Goal: Task Accomplishment & Management: Use online tool/utility

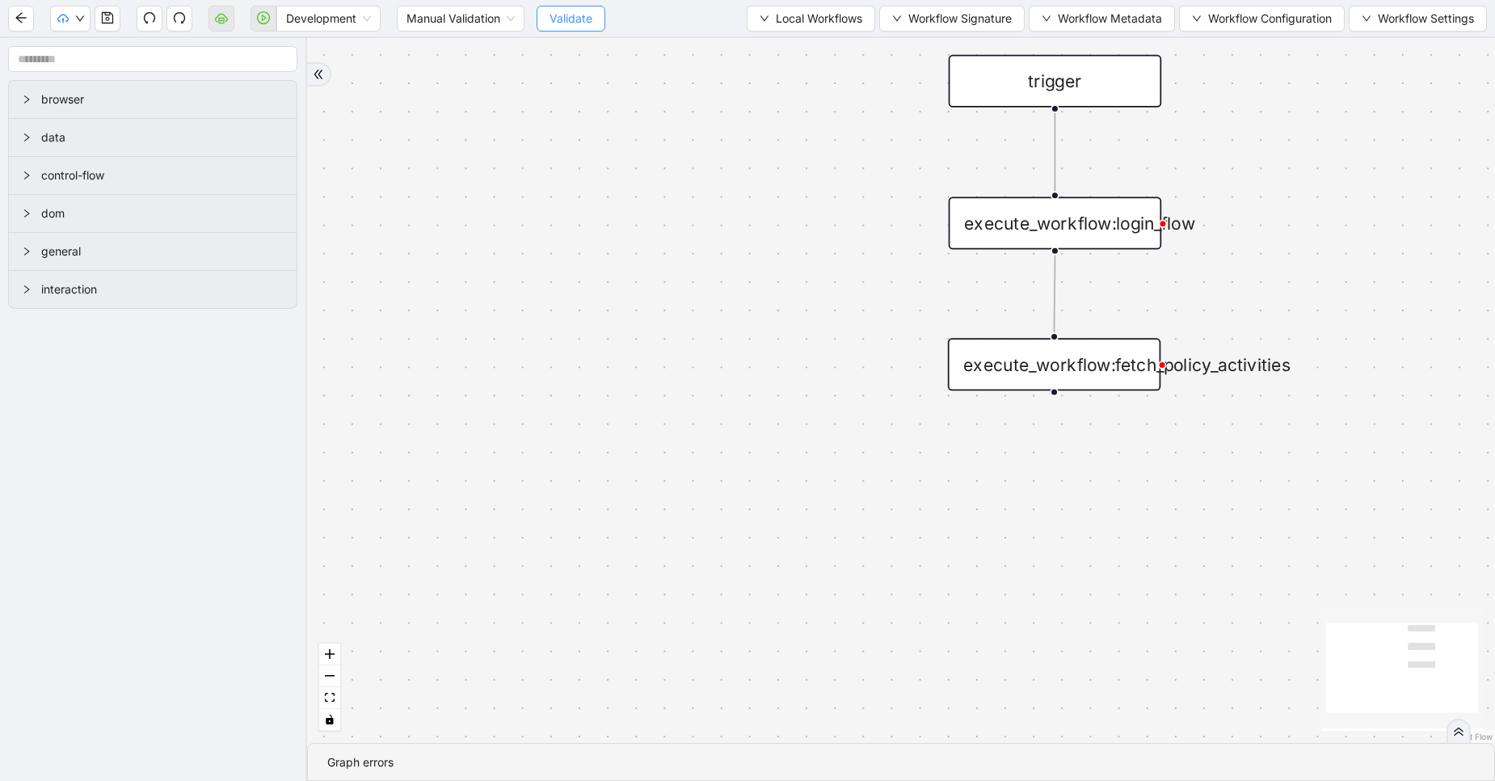
click at [578, 28] on button "Validate" at bounding box center [571, 19] width 69 height 26
click at [329, 27] on span "Development" at bounding box center [328, 18] width 85 height 24
click at [323, 90] on body "Development Manual Validation Validate Local Workflows Workflow Signature Workf…" at bounding box center [747, 390] width 1495 height 781
drag, startPoint x: 329, startPoint y: 36, endPoint x: 347, endPoint y: 19, distance: 24.0
click at [347, 19] on div "Development Manual Validation Validate Local Workflows Workflow Signature Workf…" at bounding box center [747, 18] width 1495 height 36
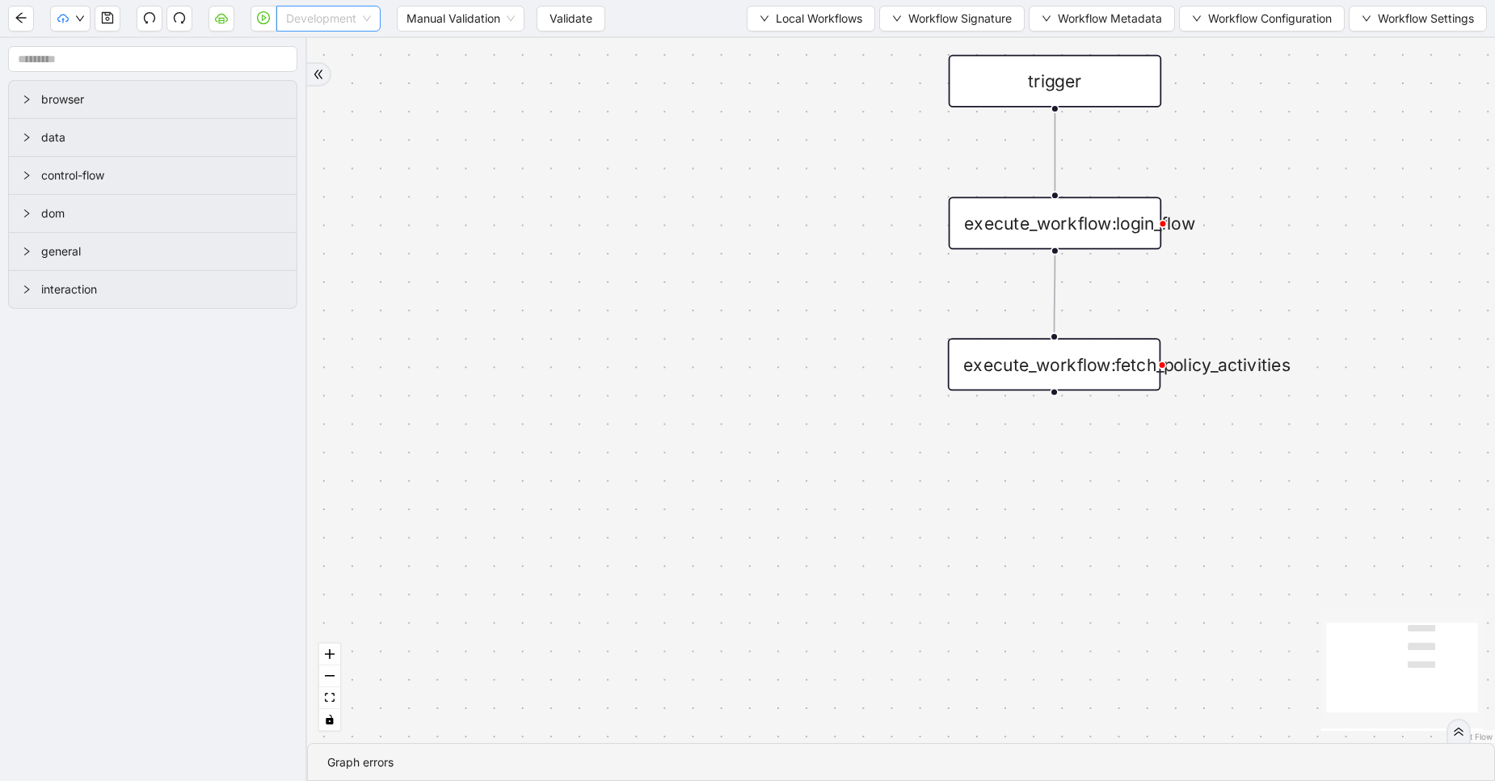
click at [347, 19] on span "Development" at bounding box center [328, 18] width 85 height 24
click at [343, 70] on div "Production" at bounding box center [328, 77] width 78 height 18
click at [222, 24] on icon "cloud-server" at bounding box center [221, 17] width 13 height 13
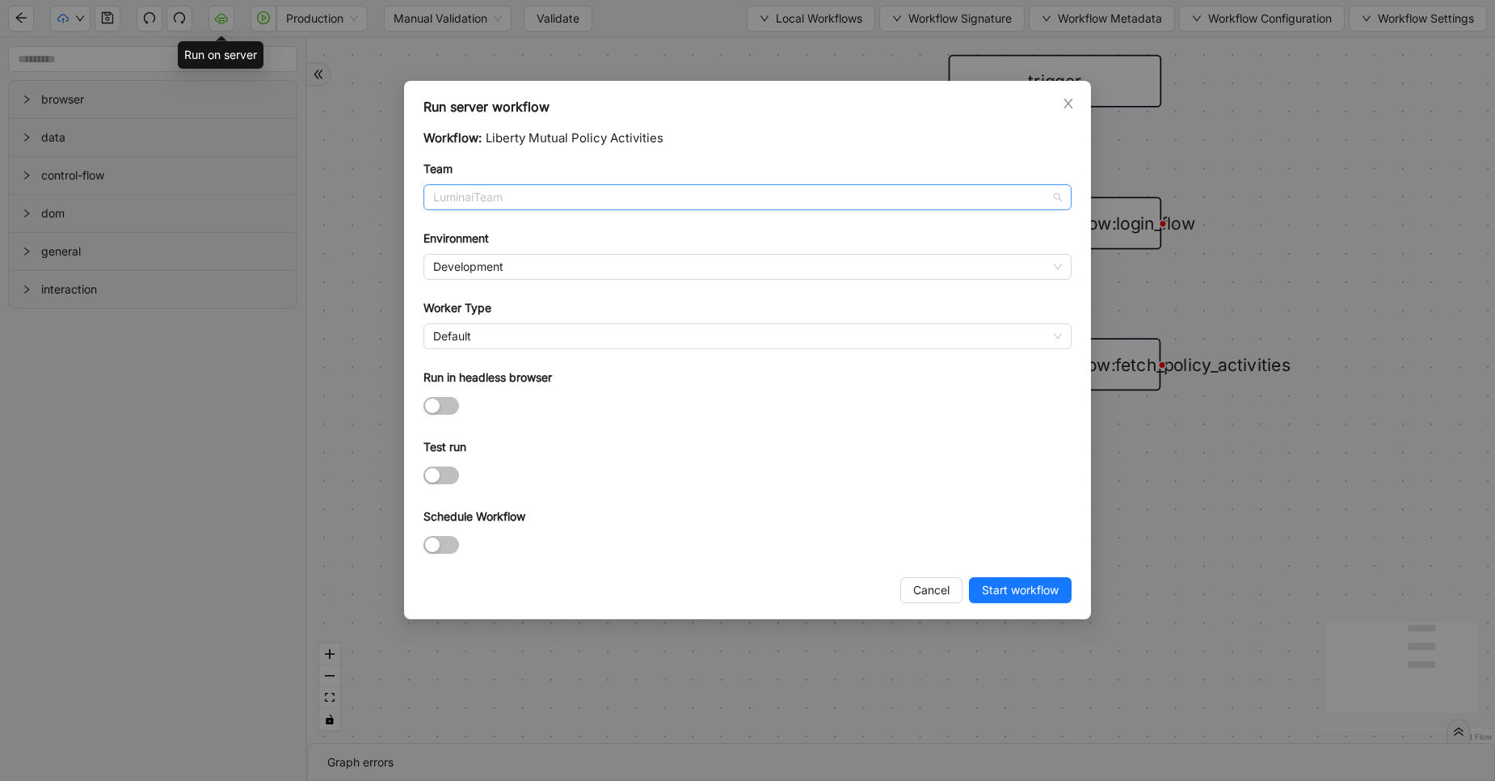
click at [630, 201] on span "LuminaiTeam" at bounding box center [747, 197] width 629 height 24
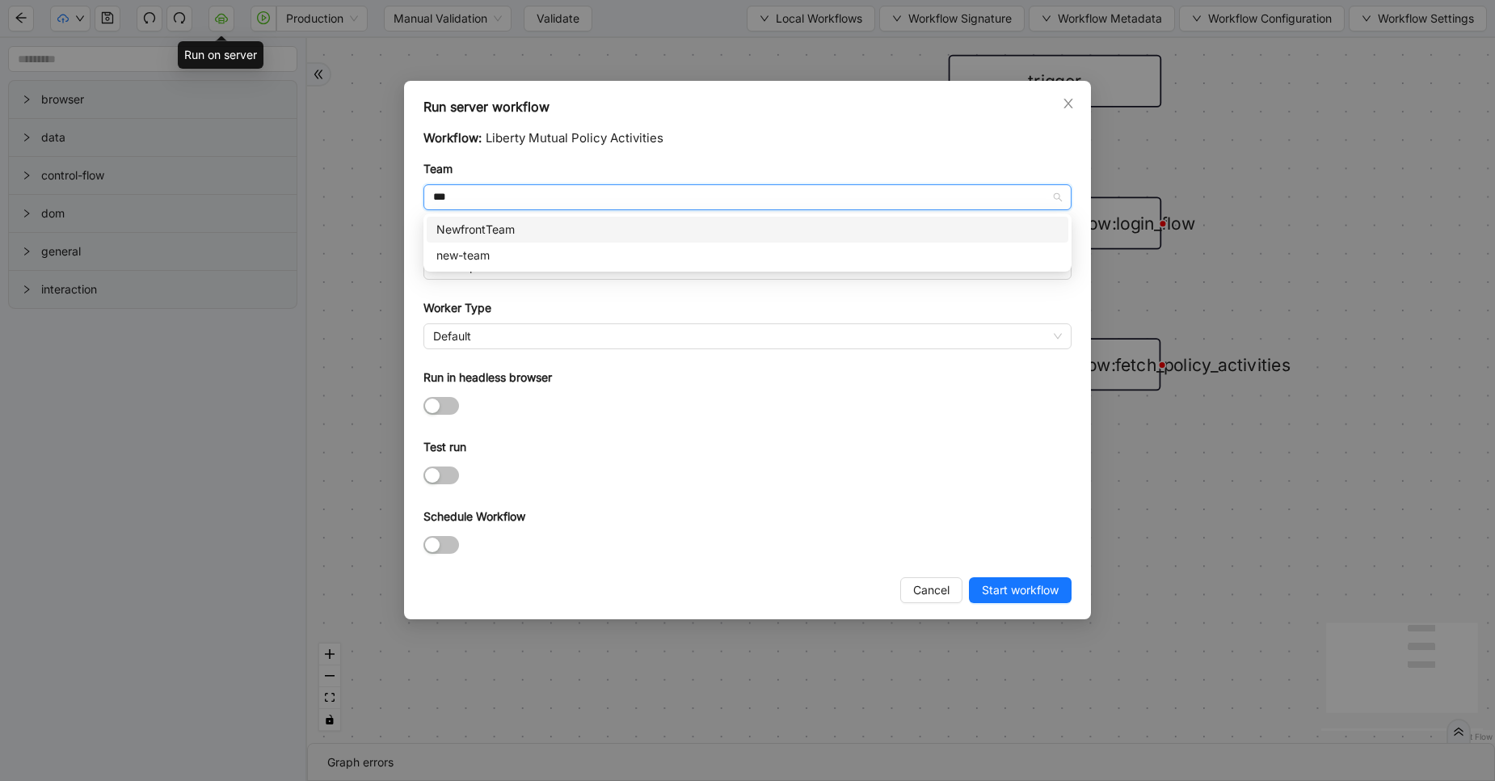
type input "***"
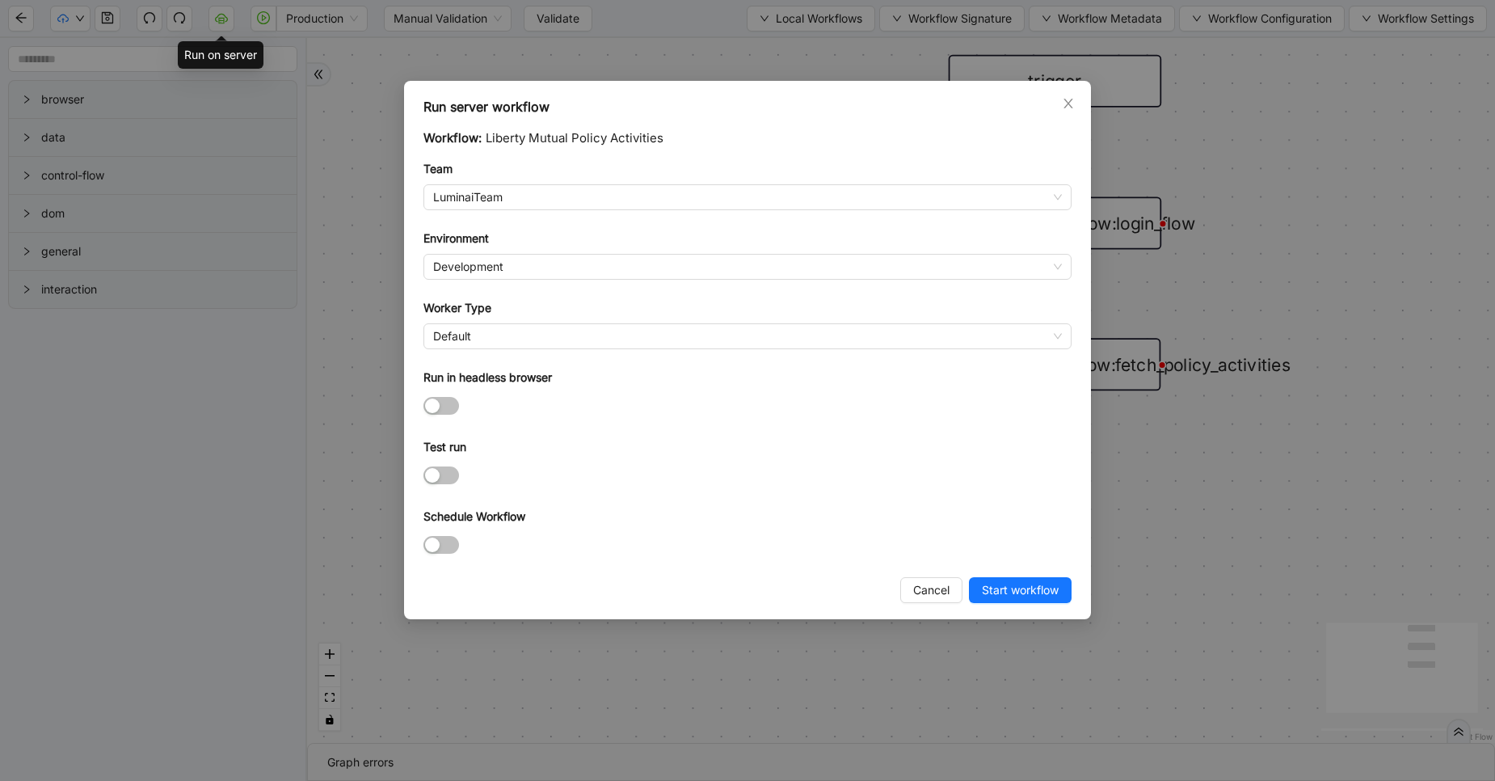
click at [627, 215] on body "Production Manual Validation Validate Local Workflows Workflow Signature Workfl…" at bounding box center [747, 390] width 1495 height 781
click at [541, 272] on span "Development" at bounding box center [747, 267] width 629 height 24
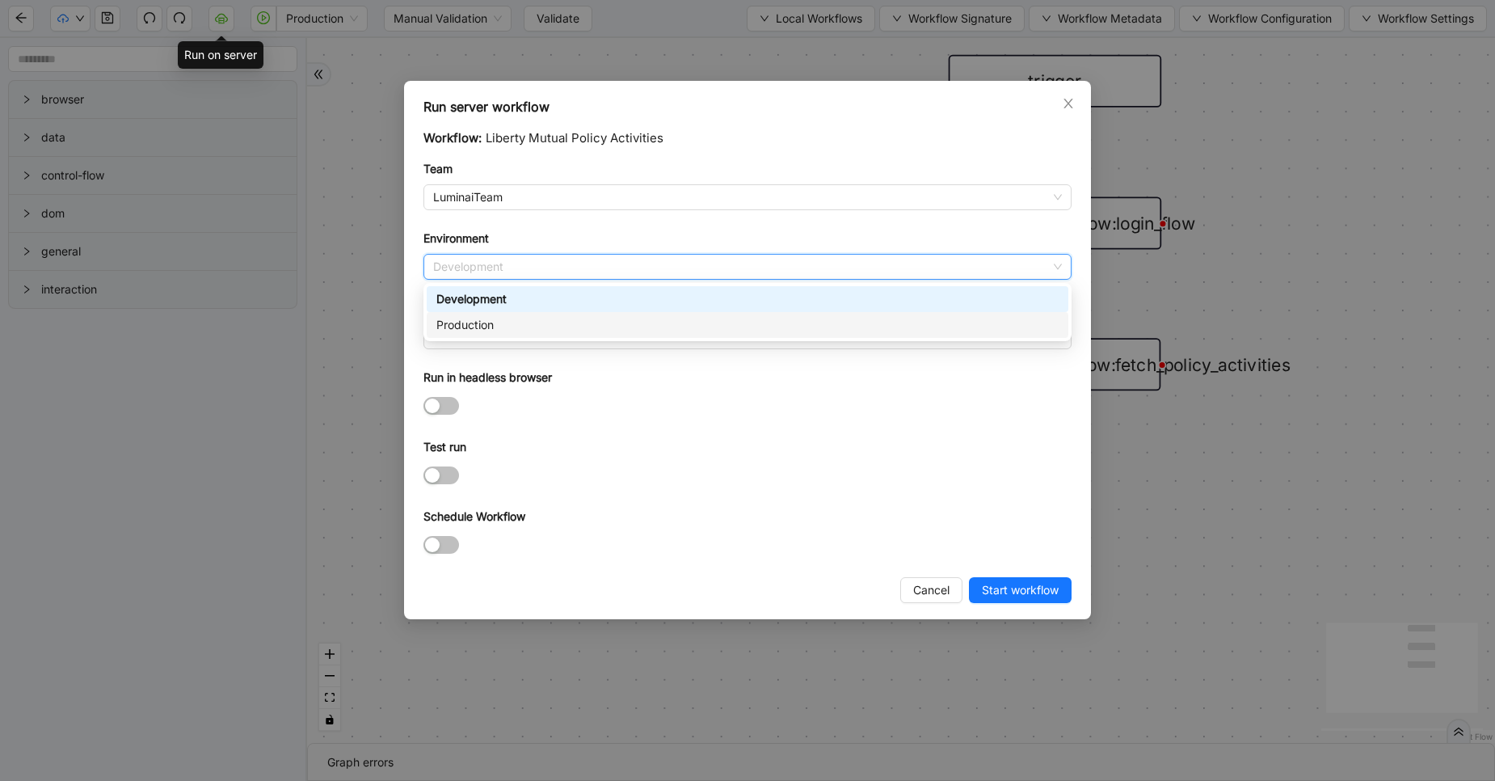
click at [521, 323] on div "Production" at bounding box center [747, 325] width 622 height 18
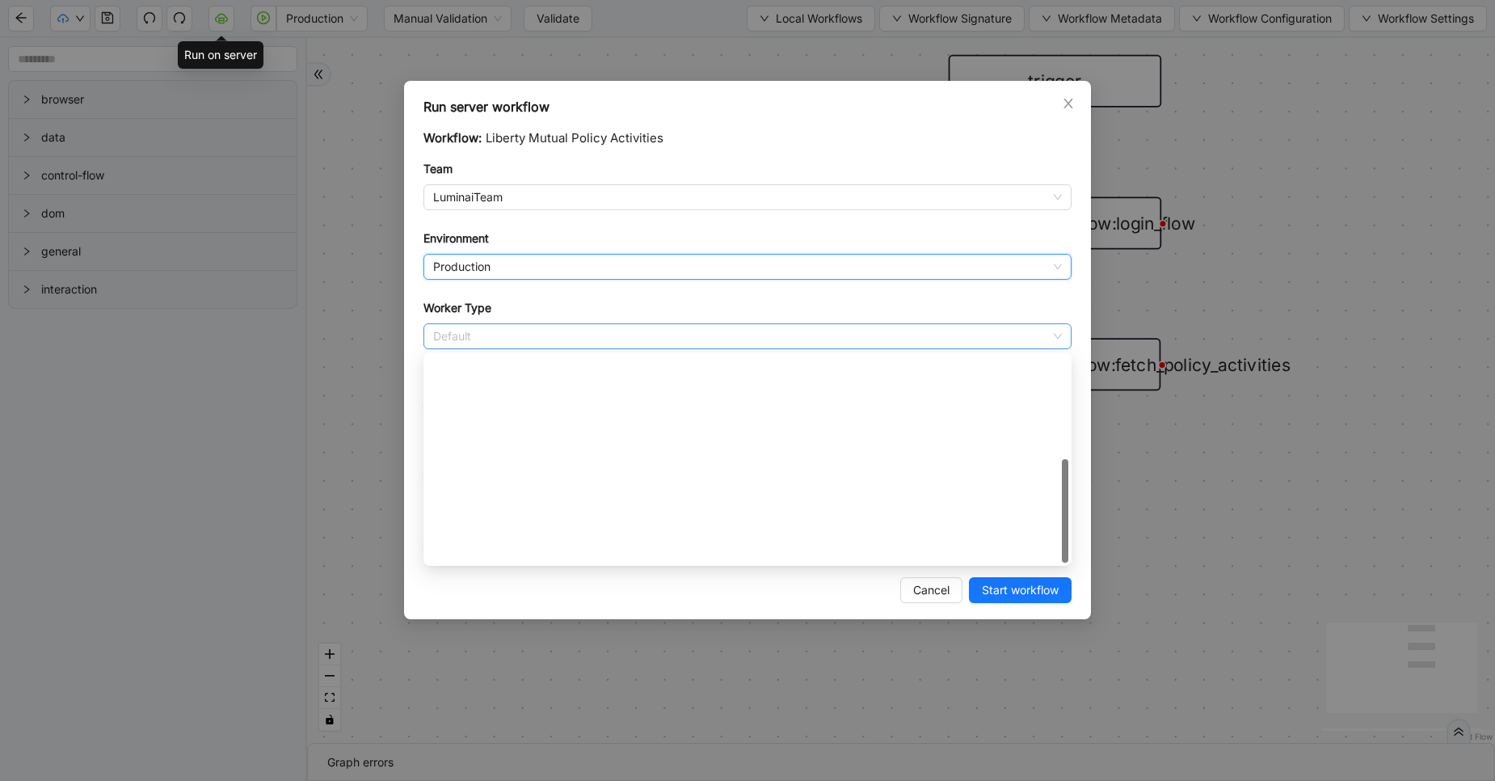
click at [501, 334] on span "Default" at bounding box center [747, 336] width 629 height 24
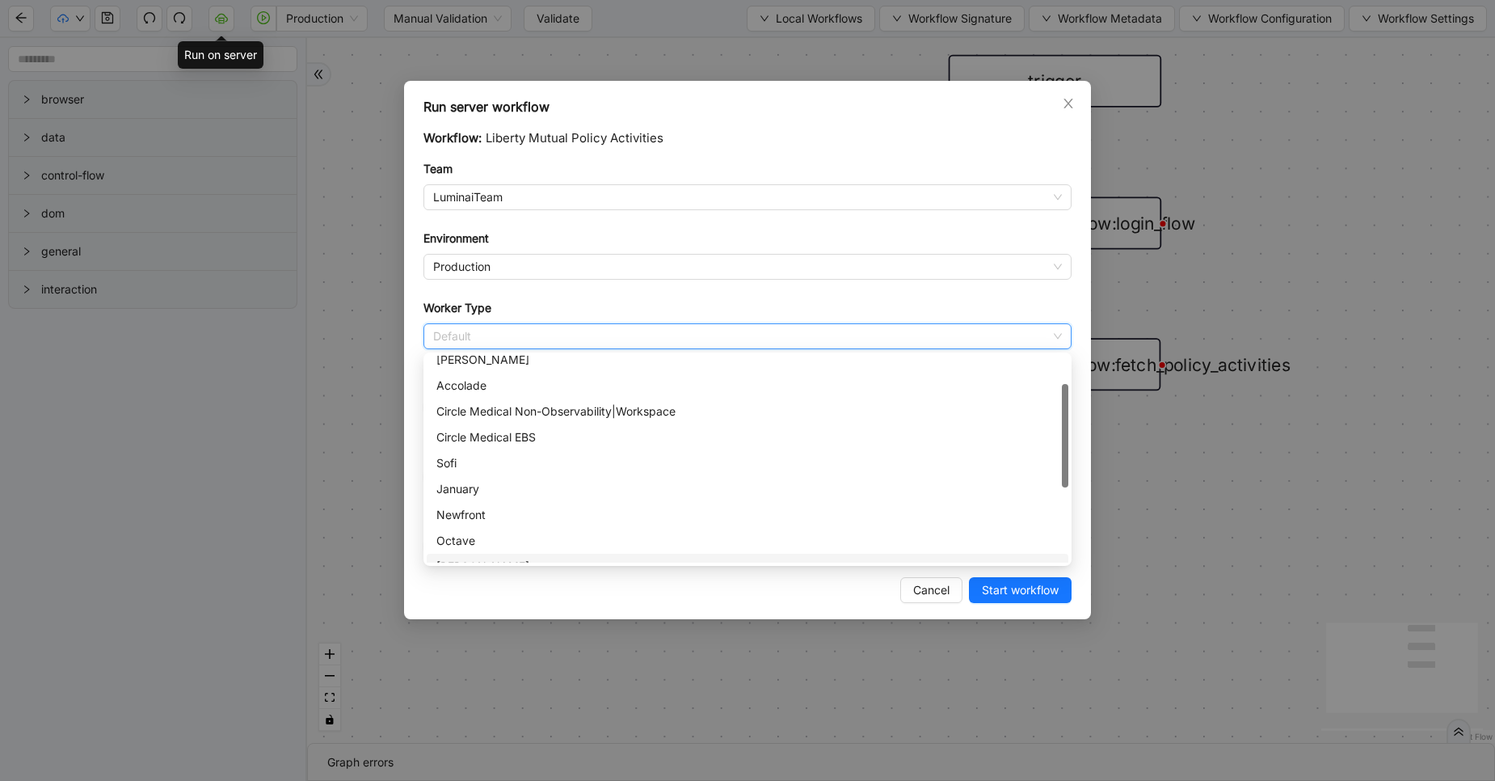
scroll to position [65, 0]
click at [489, 502] on div "Newfront" at bounding box center [747, 511] width 622 height 18
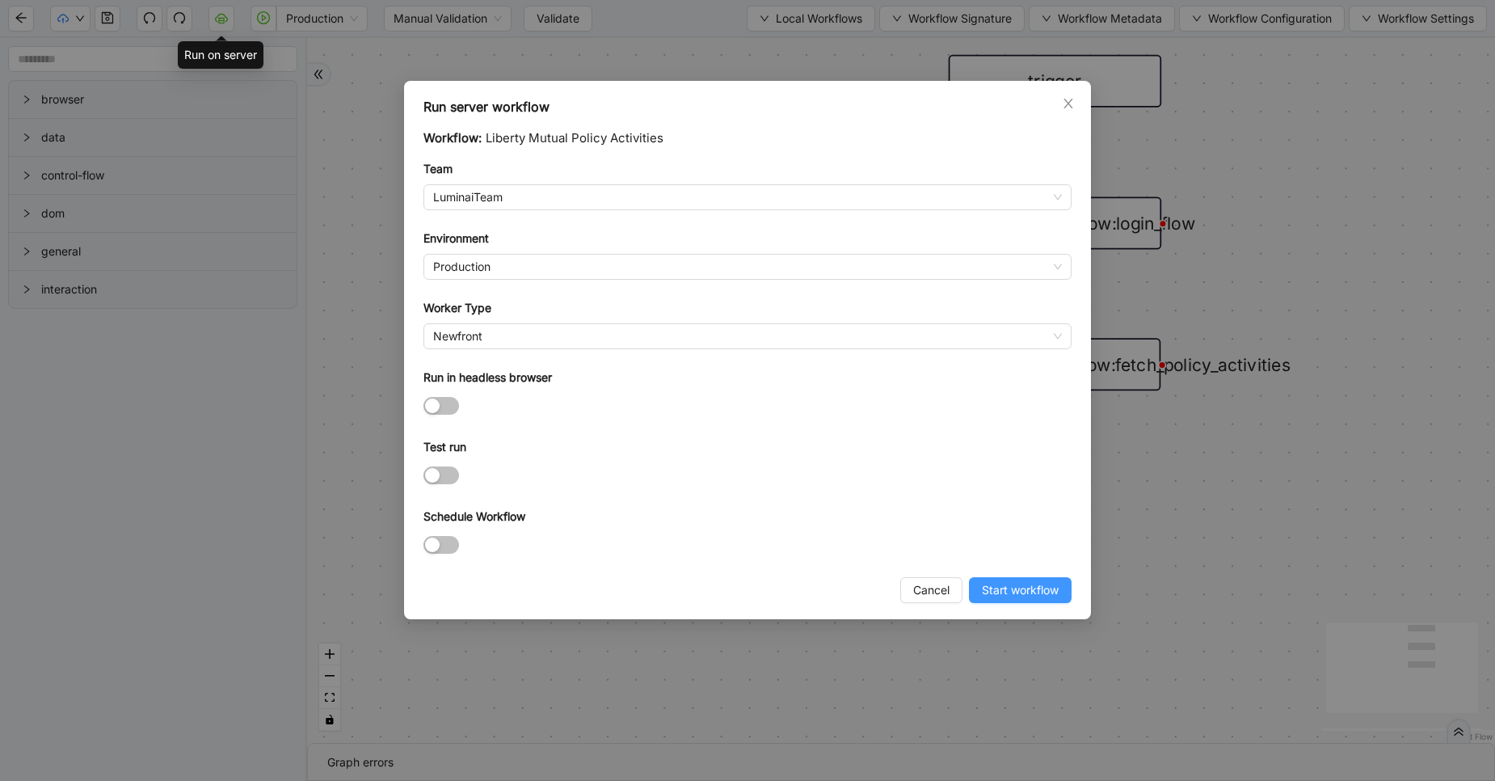
click at [1052, 583] on span "Start workflow" at bounding box center [1020, 590] width 77 height 18
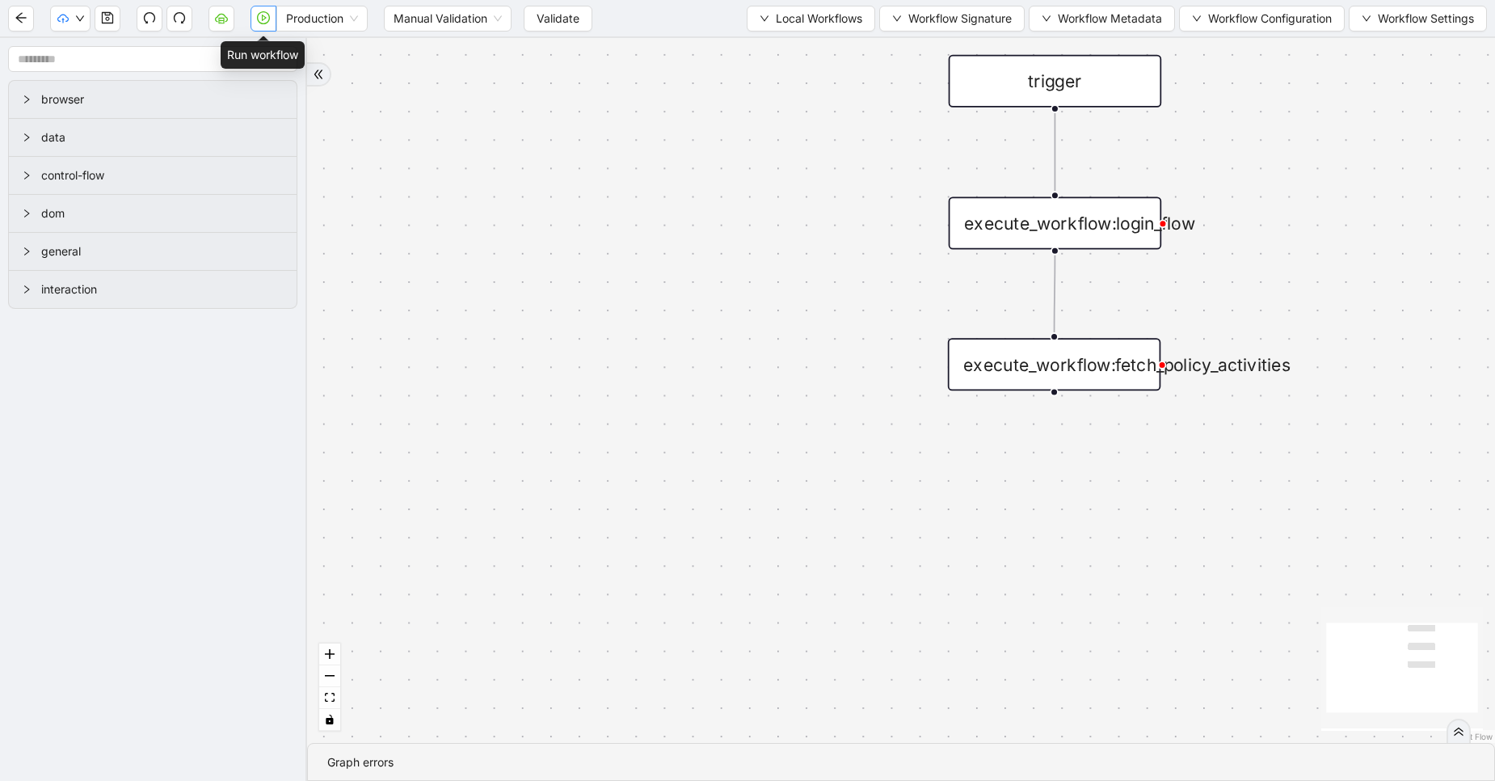
click at [264, 13] on icon "play-circle" at bounding box center [263, 17] width 13 height 13
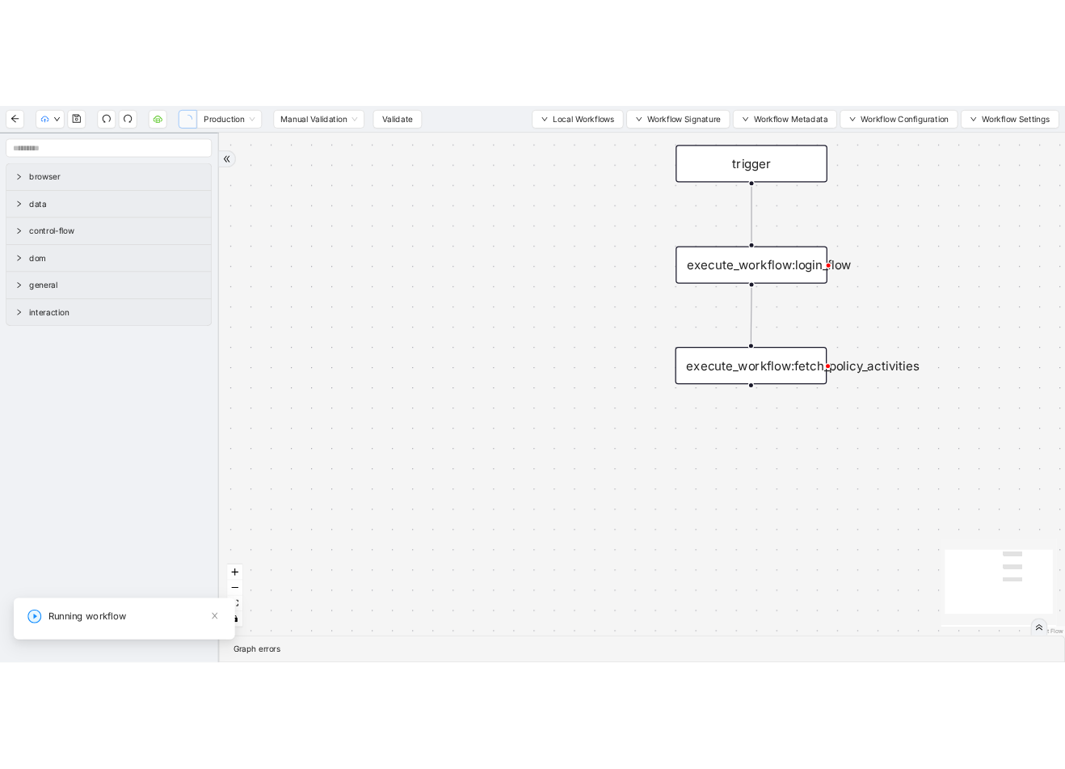
scroll to position [0, 0]
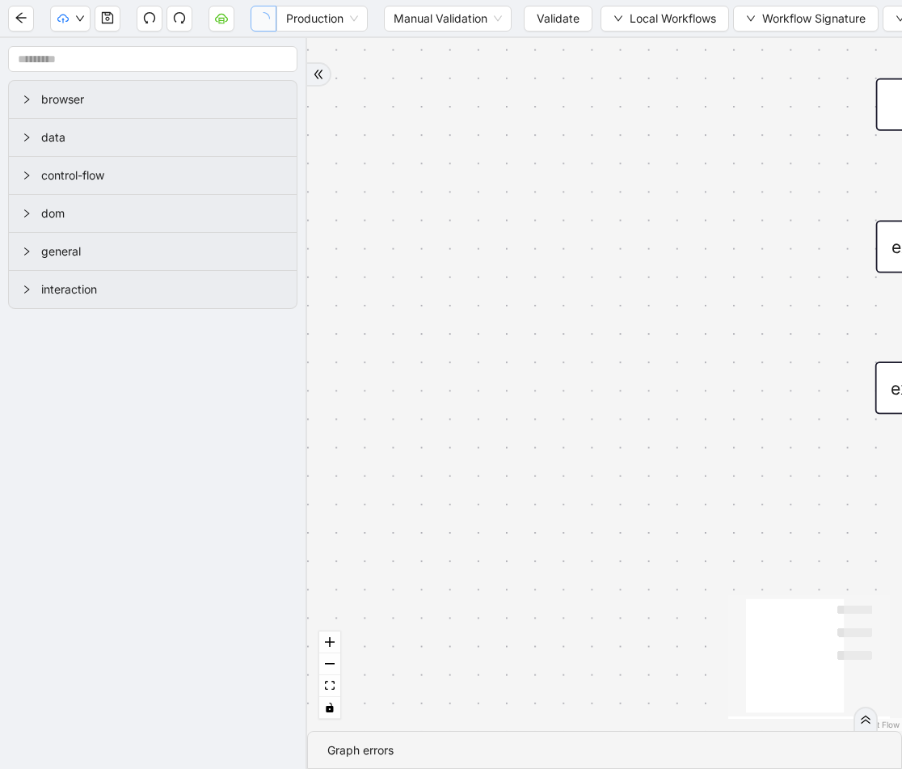
drag, startPoint x: 698, startPoint y: 398, endPoint x: 626, endPoint y: 421, distance: 76.4
click at [626, 421] on div "trigger execute_workflow:login_flow execute_workflow:fetch_policy_activities" at bounding box center [604, 384] width 595 height 693
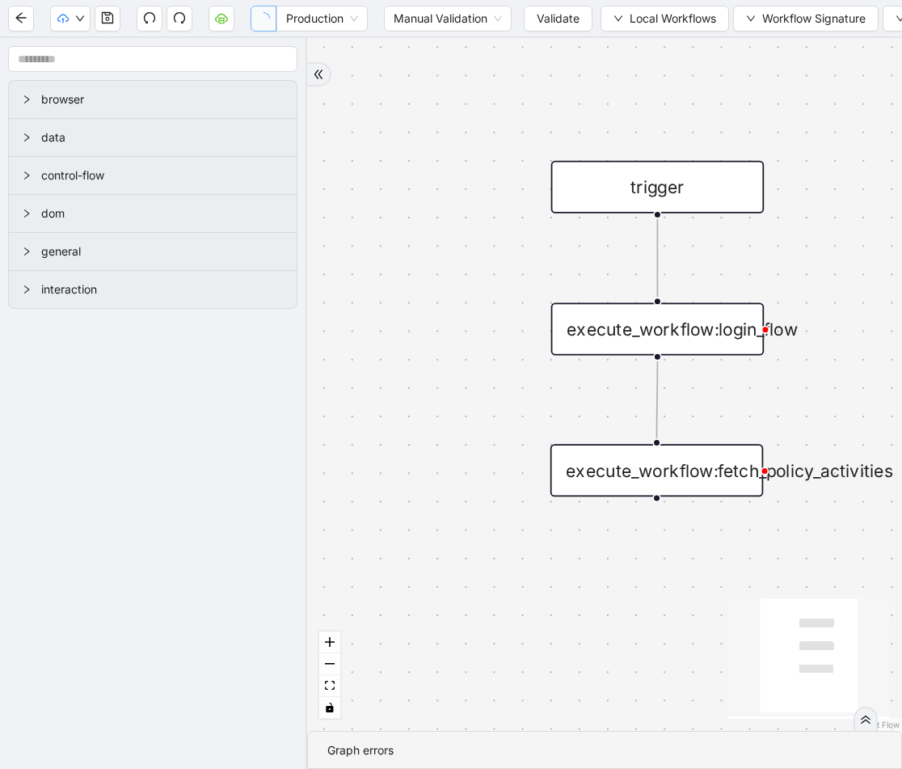
drag, startPoint x: 626, startPoint y: 421, endPoint x: 289, endPoint y: 504, distance: 346.4
click at [289, 504] on section "browser data control-flow dom general interaction trigger execute_workflow:logi…" at bounding box center [451, 403] width 902 height 731
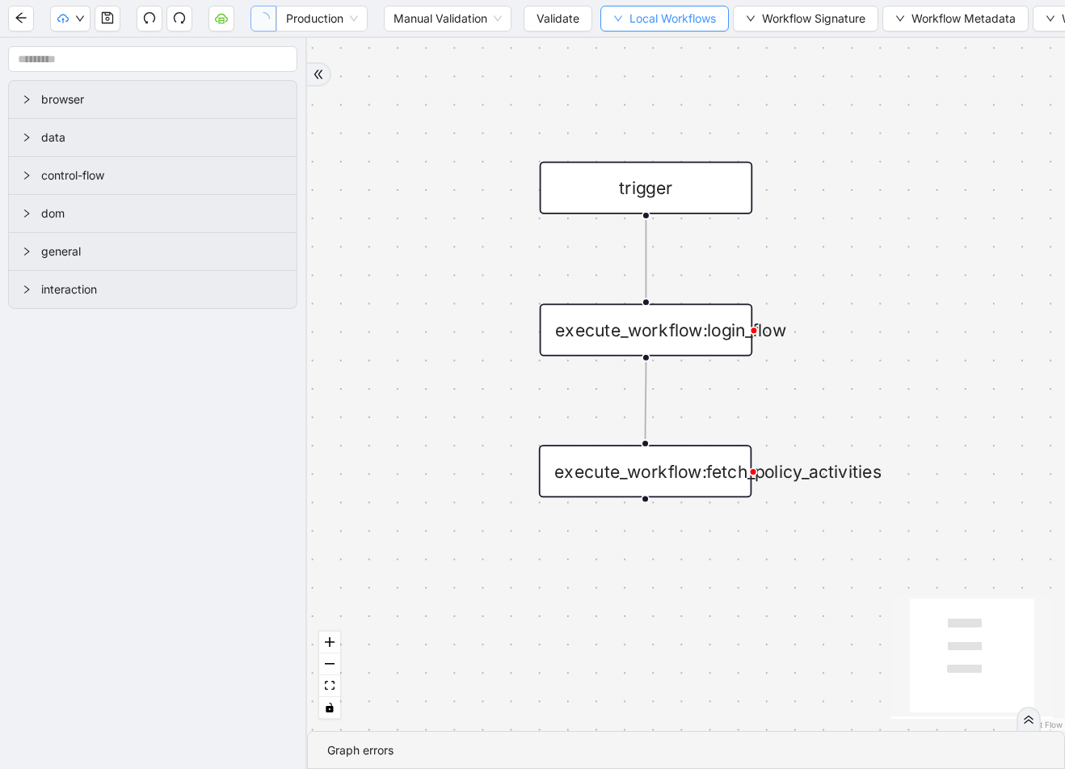
click at [616, 22] on icon "down" at bounding box center [618, 19] width 10 height 10
click at [629, 48] on span "Select" at bounding box center [666, 50] width 105 height 18
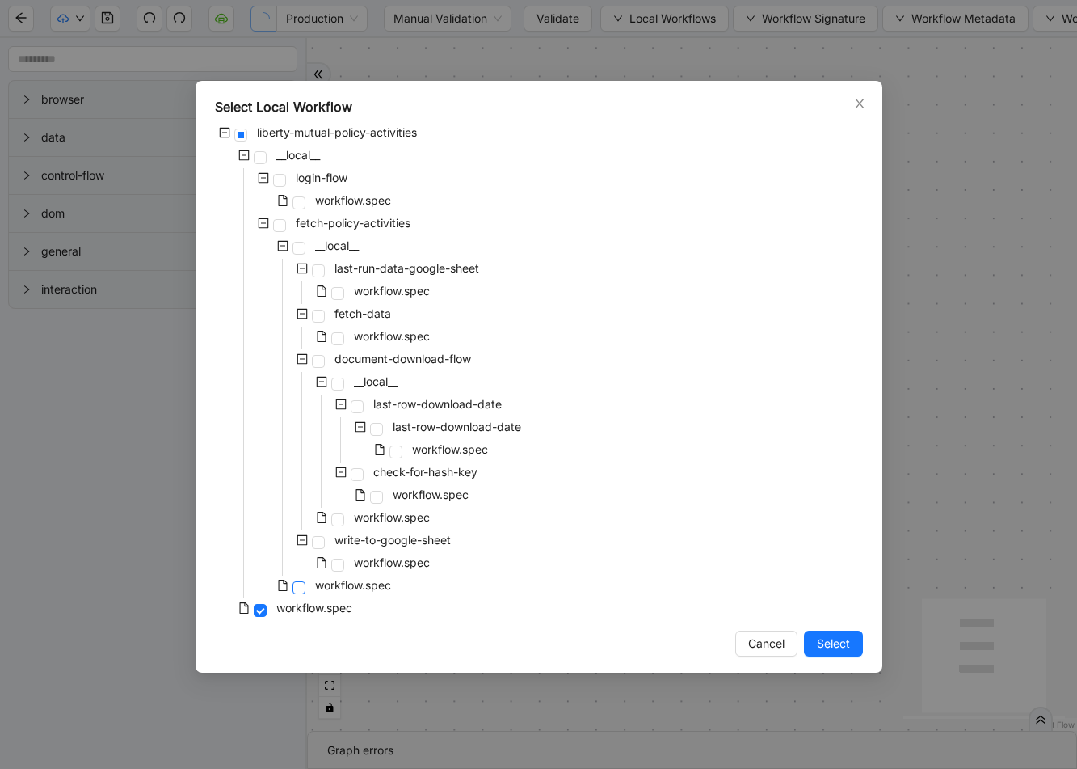
click at [296, 590] on span at bounding box center [299, 587] width 13 height 13
click at [832, 639] on span "Select" at bounding box center [833, 643] width 33 height 18
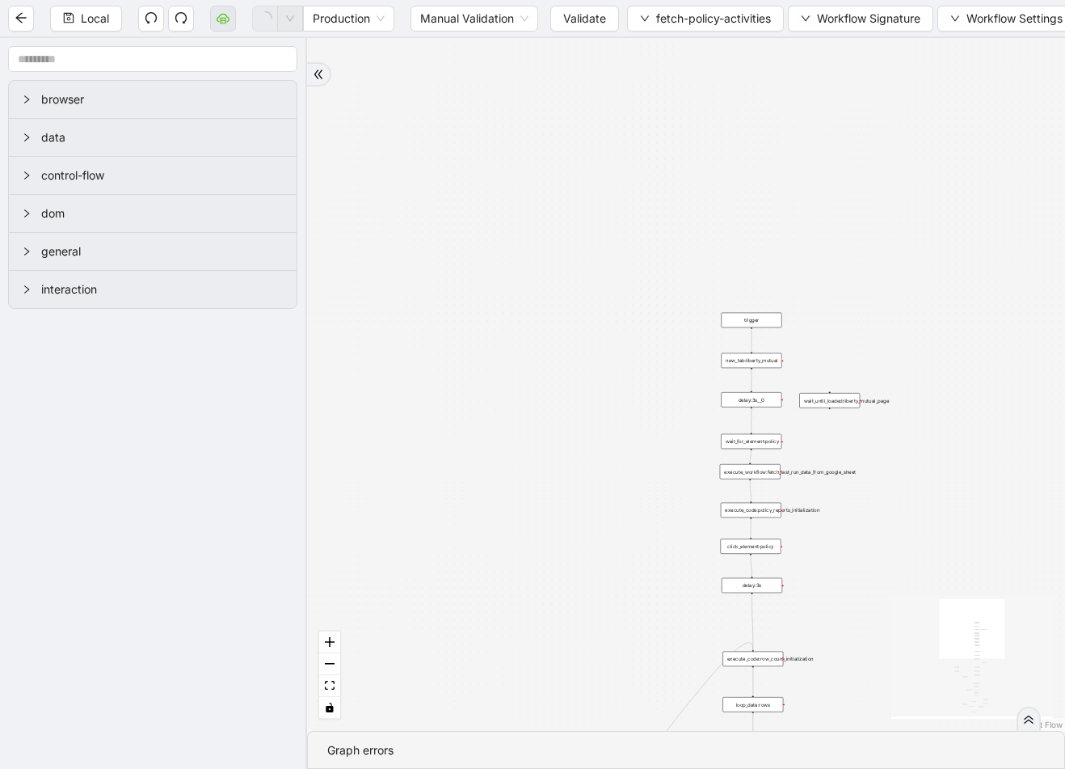
click at [781, 469] on div "execute_workflow:fetch_last_run_data_from_google_sheet" at bounding box center [750, 471] width 61 height 15
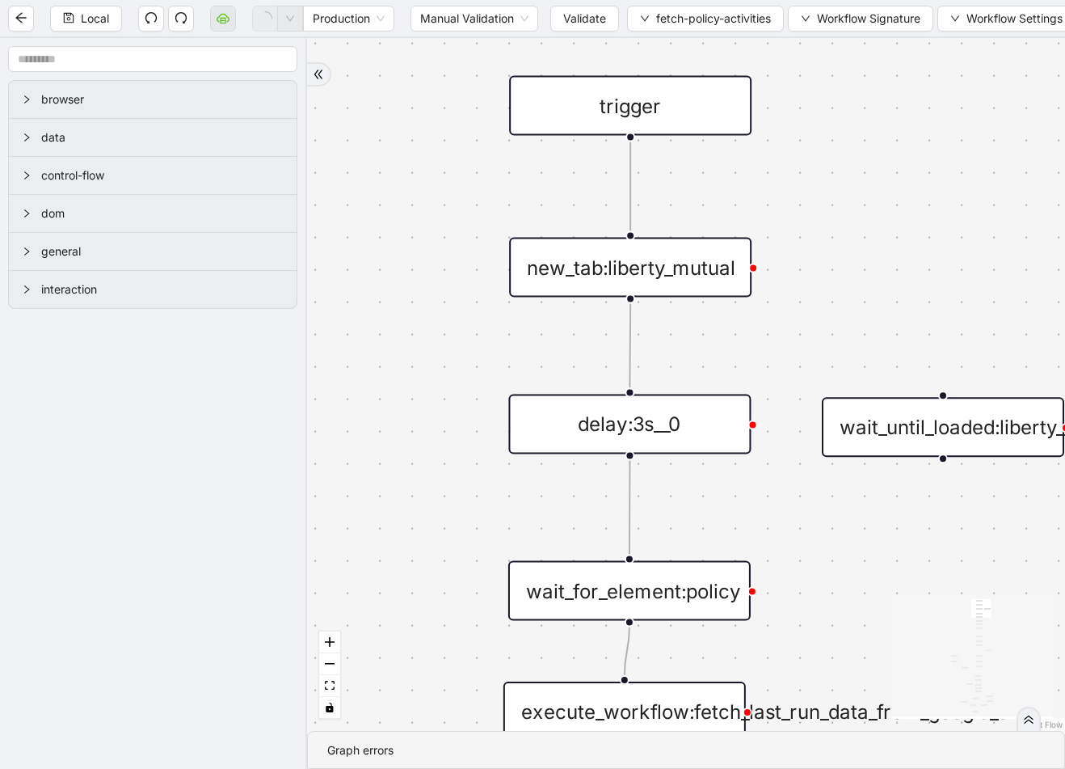
drag, startPoint x: 829, startPoint y: 387, endPoint x: 781, endPoint y: 198, distance: 195.3
click at [781, 198] on div "exitFrom exitFrom loopFrom fallback is_Docs_Fetched loopFrom trigger new_tab:li…" at bounding box center [686, 384] width 758 height 693
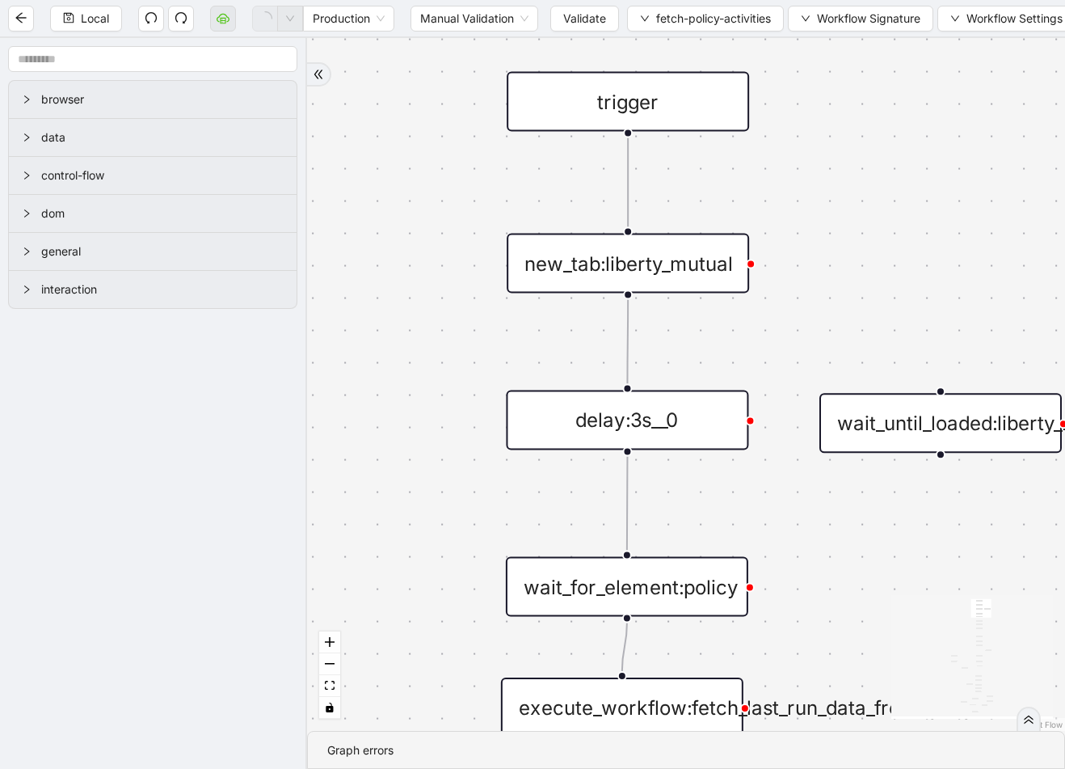
click at [713, 259] on div "new_tab:liberty_mutual" at bounding box center [628, 264] width 242 height 60
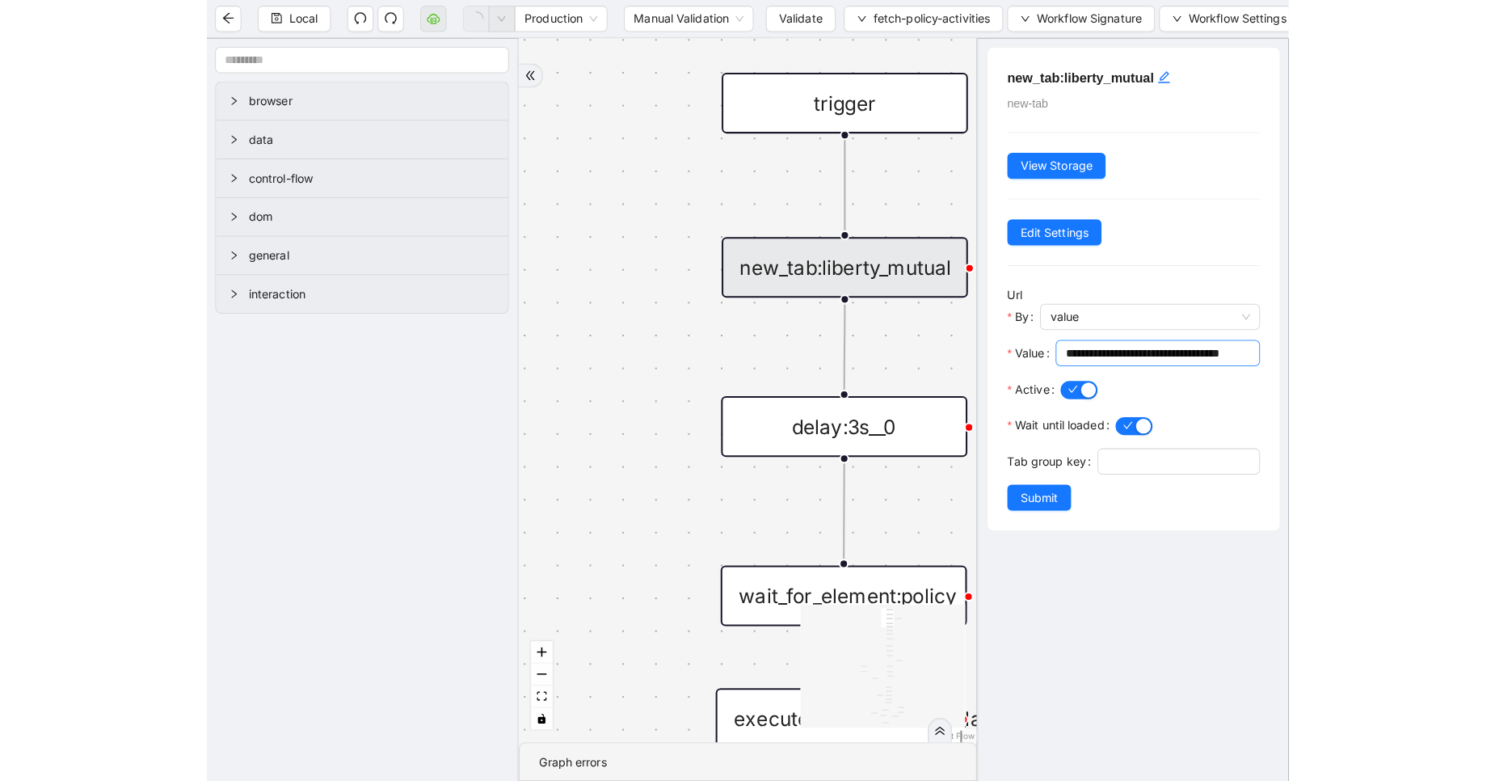
scroll to position [0, 12]
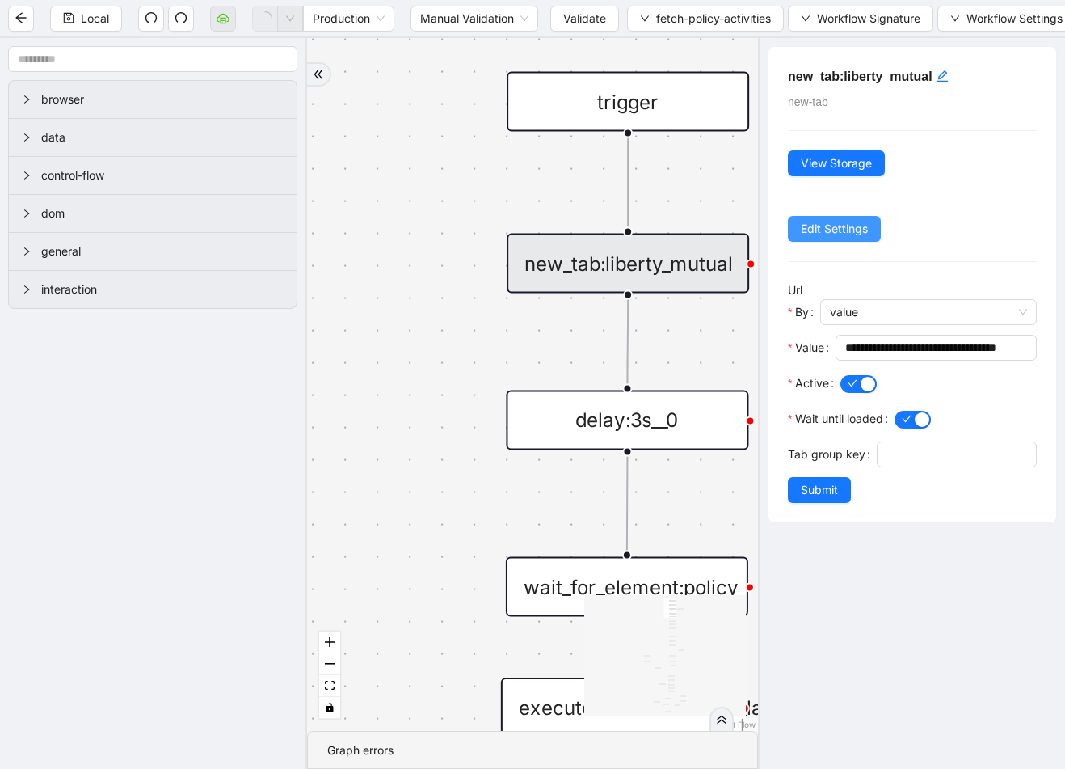
click at [881, 230] on button "Edit Settings" at bounding box center [834, 229] width 93 height 26
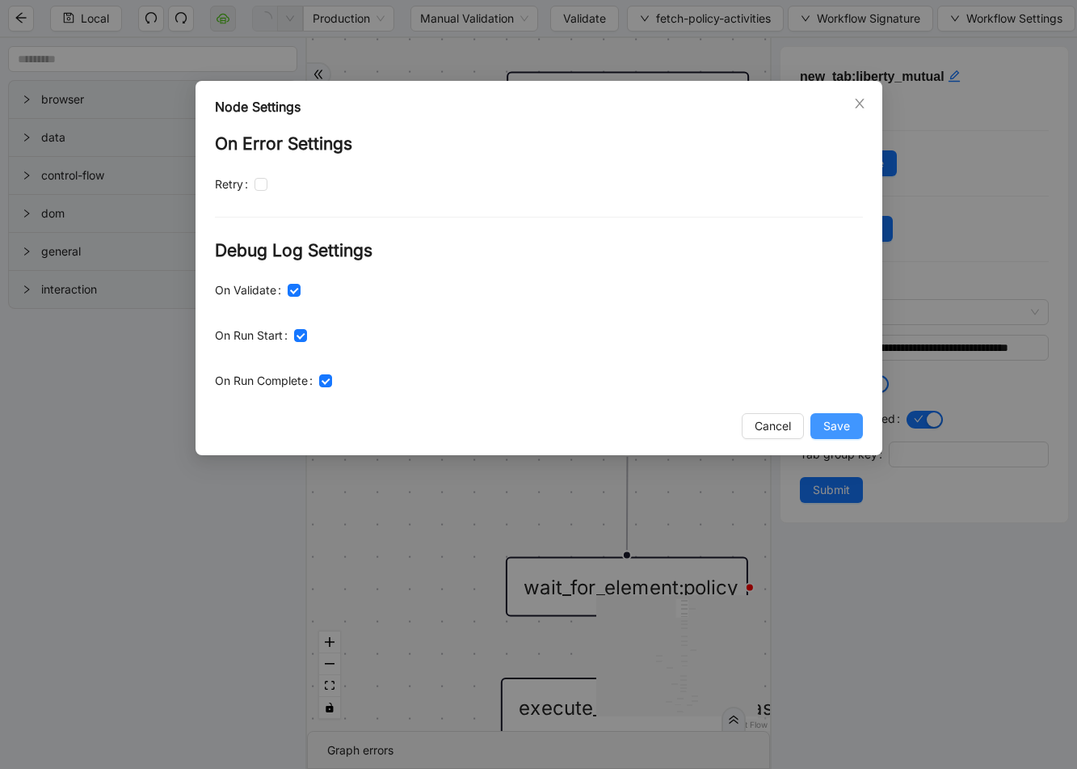
click at [832, 431] on span "Save" at bounding box center [837, 426] width 27 height 18
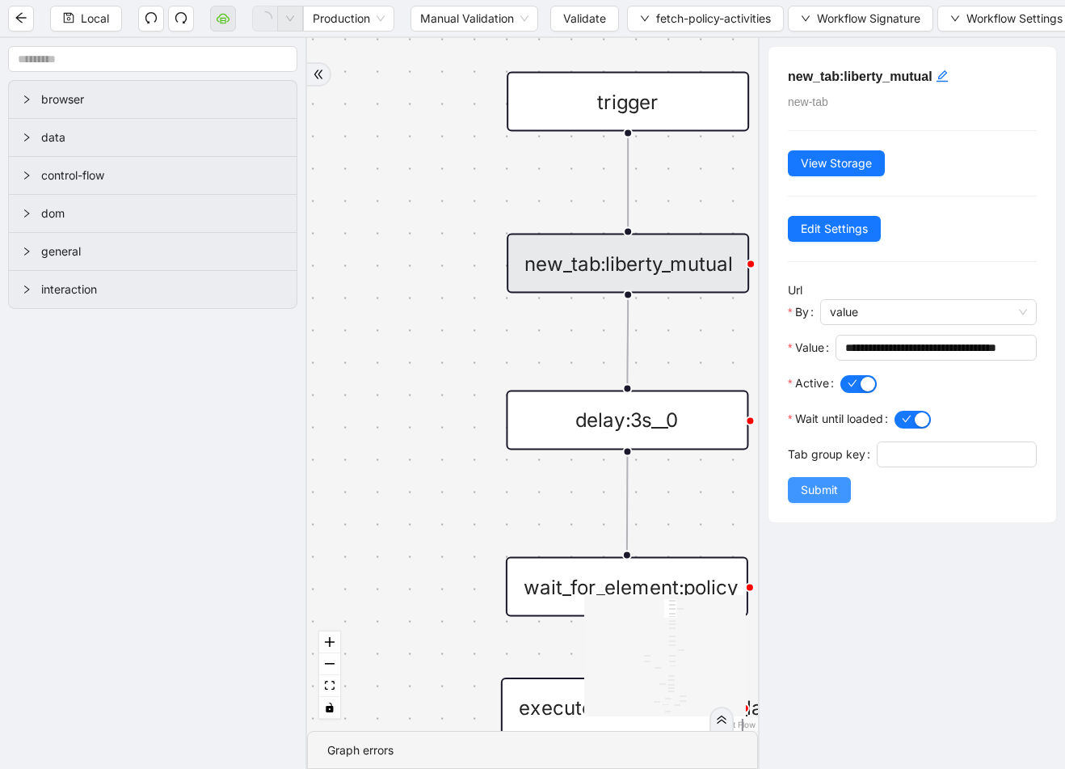
click at [834, 499] on span "Submit" at bounding box center [819, 490] width 37 height 18
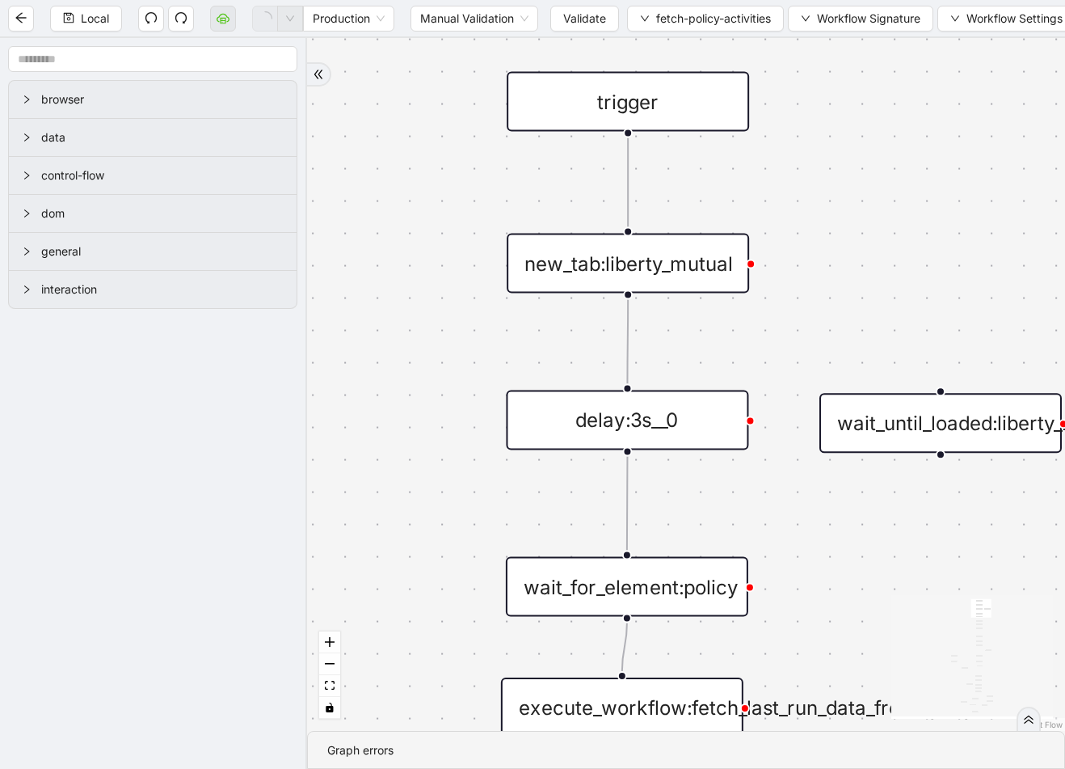
click at [714, 418] on div "delay:3s__0" at bounding box center [627, 420] width 242 height 60
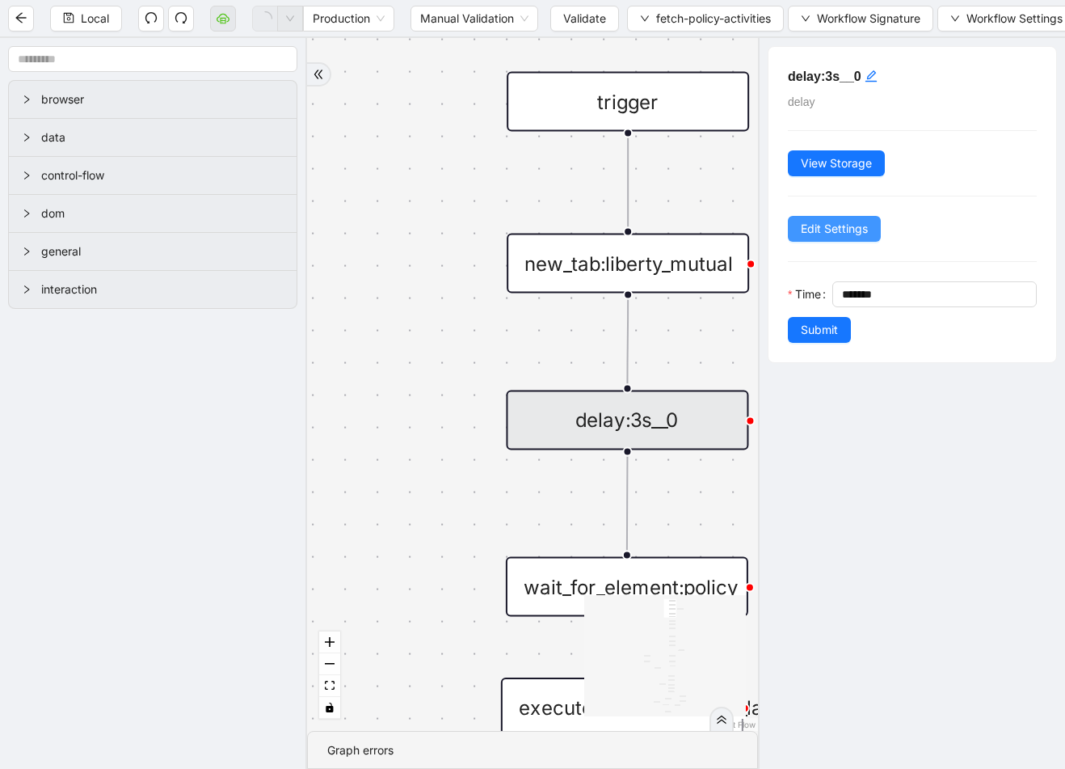
click at [859, 240] on button "Edit Settings" at bounding box center [834, 229] width 93 height 26
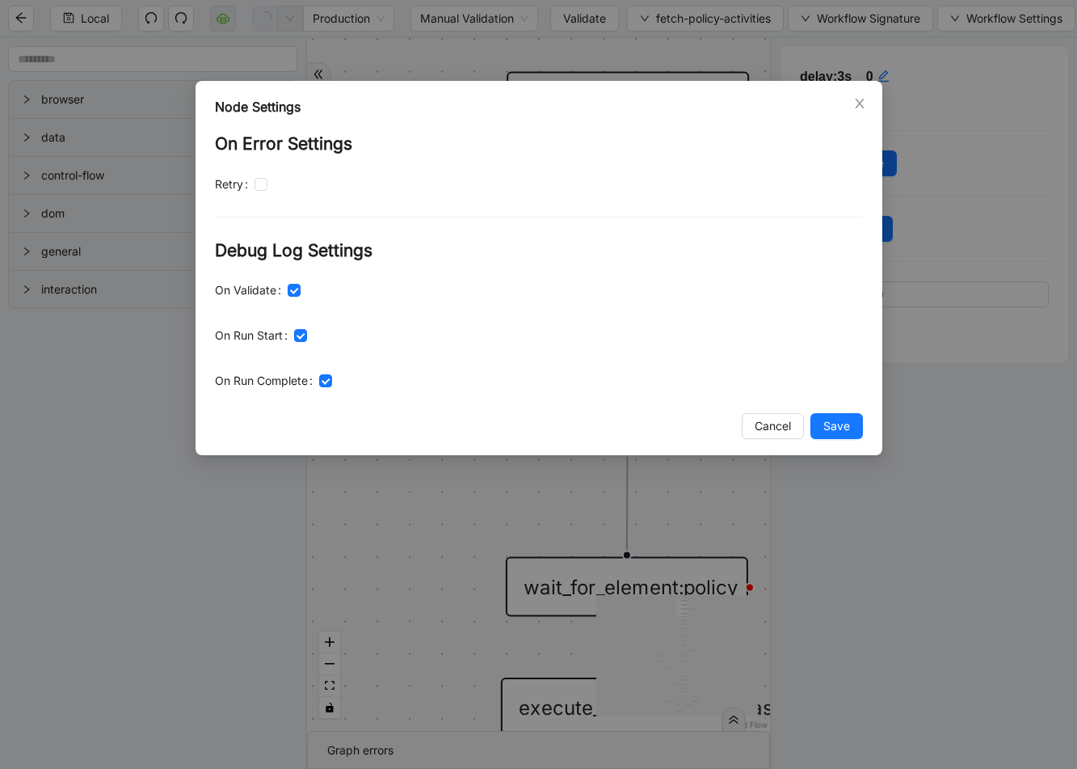
click at [839, 448] on div "Node Settings On Error Settings Retry Debug Log Settings On Validate On Run Sta…" at bounding box center [539, 268] width 687 height 374
click at [839, 438] on button "Save" at bounding box center [837, 426] width 53 height 26
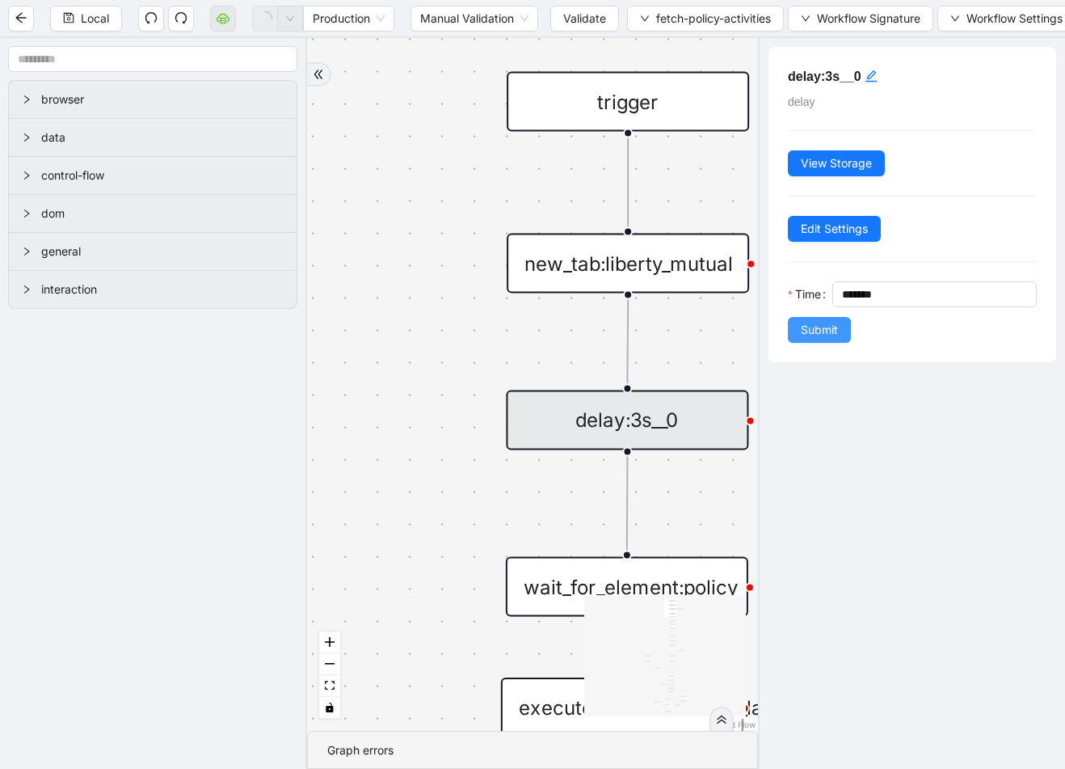
click at [834, 335] on span "Submit" at bounding box center [819, 330] width 37 height 18
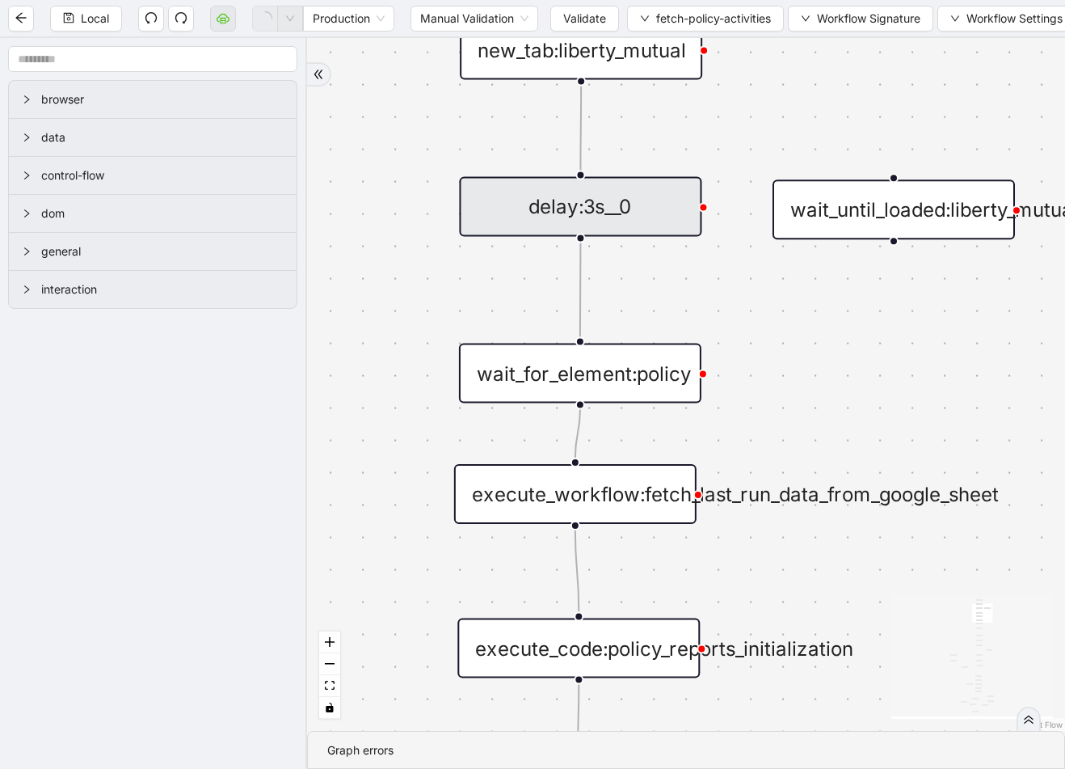
drag, startPoint x: 725, startPoint y: 489, endPoint x: 678, endPoint y: 273, distance: 220.8
click at [678, 273] on div "exitFrom exitFrom loopFrom fallback is_Docs_Fetched loopFrom trigger new_tab:li…" at bounding box center [686, 384] width 758 height 693
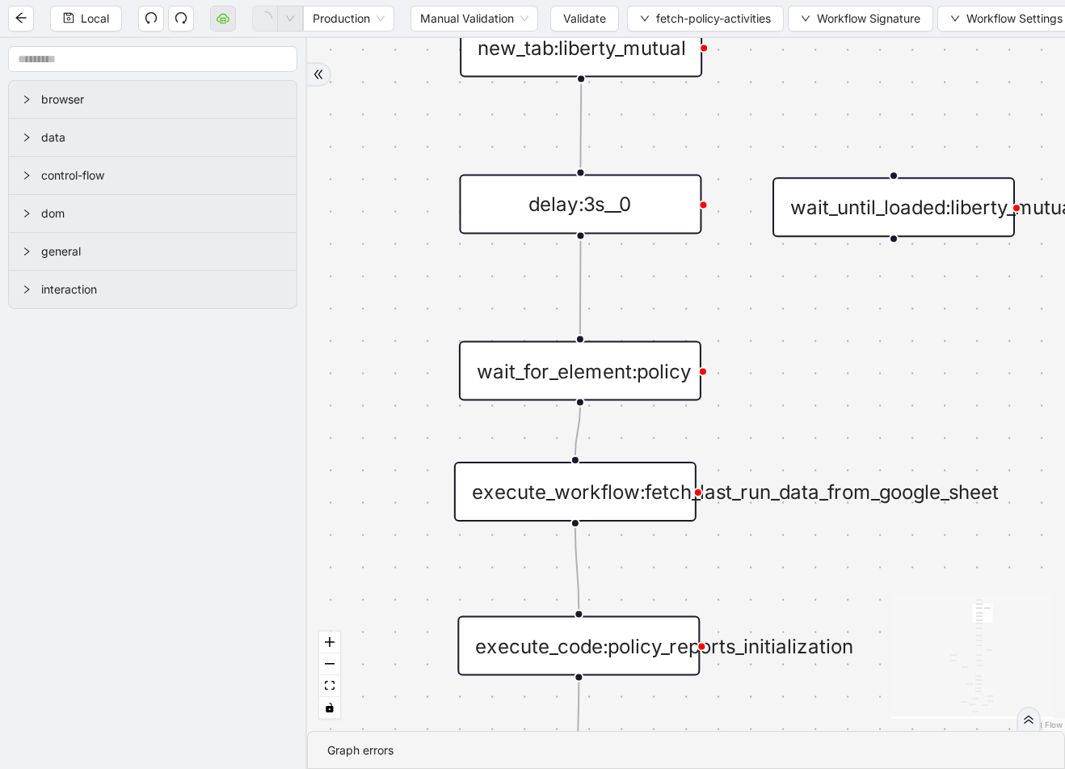
click at [639, 372] on div "wait_for_element:policy" at bounding box center [580, 371] width 242 height 60
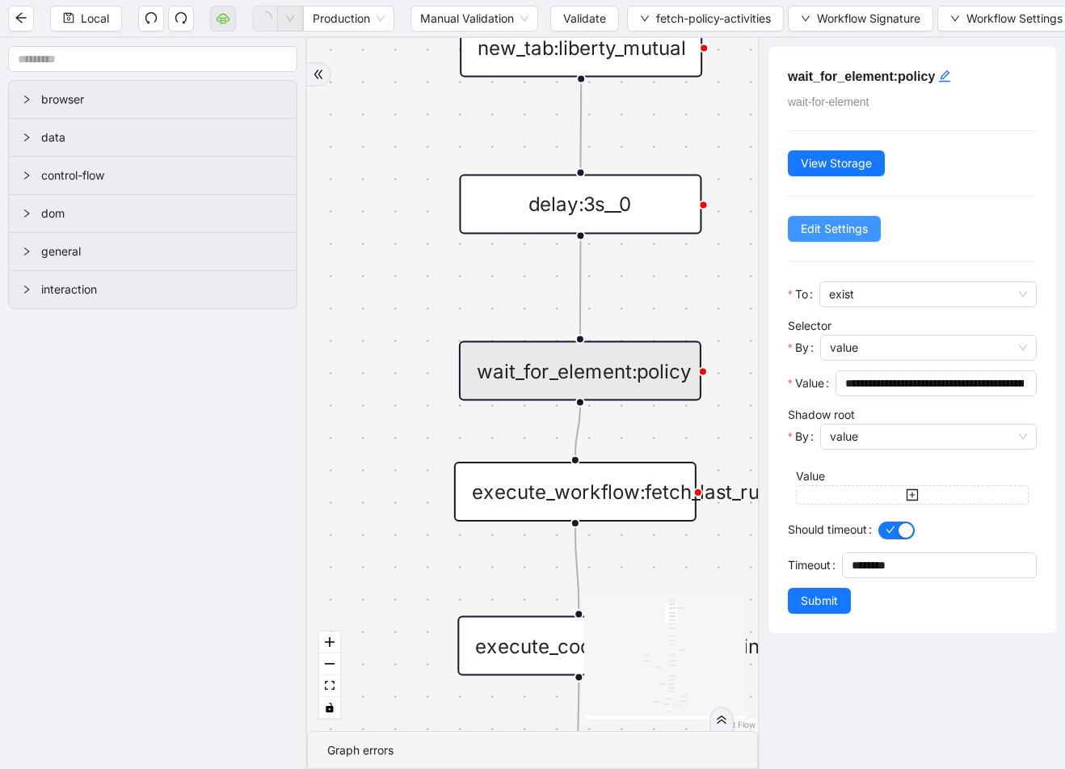
click at [857, 234] on span "Edit Settings" at bounding box center [834, 229] width 67 height 18
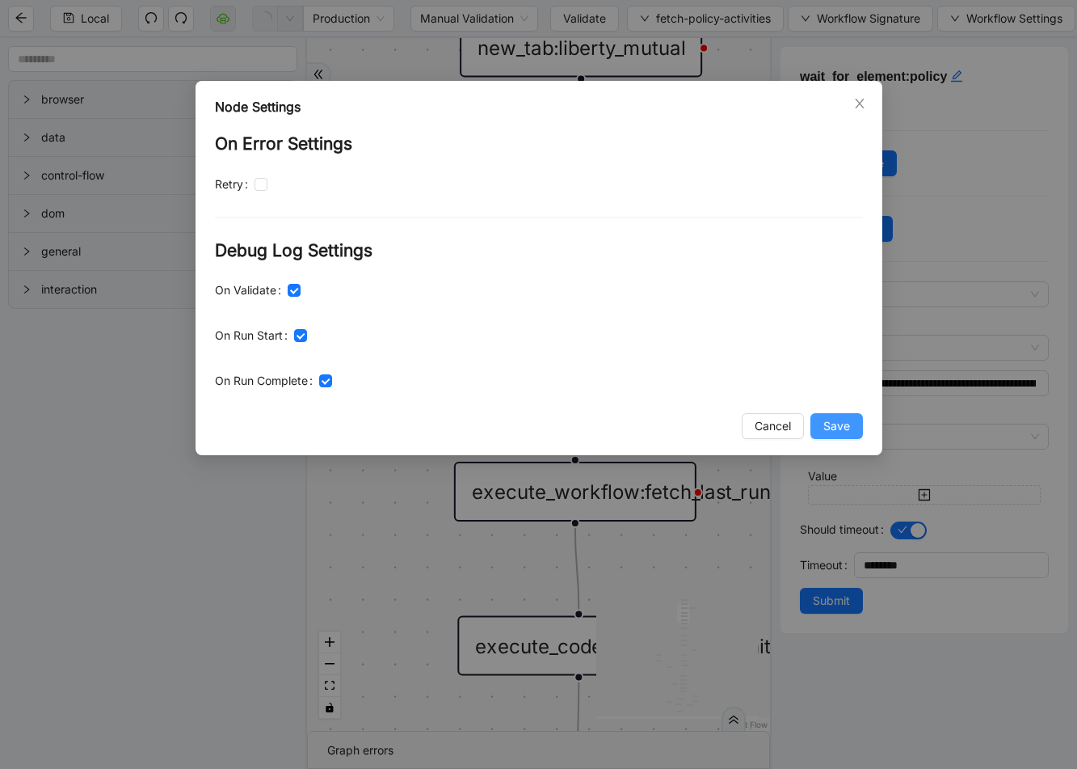
click at [823, 423] on button "Save" at bounding box center [837, 426] width 53 height 26
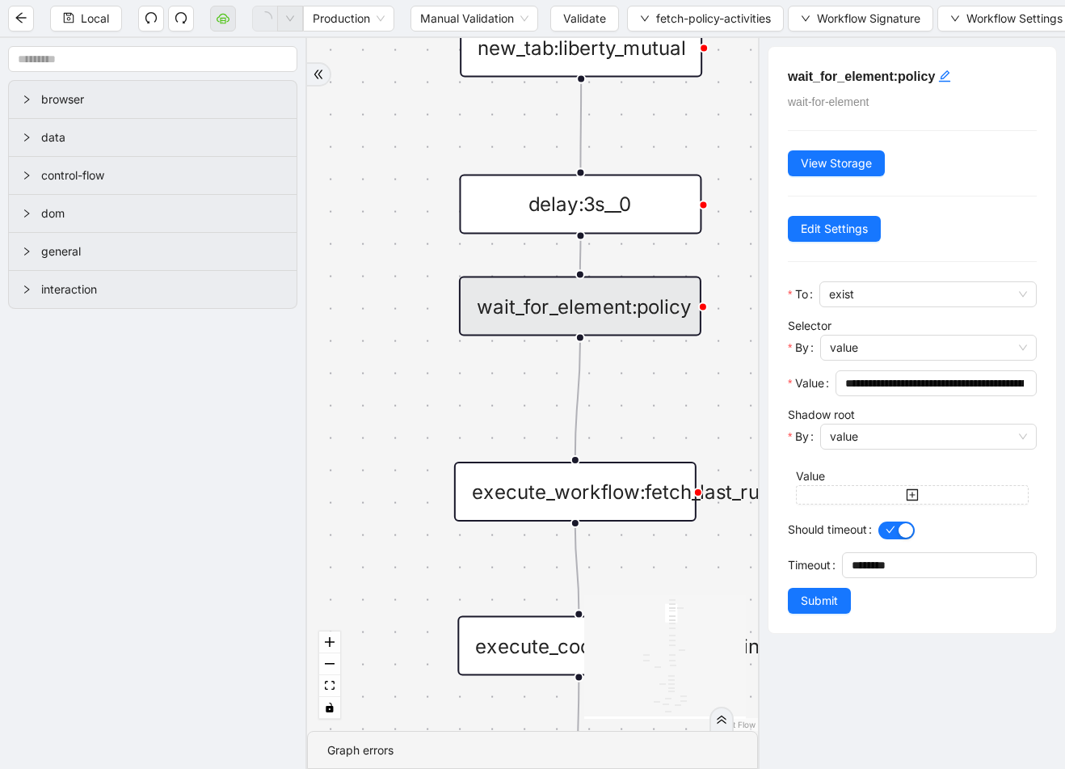
drag, startPoint x: 571, startPoint y: 345, endPoint x: 571, endPoint y: 280, distance: 64.7
click at [571, 280] on div "wait_for_element:policy" at bounding box center [580, 306] width 242 height 60
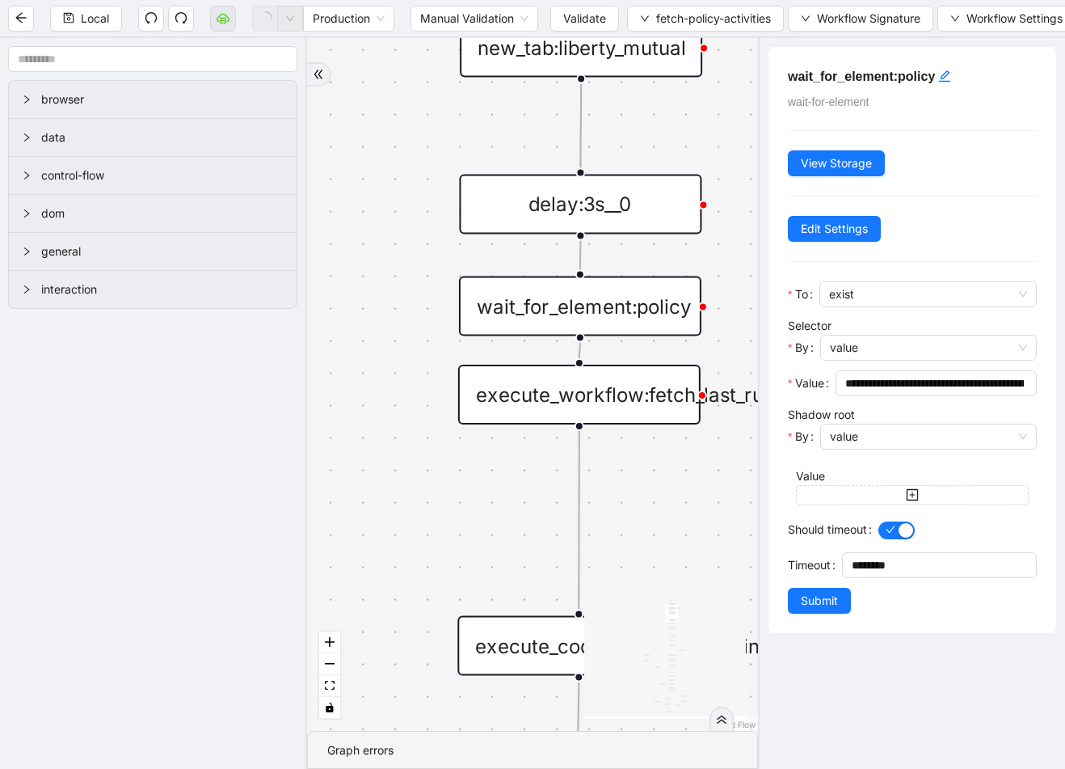
drag, startPoint x: 601, startPoint y: 487, endPoint x: 605, endPoint y: 390, distance: 97.1
click at [605, 390] on div "execute_workflow:fetch_last_run_data_from_google_sheet" at bounding box center [579, 395] width 242 height 60
click at [873, 218] on button "Edit Settings" at bounding box center [834, 229] width 93 height 26
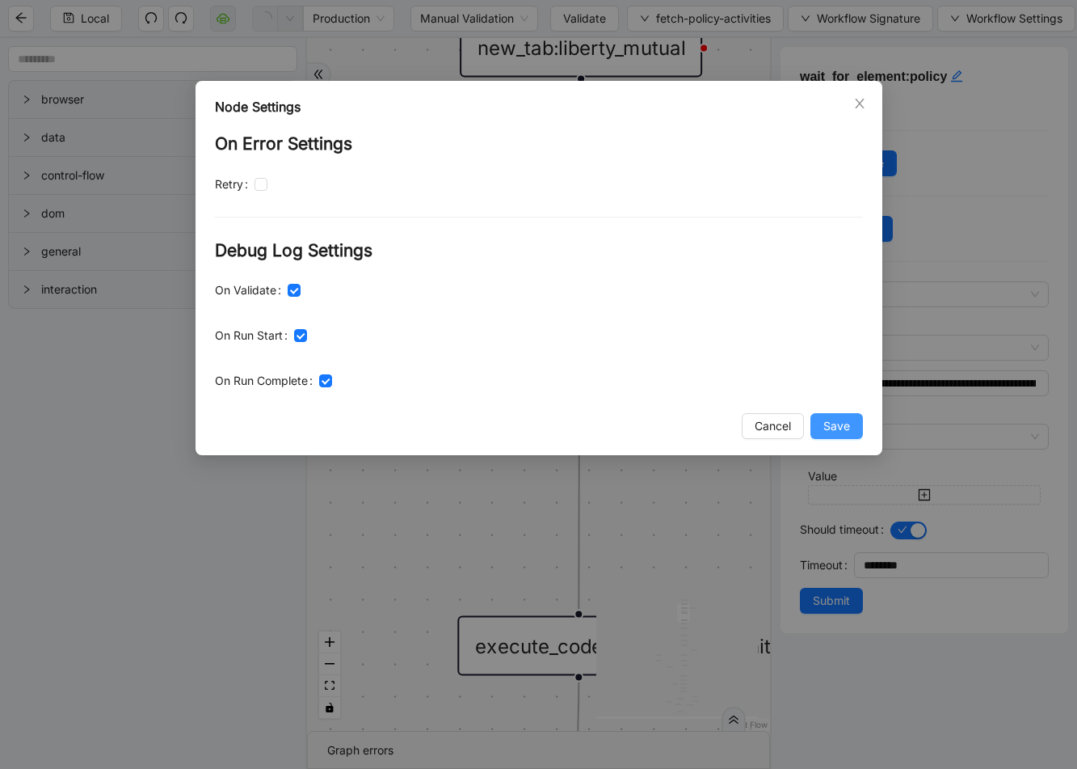
click at [817, 431] on button "Save" at bounding box center [837, 426] width 53 height 26
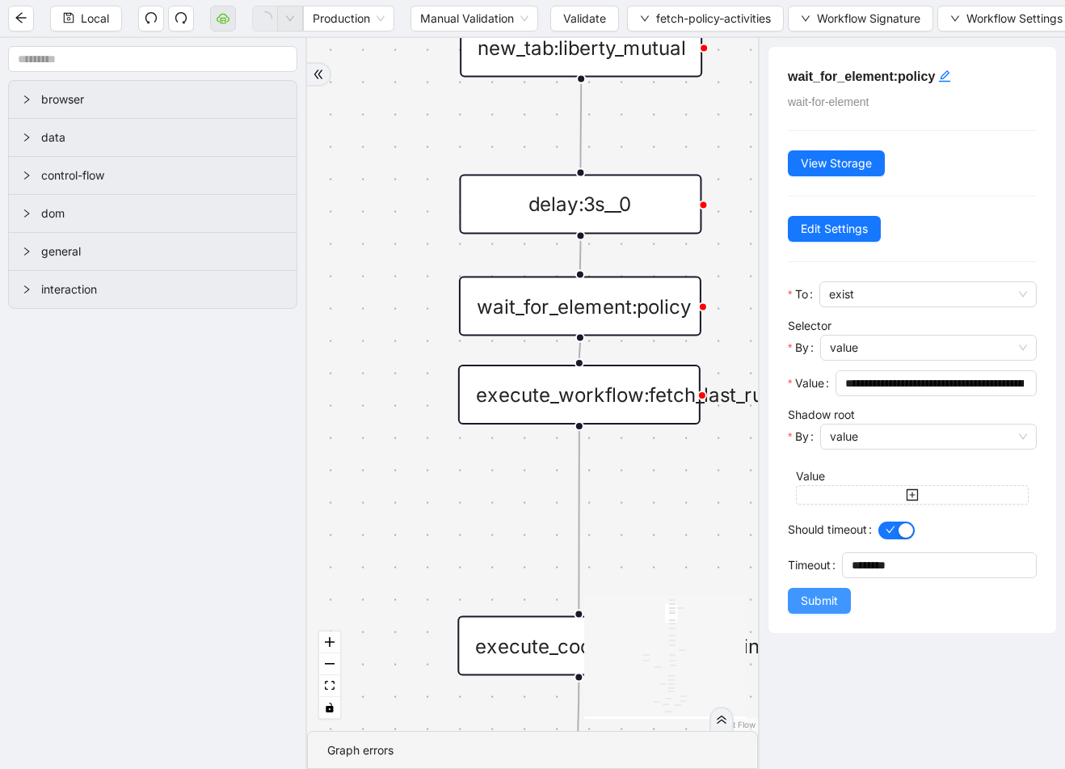
click at [828, 596] on span "Submit" at bounding box center [819, 601] width 37 height 18
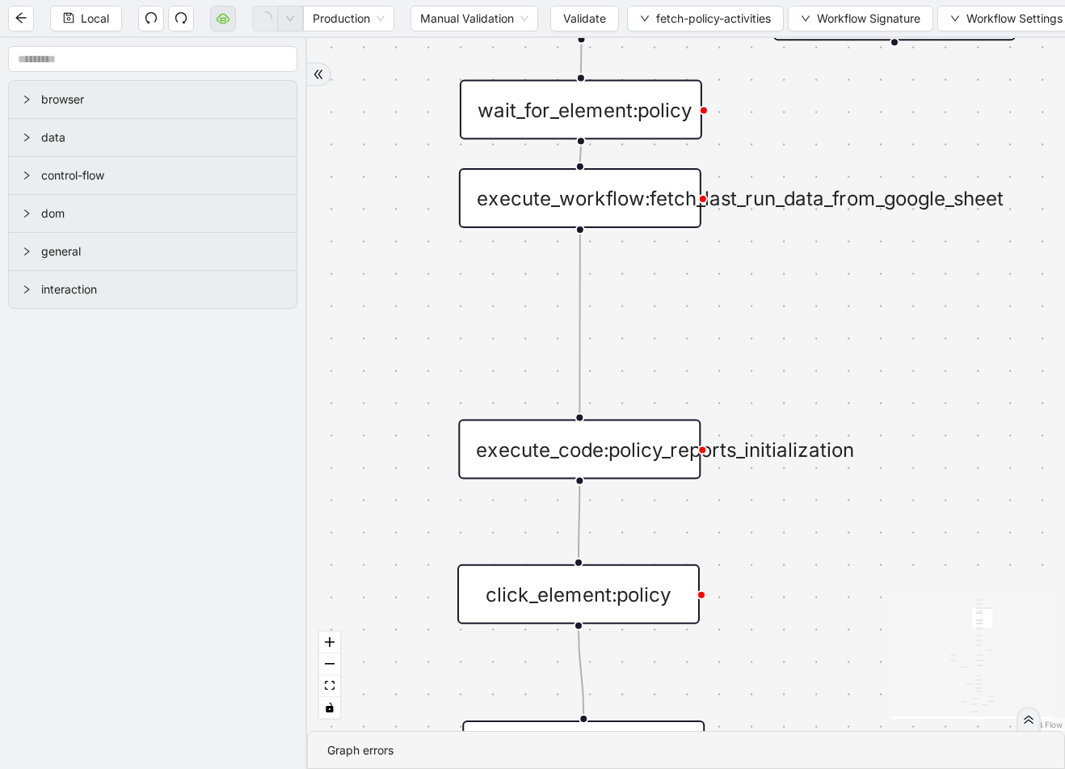
drag, startPoint x: 723, startPoint y: 521, endPoint x: 723, endPoint y: 324, distance: 196.4
click at [723, 324] on div "exitFrom exitFrom loopFrom fallback is_Docs_Fetched loopFrom trigger new_tab:li…" at bounding box center [686, 384] width 758 height 693
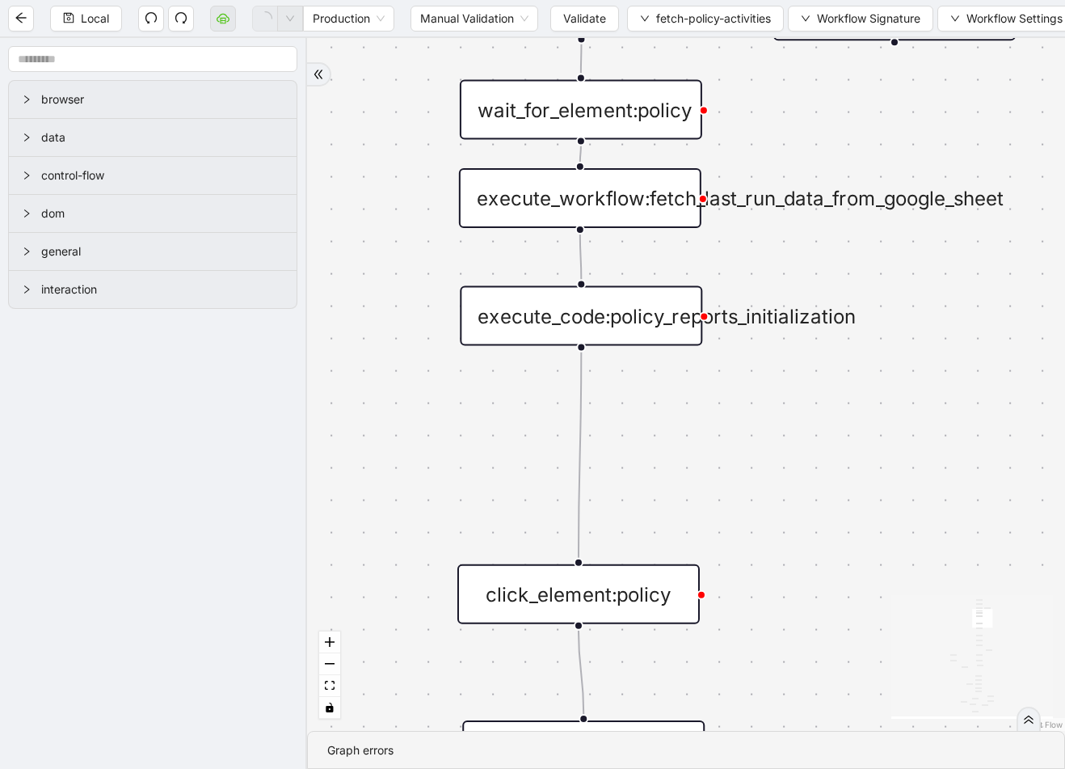
drag, startPoint x: 651, startPoint y: 454, endPoint x: 652, endPoint y: 321, distance: 133.4
click at [652, 321] on div "execute_code:policy_reports_initialization" at bounding box center [581, 316] width 242 height 60
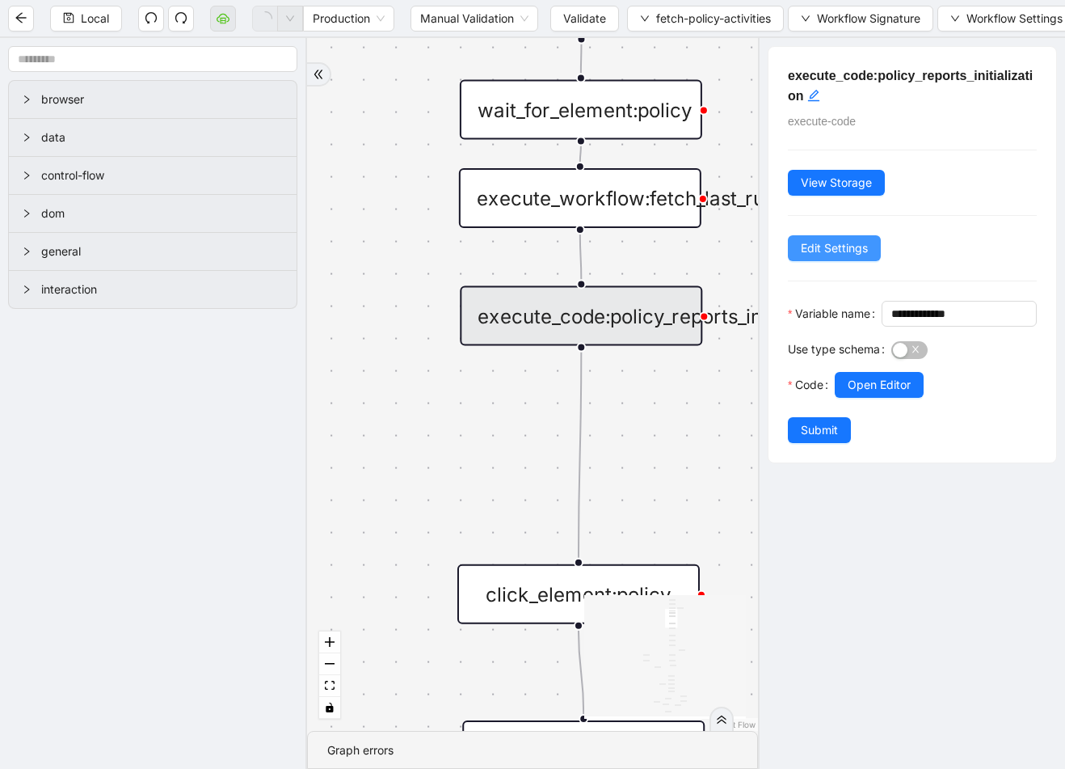
click at [831, 254] on span "Edit Settings" at bounding box center [834, 248] width 67 height 18
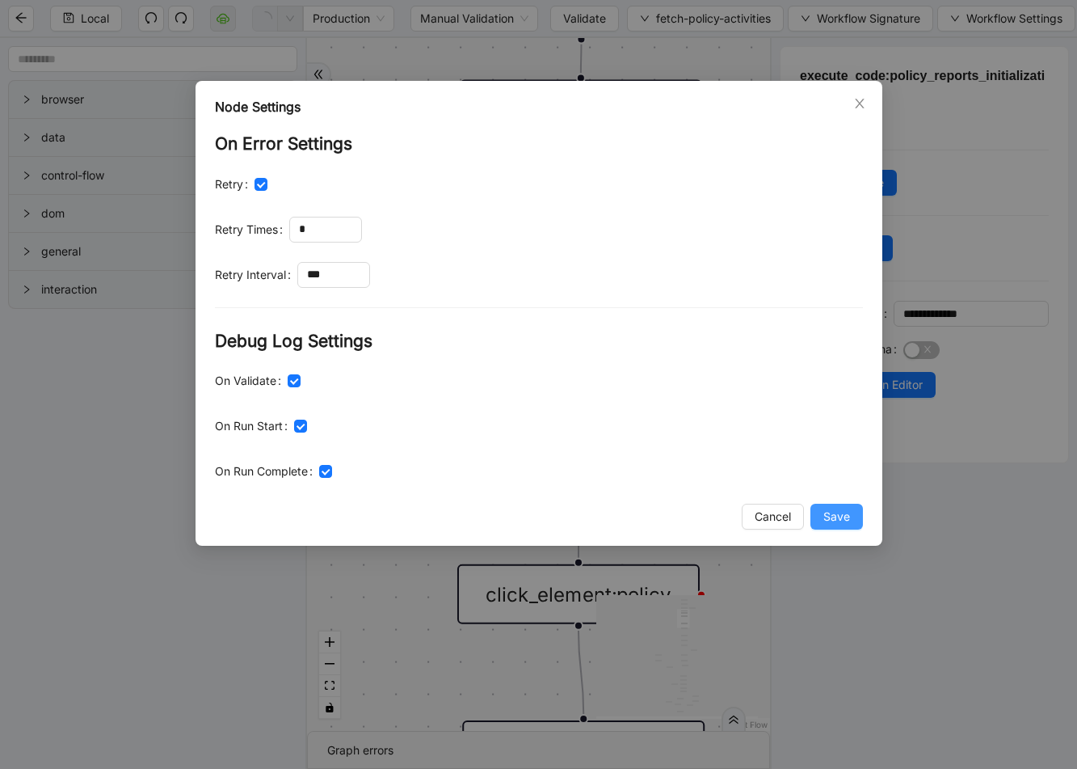
click at [843, 521] on span "Save" at bounding box center [837, 517] width 27 height 18
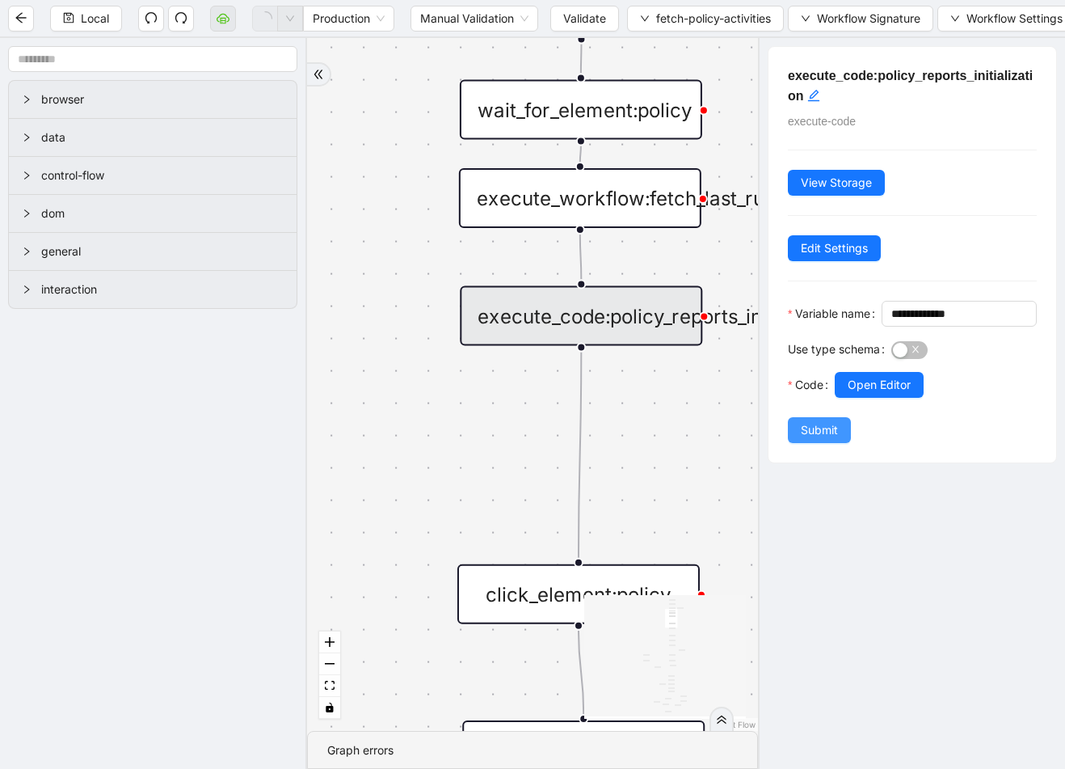
click at [834, 439] on span "Submit" at bounding box center [819, 430] width 37 height 18
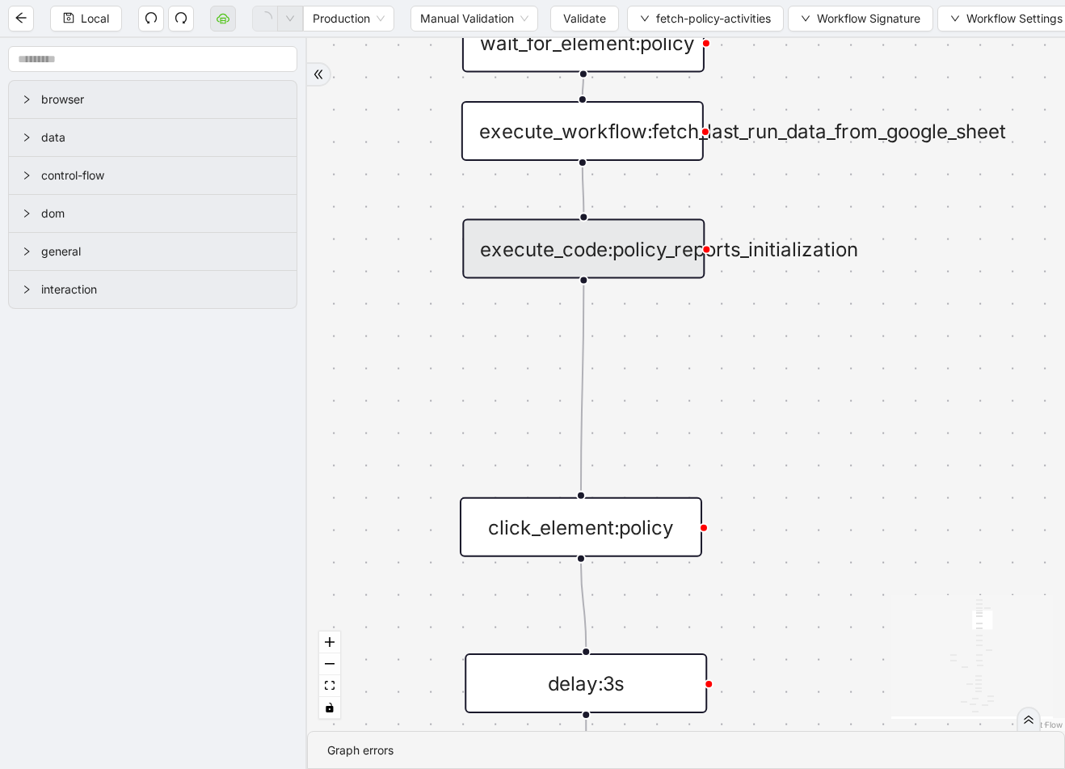
drag, startPoint x: 807, startPoint y: 500, endPoint x: 809, endPoint y: 390, distance: 109.1
click at [809, 390] on div "exitFrom exitFrom loopFrom fallback is_Docs_Fetched loopFrom trigger new_tab:li…" at bounding box center [686, 384] width 758 height 693
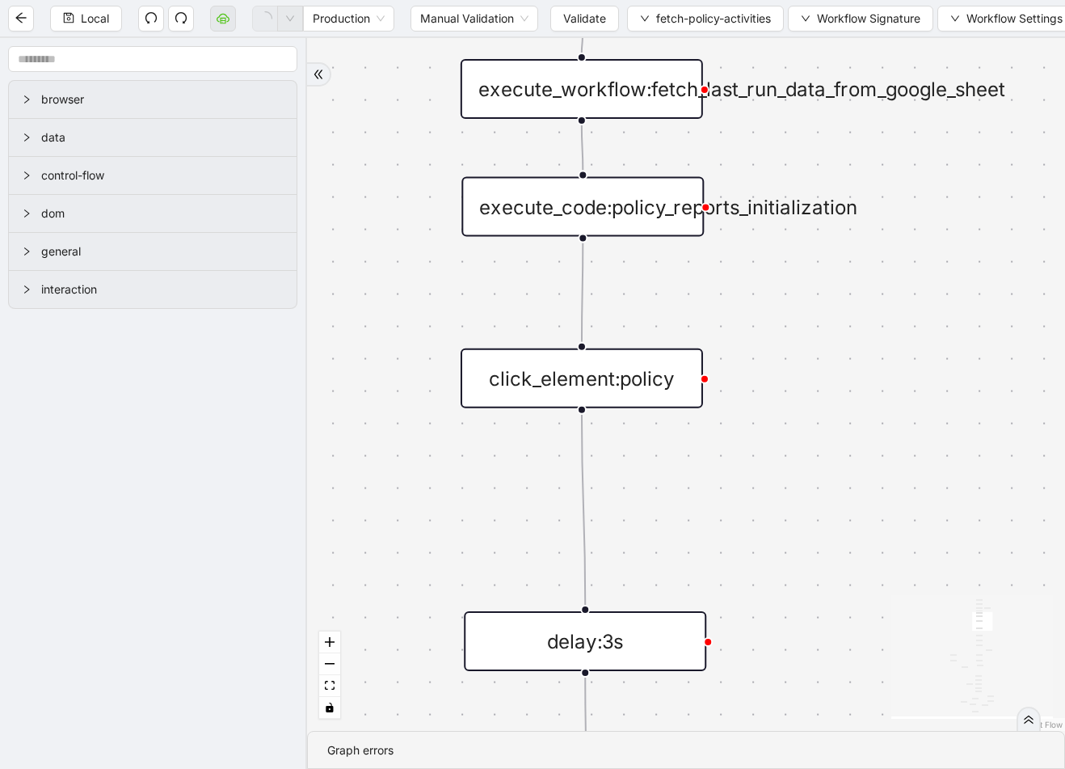
drag, startPoint x: 647, startPoint y: 487, endPoint x: 648, endPoint y: 381, distance: 105.9
click at [648, 381] on div "click_element:policy" at bounding box center [582, 378] width 242 height 60
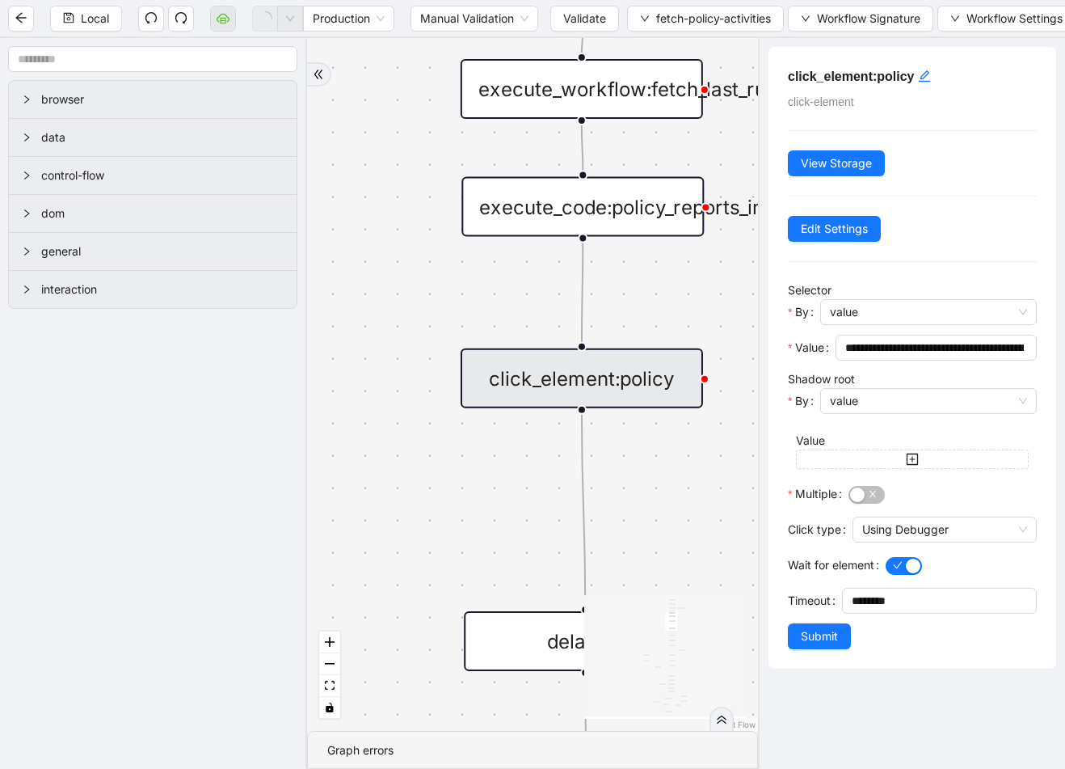
click at [848, 214] on div "**********" at bounding box center [913, 358] width 288 height 622
click at [847, 221] on span "Edit Settings" at bounding box center [834, 229] width 67 height 18
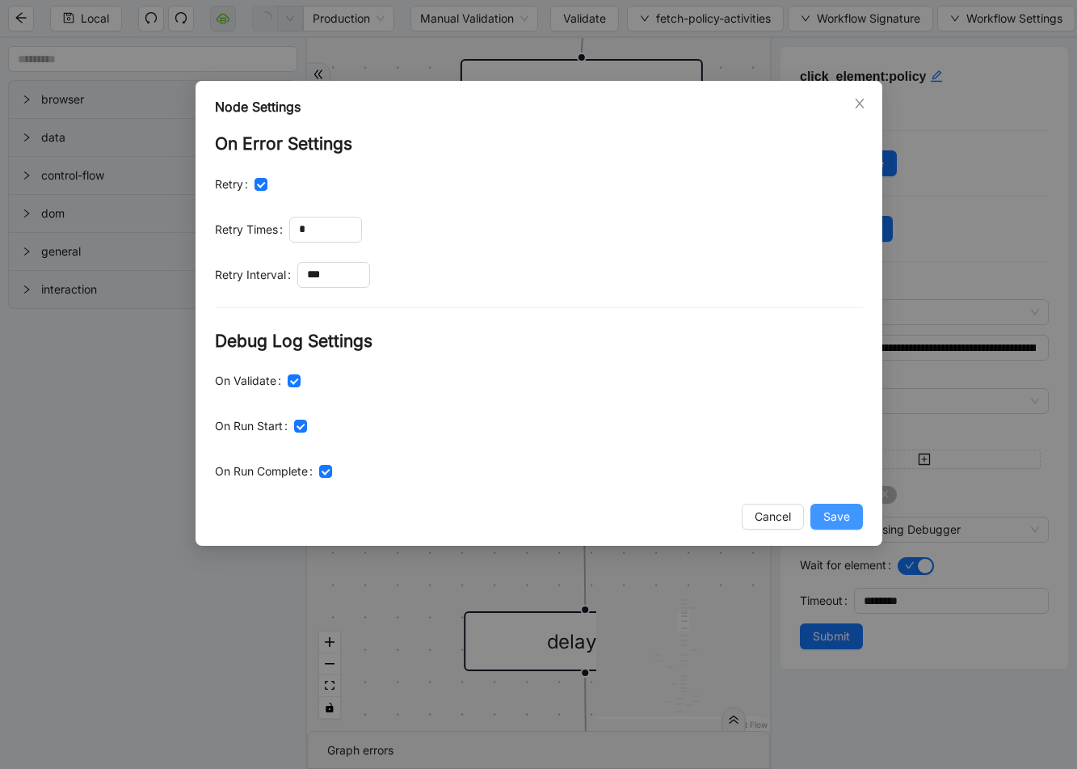
click at [840, 526] on button "Save" at bounding box center [837, 517] width 53 height 26
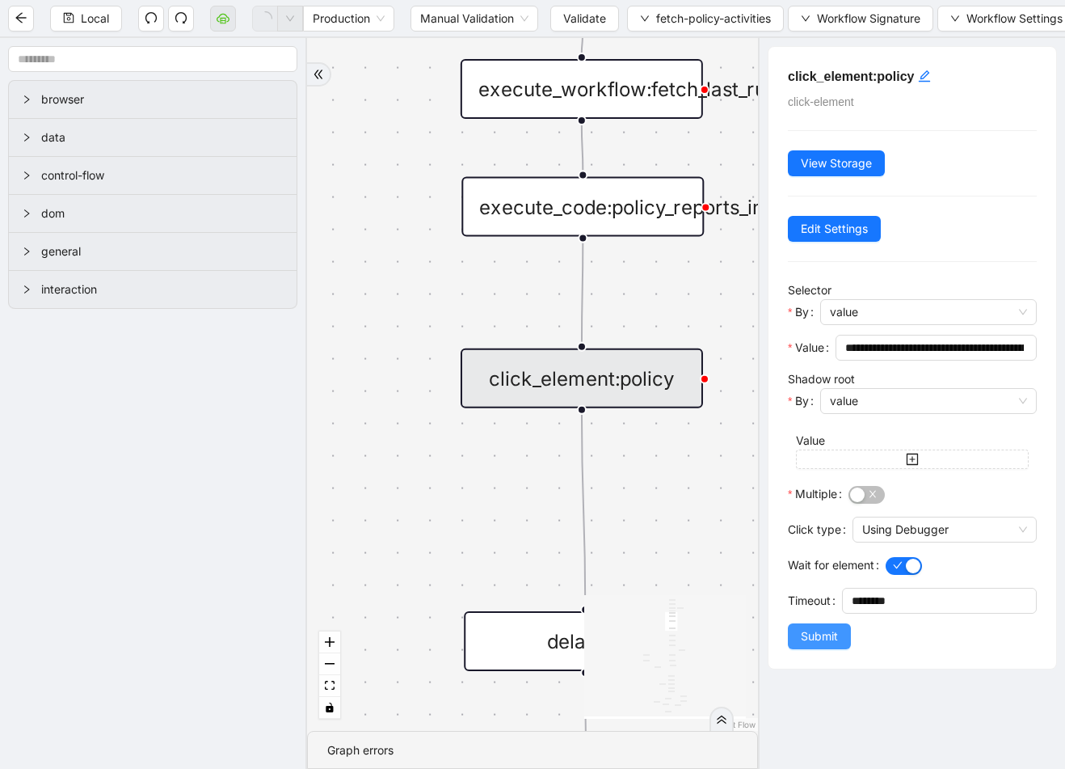
click at [833, 632] on span "Submit" at bounding box center [819, 636] width 37 height 18
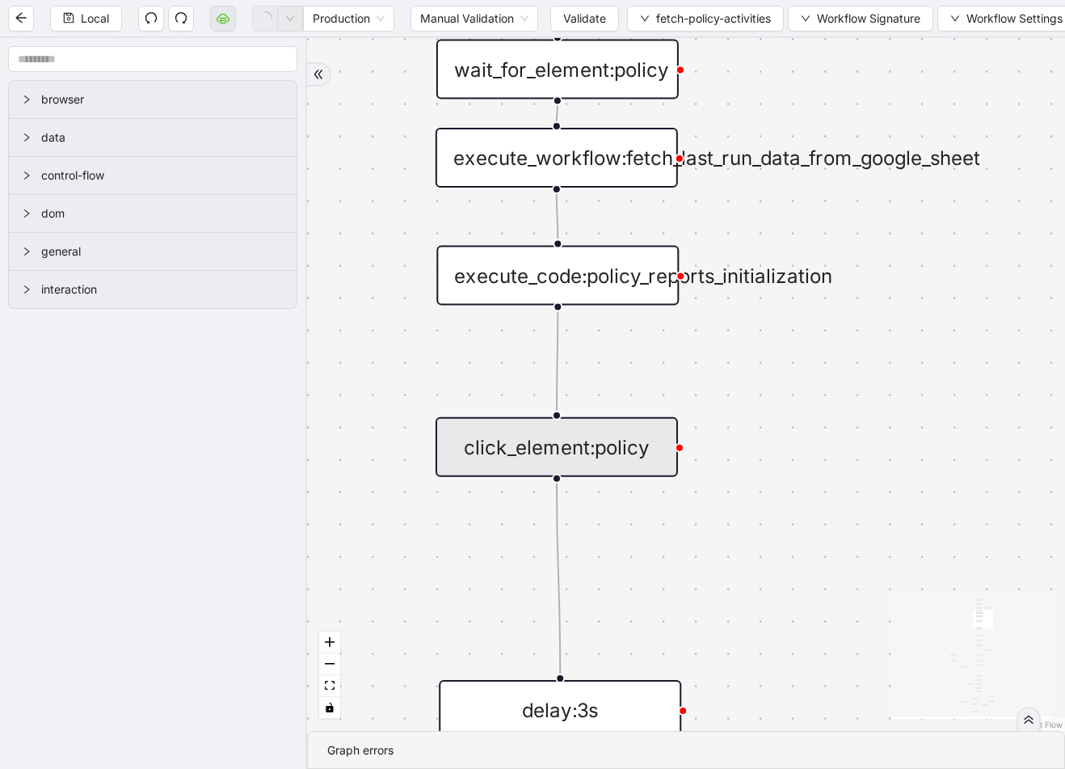
drag, startPoint x: 821, startPoint y: 350, endPoint x: 796, endPoint y: 420, distance: 74.7
click at [796, 420] on div "exitFrom exitFrom loopFrom fallback is_Docs_Fetched loopFrom trigger new_tab:li…" at bounding box center [686, 384] width 758 height 693
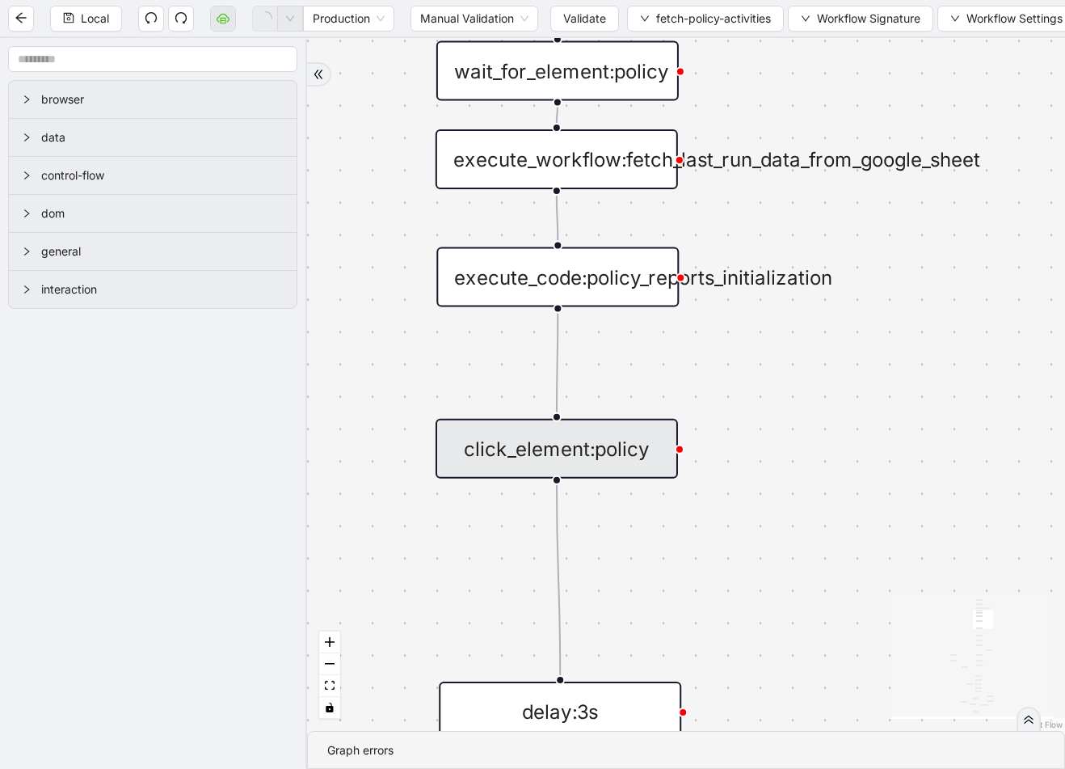
click at [621, 451] on div "click_element:policy" at bounding box center [557, 449] width 242 height 60
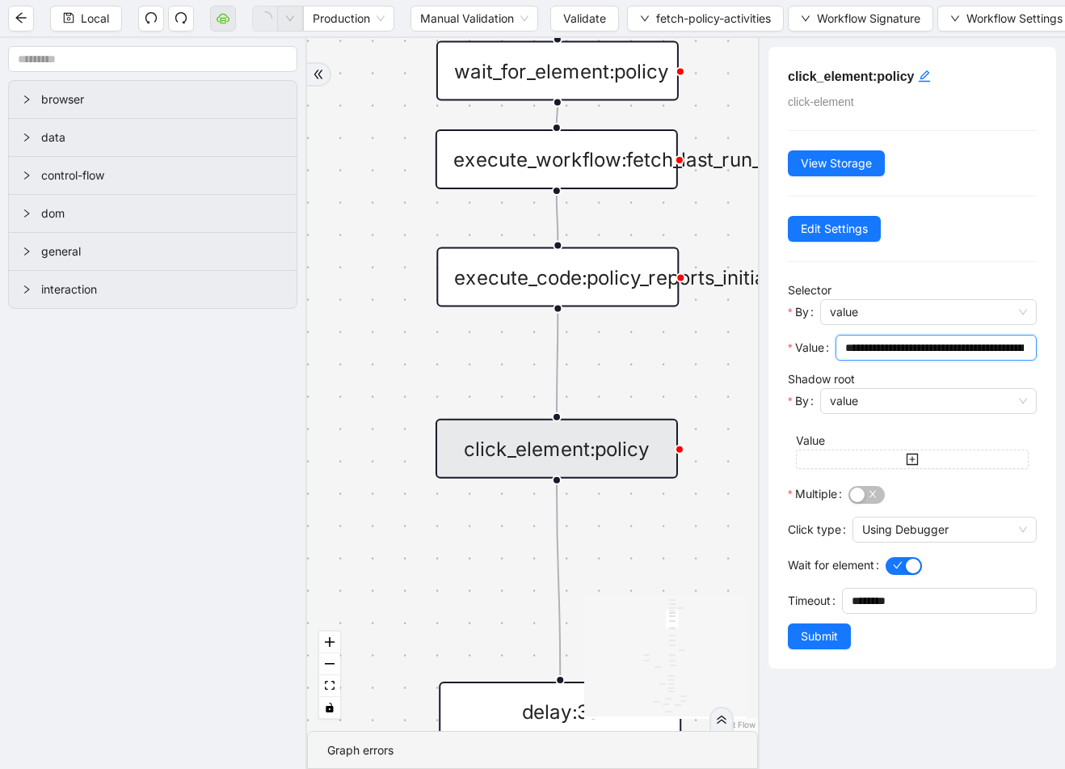
click at [898, 346] on input "**********" at bounding box center [934, 348] width 179 height 18
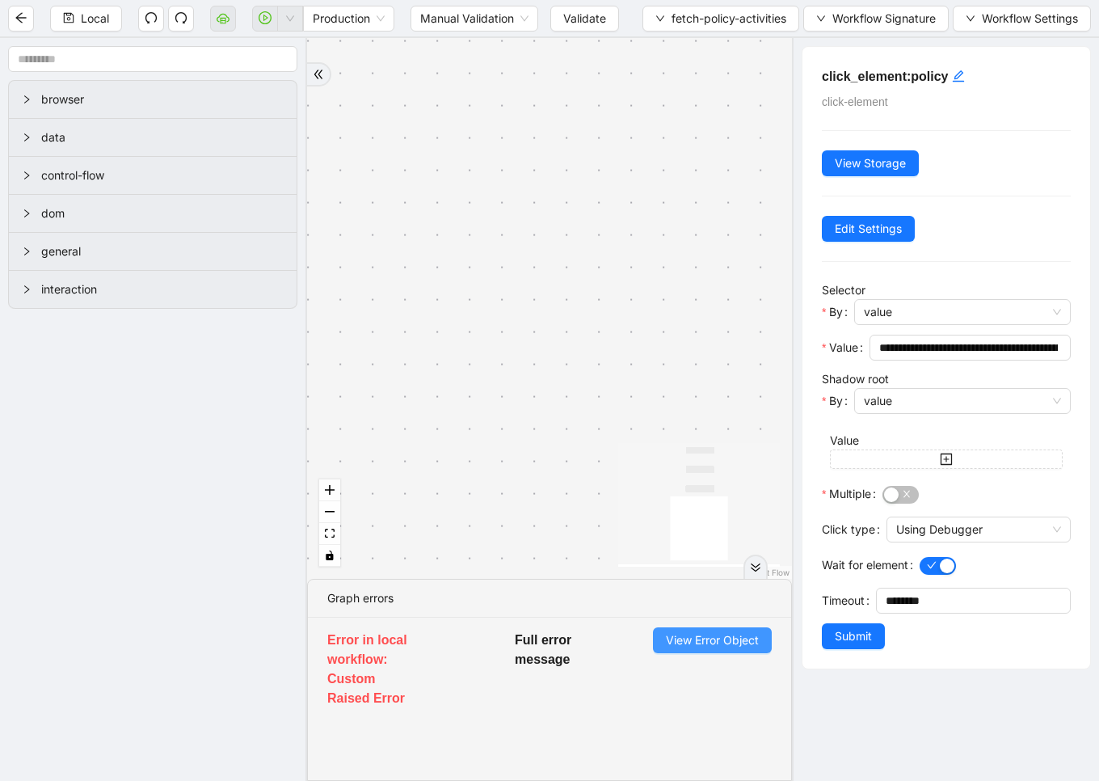
click at [725, 636] on span "View Error Object" at bounding box center [712, 640] width 93 height 18
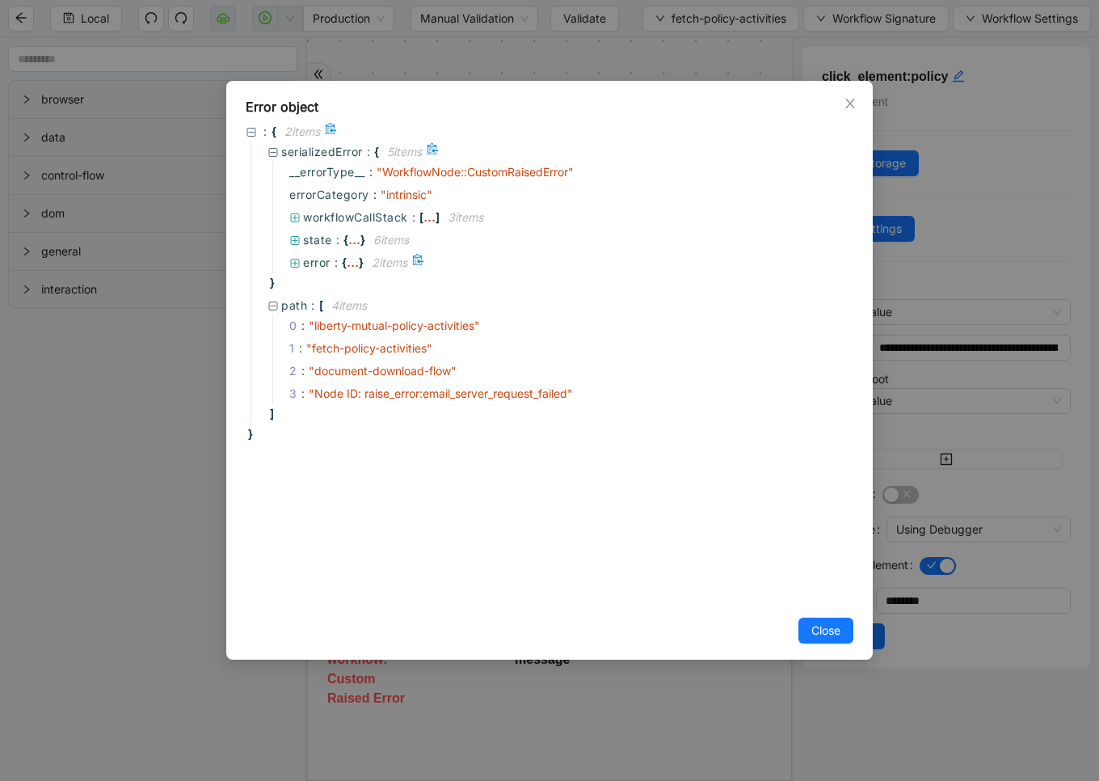
click at [352, 259] on div "..." at bounding box center [353, 262] width 12 height 8
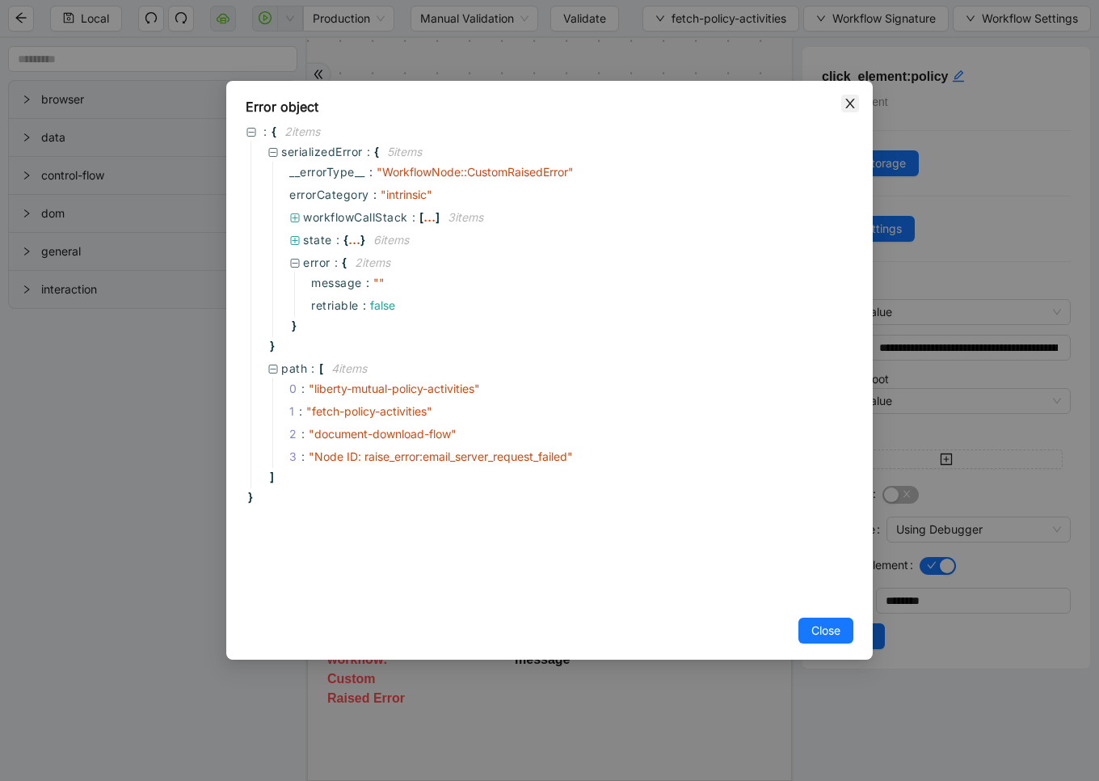
click at [845, 100] on icon "close" at bounding box center [850, 103] width 13 height 13
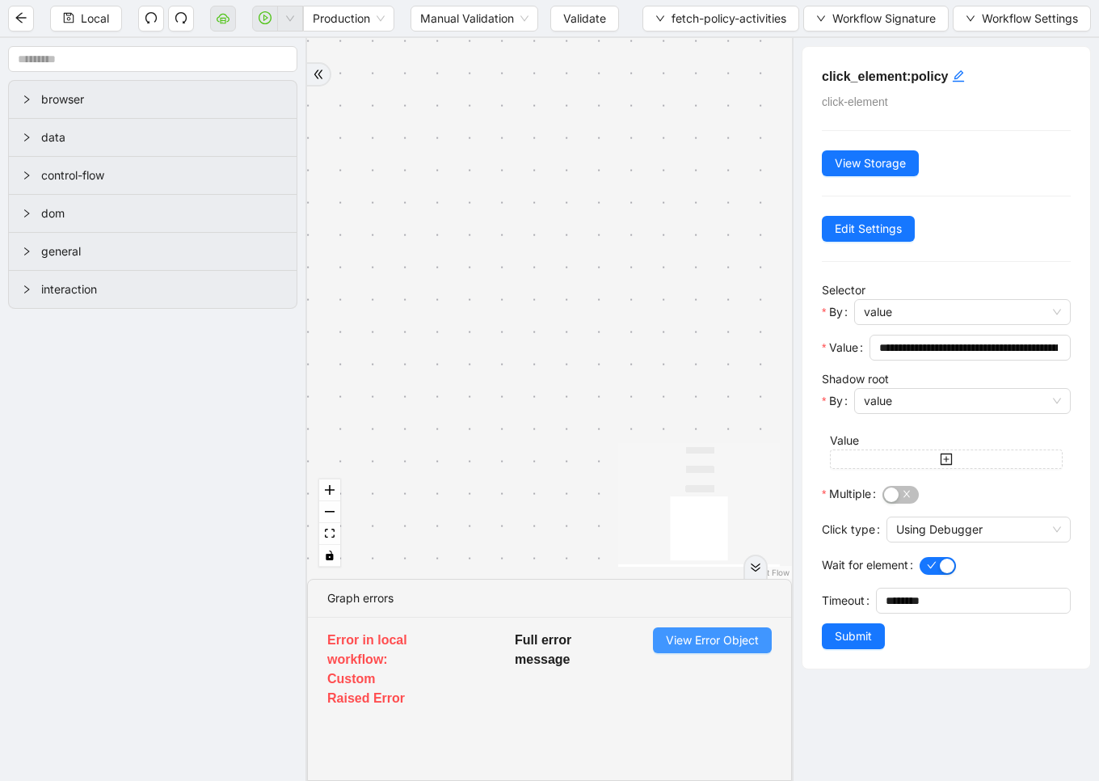
click at [710, 630] on button "View Error Object" at bounding box center [712, 640] width 119 height 26
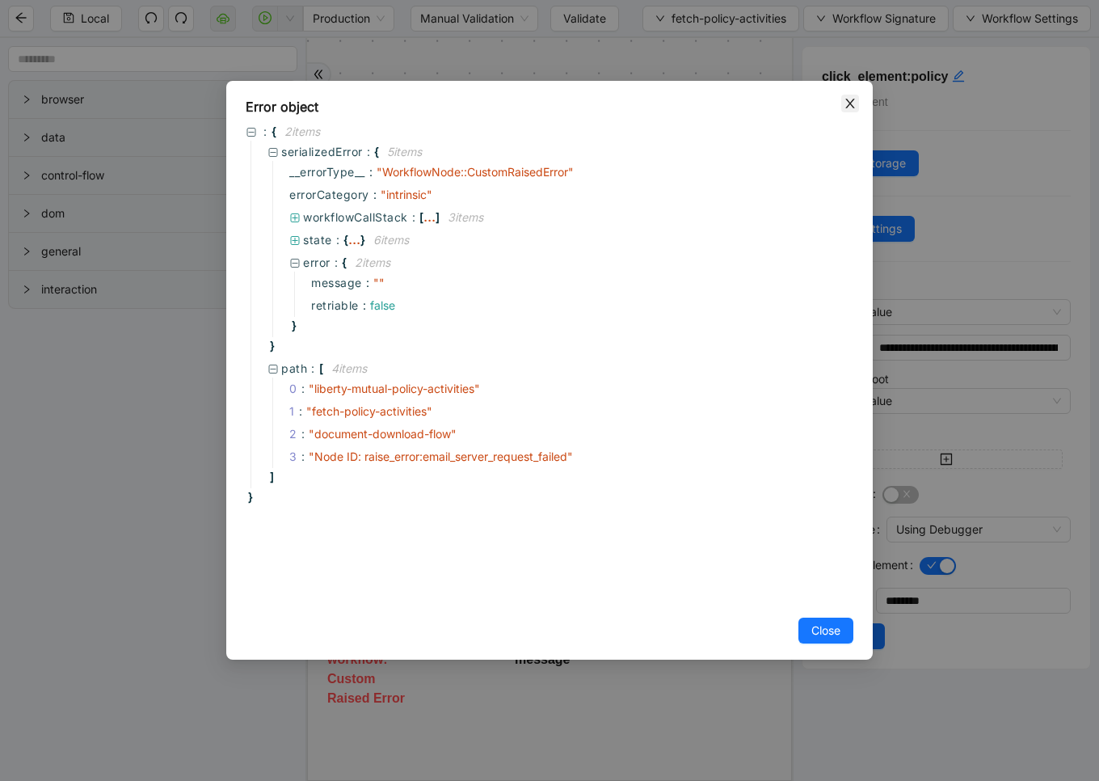
click at [841, 107] on span "Close" at bounding box center [850, 104] width 18 height 18
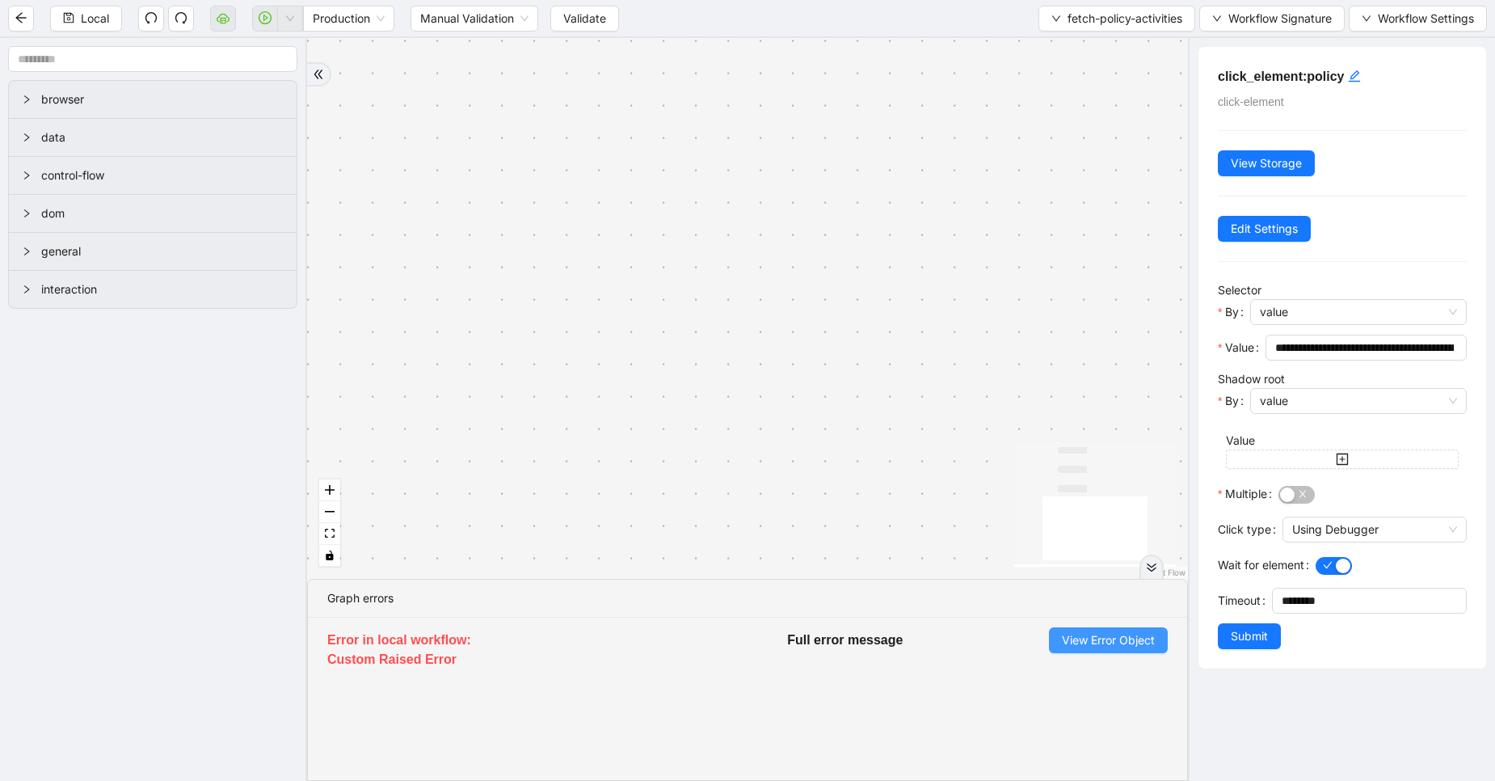
click at [1107, 630] on button "View Error Object" at bounding box center [1108, 640] width 119 height 26
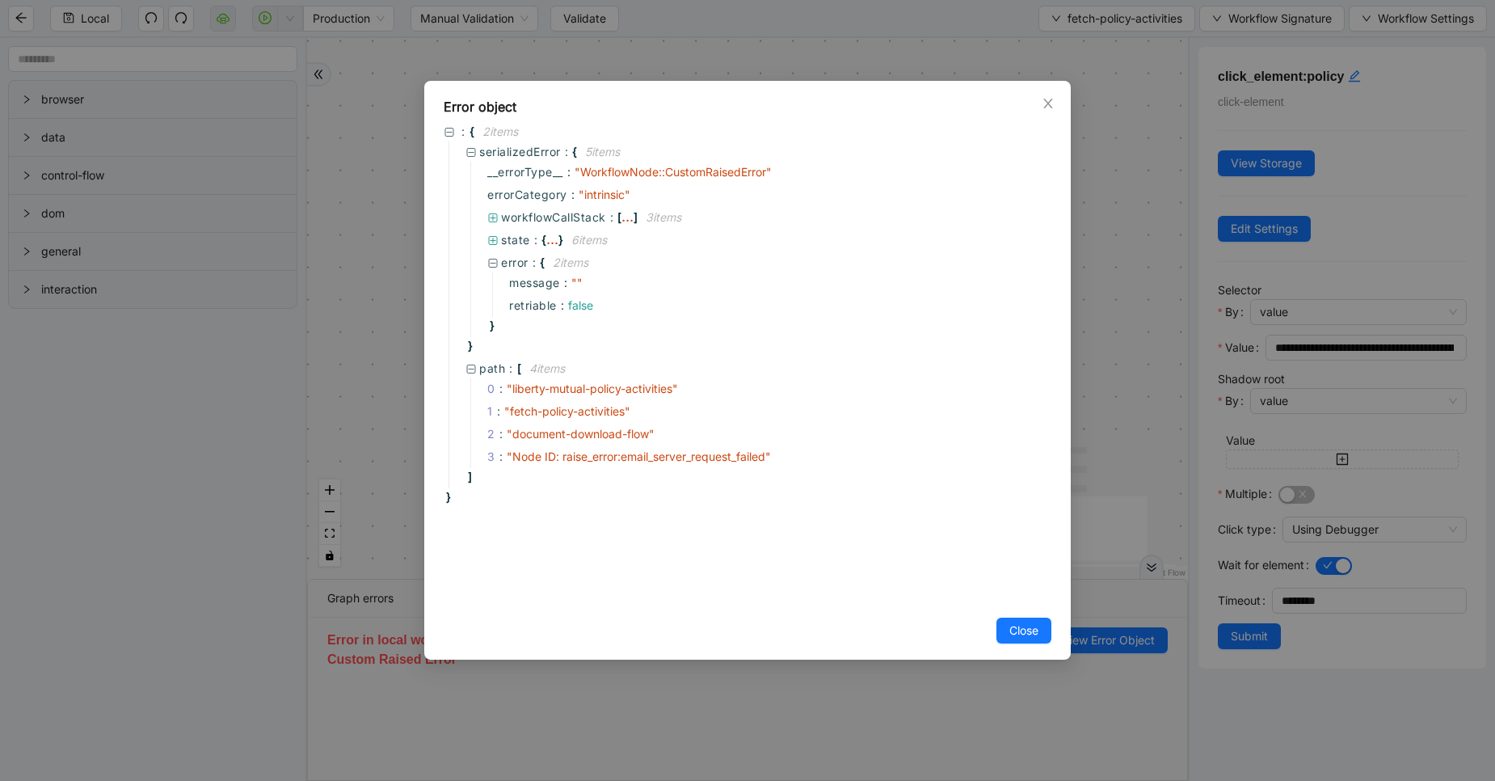
click at [403, 277] on div "Error object : { 2 item s serializedError : { 5 item s __errorType__ : " Workfl…" at bounding box center [747, 390] width 1495 height 781
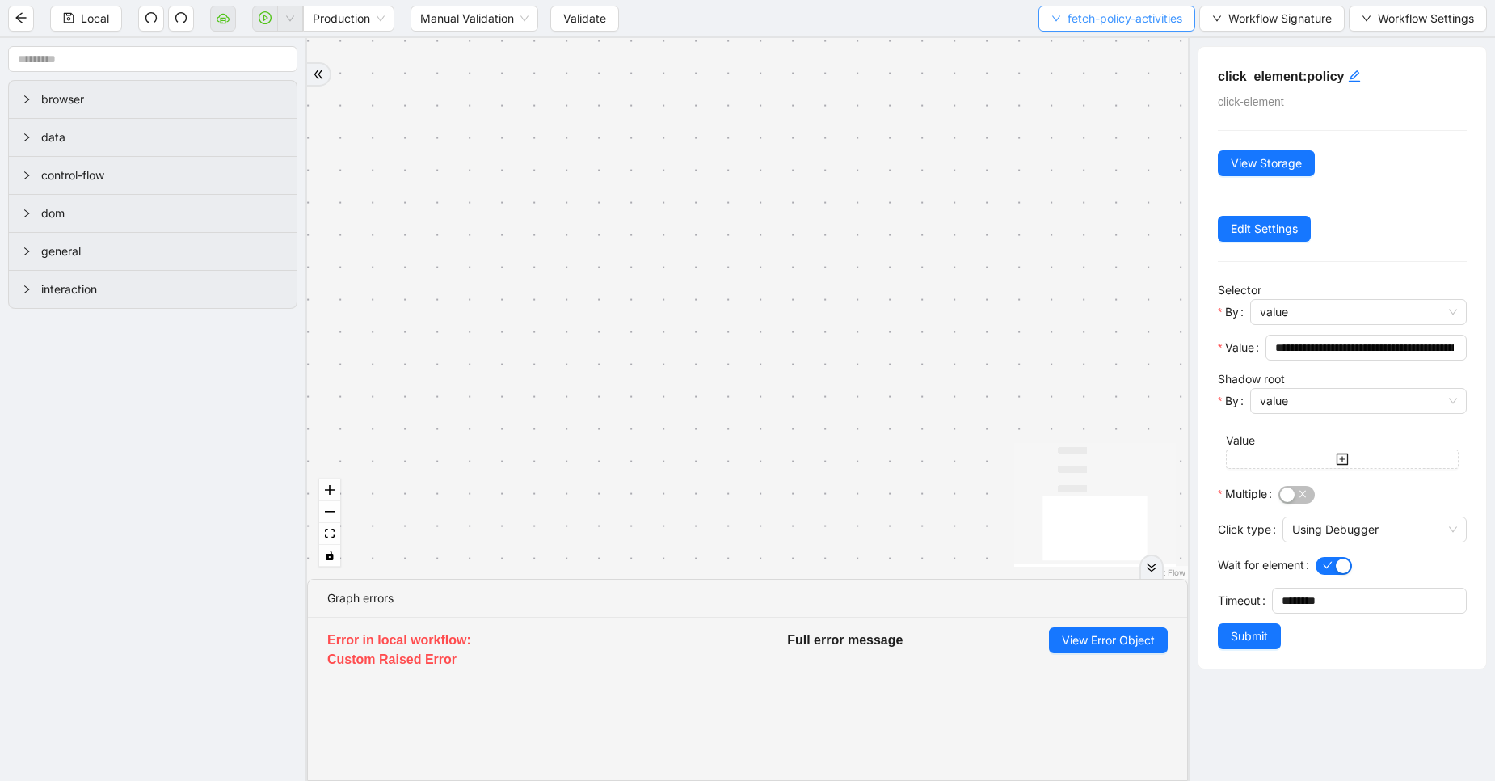
click at [1073, 23] on span "fetch-policy-activities" at bounding box center [1125, 19] width 115 height 18
click at [1075, 47] on span "Select" at bounding box center [1113, 50] width 133 height 18
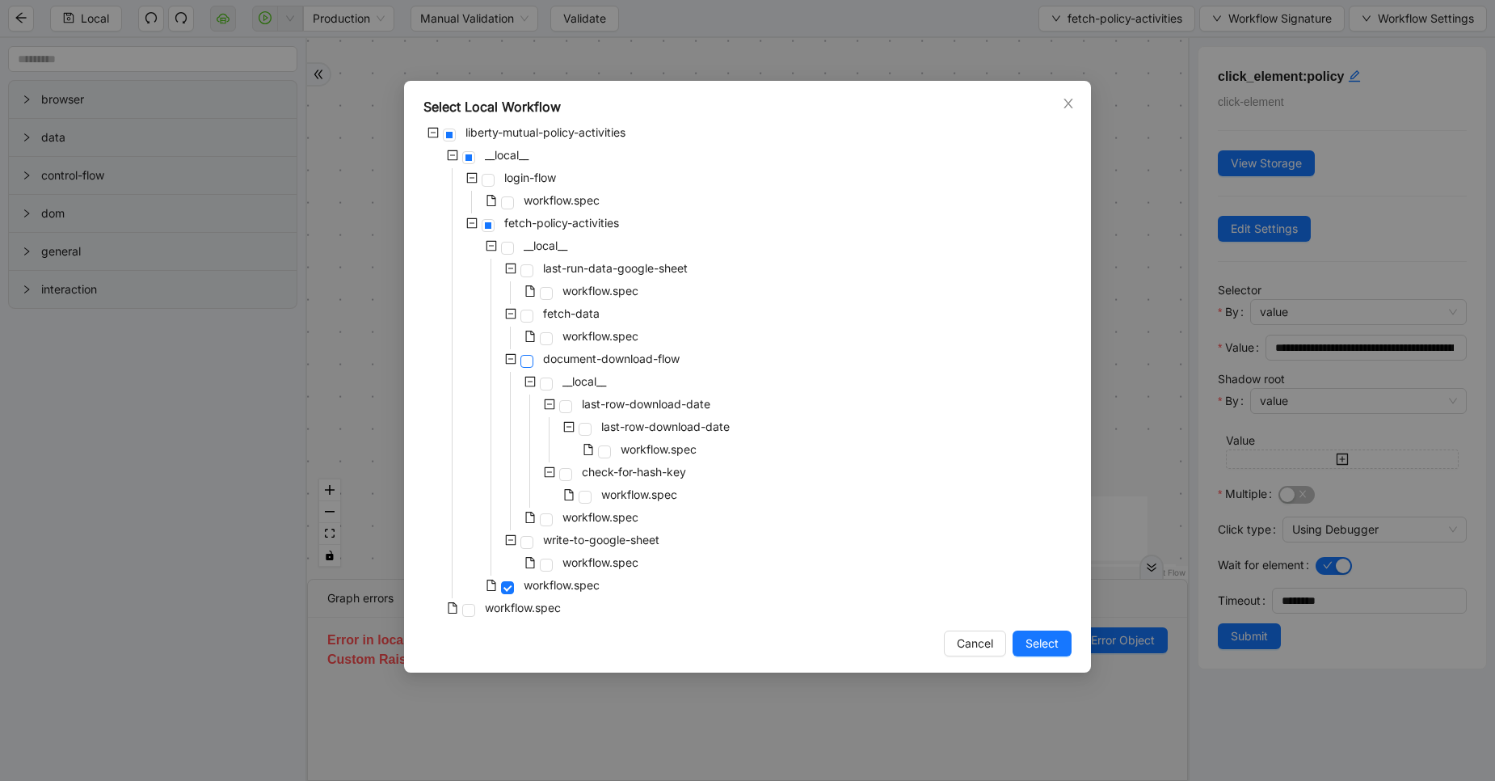
click at [521, 360] on span at bounding box center [527, 361] width 13 height 13
click at [544, 516] on span at bounding box center [546, 519] width 13 height 13
click at [1059, 636] on button "Select" at bounding box center [1042, 643] width 59 height 26
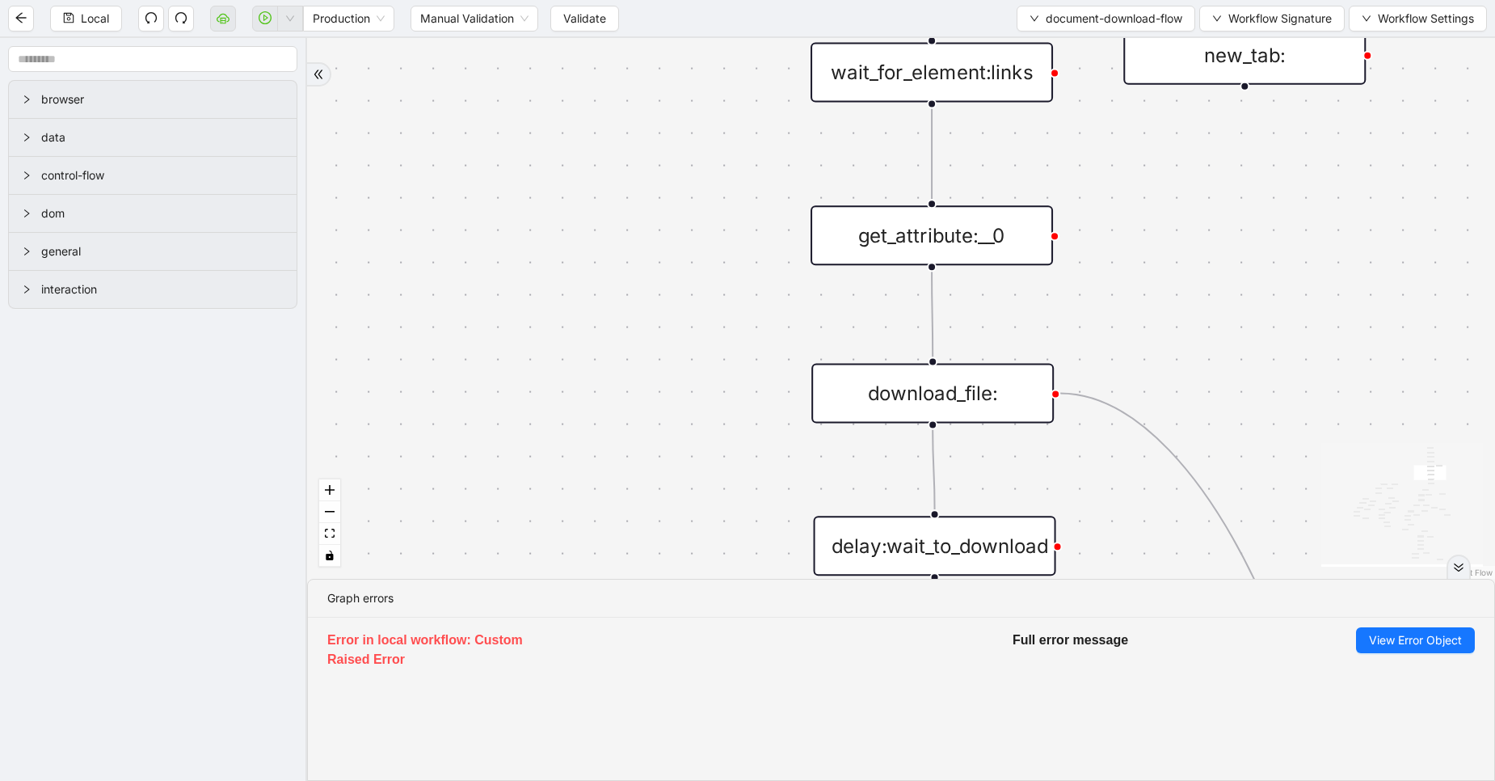
drag, startPoint x: 1228, startPoint y: 397, endPoint x: 1053, endPoint y: 81, distance: 361.1
click at [1053, 81] on div "fallback success fallback fallback fallback success success fallback fallback f…" at bounding box center [901, 308] width 1188 height 541
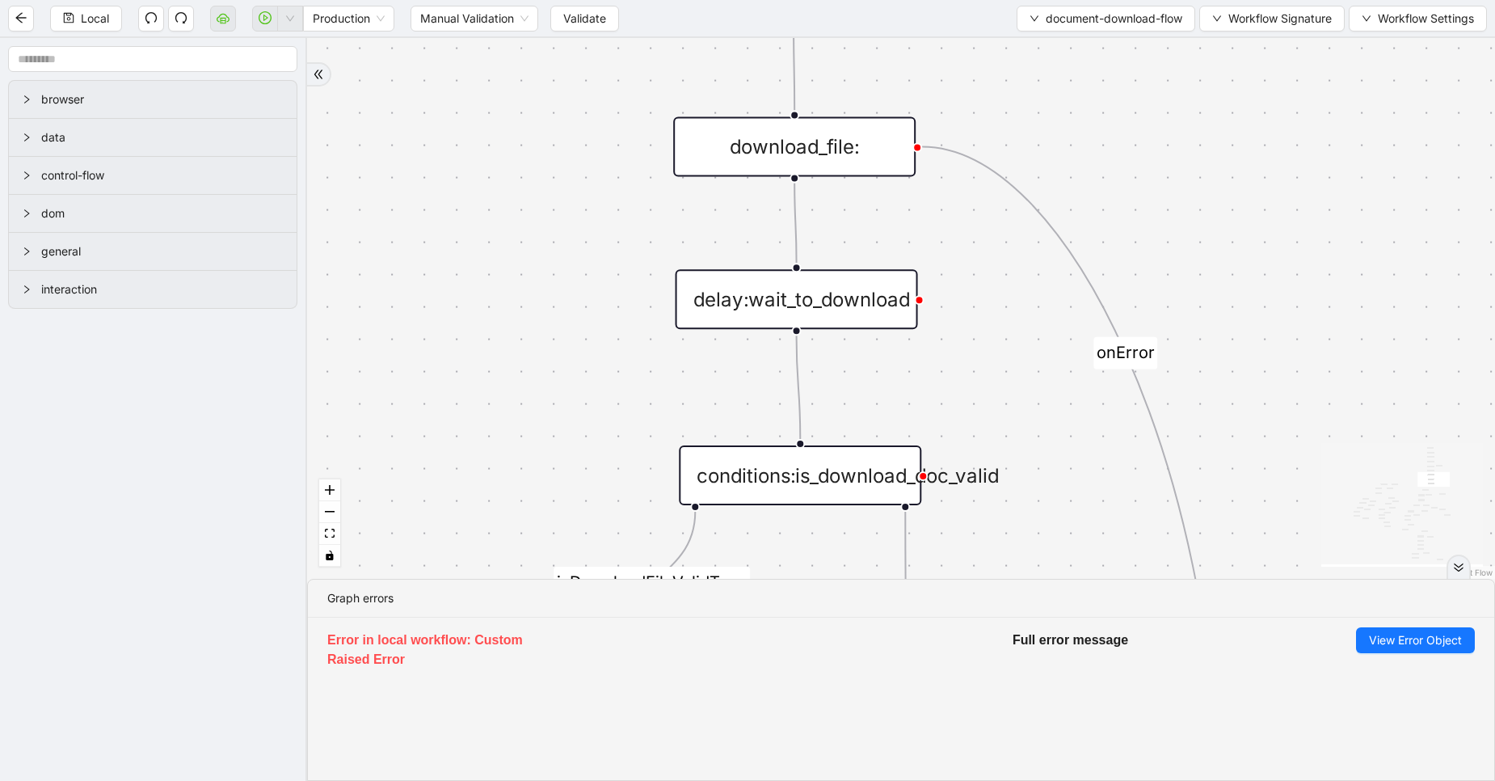
drag, startPoint x: 1152, startPoint y: 498, endPoint x: 1129, endPoint y: 107, distance: 391.9
click at [1129, 107] on div "fallback success fallback fallback fallback success success fallback fallback f…" at bounding box center [901, 308] width 1188 height 541
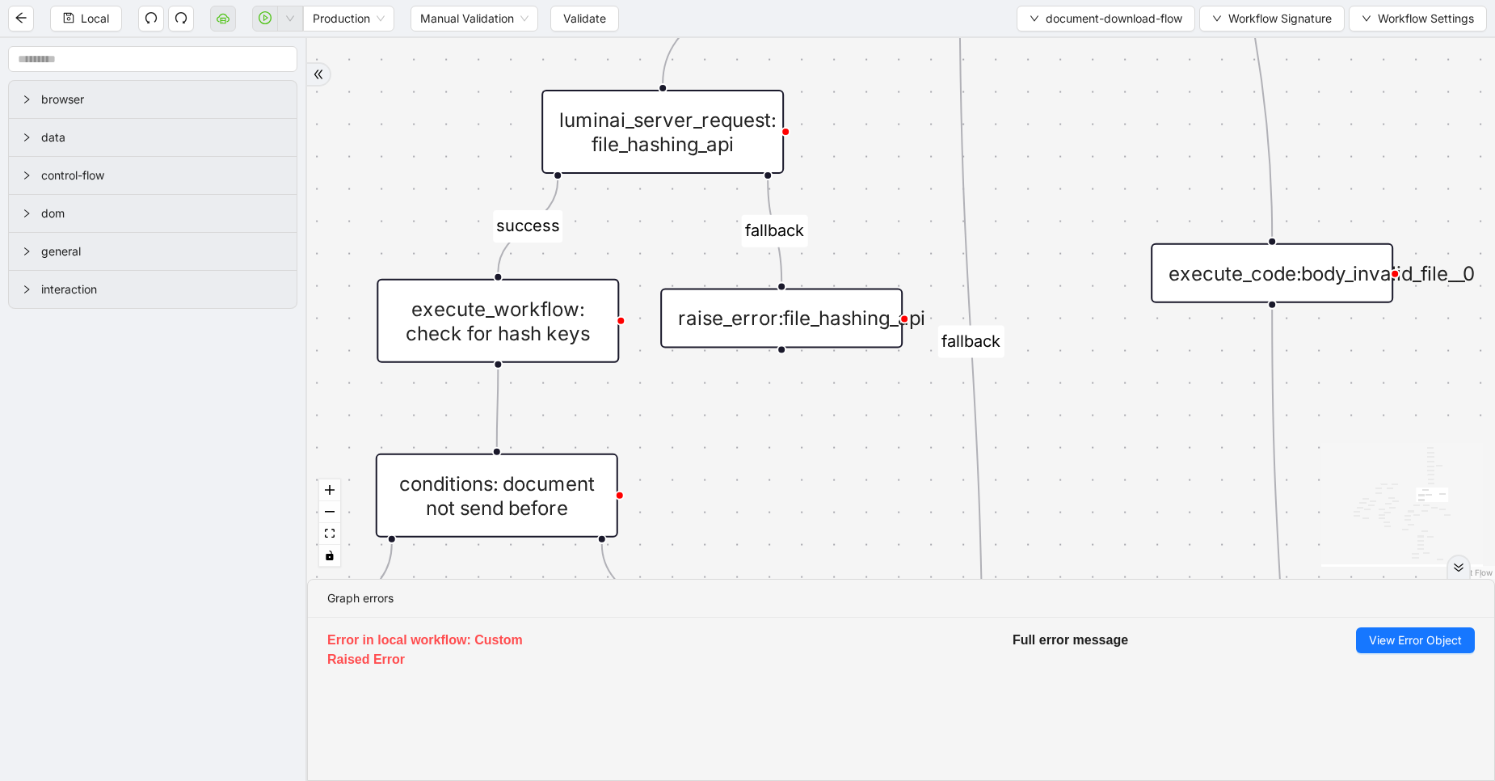
drag, startPoint x: 1041, startPoint y: 321, endPoint x: 1124, endPoint y: 137, distance: 201.2
click at [1124, 137] on div "fallback success fallback fallback fallback success success fallback fallback f…" at bounding box center [901, 308] width 1188 height 541
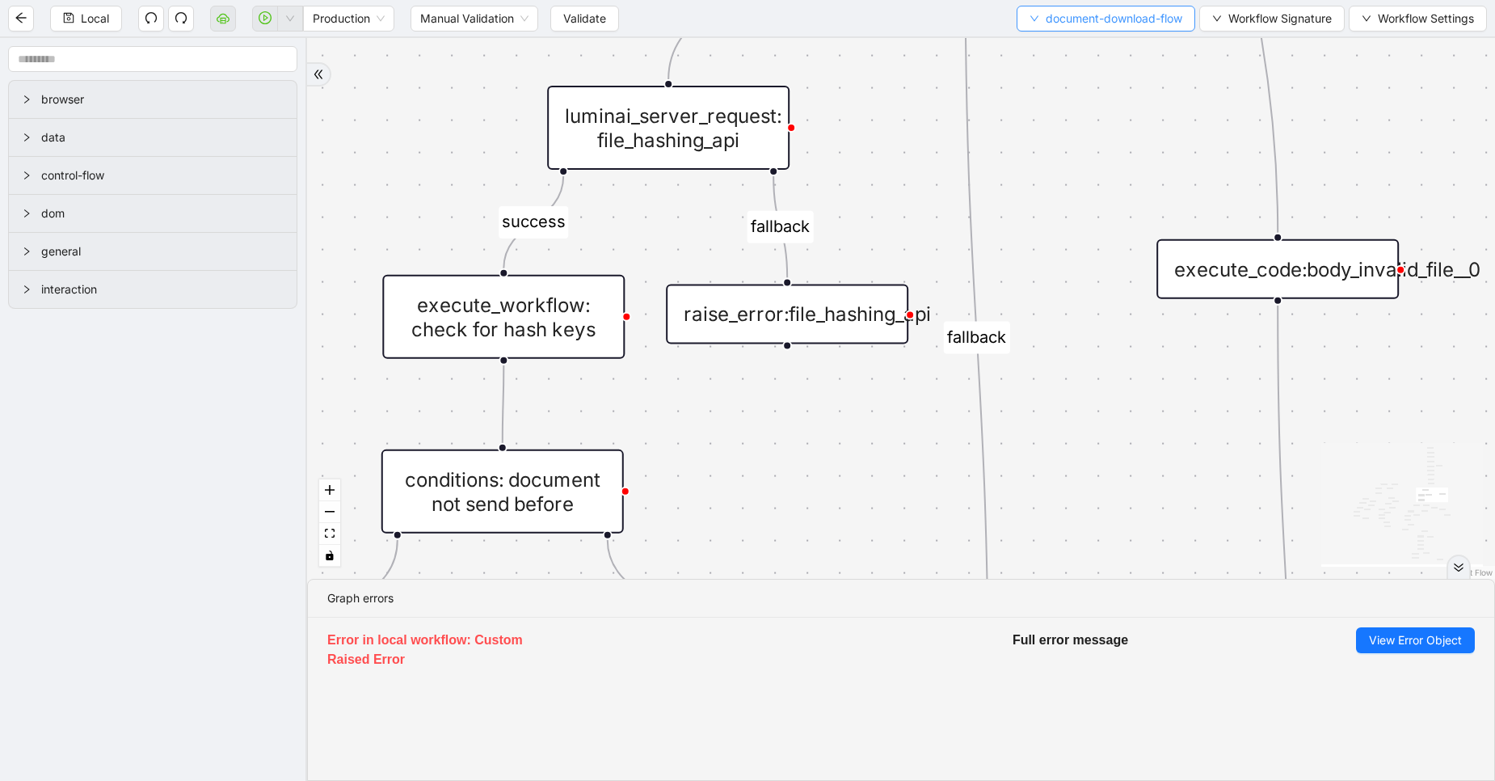
drag, startPoint x: 1124, startPoint y: 137, endPoint x: 1101, endPoint y: 8, distance: 131.3
click at [1101, 8] on section "Local Production Manual Validation Validate document-download-flow Workflow Sig…" at bounding box center [747, 390] width 1495 height 781
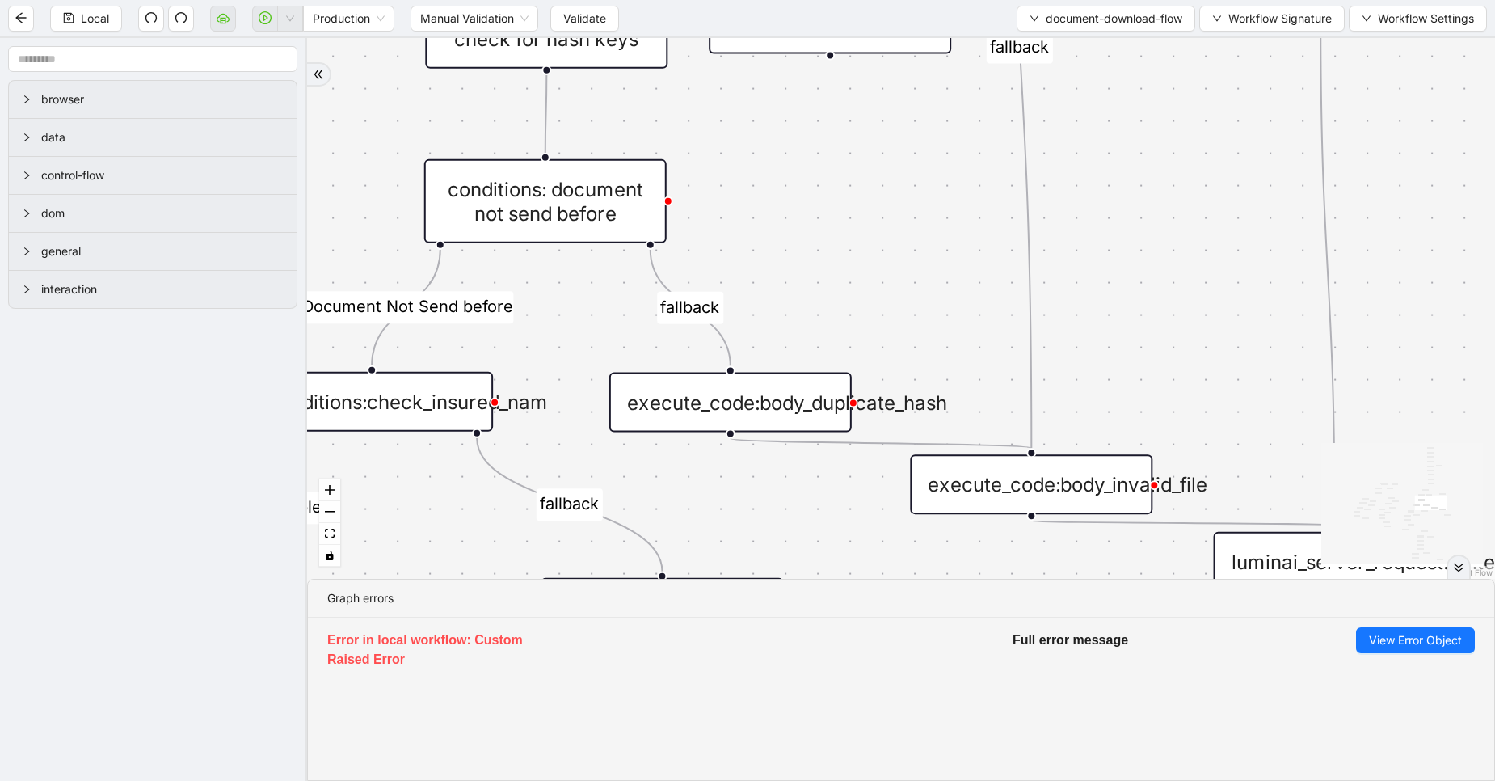
drag, startPoint x: 907, startPoint y: 331, endPoint x: 994, endPoint y: 118, distance: 229.8
click at [994, 118] on div "fallback success fallback fallback fallback success success fallback fallback f…" at bounding box center [901, 308] width 1188 height 541
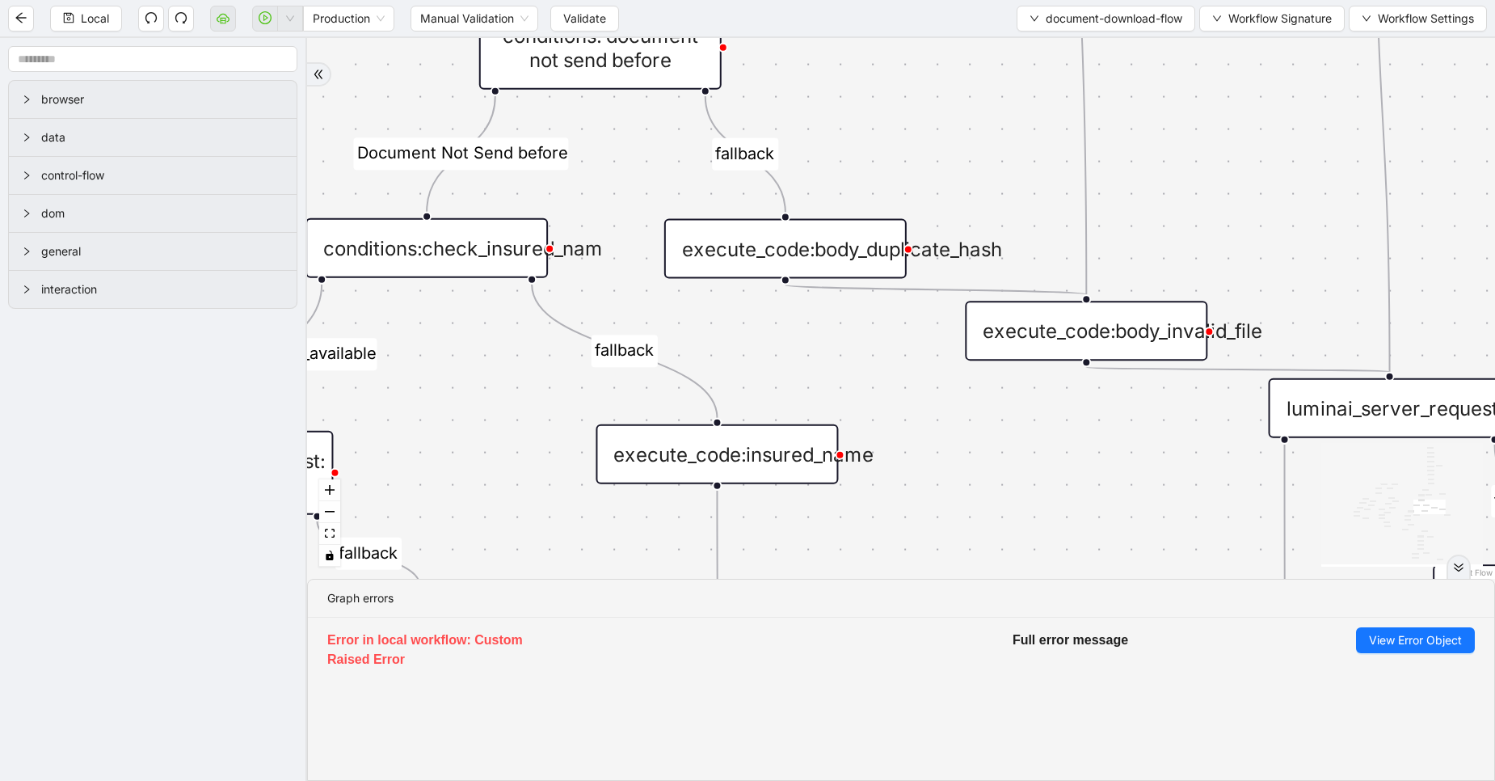
drag, startPoint x: 994, startPoint y: 118, endPoint x: 1035, endPoint y: -72, distance: 194.4
click at [1035, 0] on html "Local Production Manual Validation Validate document-download-flow Workflow Sig…" at bounding box center [747, 390] width 1495 height 781
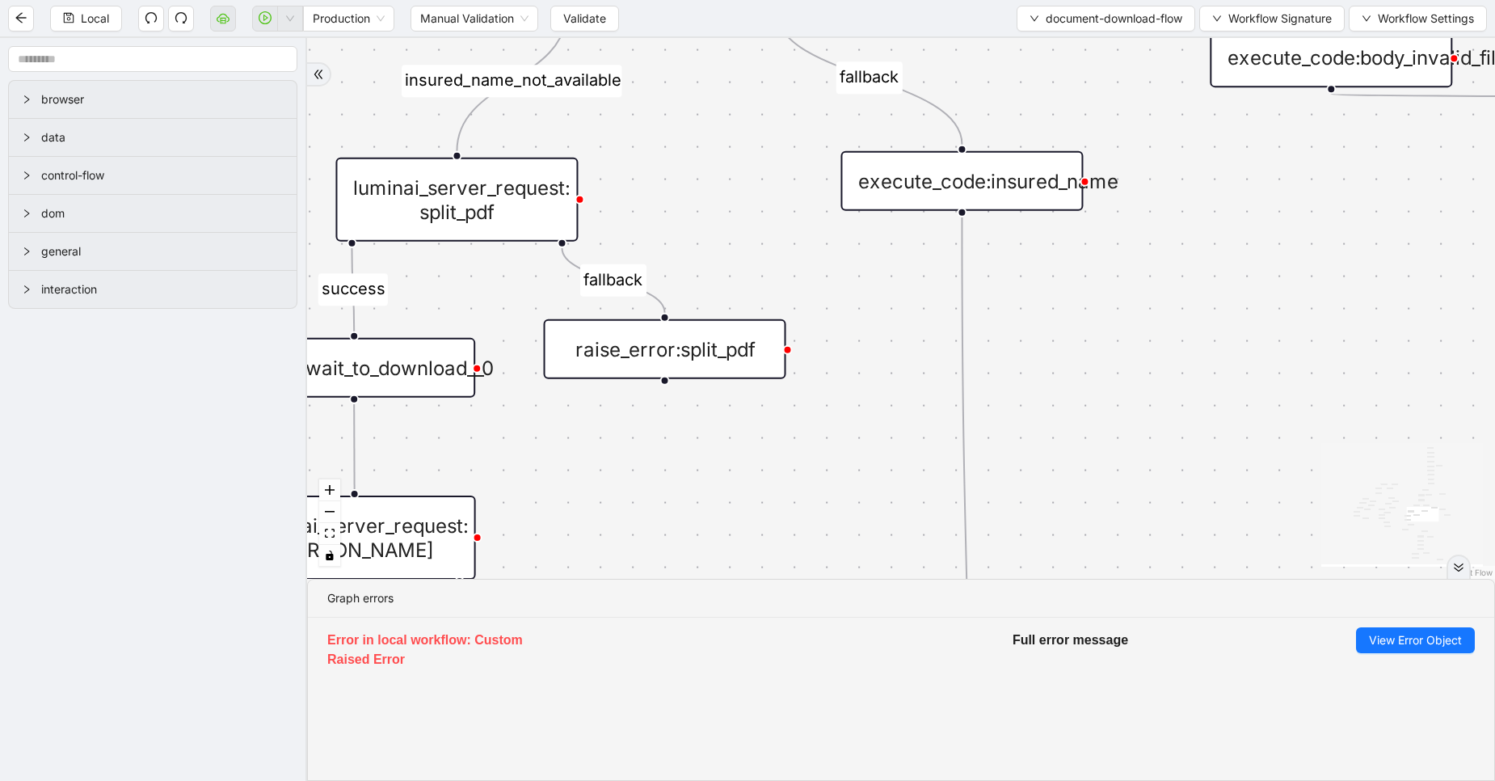
drag, startPoint x: 973, startPoint y: 450, endPoint x: 1210, endPoint y: 265, distance: 300.6
click at [1210, 265] on div "fallback success fallback fallback fallback success success fallback fallback f…" at bounding box center [901, 308] width 1188 height 541
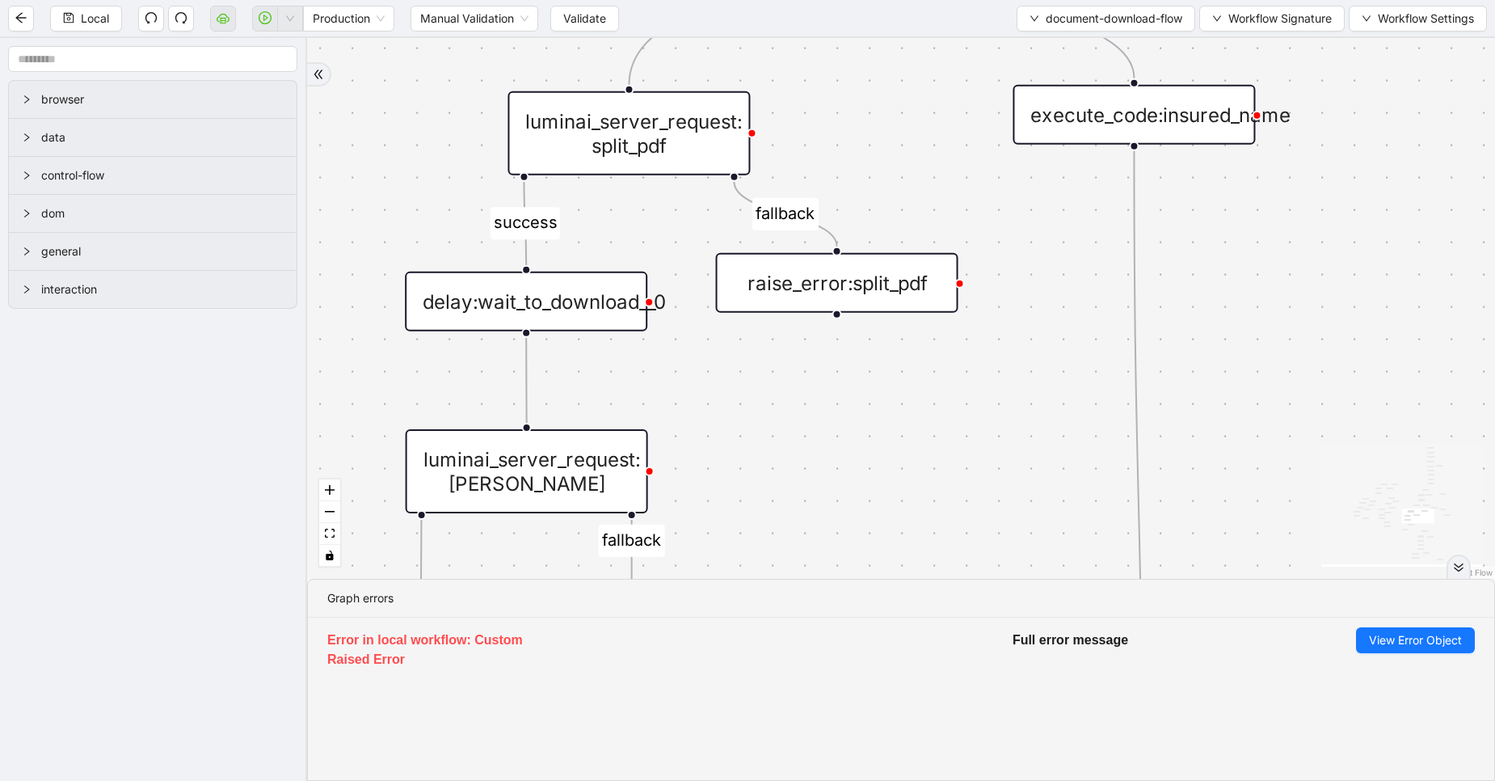
drag, startPoint x: 835, startPoint y: 384, endPoint x: 1016, endPoint y: 200, distance: 258.3
click at [1016, 200] on div "fallback success fallback fallback fallback success success fallback fallback f…" at bounding box center [901, 308] width 1188 height 541
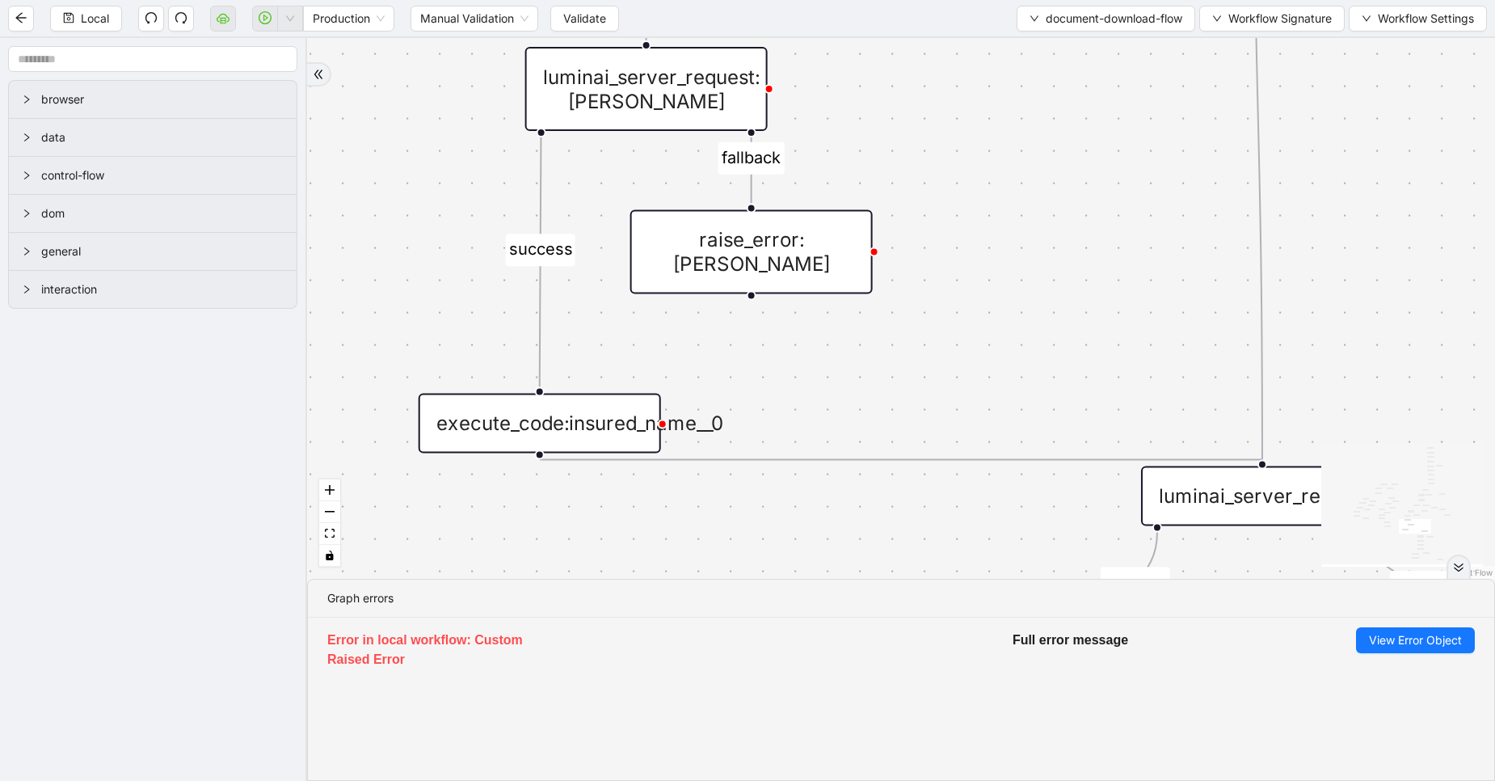
drag, startPoint x: 962, startPoint y: 406, endPoint x: 1073, endPoint y: 132, distance: 295.8
click at [1073, 132] on div "fallback success fallback fallback fallback success success fallback fallback f…" at bounding box center [901, 308] width 1188 height 541
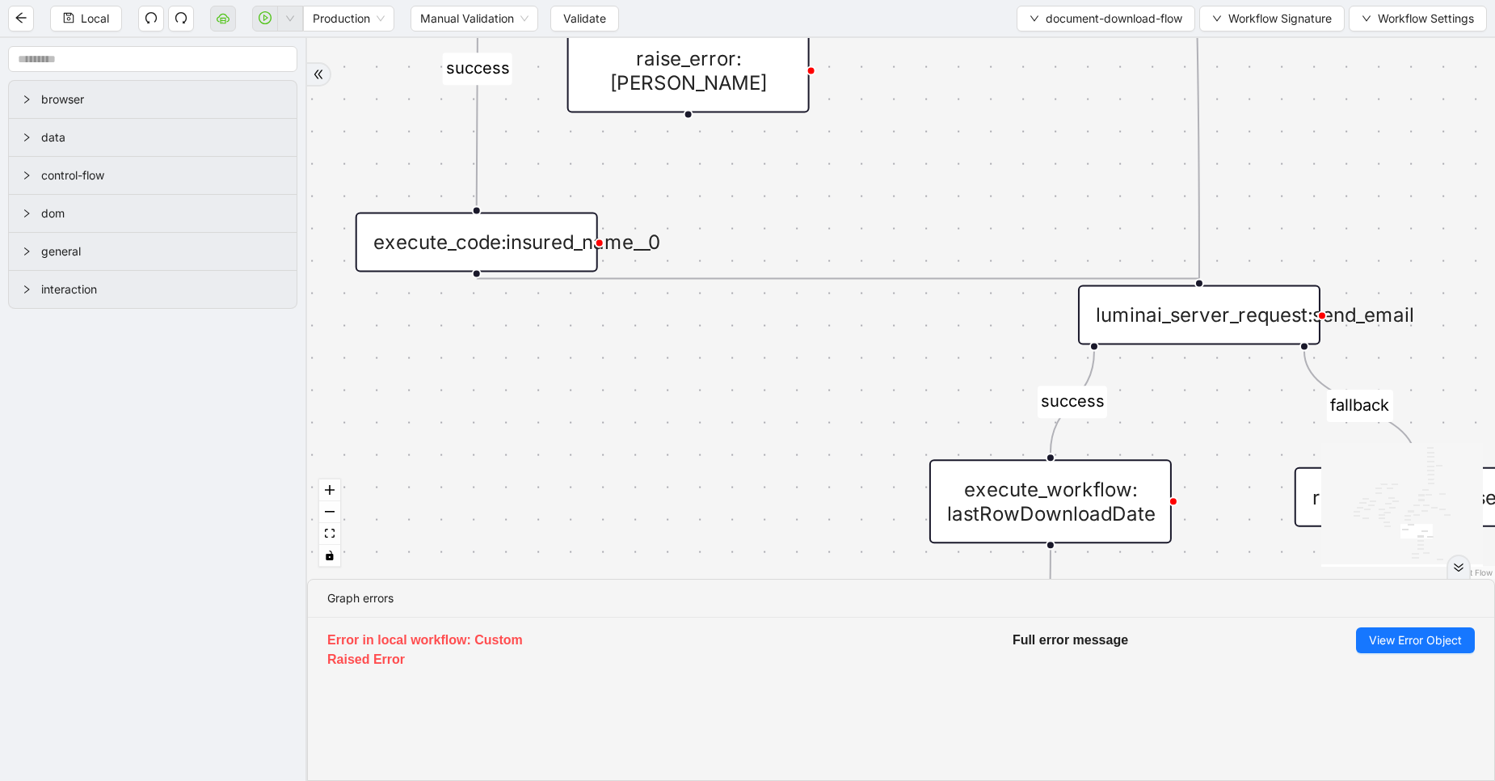
drag, startPoint x: 1046, startPoint y: 335, endPoint x: 982, endPoint y: 164, distance: 182.9
click at [982, 164] on div "fallback success fallback fallback fallback success success fallback fallback f…" at bounding box center [901, 308] width 1188 height 541
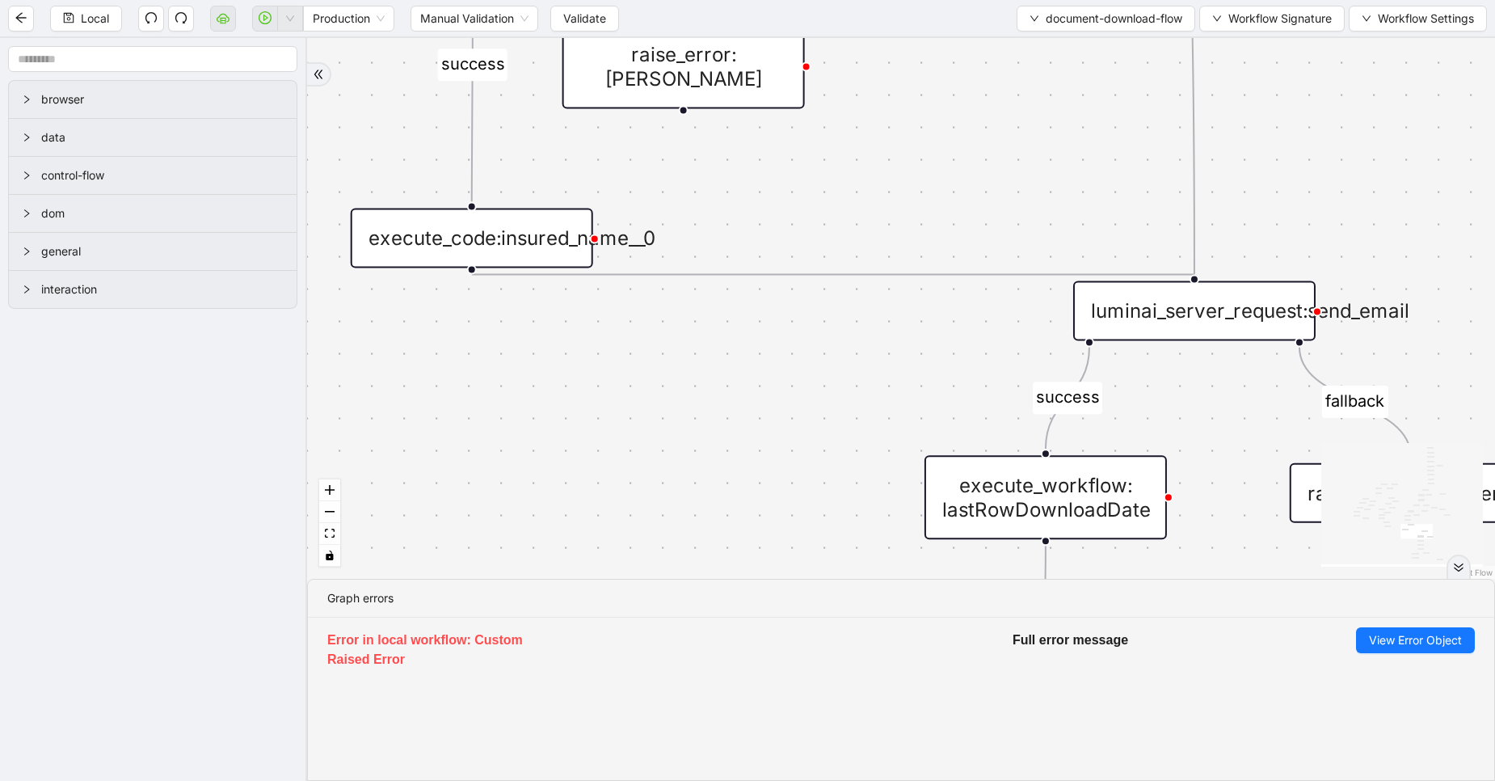
drag, startPoint x: 991, startPoint y: 221, endPoint x: 875, endPoint y: 127, distance: 150.0
click at [875, 127] on div "fallback success fallback fallback fallback success success fallback fallback f…" at bounding box center [901, 308] width 1188 height 541
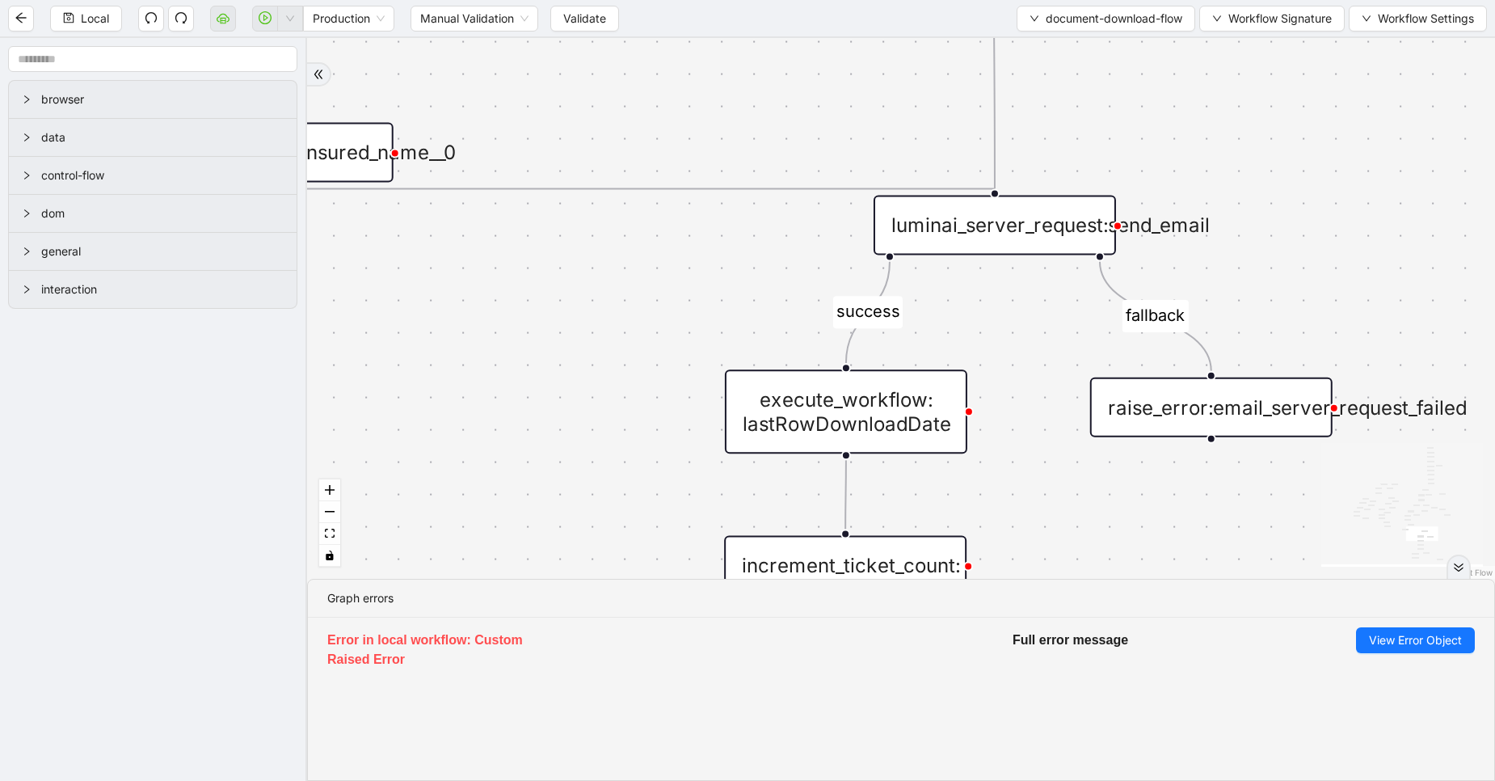
drag, startPoint x: 1137, startPoint y: 353, endPoint x: 1040, endPoint y: 353, distance: 97.0
click at [1040, 353] on div "fallback success fallback fallback fallback success success fallback fallback f…" at bounding box center [901, 308] width 1188 height 541
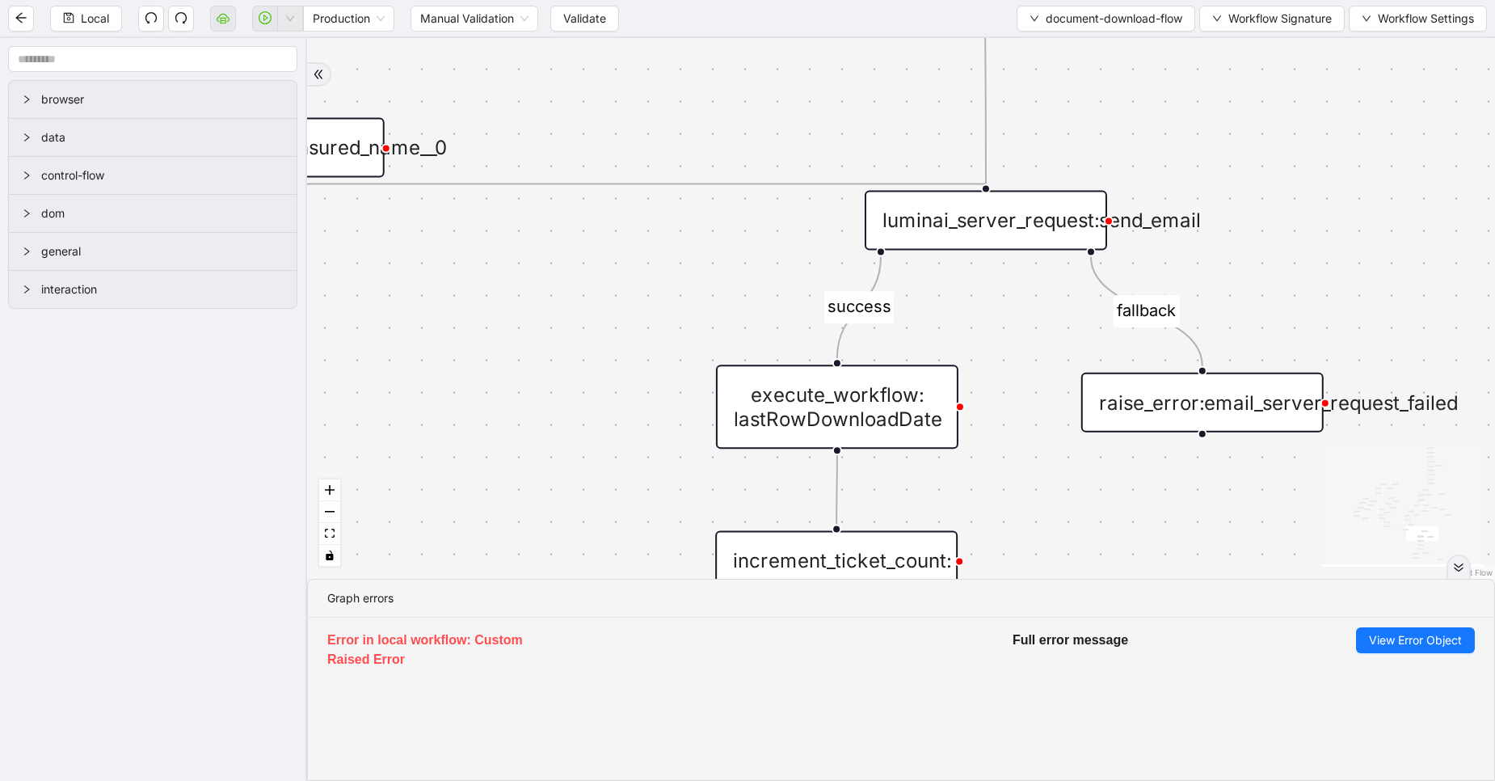
click at [1099, 284] on icon "Edge from luminai_server_request:send_email to raise_error:email_server_request…" at bounding box center [1147, 310] width 112 height 109
click at [1456, 567] on icon "double-right" at bounding box center [1458, 567] width 11 height 11
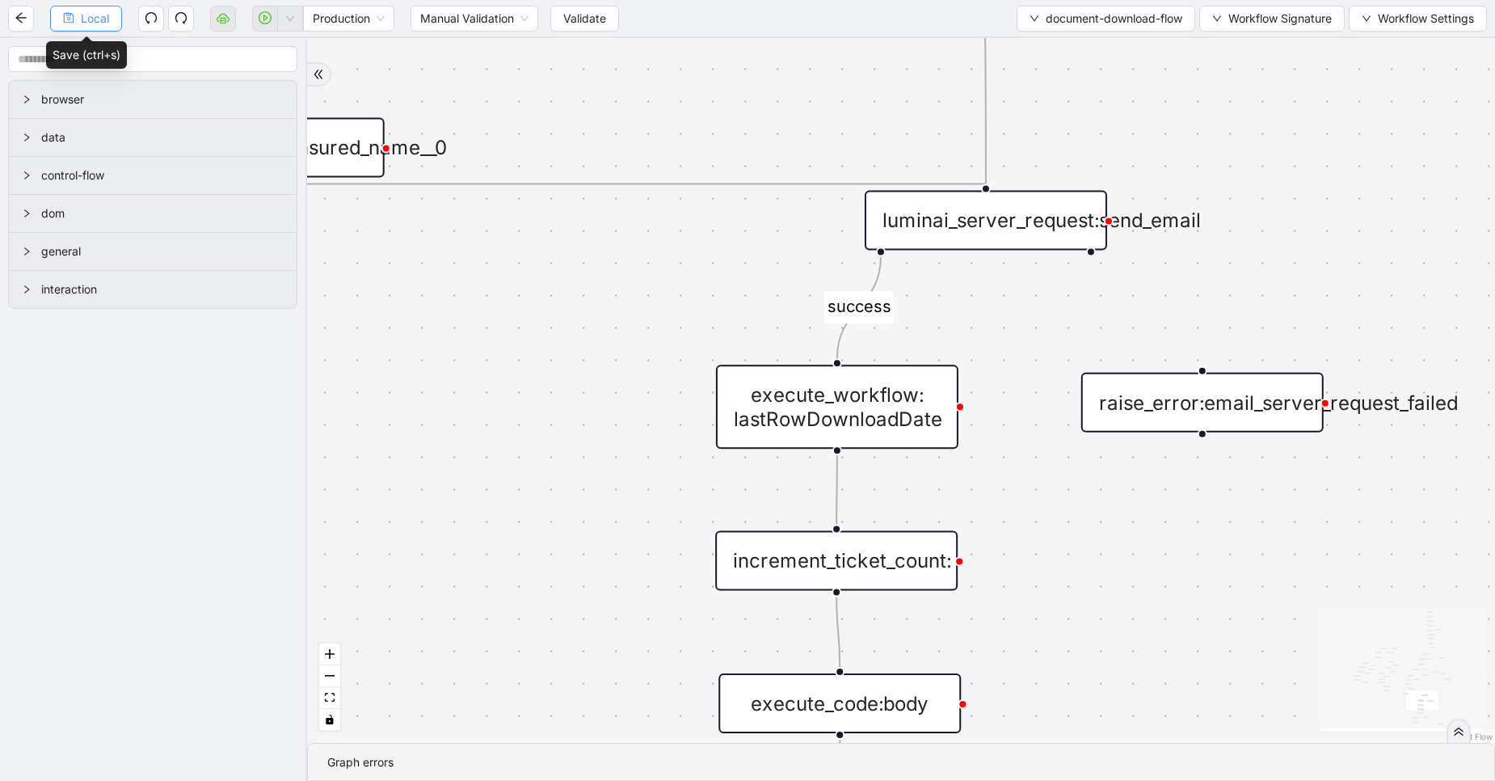
click at [90, 11] on span "Local" at bounding box center [95, 19] width 28 height 18
click at [581, 30] on button "Validate" at bounding box center [584, 19] width 69 height 26
click at [70, 18] on icon "save" at bounding box center [69, 18] width 11 height 11
click at [70, 18] on div "Local Production Manual Validation Validate document-download-flow Workflow Sig…" at bounding box center [747, 390] width 1495 height 781
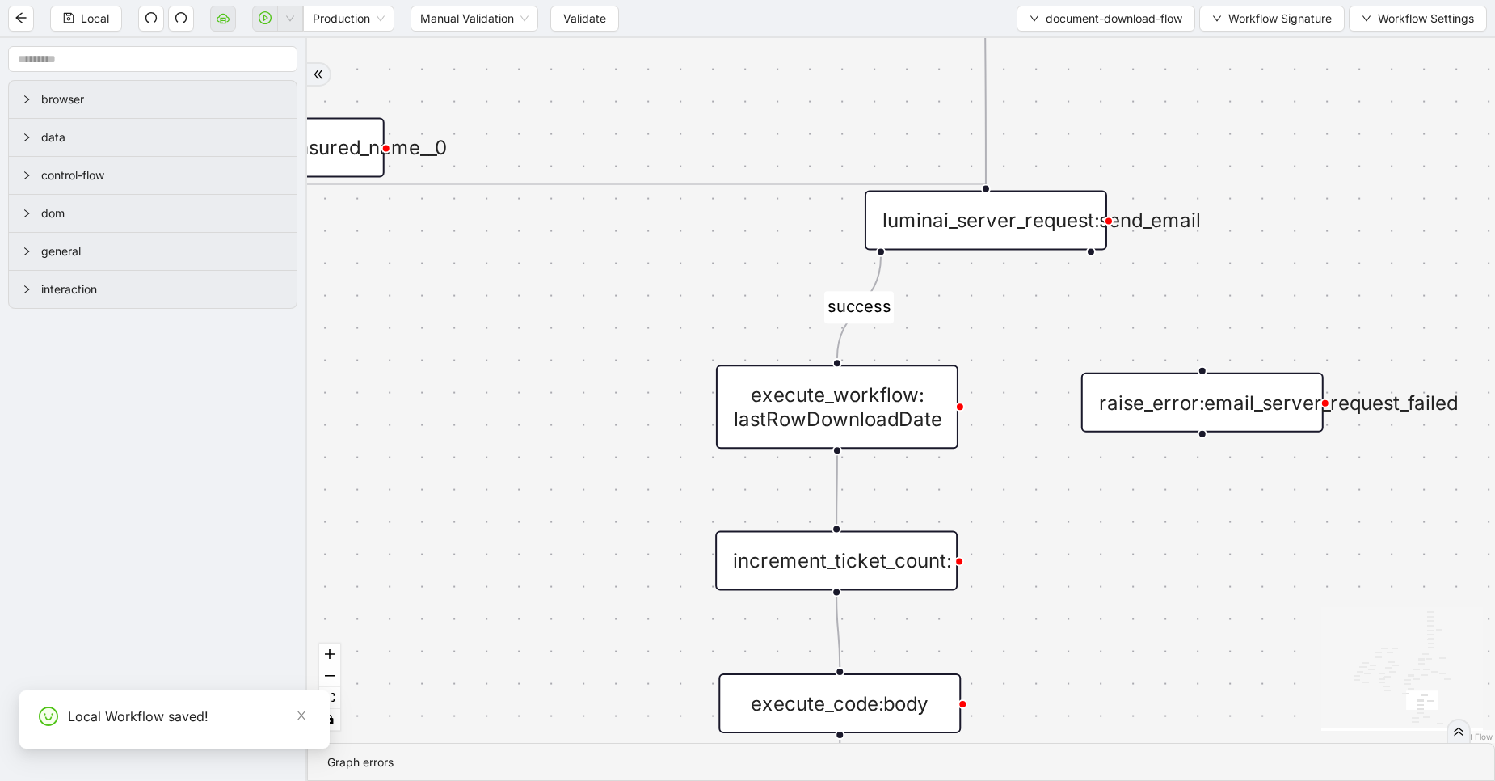
click at [1019, 216] on div "luminai_server_request:send_email" at bounding box center [986, 220] width 242 height 60
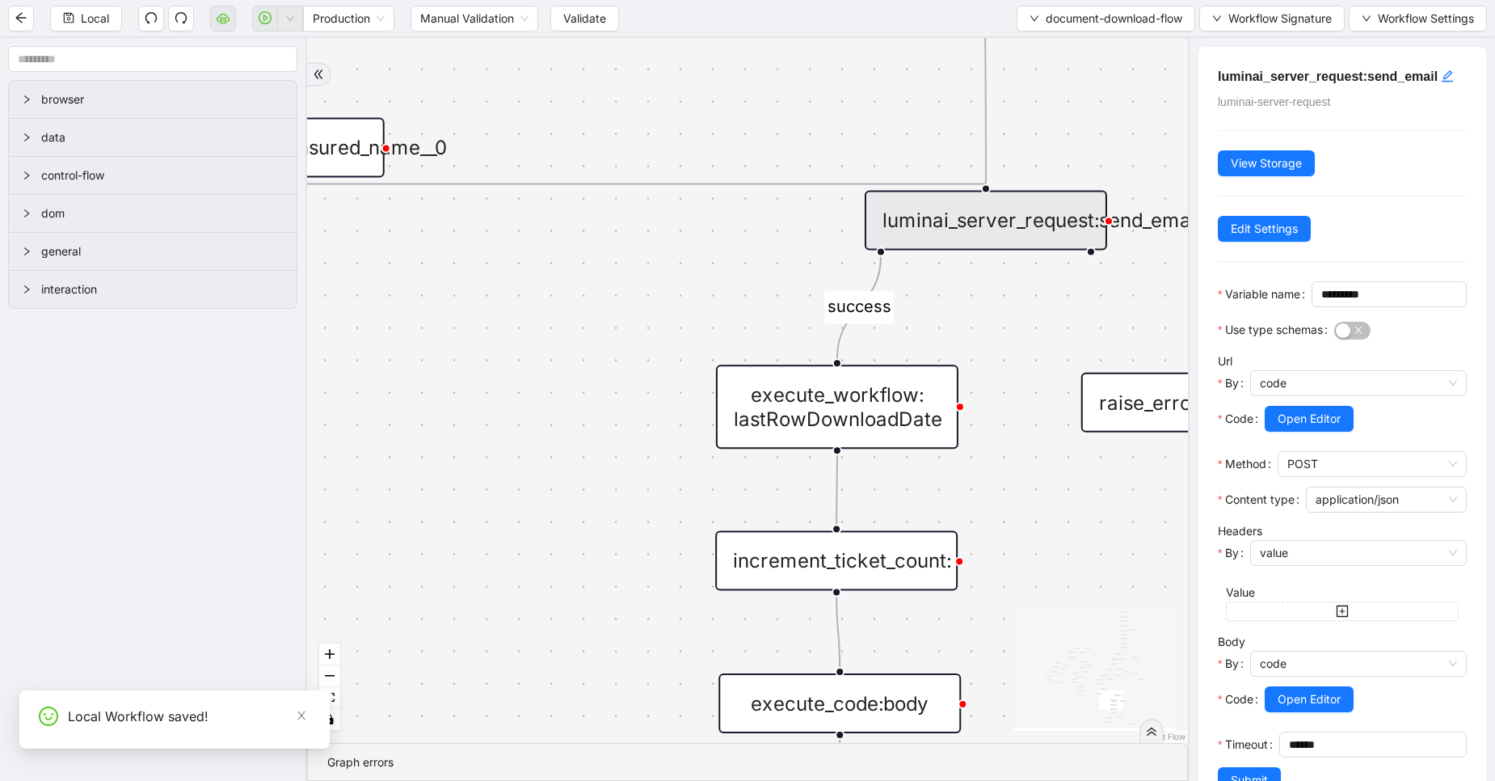
scroll to position [100, 0]
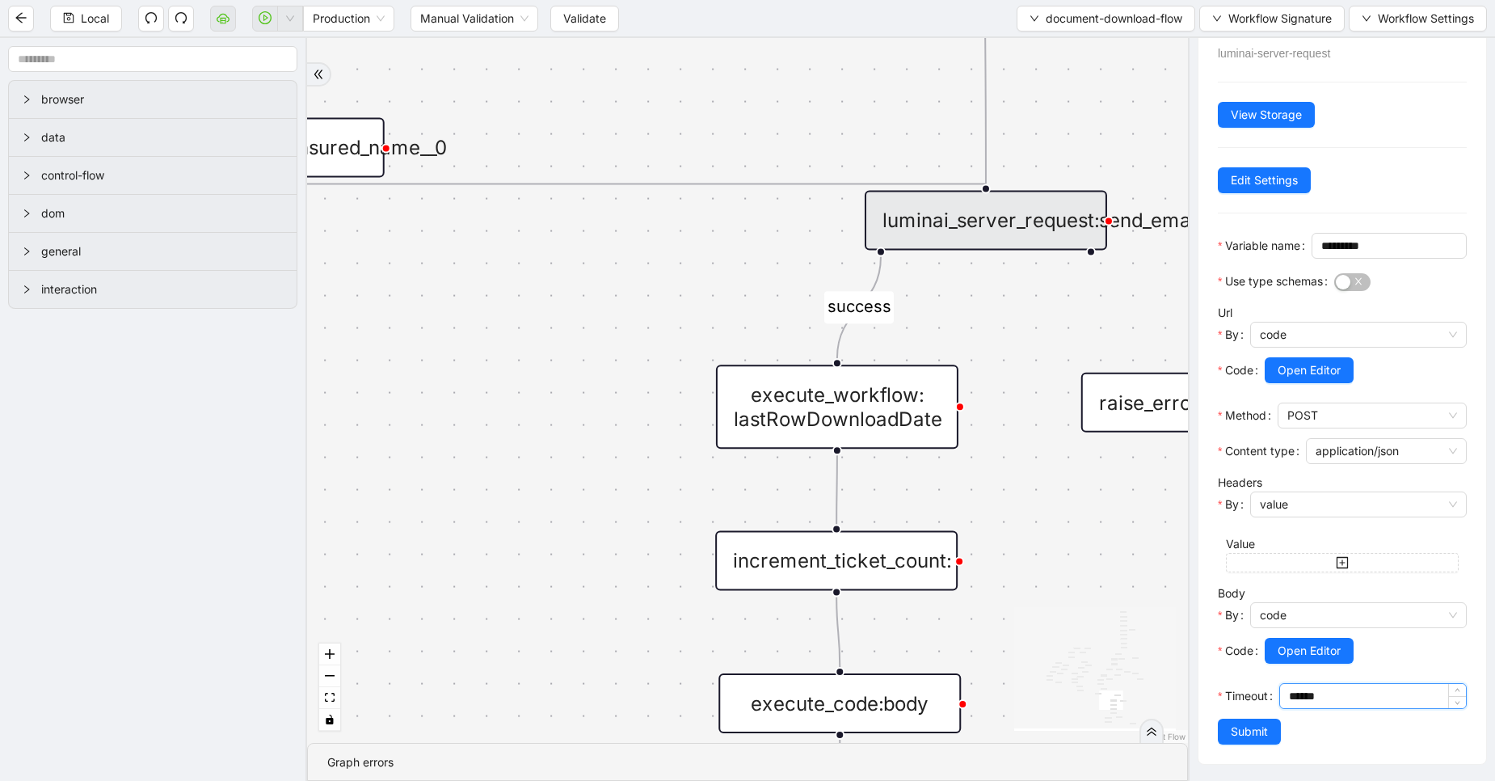
click at [1289, 700] on input "******" at bounding box center [1377, 696] width 177 height 24
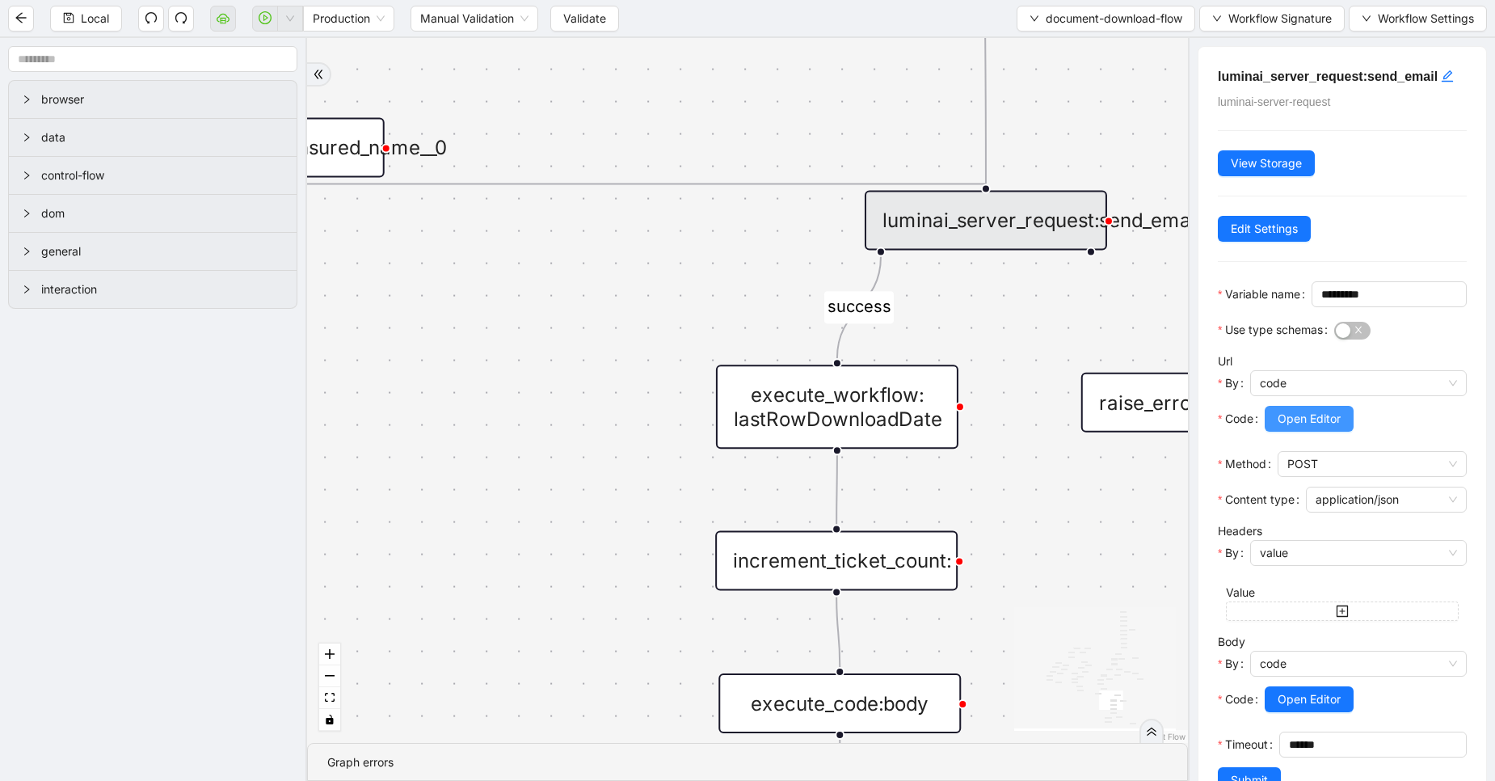
click at [1317, 428] on span "Open Editor" at bounding box center [1309, 419] width 63 height 18
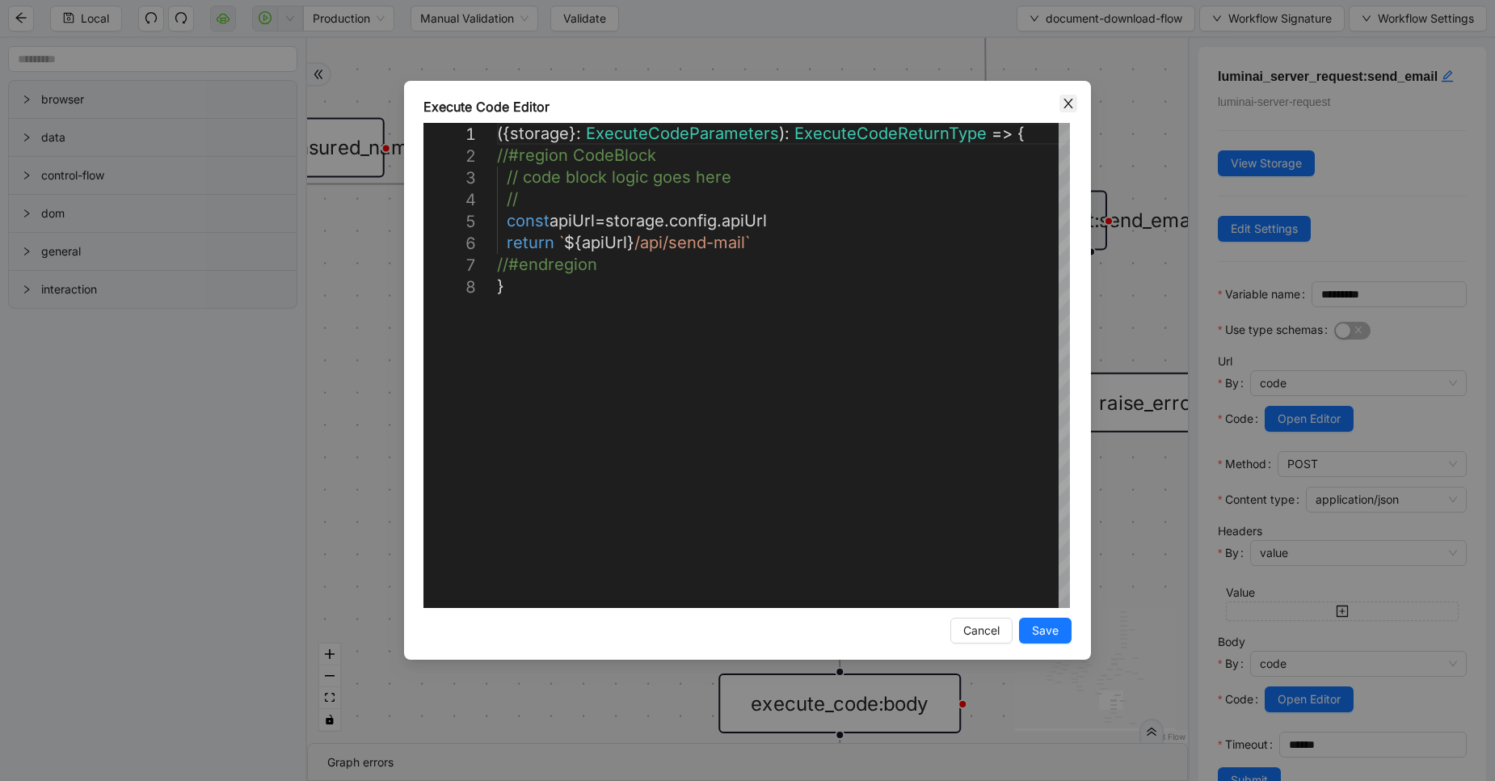
click at [1062, 103] on icon "close" at bounding box center [1068, 103] width 13 height 13
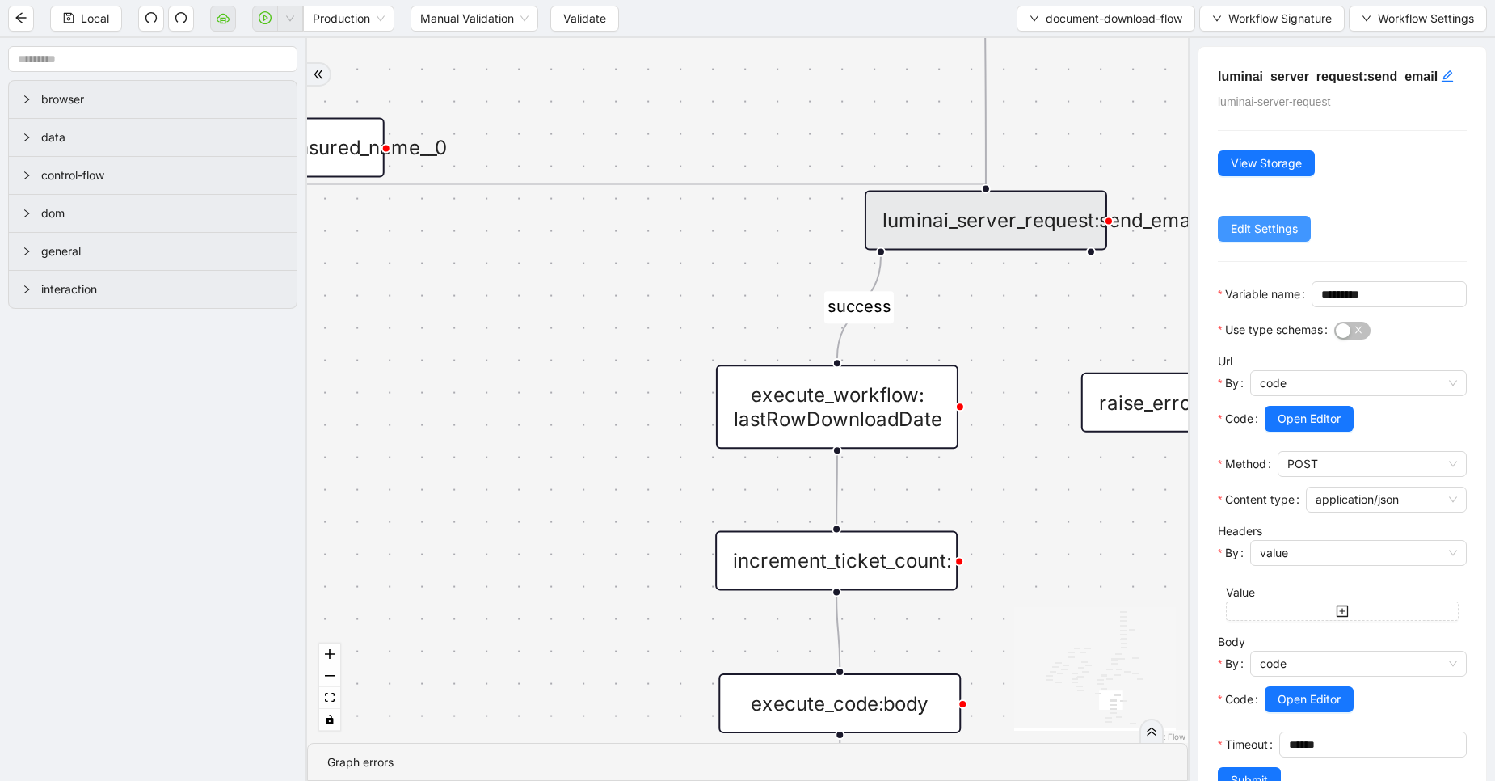
click at [1246, 226] on span "Edit Settings" at bounding box center [1264, 229] width 67 height 18
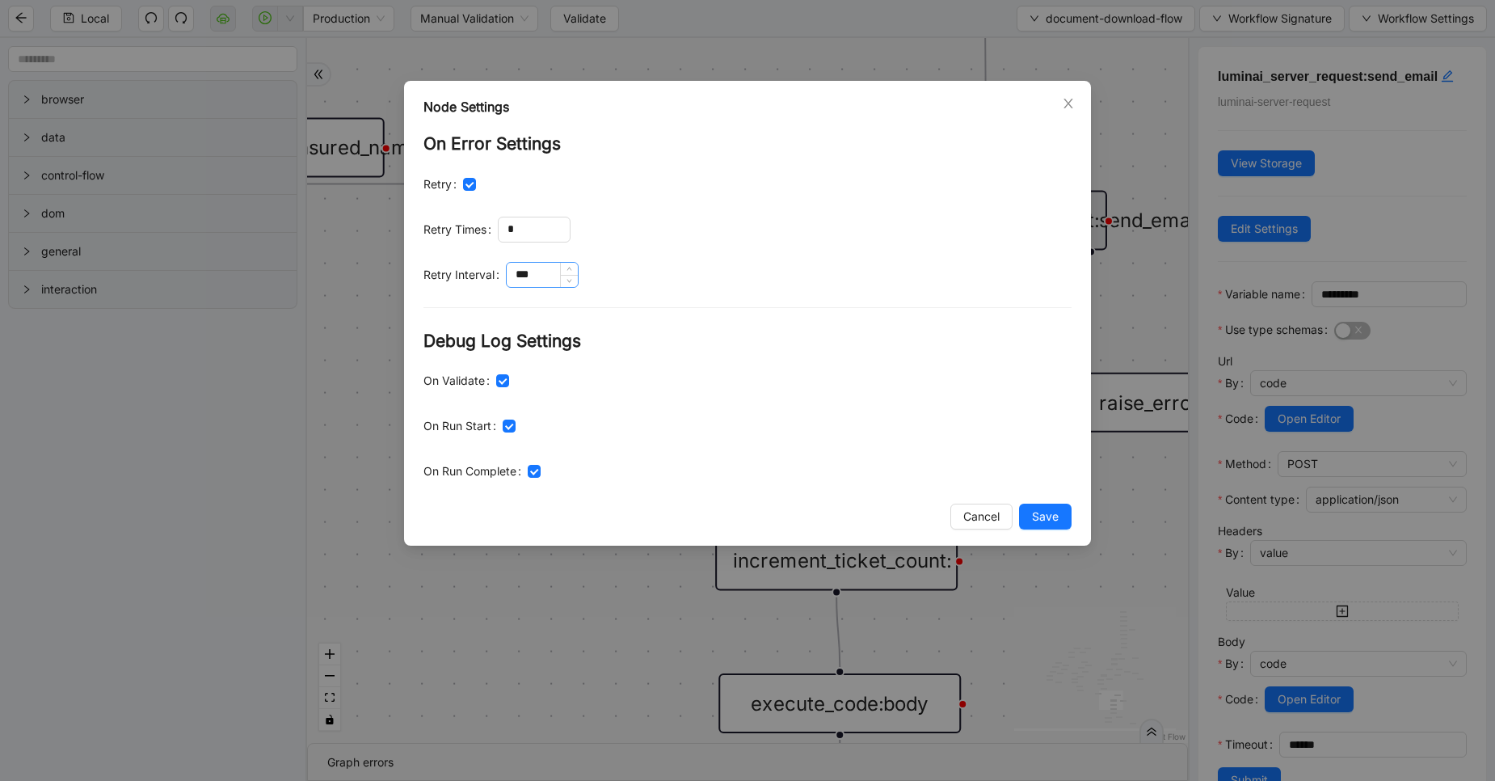
click at [546, 272] on input "***" at bounding box center [542, 275] width 71 height 24
type input "****"
click at [519, 229] on input "*" at bounding box center [534, 229] width 71 height 24
type input "*"
click at [1049, 508] on span "Save" at bounding box center [1045, 517] width 27 height 18
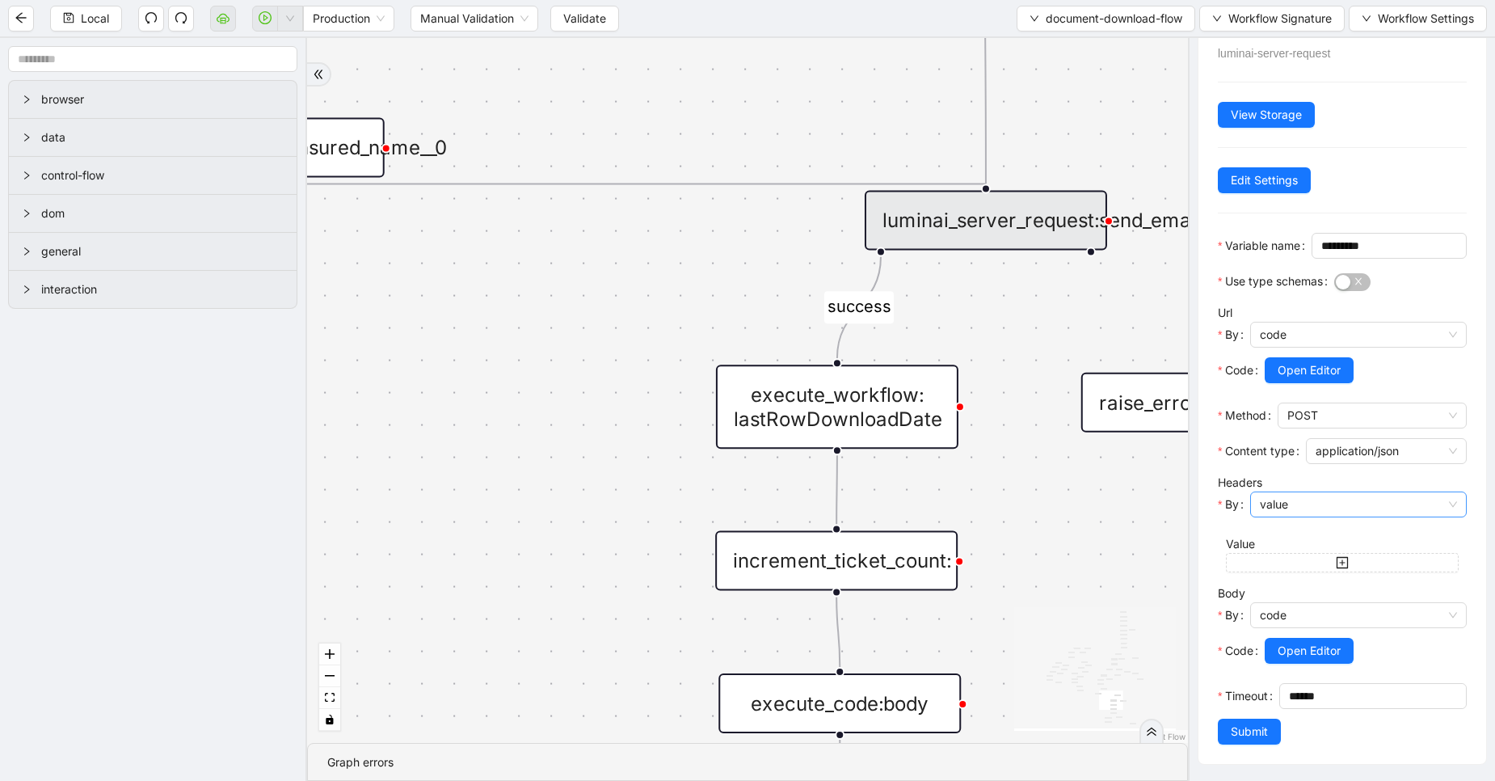
scroll to position [100, 0]
click at [1301, 642] on span "Open Editor" at bounding box center [1309, 651] width 63 height 18
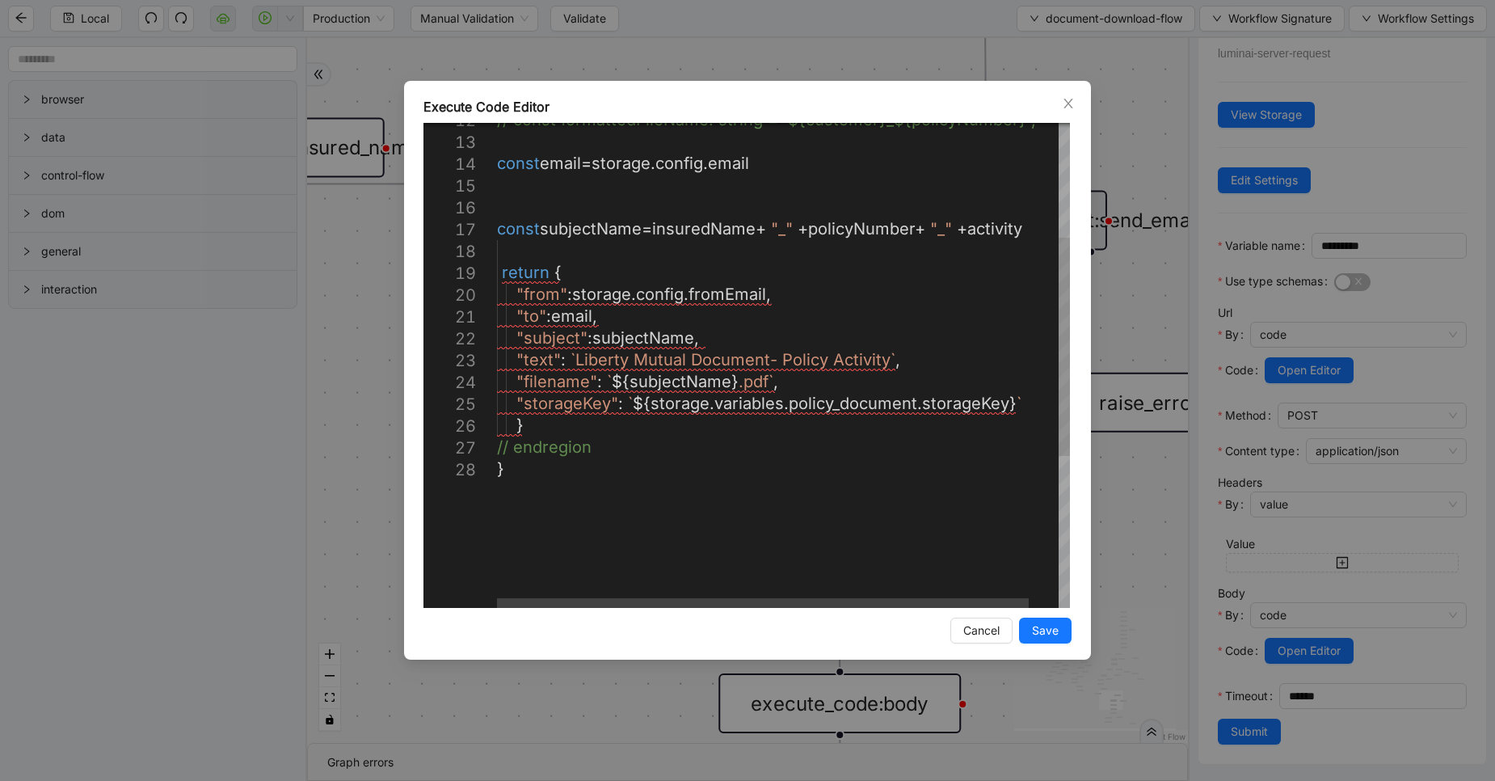
type textarea "**********"
click at [672, 479] on div "// const formattedFileName: string = `${customer}_ ${policyNumber}`; const emai…" at bounding box center [799, 406] width 605 height 1074
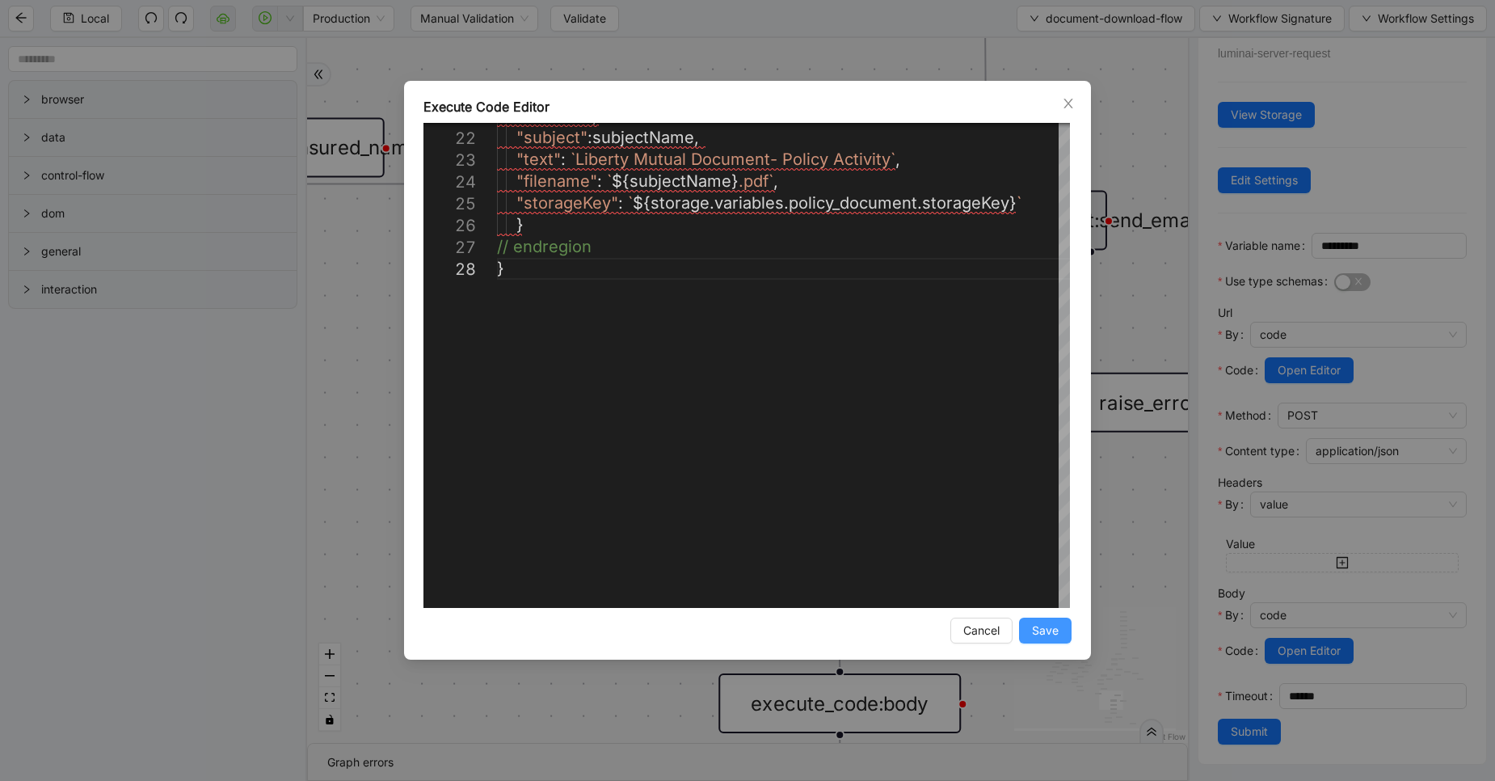
click at [1041, 639] on span "Save" at bounding box center [1045, 631] width 27 height 18
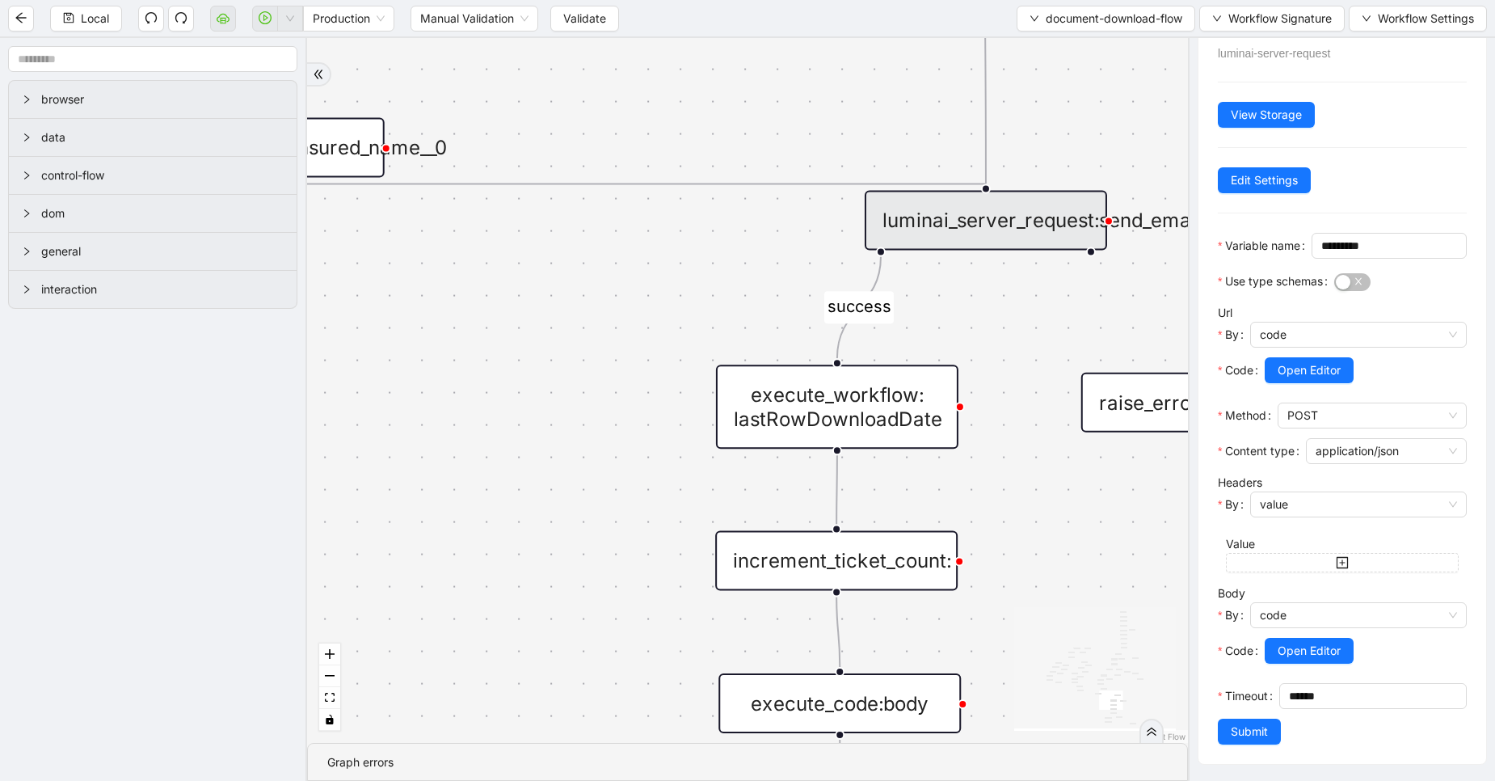
click at [1247, 746] on div "luminai_server_request:send_email luminai-server-request View Storage Edit Sett…" at bounding box center [1343, 380] width 288 height 765
click at [1262, 736] on span "Submit" at bounding box center [1249, 732] width 37 height 18
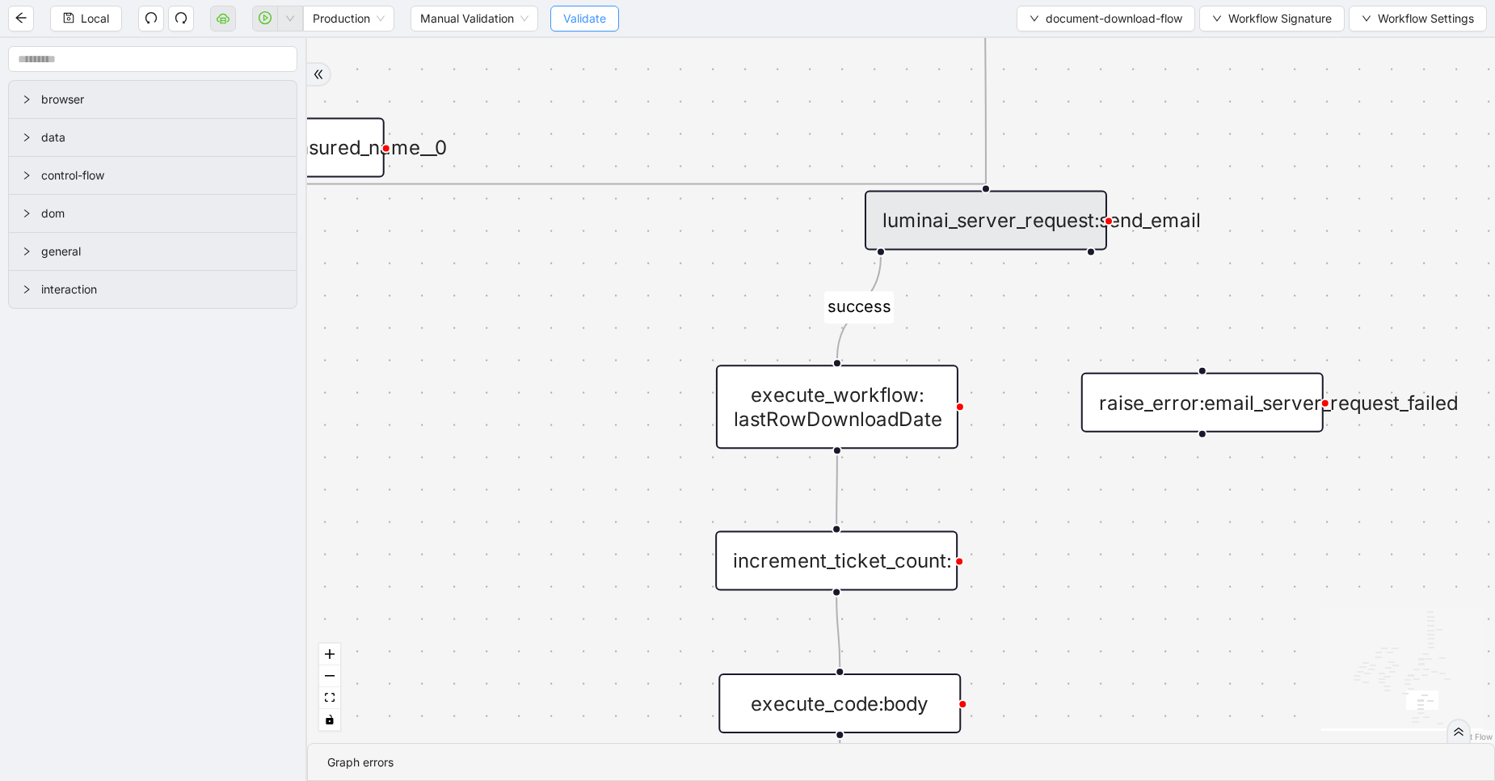
click at [581, 23] on span "Validate" at bounding box center [584, 19] width 43 height 18
click at [1002, 229] on div "luminai_server_request:send_email" at bounding box center [986, 220] width 242 height 60
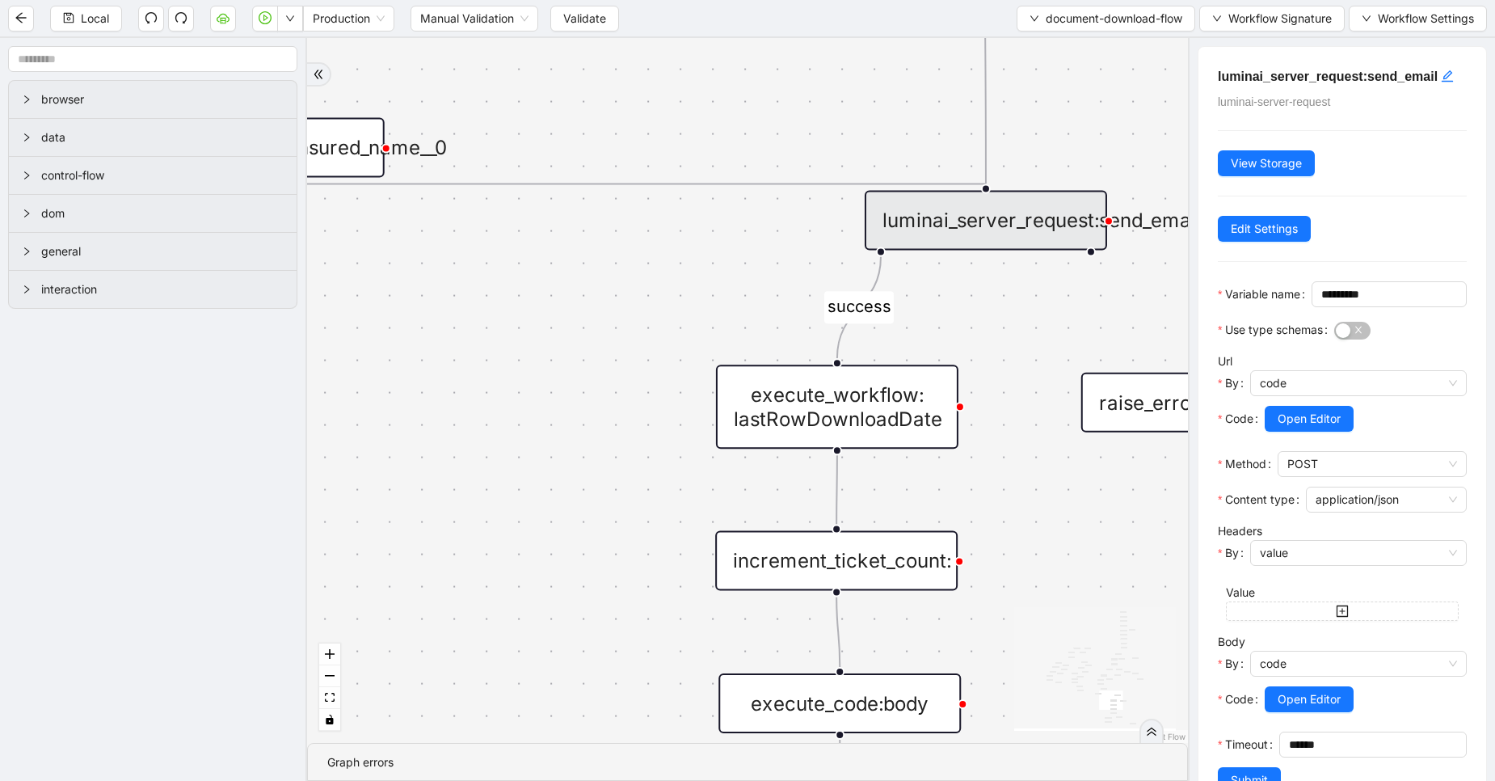
click at [1090, 331] on div "fallback success fallback fallback success success fallback fallback fallback f…" at bounding box center [747, 390] width 881 height 705
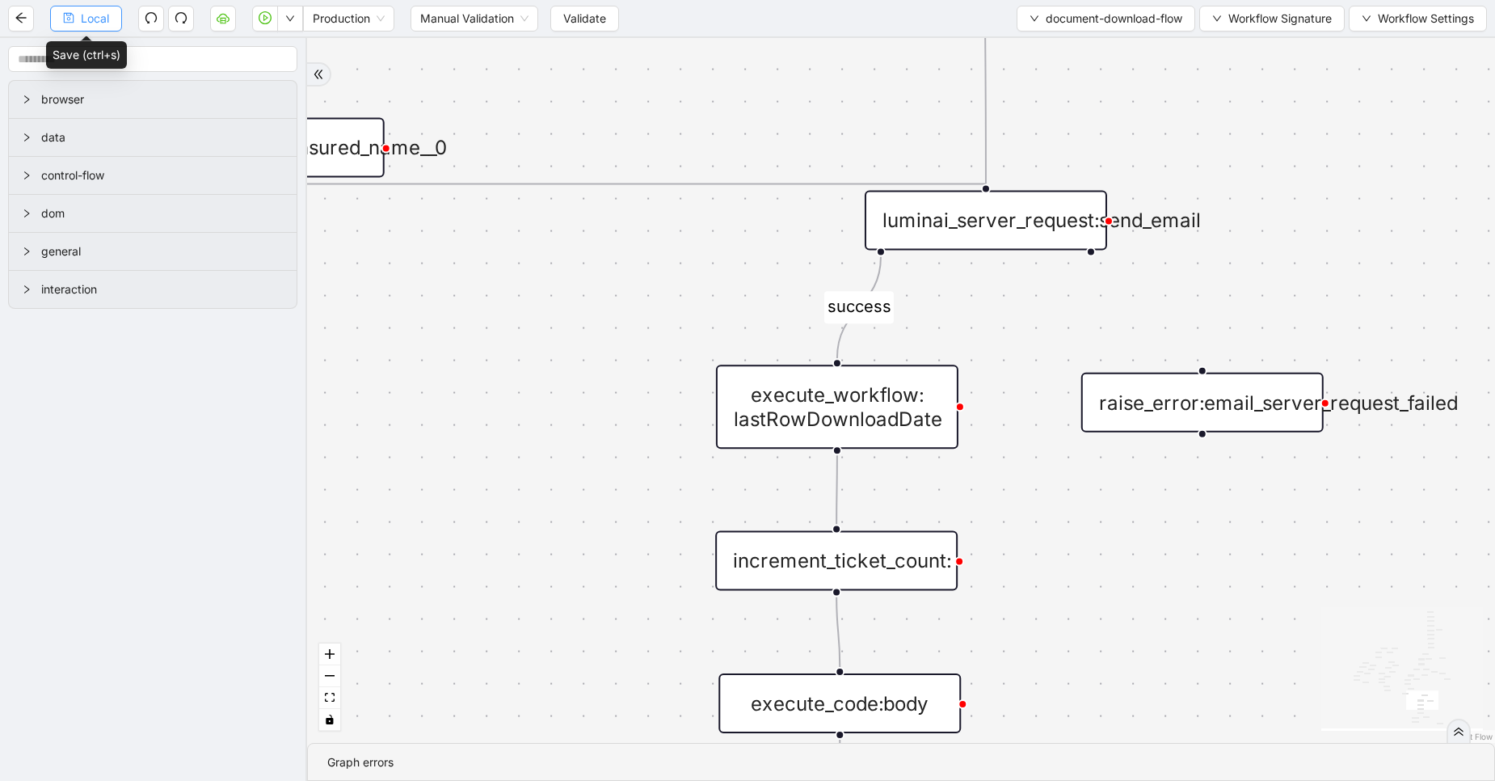
click at [95, 16] on span "Local" at bounding box center [95, 19] width 28 height 18
click at [95, 16] on div "Local Production Manual Validation Validate document-download-flow Workflow Sig…" at bounding box center [747, 390] width 1495 height 781
click at [573, 19] on span "Validate" at bounding box center [584, 19] width 43 height 18
click at [98, 13] on span "Local" at bounding box center [95, 19] width 28 height 18
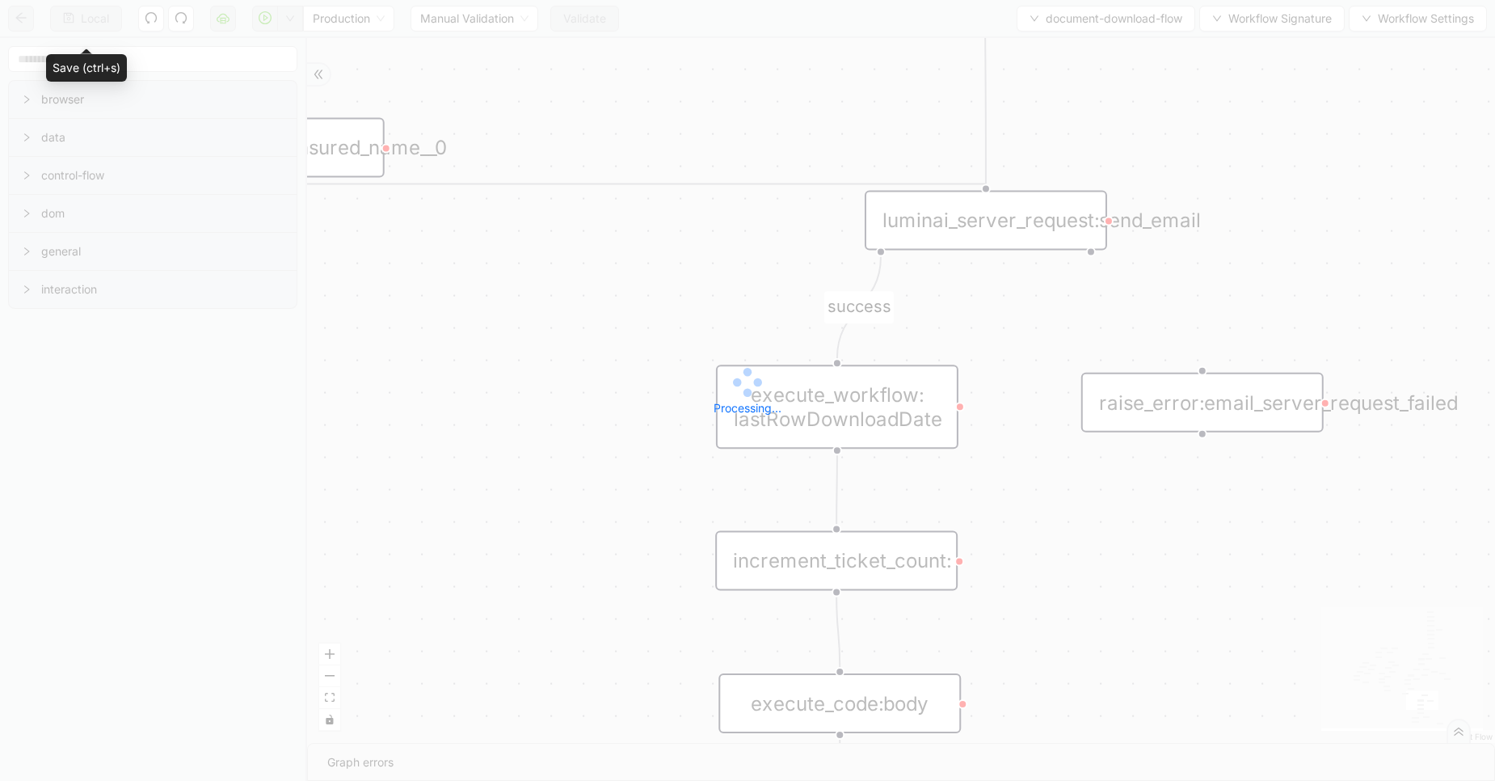
click at [98, 13] on div "Local Production Manual Validation Validate document-download-flow Workflow Sig…" at bounding box center [747, 390] width 1495 height 781
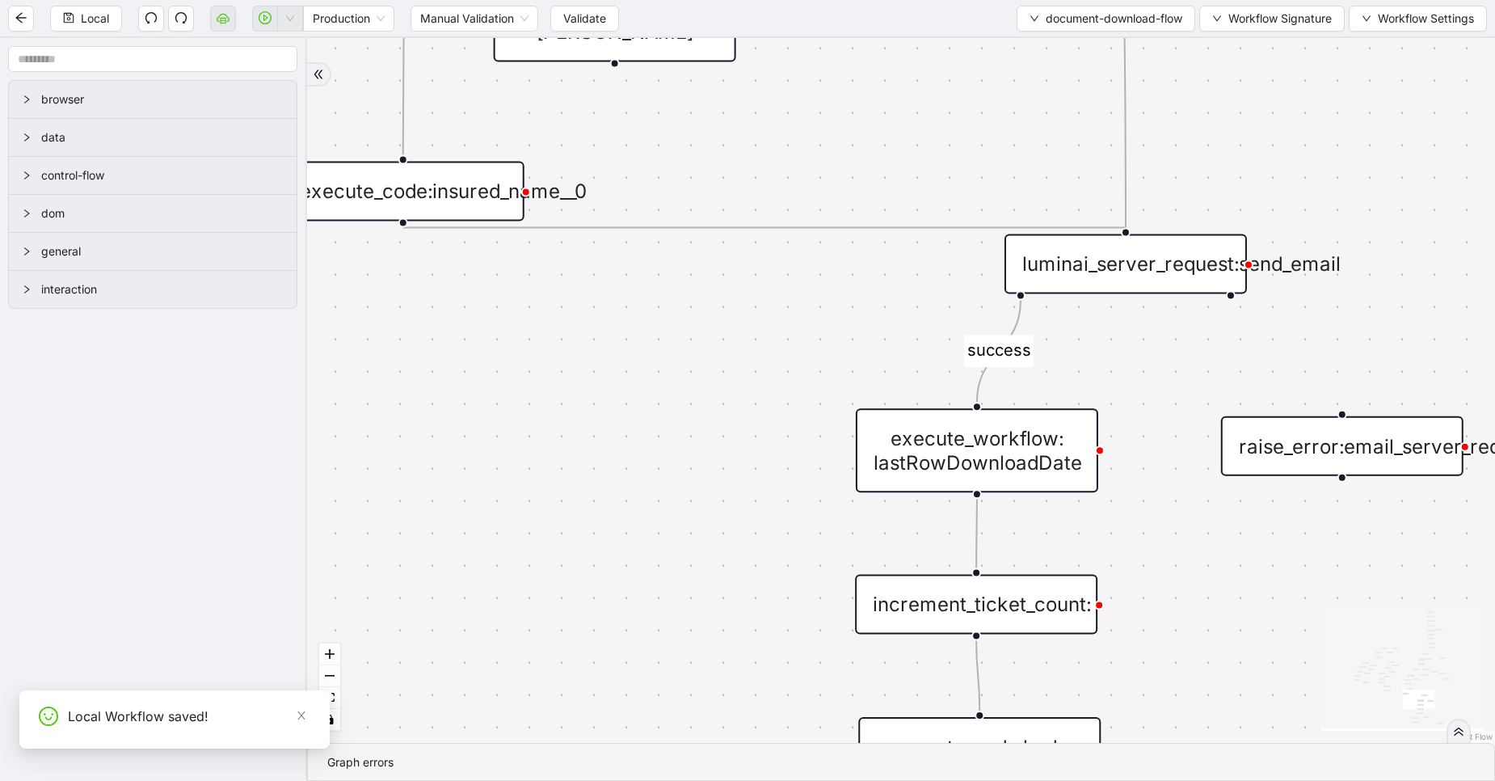
drag, startPoint x: 546, startPoint y: 309, endPoint x: 684, endPoint y: 351, distance: 144.5
click at [684, 351] on div "fallback success fallback fallback success success fallback fallback fallback f…" at bounding box center [901, 390] width 1188 height 705
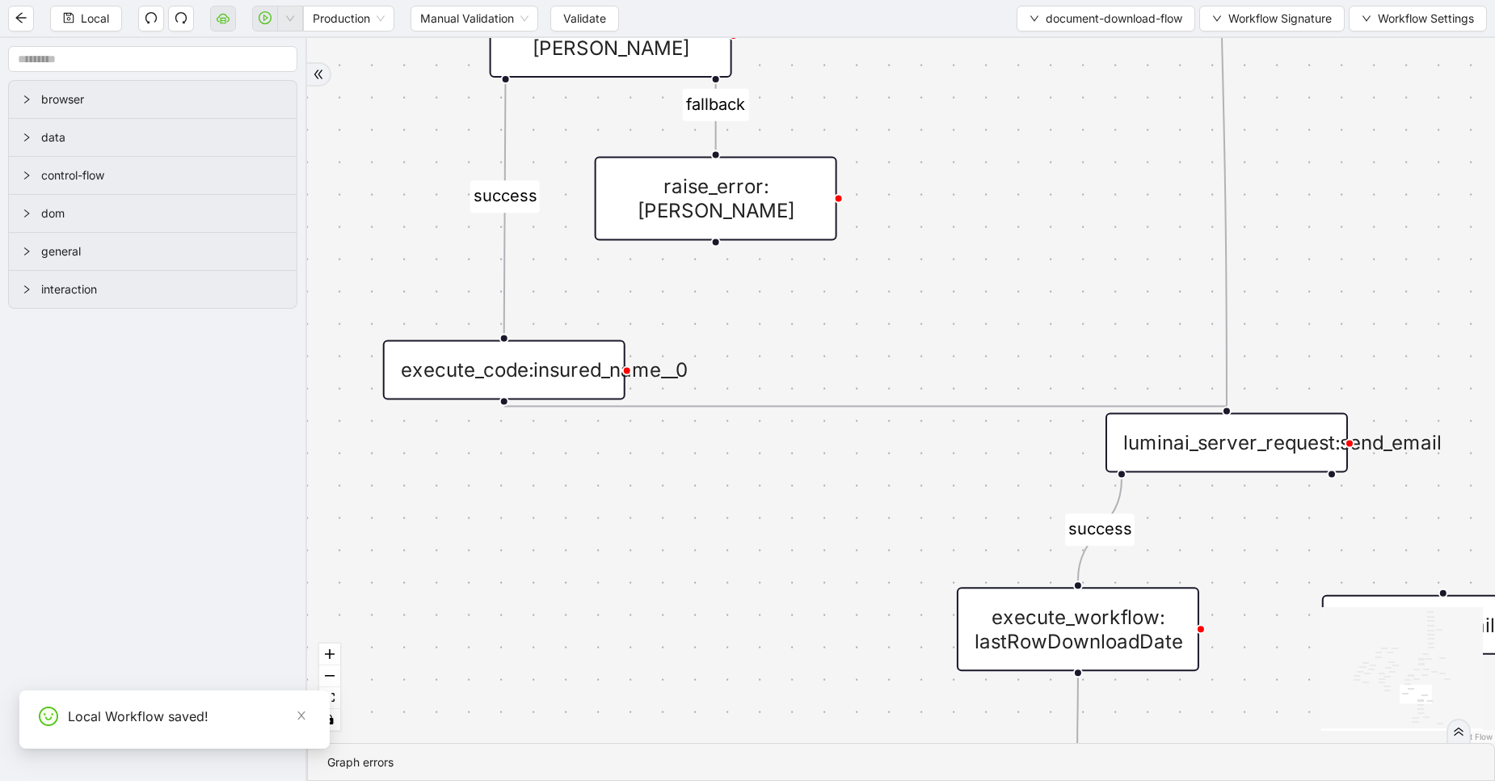
drag, startPoint x: 684, startPoint y: 351, endPoint x: 786, endPoint y: 533, distance: 208.4
click at [786, 533] on div "fallback success fallback fallback success success fallback fallback fallback f…" at bounding box center [901, 390] width 1188 height 705
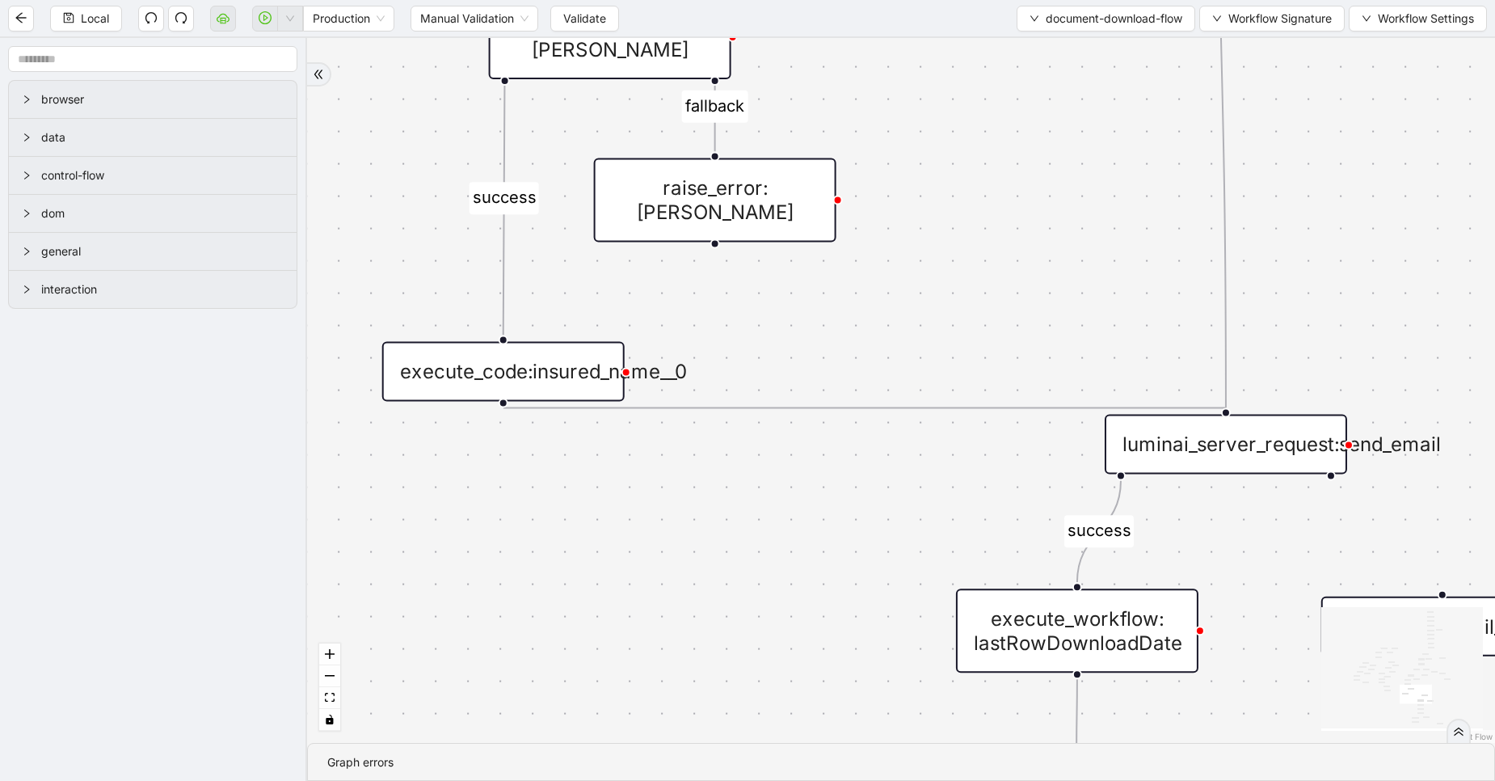
click at [1294, 466] on div "luminai_server_request:send_email" at bounding box center [1226, 444] width 242 height 60
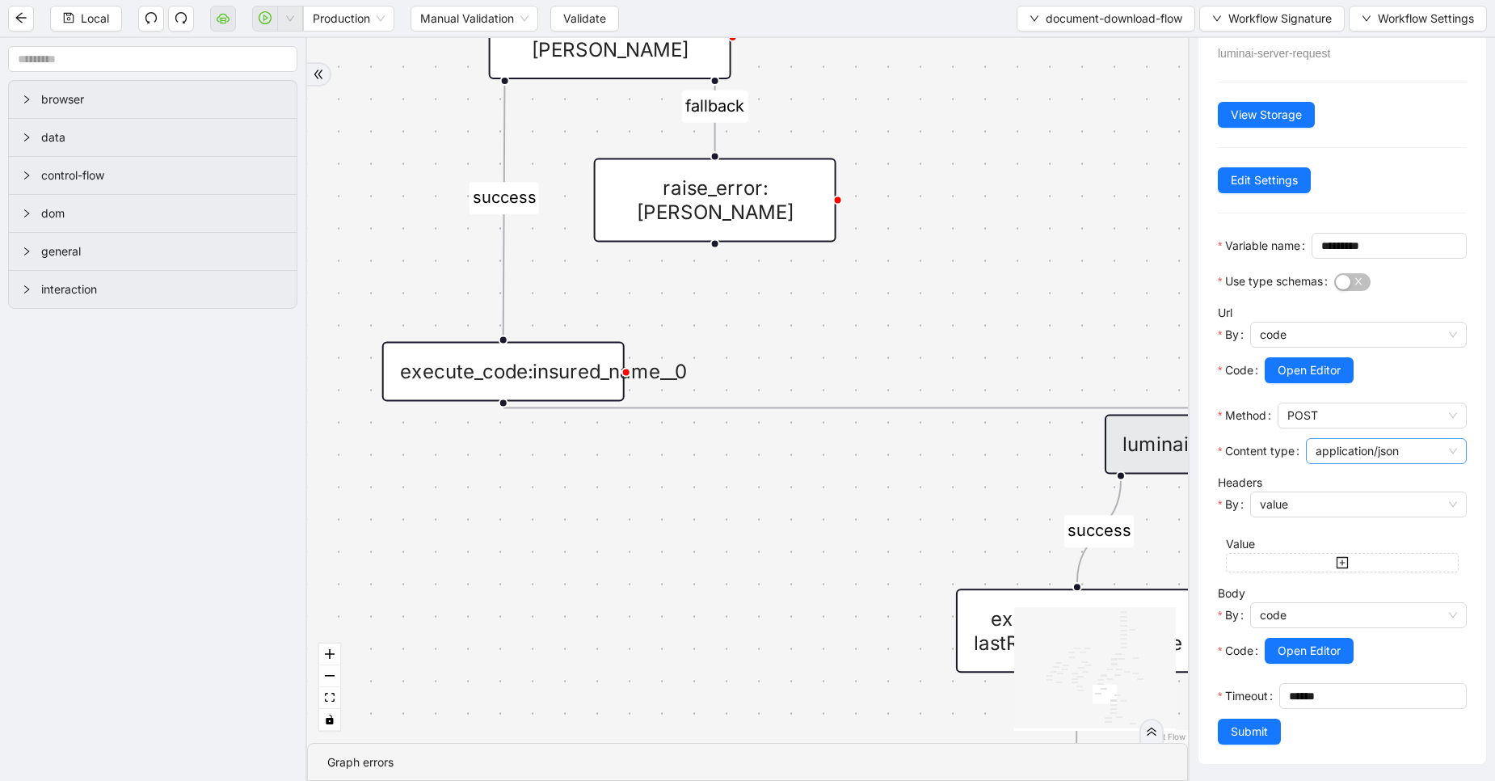
scroll to position [100, 0]
click at [1312, 642] on span "Open Editor" at bounding box center [1309, 651] width 63 height 18
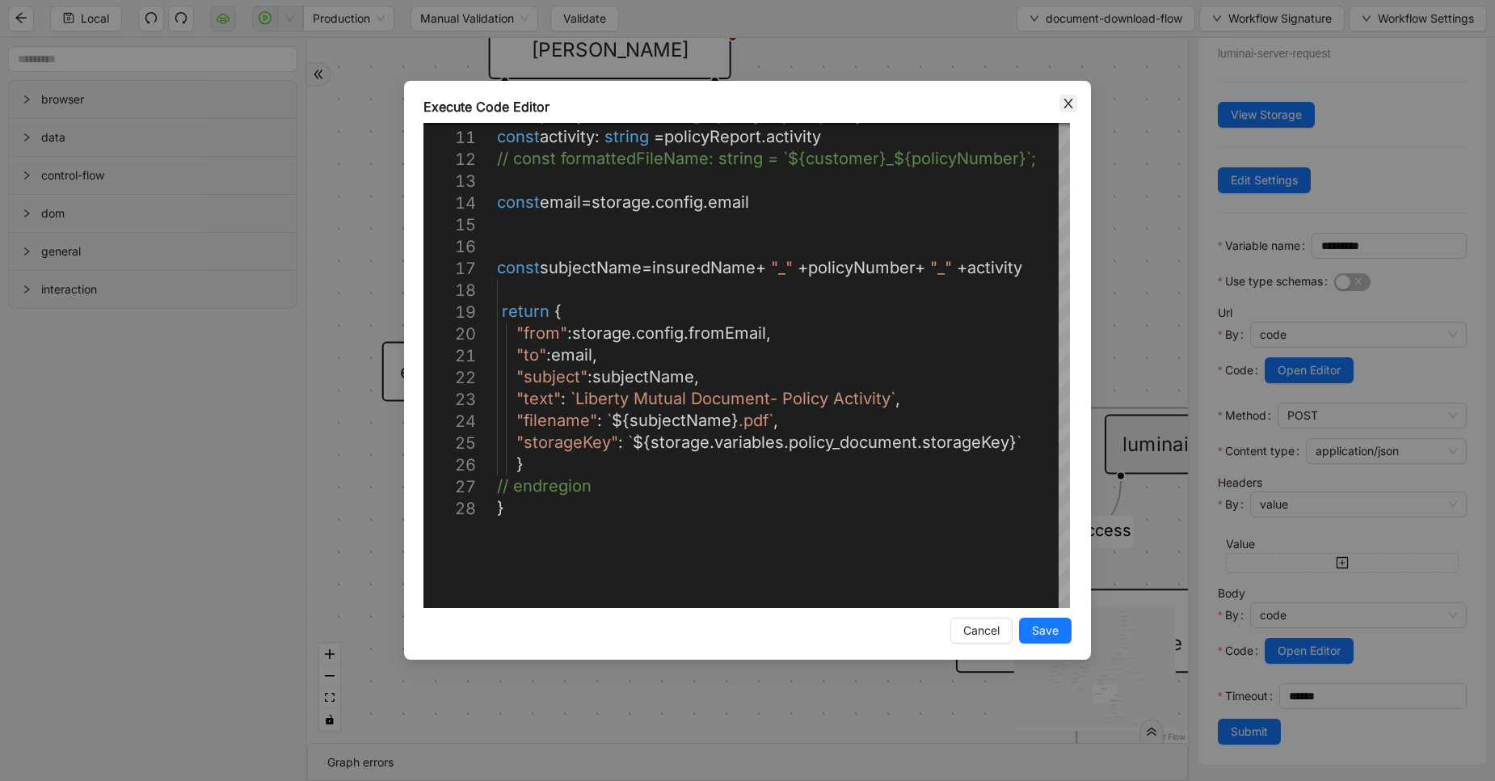
click at [1064, 103] on icon "close" at bounding box center [1068, 103] width 13 height 13
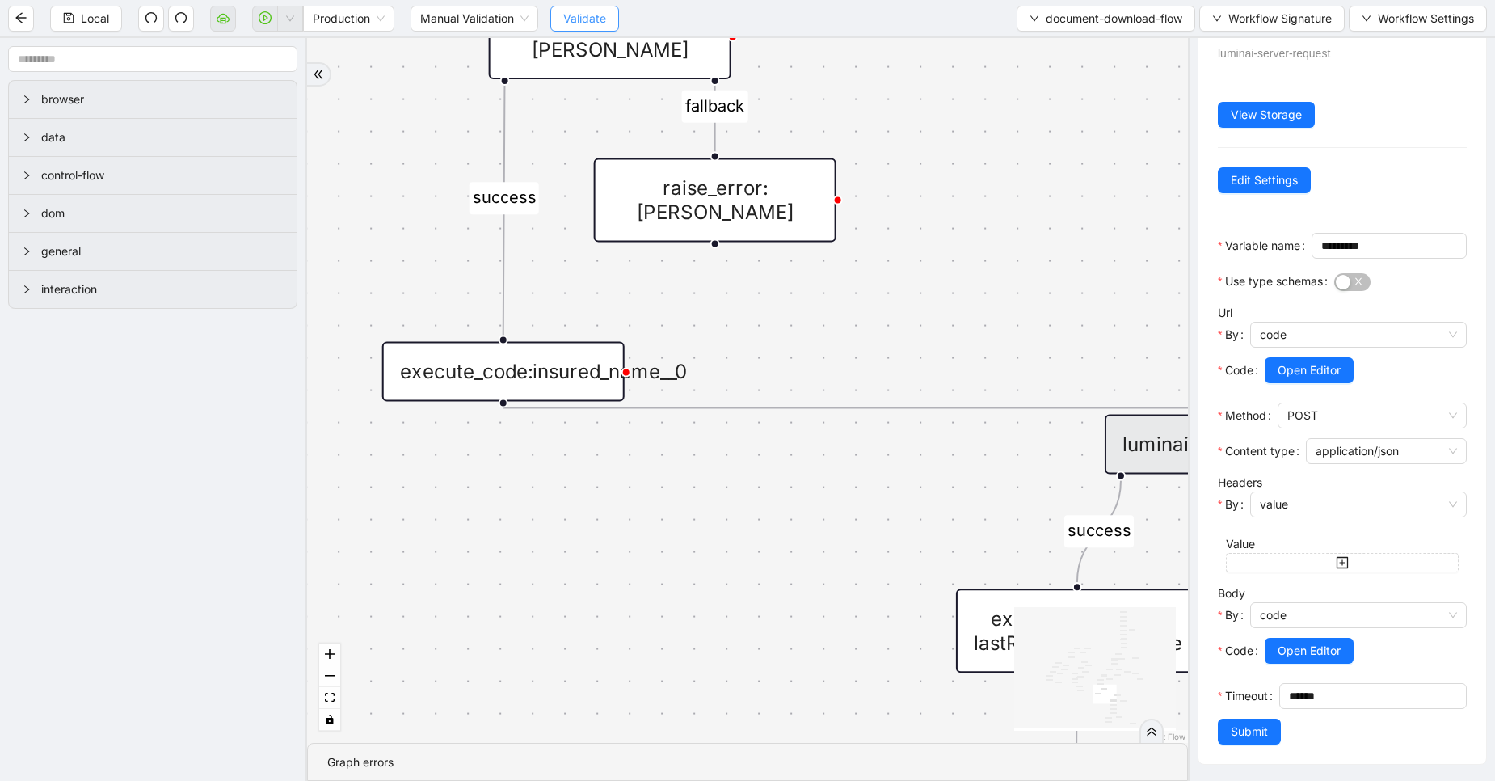
click at [613, 13] on button "Validate" at bounding box center [584, 19] width 69 height 26
click at [1111, 18] on span "document-download-flow" at bounding box center [1114, 19] width 137 height 18
click at [1091, 40] on li "Select" at bounding box center [1101, 50] width 175 height 26
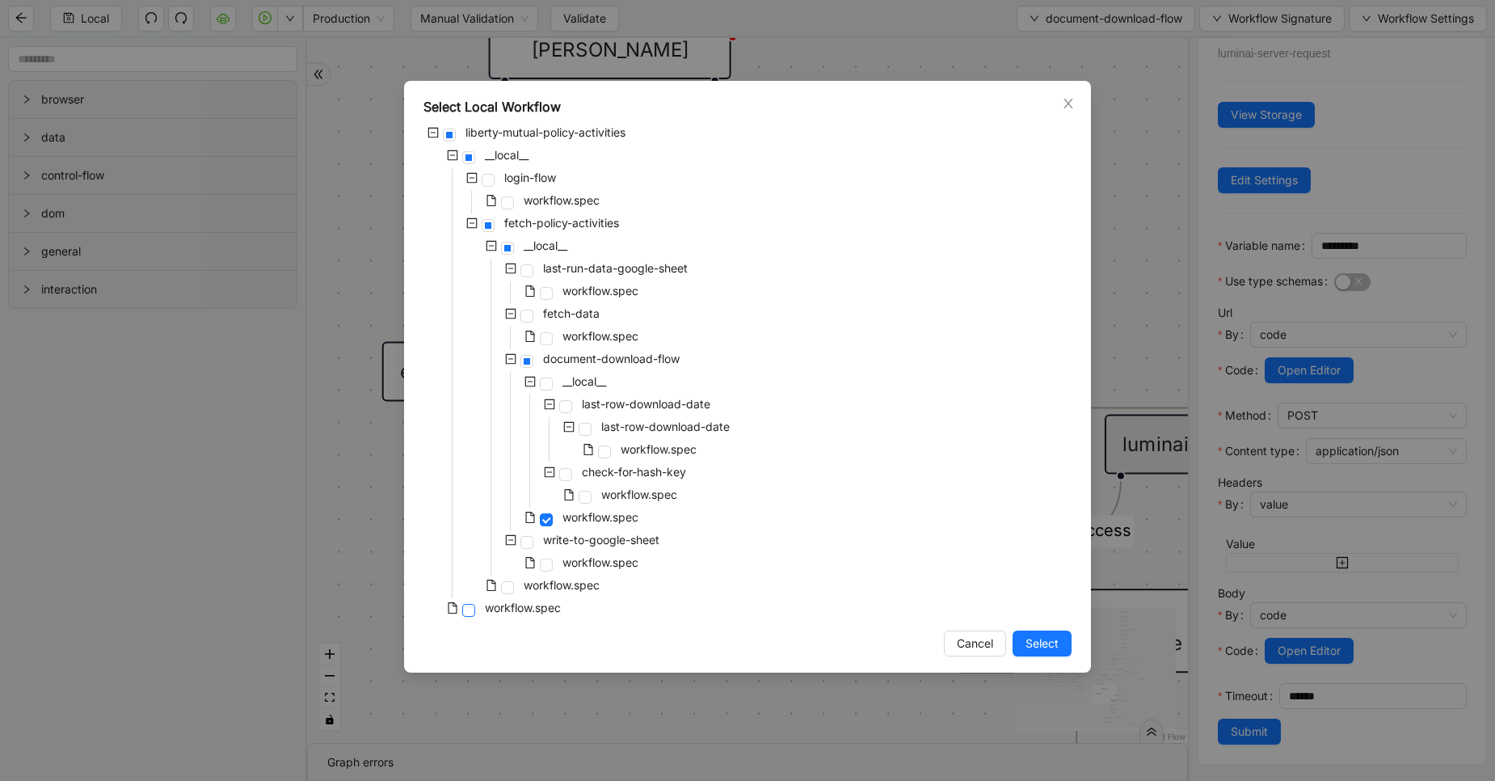
click at [467, 613] on span at bounding box center [468, 610] width 13 height 13
click at [1046, 630] on button "Select" at bounding box center [1042, 643] width 59 height 26
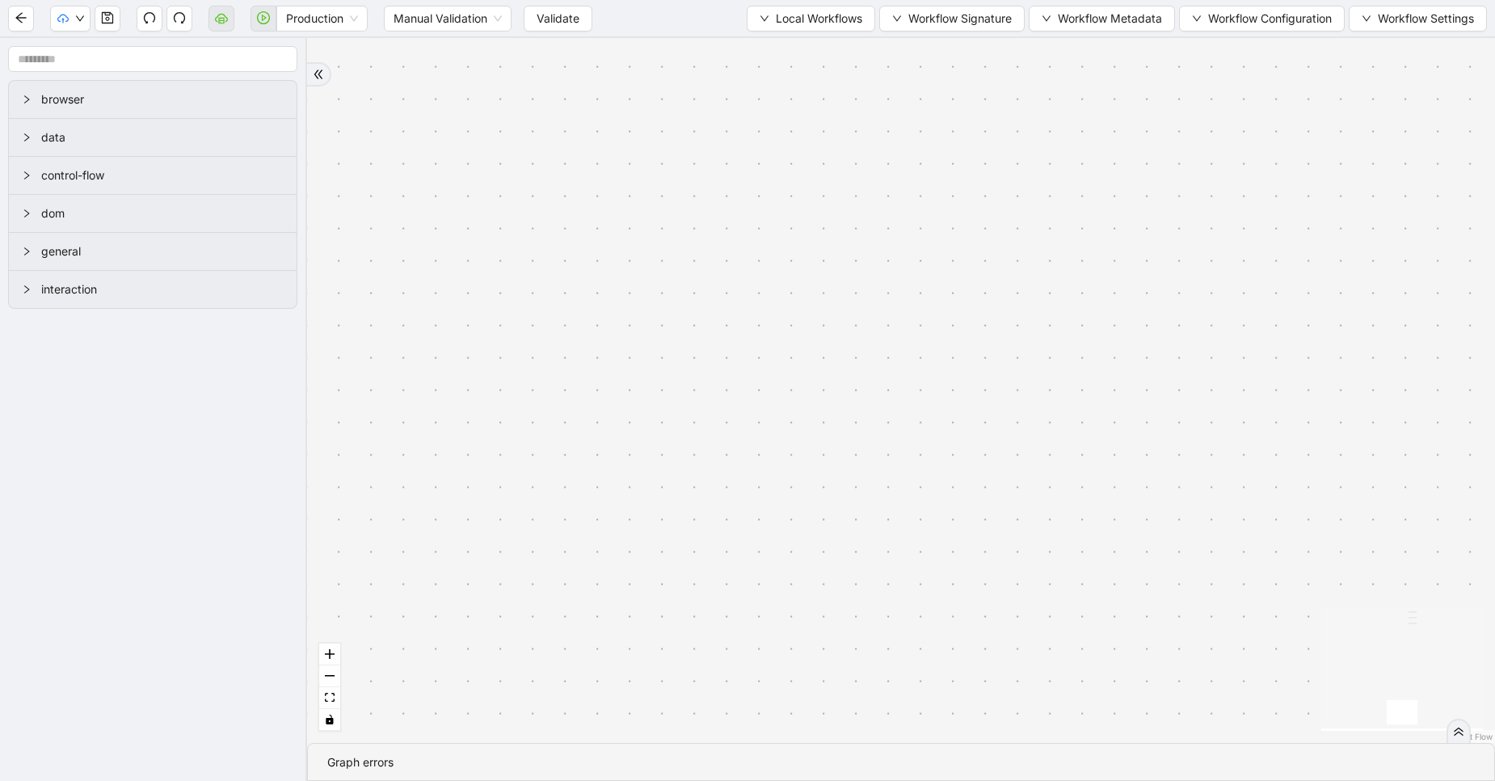
scroll to position [0, 0]
click at [110, 27] on button "button" at bounding box center [108, 19] width 26 height 26
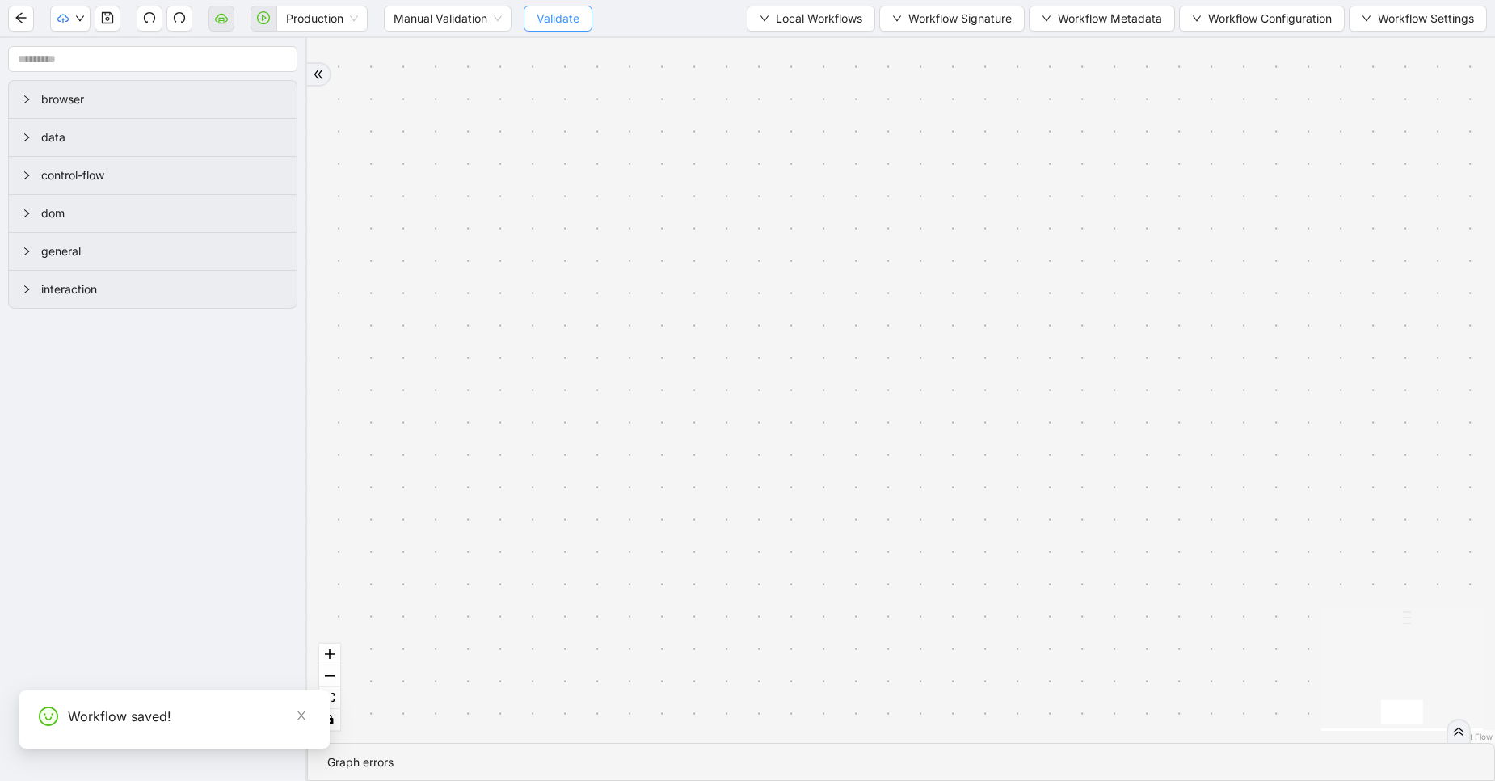
click at [548, 18] on span "Validate" at bounding box center [558, 19] width 43 height 18
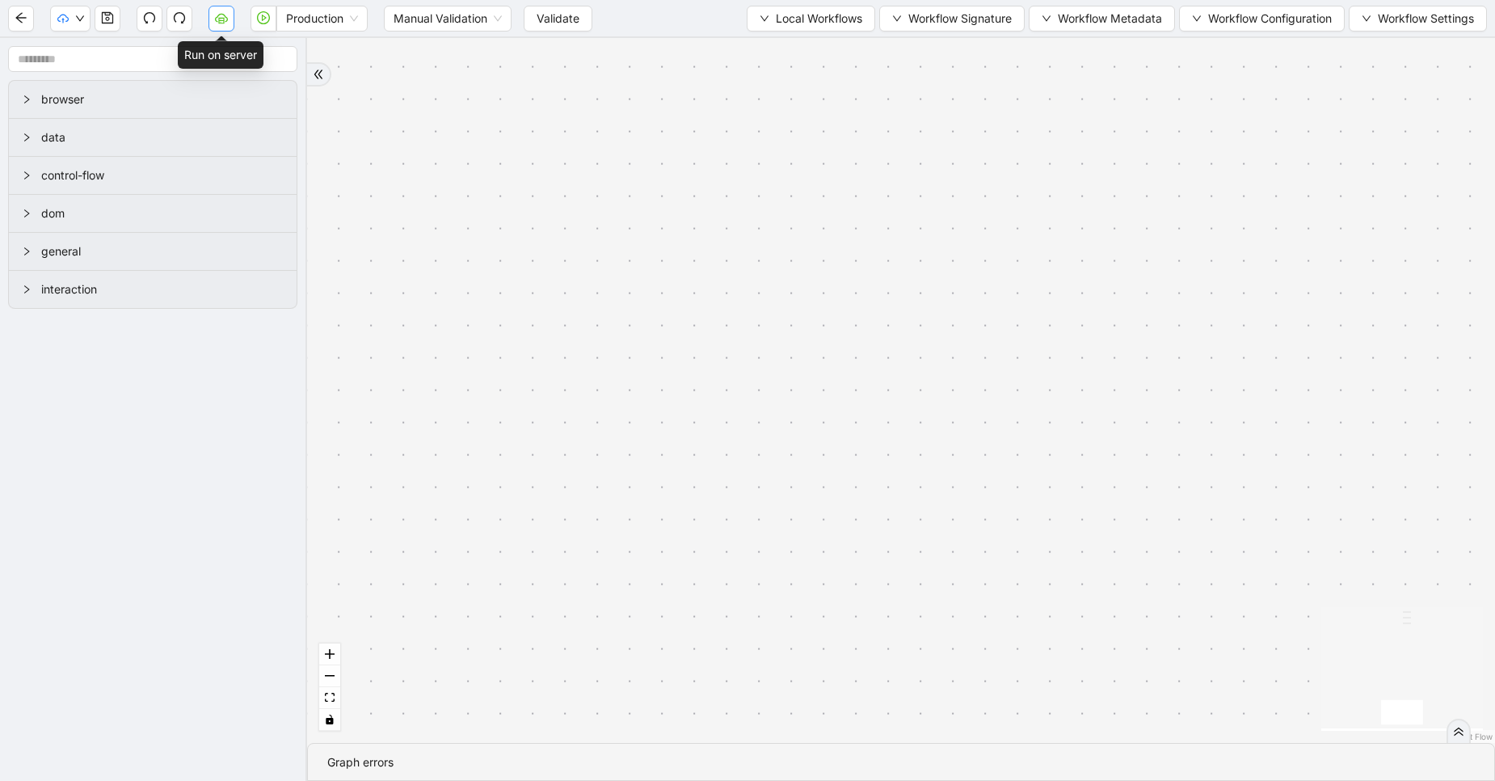
click at [229, 20] on button "button" at bounding box center [222, 19] width 26 height 26
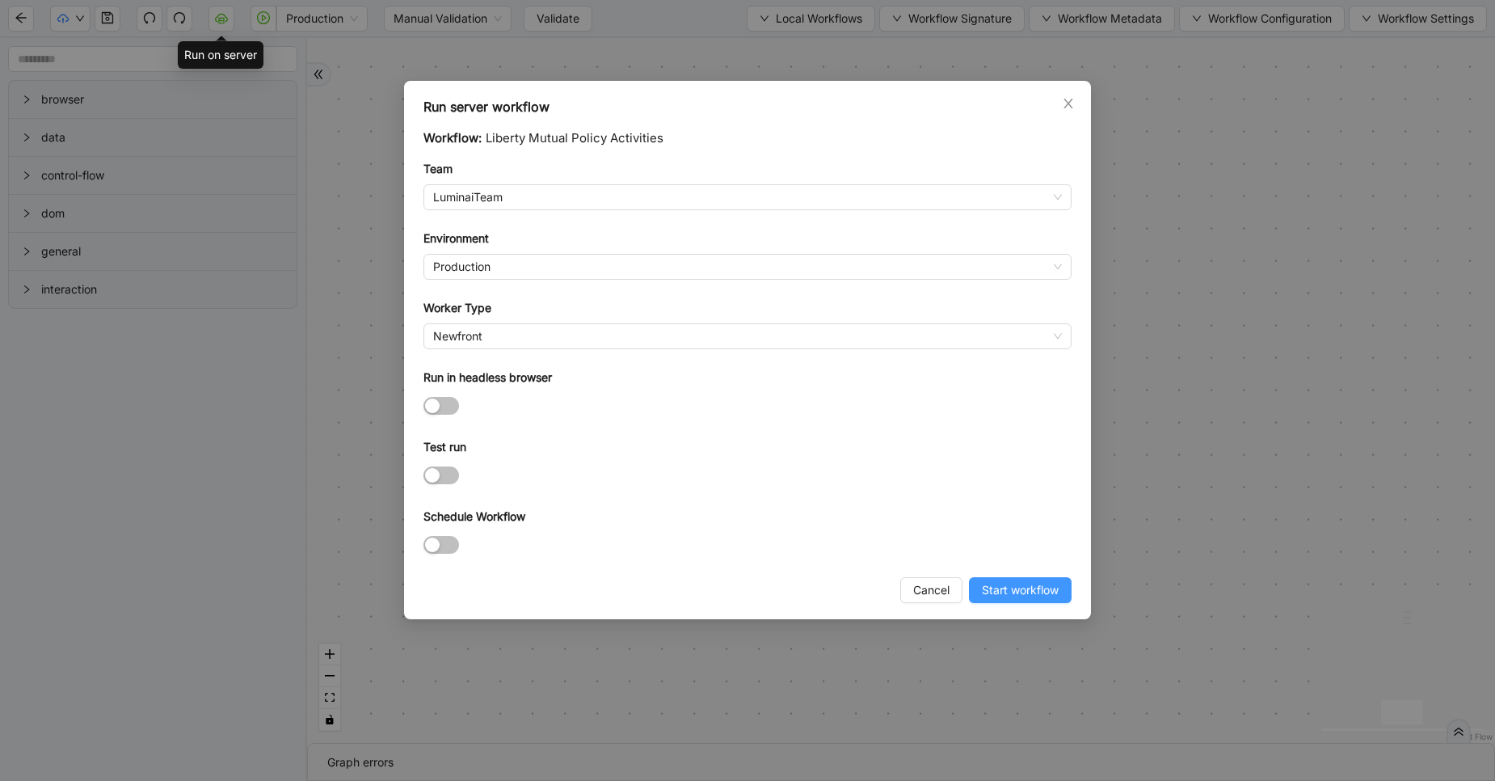
click at [1041, 591] on span "Start workflow" at bounding box center [1020, 590] width 77 height 18
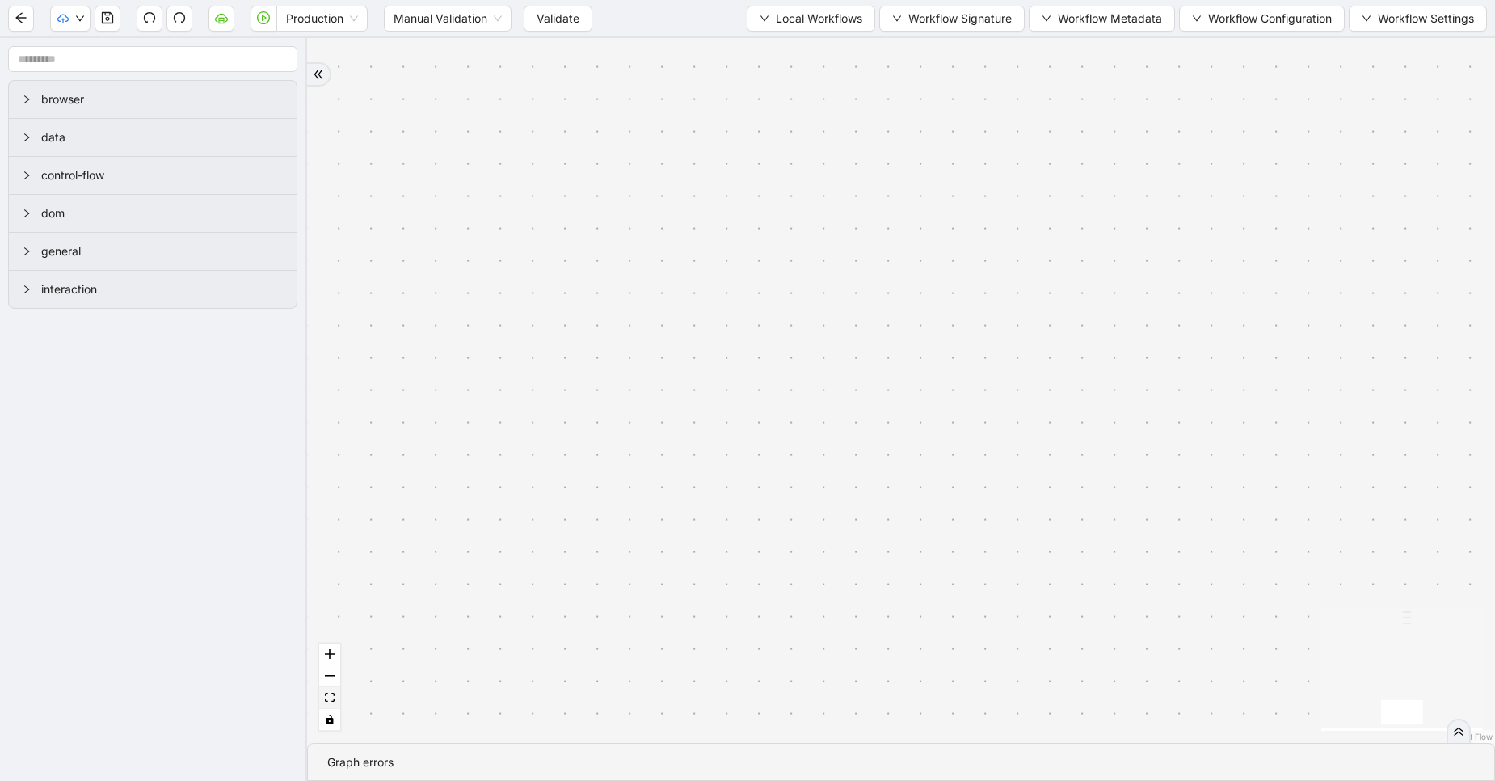
click at [330, 696] on icon "fit view" at bounding box center [330, 697] width 10 height 9
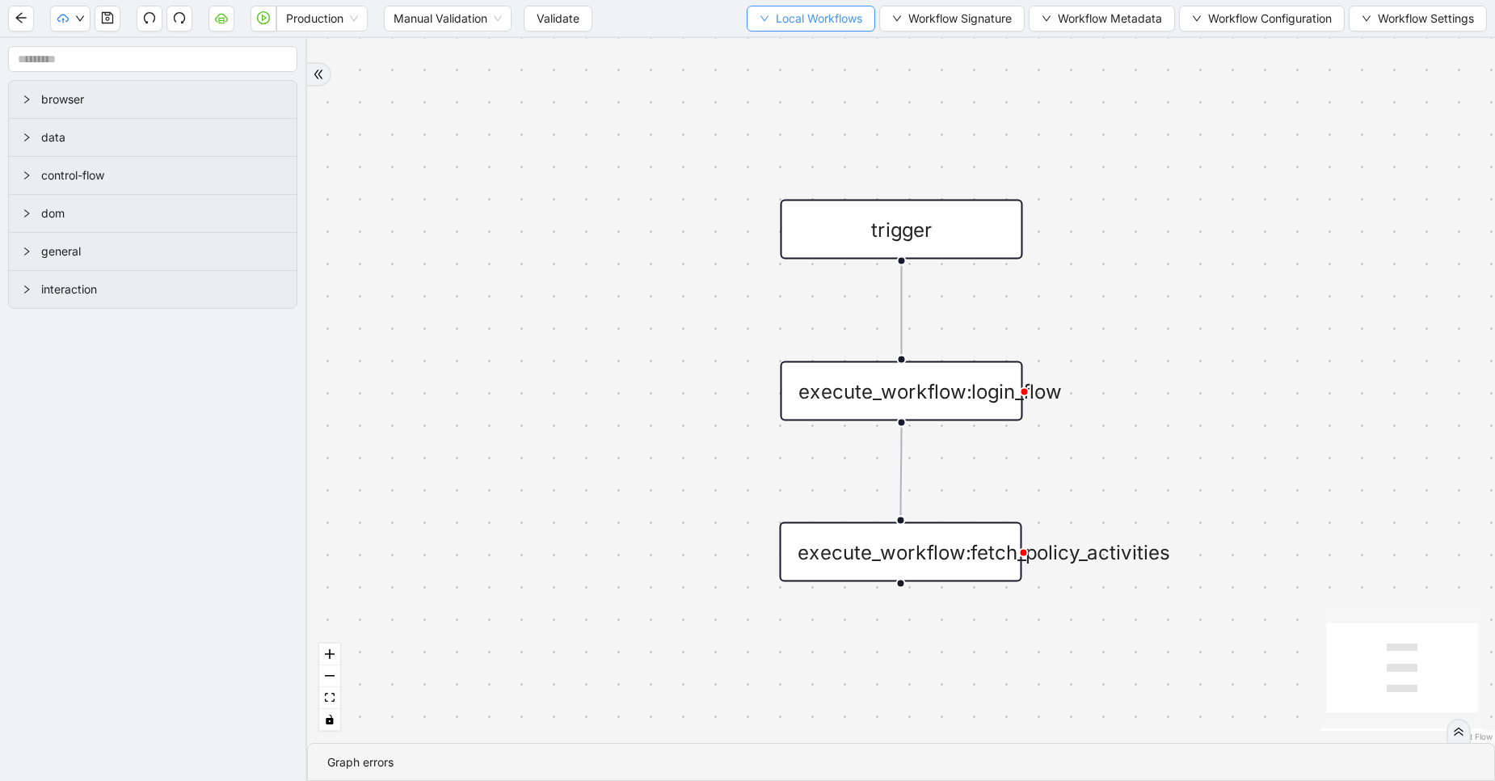
click at [776, 23] on span "Local Workflows" at bounding box center [819, 19] width 86 height 18
click at [778, 50] on span "Select" at bounding box center [803, 50] width 105 height 18
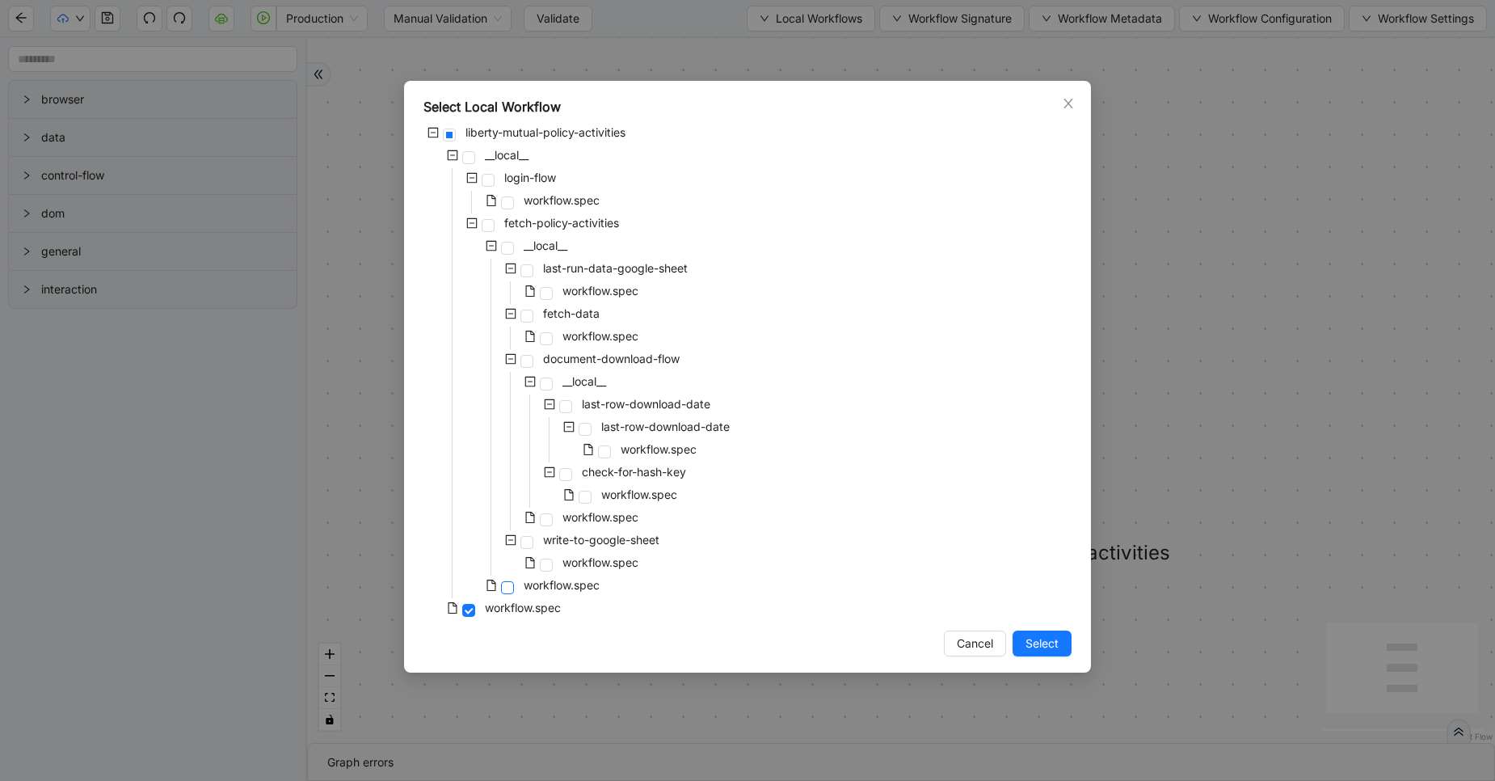
click at [505, 590] on span at bounding box center [507, 587] width 13 height 13
click at [1053, 658] on div "Select Local Workflow liberty-mutual-policy-activities __local__ login-flow wor…" at bounding box center [747, 377] width 687 height 592
click at [1044, 637] on span "Select" at bounding box center [1042, 643] width 33 height 18
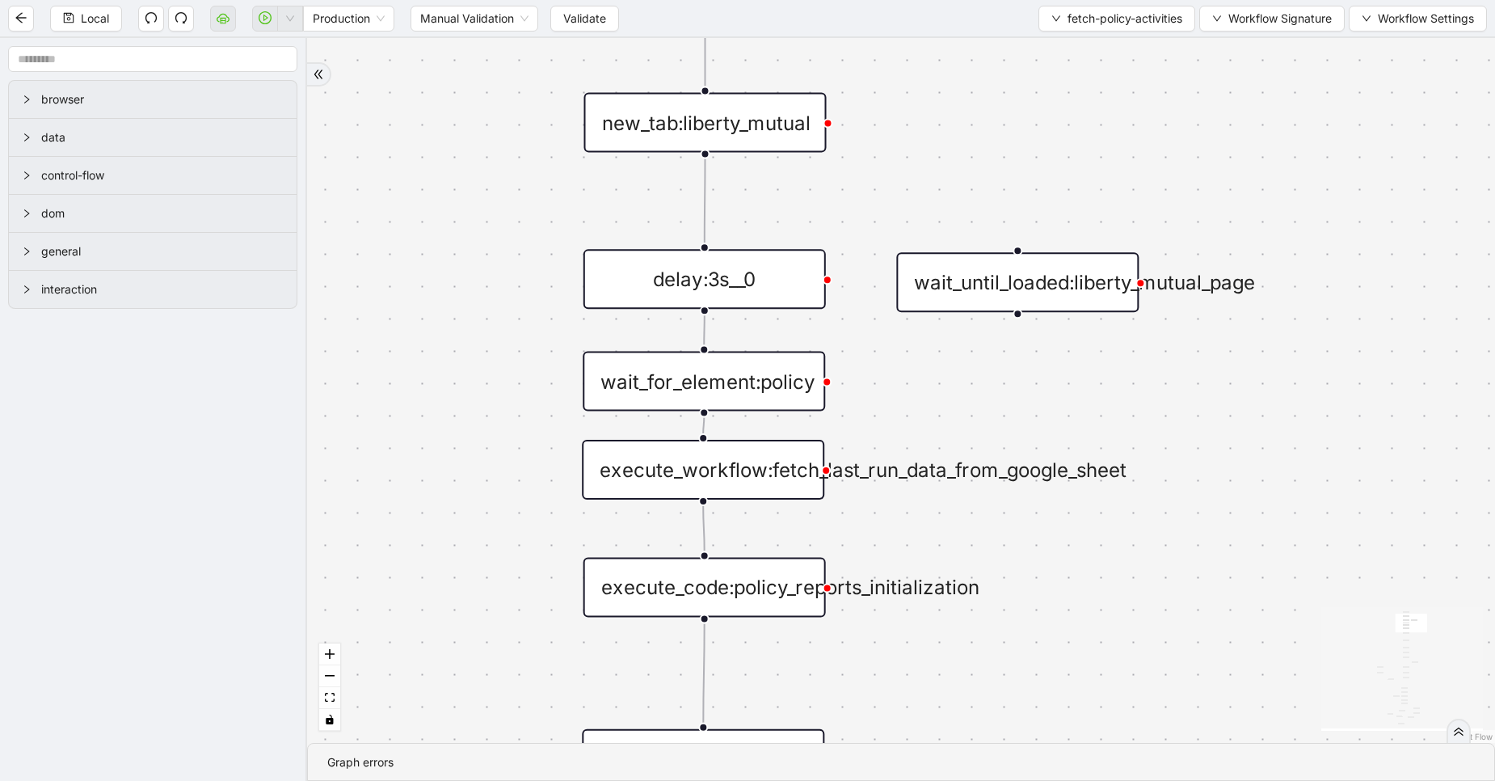
drag, startPoint x: 924, startPoint y: 537, endPoint x: 919, endPoint y: 219, distance: 317.7
click at [919, 219] on div "exitFrom exitFrom loopFrom fallback is_Docs_Fetched loopFrom trigger new_tab:li…" at bounding box center [901, 390] width 1188 height 705
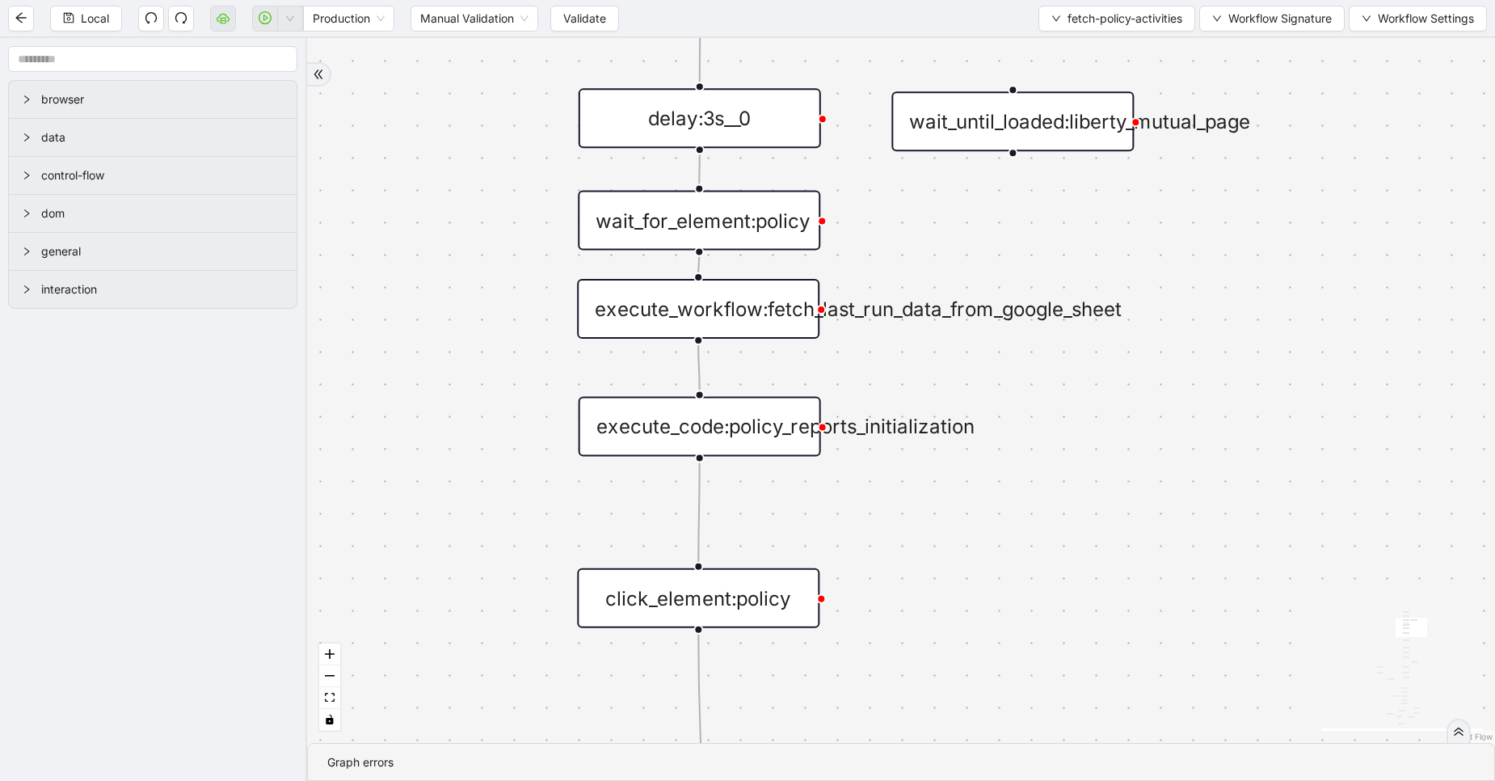
click at [760, 209] on div "wait_for_element:policy" at bounding box center [699, 221] width 242 height 60
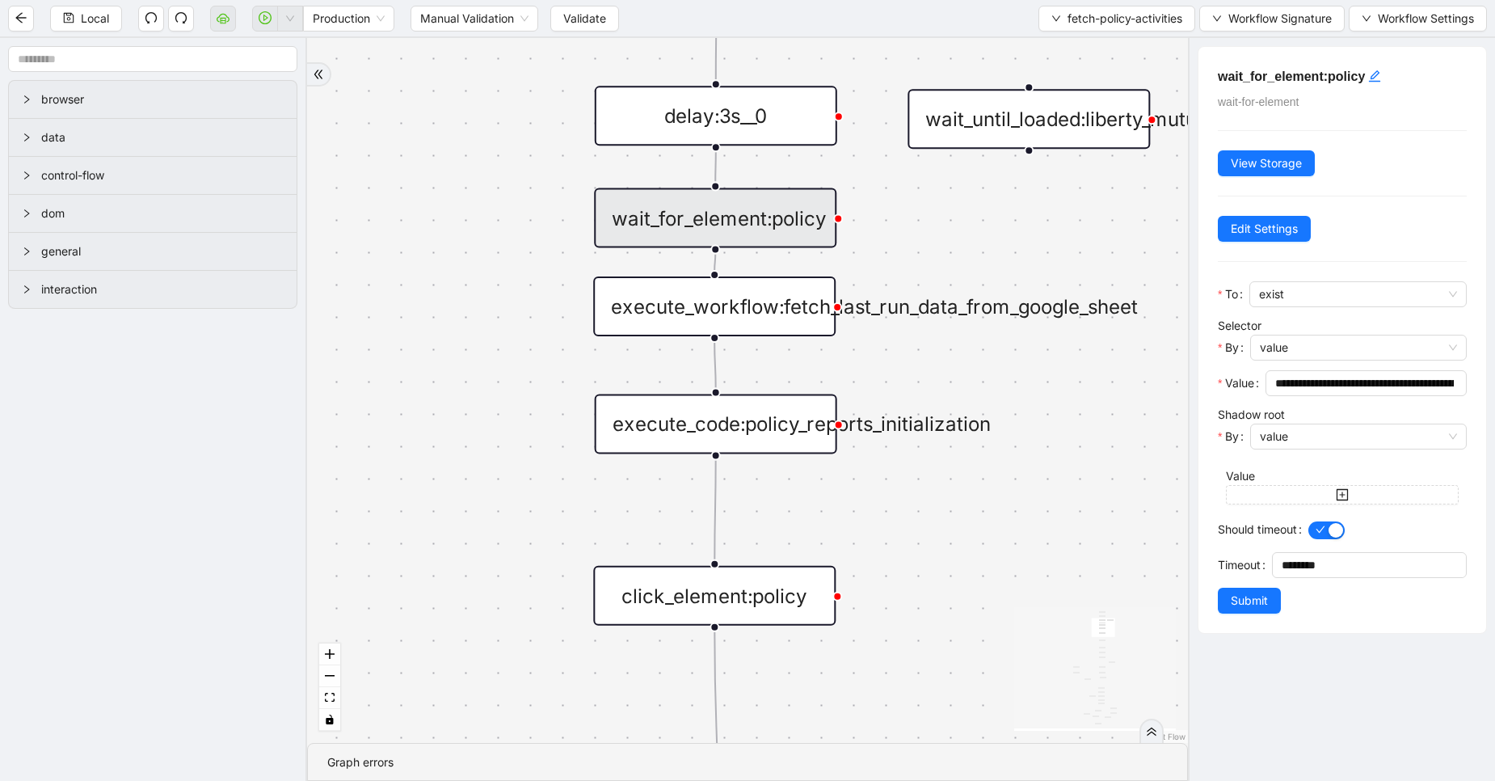
drag, startPoint x: 886, startPoint y: 221, endPoint x: 902, endPoint y: 219, distance: 16.3
click at [902, 219] on div "exitFrom exitFrom loopFrom fallback is_Docs_Fetched loopFrom trigger new_tab:li…" at bounding box center [747, 390] width 881 height 705
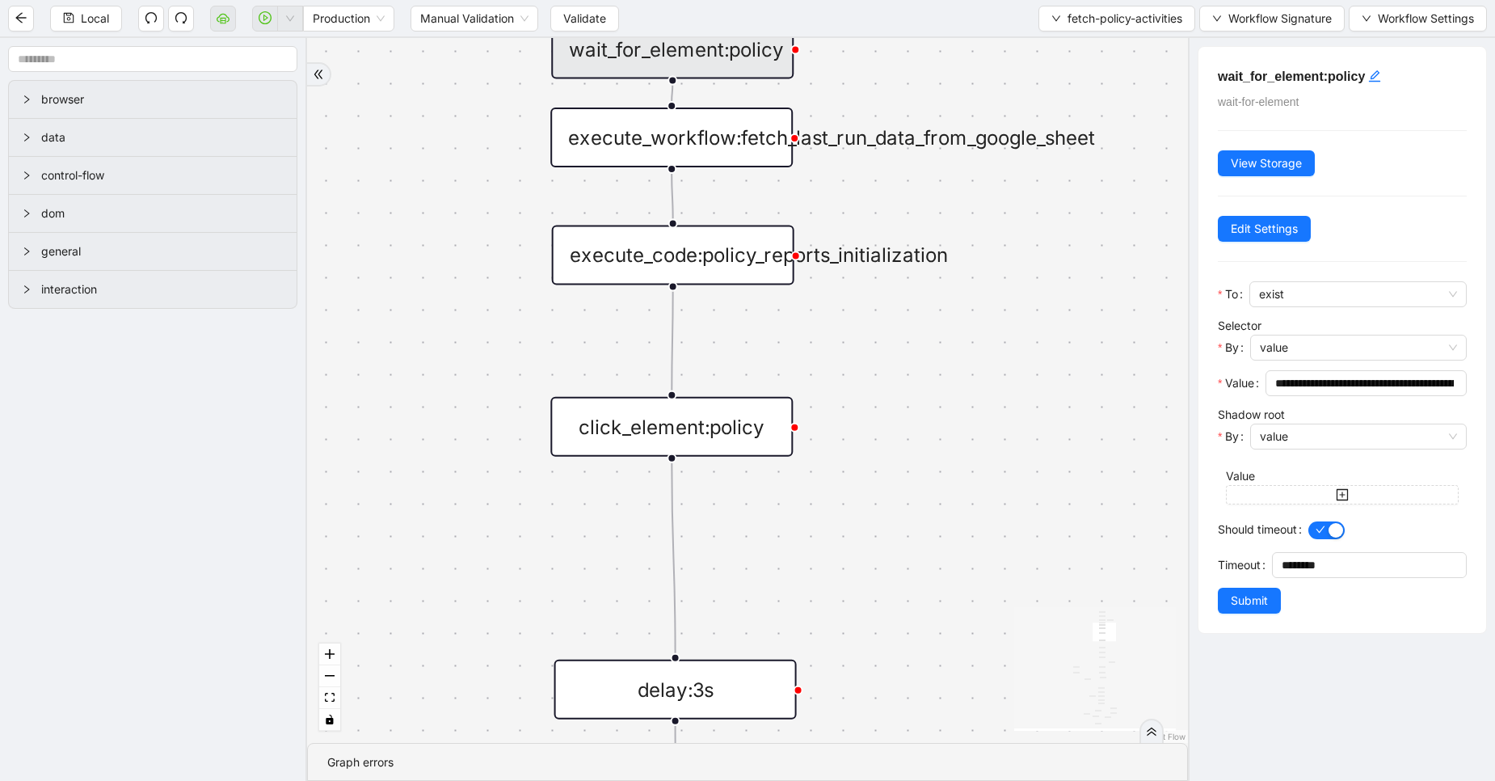
drag, startPoint x: 977, startPoint y: 659, endPoint x: 920, endPoint y: 428, distance: 238.2
click at [920, 428] on div "exitFrom exitFrom loopFrom fallback is_Docs_Fetched loopFrom trigger new_tab:li…" at bounding box center [747, 390] width 881 height 705
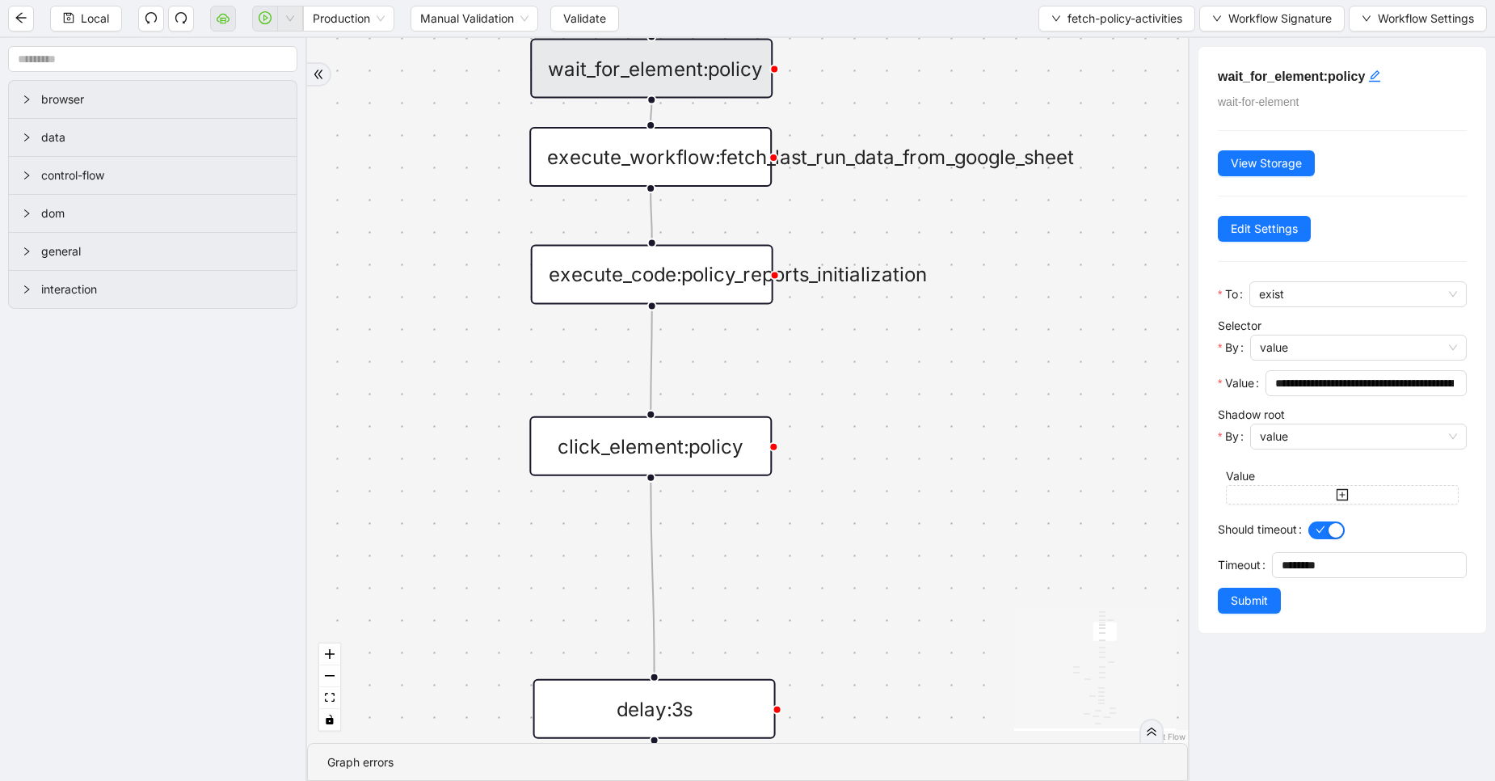
drag, startPoint x: 916, startPoint y: 505, endPoint x: 912, endPoint y: 609, distance: 103.5
click at [912, 609] on div "exitFrom exitFrom loopFrom fallback is_Docs_Fetched loopFrom trigger new_tab:li…" at bounding box center [747, 390] width 881 height 705
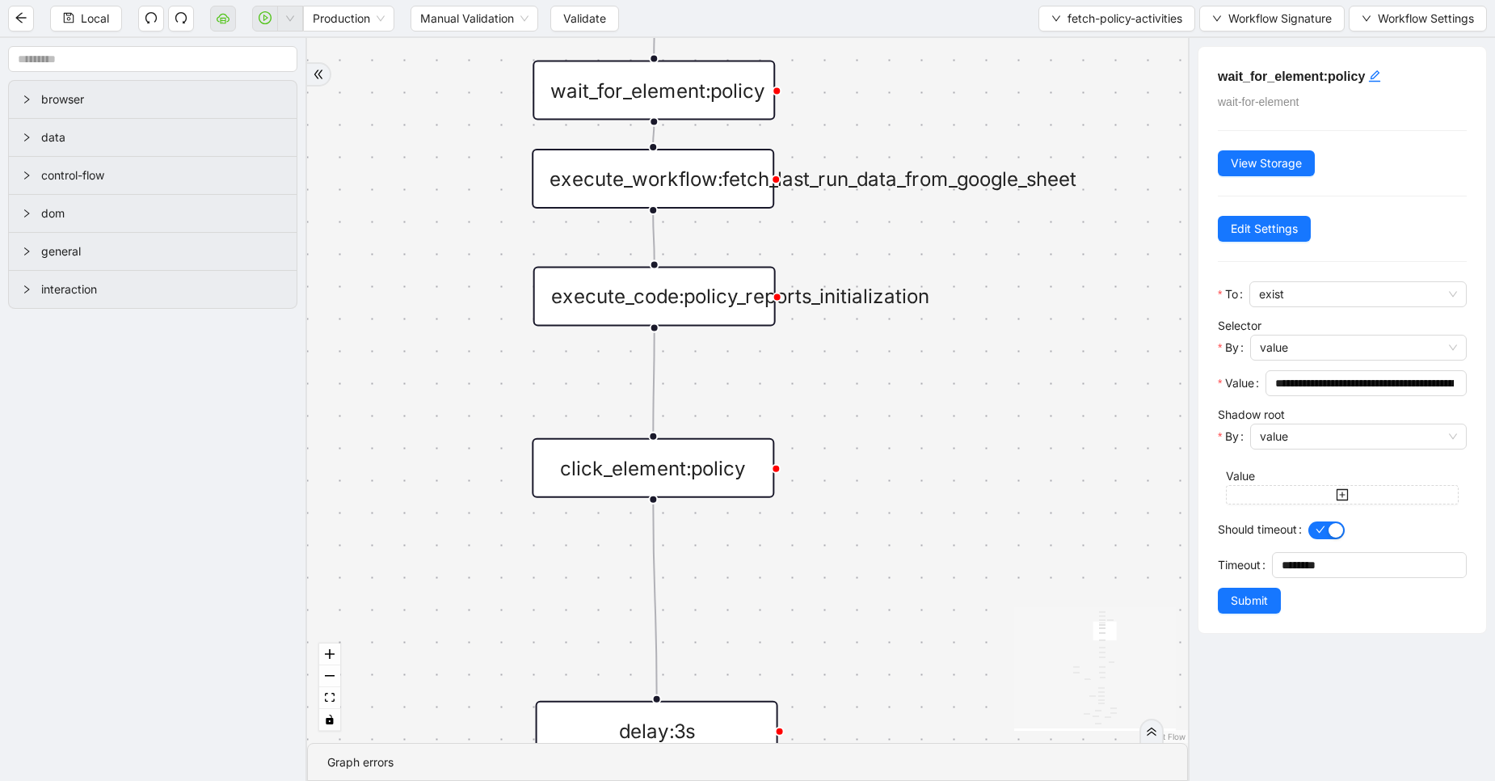
click at [731, 206] on div "execute_workflow:fetch_last_run_data_from_google_sheet" at bounding box center [653, 179] width 242 height 60
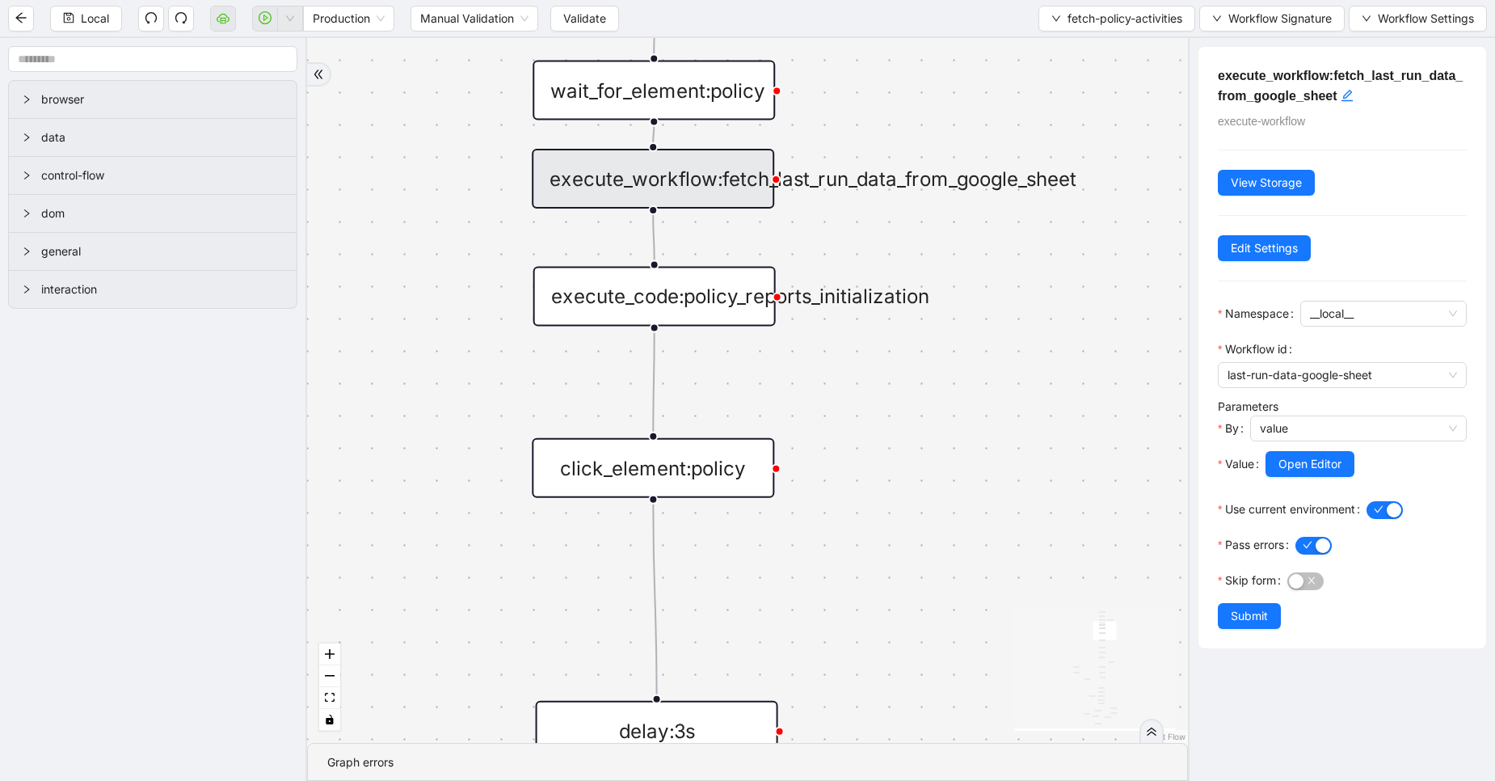
click at [834, 358] on div "exitFrom exitFrom loopFrom fallback is_Docs_Fetched loopFrom trigger new_tab:li…" at bounding box center [747, 390] width 881 height 705
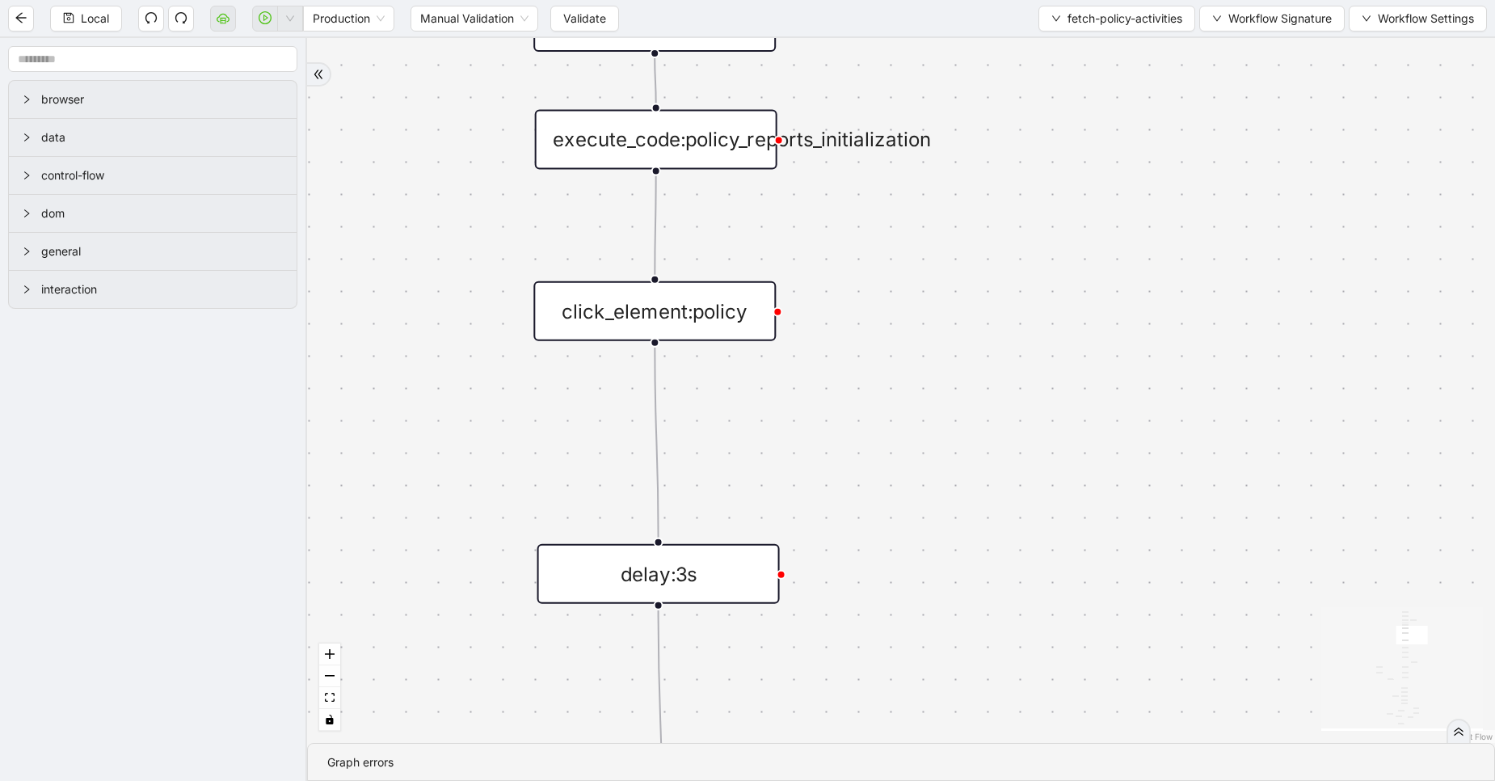
drag, startPoint x: 888, startPoint y: 592, endPoint x: 884, endPoint y: 303, distance: 289.4
click at [884, 303] on div "exitFrom exitFrom loopFrom fallback is_Docs_Fetched loopFrom trigger new_tab:li…" at bounding box center [901, 390] width 1188 height 705
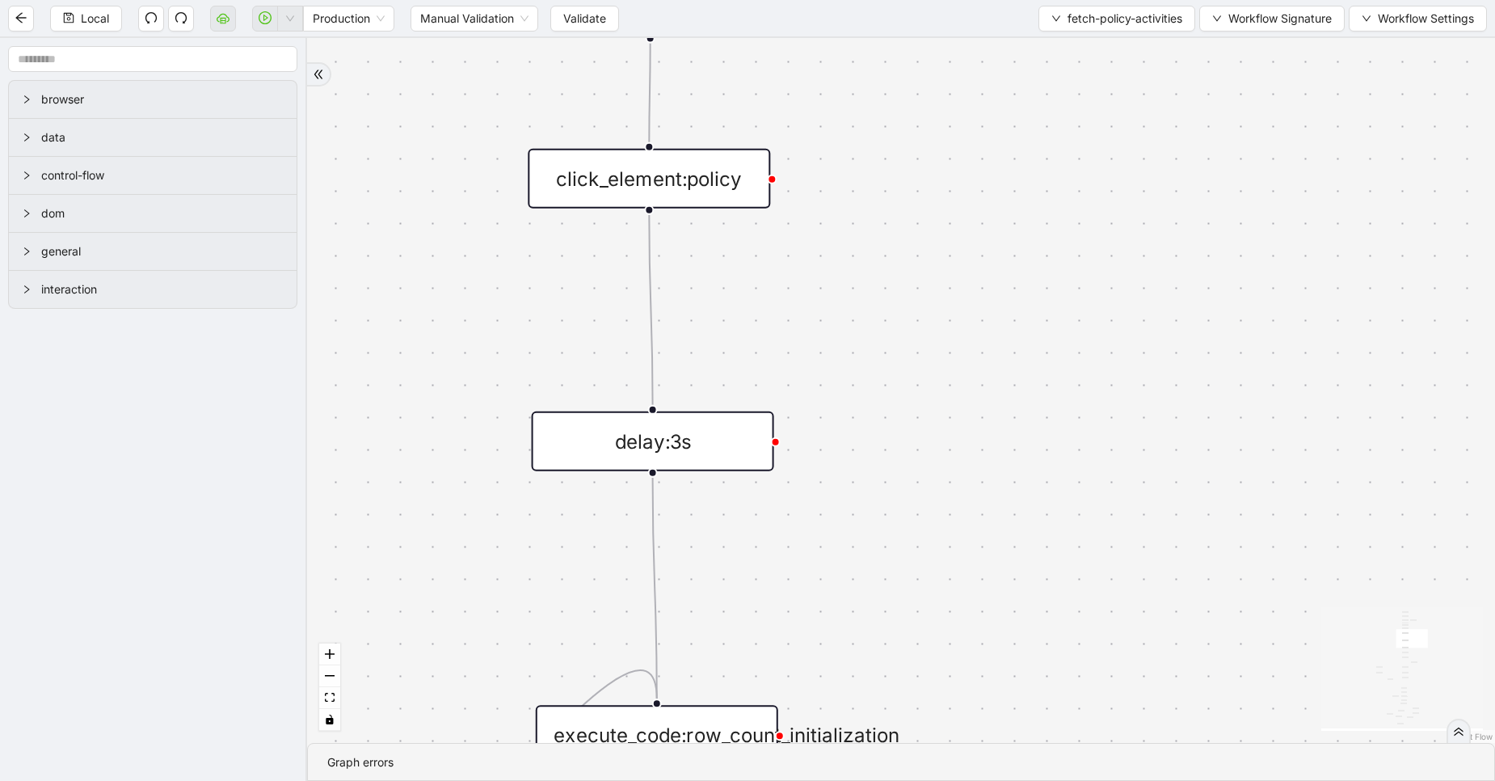
click at [688, 128] on div "exitFrom exitFrom loopFrom fallback is_Docs_Fetched loopFrom trigger new_tab:li…" at bounding box center [901, 390] width 1188 height 705
click at [719, 188] on div "click_element:policy" at bounding box center [649, 179] width 242 height 60
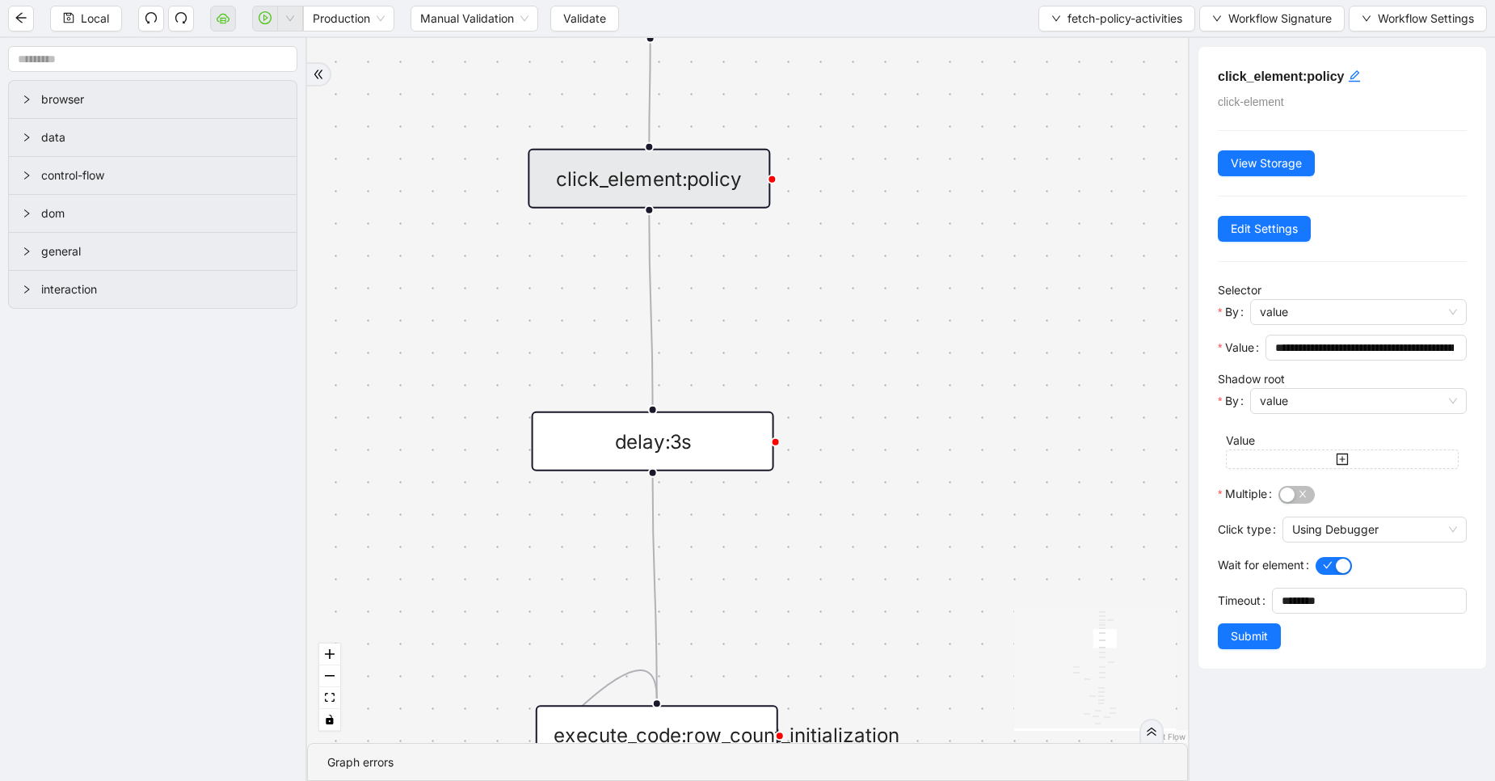
click at [1346, 78] on h5 "click_element:policy" at bounding box center [1342, 76] width 249 height 20
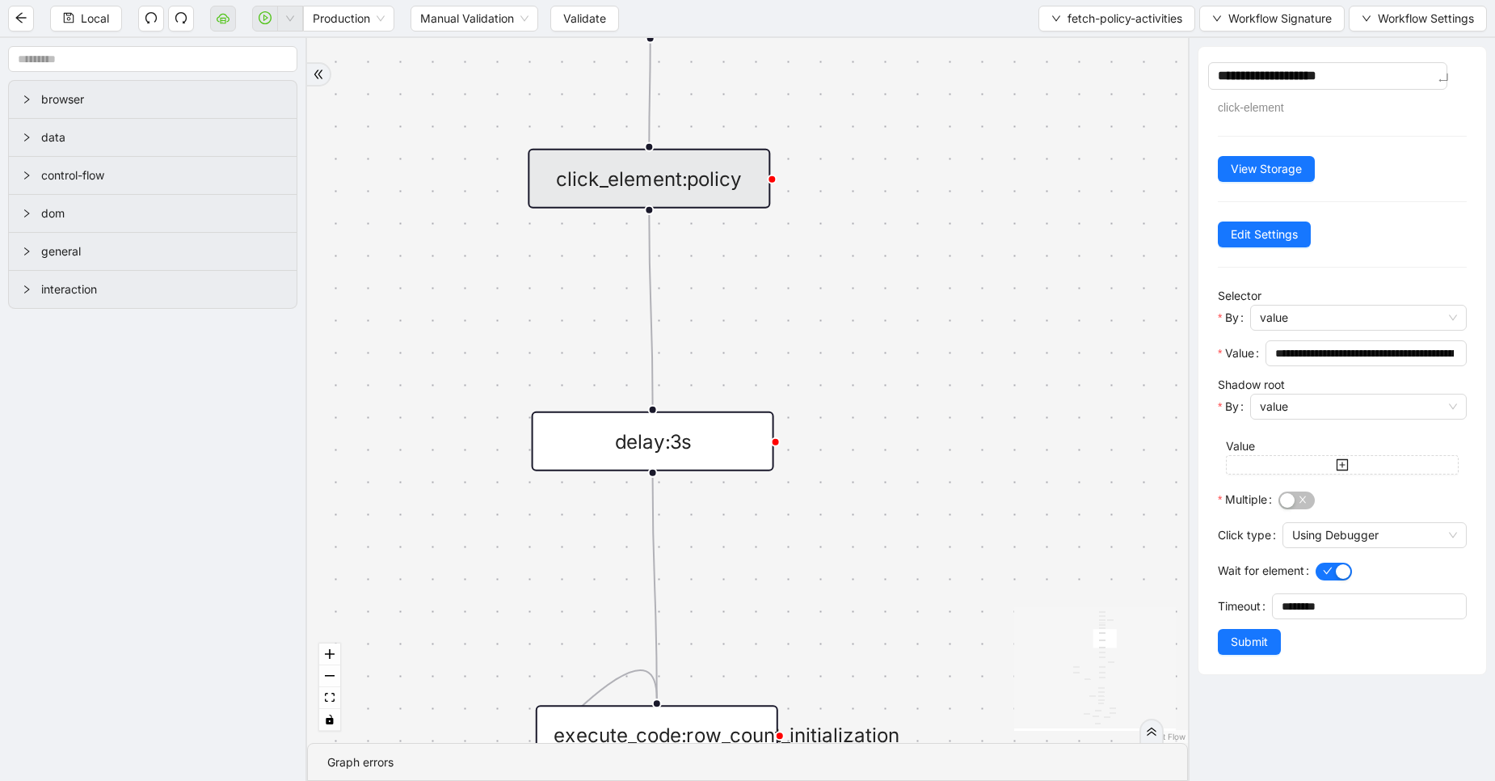
type textarea "**********"
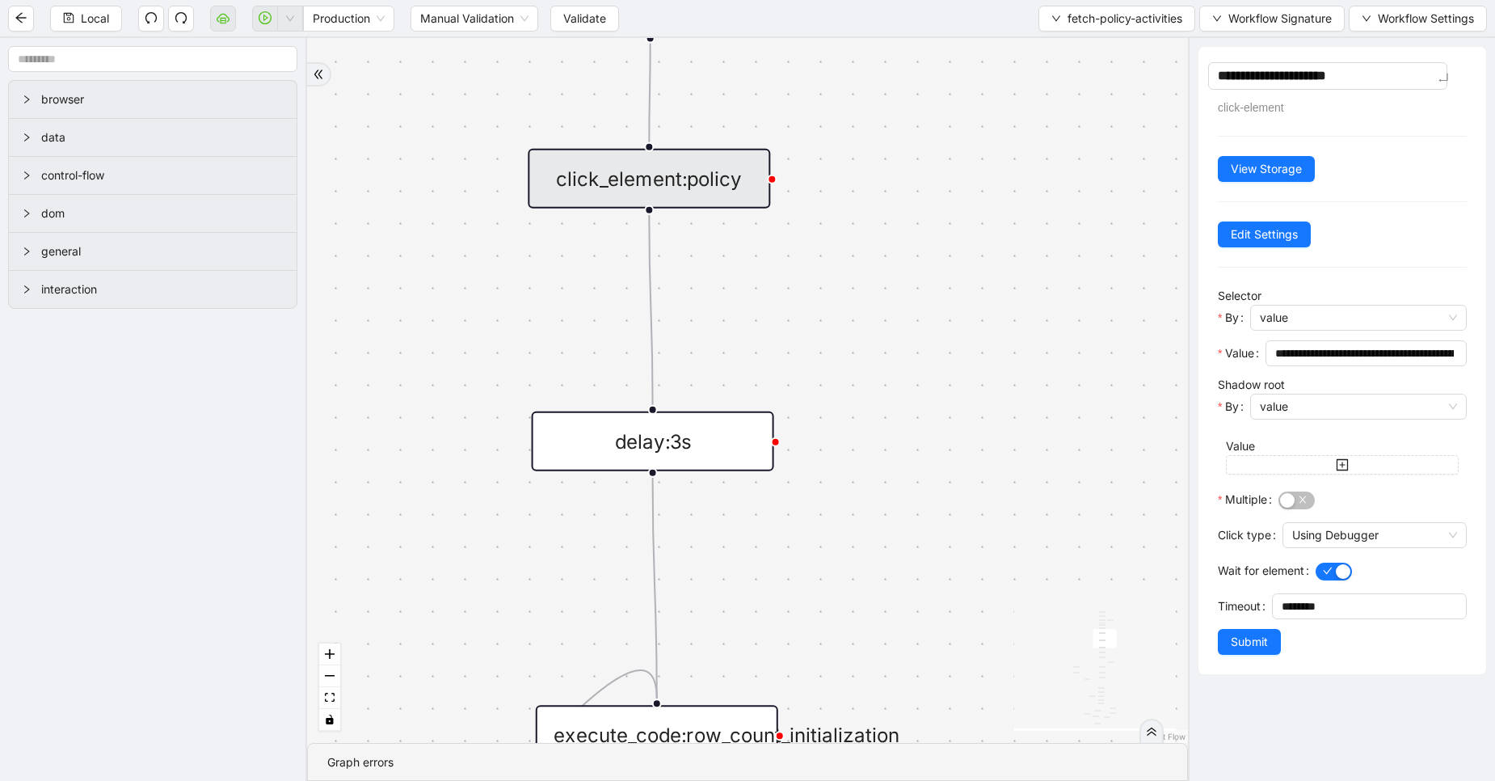
type textarea "**********"
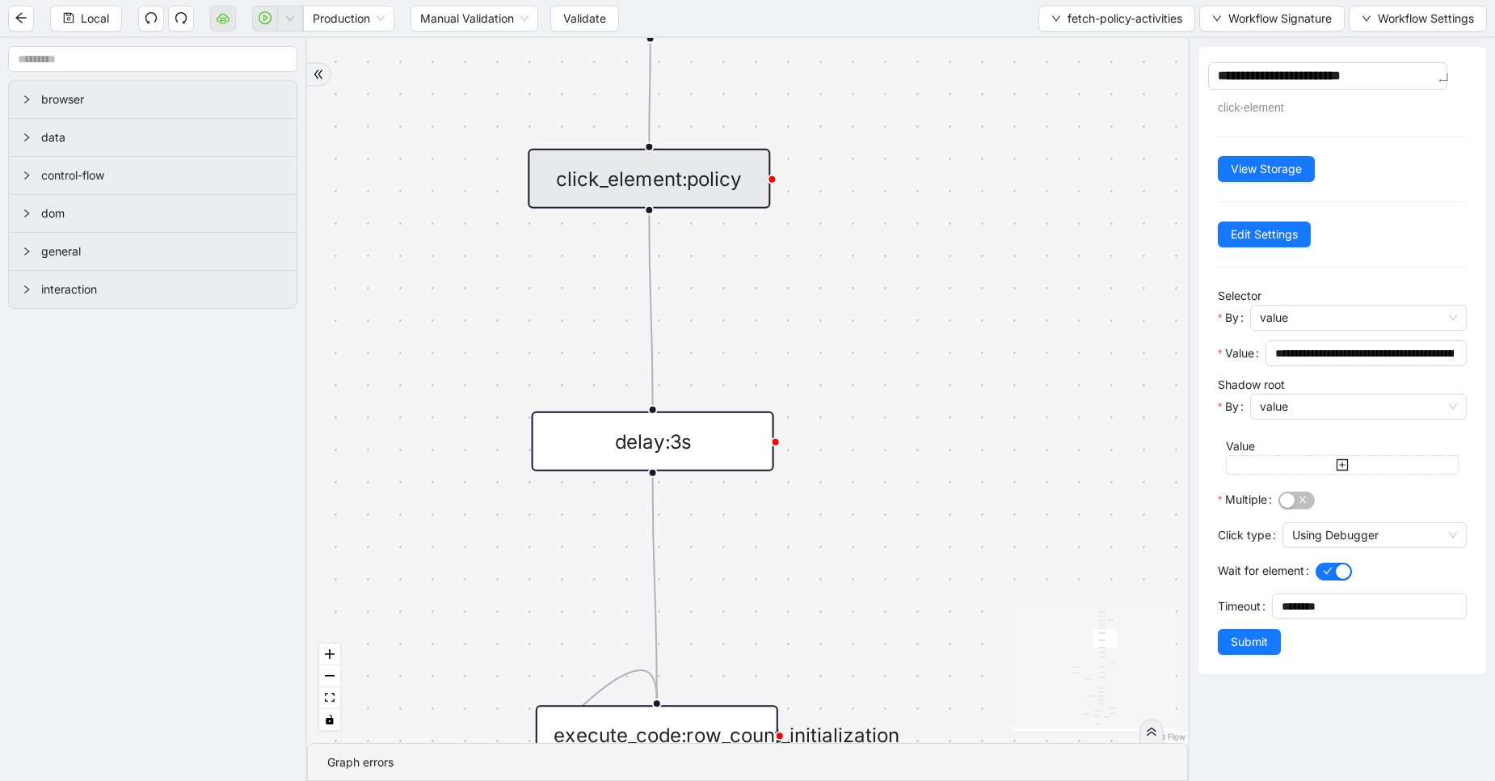
type textarea "**********"
click at [1242, 639] on span "Submit" at bounding box center [1249, 642] width 37 height 18
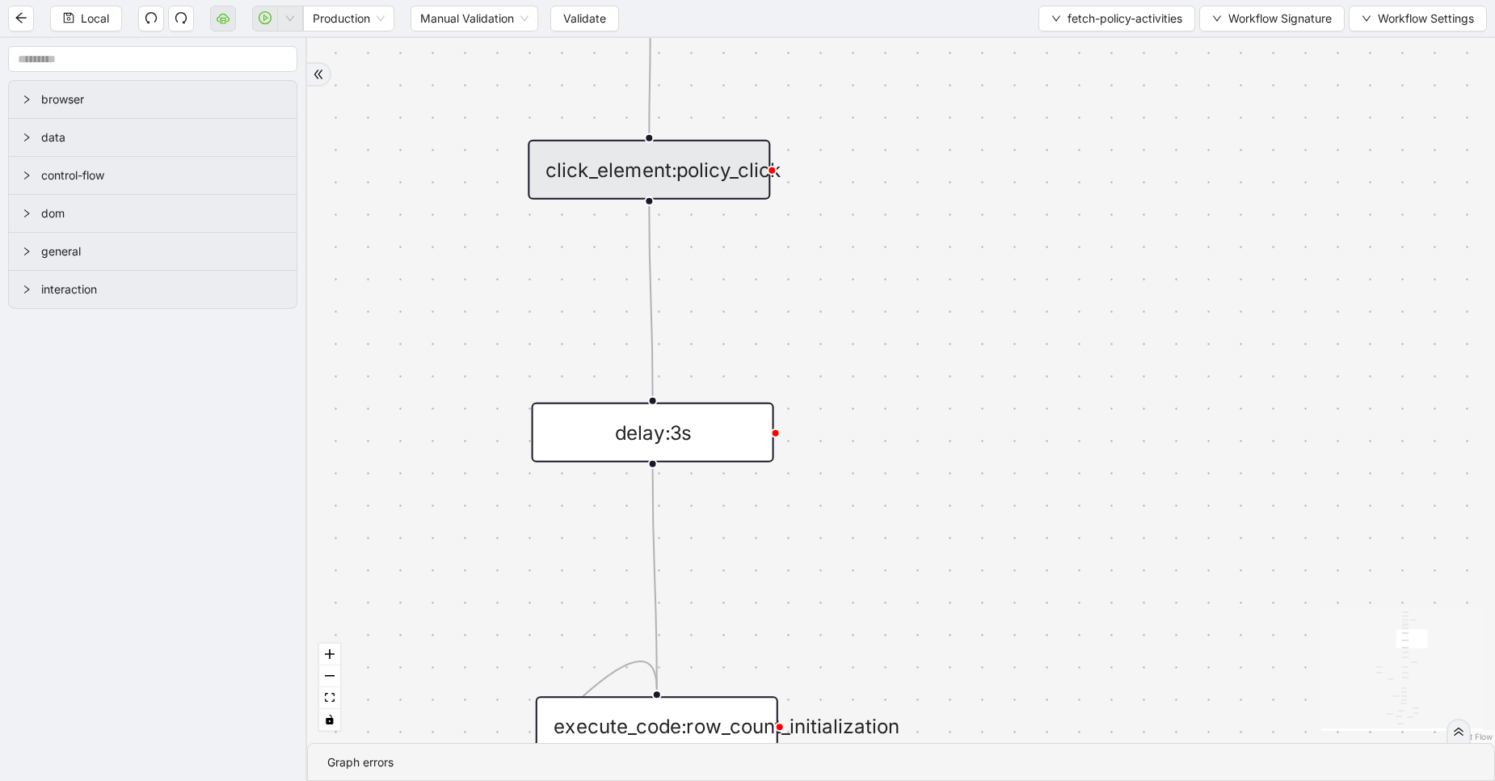
drag, startPoint x: 1058, startPoint y: 576, endPoint x: 1152, endPoint y: 175, distance: 412.5
click at [1152, 175] on div "exitFrom exitFrom loopFrom fallback is_Docs_Fetched loopFrom trigger new_tab:li…" at bounding box center [901, 390] width 1188 height 705
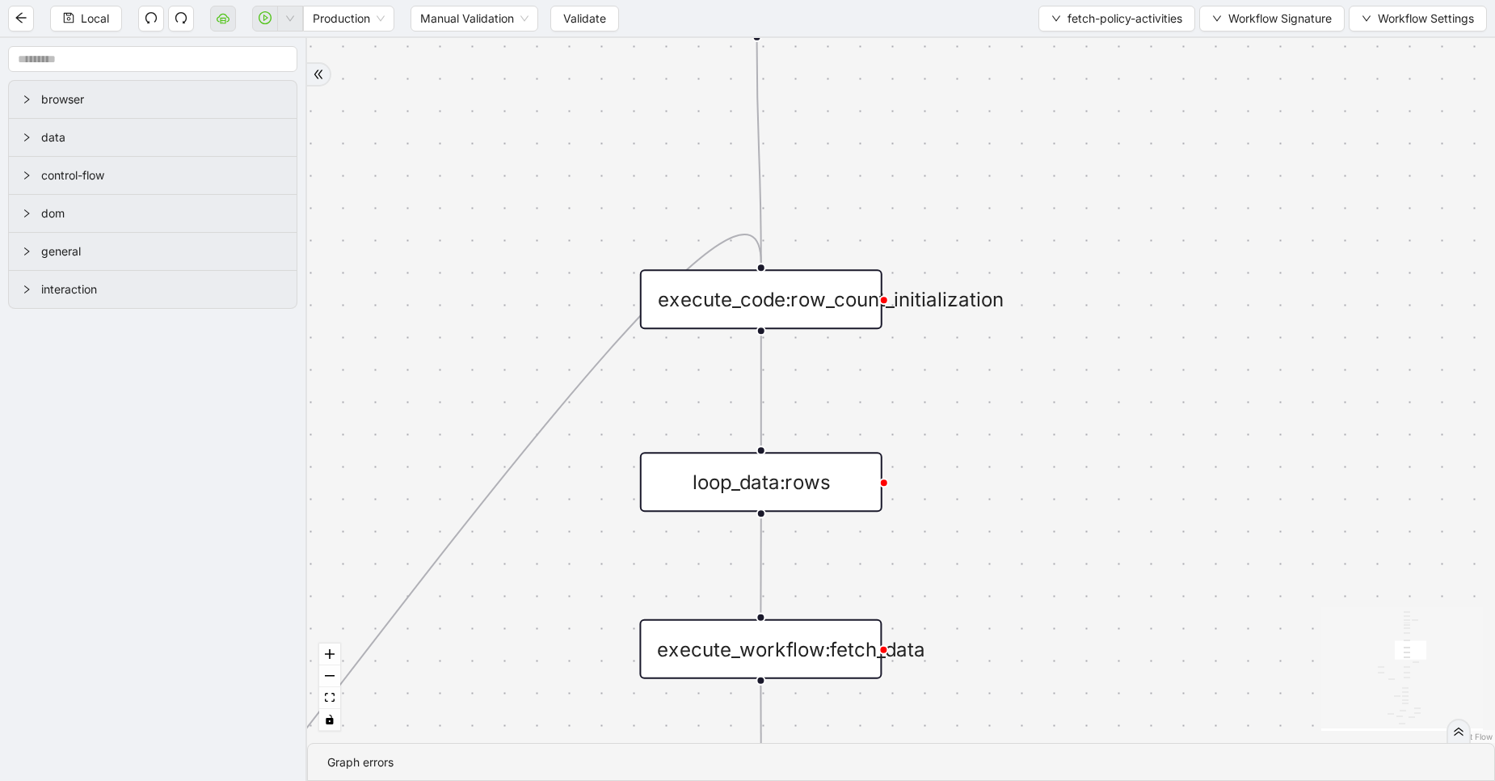
drag, startPoint x: 1060, startPoint y: 511, endPoint x: 1136, endPoint y: 257, distance: 264.7
click at [1136, 257] on div "exitFrom exitFrom loopFrom fallback is_Docs_Fetched loopFrom trigger new_tab:li…" at bounding box center [901, 390] width 1188 height 705
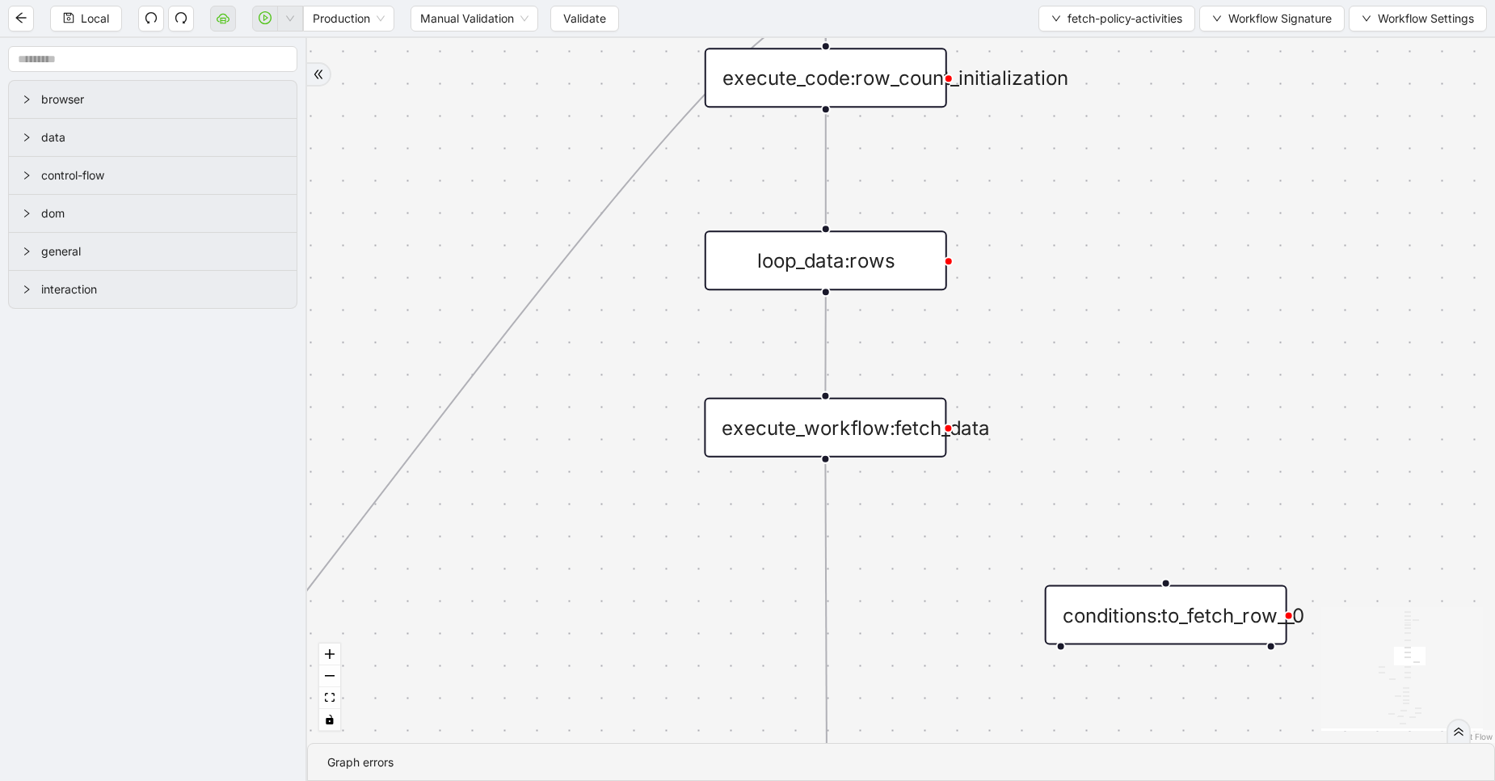
drag, startPoint x: 1081, startPoint y: 488, endPoint x: 1140, endPoint y: 223, distance: 271.4
click at [1140, 223] on div "exitFrom exitFrom loopFrom fallback is_Docs_Fetched loopFrom trigger new_tab:li…" at bounding box center [901, 390] width 1188 height 705
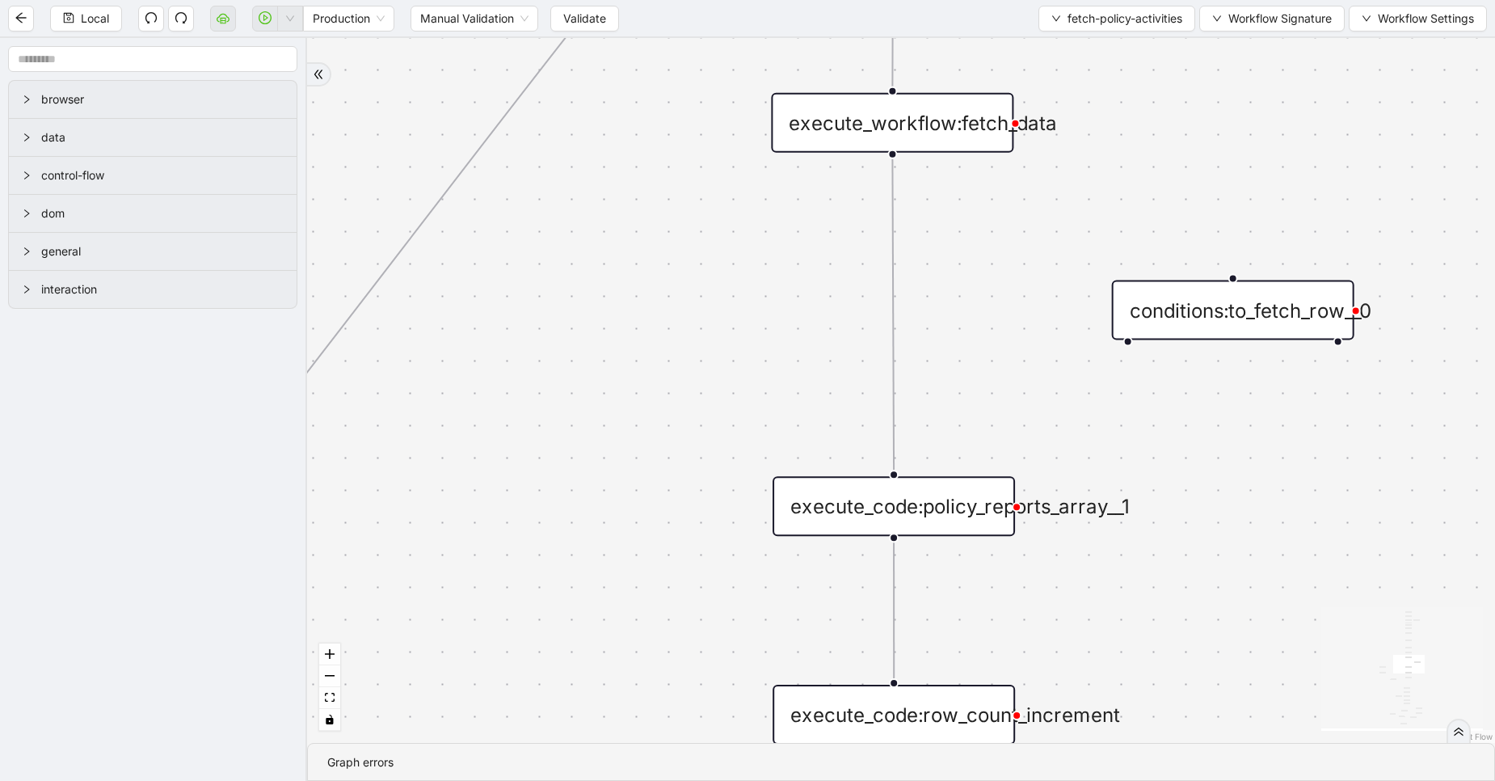
drag, startPoint x: 1040, startPoint y: 459, endPoint x: 1084, endPoint y: 224, distance: 239.2
click at [1084, 224] on div "exitFrom exitFrom loopFrom fallback is_Docs_Fetched loopFrom trigger new_tab:li…" at bounding box center [901, 390] width 1188 height 705
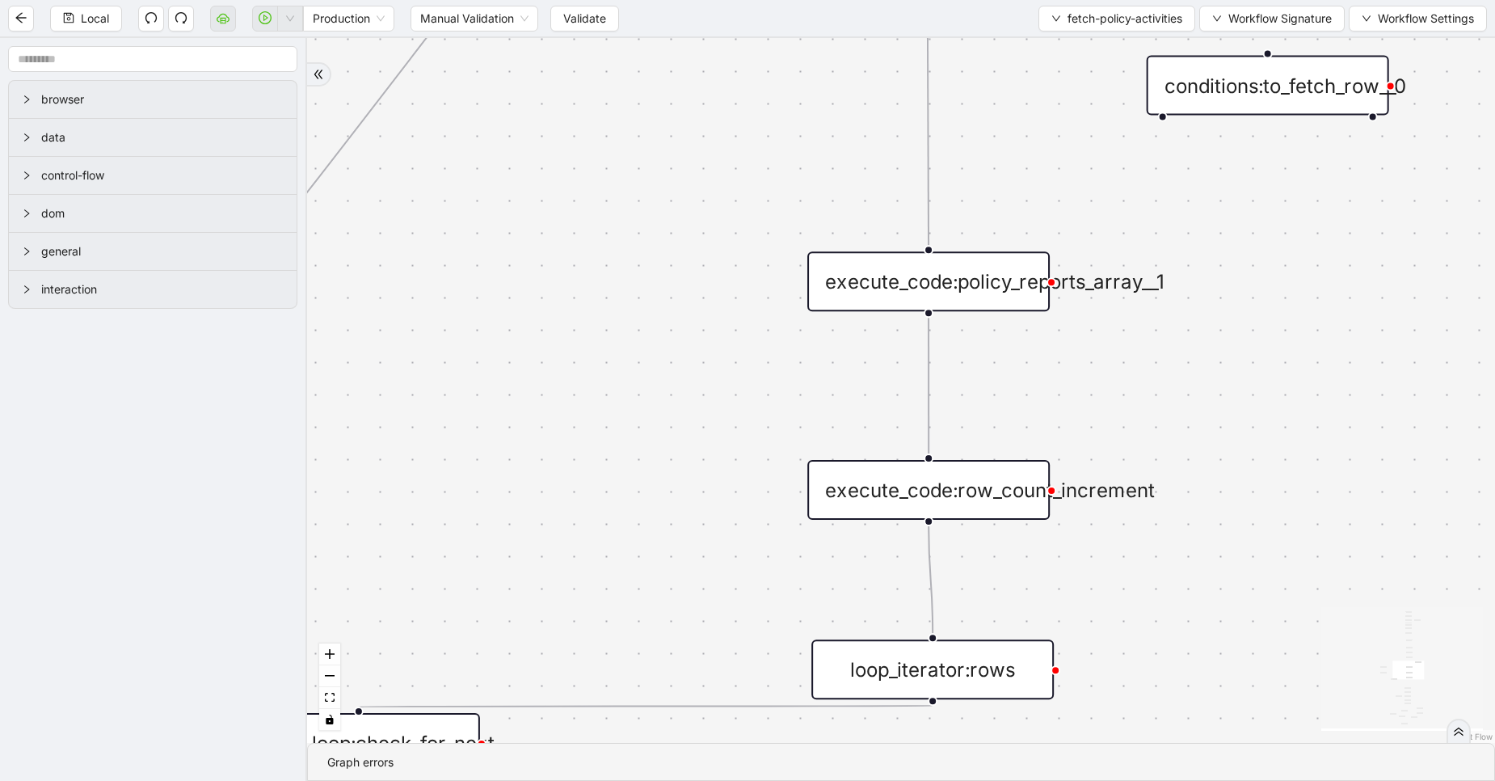
drag, startPoint x: 1140, startPoint y: 433, endPoint x: 1134, endPoint y: 154, distance: 279.7
click at [1134, 154] on div "exitFrom exitFrom loopFrom fallback is_Docs_Fetched loopFrom trigger new_tab:li…" at bounding box center [901, 390] width 1188 height 705
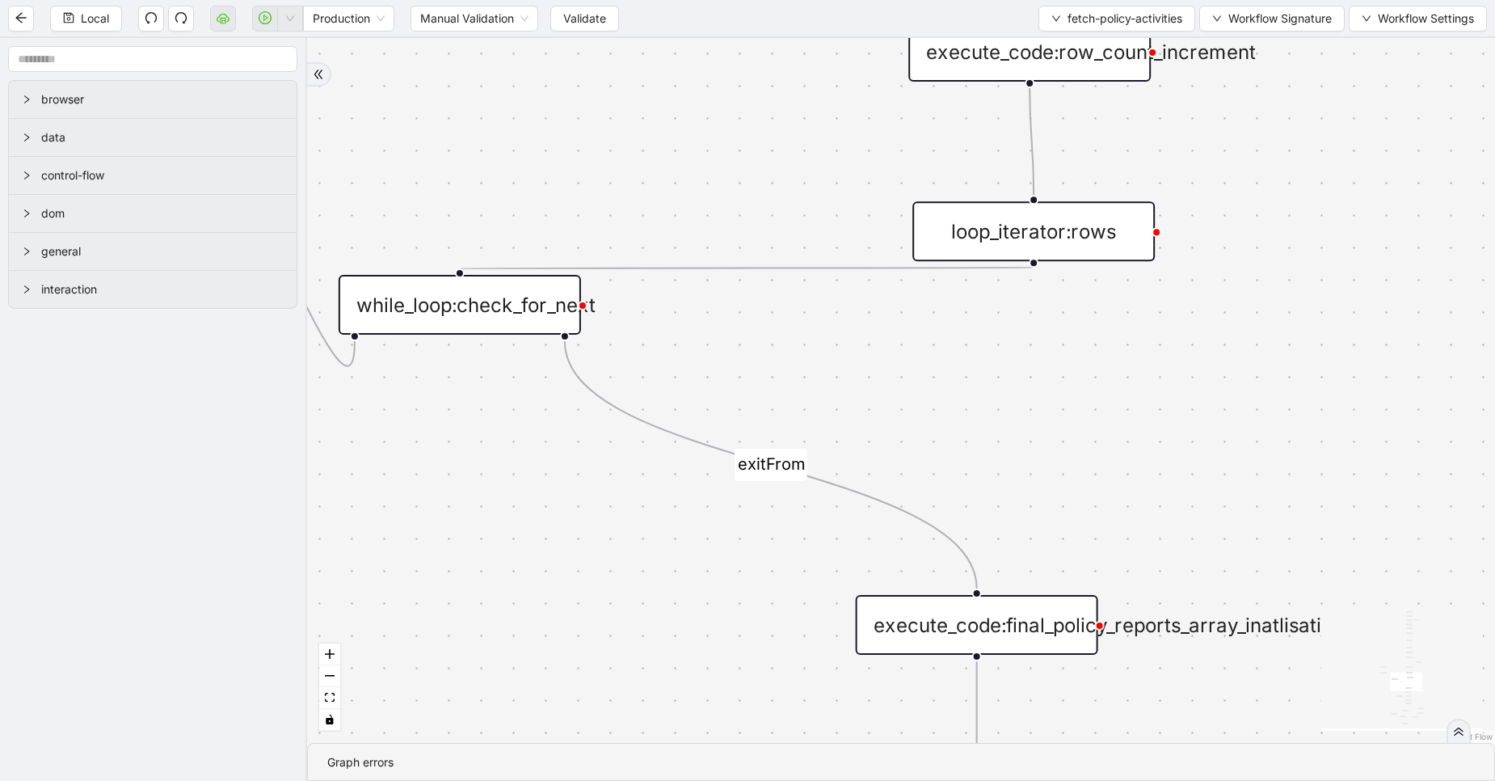
drag, startPoint x: 1189, startPoint y: 401, endPoint x: 1327, endPoint y: 137, distance: 297.5
click at [1327, 137] on div "exitFrom exitFrom loopFrom fallback is_Docs_Fetched loopFrom trigger new_tab:li…" at bounding box center [901, 390] width 1188 height 705
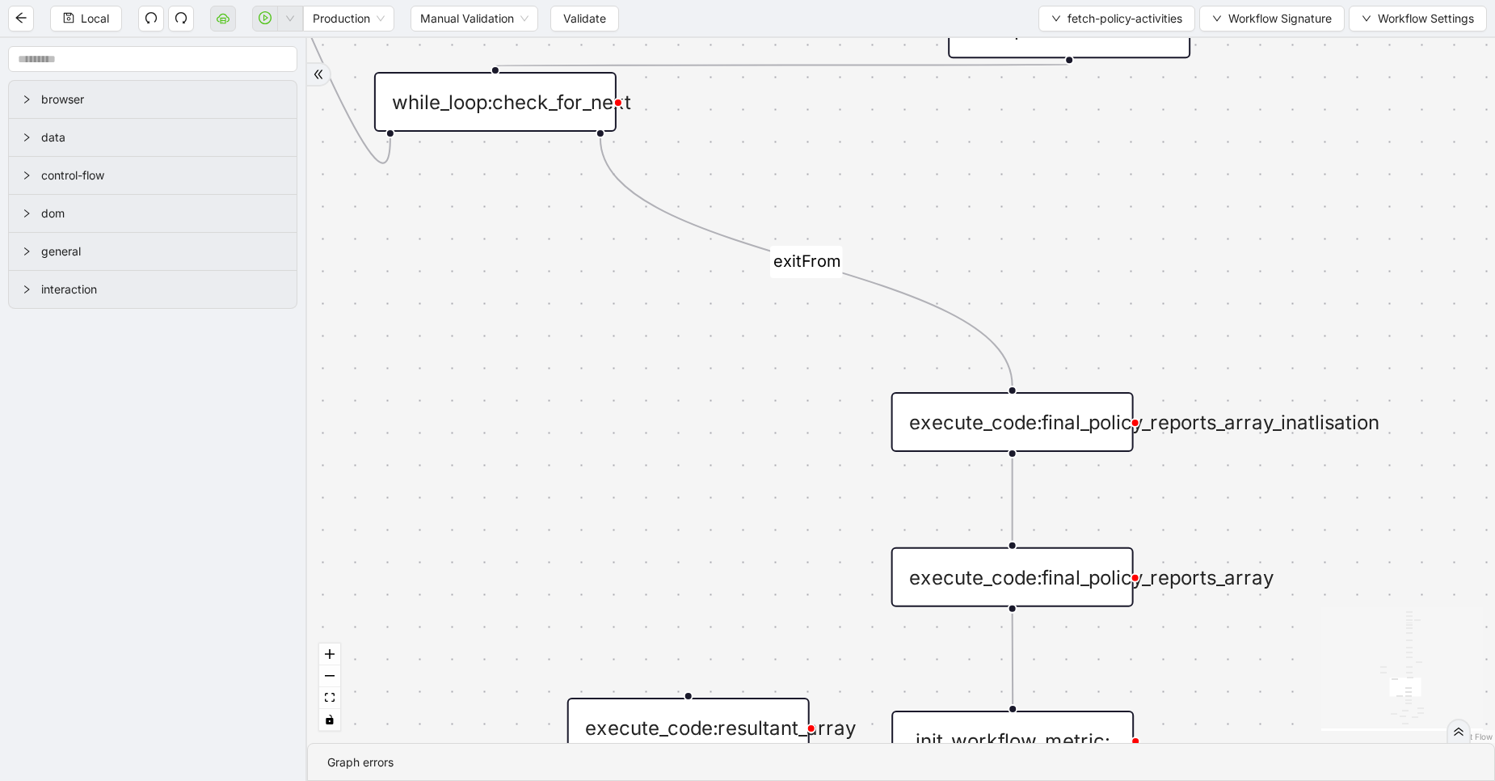
drag, startPoint x: 1035, startPoint y: 286, endPoint x: 1038, endPoint y: 145, distance: 141.5
click at [1038, 145] on div "exitFrom exitFrom loopFrom fallback is_Docs_Fetched loopFrom trigger new_tab:li…" at bounding box center [901, 390] width 1188 height 705
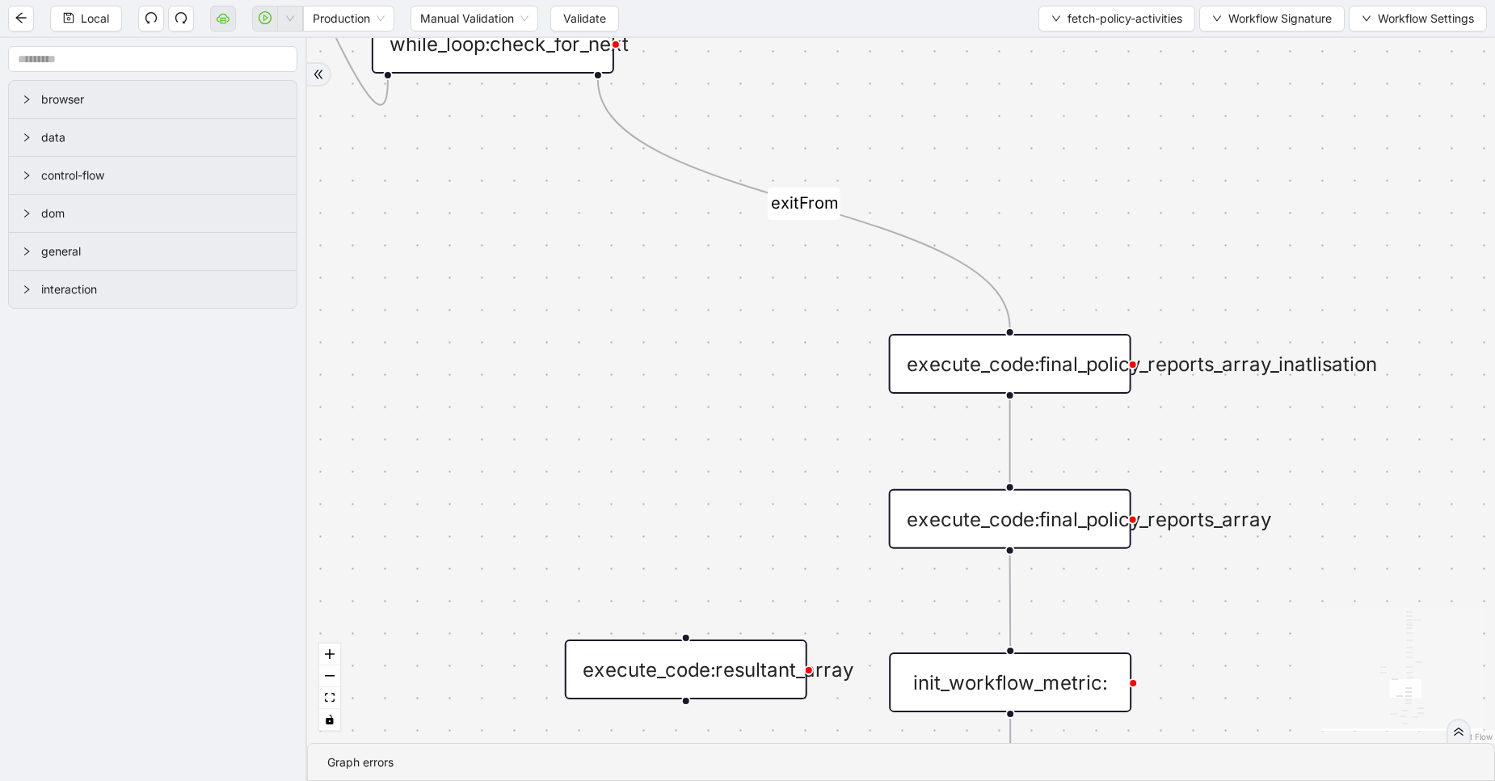
drag, startPoint x: 865, startPoint y: 398, endPoint x: 873, endPoint y: 198, distance: 199.8
click at [873, 198] on div "exitFrom exitFrom loopFrom fallback is_Docs_Fetched loopFrom trigger new_tab:li…" at bounding box center [901, 390] width 1188 height 705
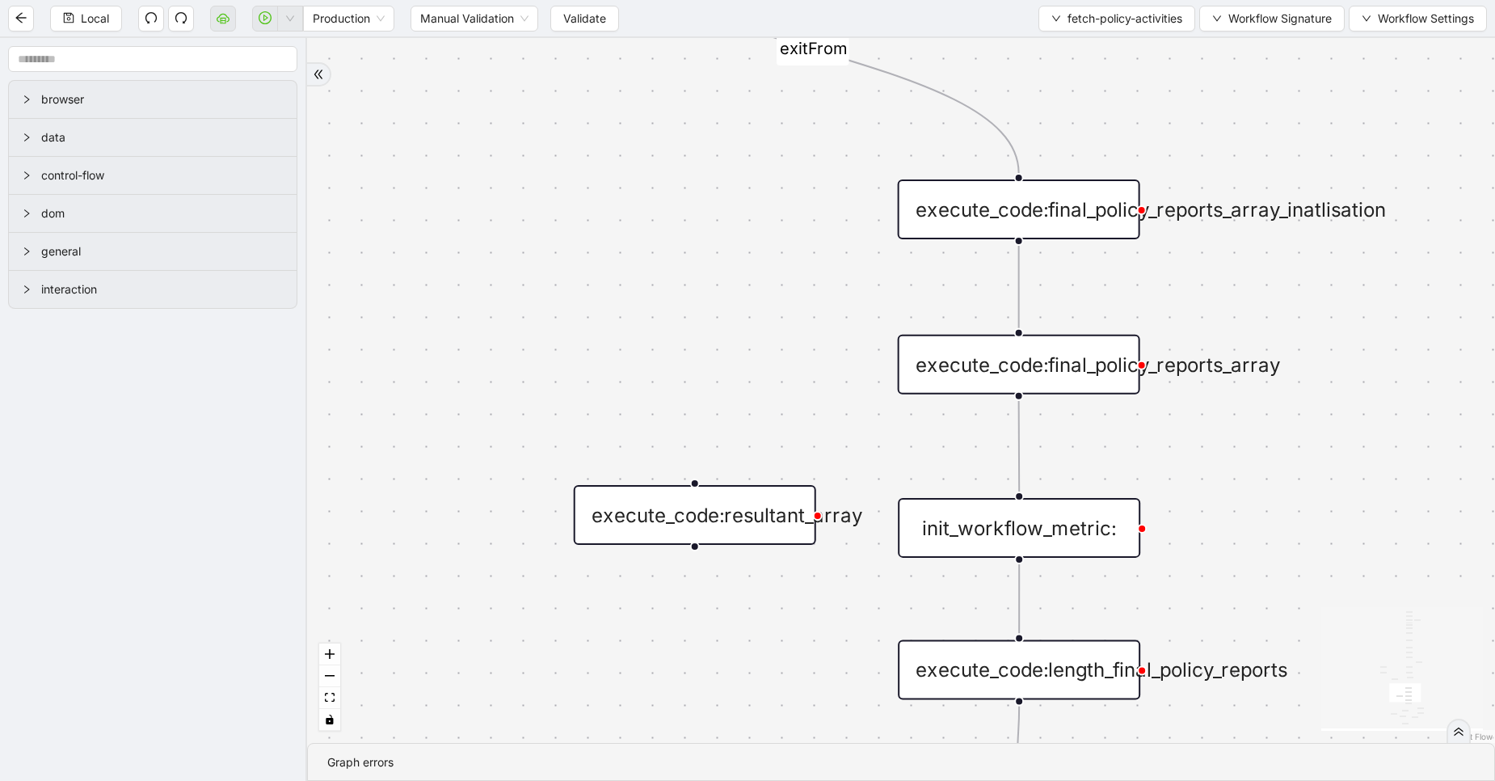
drag, startPoint x: 845, startPoint y: 377, endPoint x: 836, endPoint y: 168, distance: 209.5
click at [836, 168] on div "exitFrom exitFrom loopFrom fallback is_Docs_Fetched loopFrom trigger new_tab:li…" at bounding box center [901, 390] width 1188 height 705
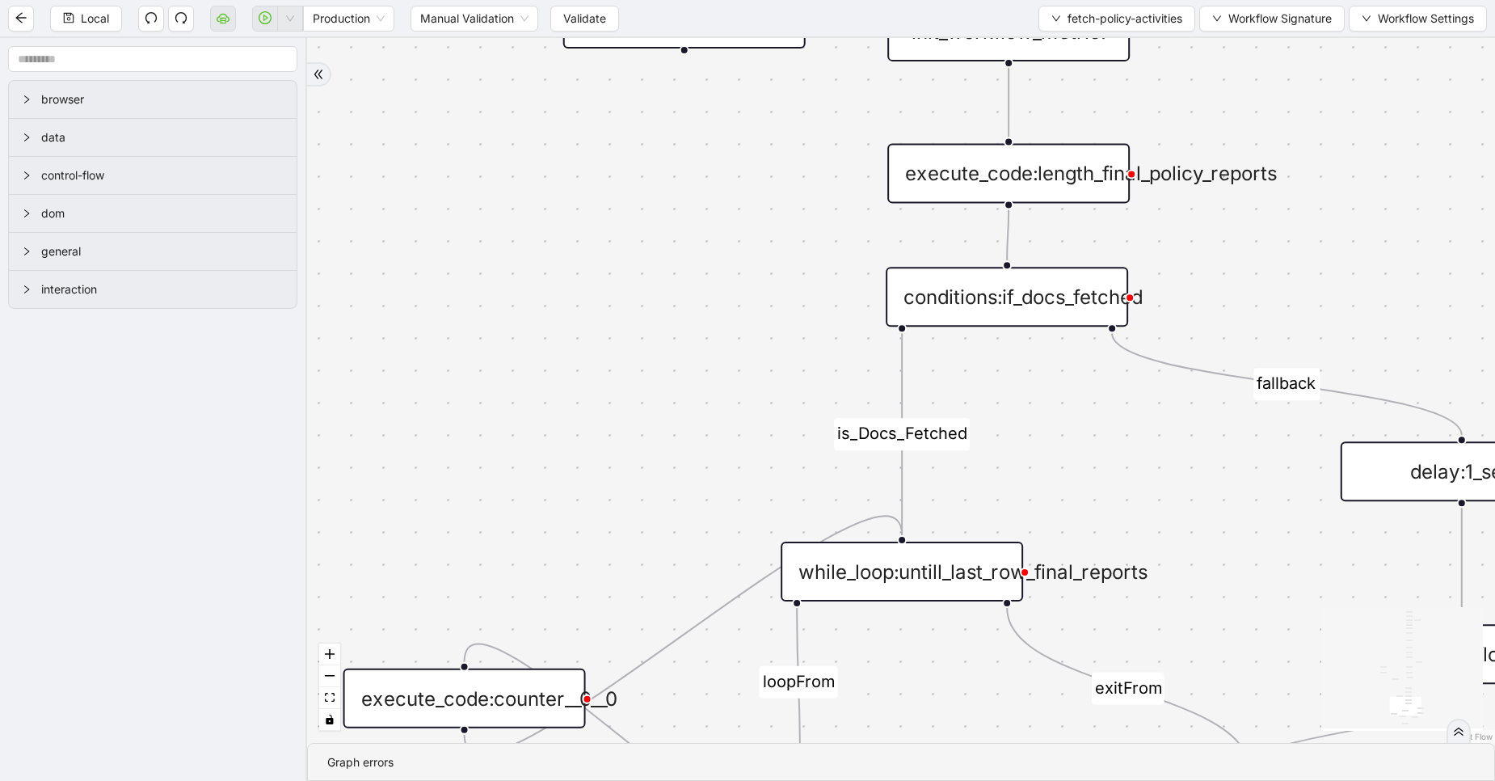
drag, startPoint x: 816, startPoint y: 470, endPoint x: 815, endPoint y: 183, distance: 286.9
click at [815, 183] on div "exitFrom exitFrom loopFrom fallback is_Docs_Fetched loopFrom trigger new_tab:li…" at bounding box center [901, 390] width 1188 height 705
drag, startPoint x: 759, startPoint y: 313, endPoint x: 727, endPoint y: 106, distance: 209.3
click at [727, 106] on div "exitFrom exitFrom loopFrom fallback is_Docs_Fetched loopFrom trigger new_tab:li…" at bounding box center [901, 390] width 1188 height 705
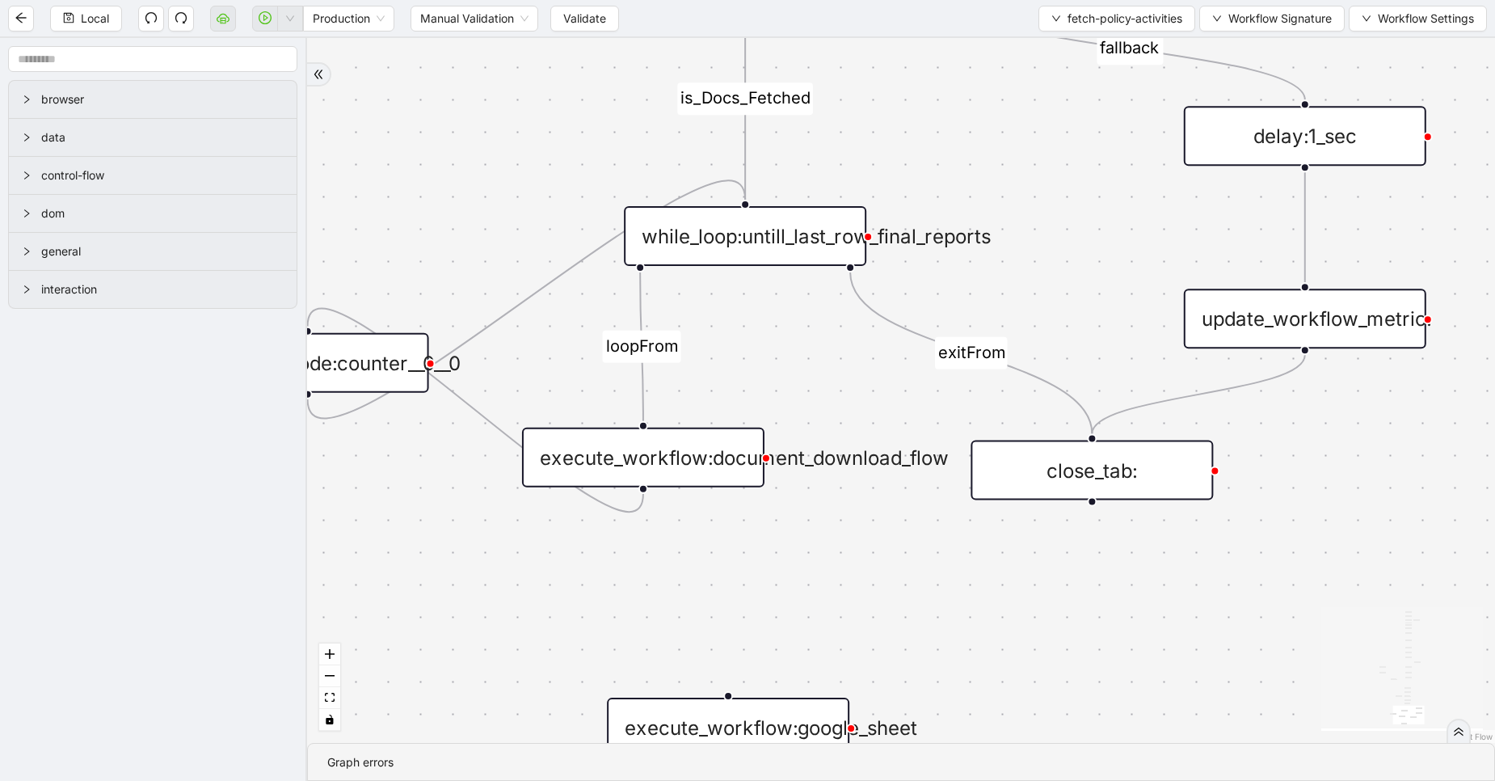
drag, startPoint x: 871, startPoint y: 428, endPoint x: 697, endPoint y: 266, distance: 238.5
click at [697, 266] on div "exitFrom exitFrom loopFrom fallback is_Docs_Fetched loopFrom trigger new_tab:li…" at bounding box center [901, 390] width 1188 height 705
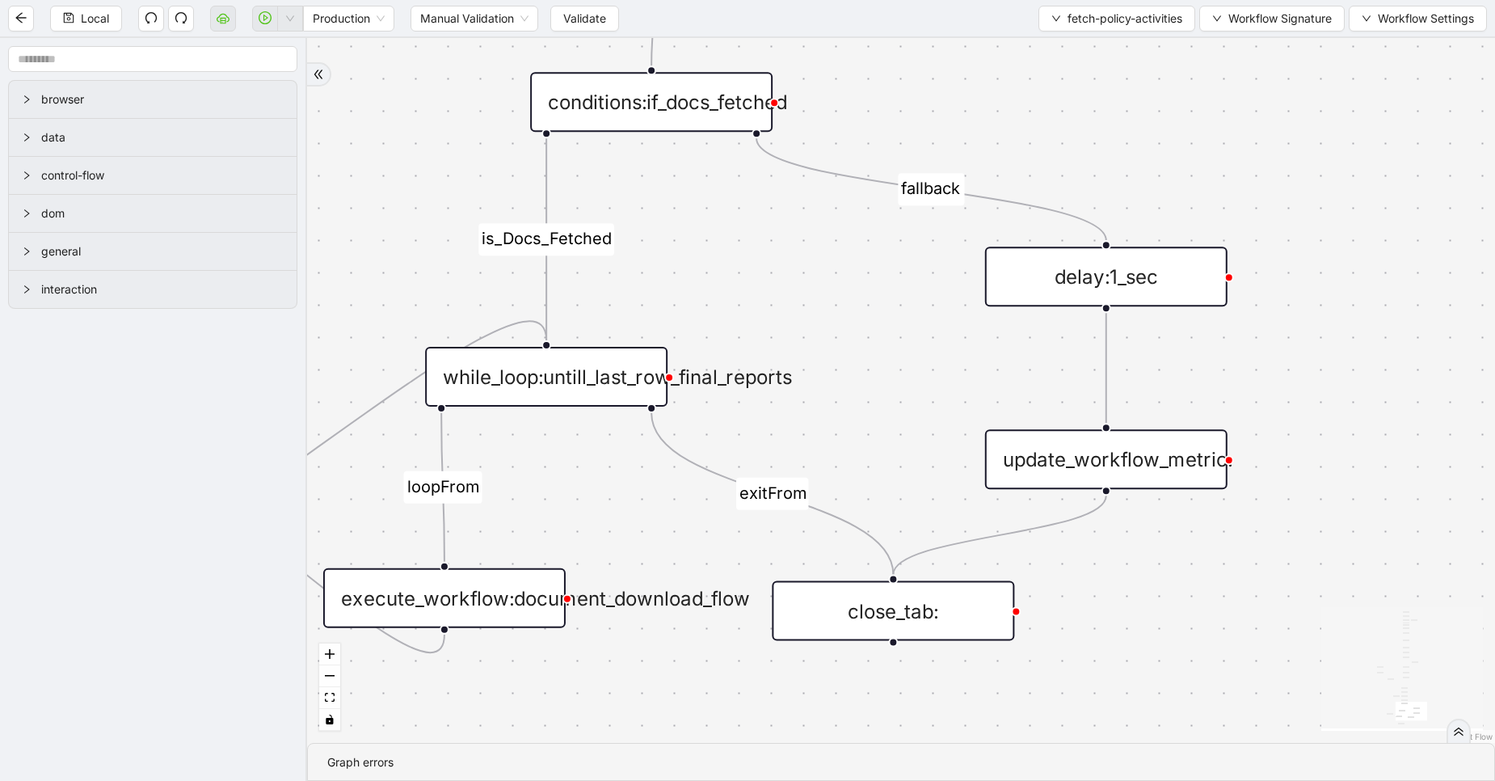
drag, startPoint x: 965, startPoint y: 234, endPoint x: 954, endPoint y: 87, distance: 147.5
click at [954, 87] on div "exitFrom exitFrom loopFrom fallback is_Docs_Fetched loopFrom trigger new_tab:li…" at bounding box center [901, 390] width 1188 height 705
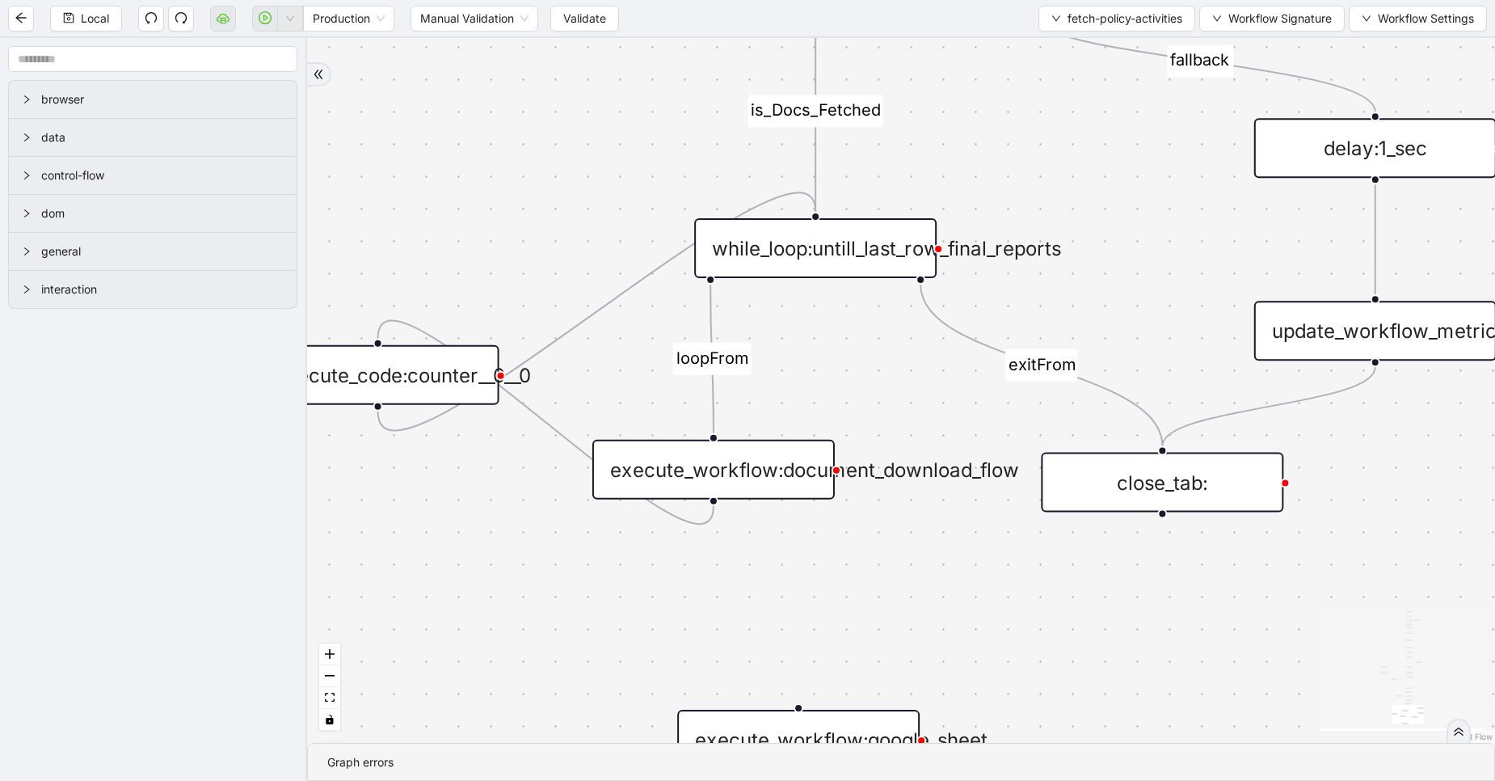
drag, startPoint x: 900, startPoint y: 374, endPoint x: 1026, endPoint y: 580, distance: 241.6
click at [1026, 580] on div "exitFrom exitFrom loopFrom fallback is_Docs_Fetched loopFrom trigger new_tab:li…" at bounding box center [901, 390] width 1188 height 705
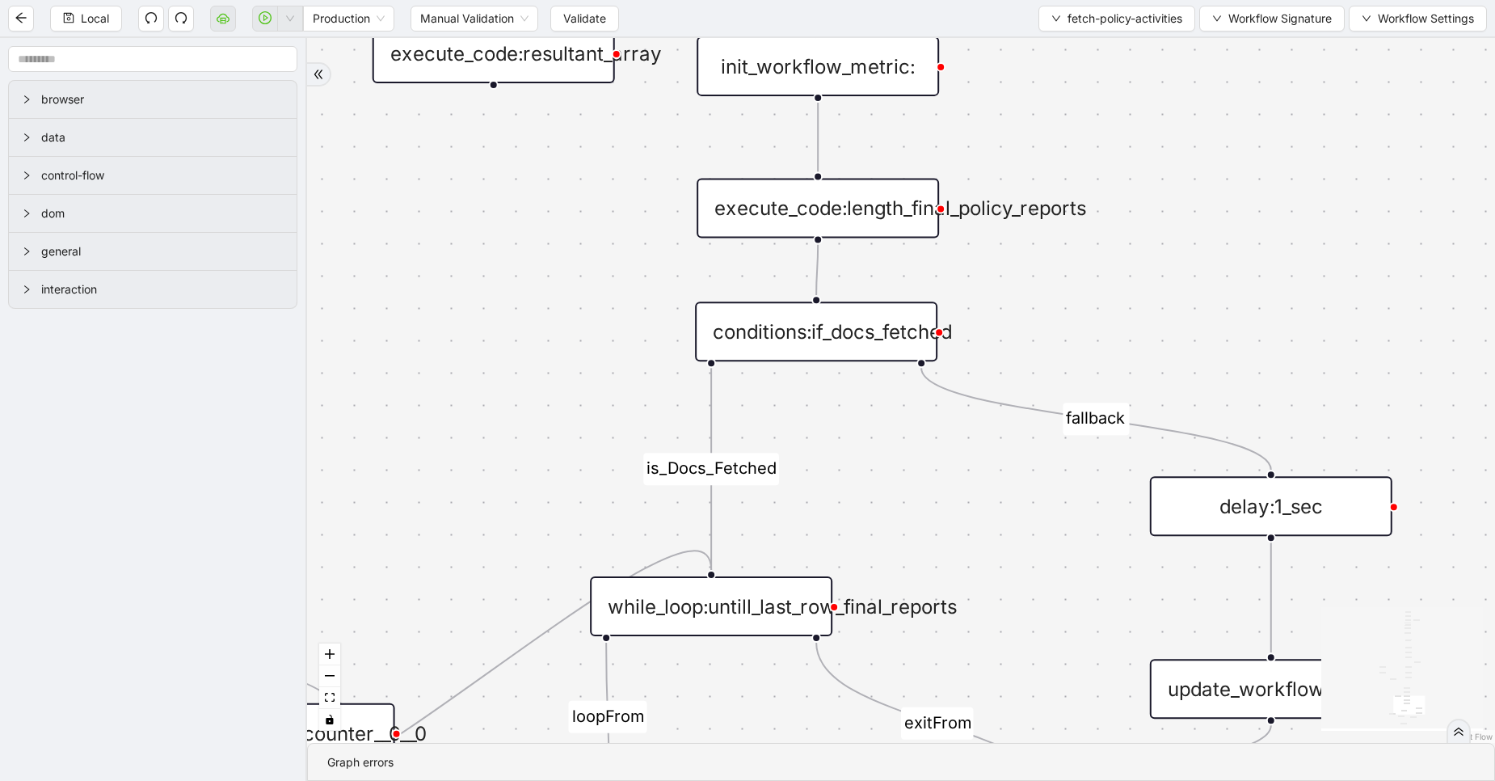
drag, startPoint x: 1151, startPoint y: 276, endPoint x: 1052, endPoint y: 621, distance: 359.2
click at [1052, 621] on div "exitFrom exitFrom loopFrom fallback is_Docs_Fetched loopFrom trigger new_tab:li…" at bounding box center [901, 390] width 1188 height 705
drag, startPoint x: 1204, startPoint y: 225, endPoint x: 1124, endPoint y: 751, distance: 532.2
click at [1124, 751] on section "exitFrom exitFrom loopFrom fallback is_Docs_Fetched loopFrom trigger new_tab:li…" at bounding box center [901, 409] width 1188 height 743
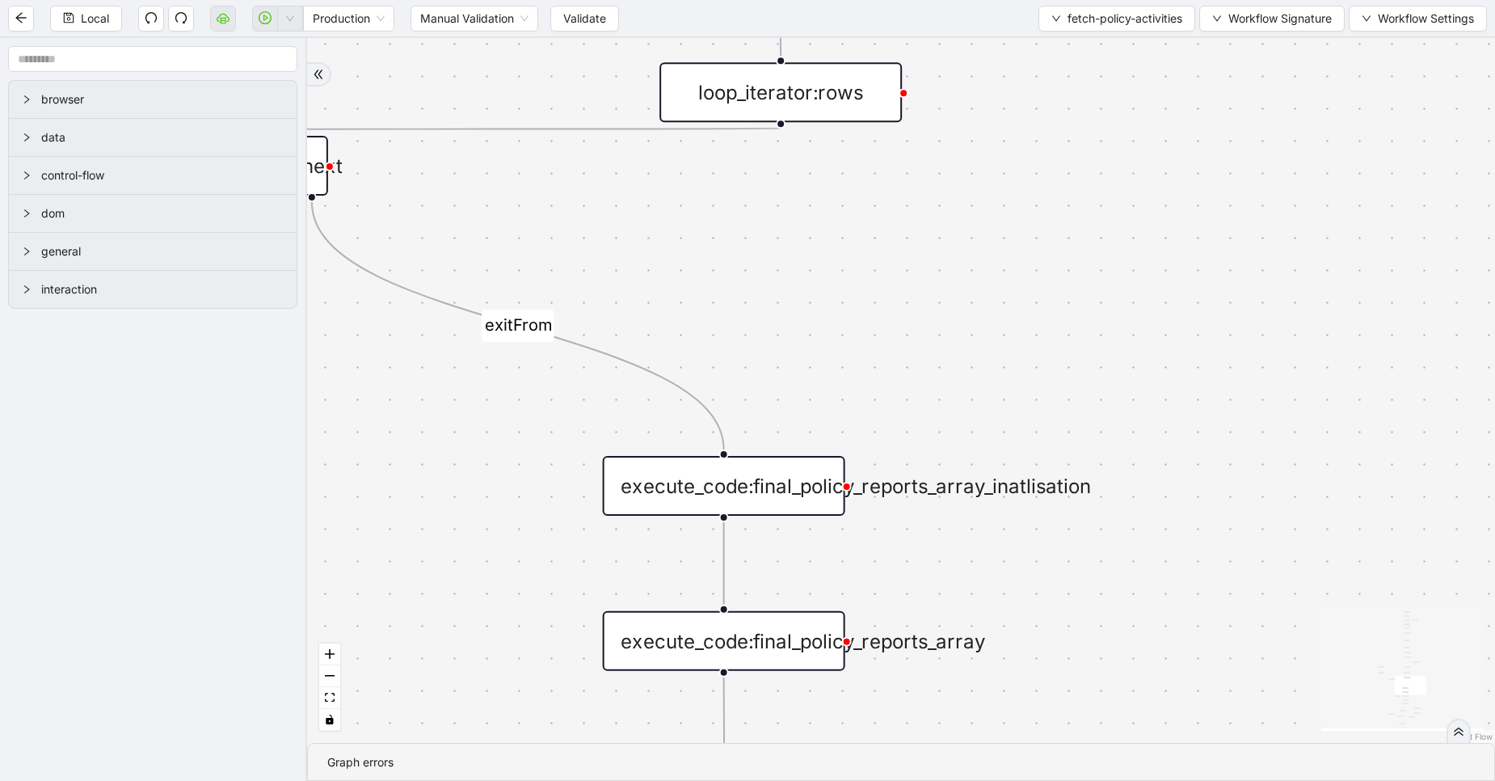
drag, startPoint x: 1151, startPoint y: 441, endPoint x: 1195, endPoint y: 780, distance: 342.3
click at [1195, 780] on section "exitFrom exitFrom loopFrom fallback is_Docs_Fetched loopFrom trigger new_tab:li…" at bounding box center [901, 409] width 1188 height 743
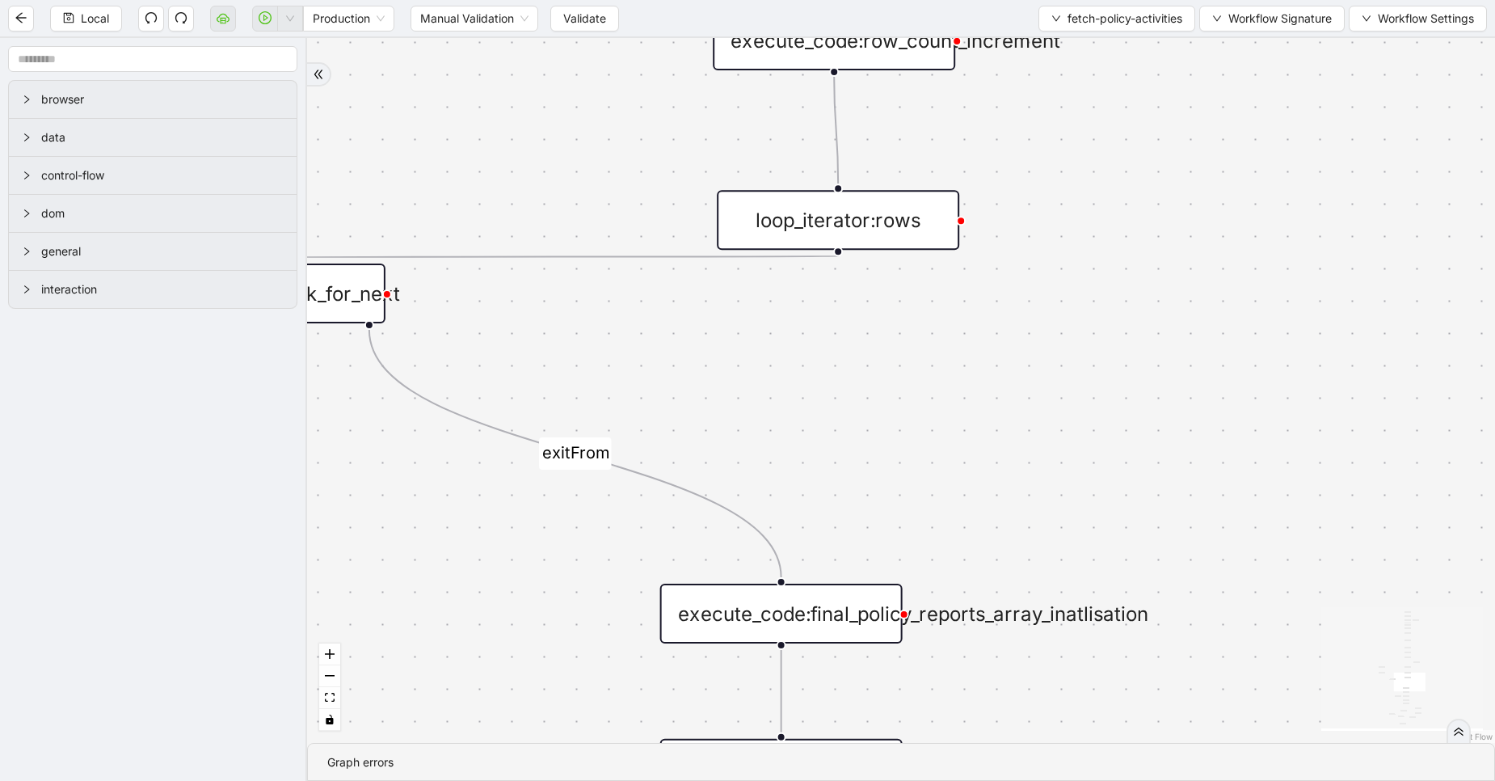
drag, startPoint x: 1167, startPoint y: 341, endPoint x: 1144, endPoint y: 656, distance: 315.3
click at [1144, 656] on div "exitFrom exitFrom loopFrom fallback is_Docs_Fetched loopFrom trigger new_tab:li…" at bounding box center [901, 390] width 1188 height 705
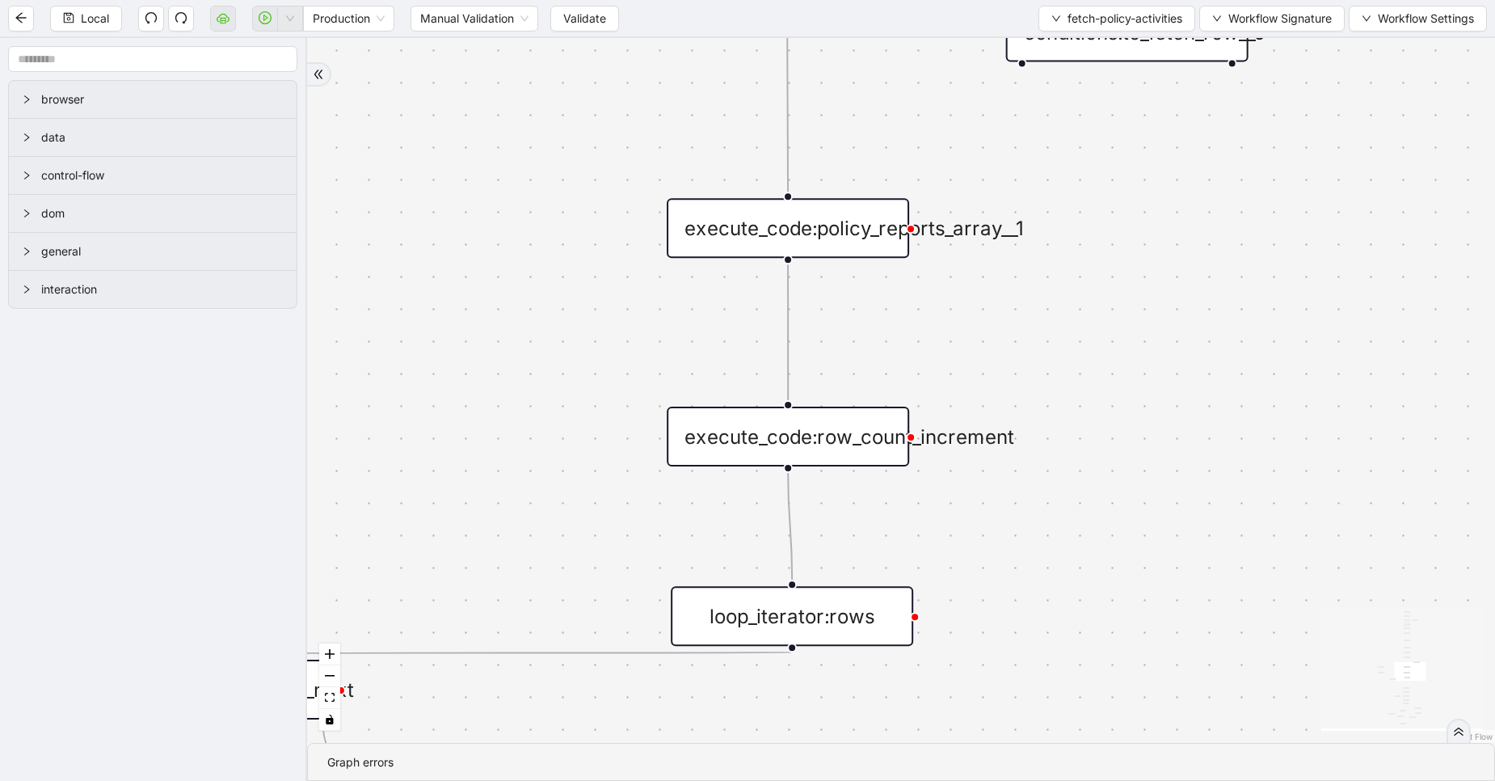
drag, startPoint x: 1191, startPoint y: 188, endPoint x: 1111, endPoint y: 566, distance: 386.8
click at [1111, 566] on div "exitFrom exitFrom loopFrom fallback is_Docs_Fetched loopFrom trigger new_tab:li…" at bounding box center [901, 390] width 1188 height 705
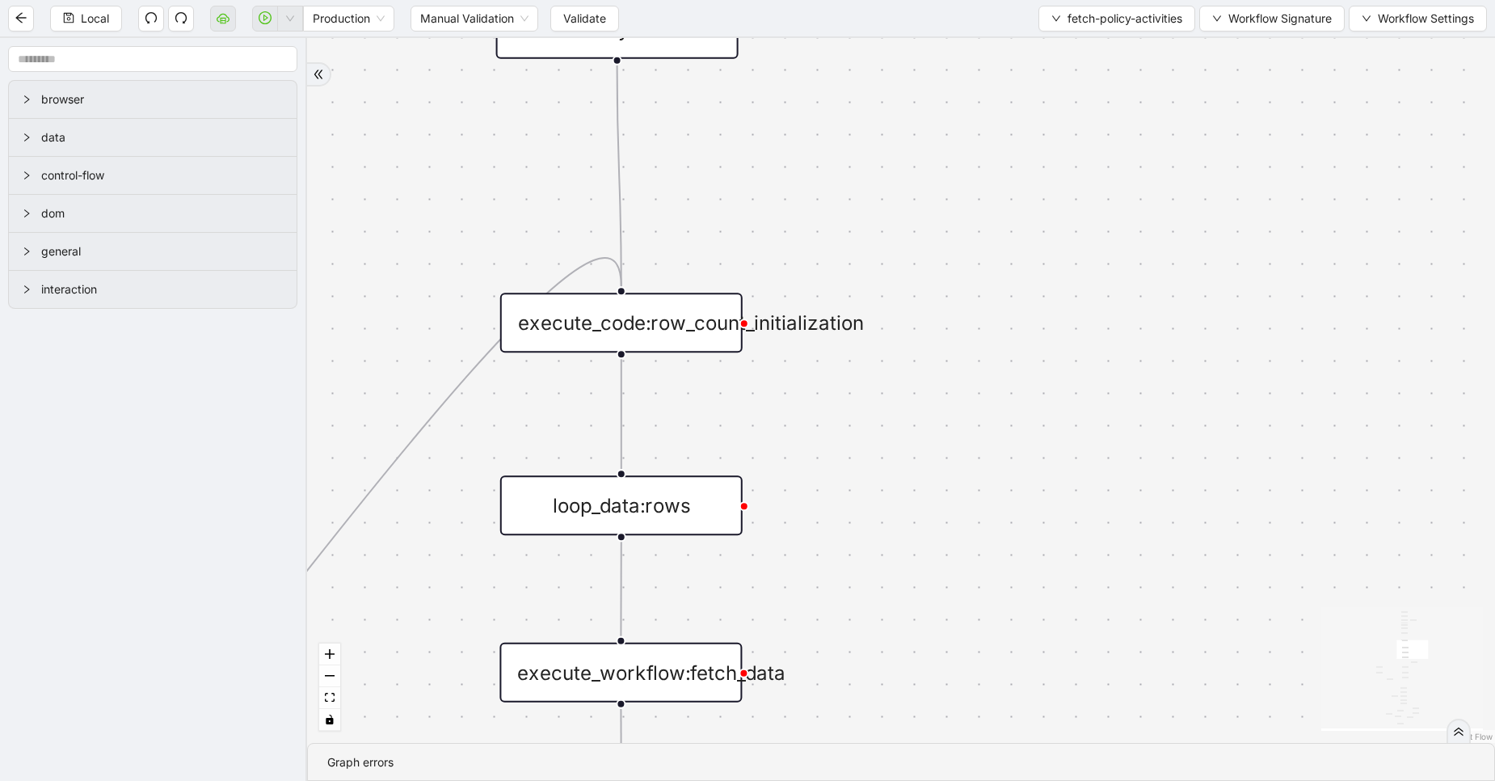
drag, startPoint x: 1200, startPoint y: 217, endPoint x: 1093, endPoint y: 748, distance: 541.8
click at [1093, 748] on section "exitFrom exitFrom loopFrom fallback is_Docs_Fetched loopFrom trigger new_tab:li…" at bounding box center [901, 409] width 1188 height 743
drag, startPoint x: 901, startPoint y: 487, endPoint x: 930, endPoint y: 693, distance: 208.2
click at [930, 693] on div "exitFrom exitFrom loopFrom fallback is_Docs_Fetched loopFrom trigger new_tab:li…" at bounding box center [901, 390] width 1188 height 705
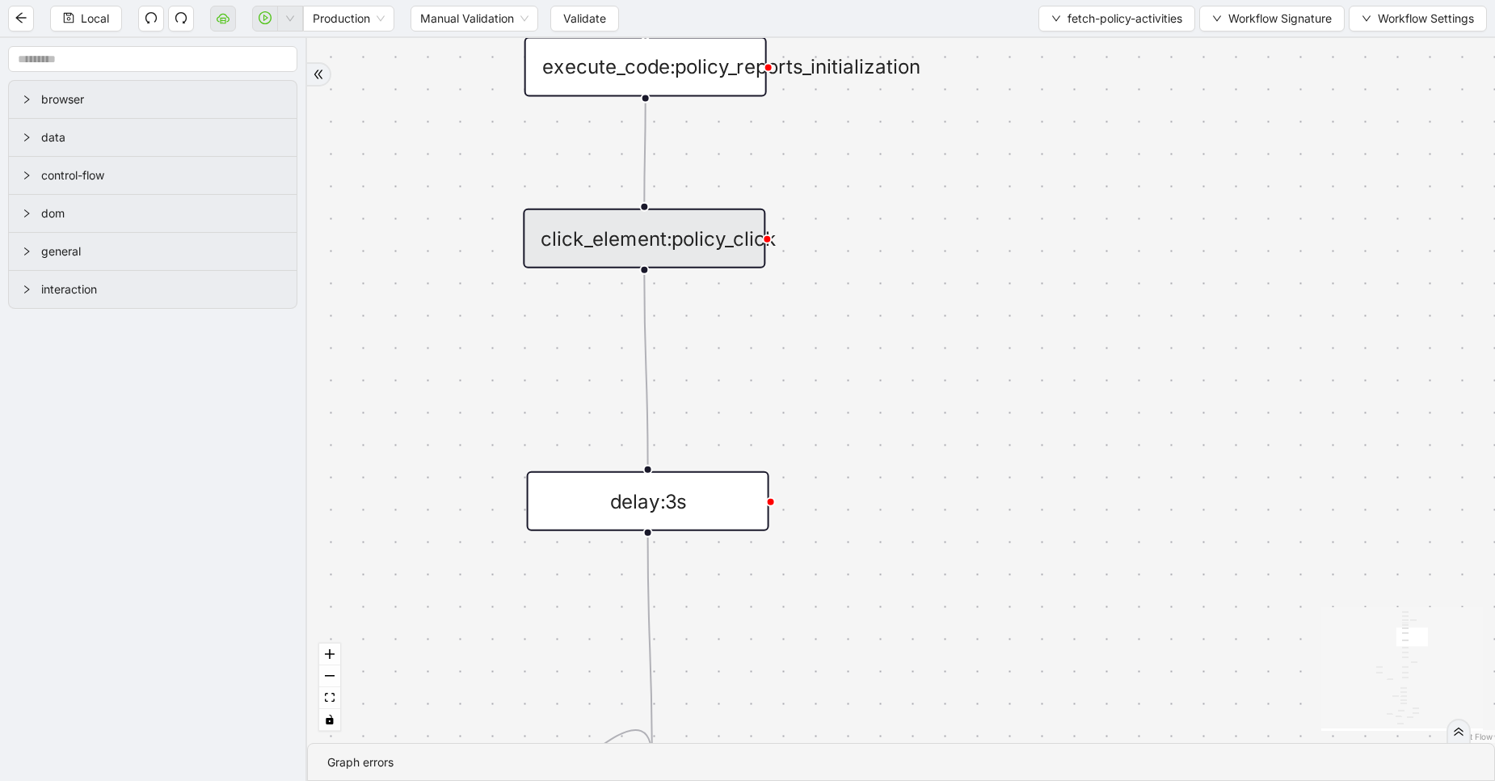
drag, startPoint x: 911, startPoint y: 285, endPoint x: 912, endPoint y: 557, distance: 271.6
click at [912, 557] on div "exitFrom exitFrom loopFrom fallback is_Docs_Fetched loopFrom trigger new_tab:li…" at bounding box center [901, 390] width 1188 height 705
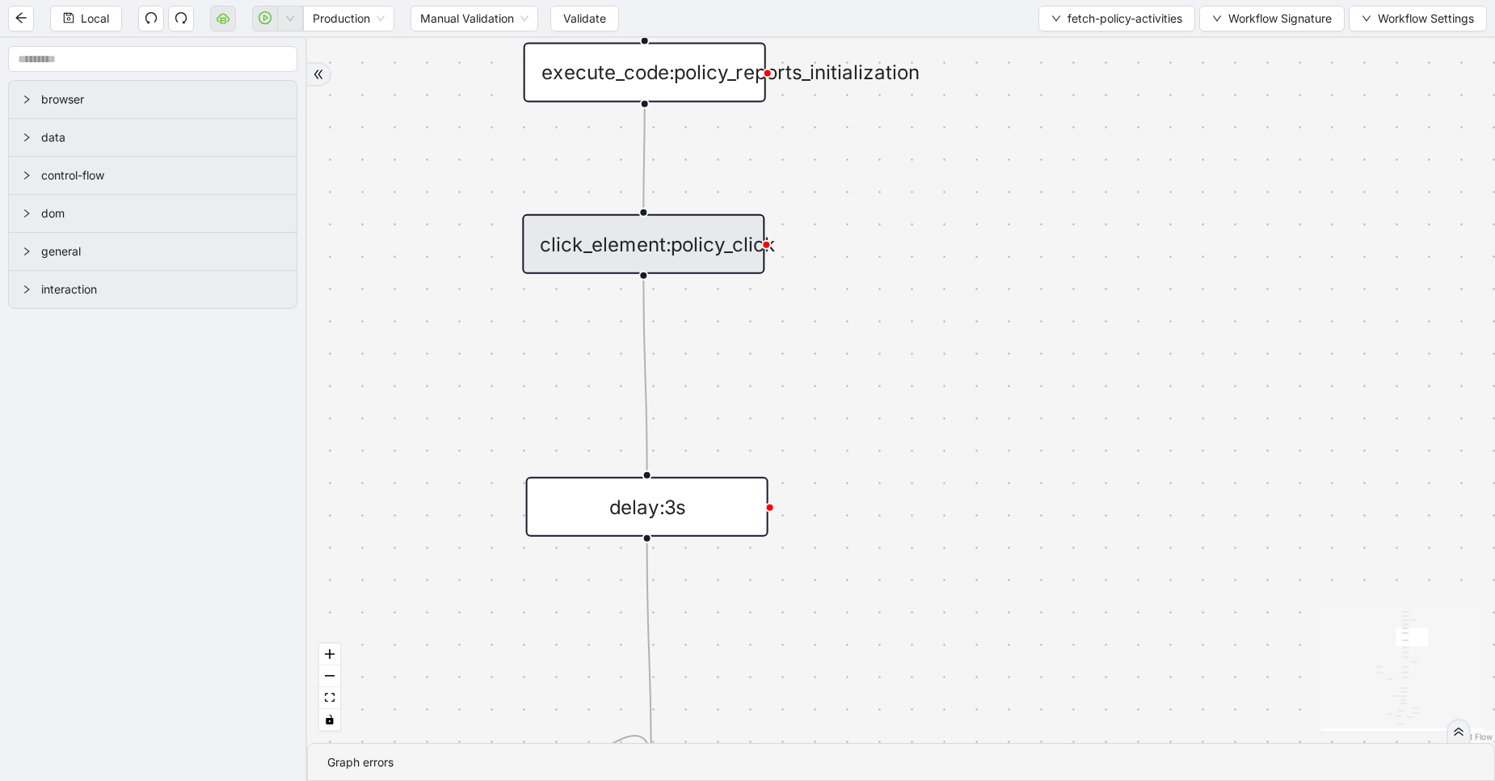
click at [706, 245] on div "click_element:policy_click" at bounding box center [643, 244] width 242 height 60
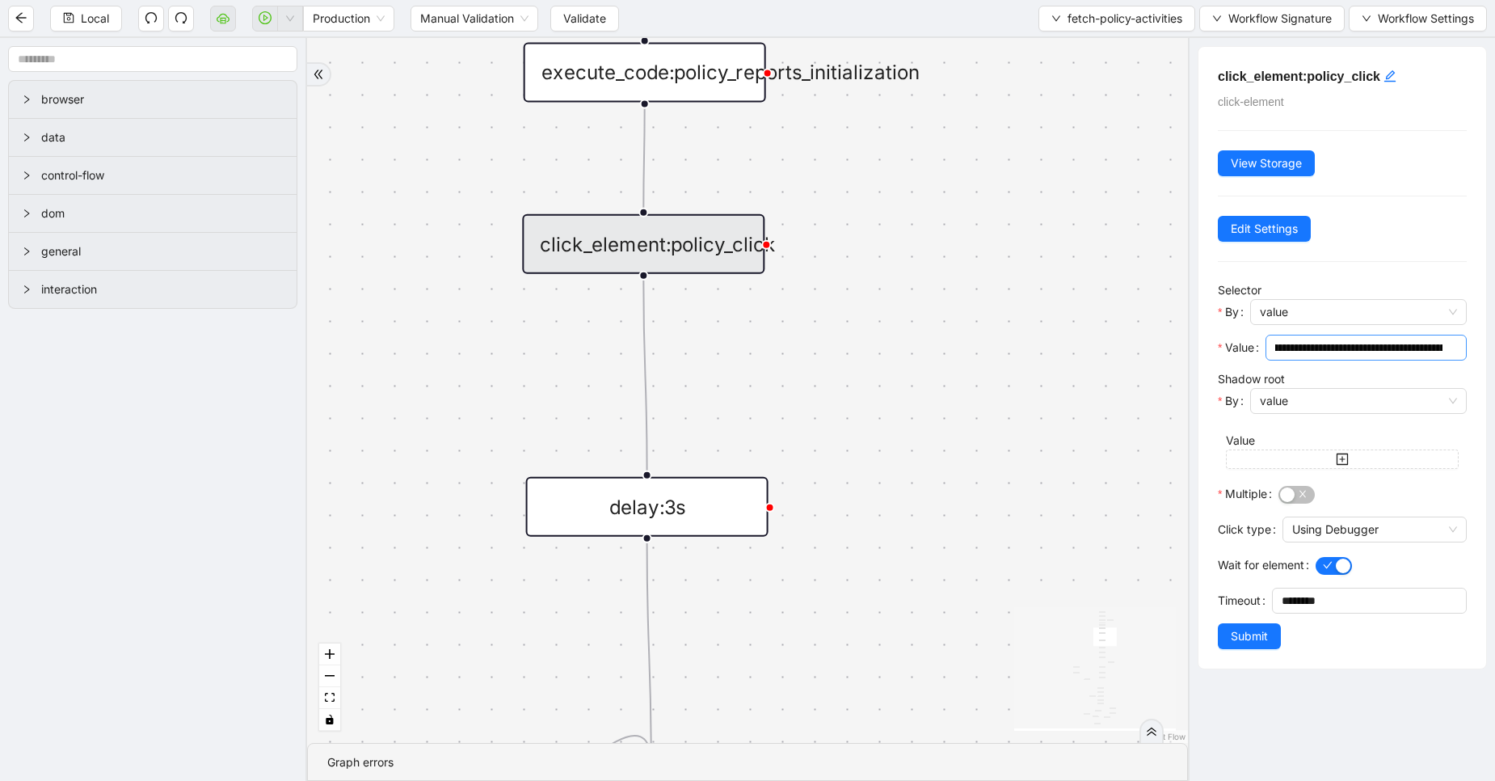
scroll to position [0, 128]
click at [926, 420] on div "exitFrom exitFrom loopFrom fallback is_Docs_Fetched loopFrom trigger new_tab:li…" at bounding box center [747, 390] width 881 height 705
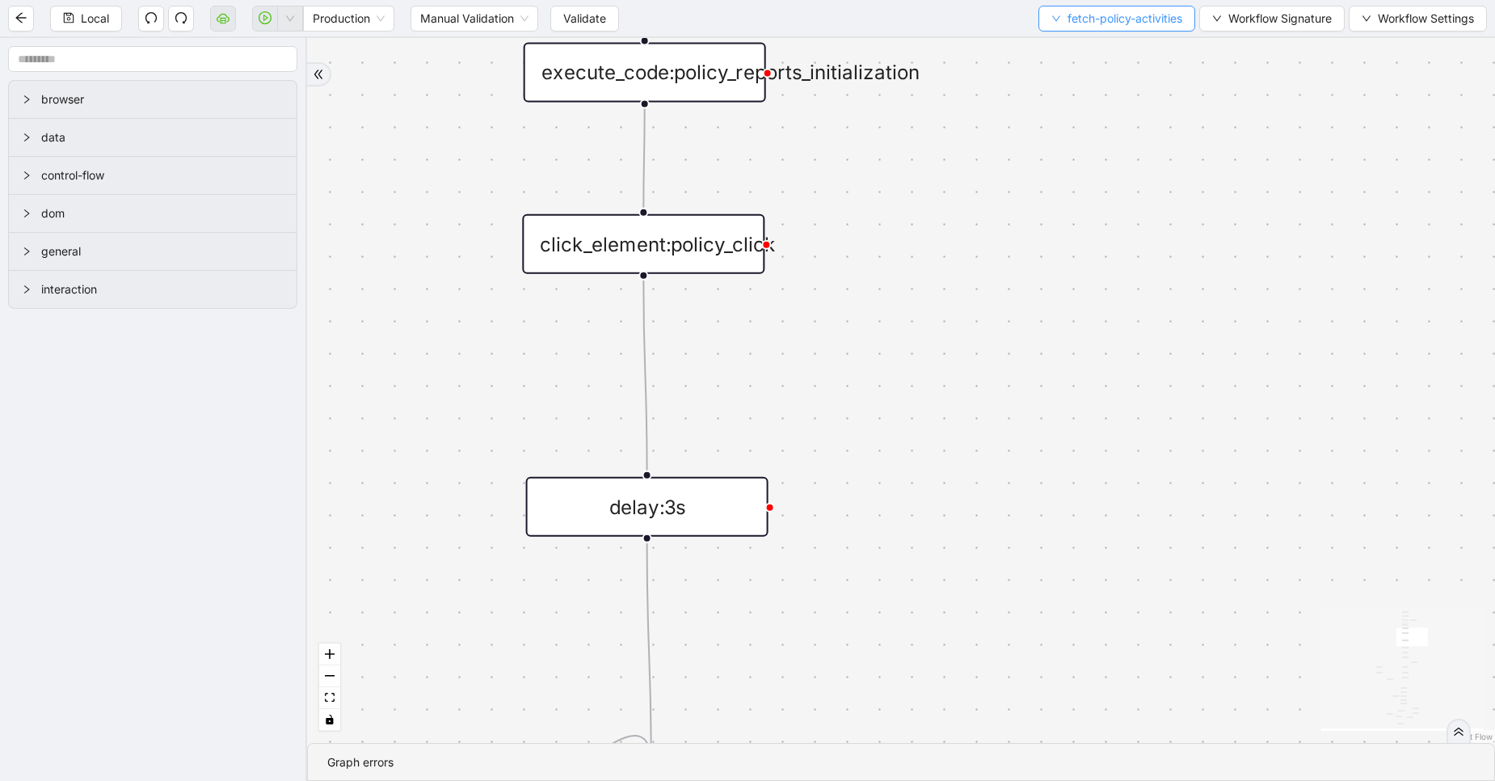
click at [1072, 8] on button "fetch-policy-activities" at bounding box center [1117, 19] width 157 height 26
click at [1069, 40] on li "Select" at bounding box center [1113, 50] width 152 height 26
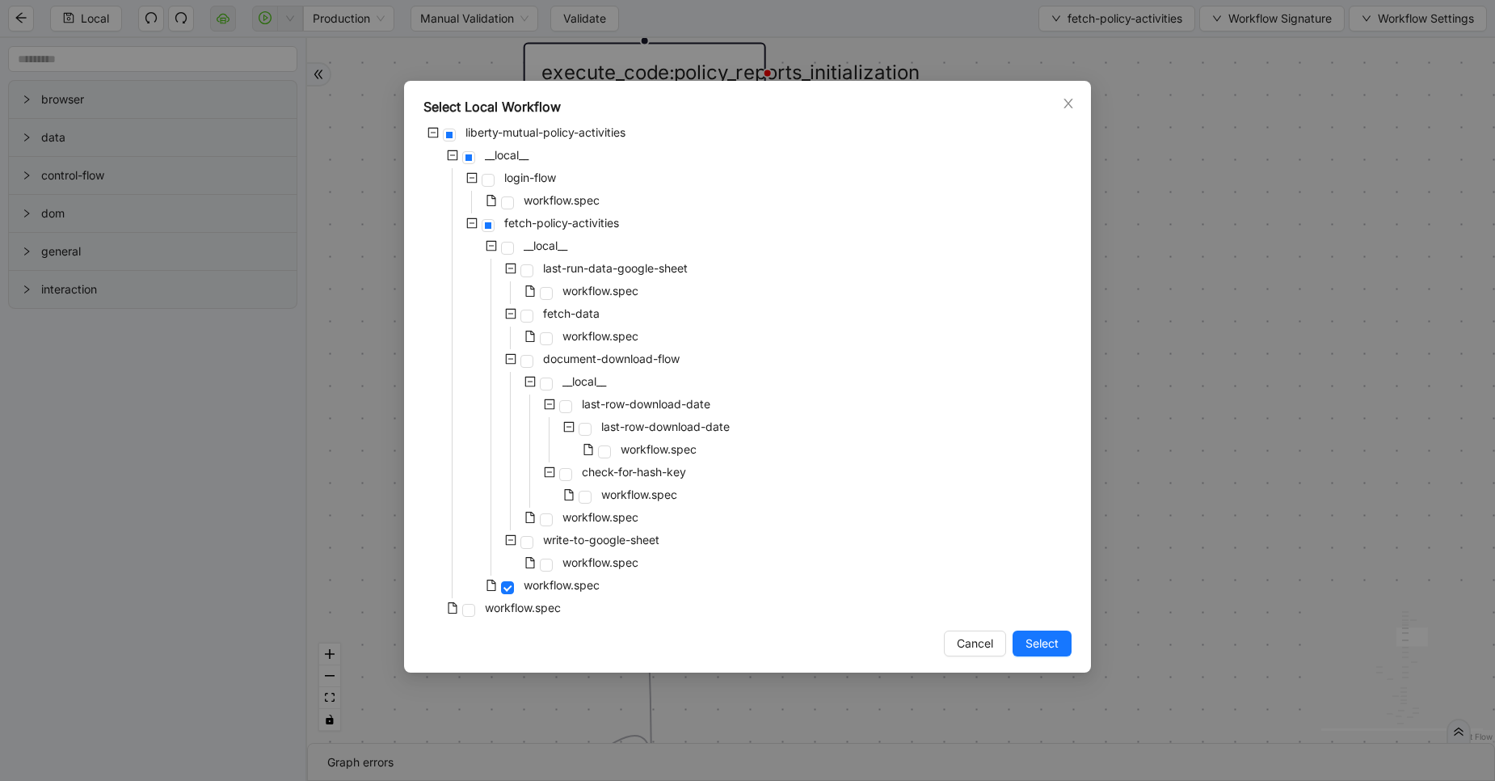
click at [544, 512] on div "workflow.spec" at bounding box center [533, 519] width 218 height 23
click at [532, 364] on span at bounding box center [527, 361] width 13 height 13
click at [553, 519] on div "workflow.spec" at bounding box center [533, 519] width 218 height 23
click at [552, 519] on span at bounding box center [546, 519] width 13 height 13
click at [1046, 647] on span "Select" at bounding box center [1042, 643] width 33 height 18
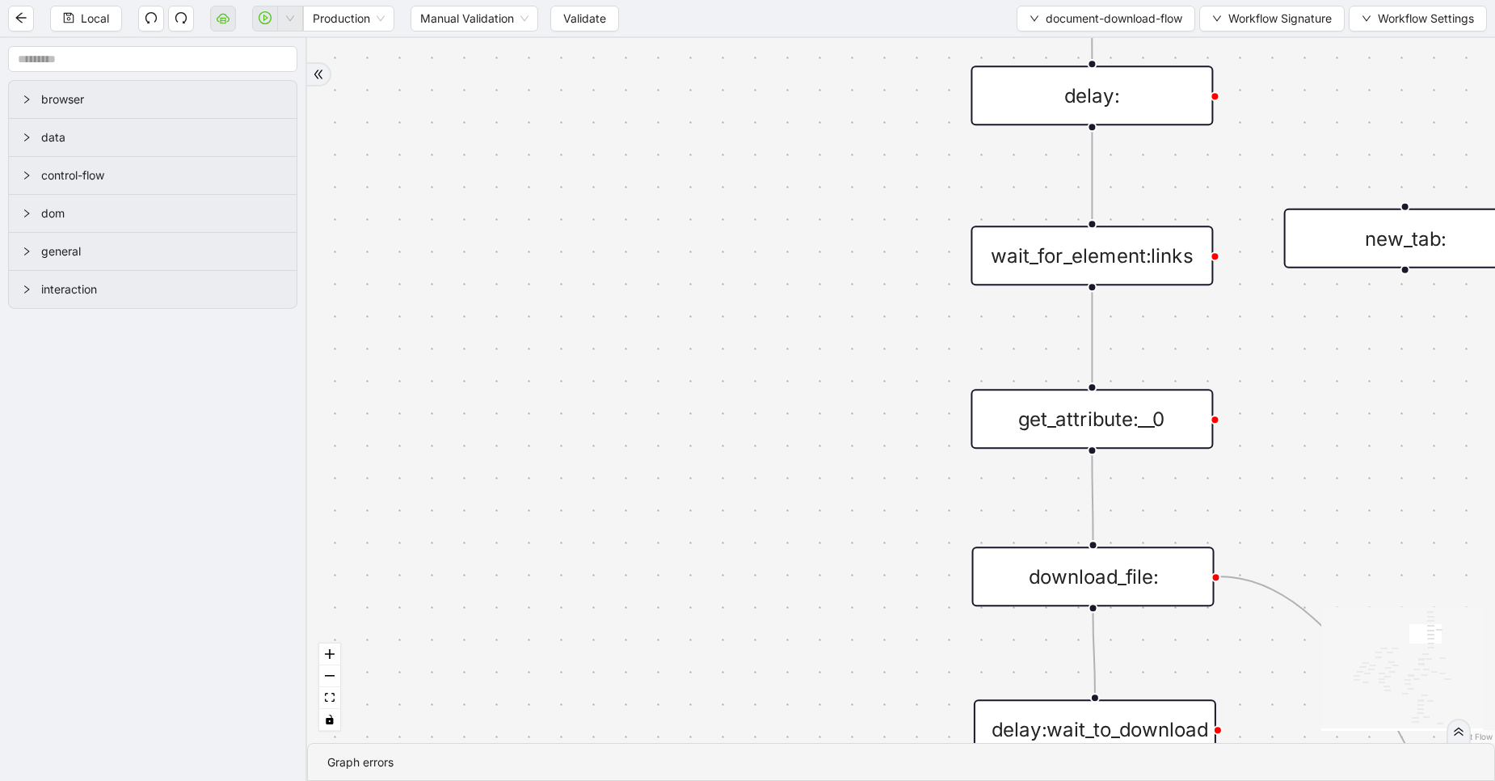
drag, startPoint x: 821, startPoint y: 289, endPoint x: 858, endPoint y: 609, distance: 322.2
click at [858, 609] on div "fallback success fallback fallback success success fallback fallback fallback f…" at bounding box center [901, 390] width 1188 height 705
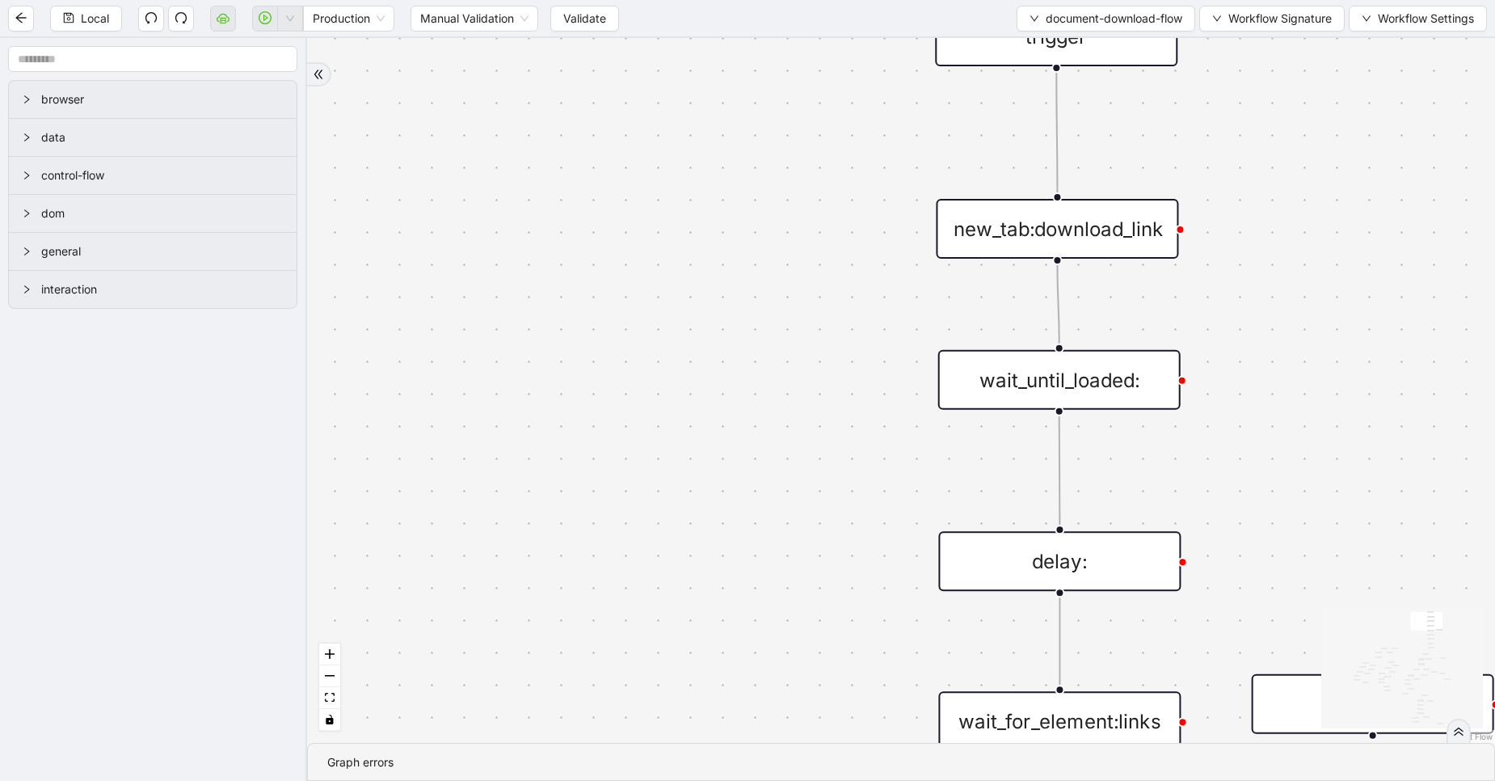
drag, startPoint x: 837, startPoint y: 232, endPoint x: 805, endPoint y: 696, distance: 465.1
click at [805, 696] on div "fallback success fallback fallback success success fallback fallback fallback f…" at bounding box center [901, 390] width 1188 height 705
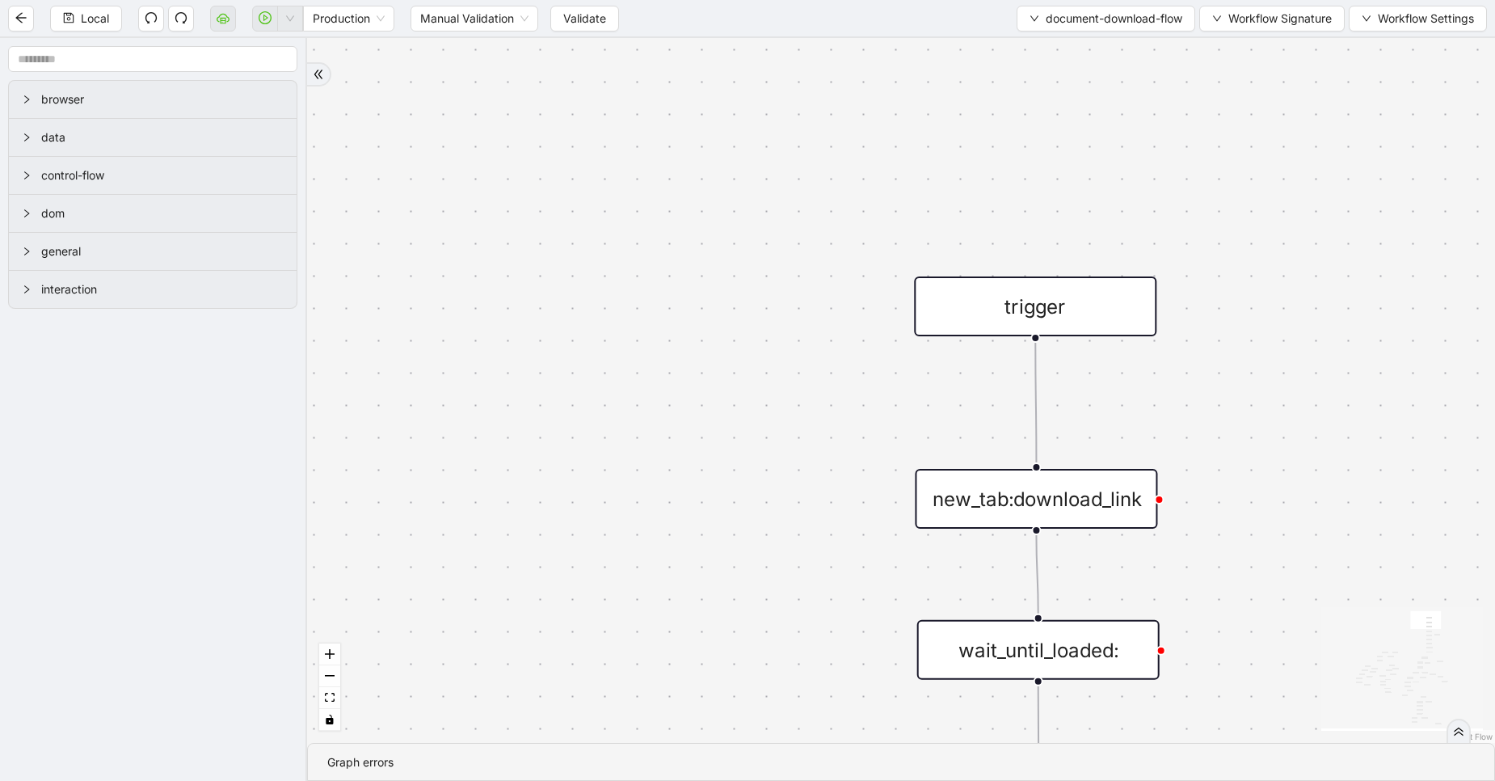
drag, startPoint x: 805, startPoint y: 267, endPoint x: 785, endPoint y: 548, distance: 282.0
click at [785, 548] on div "fallback success fallback fallback success success fallback fallback fallback f…" at bounding box center [901, 390] width 1188 height 705
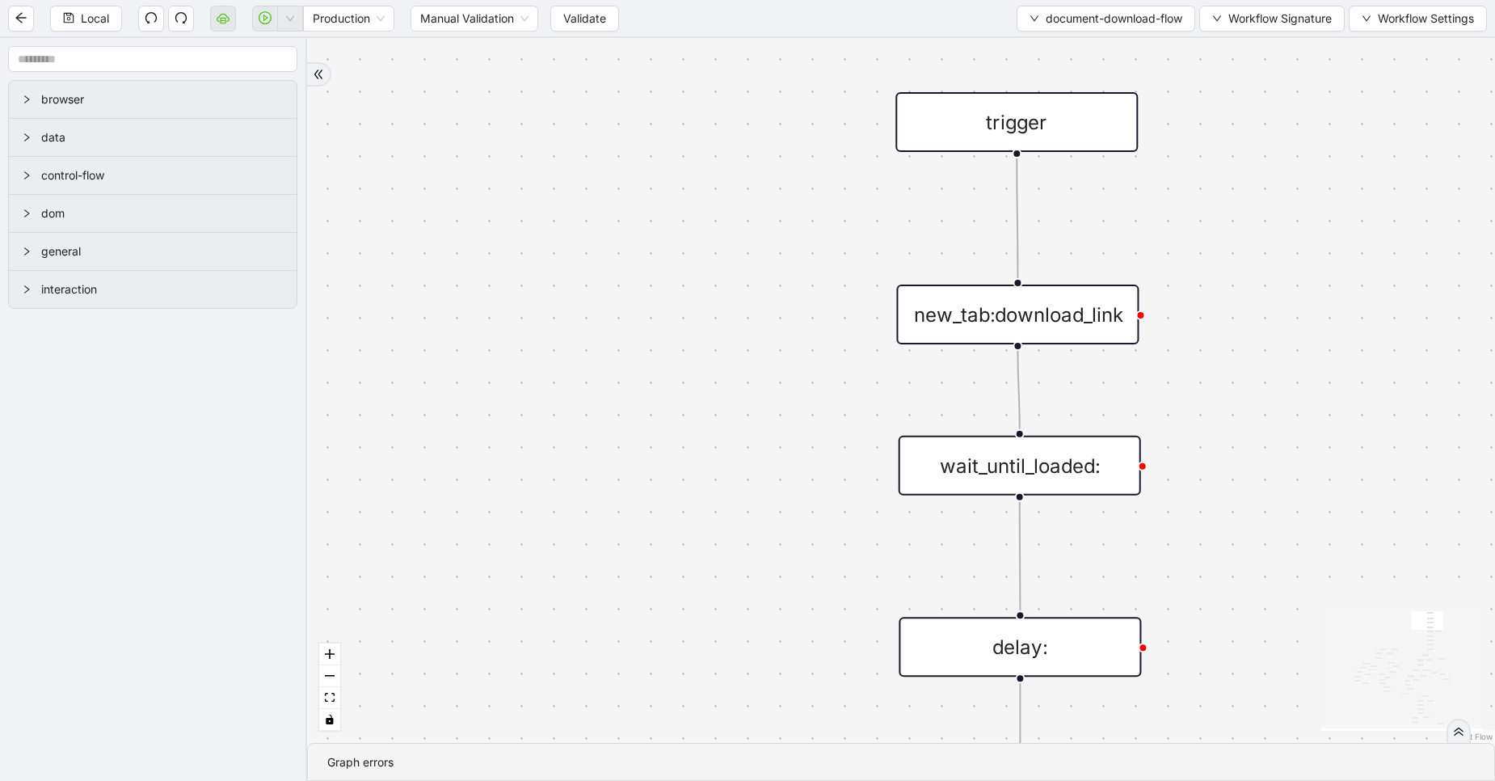
drag, startPoint x: 769, startPoint y: 444, endPoint x: 748, endPoint y: 242, distance: 203.2
click at [748, 242] on div "fallback success fallback fallback success success fallback fallback fallback f…" at bounding box center [901, 390] width 1188 height 705
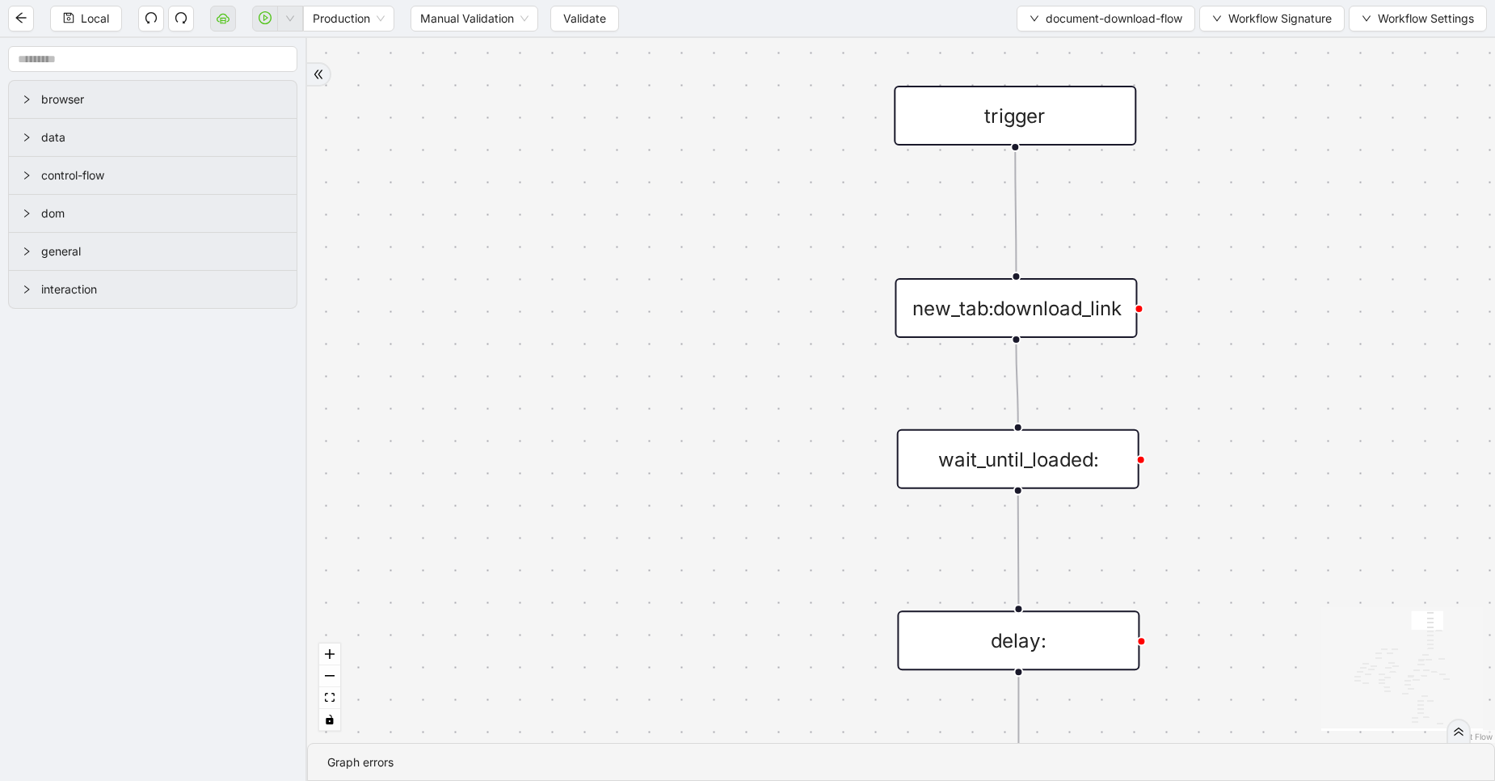
drag, startPoint x: 716, startPoint y: 572, endPoint x: 672, endPoint y: 246, distance: 329.4
click at [672, 246] on div "fallback success fallback fallback success success fallback fallback fallback f…" at bounding box center [901, 390] width 1188 height 705
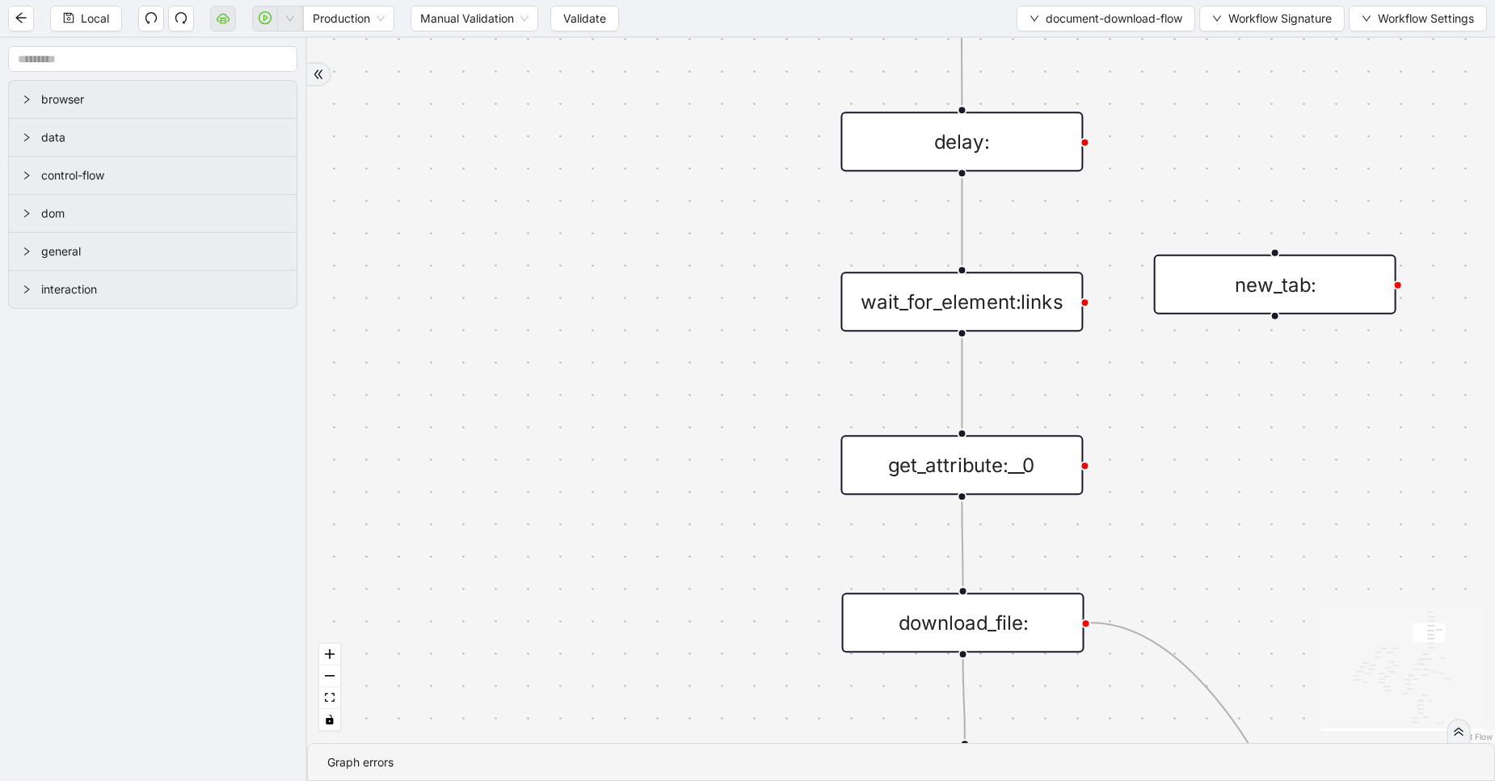
drag, startPoint x: 677, startPoint y: 521, endPoint x: 656, endPoint y: 272, distance: 250.6
click at [656, 272] on div "fallback success fallback fallback success success fallback fallback fallback f…" at bounding box center [901, 390] width 1188 height 705
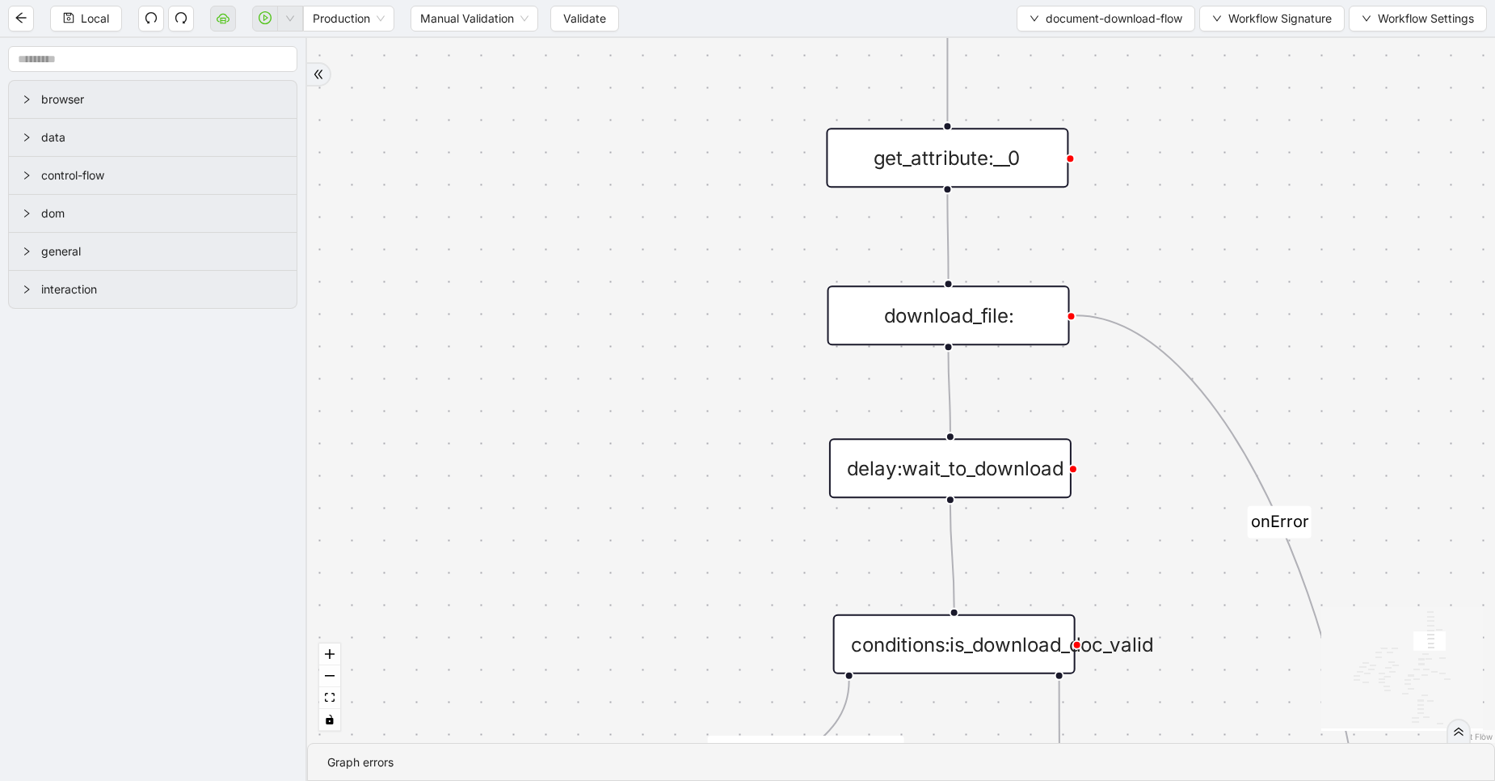
drag, startPoint x: 698, startPoint y: 516, endPoint x: 690, endPoint y: 283, distance: 233.7
click at [690, 283] on div "fallback success fallback fallback success success fallback fallback fallback f…" at bounding box center [901, 390] width 1188 height 705
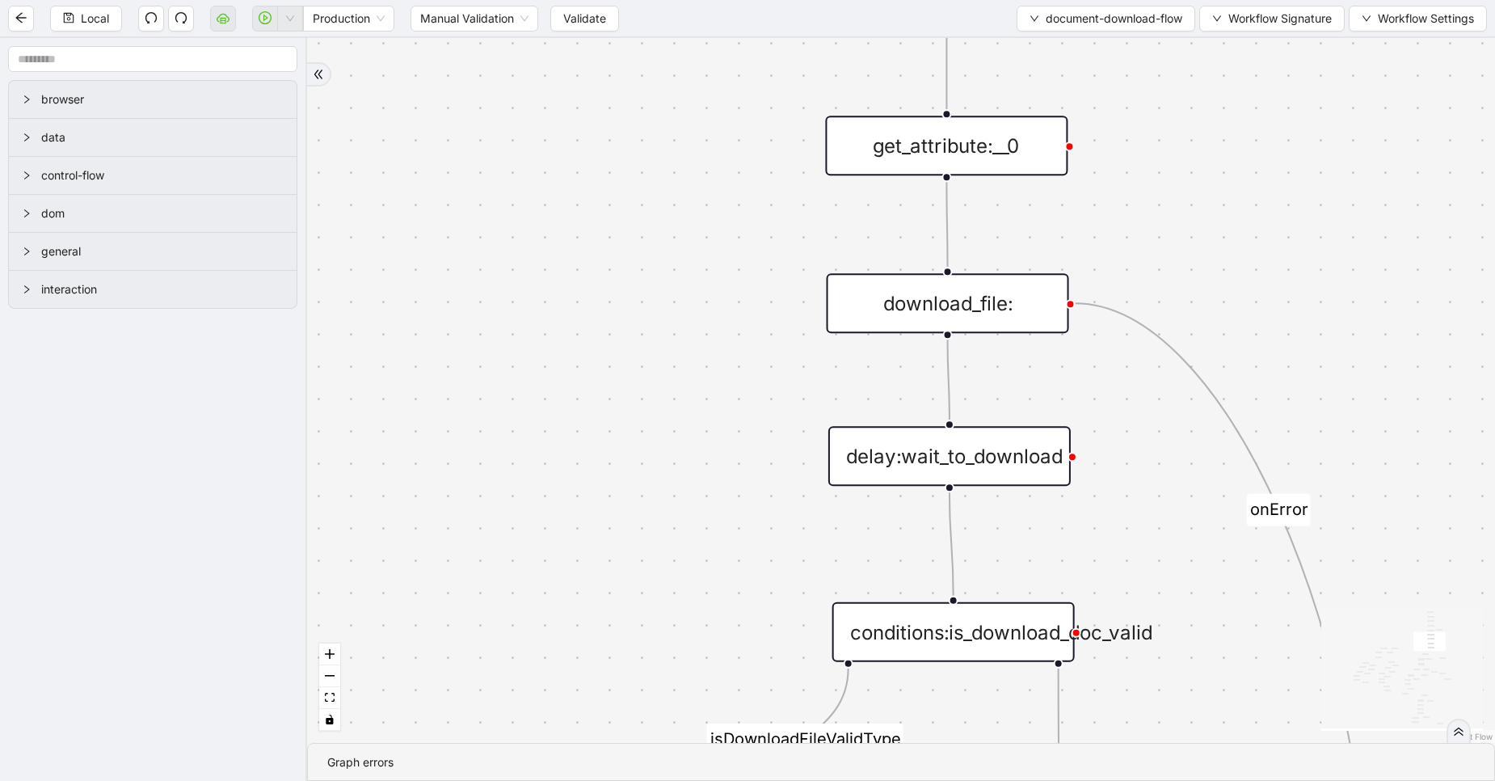
drag, startPoint x: 702, startPoint y: 469, endPoint x: 685, endPoint y: 204, distance: 265.6
click at [685, 204] on div "fallback success fallback fallback success success fallback fallback fallback f…" at bounding box center [901, 390] width 1188 height 705
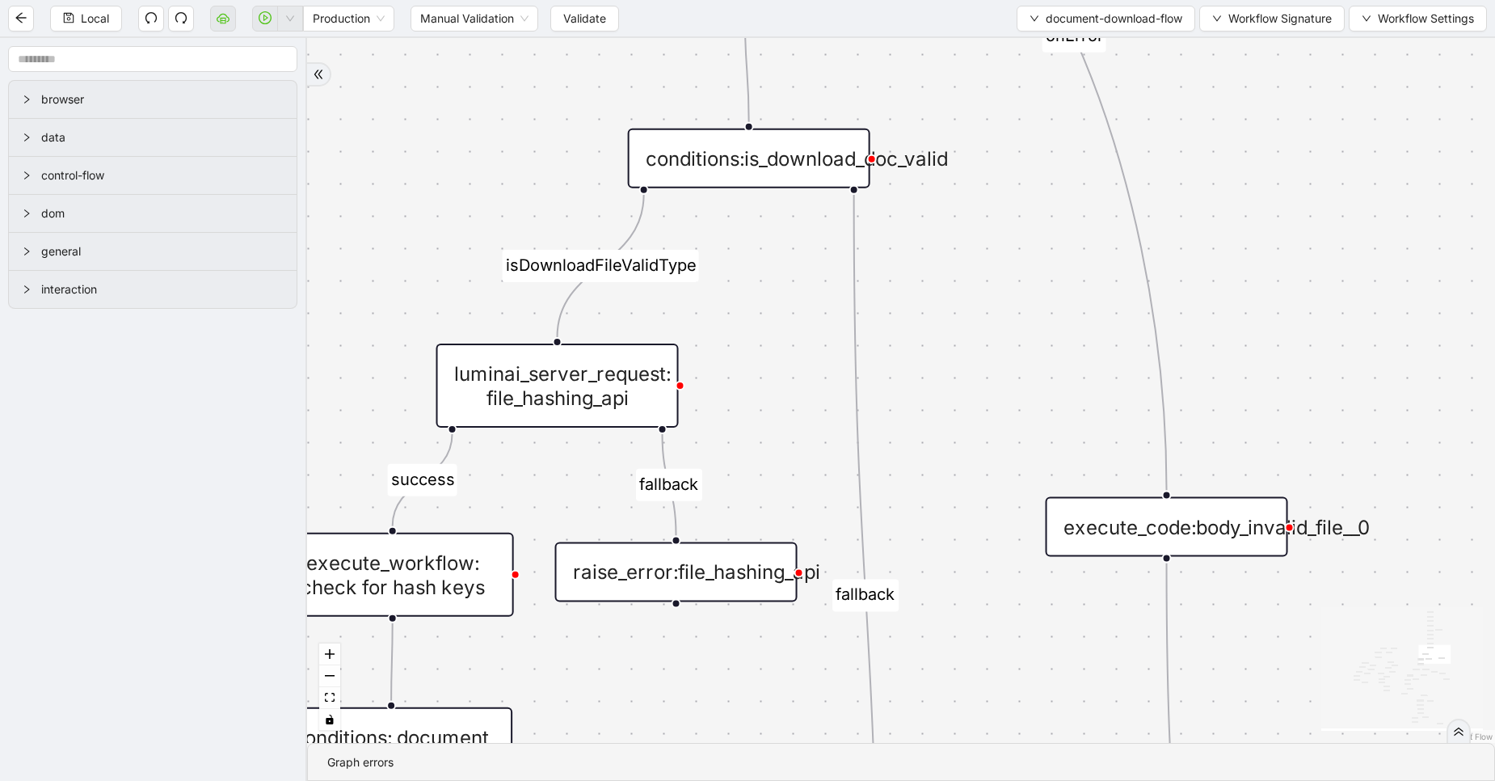
drag
click at [489, 183] on div "fallback success fallback fallback success success fallback fallback fallback f…" at bounding box center [901, 390] width 1188 height 705
click at [909, 92] on div "fallback success fallback fallback success success fallback fallback fallback f…" at bounding box center [901, 390] width 1188 height 705
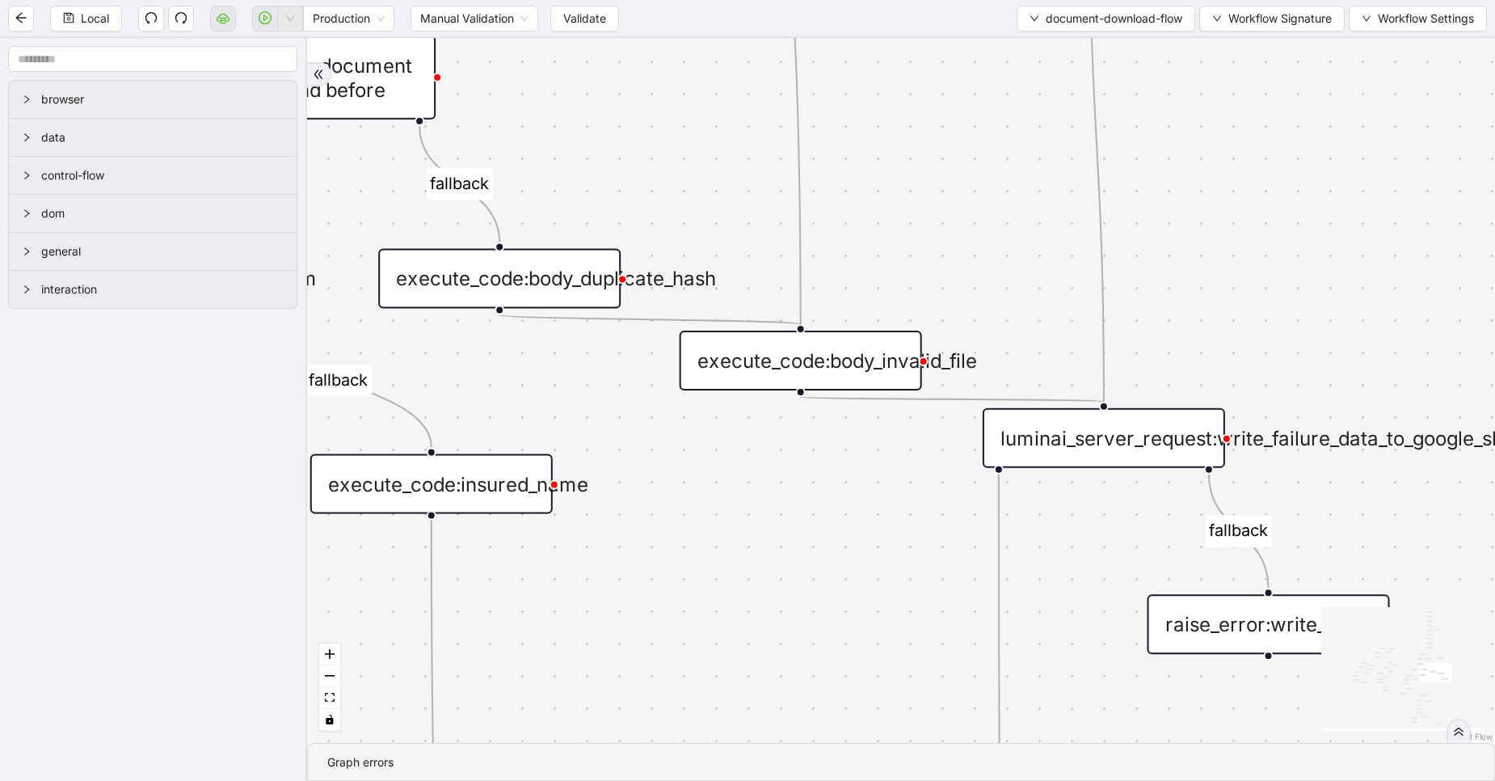
click at [967, 152] on div "fallback success fallback fallback success success fallback fallback fallback f…" at bounding box center [901, 390] width 1188 height 705
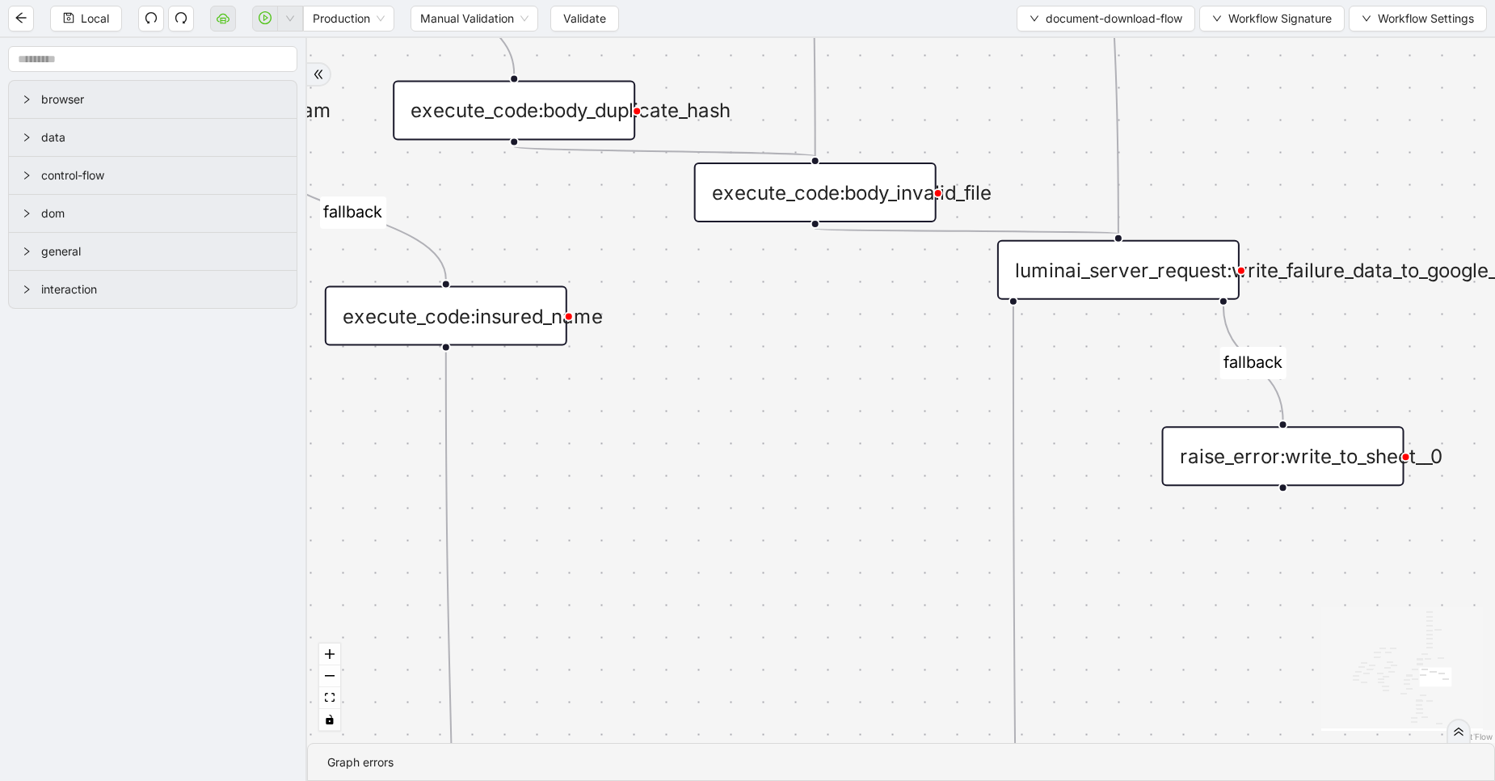
drag, startPoint x: 883, startPoint y: 517, endPoint x: 907, endPoint y: 352, distance: 166.7
click at [907, 352] on div "fallback success fallback fallback success success fallback fallback fallback f…" at bounding box center [901, 390] width 1188 height 705
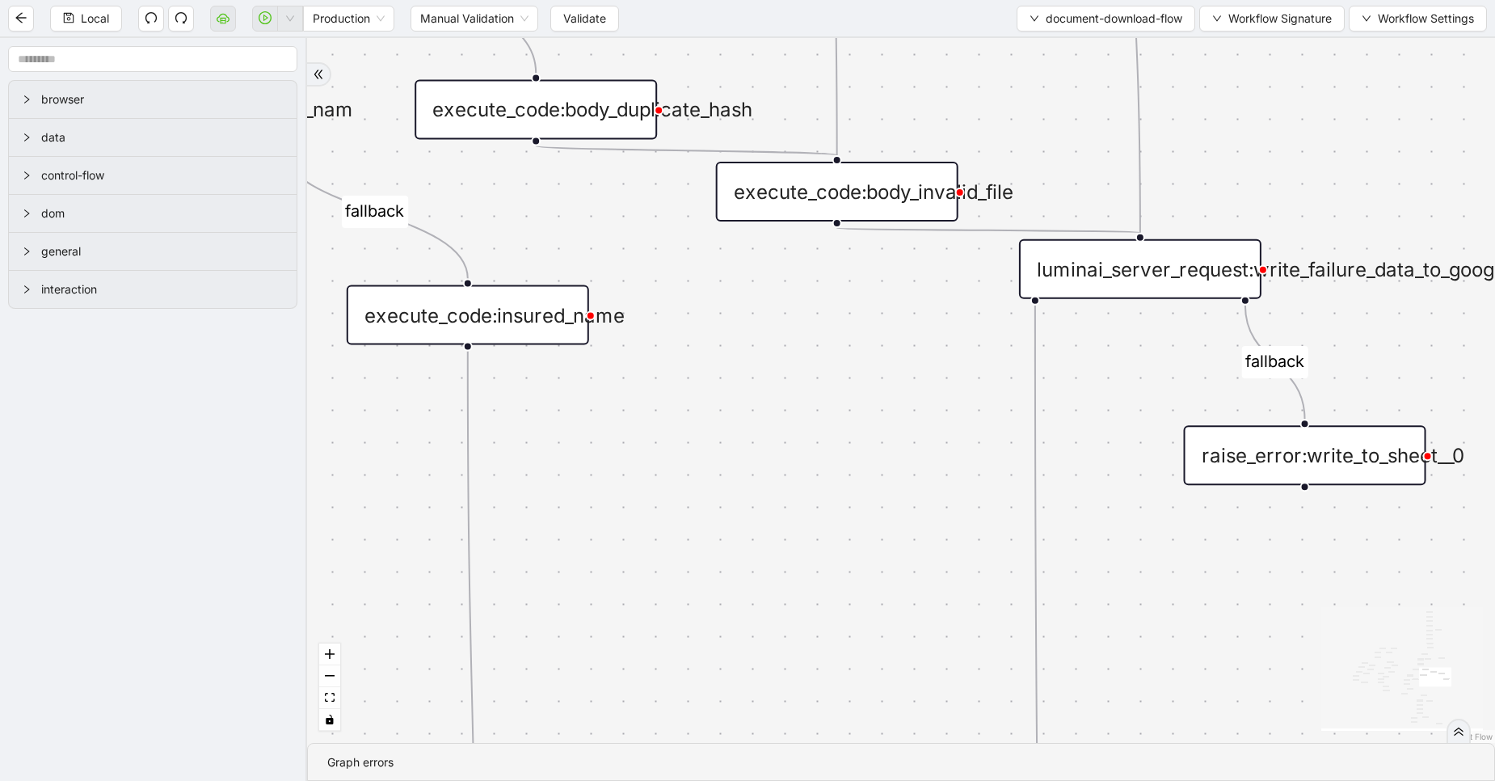
drag, startPoint x: 907, startPoint y: 352, endPoint x: 1060, endPoint y: 351, distance: 153.6
click at [1060, 351] on div "fallback success fallback fallback success success fallback fallback fallback f…" at bounding box center [901, 390] width 1188 height 705
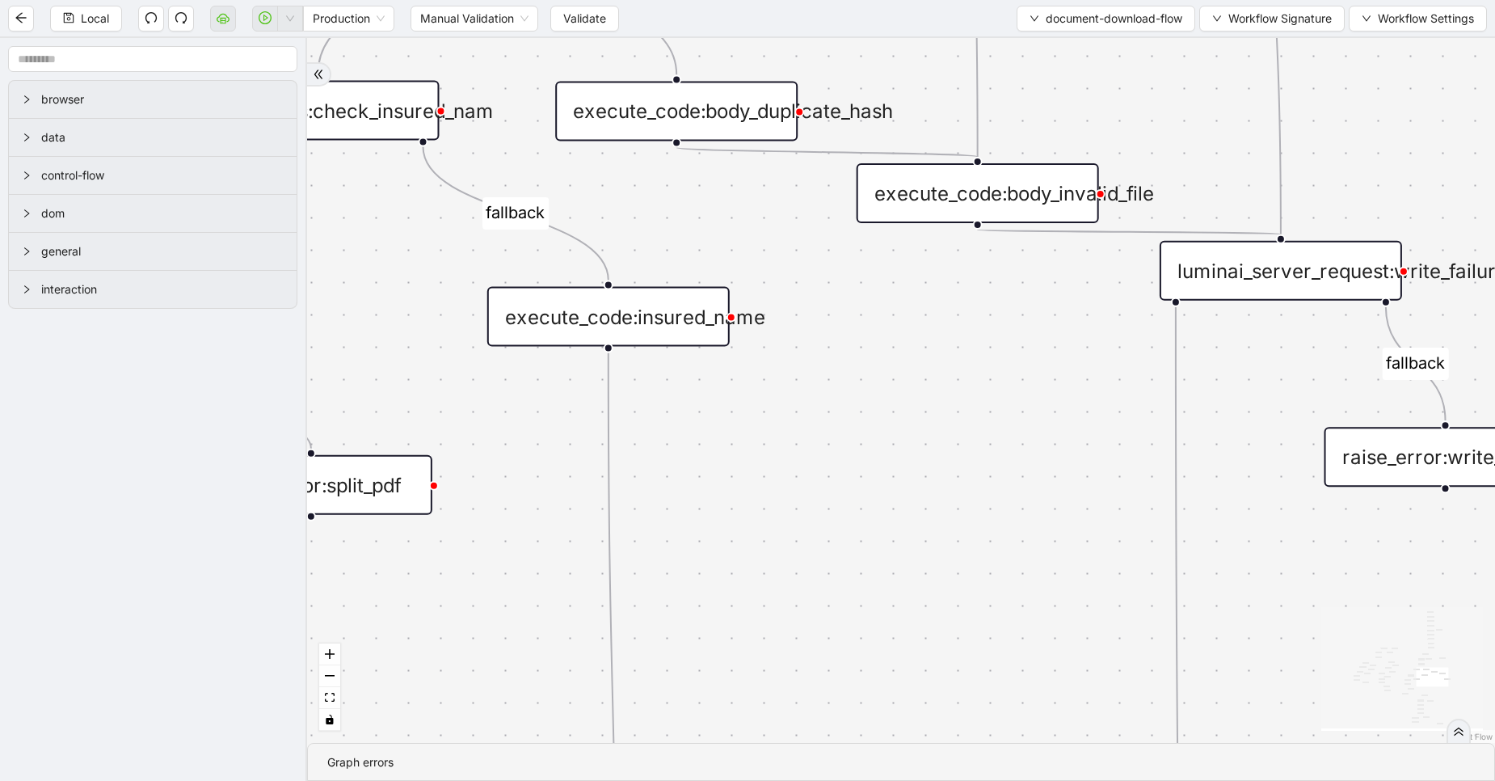
drag, startPoint x: 920, startPoint y: 335, endPoint x: 1060, endPoint y: 231, distance: 175.1
click at [1060, 231] on div "fallback success fallback fallback success success fallback fallback fallback f…" at bounding box center [901, 390] width 1188 height 705
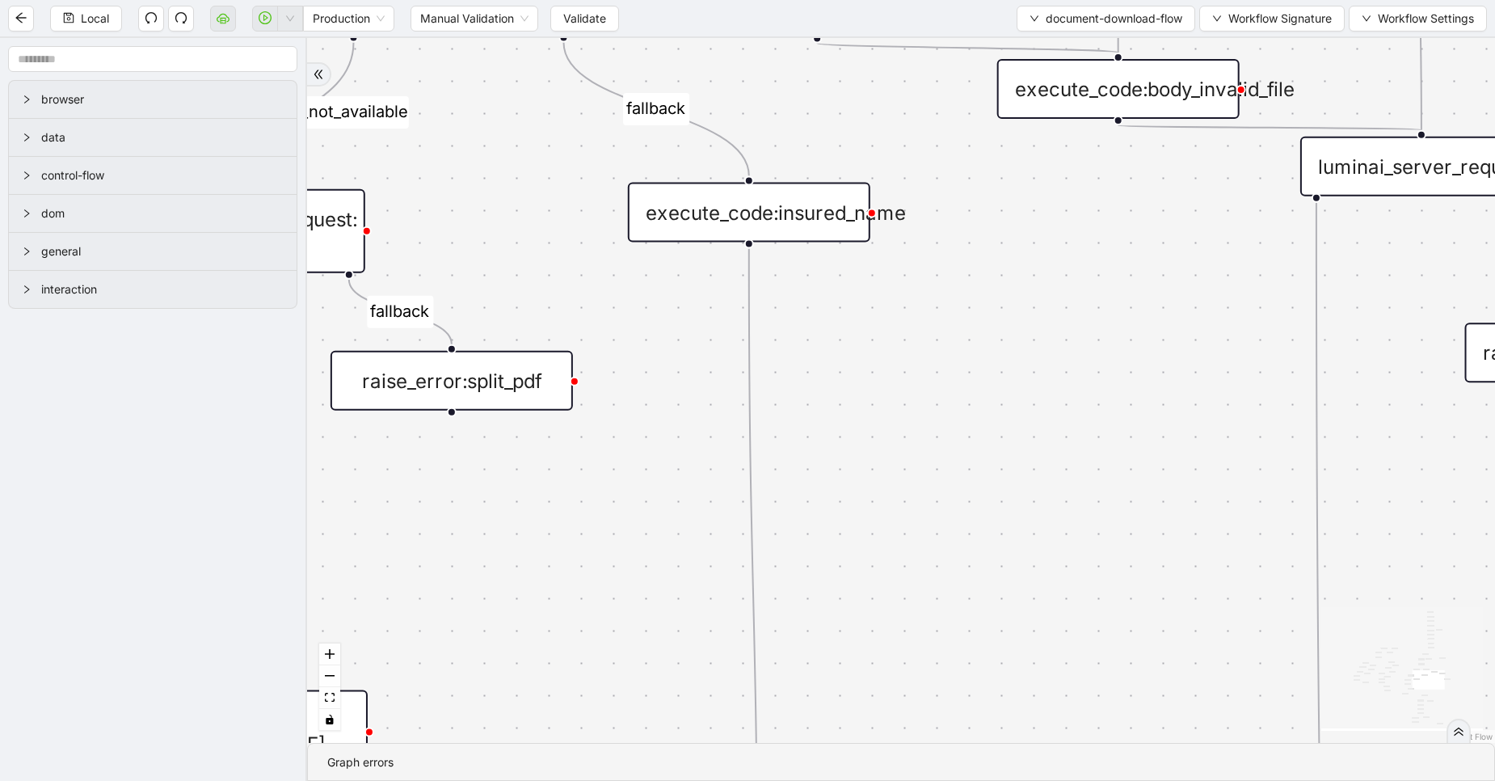
drag, startPoint x: 1033, startPoint y: 412, endPoint x: 1250, endPoint y: 284, distance: 252.6
click at [1250, 284] on div "fallback success fallback fallback success success fallback fallback fallback f…" at bounding box center [901, 390] width 1188 height 705
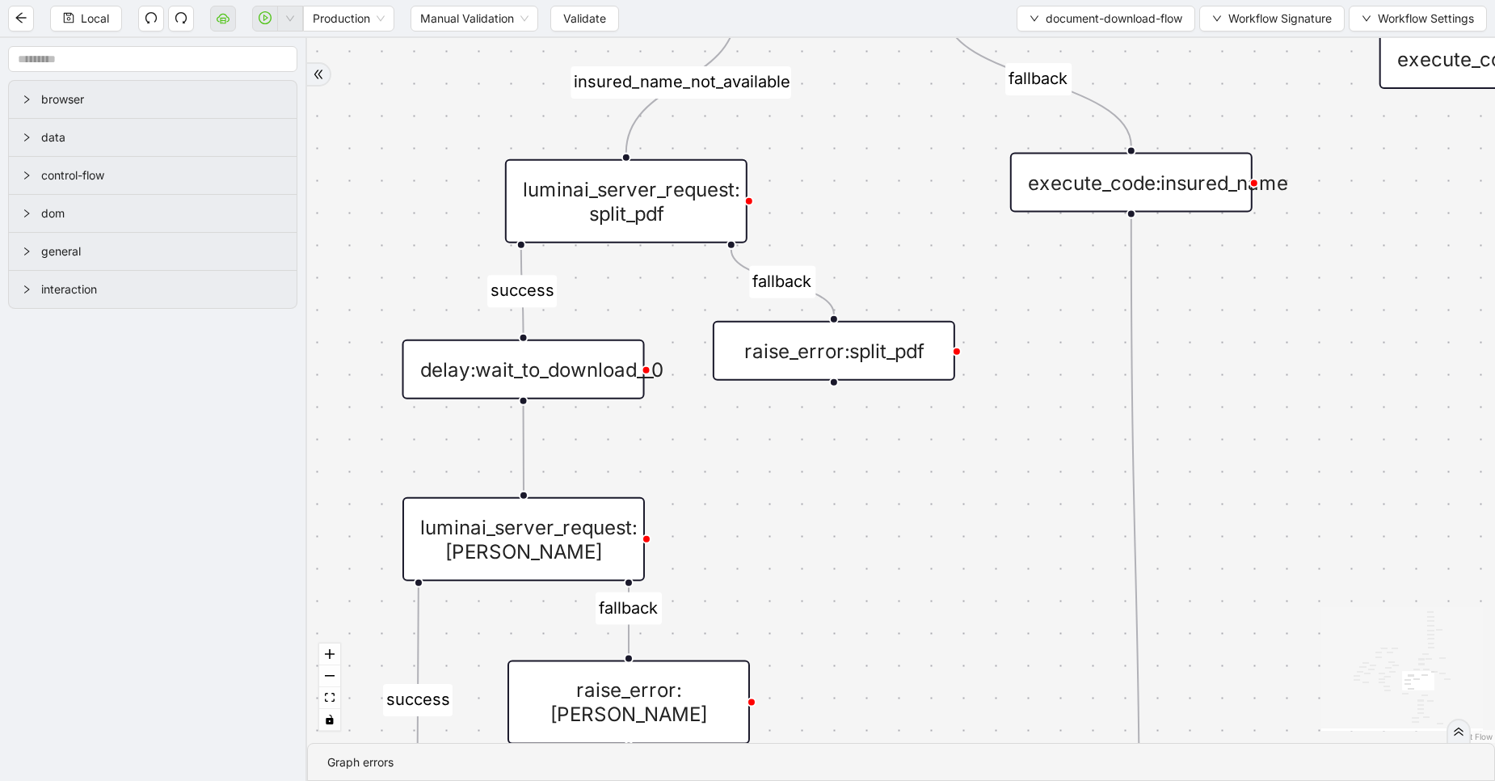
drag, startPoint x: 757, startPoint y: 355, endPoint x: 921, endPoint y: 453, distance: 192.1
click at [921, 453] on div "fallback success fallback fallback success success fallback fallback fallback f…" at bounding box center [901, 390] width 1188 height 705
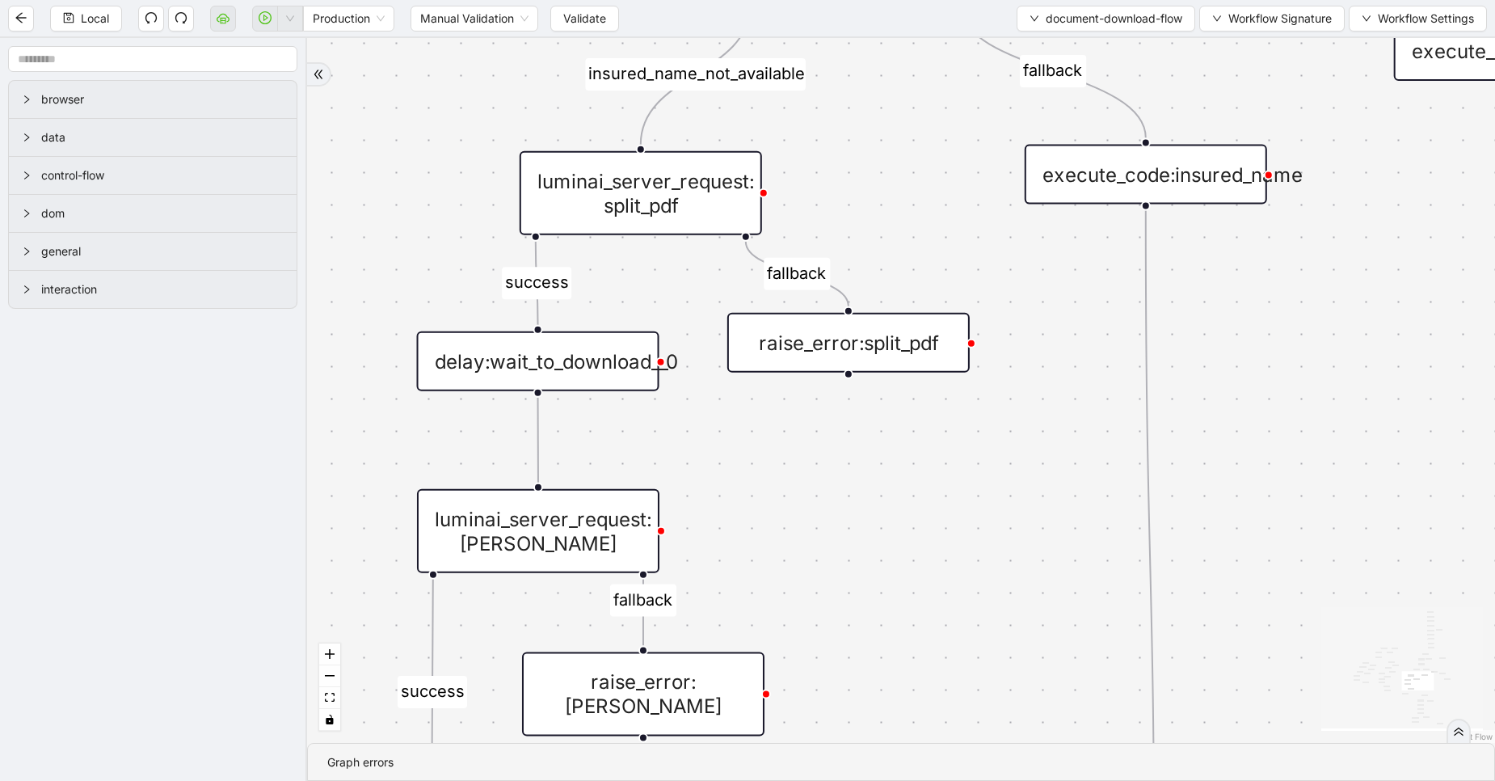
drag, startPoint x: 740, startPoint y: 557, endPoint x: 786, endPoint y: 736, distance: 185.5
click at [786, 736] on div "fallback success fallback fallback success success fallback fallback fallback f…" at bounding box center [901, 390] width 1188 height 705
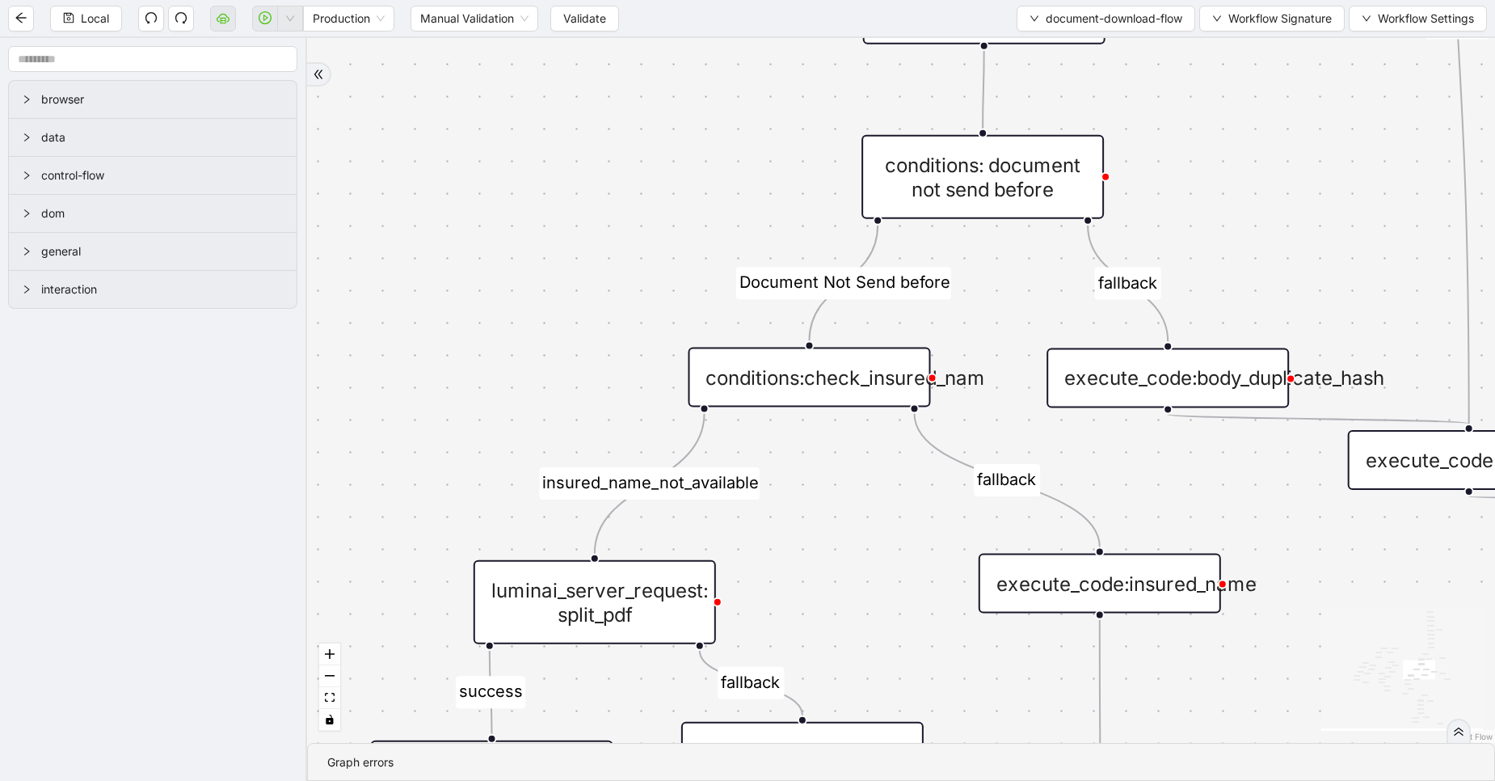
drag, startPoint x: 917, startPoint y: 310, endPoint x: 812, endPoint y: 677, distance: 382.3
click at [812, 677] on div "fallback success fallback fallback success success fallback fallback fallback f…" at bounding box center [901, 390] width 1188 height 705
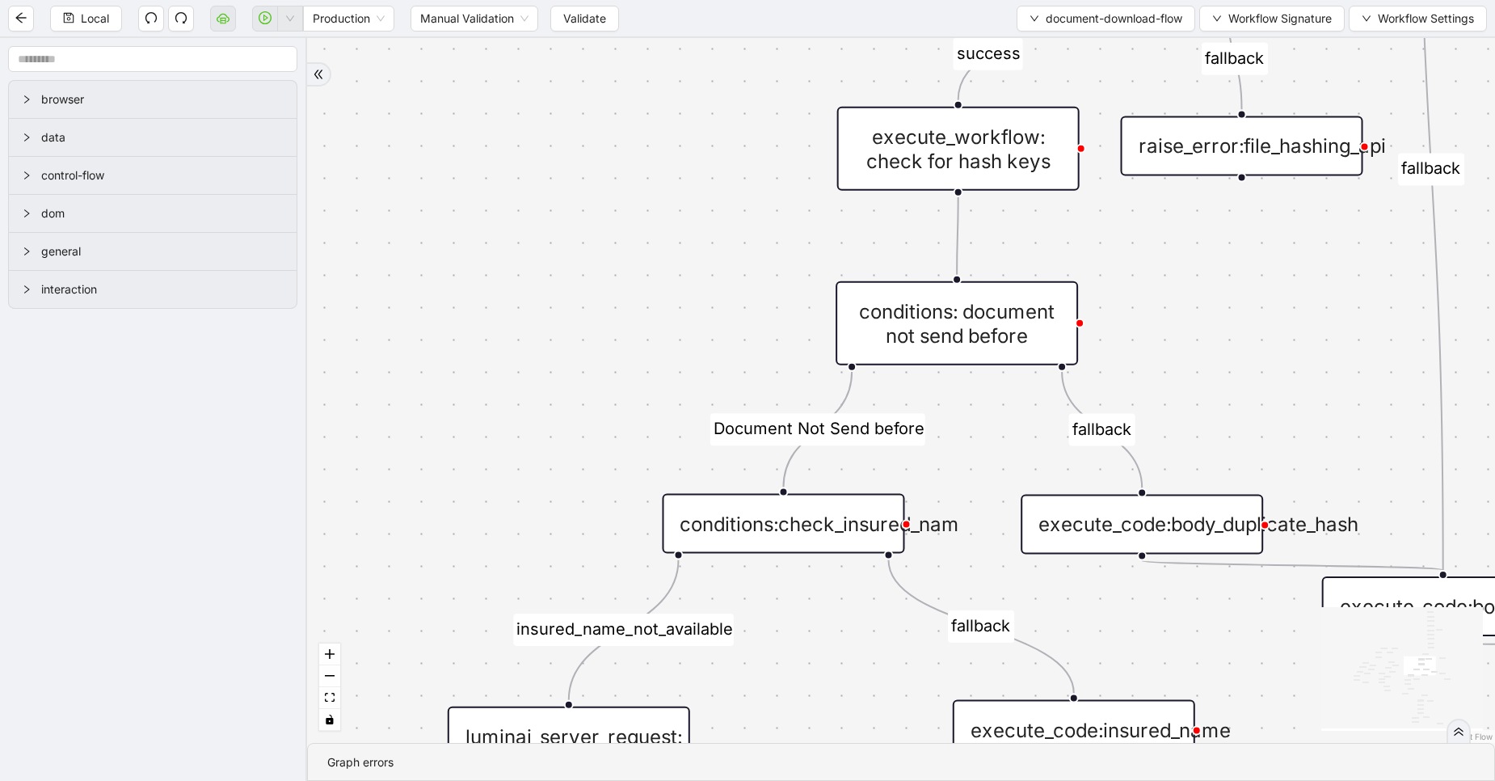
click at [1015, 331] on div "conditions: document not send before" at bounding box center [957, 323] width 242 height 84
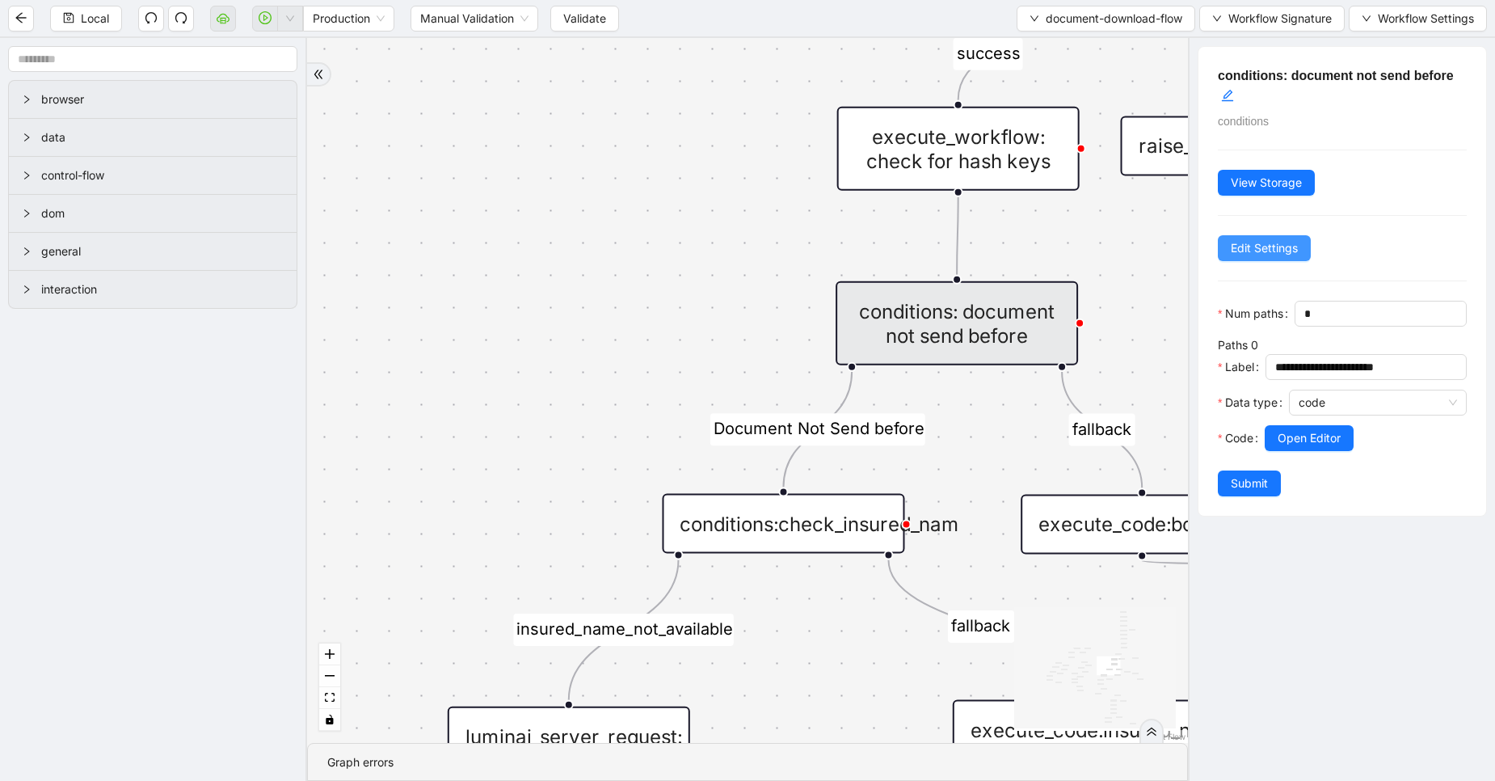
click at [1280, 253] on span "Edit Settings" at bounding box center [1264, 248] width 67 height 18
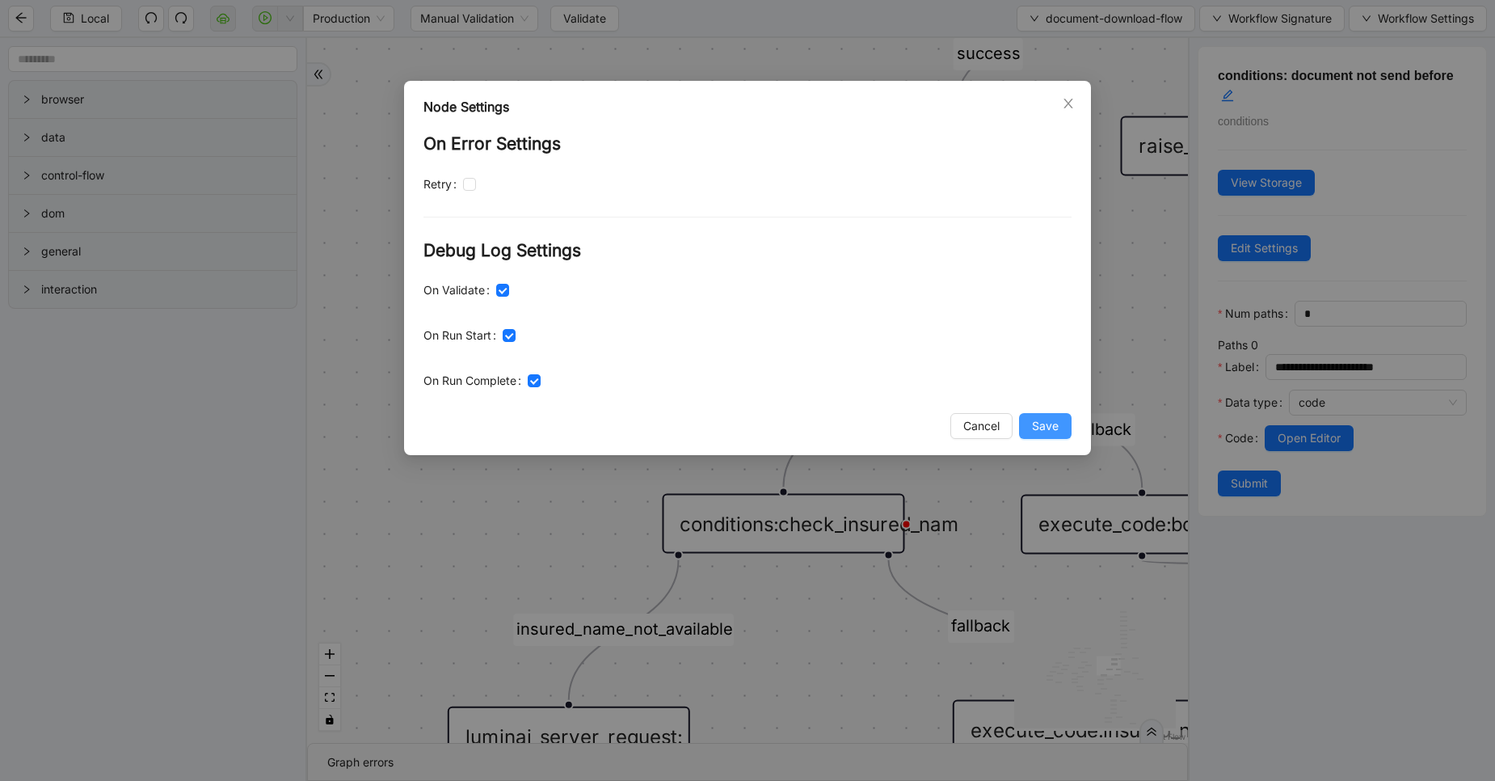
click at [1057, 434] on span "Save" at bounding box center [1045, 426] width 27 height 18
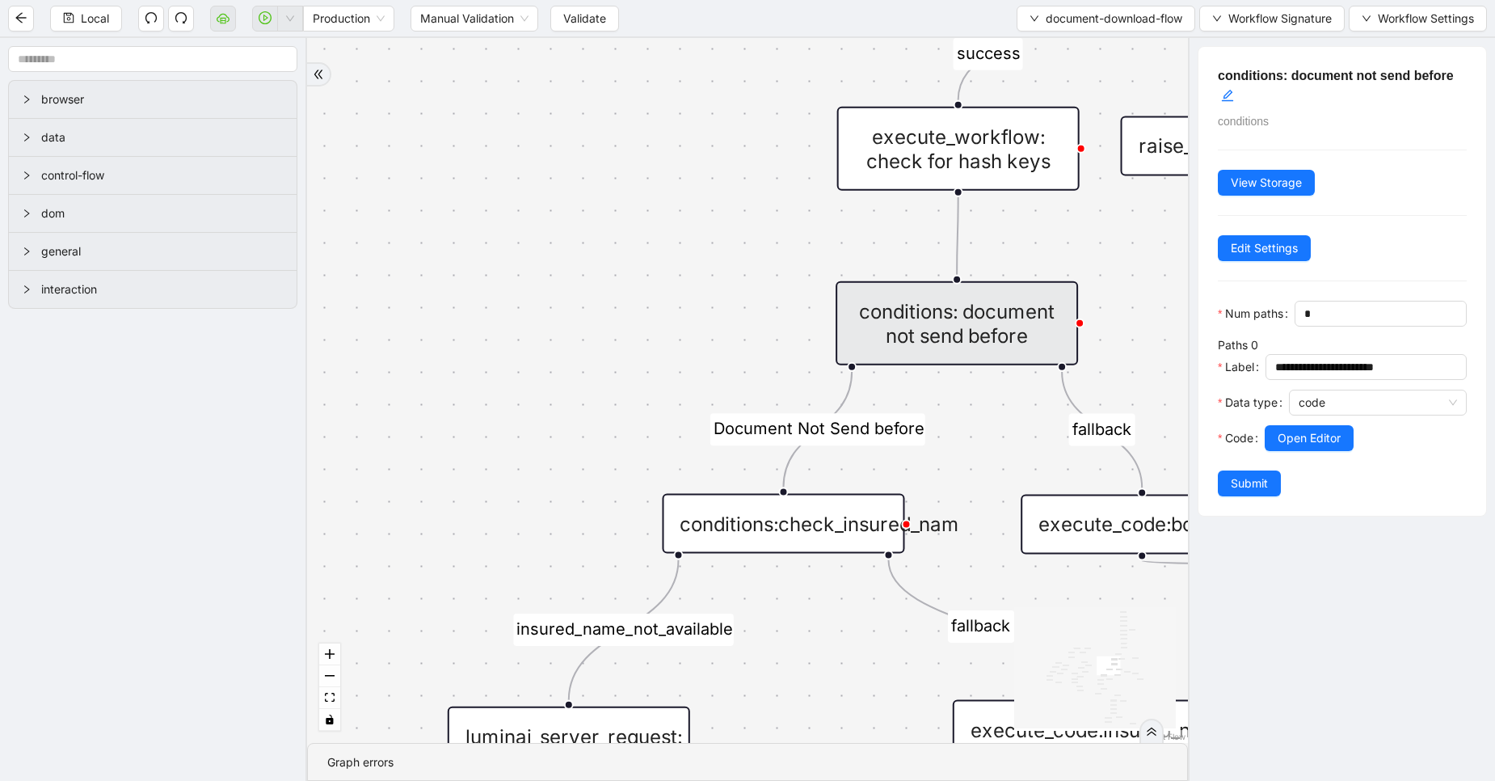
click at [1240, 496] on button "Submit" at bounding box center [1249, 483] width 63 height 26
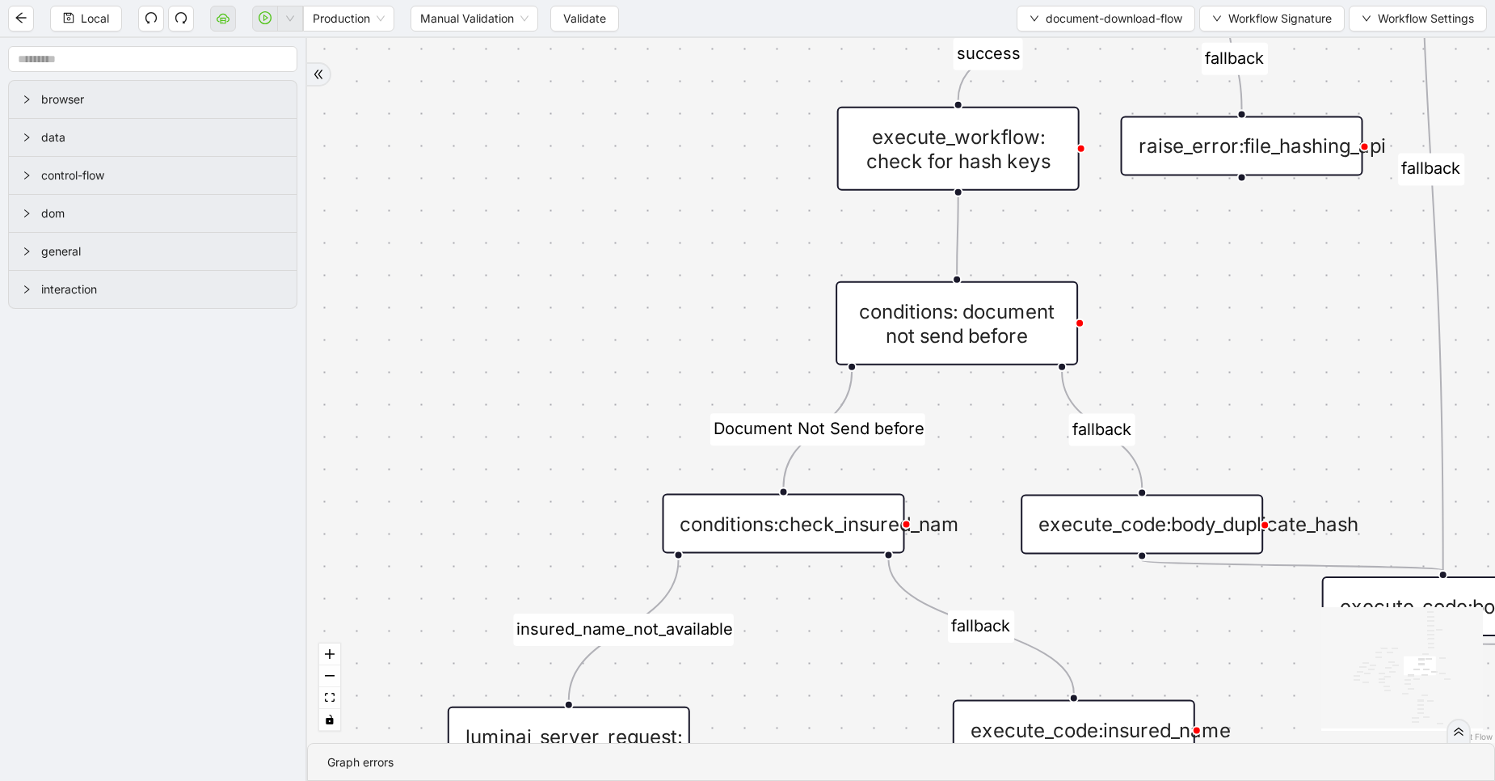
click at [763, 506] on div "conditions:check_insured_nam" at bounding box center [783, 524] width 242 height 60
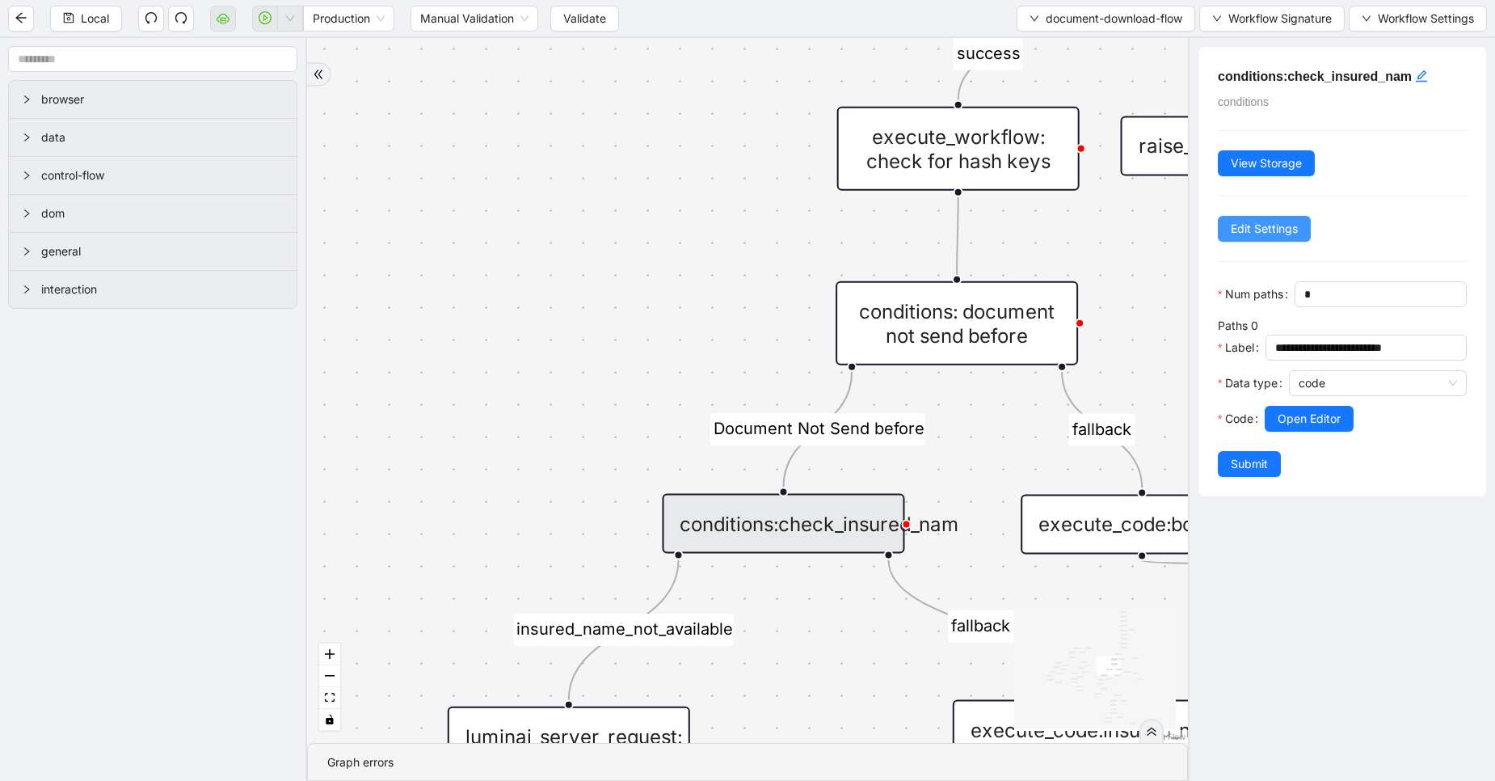
click at [1275, 226] on span "Edit Settings" at bounding box center [1264, 229] width 67 height 18
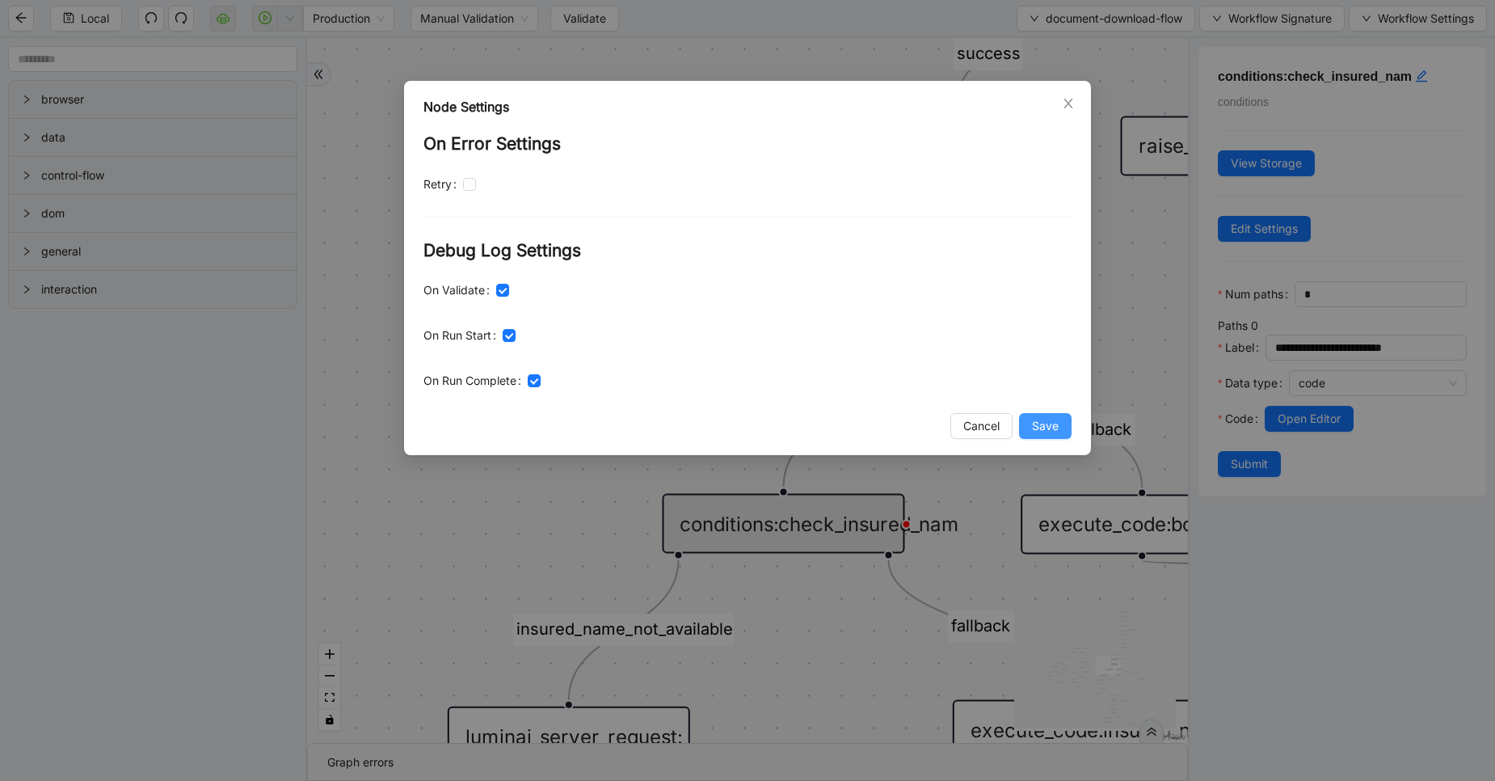
click at [1050, 428] on span "Save" at bounding box center [1045, 426] width 27 height 18
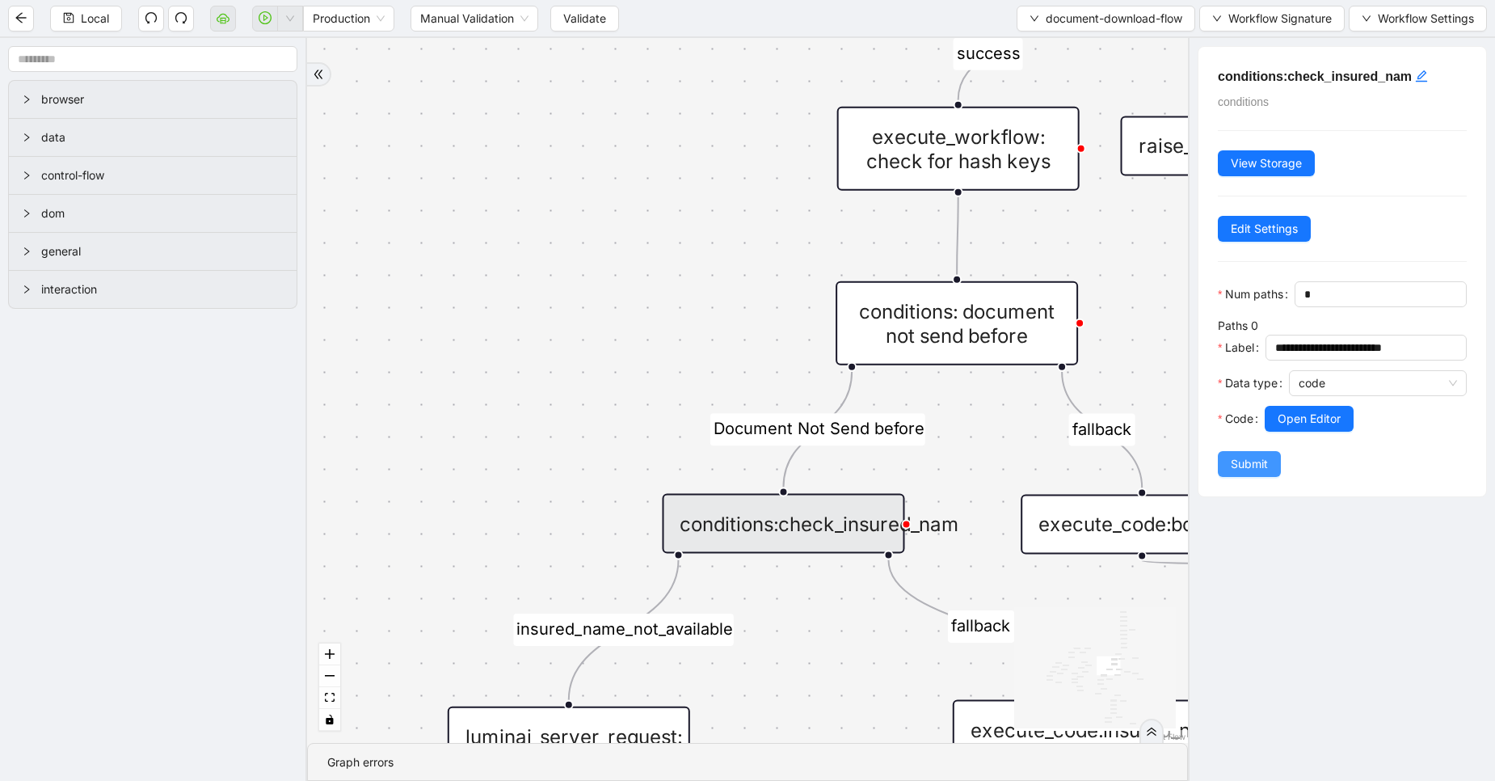
click at [1246, 477] on button "Submit" at bounding box center [1249, 464] width 63 height 26
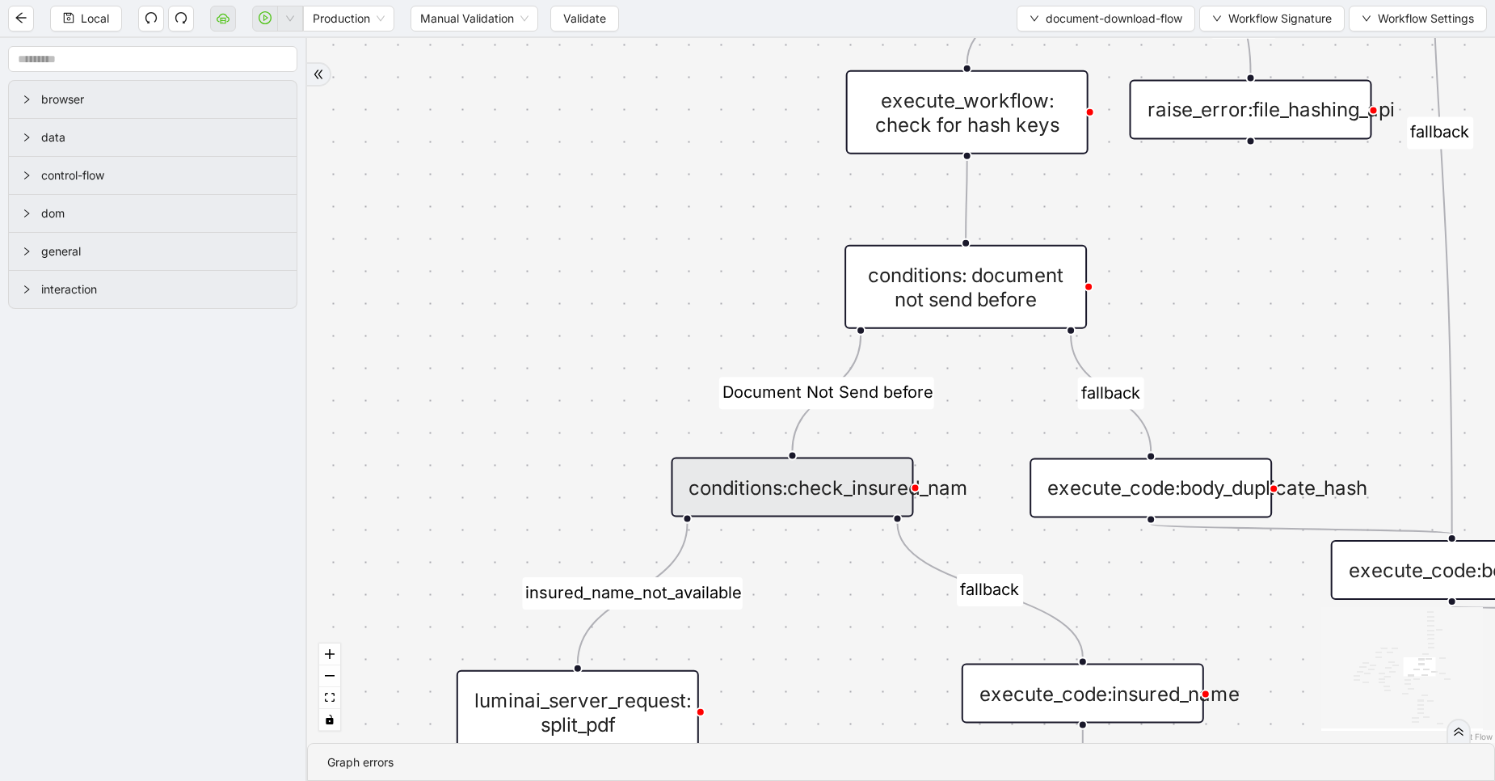
drag, startPoint x: 866, startPoint y: 665, endPoint x: 980, endPoint y: 337, distance: 347.4
click at [980, 337] on div "fallback success fallback fallback success success fallback fallback fallback f…" at bounding box center [901, 390] width 1188 height 705
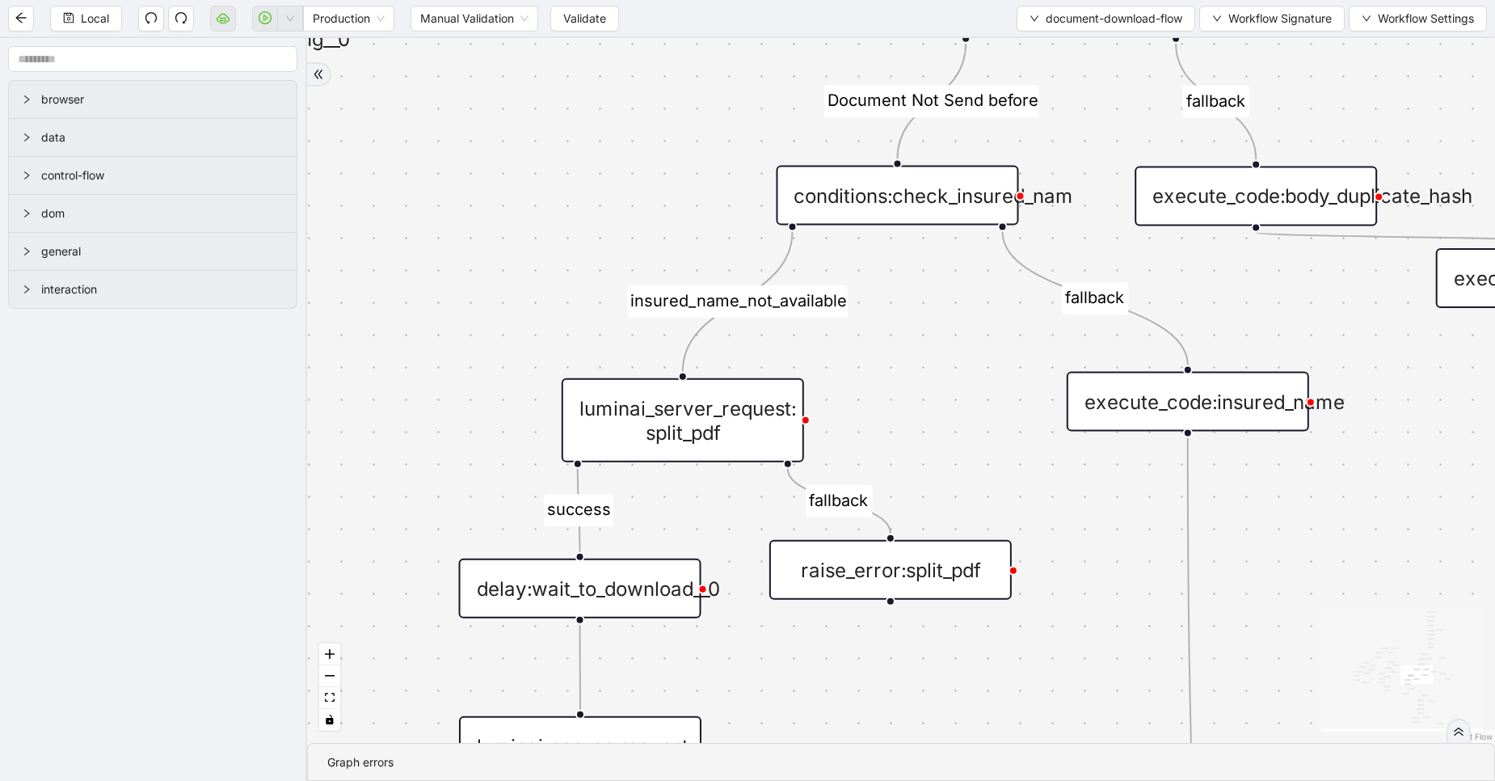
click at [745, 409] on div "luminai_server_request: split_pdf" at bounding box center [683, 420] width 242 height 84
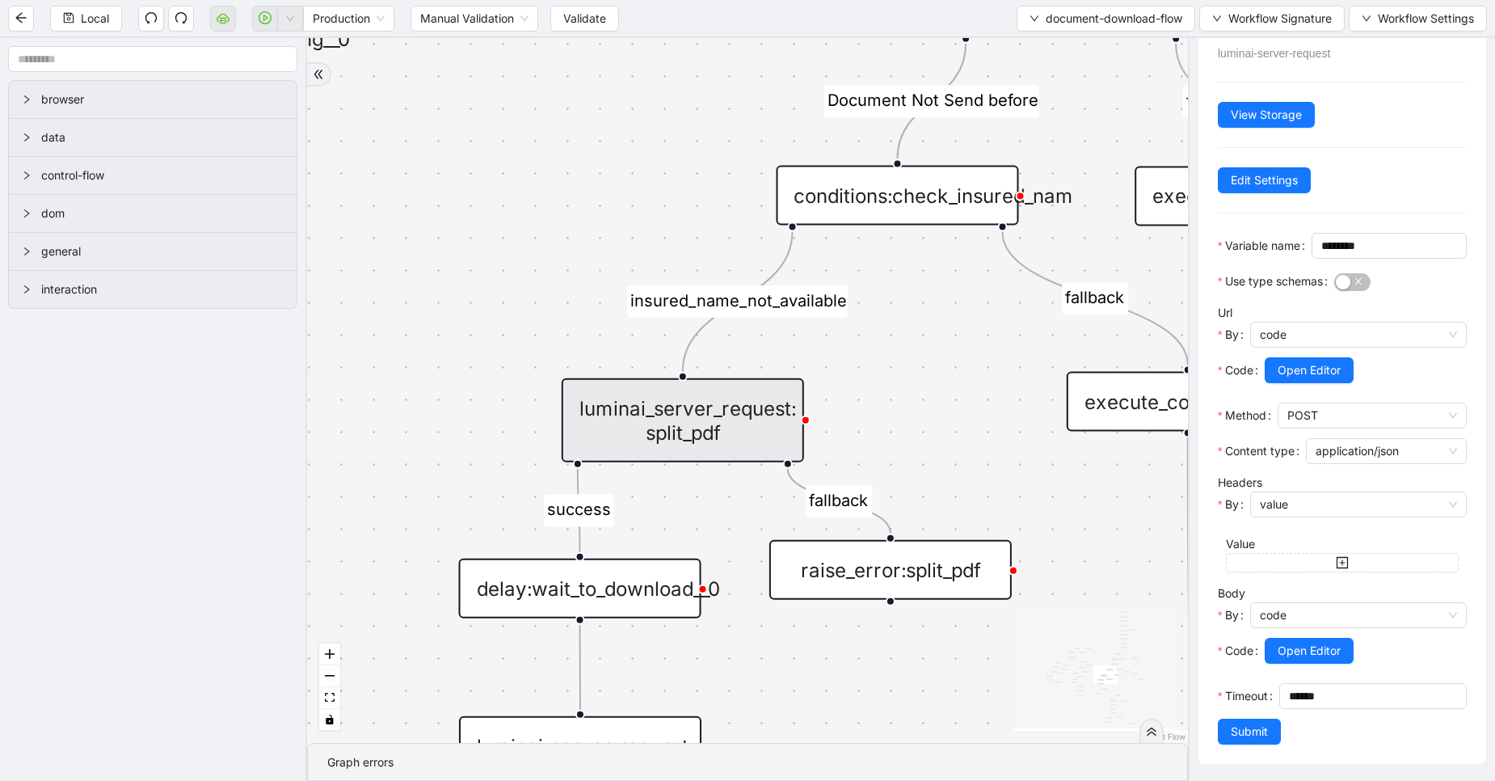
scroll to position [100, 0]
click at [1243, 171] on span "Edit Settings" at bounding box center [1264, 180] width 67 height 18
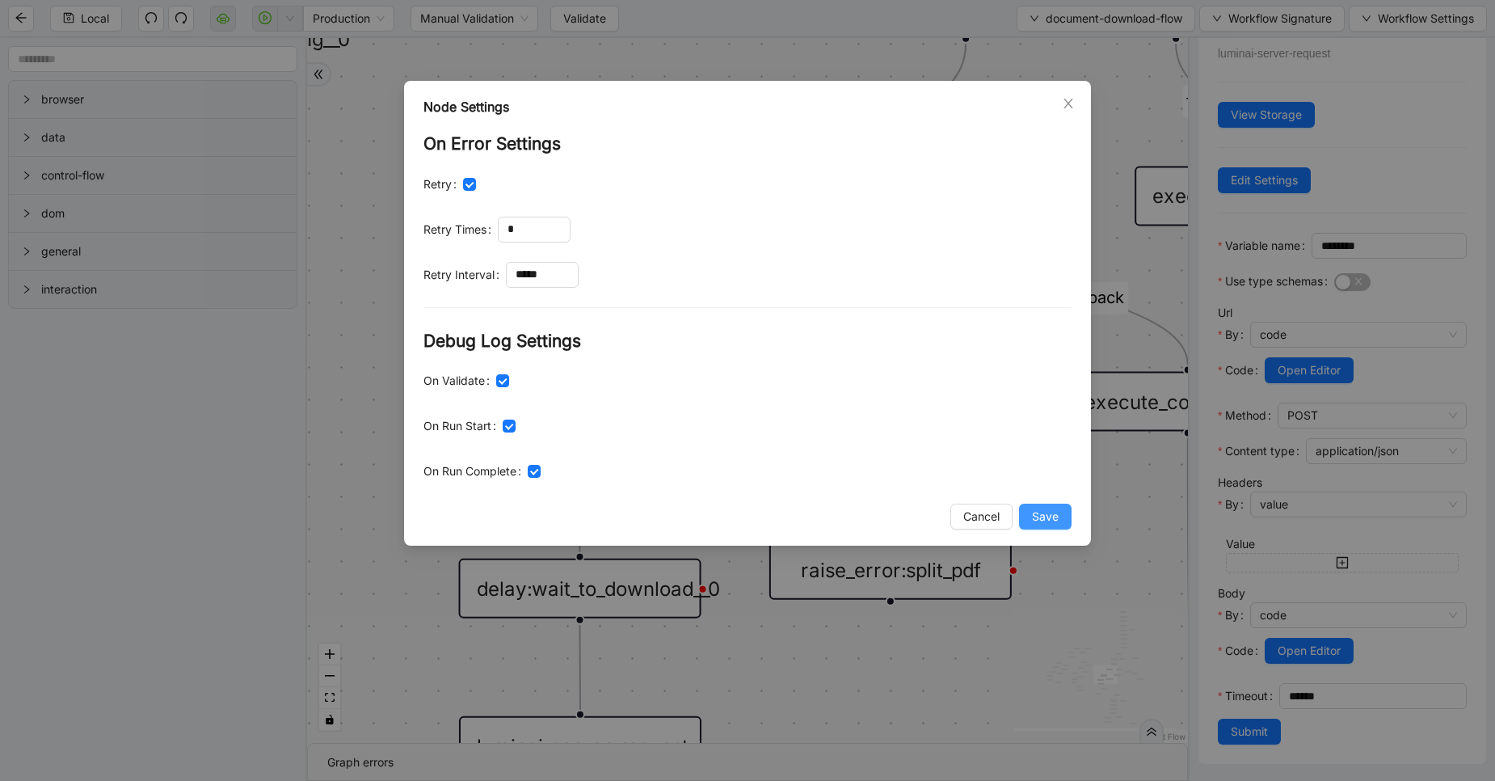
click at [1045, 513] on span "Save" at bounding box center [1045, 517] width 27 height 18
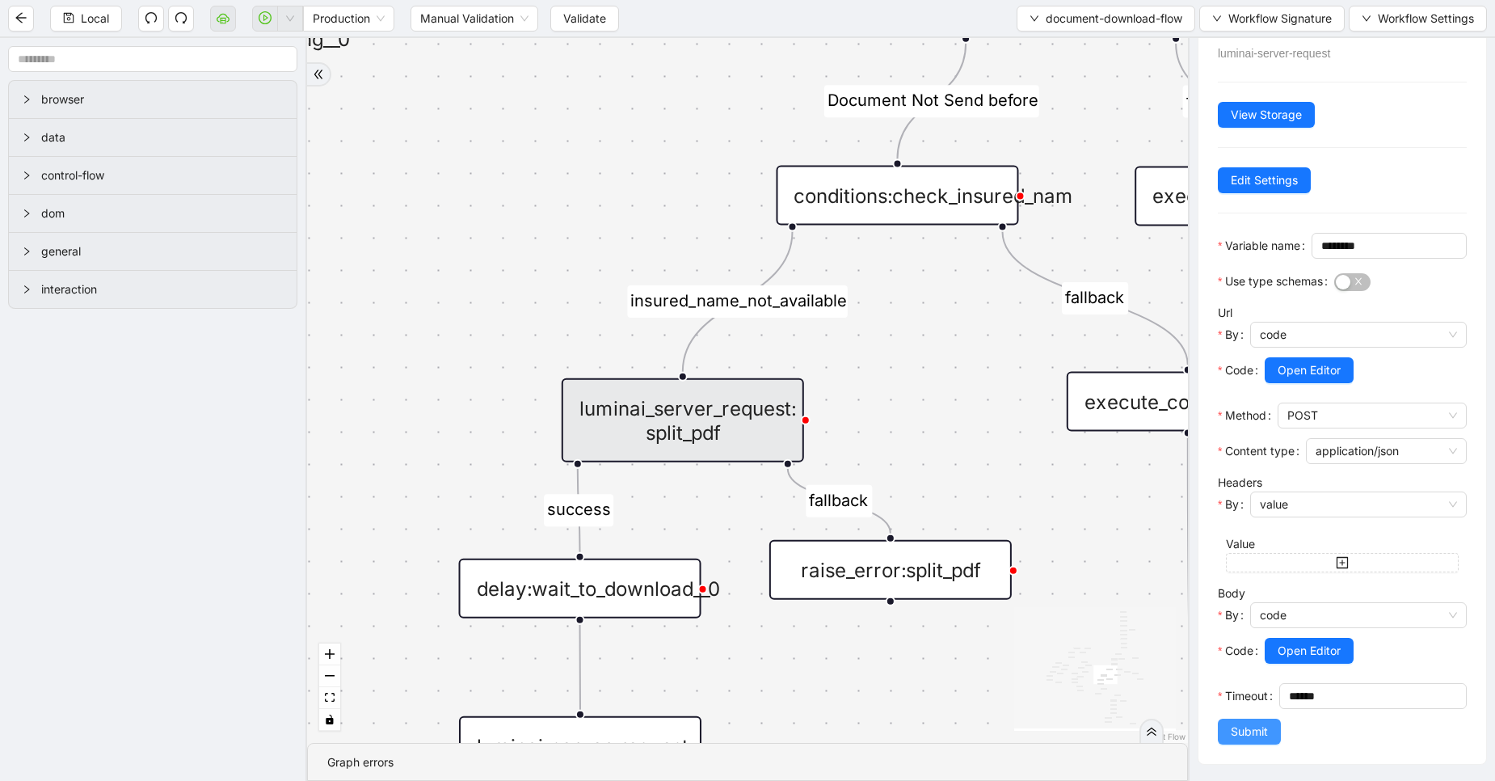
click at [1246, 723] on span "Submit" at bounding box center [1249, 732] width 37 height 18
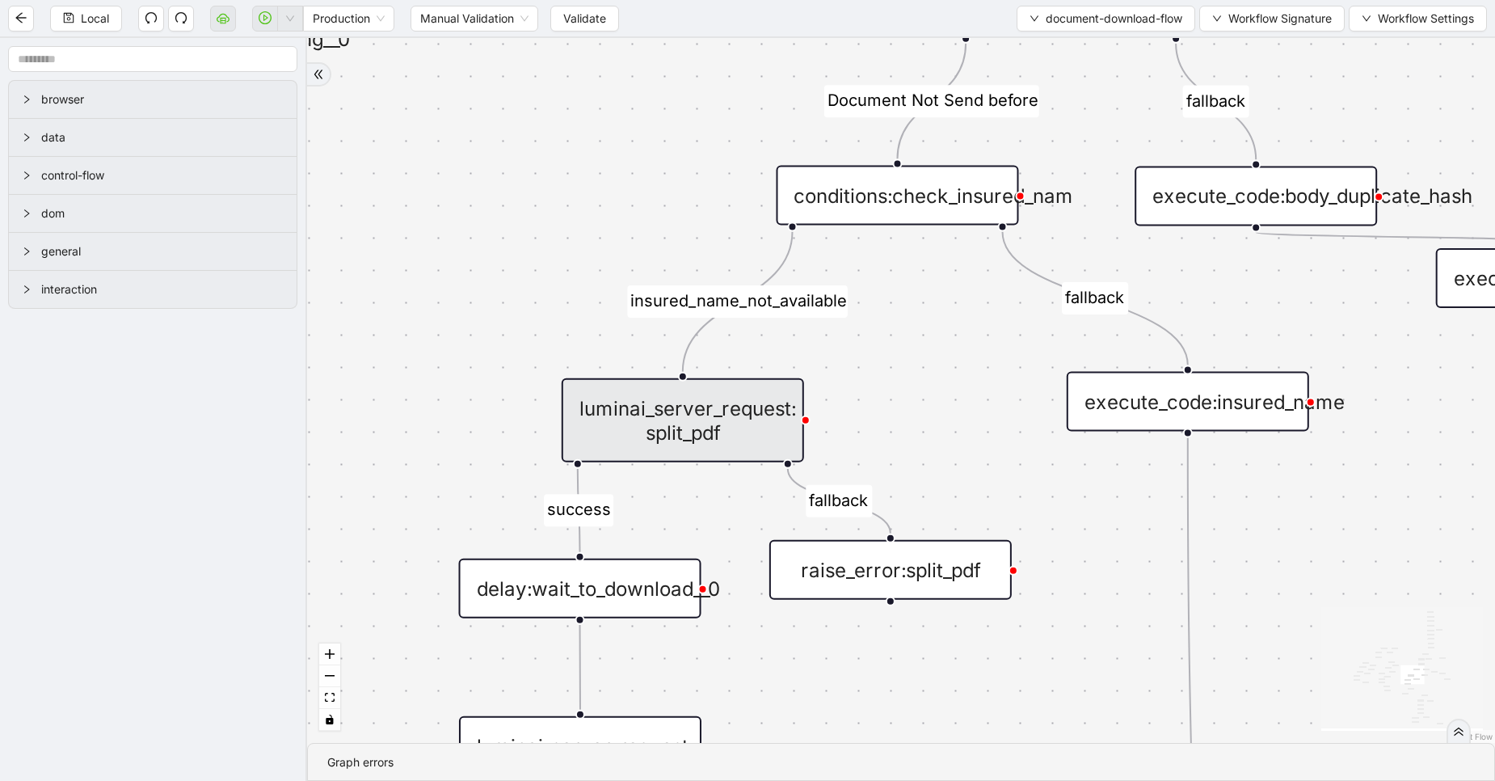
scroll to position [0, 0]
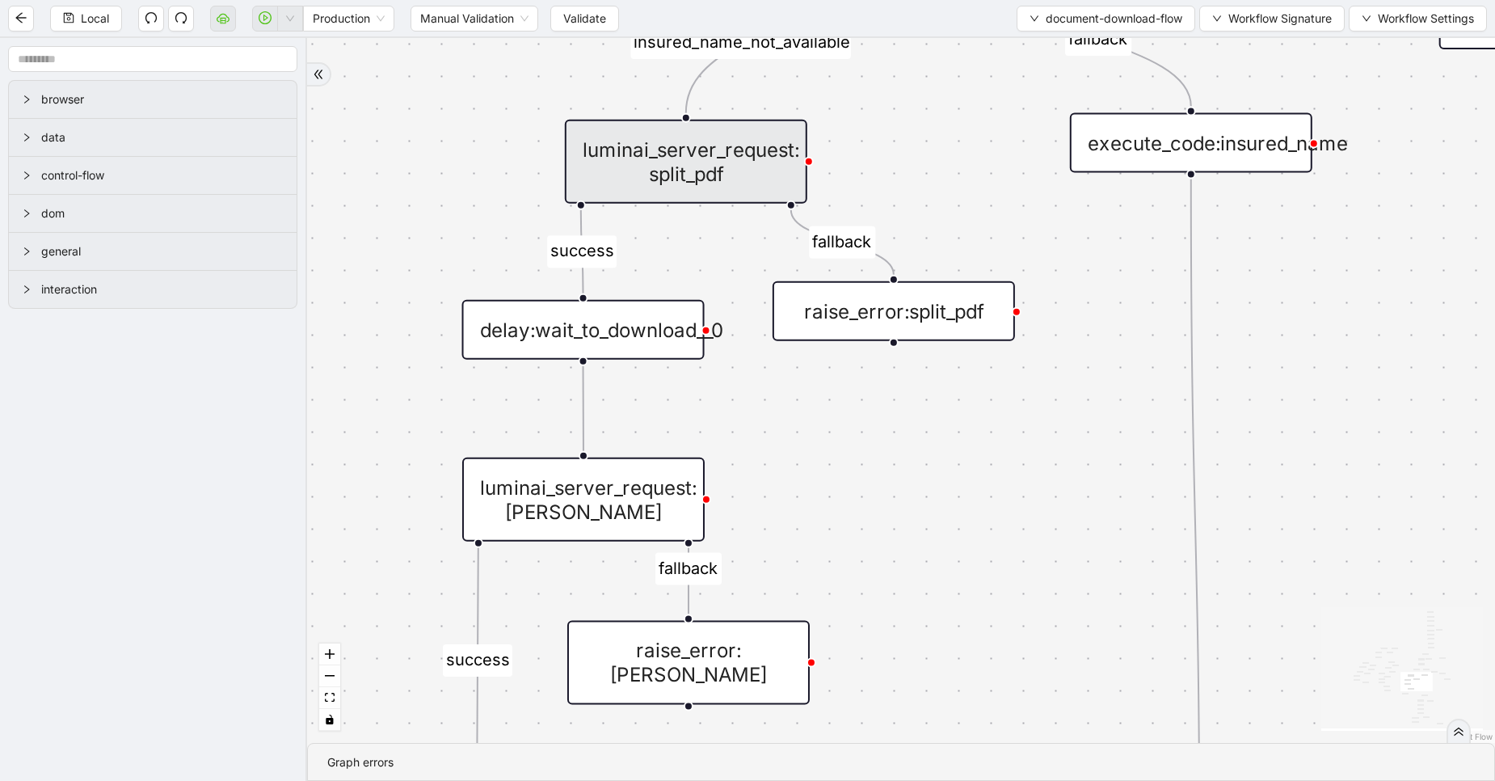
drag, startPoint x: 895, startPoint y: 439, endPoint x: 897, endPoint y: 175, distance: 263.5
click at [897, 175] on div "fallback success fallback fallback success success fallback fallback fallback f…" at bounding box center [901, 390] width 1188 height 705
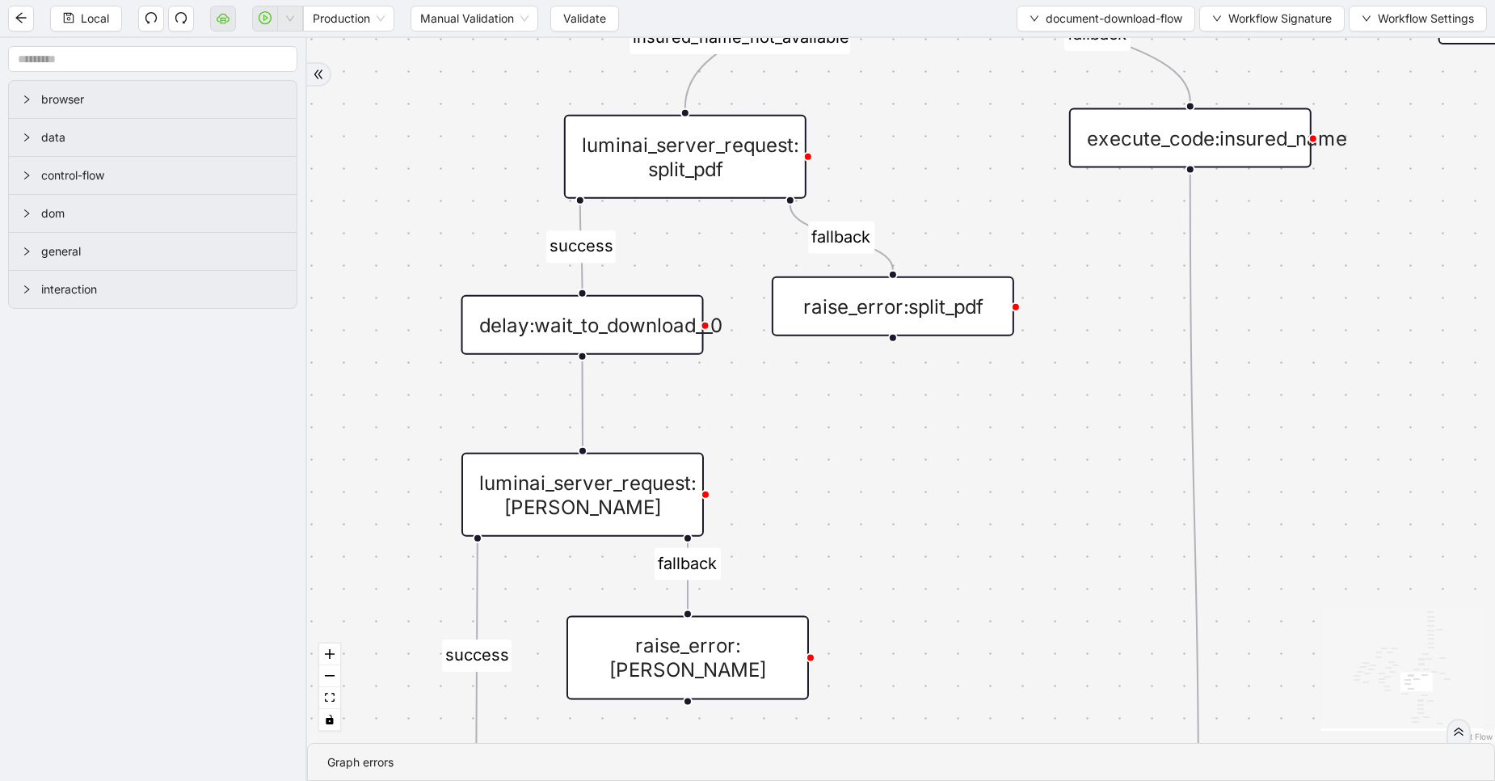
click at [630, 333] on div "delay:wait_to_download__0" at bounding box center [583, 325] width 242 height 60
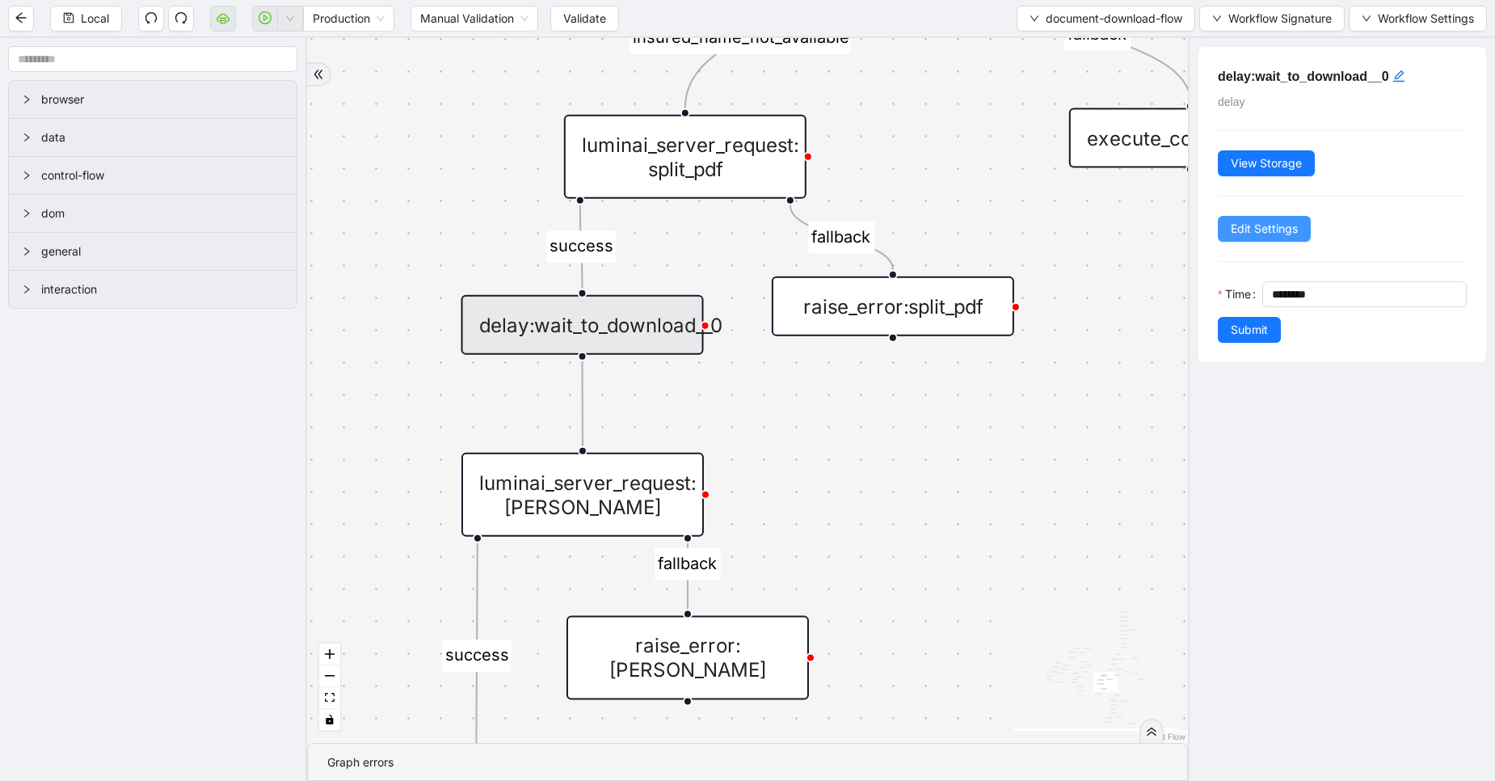
click at [1248, 221] on span "Edit Settings" at bounding box center [1264, 229] width 67 height 18
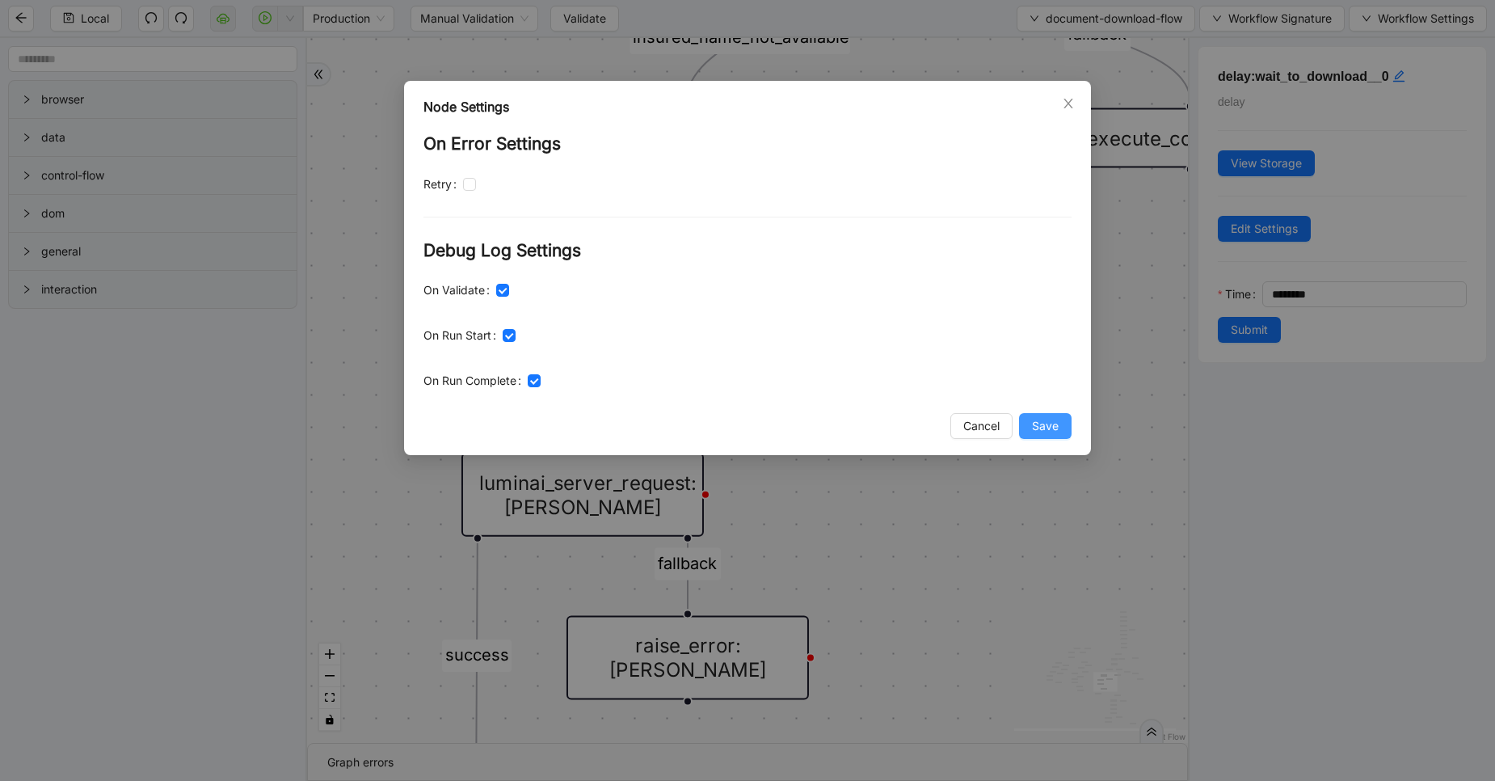
click at [1035, 434] on span "Save" at bounding box center [1045, 426] width 27 height 18
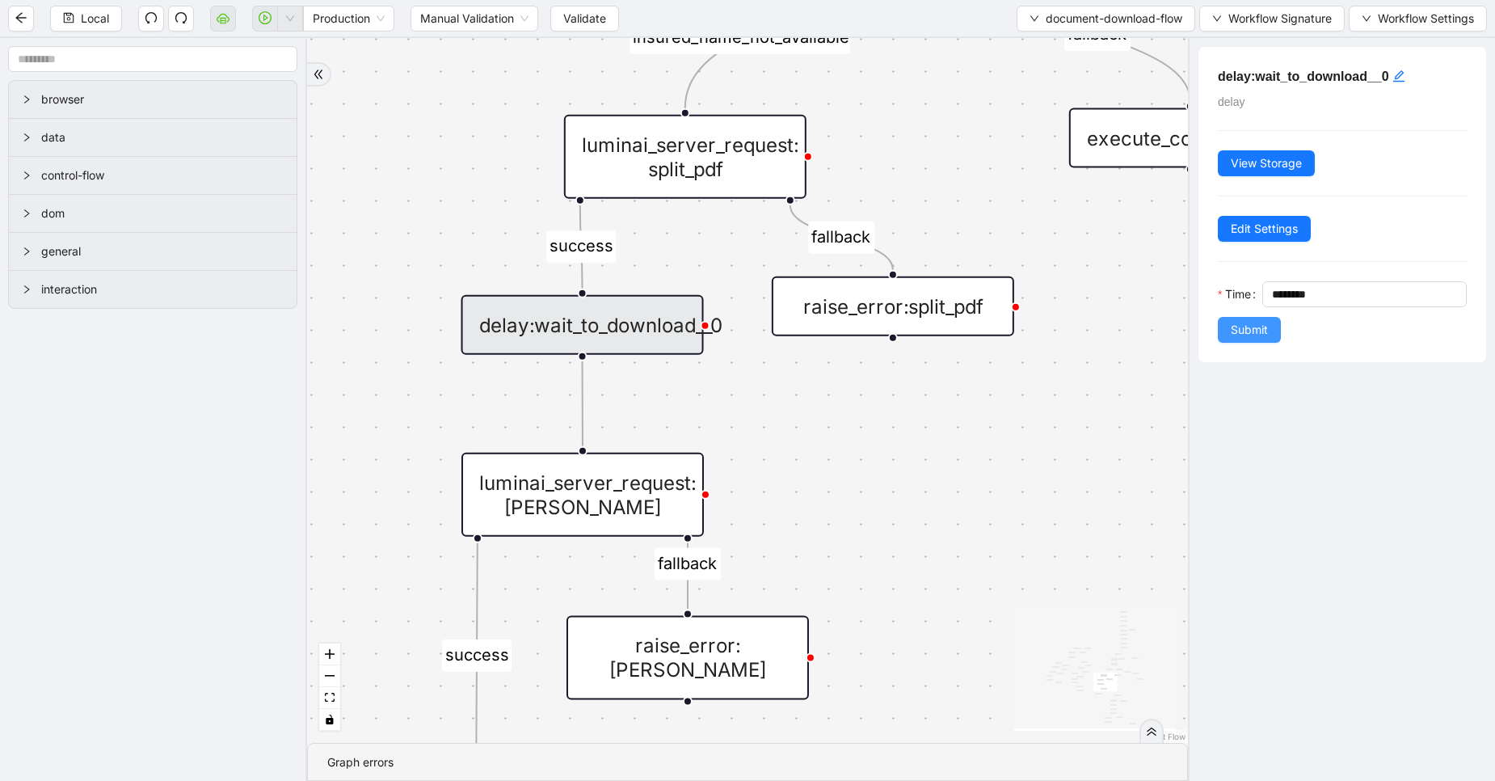
click at [1258, 334] on span "Submit" at bounding box center [1249, 330] width 37 height 18
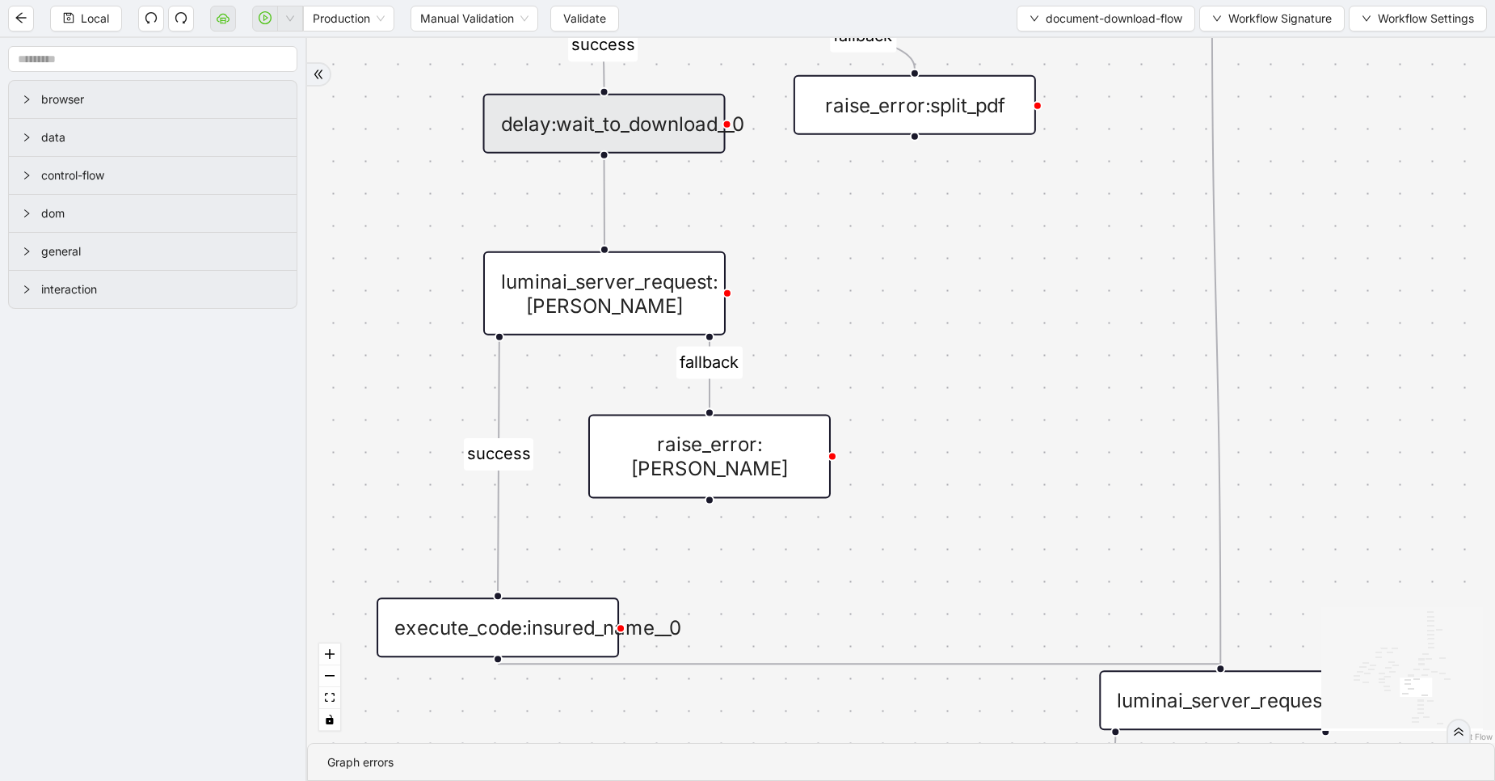
drag, startPoint x: 1035, startPoint y: 470, endPoint x: 1056, endPoint y: 229, distance: 242.6
click at [1056, 229] on div "fallback success fallback fallback success success fallback fallback fallback f…" at bounding box center [901, 390] width 1188 height 705
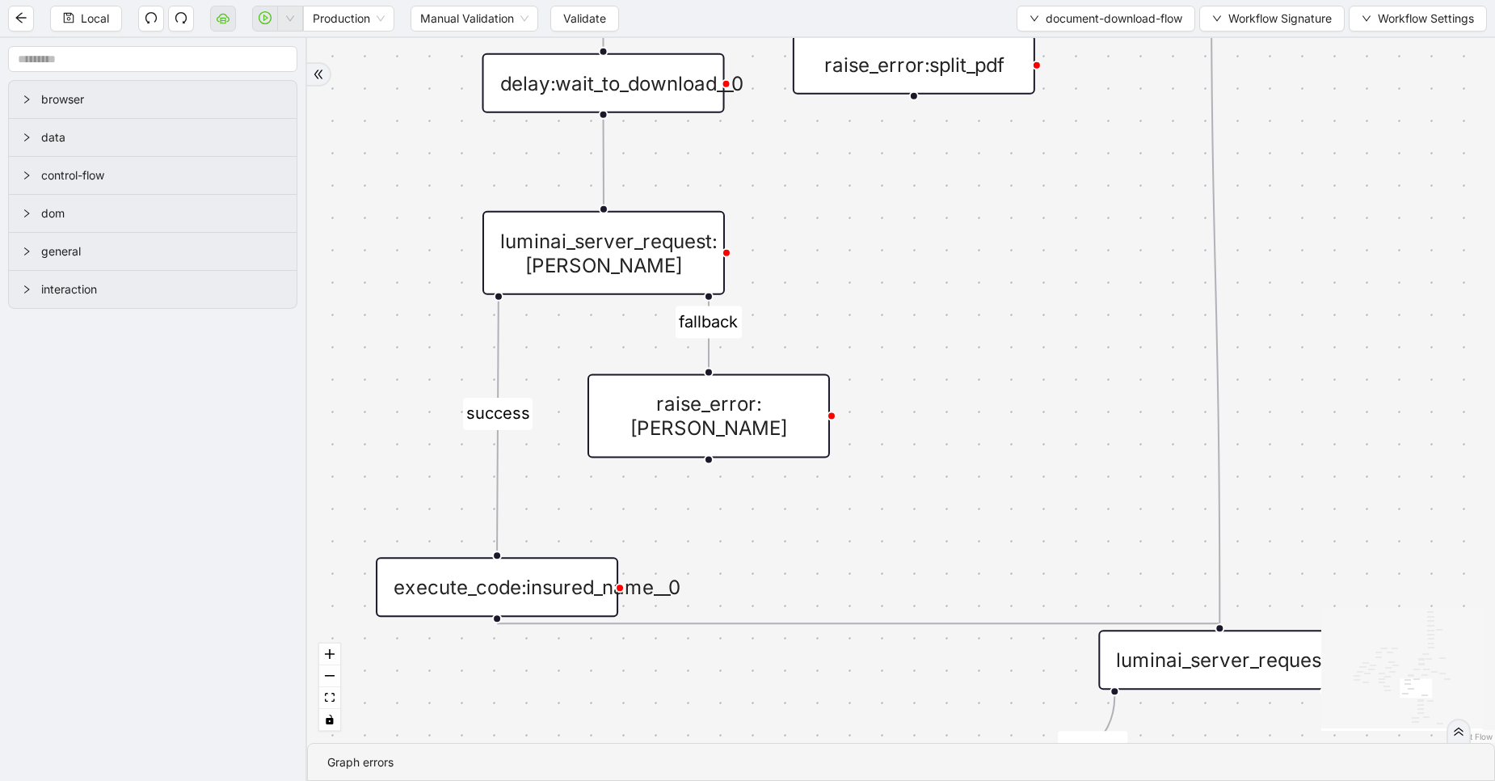
click at [647, 234] on div "luminai_server_request:[PERSON_NAME]" at bounding box center [604, 253] width 242 height 84
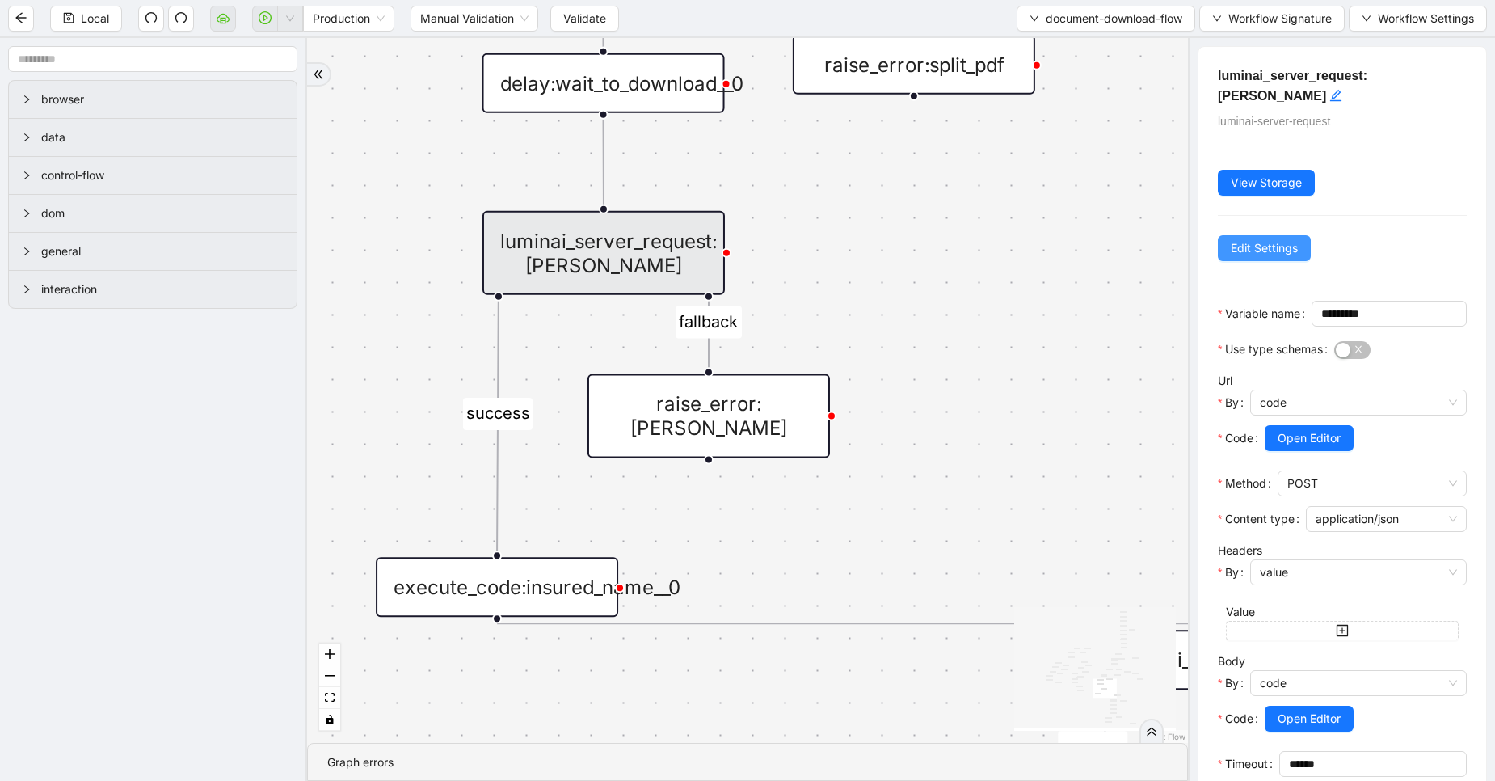
click at [1284, 239] on span "Edit Settings" at bounding box center [1264, 248] width 67 height 18
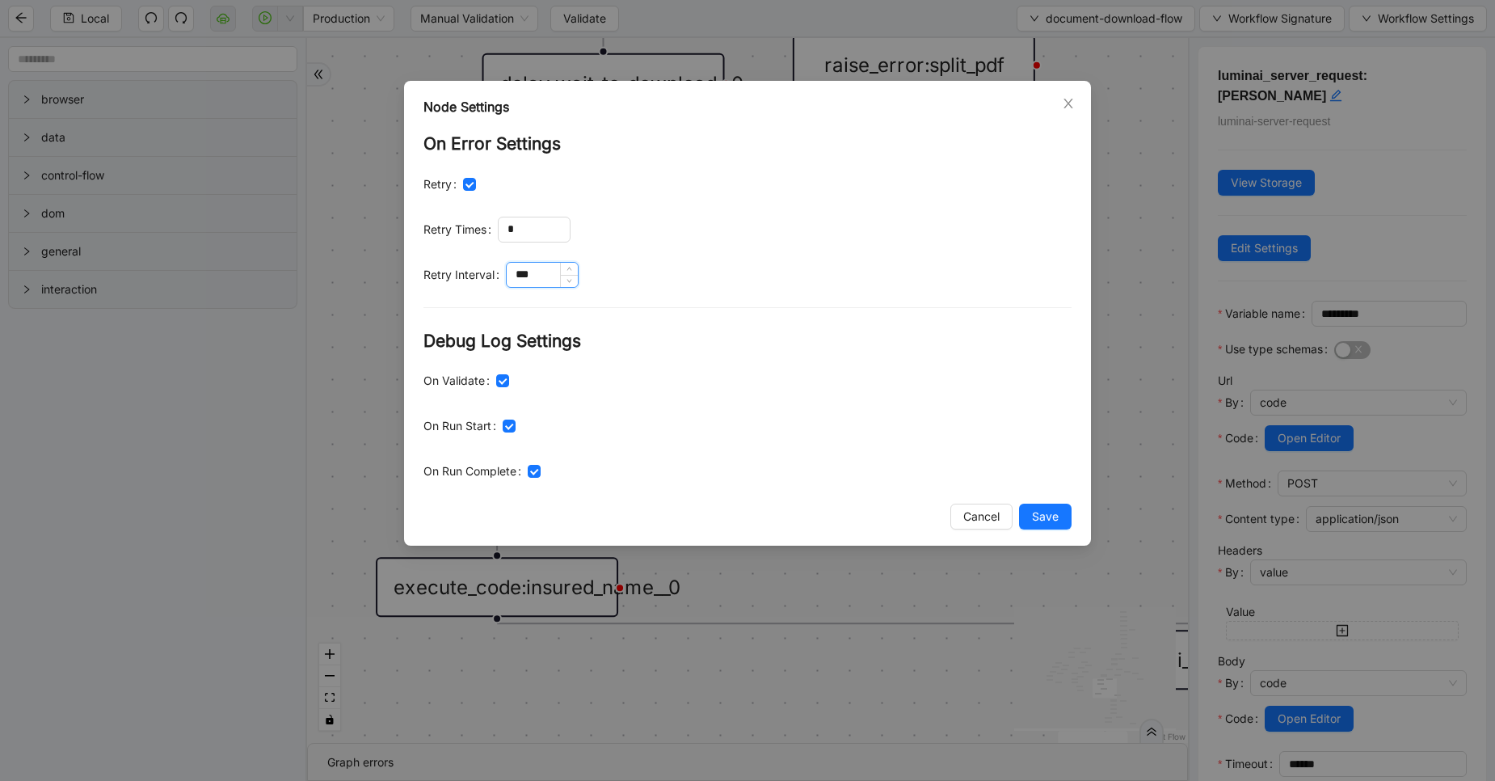
click at [544, 272] on input "***" at bounding box center [542, 275] width 71 height 24
type input "****"
click at [1034, 516] on span "Save" at bounding box center [1045, 517] width 27 height 18
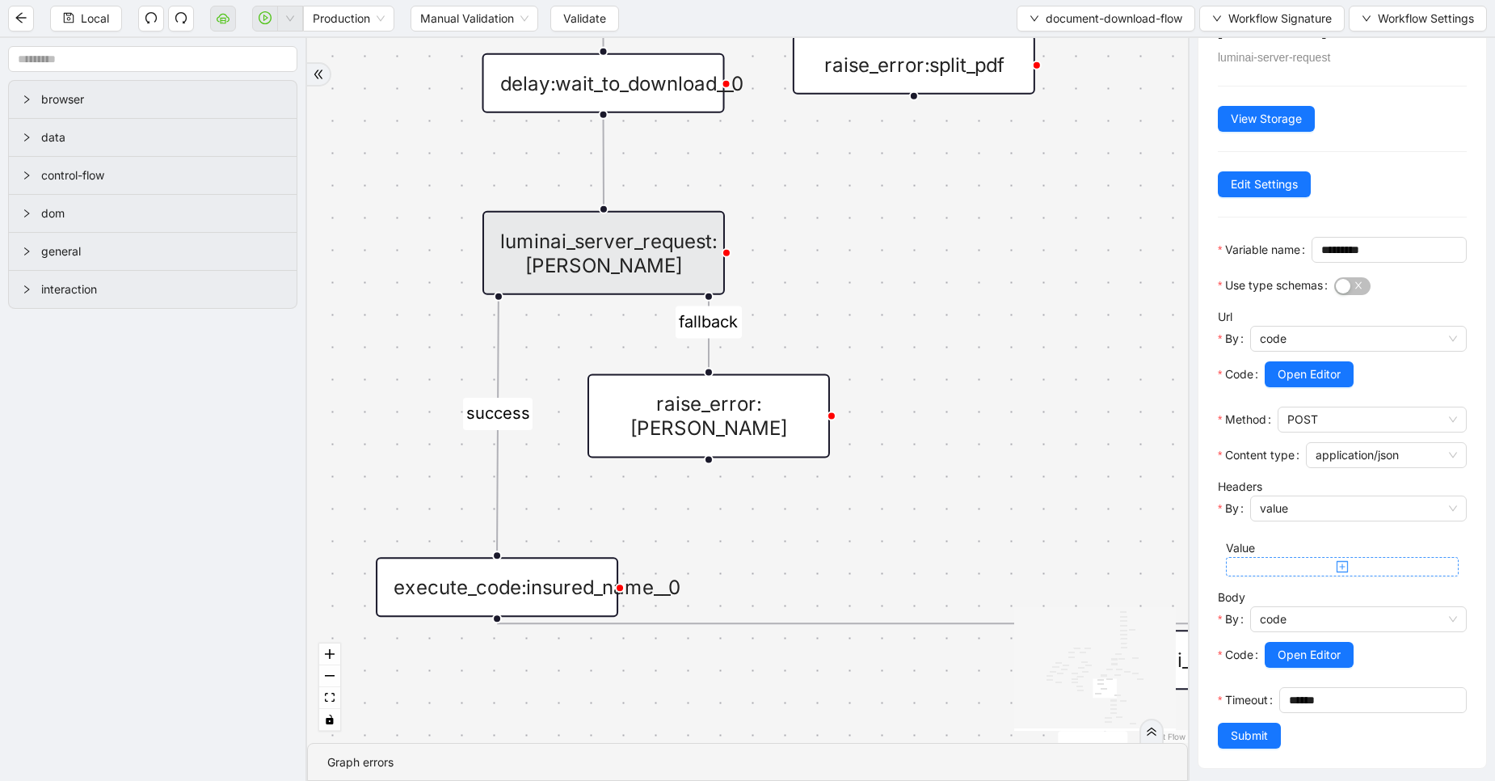
scroll to position [100, 0]
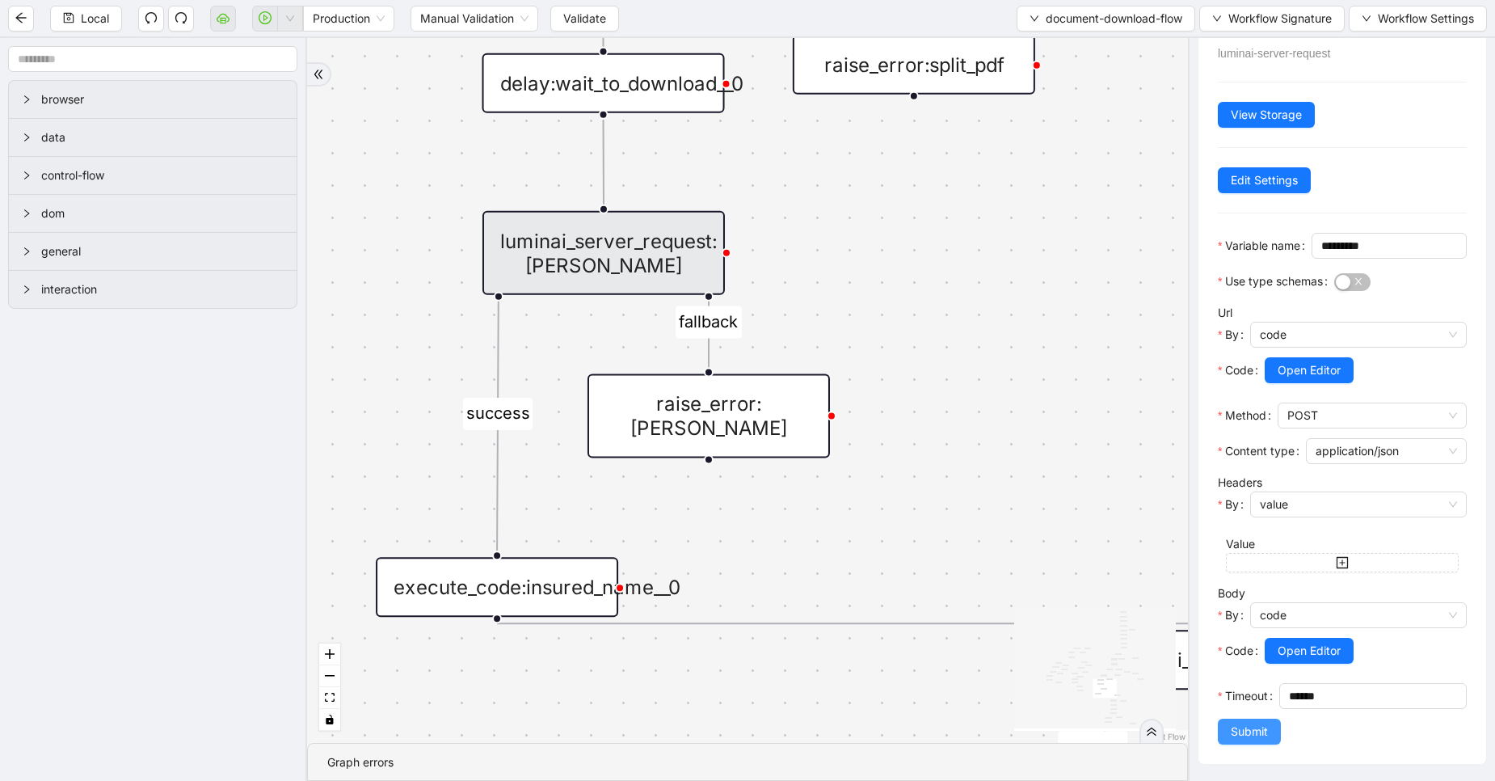
click at [1245, 736] on span "Submit" at bounding box center [1249, 732] width 37 height 18
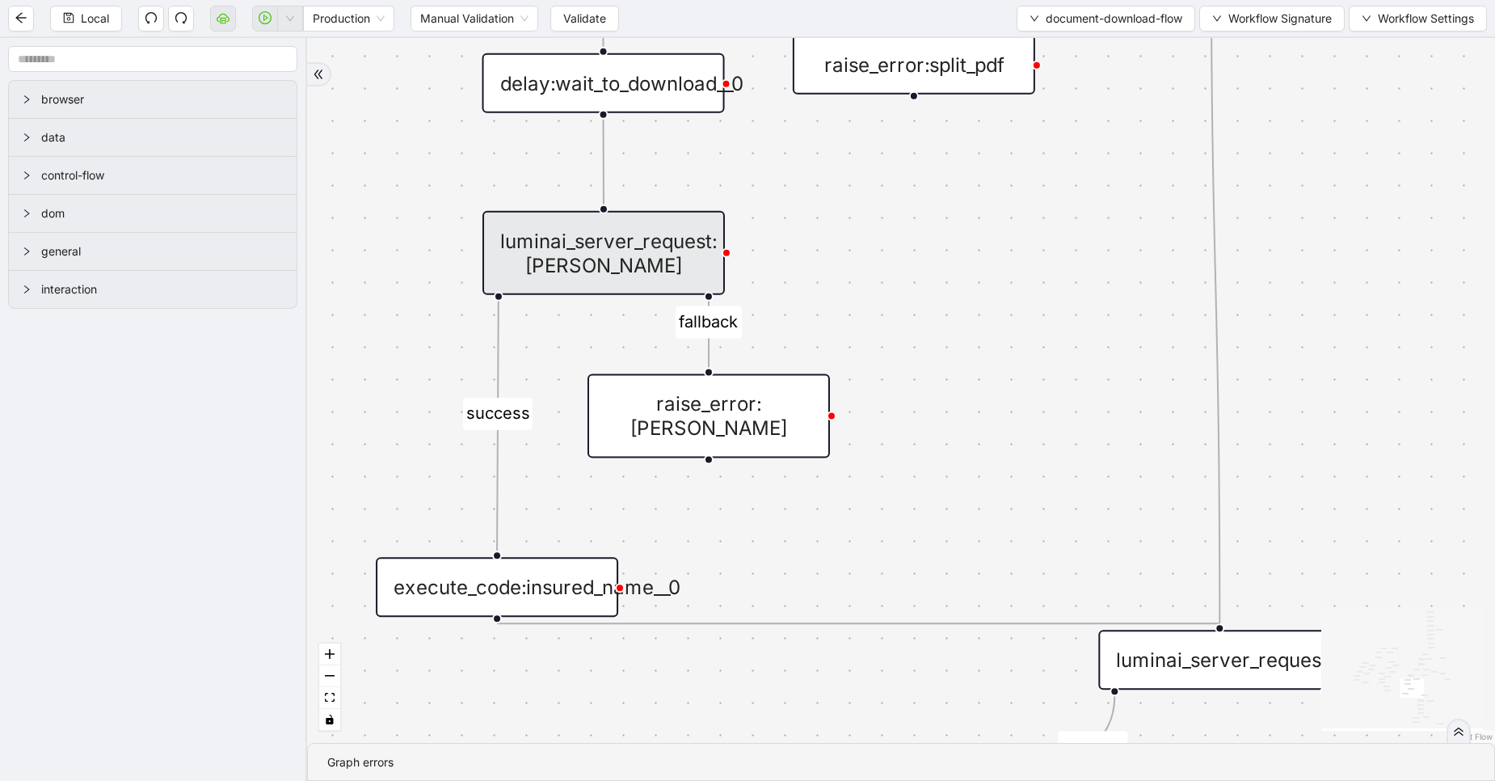
scroll to position [0, 0]
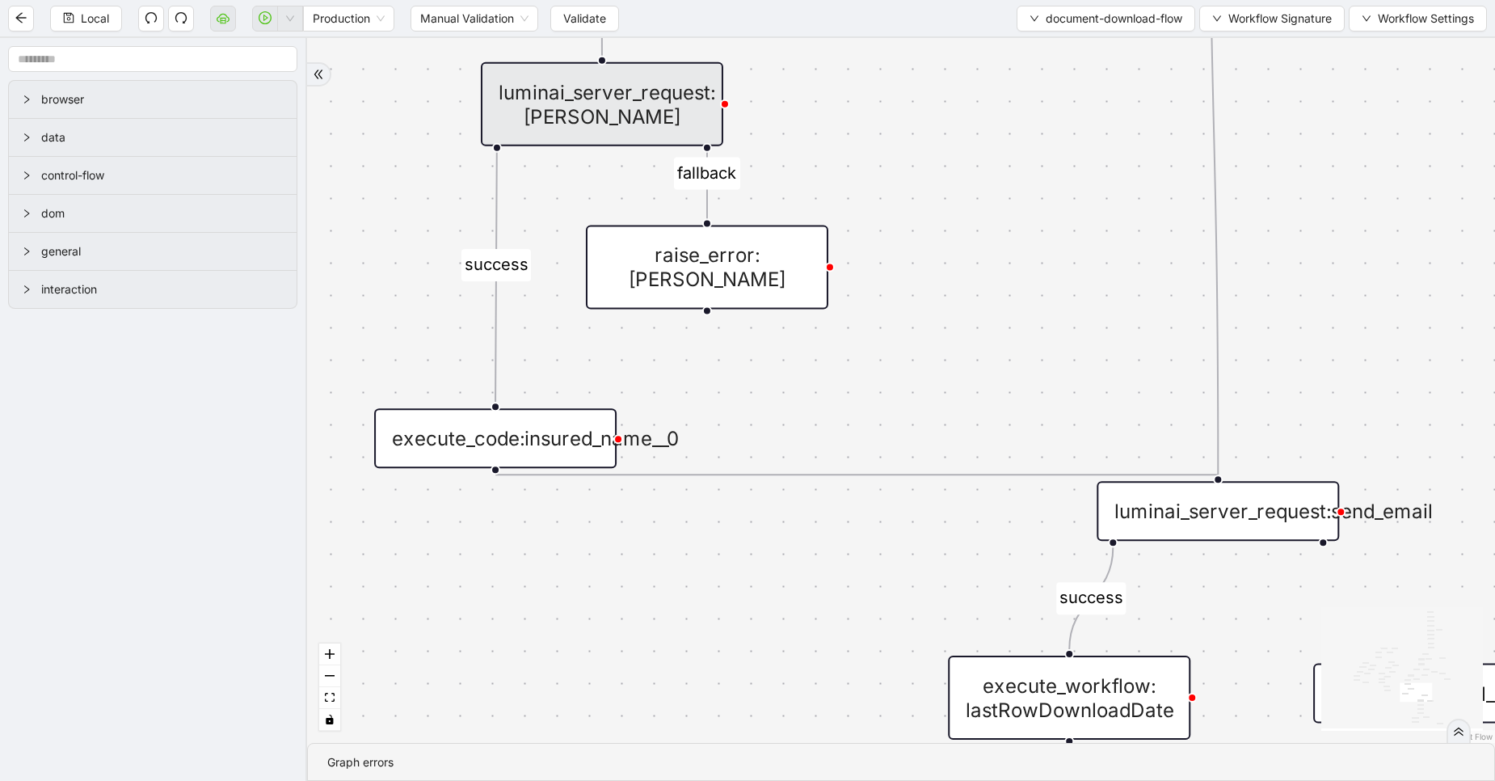
drag, startPoint x: 803, startPoint y: 565, endPoint x: 808, endPoint y: 291, distance: 274.0
click at [808, 291] on div "fallback success fallback fallback success success fallback fallback fallback f…" at bounding box center [901, 390] width 1188 height 705
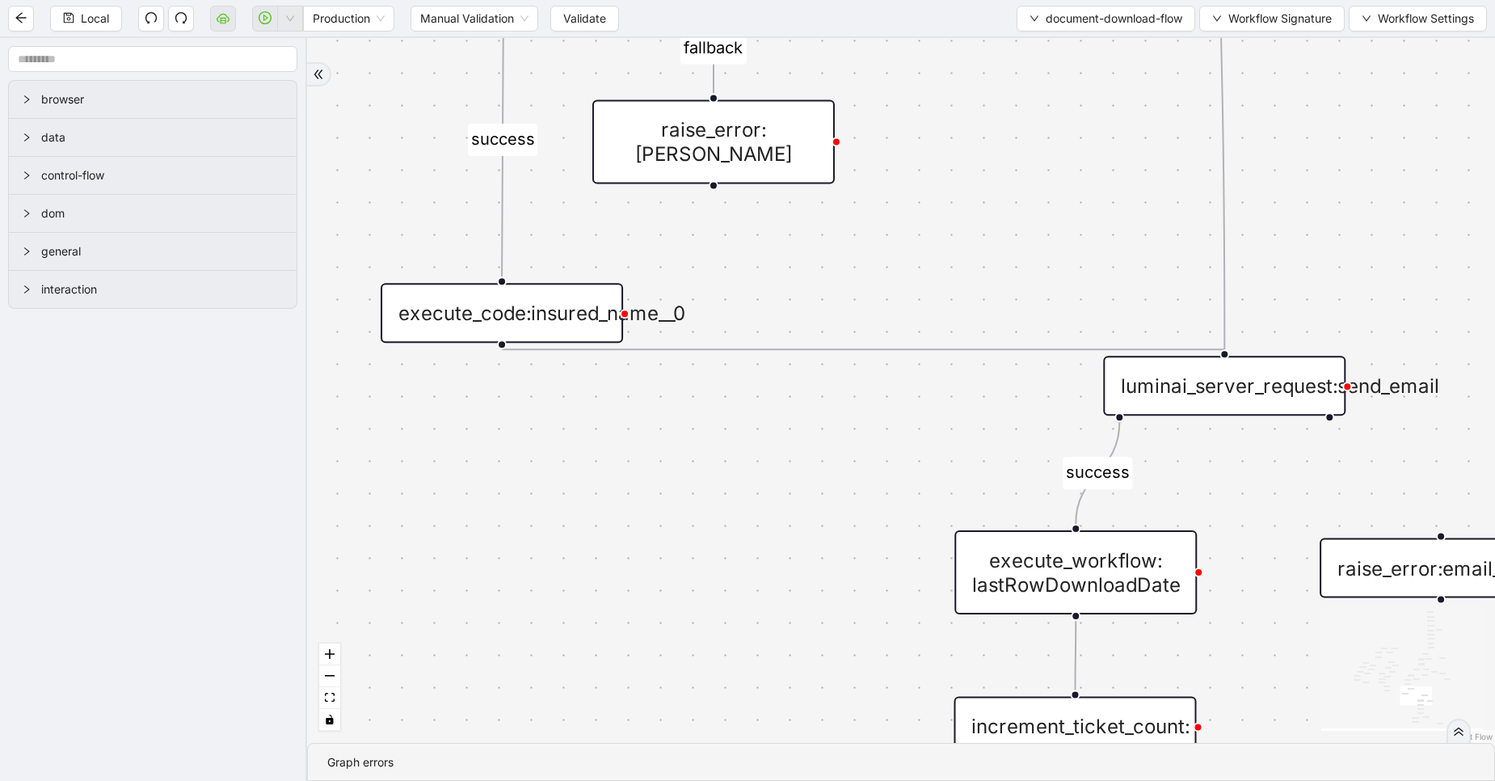
click at [521, 316] on div "execute_code:insured_name__0" at bounding box center [502, 313] width 242 height 60
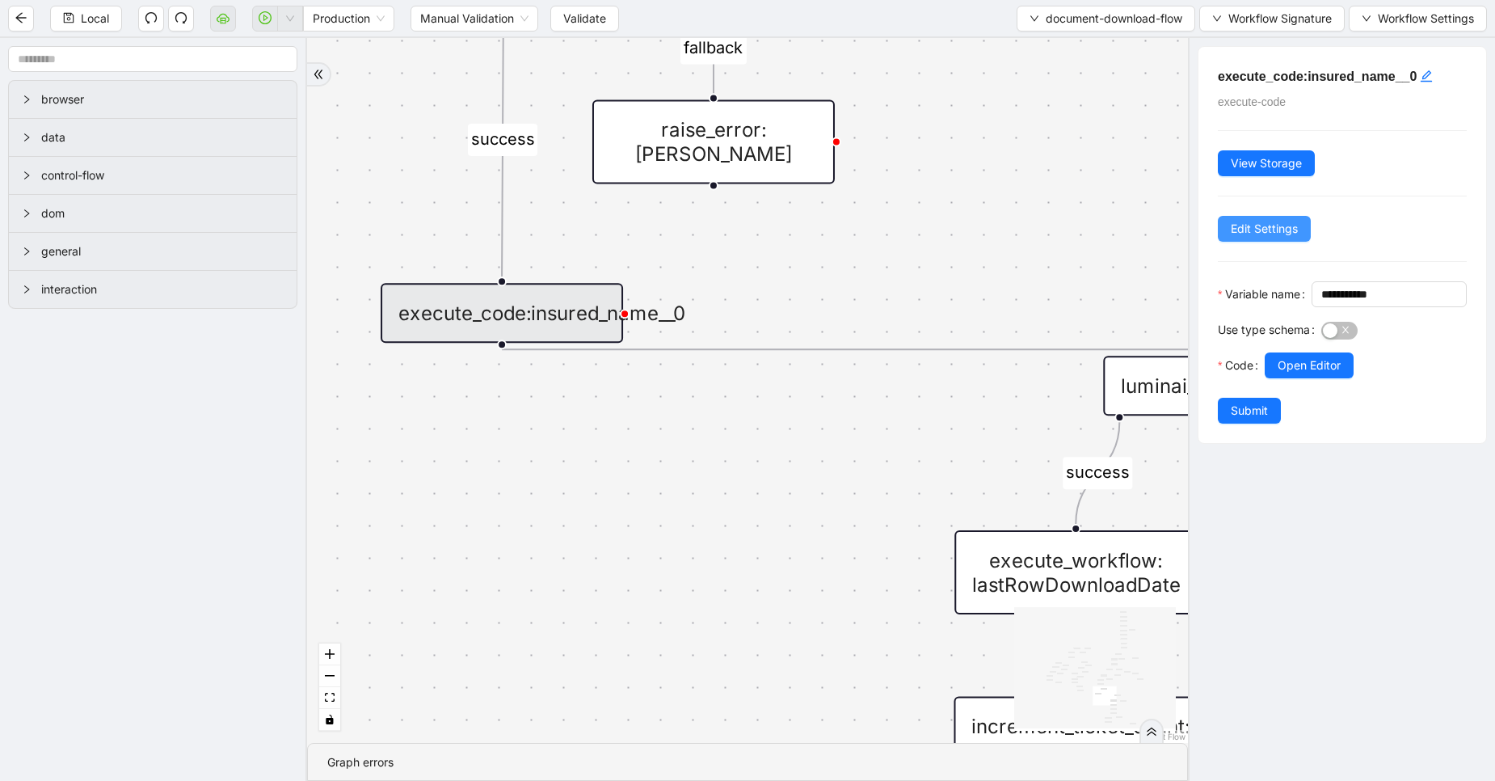
click at [1246, 238] on button "Edit Settings" at bounding box center [1264, 229] width 93 height 26
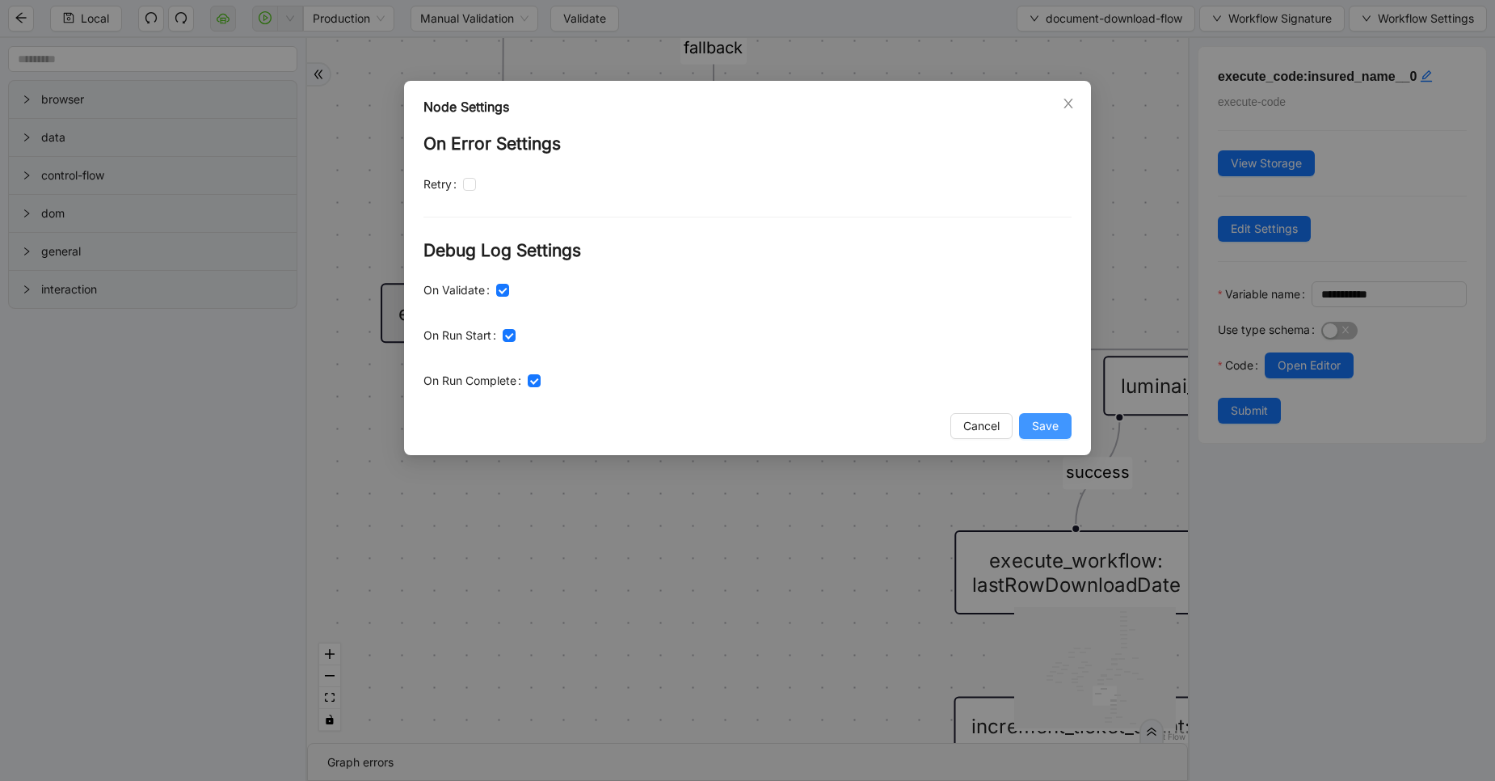
click at [1052, 422] on span "Save" at bounding box center [1045, 426] width 27 height 18
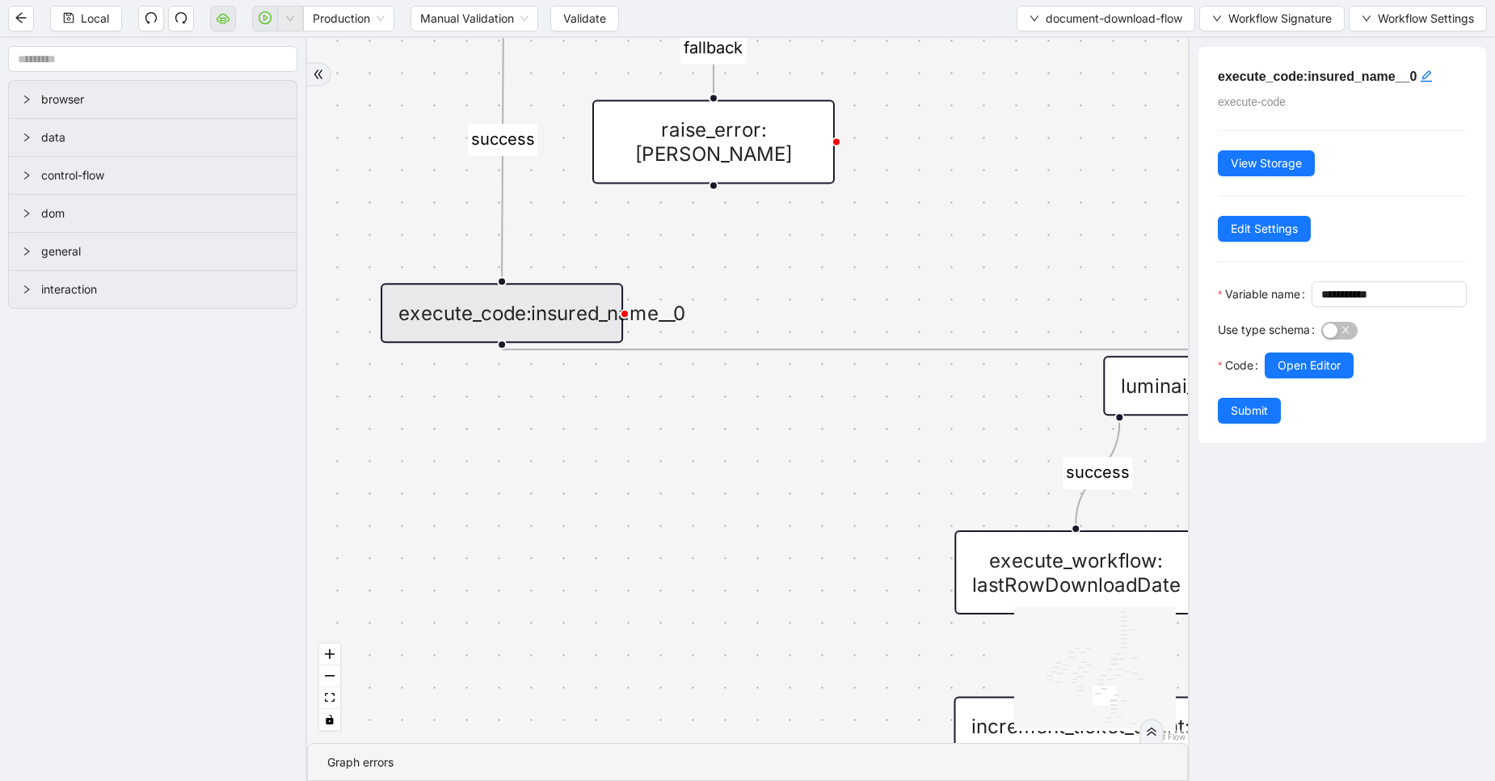
click at [1250, 419] on span "Submit" at bounding box center [1249, 411] width 37 height 18
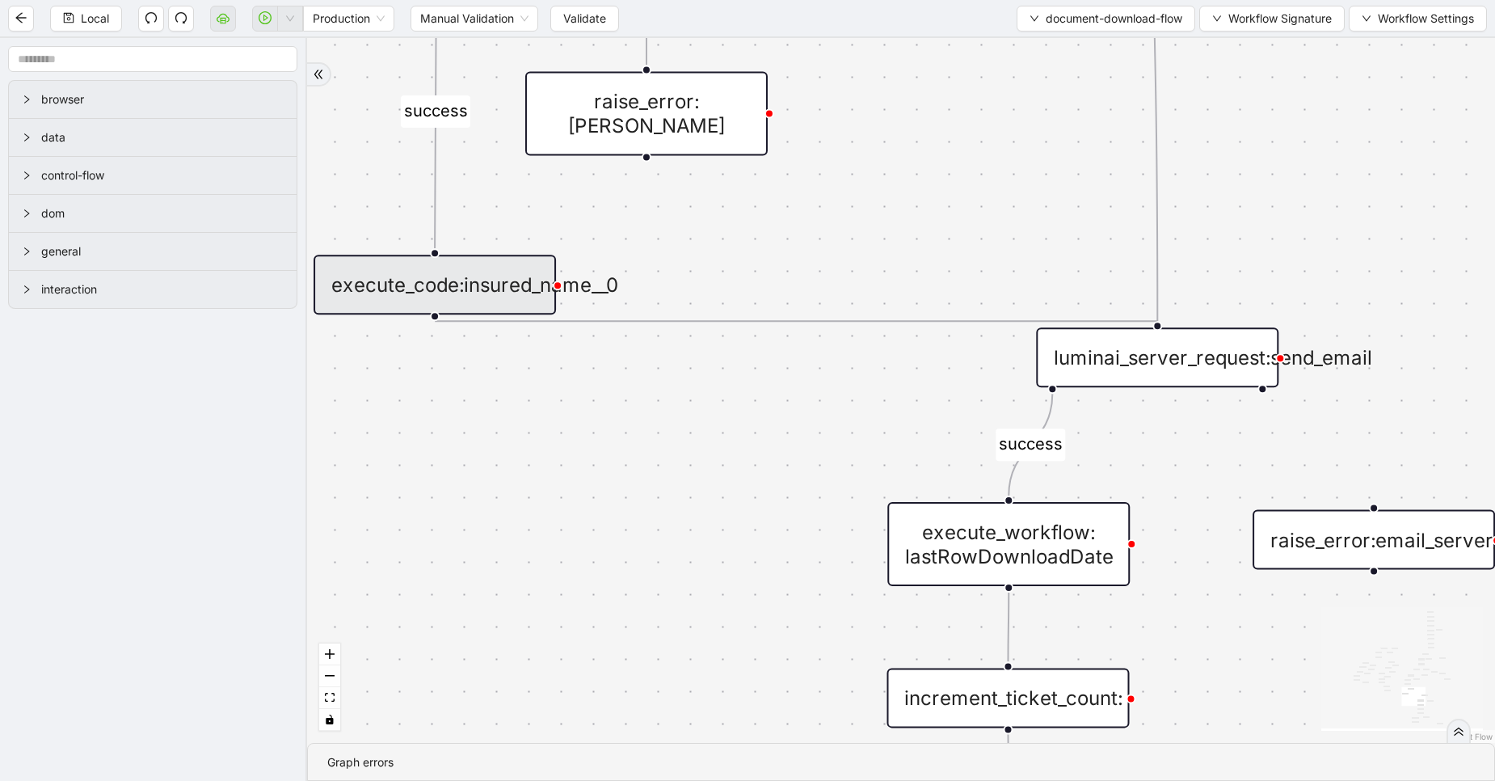
click at [881, 411] on div "fallback success fallback fallback success success fallback fallback fallback f…" at bounding box center [901, 390] width 1188 height 705
drag, startPoint x: 881, startPoint y: 411, endPoint x: 600, endPoint y: 313, distance: 298.1
click at [600, 313] on div "fallback success fallback fallback success success fallback fallback fallback f…" at bounding box center [901, 390] width 1188 height 705
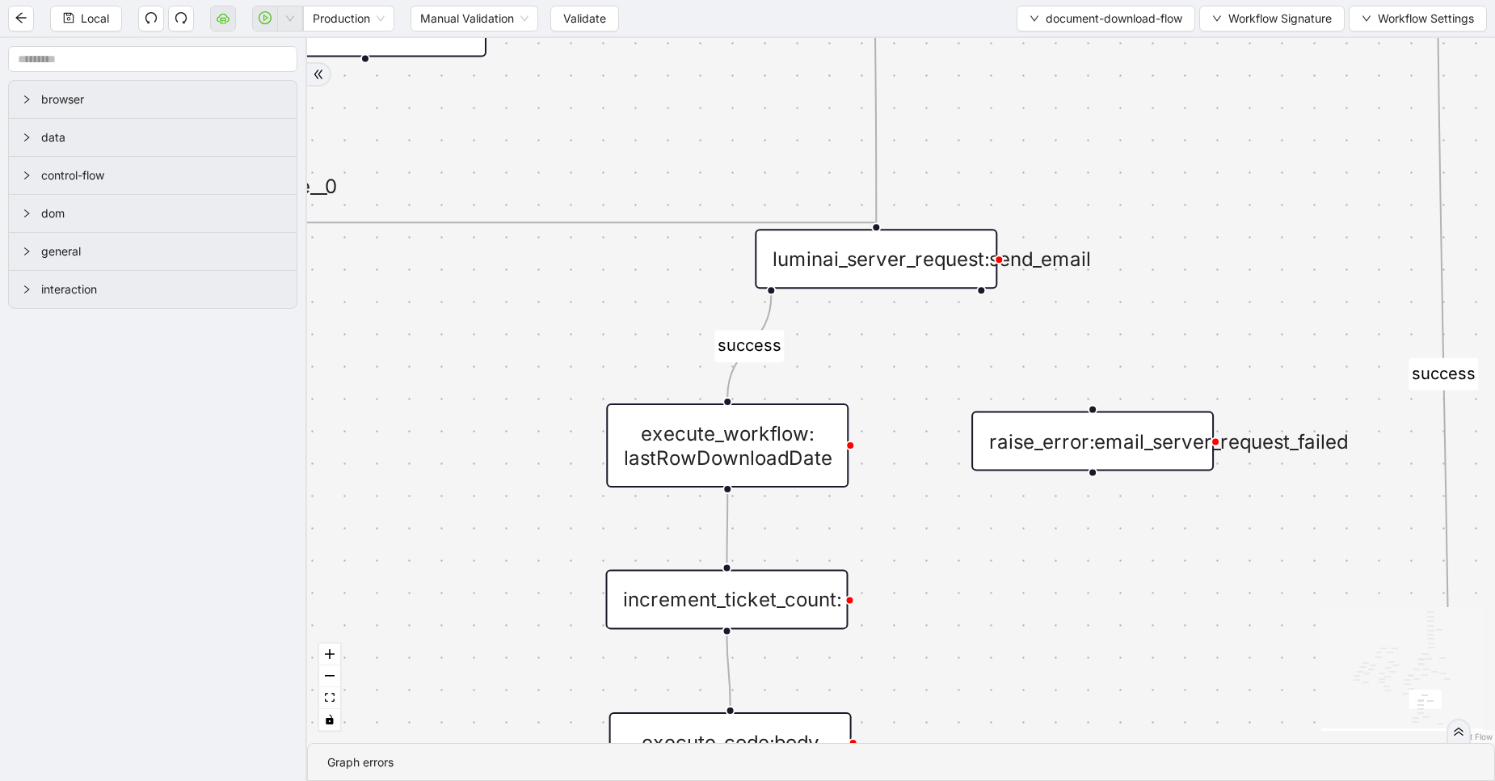
click at [840, 285] on div "luminai_server_request:send_email" at bounding box center [876, 259] width 242 height 60
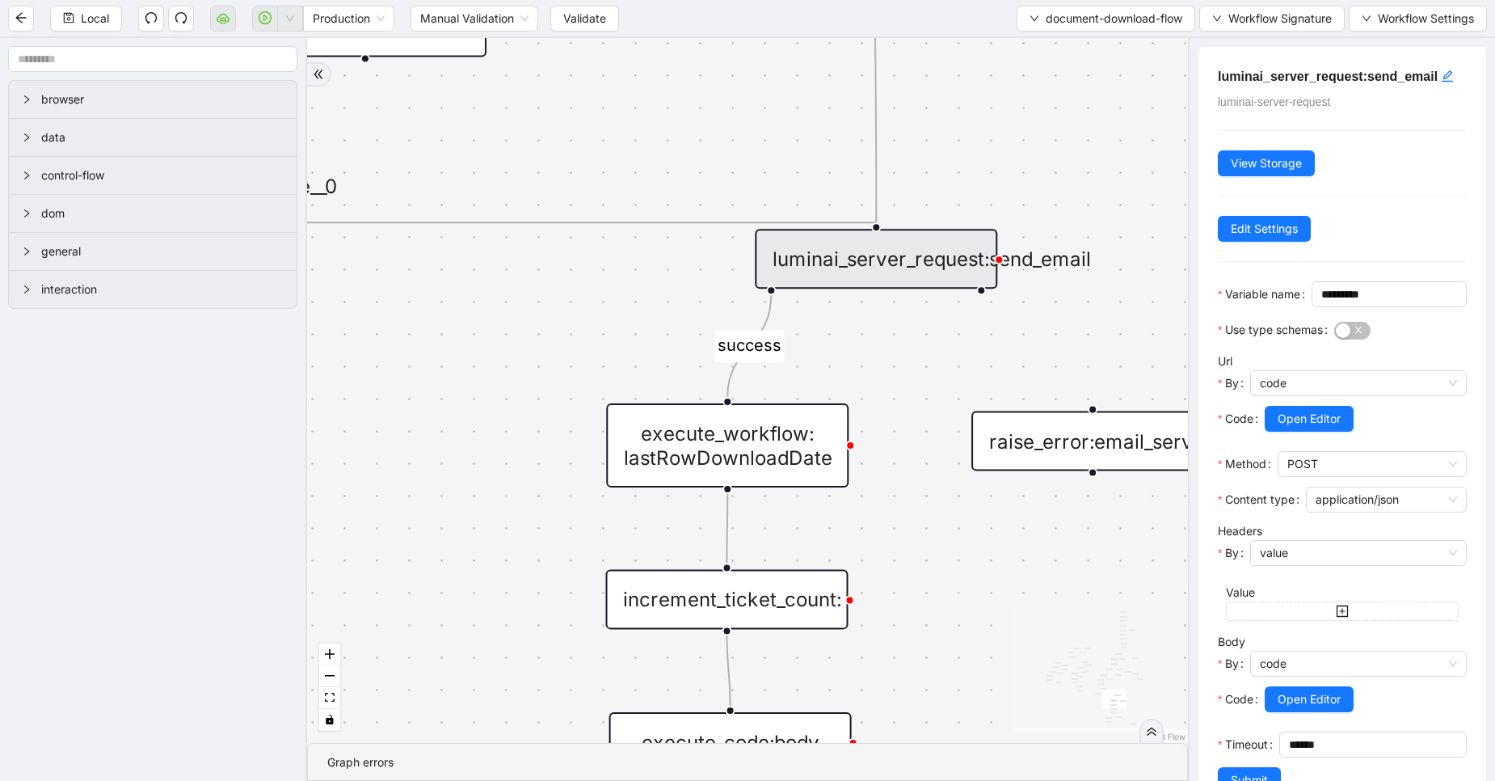
scroll to position [100, 0]
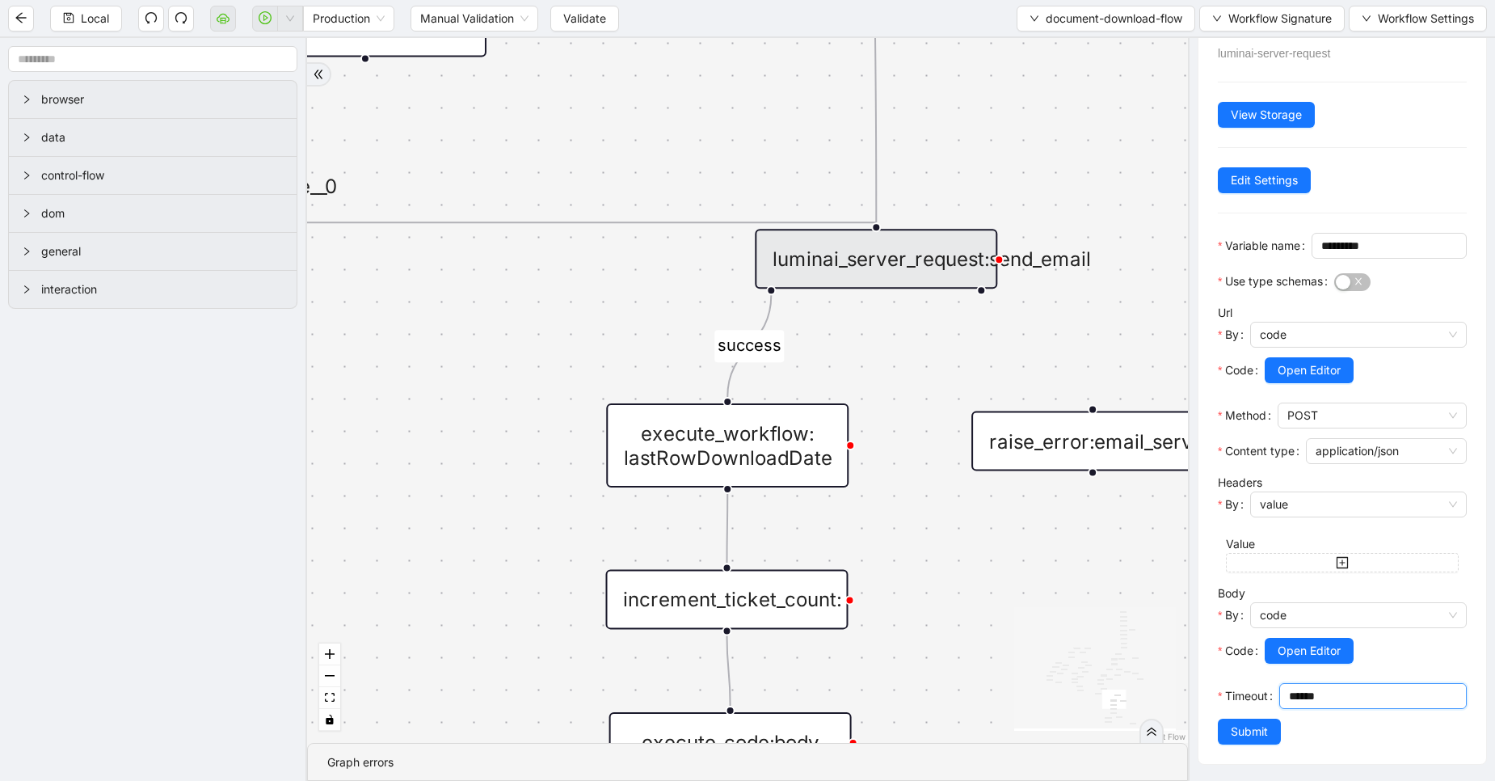
drag, startPoint x: 1241, startPoint y: 694, endPoint x: 1220, endPoint y: 694, distance: 21.0
click at [1280, 694] on div "******" at bounding box center [1374, 696] width 188 height 26
click at [1289, 695] on input "******" at bounding box center [1377, 696] width 177 height 24
type input "*******"
click at [1247, 732] on span "Submit" at bounding box center [1249, 732] width 37 height 18
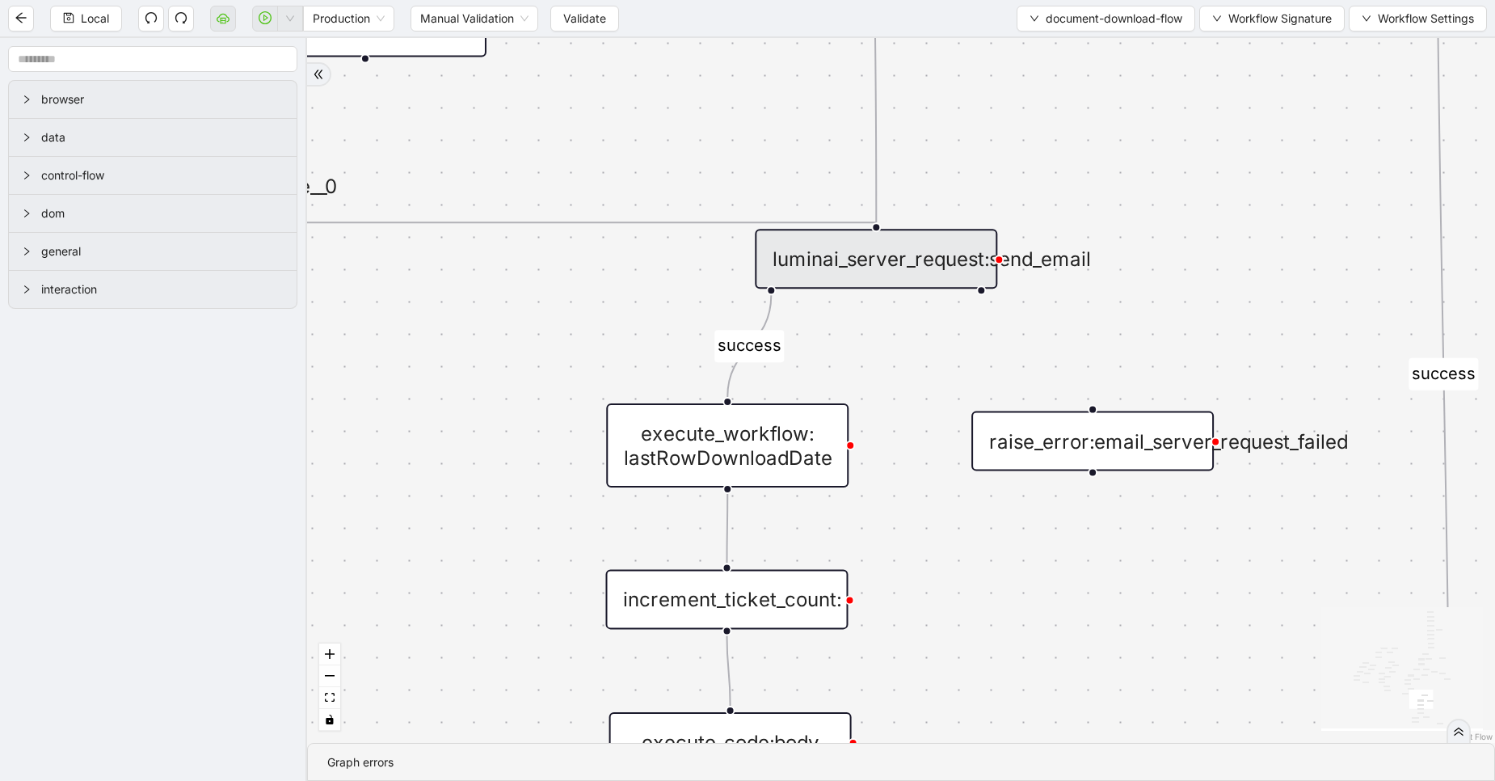
scroll to position [0, 0]
click at [1295, 697] on div "fallback success fallback fallback success success fallback fallback fallback f…" at bounding box center [901, 390] width 1188 height 705
click at [942, 262] on div "luminai_server_request:send_email" at bounding box center [876, 259] width 242 height 60
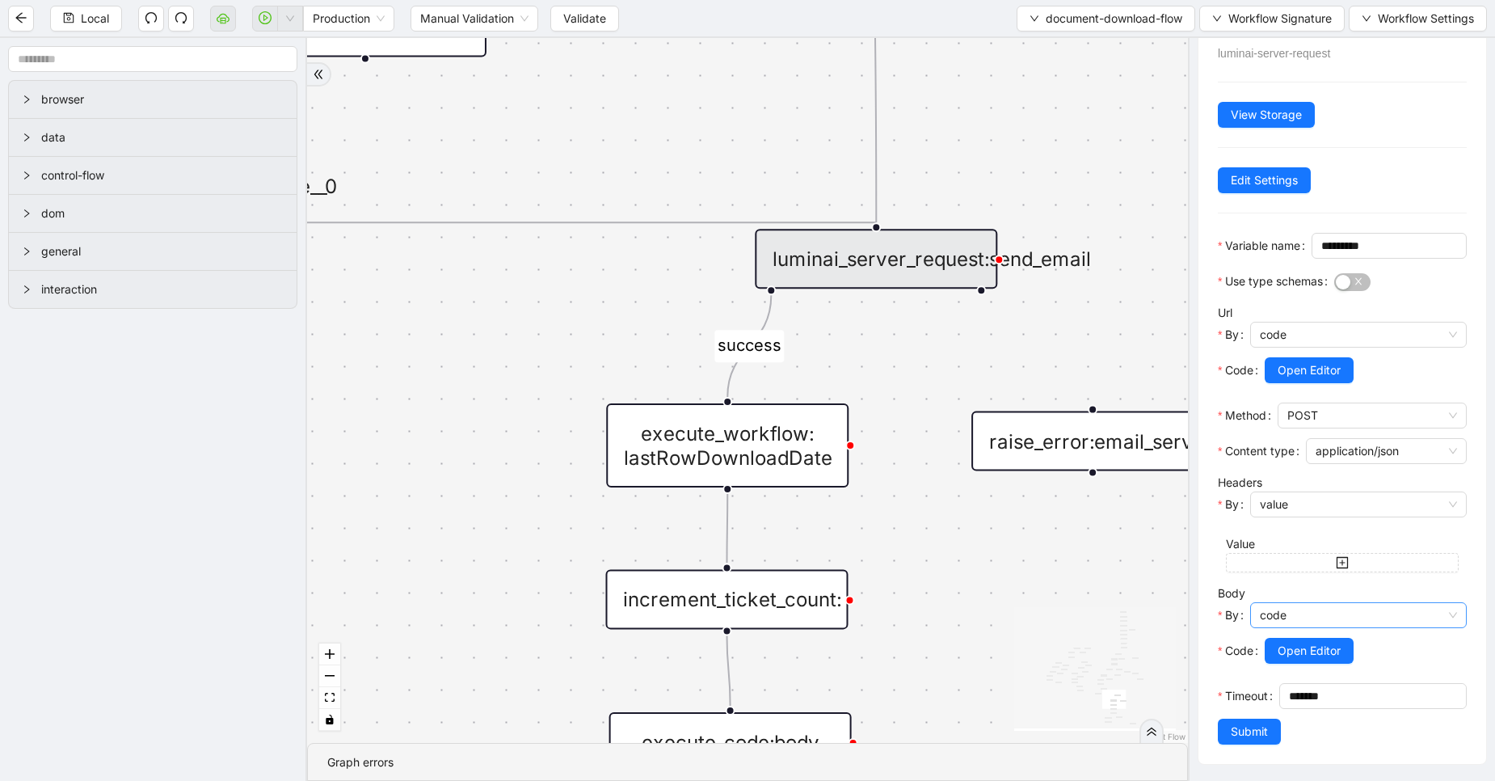
scroll to position [100, 0]
click at [1292, 686] on input "*******" at bounding box center [1377, 696] width 177 height 24
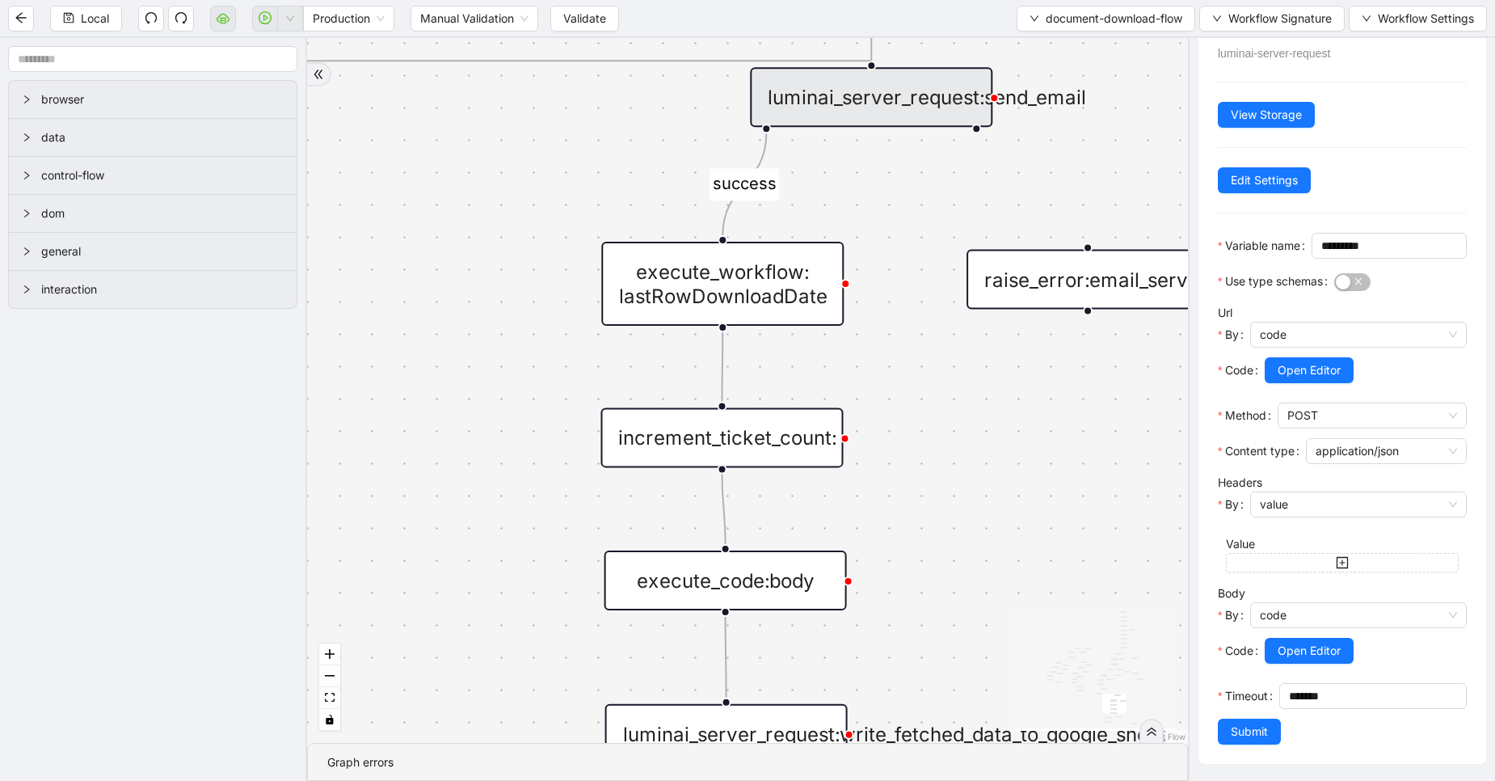
drag, startPoint x: 430, startPoint y: 386, endPoint x: 421, endPoint y: 212, distance: 174.0
click at [421, 212] on div "fallback success fallback fallback success success fallback fallback fallback f…" at bounding box center [747, 390] width 881 height 705
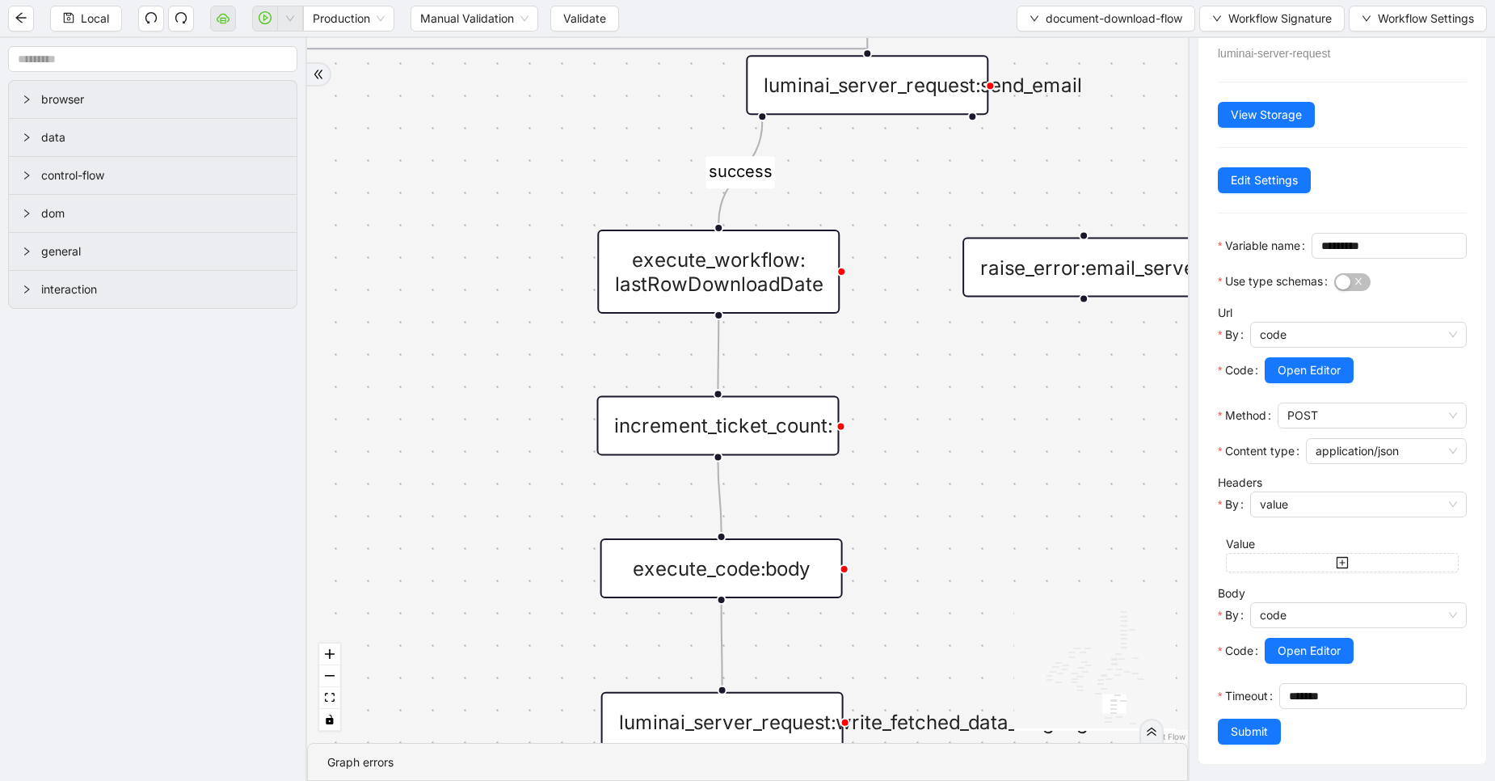
click at [686, 272] on div "execute_workflow: lastRowDownloadDate" at bounding box center [718, 272] width 242 height 84
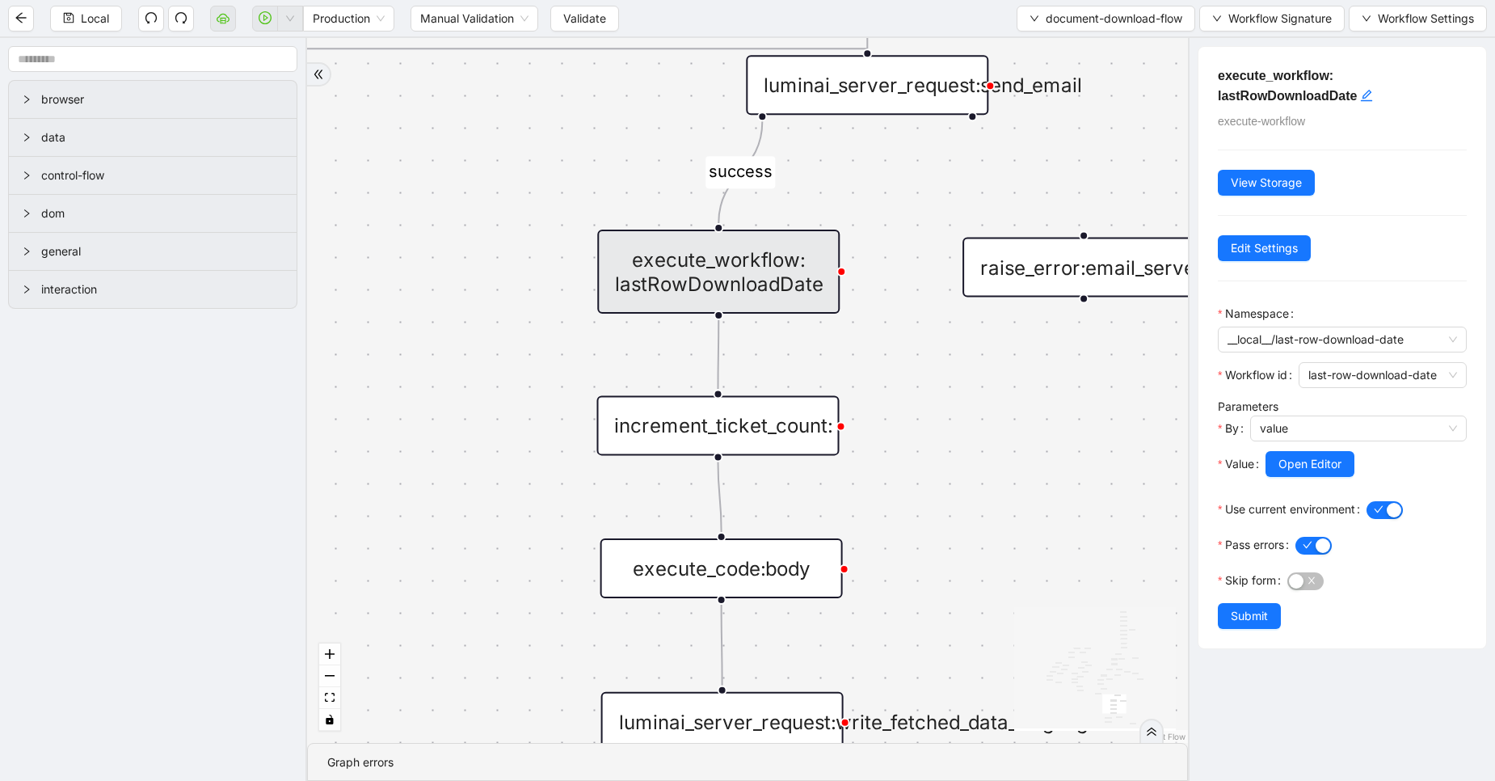
scroll to position [0, 0]
click at [1269, 238] on button "Edit Settings" at bounding box center [1264, 248] width 93 height 26
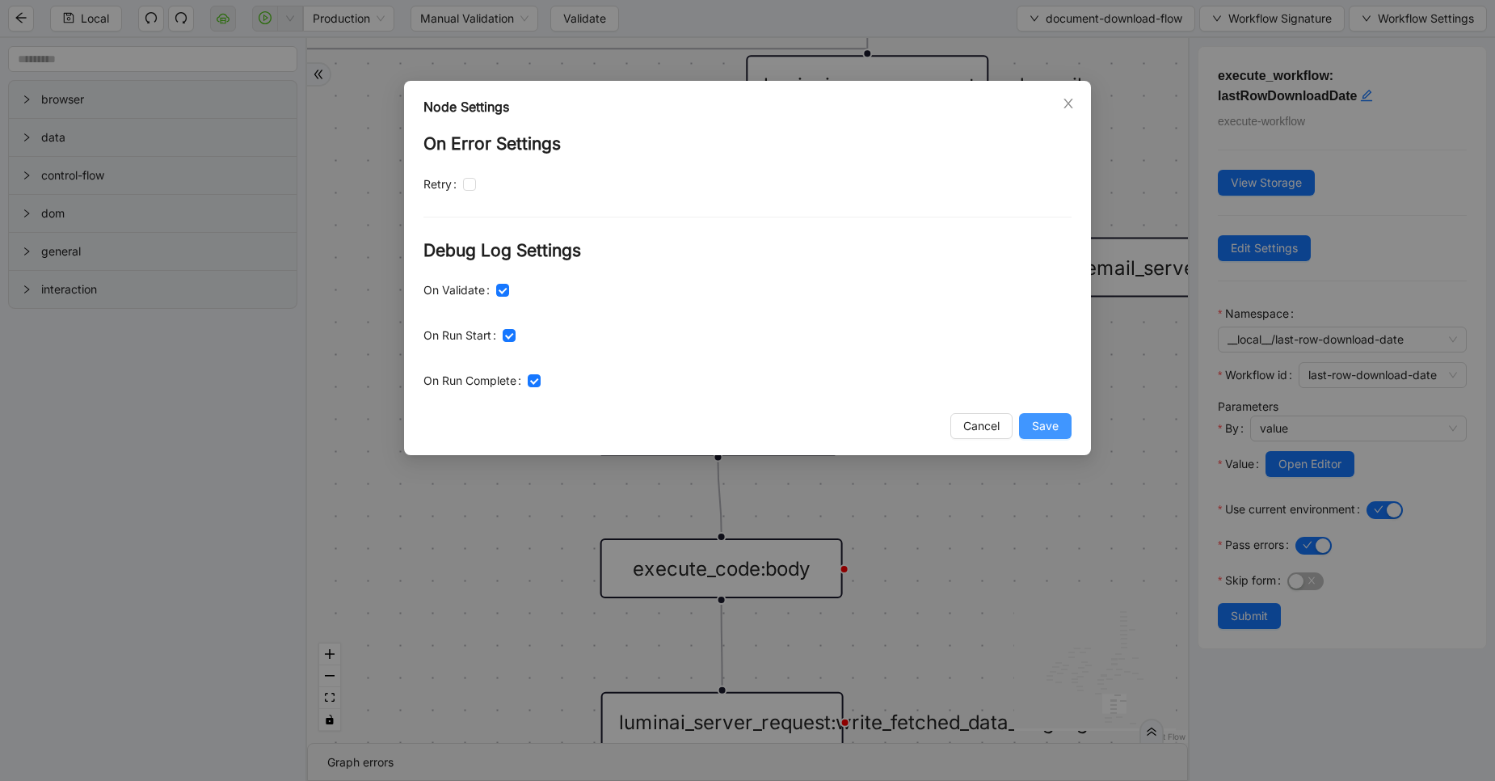
click at [1052, 436] on button "Save" at bounding box center [1045, 426] width 53 height 26
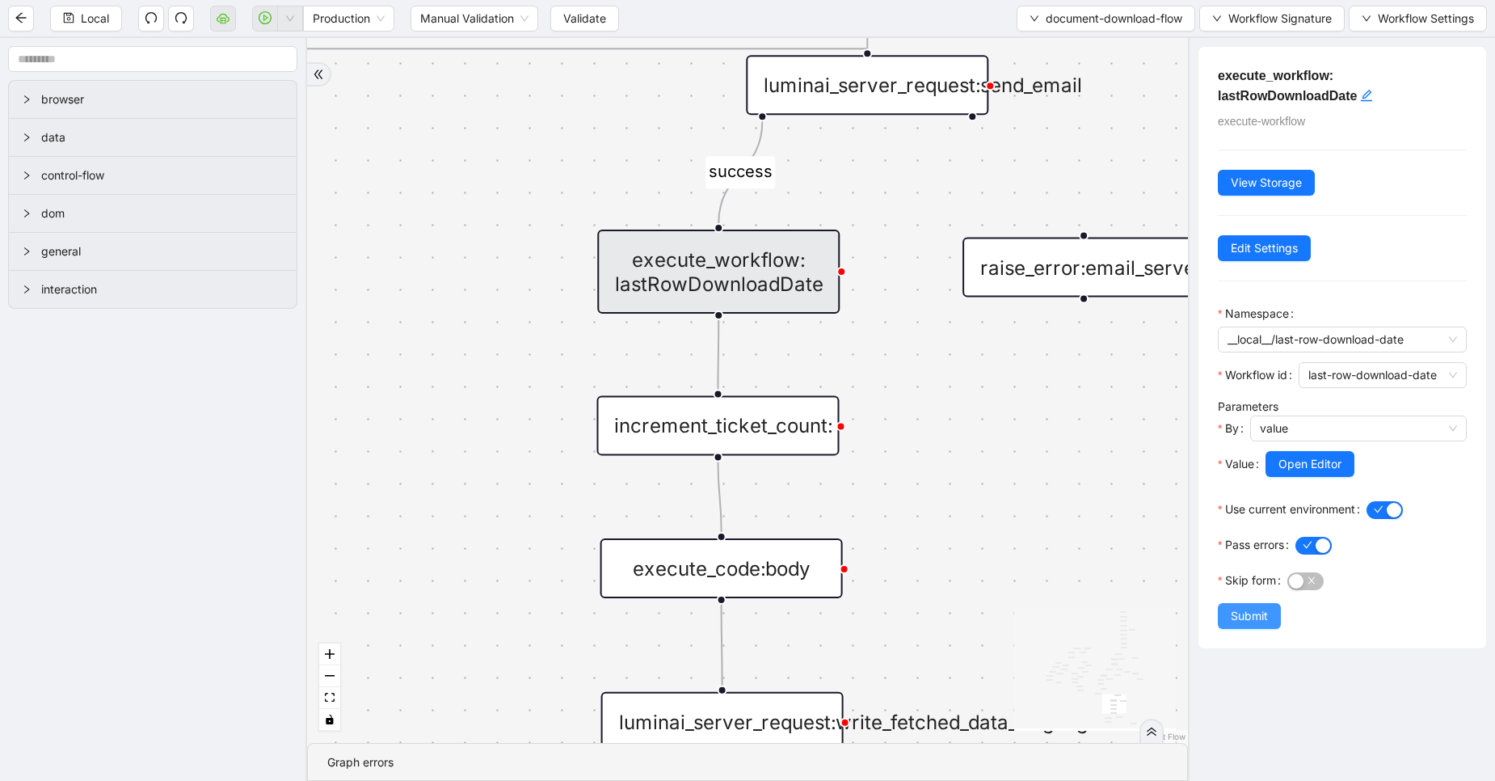
click at [1244, 625] on span "Submit" at bounding box center [1249, 616] width 37 height 18
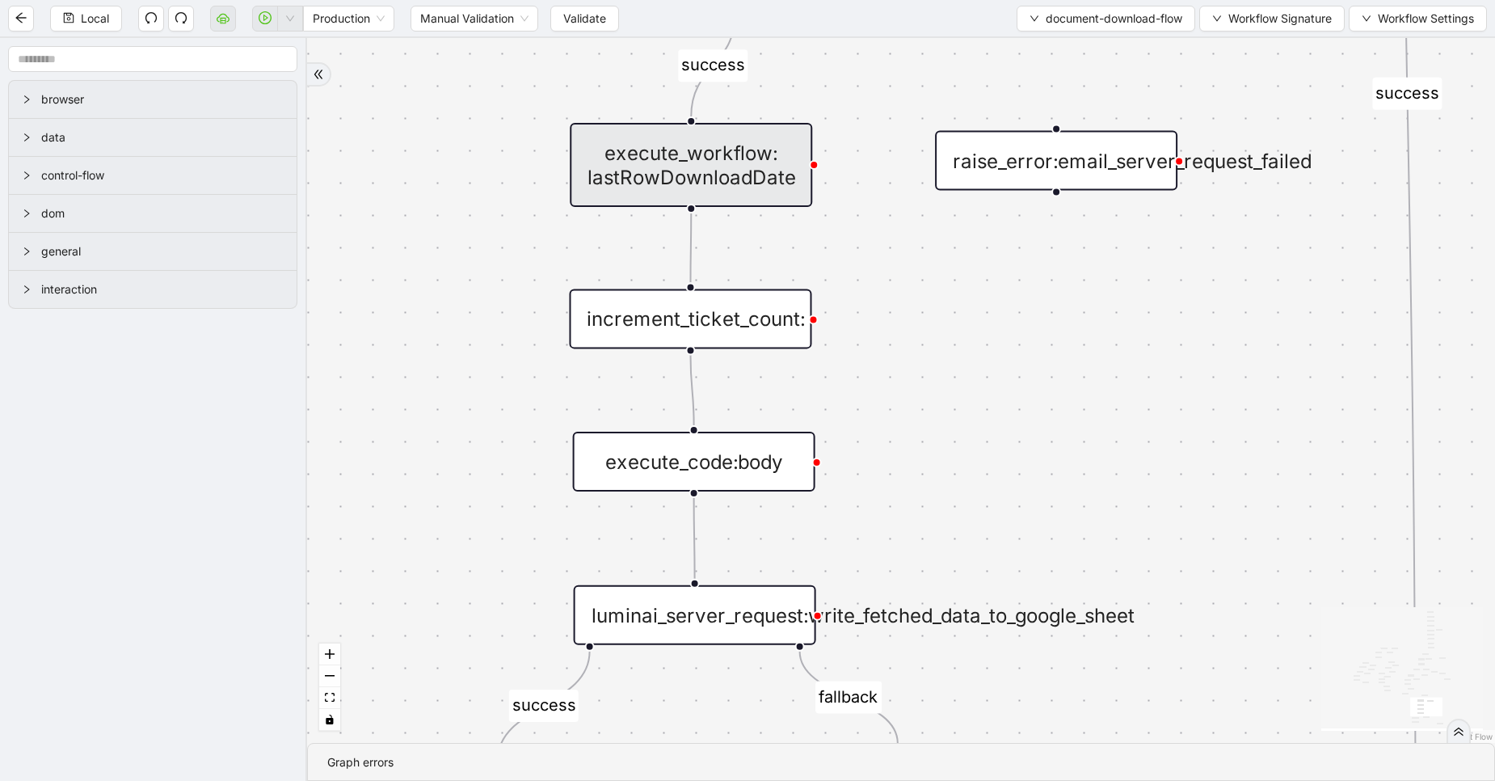
drag, startPoint x: 1037, startPoint y: 520, endPoint x: 993, endPoint y: 306, distance: 217.8
click at [993, 306] on div "fallback success fallback fallback success success fallback fallback fallback f…" at bounding box center [901, 390] width 1188 height 705
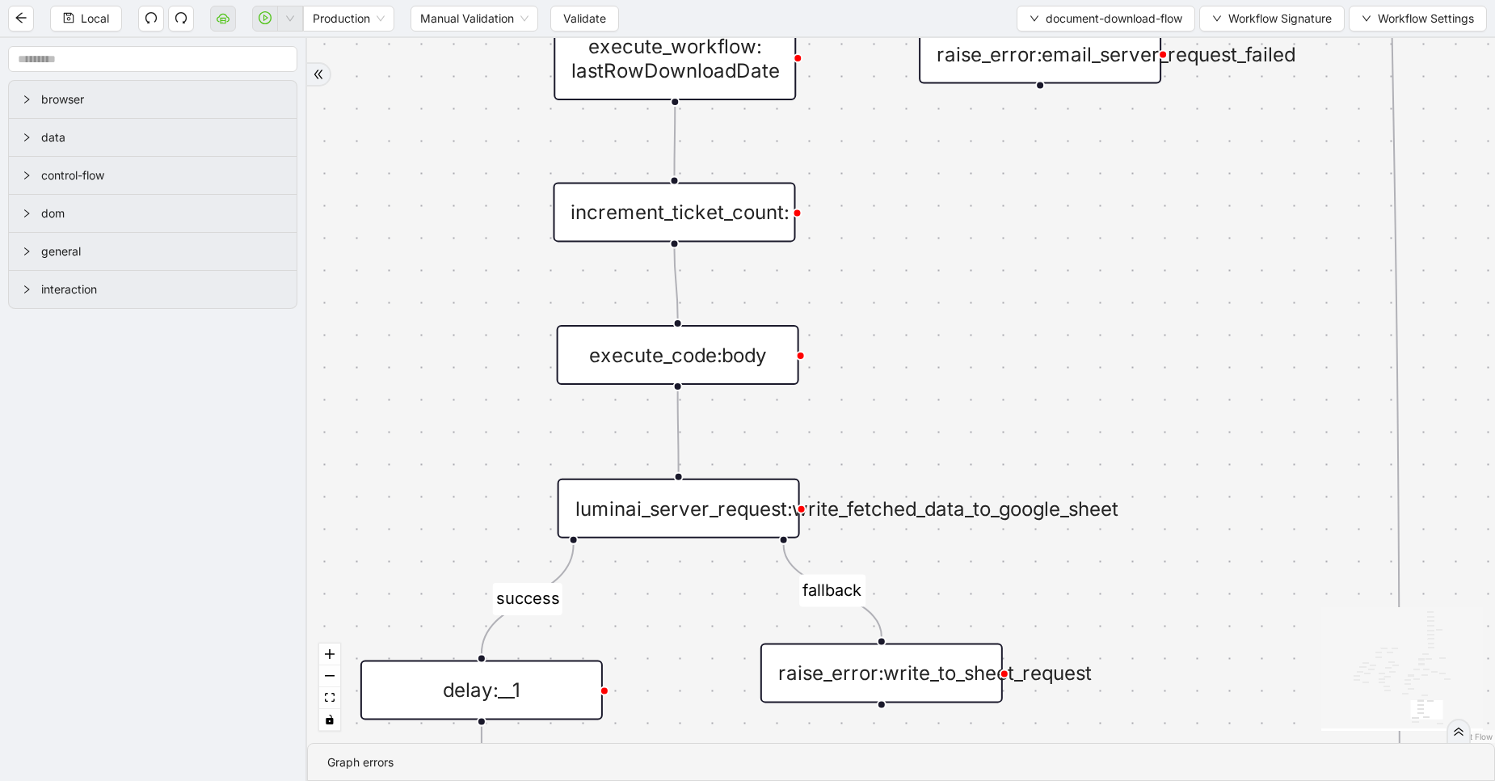
click at [697, 351] on div "execute_code:body" at bounding box center [678, 355] width 242 height 60
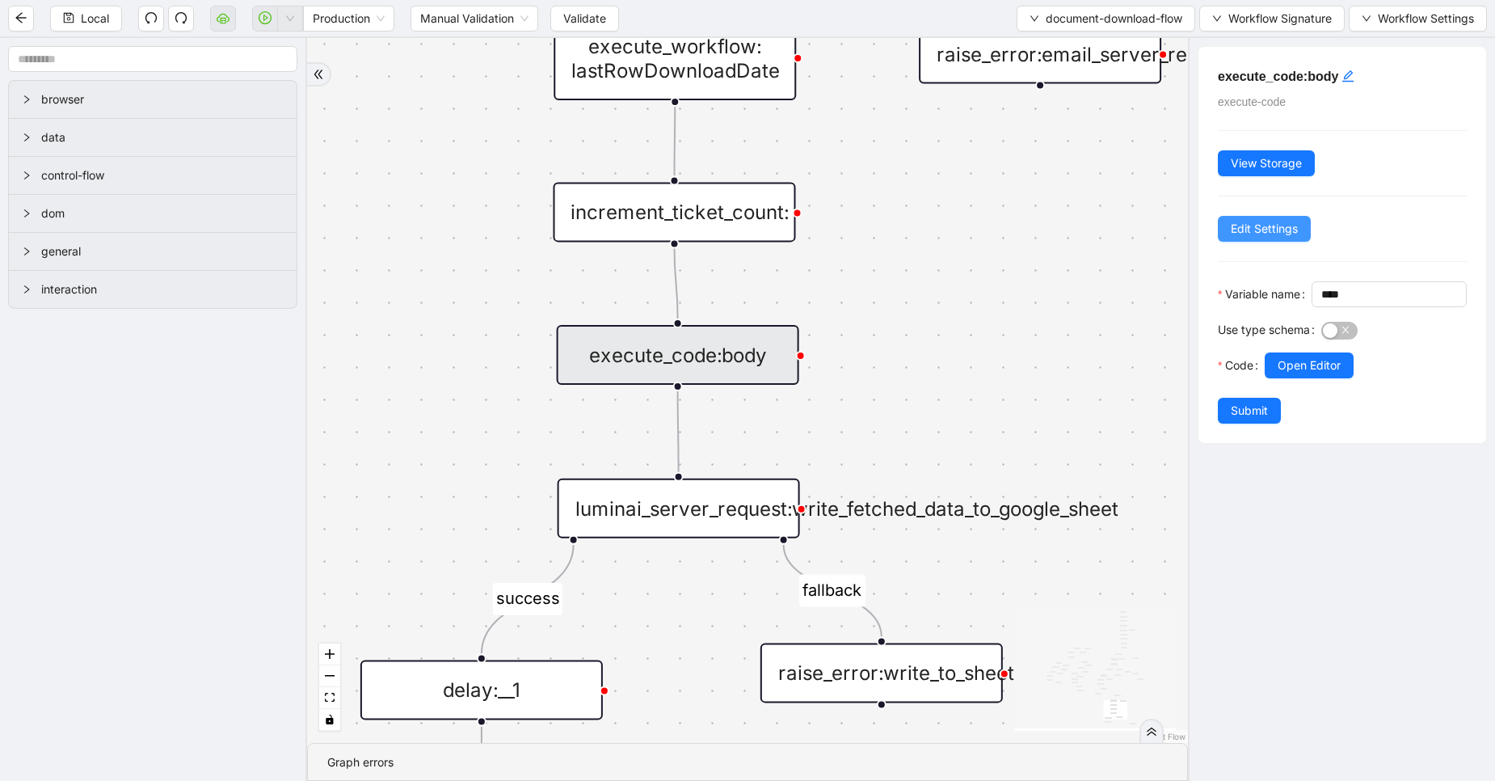
click at [1258, 228] on span "Edit Settings" at bounding box center [1264, 229] width 67 height 18
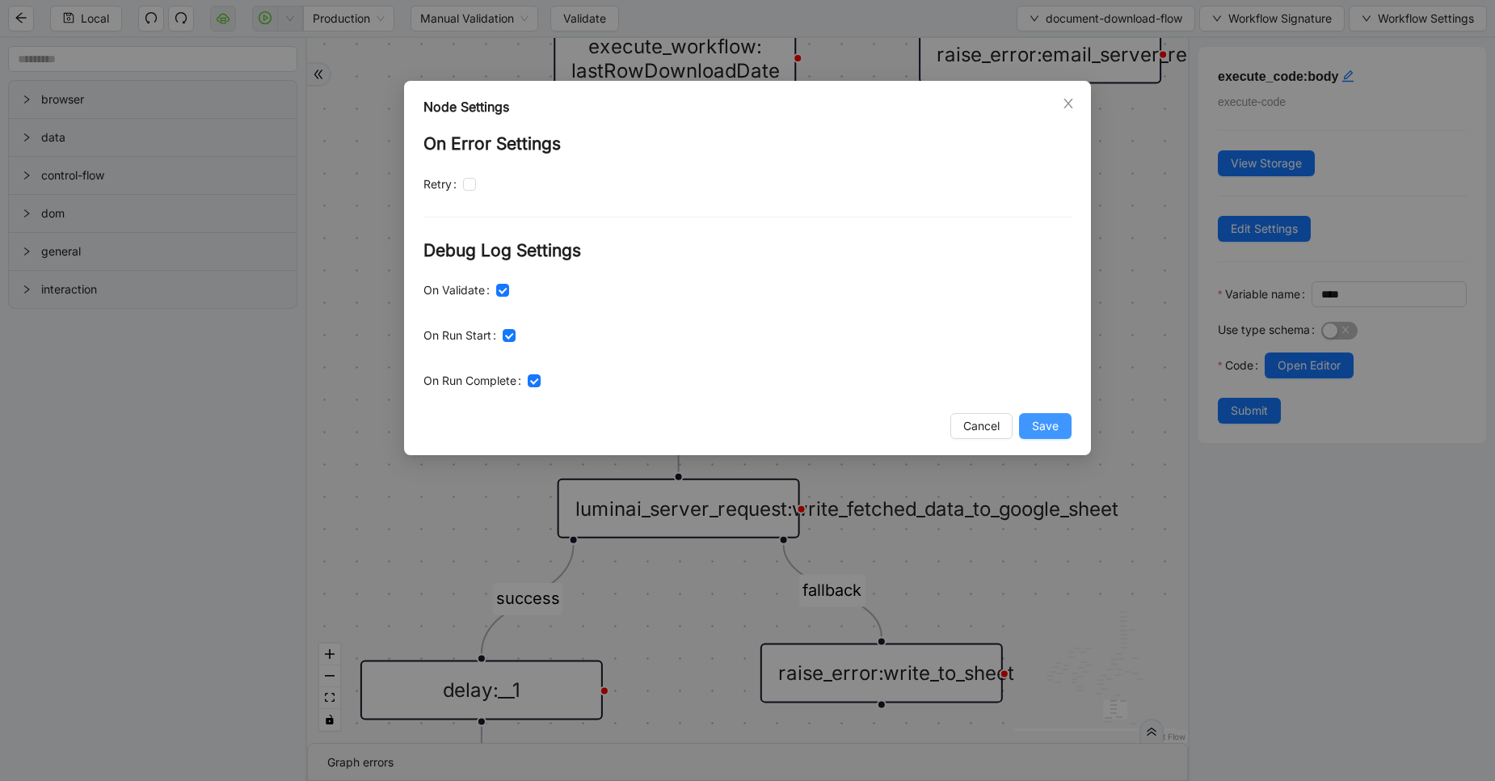
click at [1046, 417] on span "Save" at bounding box center [1045, 426] width 27 height 18
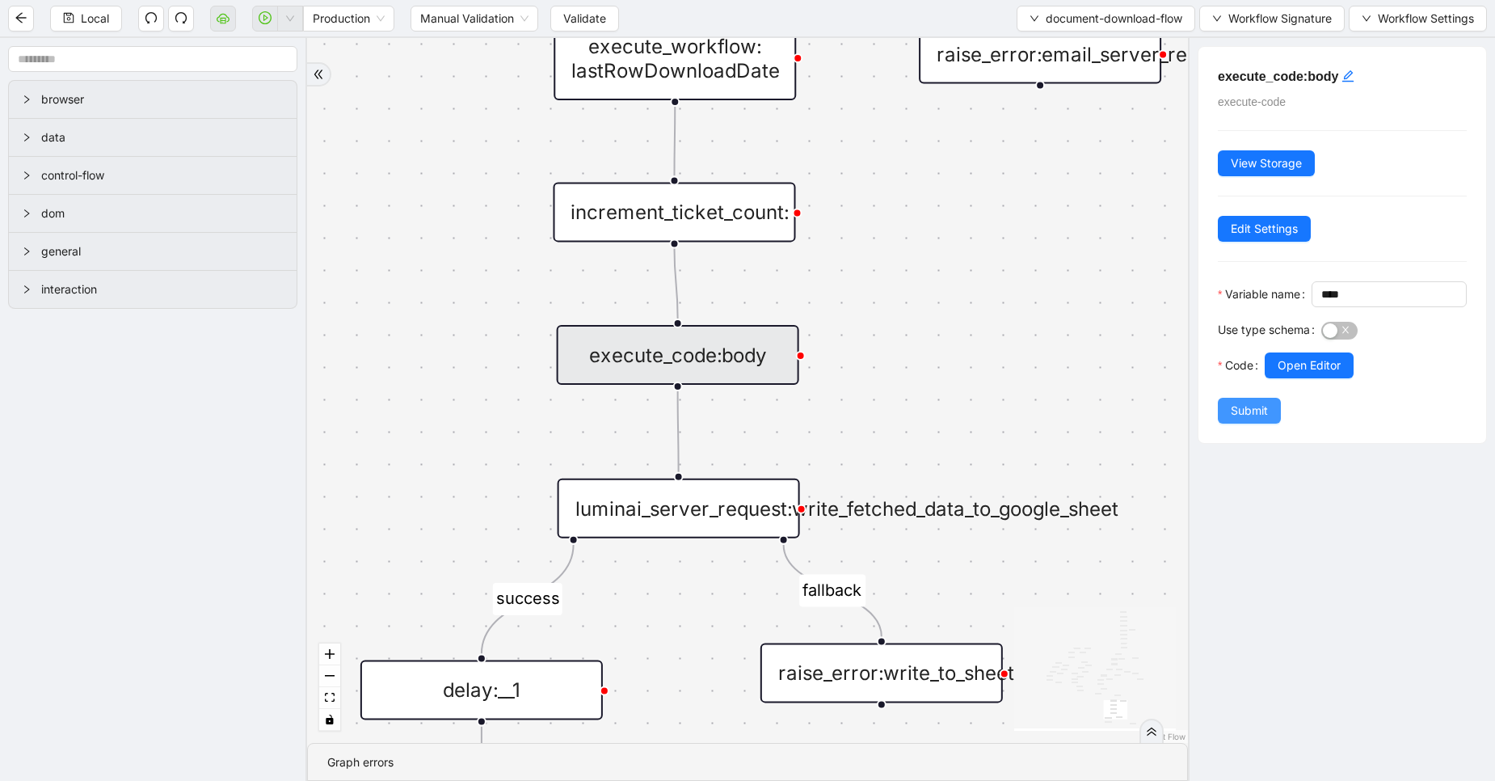
click at [1231, 419] on span "Submit" at bounding box center [1249, 411] width 37 height 18
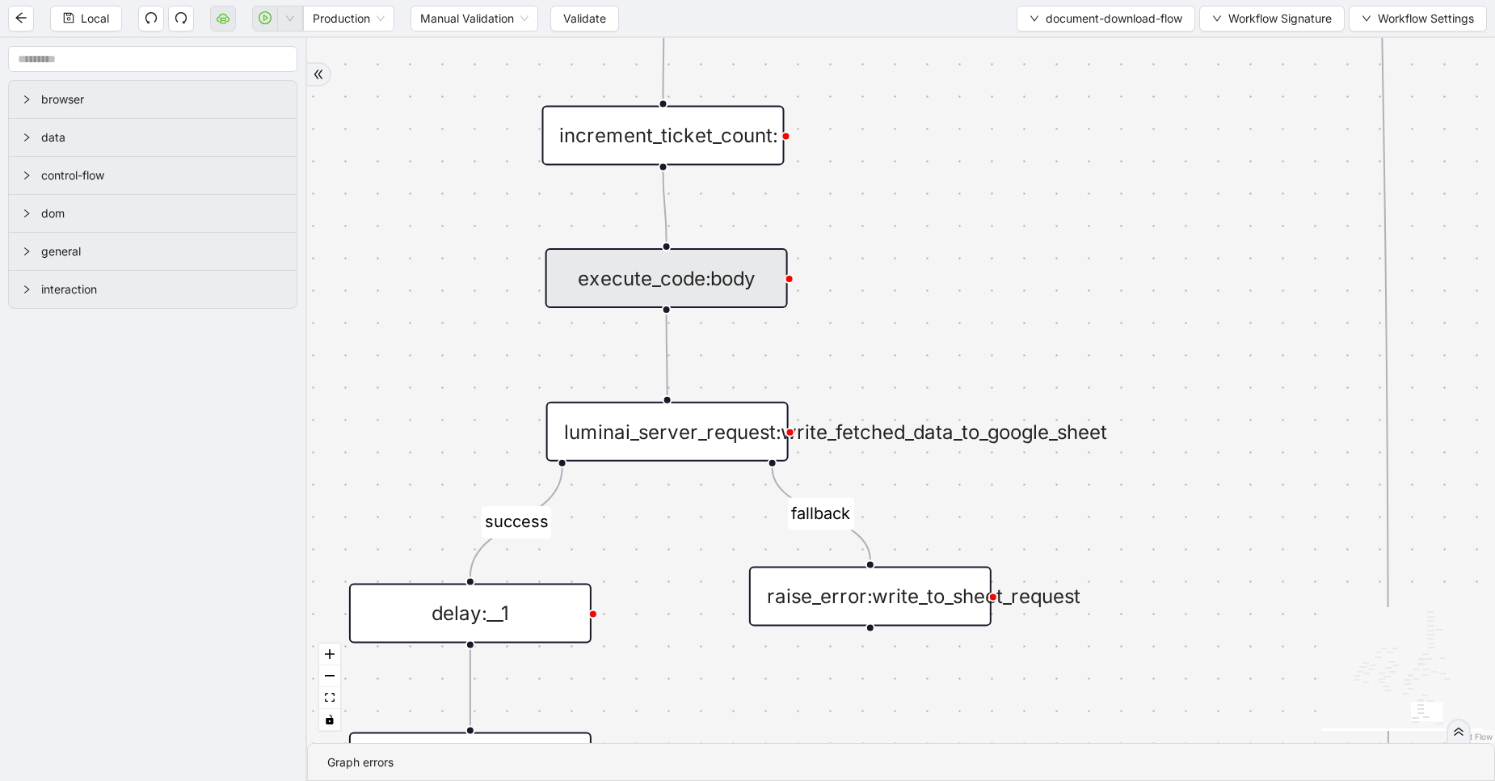
drag, startPoint x: 1026, startPoint y: 406, endPoint x: 1018, endPoint y: 188, distance: 218.4
click at [1018, 188] on div "fallback success fallback fallback success success fallback fallback fallback f…" at bounding box center [901, 390] width 1188 height 705
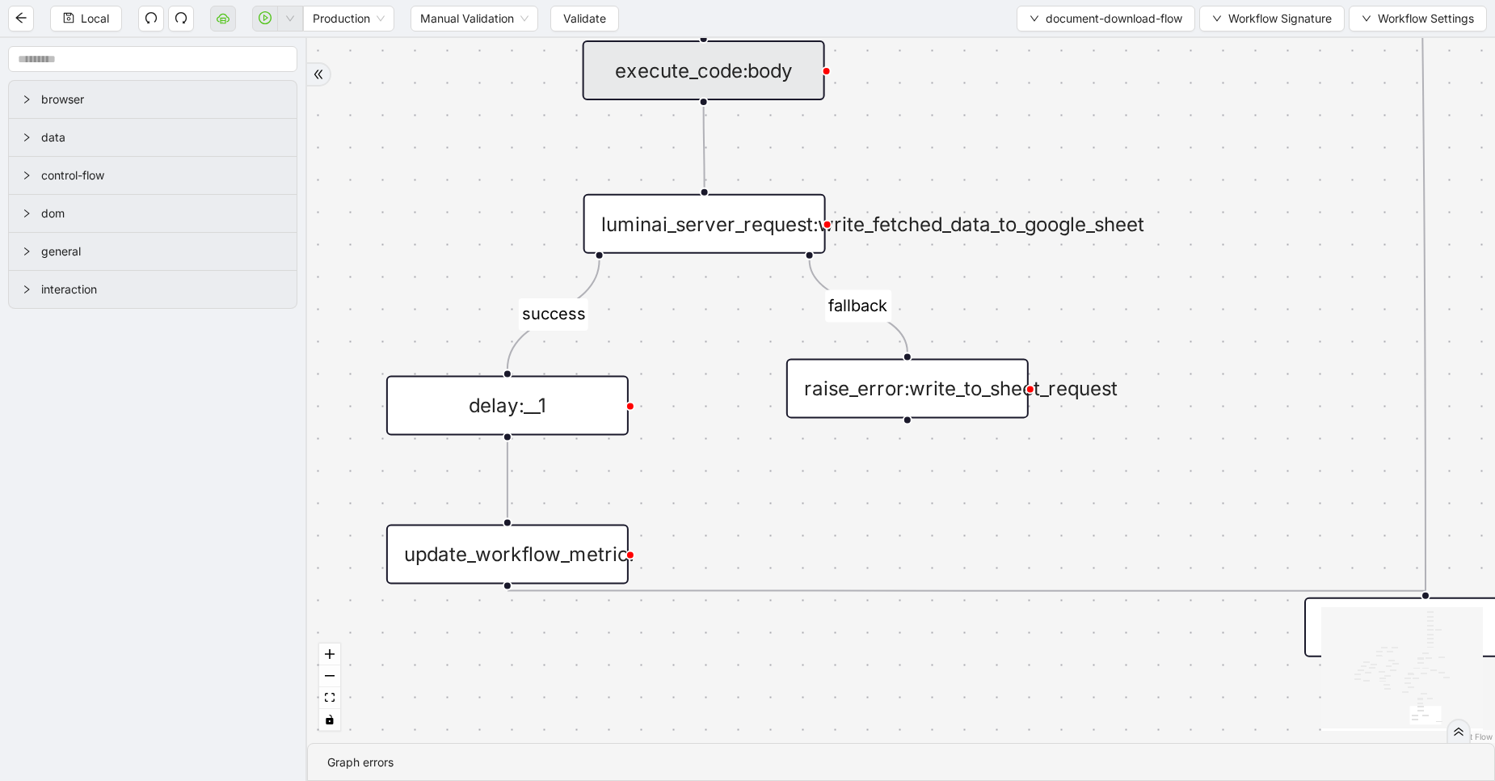
drag, startPoint x: 920, startPoint y: 183, endPoint x: 955, endPoint y: 109, distance: 81.7
click at [955, 109] on div "fallback success fallback fallback success success fallback fallback fallback f…" at bounding box center [901, 390] width 1188 height 705
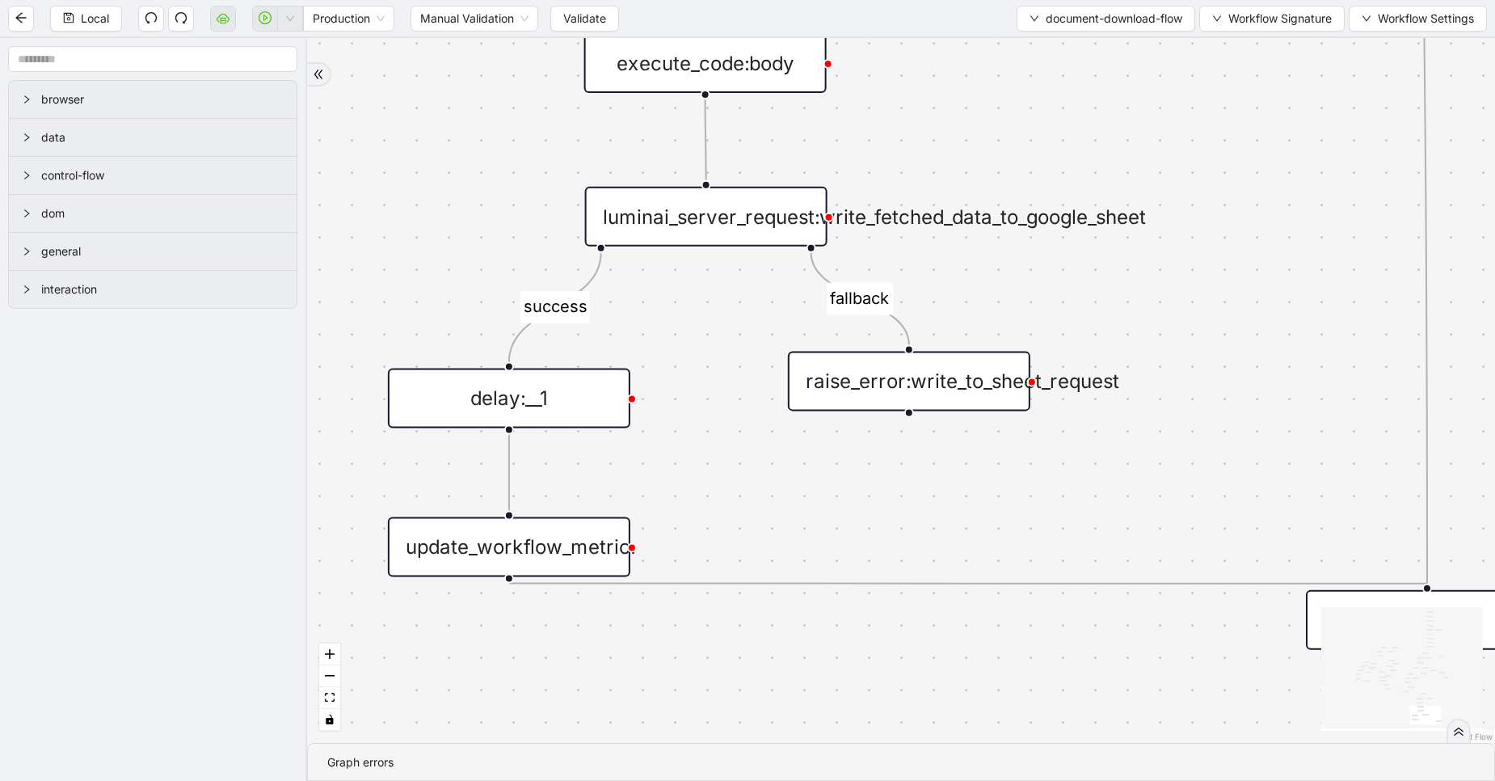
click at [737, 198] on div "luminai_server_request:write_fetched_data_to_google_sheet" at bounding box center [706, 217] width 242 height 60
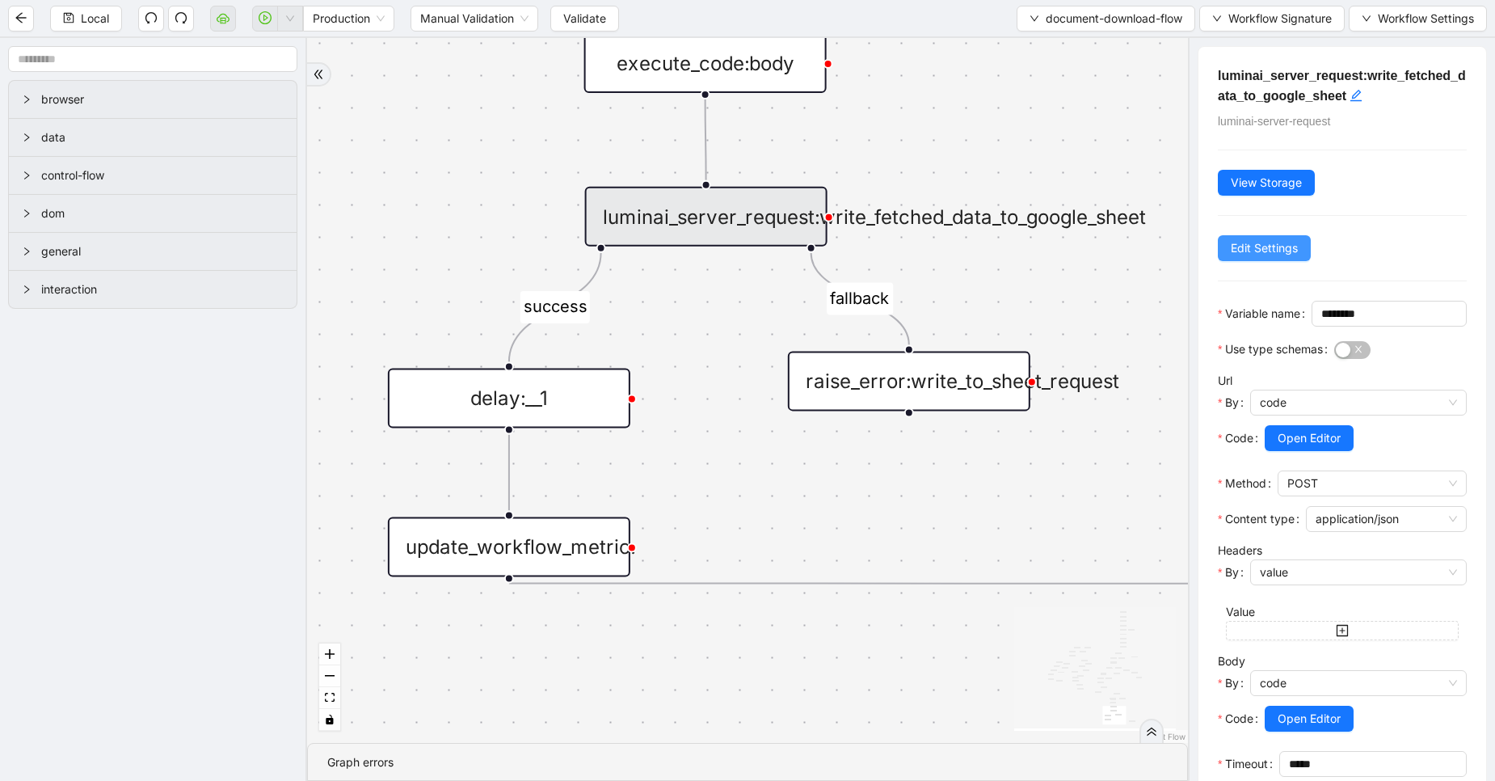
click at [1239, 247] on span "Edit Settings" at bounding box center [1264, 248] width 67 height 18
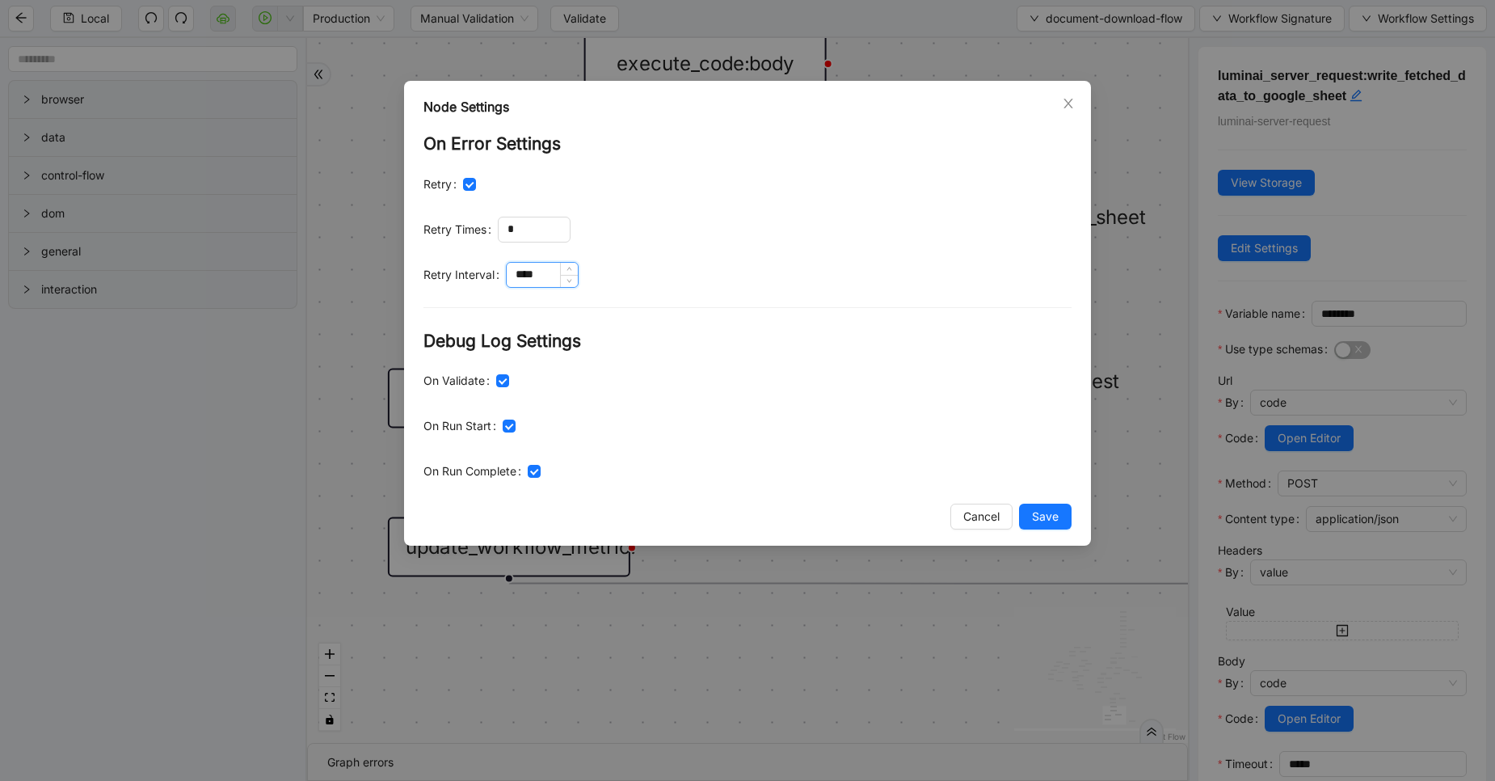
click at [517, 272] on input "****" at bounding box center [542, 275] width 71 height 24
type input "****"
click at [1046, 521] on span "Save" at bounding box center [1045, 517] width 27 height 18
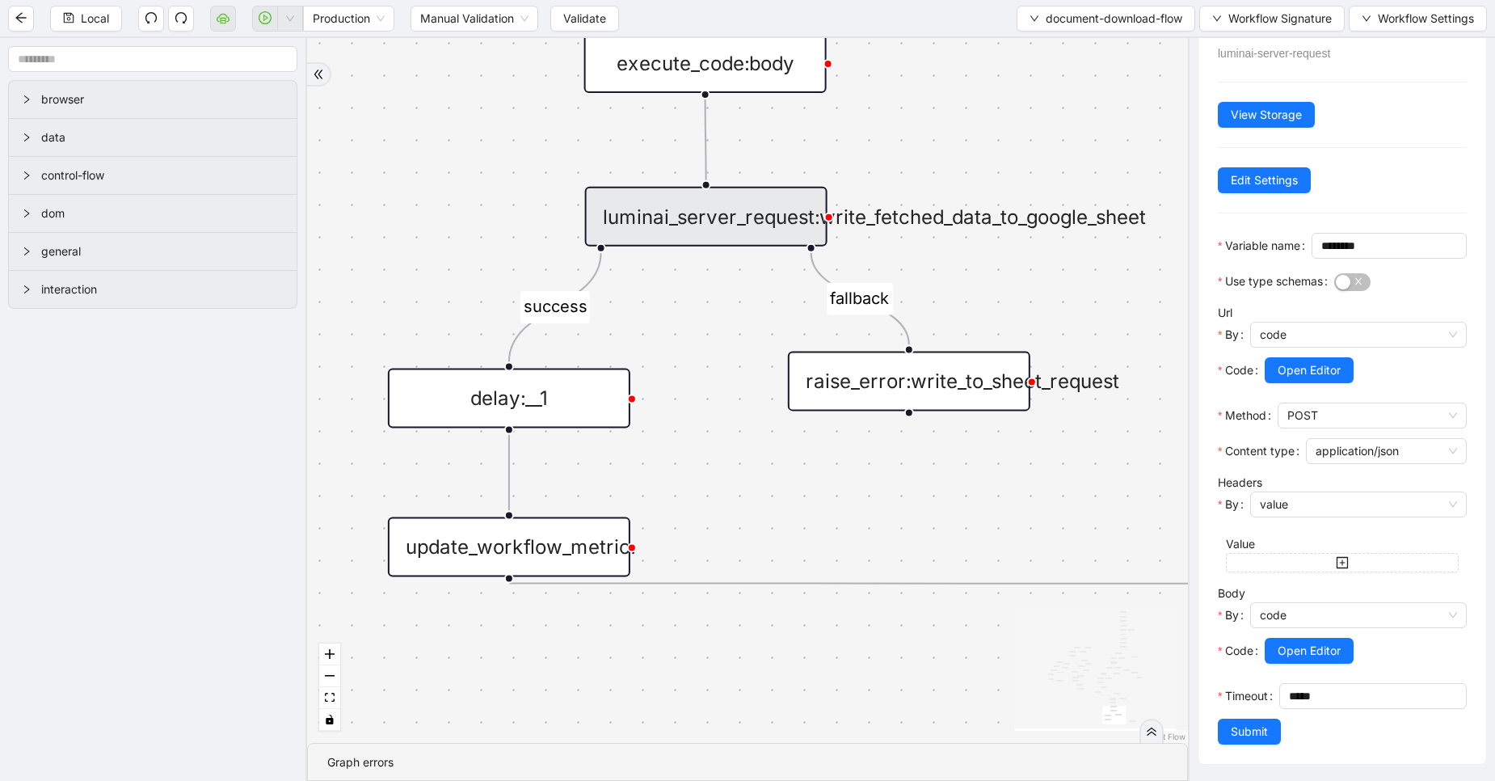
scroll to position [120, 0]
click at [1289, 689] on input "*****" at bounding box center [1377, 696] width 177 height 24
type input "******"
click at [1255, 731] on span "Submit" at bounding box center [1249, 732] width 37 height 18
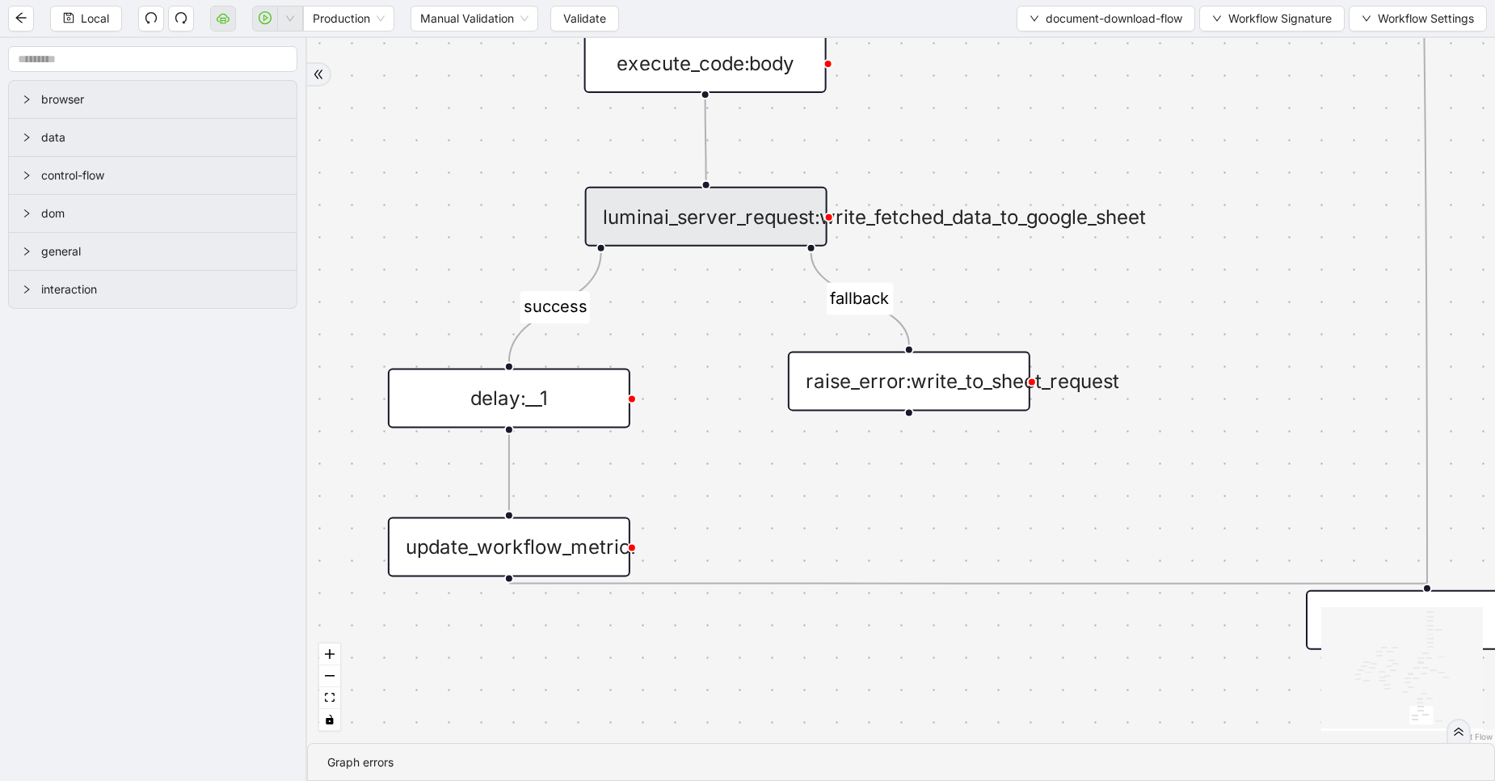
scroll to position [0, 0]
click at [516, 541] on div "update_workflow_metric:" at bounding box center [509, 546] width 242 height 60
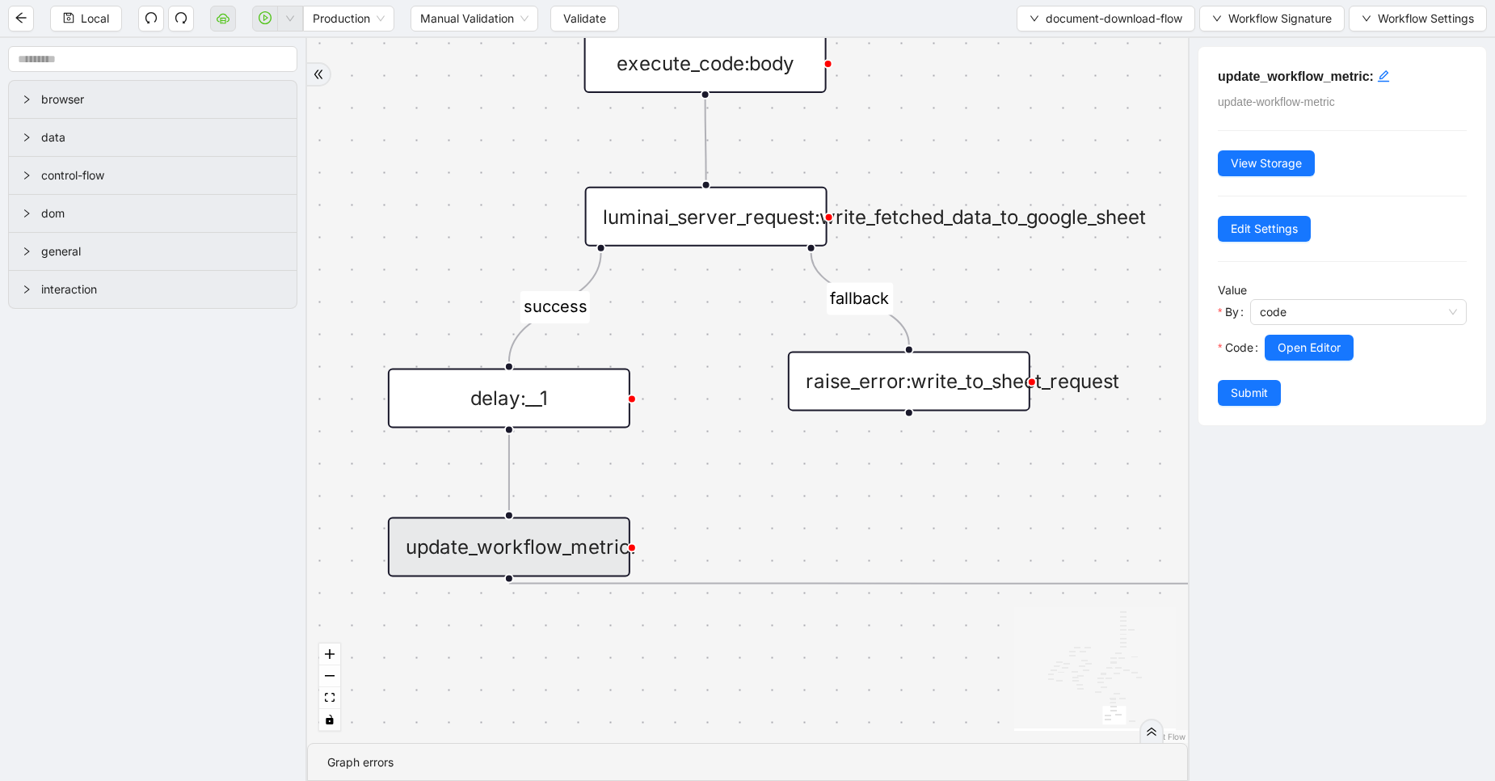
click at [1024, 440] on div "fallback success fallback fallback success success fallback fallback fallback f…" at bounding box center [747, 390] width 881 height 705
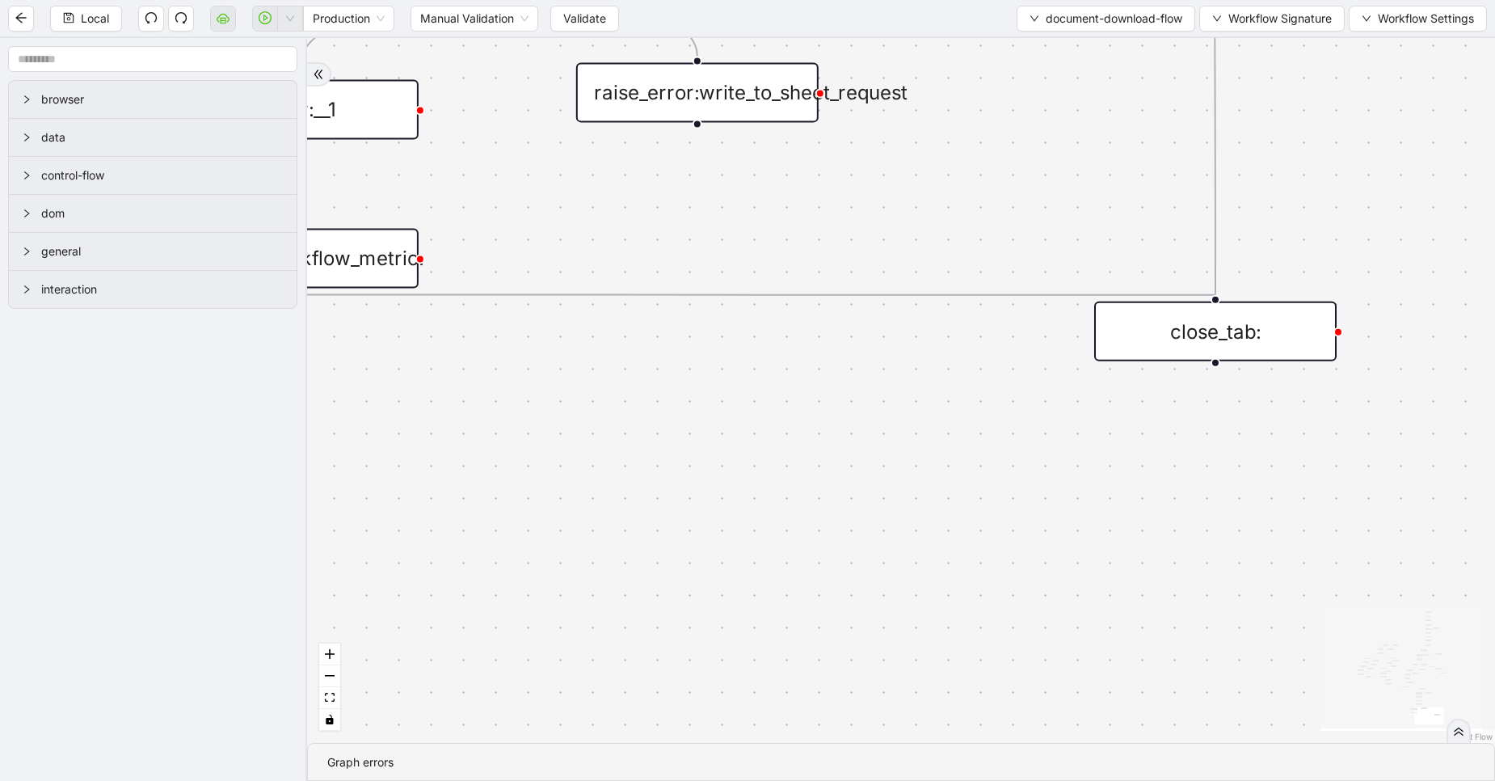
drag, startPoint x: 1036, startPoint y: 459, endPoint x: 824, endPoint y: 170, distance: 359.1
click at [824, 170] on div "fallback success fallback fallback success success fallback fallback fallback f…" at bounding box center [901, 390] width 1188 height 705
click at [581, 27] on button "Validate" at bounding box center [584, 19] width 69 height 26
click at [219, 26] on button "button" at bounding box center [223, 19] width 26 height 26
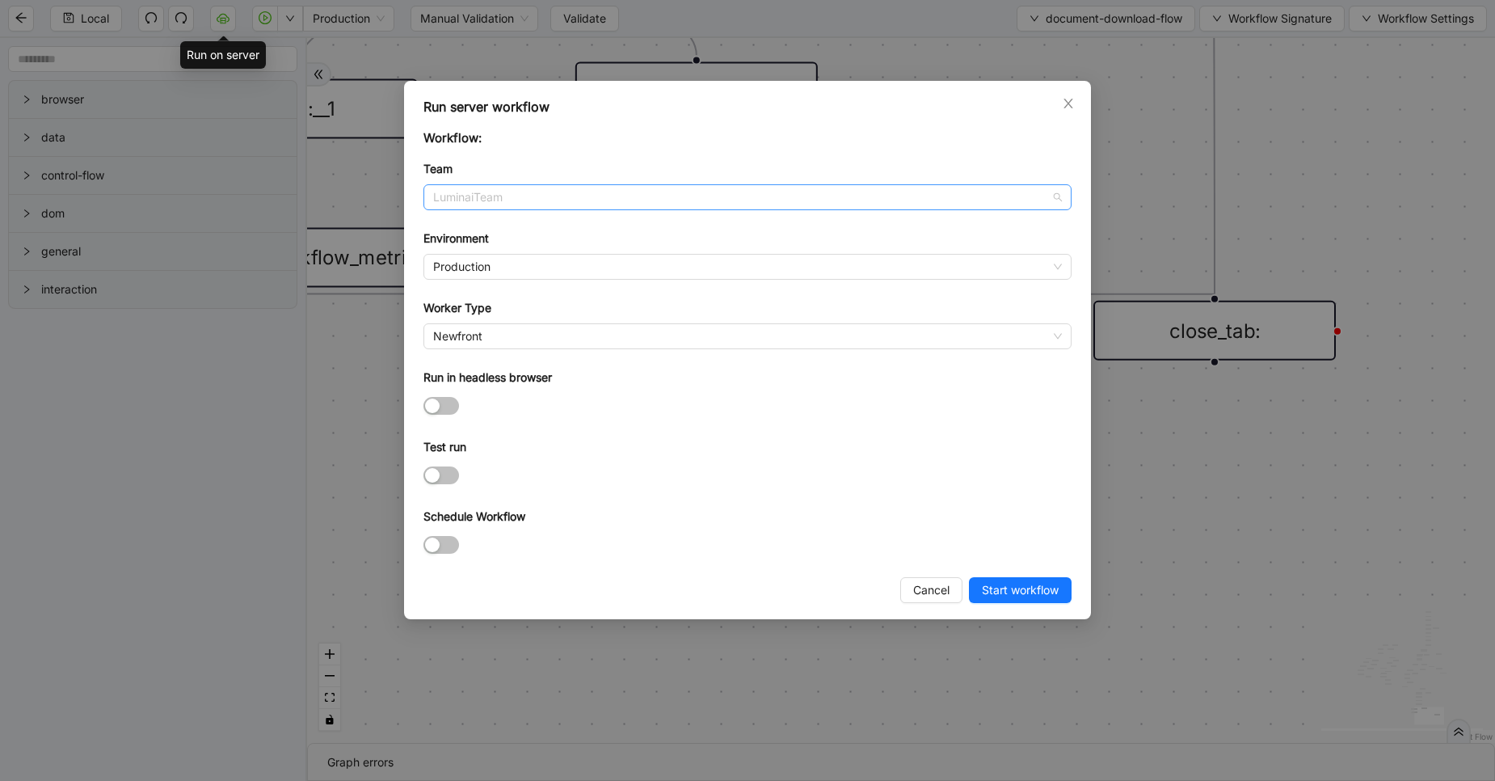
click at [516, 201] on span "LuminaiTeam" at bounding box center [747, 197] width 629 height 24
click at [564, 143] on p "Workflow:" at bounding box center [748, 138] width 648 height 19
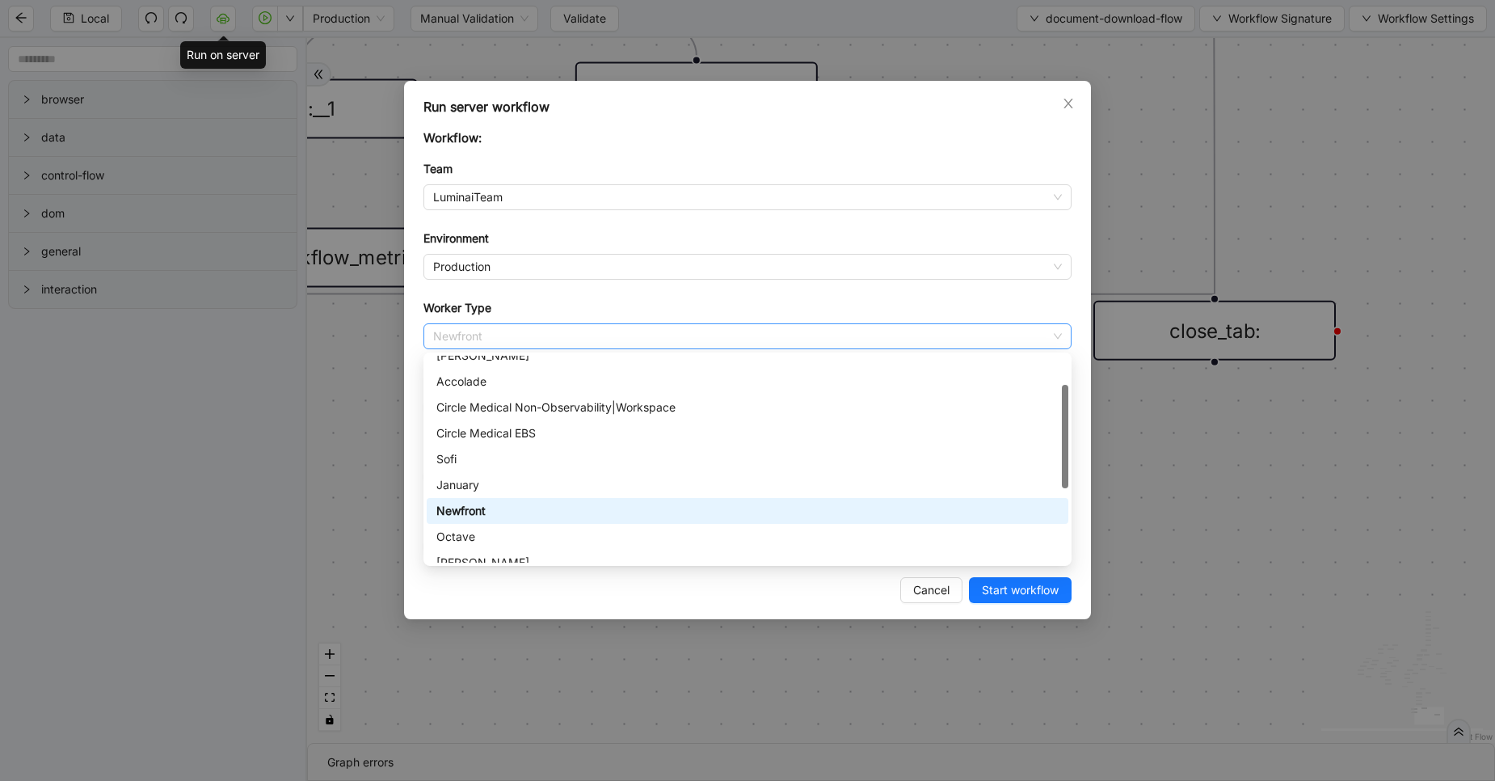
click at [508, 325] on span "Newfront" at bounding box center [747, 336] width 629 height 24
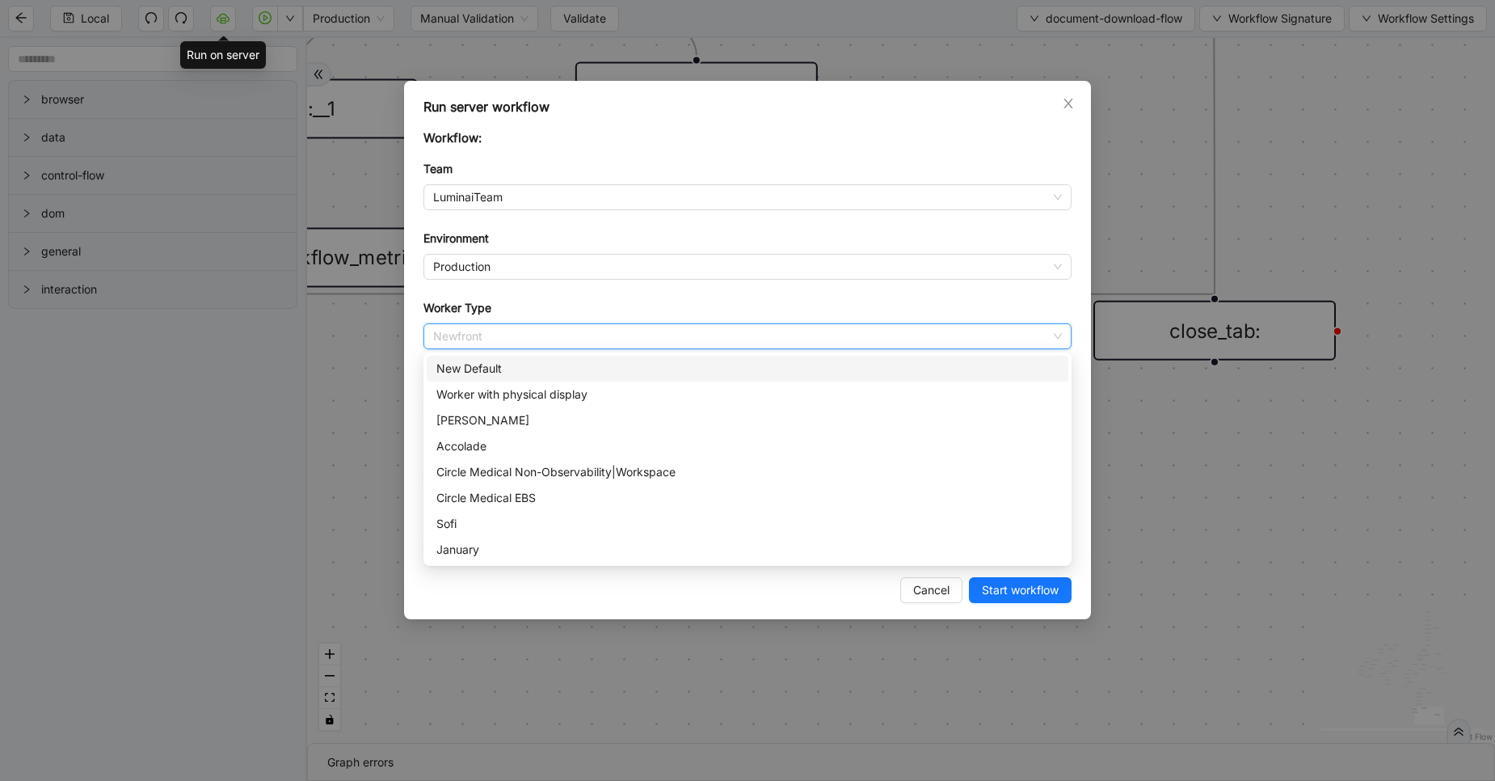
click at [487, 371] on div "New Default" at bounding box center [747, 369] width 622 height 18
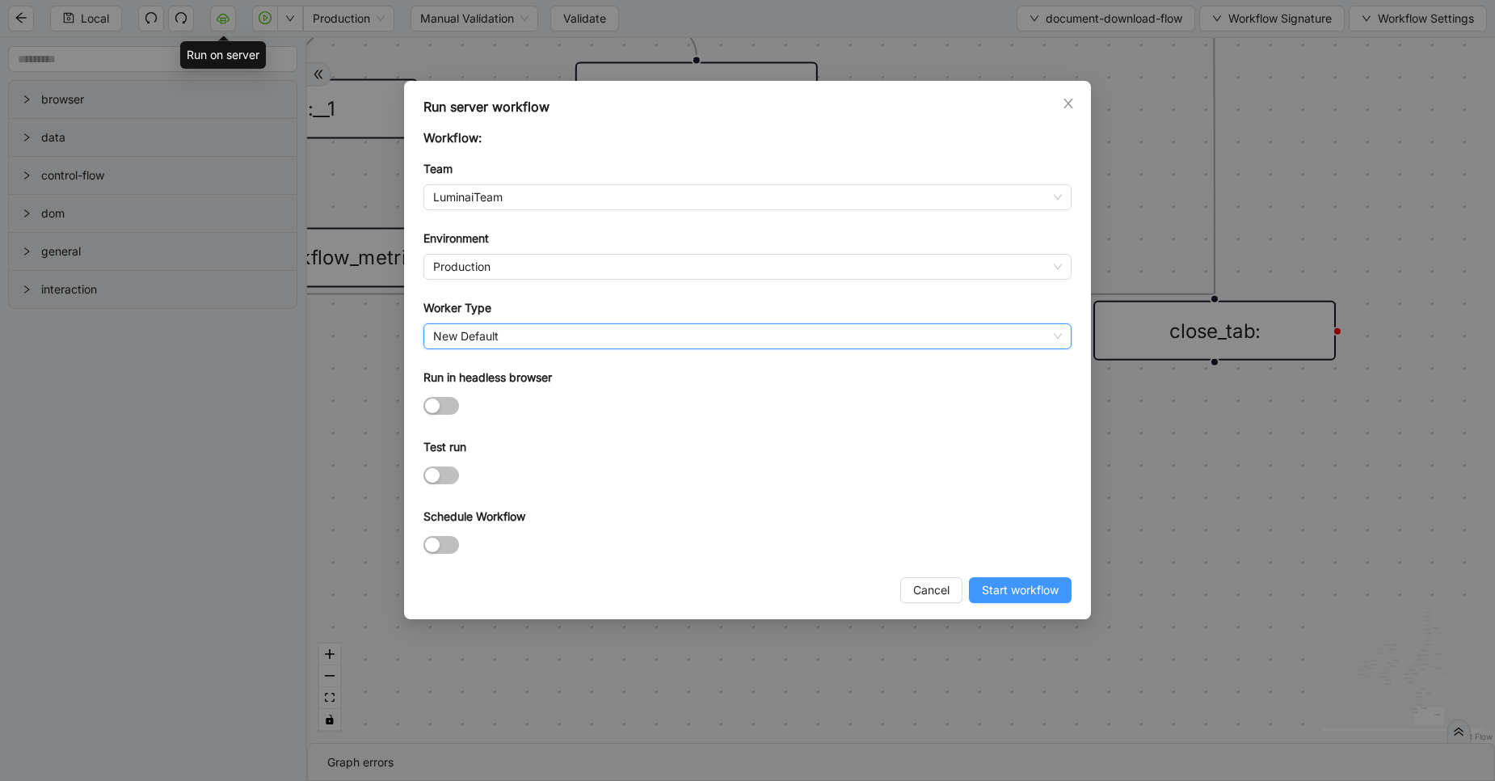
click at [1036, 602] on button "Start workflow" at bounding box center [1020, 590] width 103 height 26
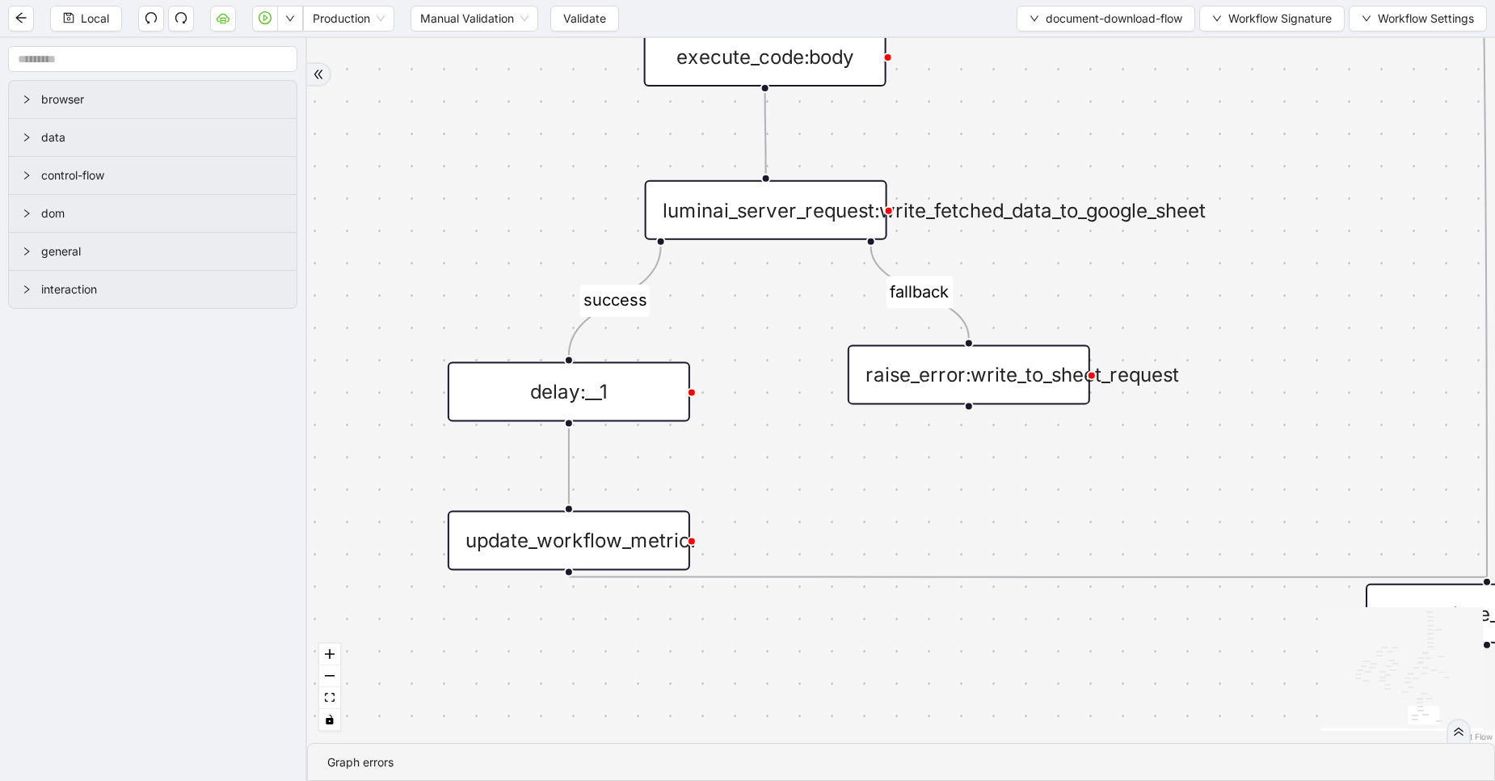
drag, startPoint x: 663, startPoint y: 206, endPoint x: 1006, endPoint y: 571, distance: 500.9
click at [1006, 571] on div "fallback success fallback fallback success success fallback fallback fallback f…" at bounding box center [901, 390] width 1188 height 705
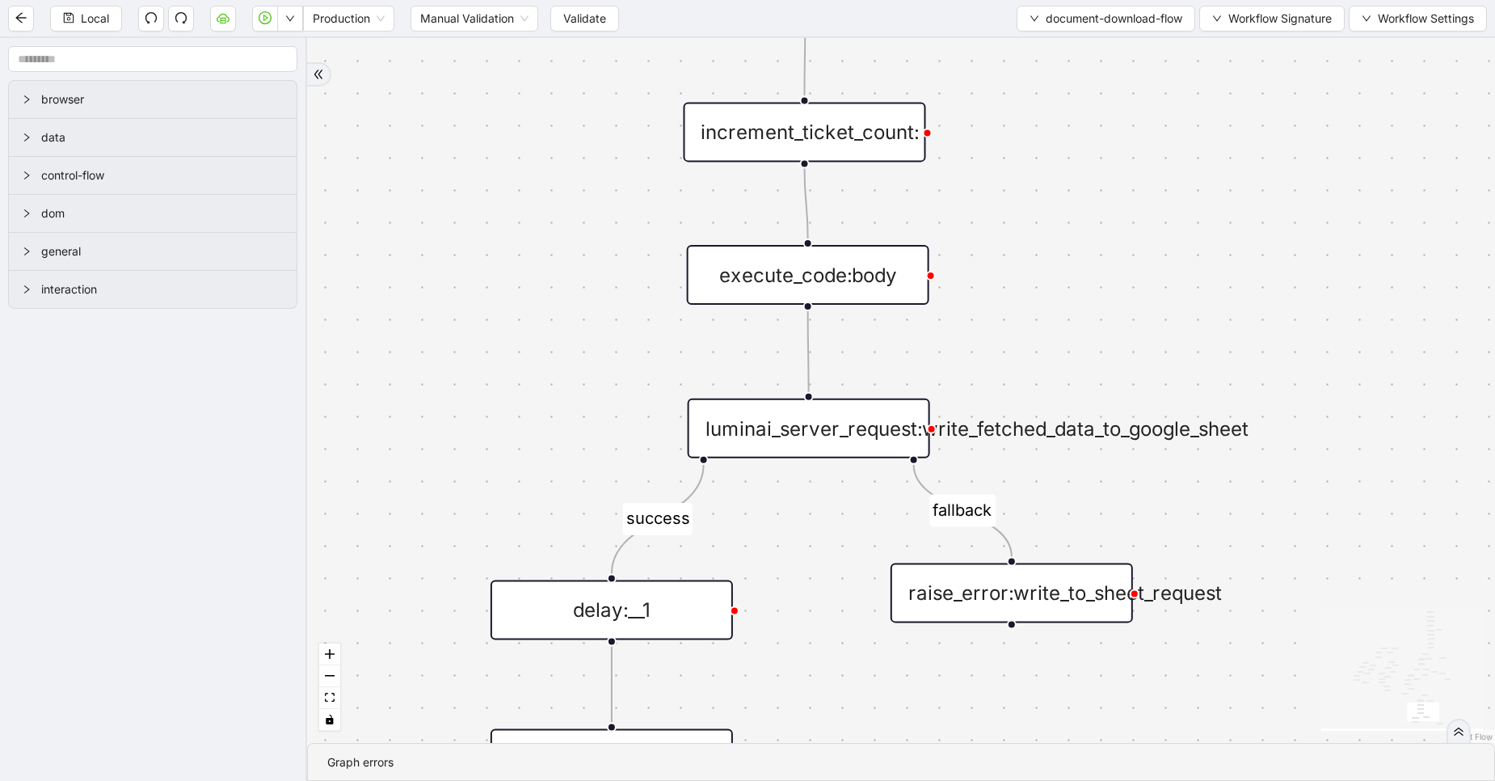
drag, startPoint x: 904, startPoint y: 465, endPoint x: 875, endPoint y: 602, distance: 140.6
click at [875, 602] on div "fallback success fallback fallback success success fallback fallback fallback f…" at bounding box center [901, 390] width 1188 height 705
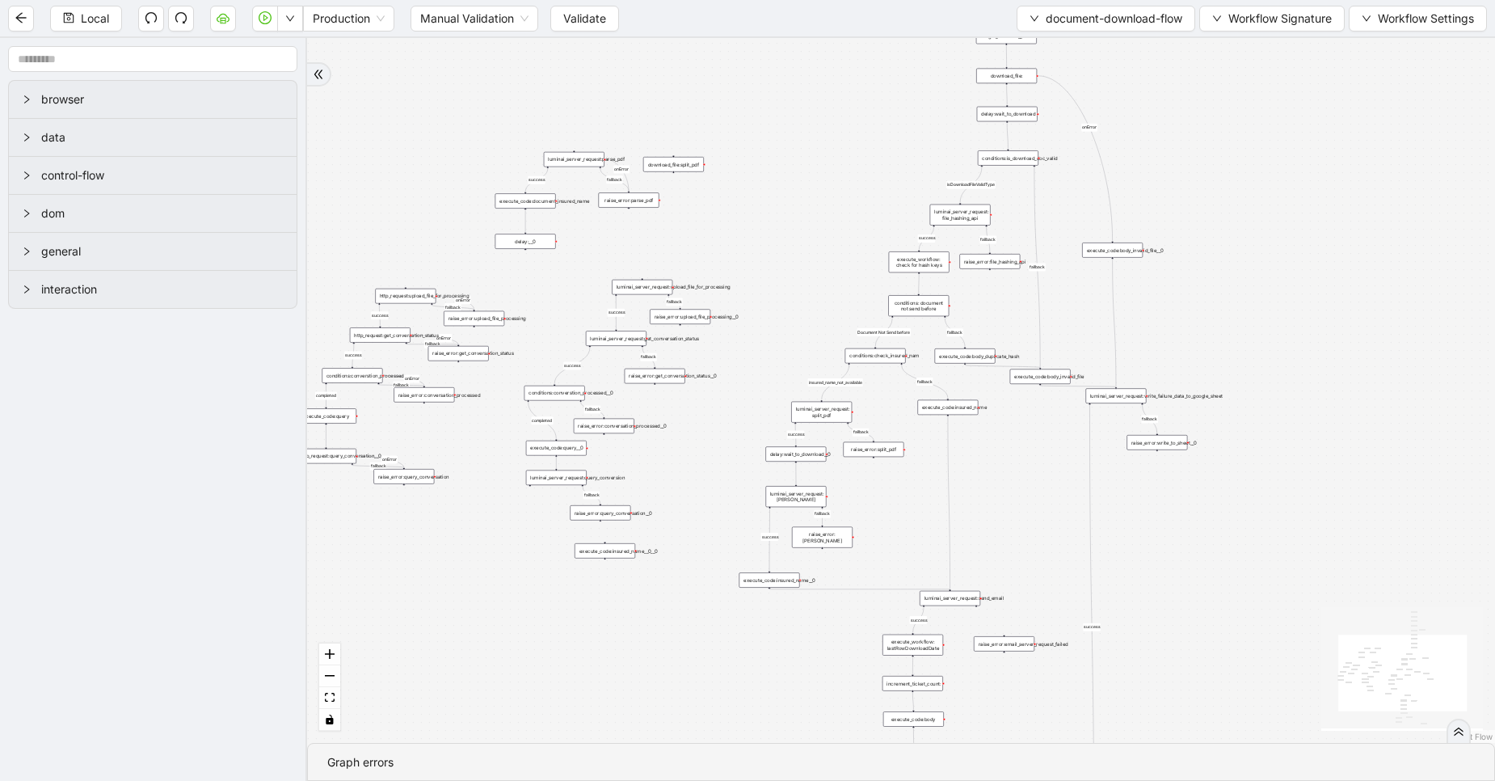
drag, startPoint x: 799, startPoint y: 470, endPoint x: 750, endPoint y: 571, distance: 112.4
click at [750, 571] on div "fallback success fallback fallback success success fallback fallback fallback f…" at bounding box center [901, 390] width 1188 height 705
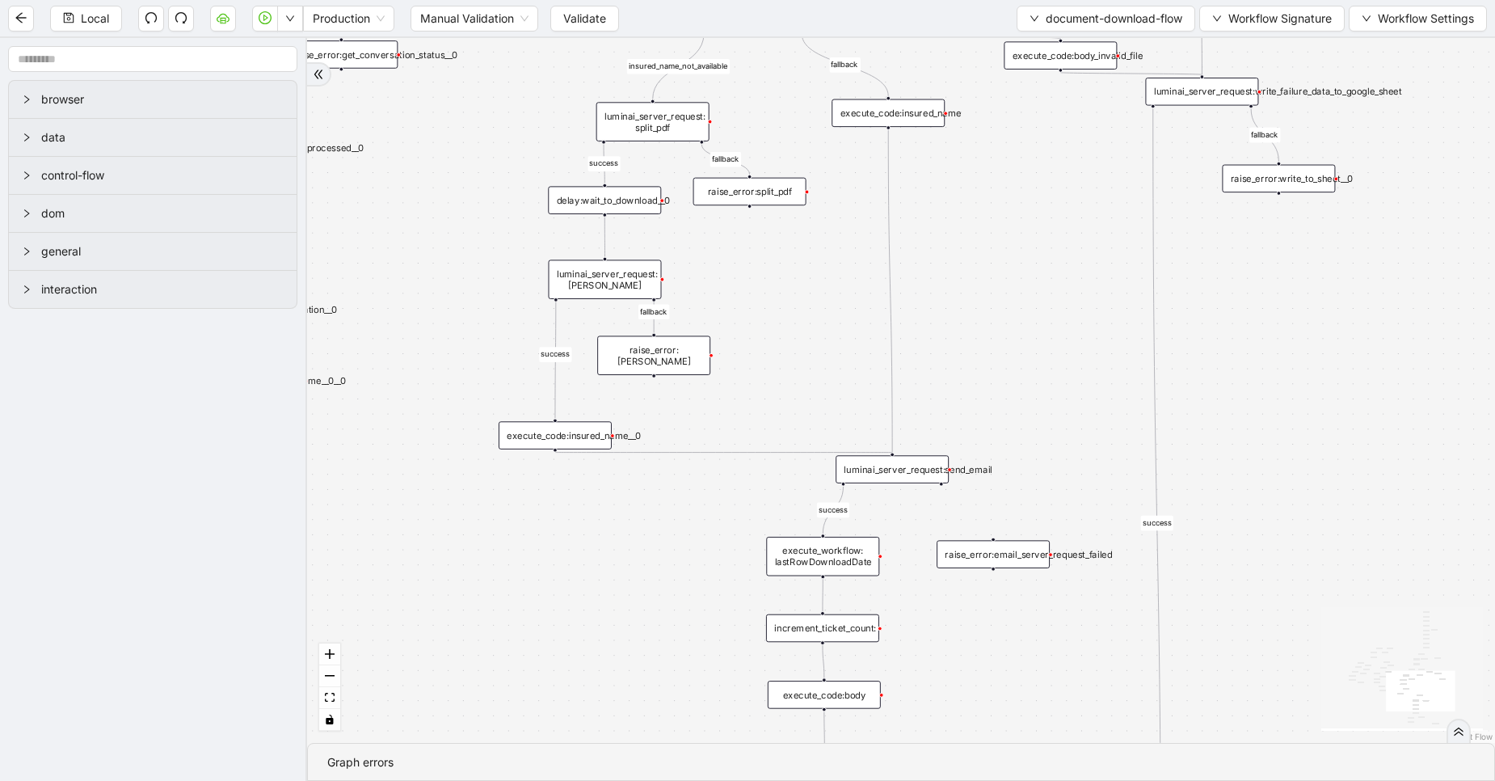
click at [907, 472] on div "luminai_server_request:send_email" at bounding box center [892, 469] width 113 height 28
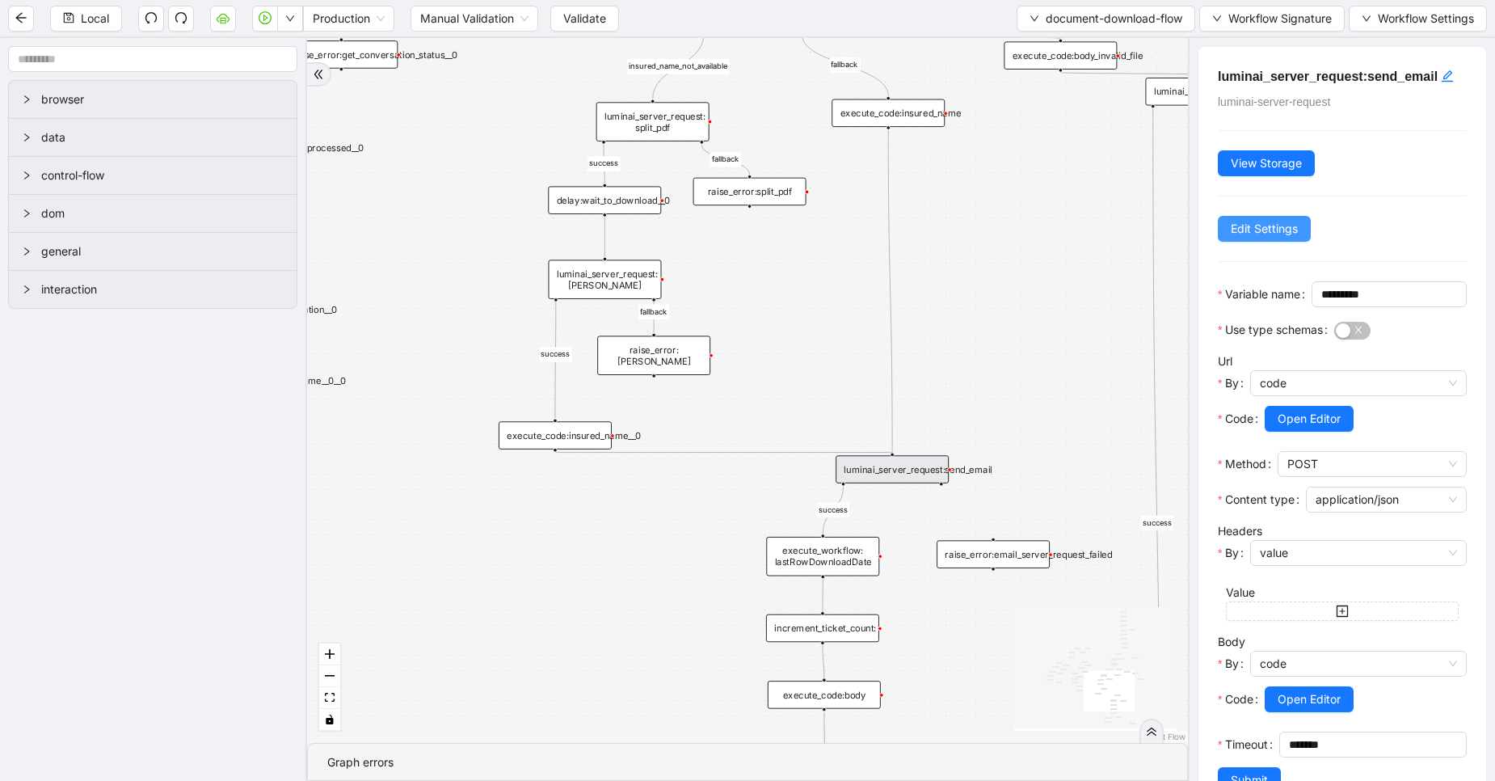
click at [1277, 226] on span "Edit Settings" at bounding box center [1264, 229] width 67 height 18
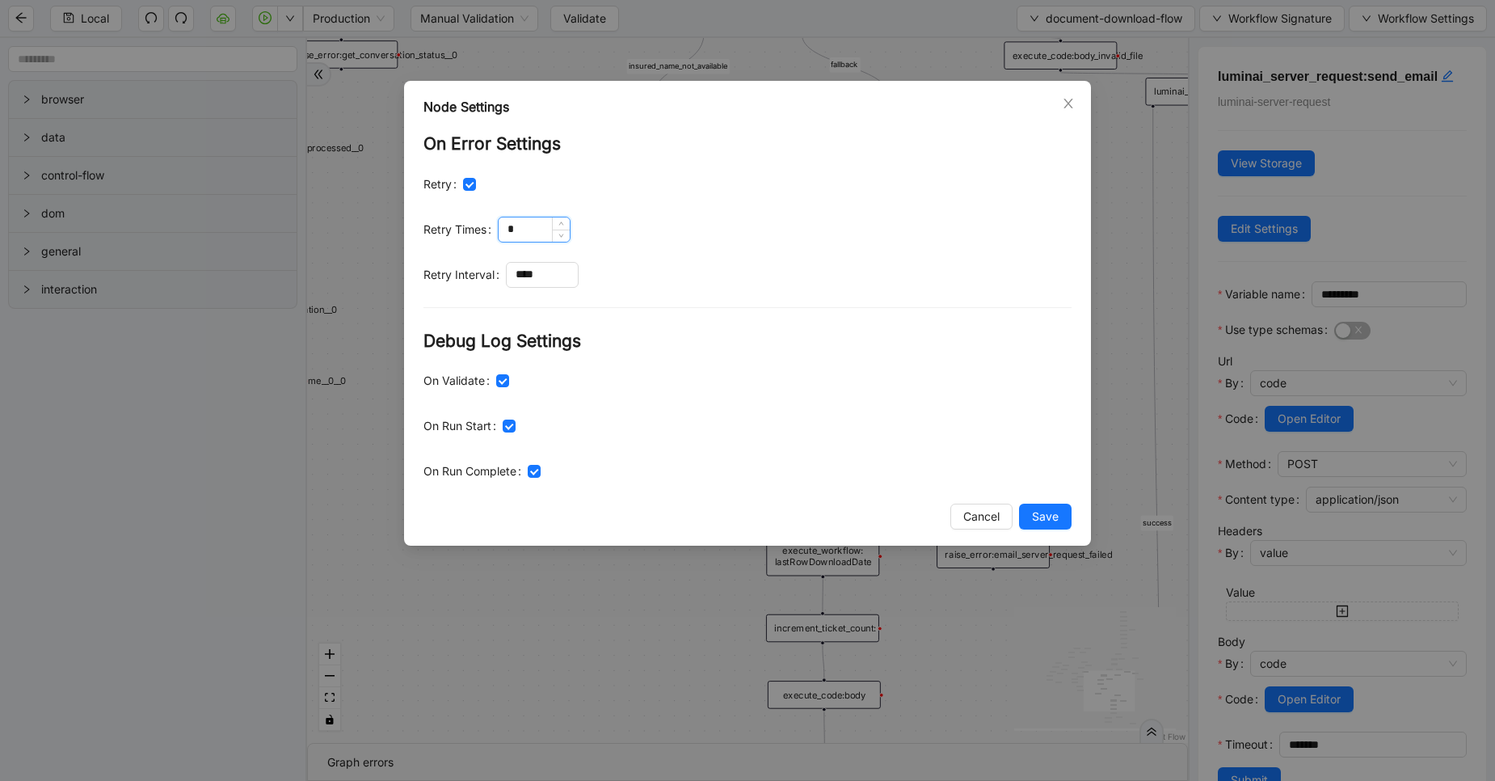
drag, startPoint x: 521, startPoint y: 230, endPoint x: 508, endPoint y: 230, distance: 12.9
click at [508, 230] on input "*" at bounding box center [534, 229] width 71 height 24
type input "*"
click at [1037, 516] on span "Save" at bounding box center [1045, 517] width 27 height 18
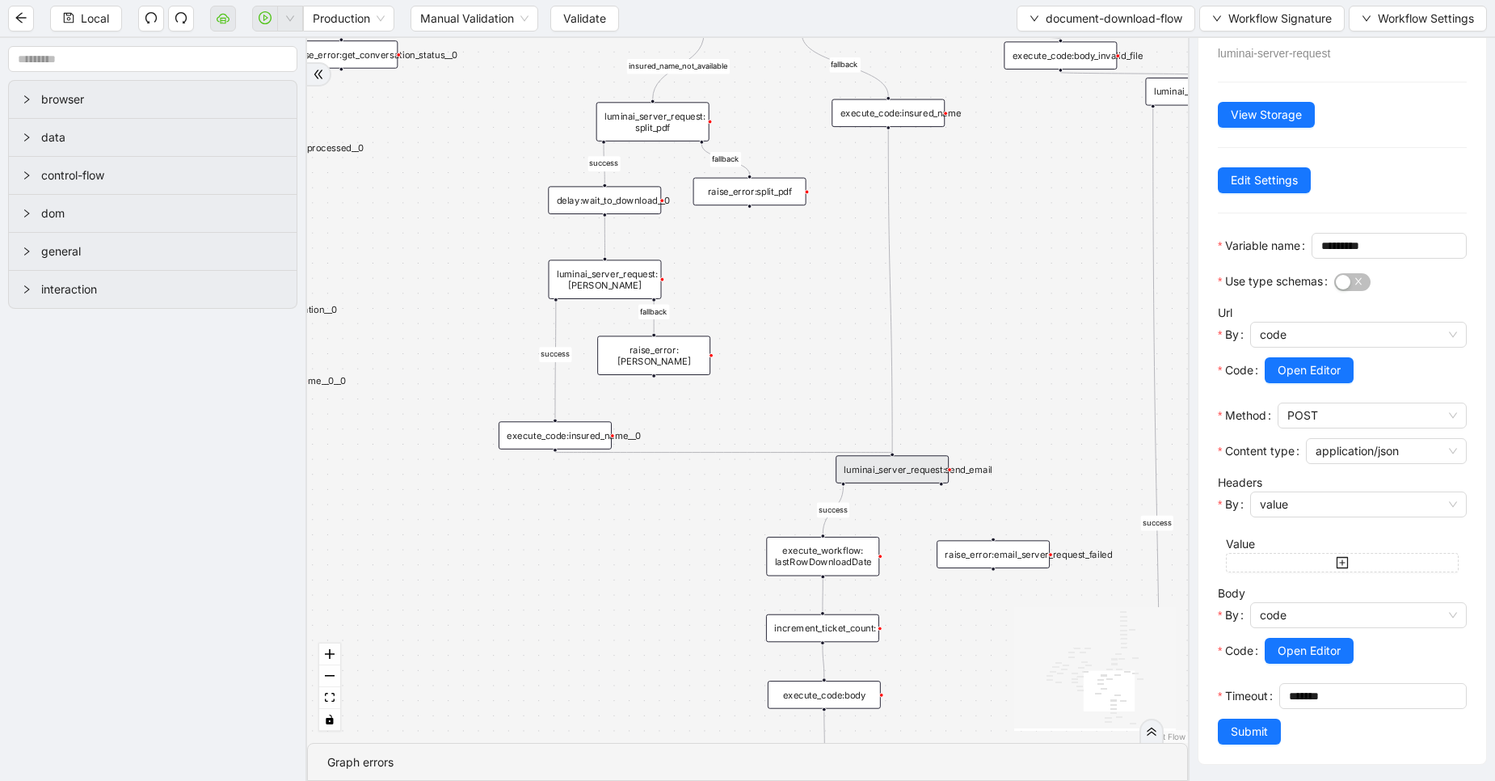
scroll to position [100, 0]
drag, startPoint x: 1246, startPoint y: 696, endPoint x: 1214, endPoint y: 698, distance: 31.6
click at [1214, 698] on div "luminai_server_request:send_email luminai-server-request View Storage Edit Sett…" at bounding box center [1343, 380] width 288 height 765
click at [1289, 697] on input "*****" at bounding box center [1377, 696] width 177 height 24
click at [1289, 697] on input "******" at bounding box center [1377, 696] width 177 height 24
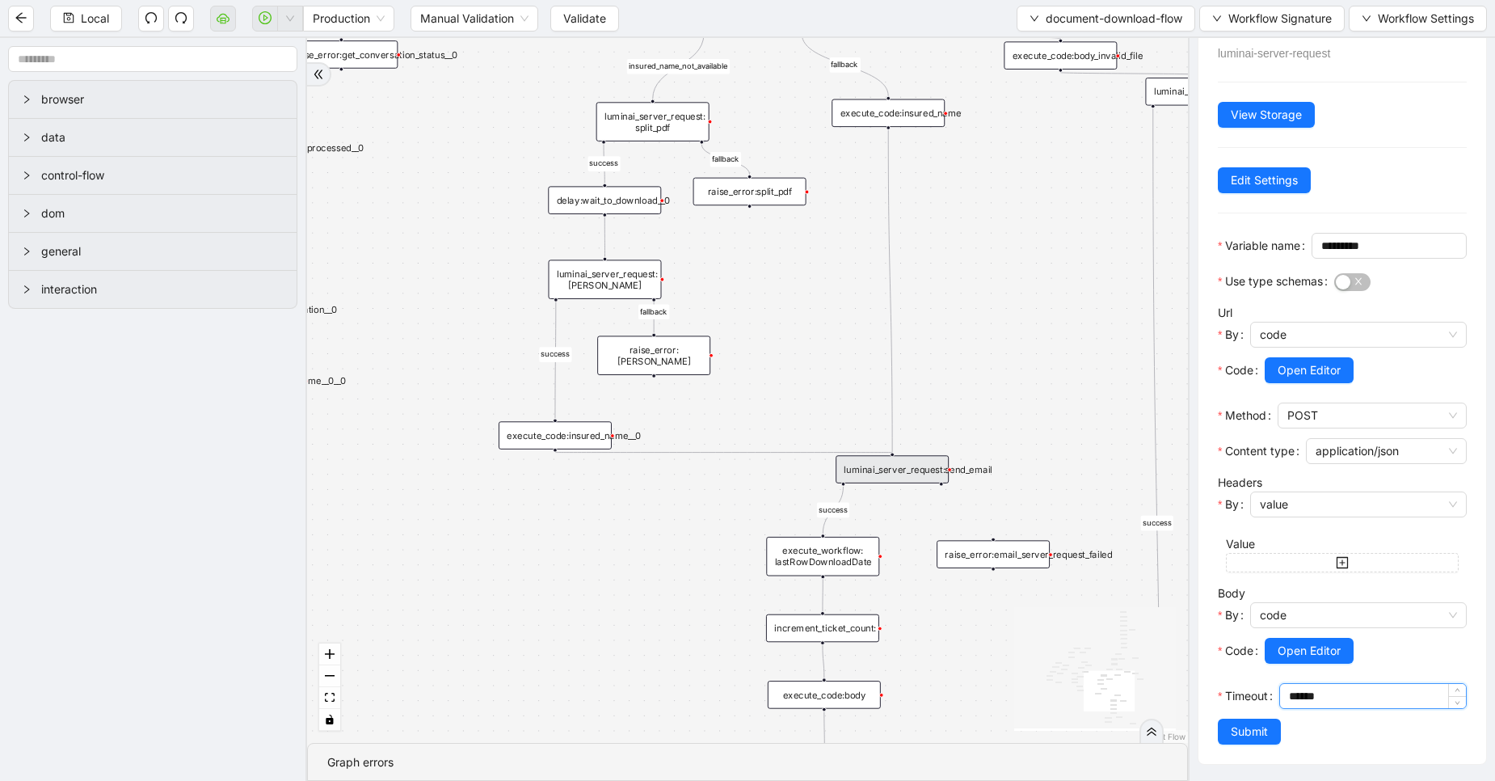
click at [1289, 702] on input "******" at bounding box center [1377, 696] width 177 height 24
type input "******"
click at [1265, 727] on span "Submit" at bounding box center [1249, 732] width 37 height 18
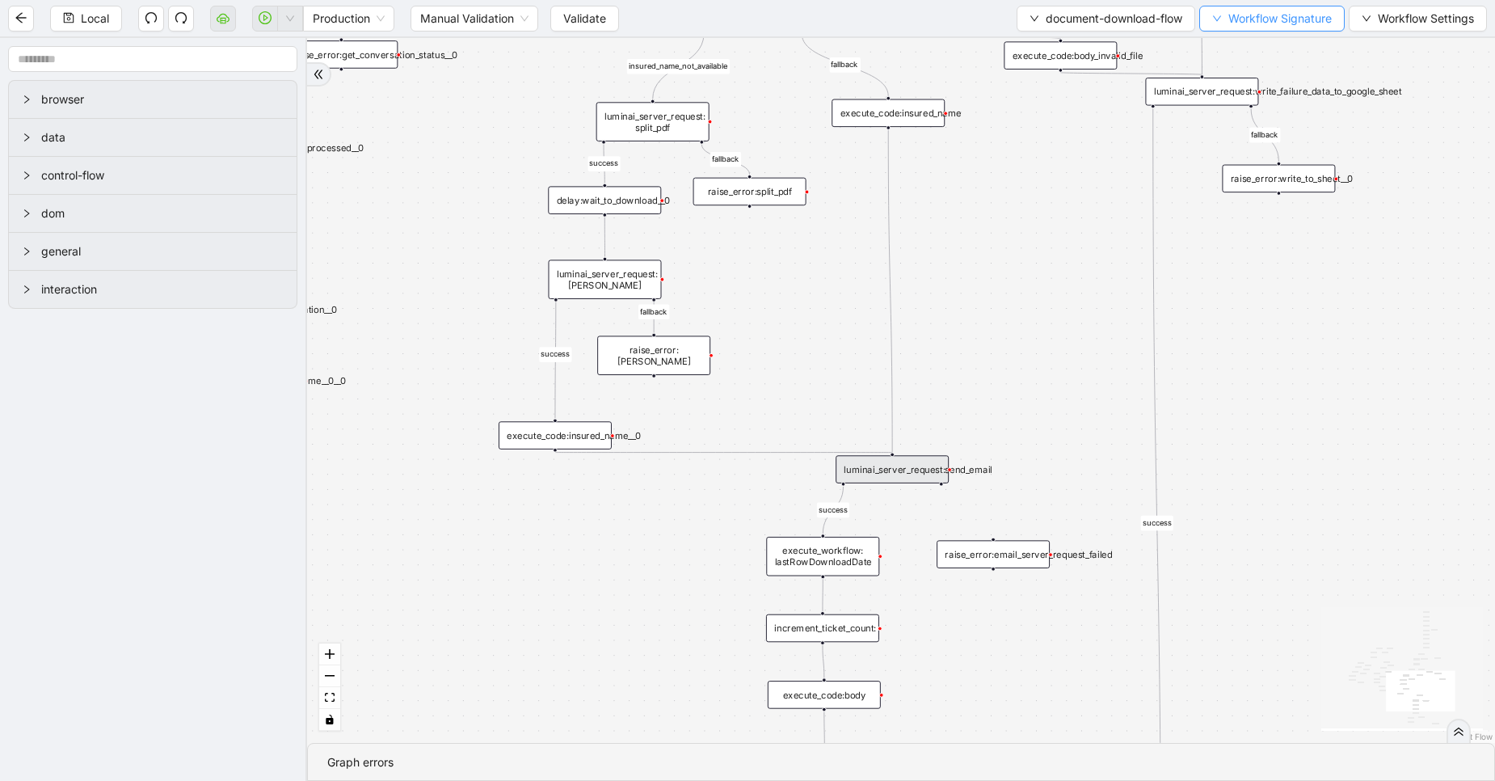
scroll to position [0, 0]
click at [892, 462] on div "luminai_server_request:send_email" at bounding box center [892, 469] width 113 height 28
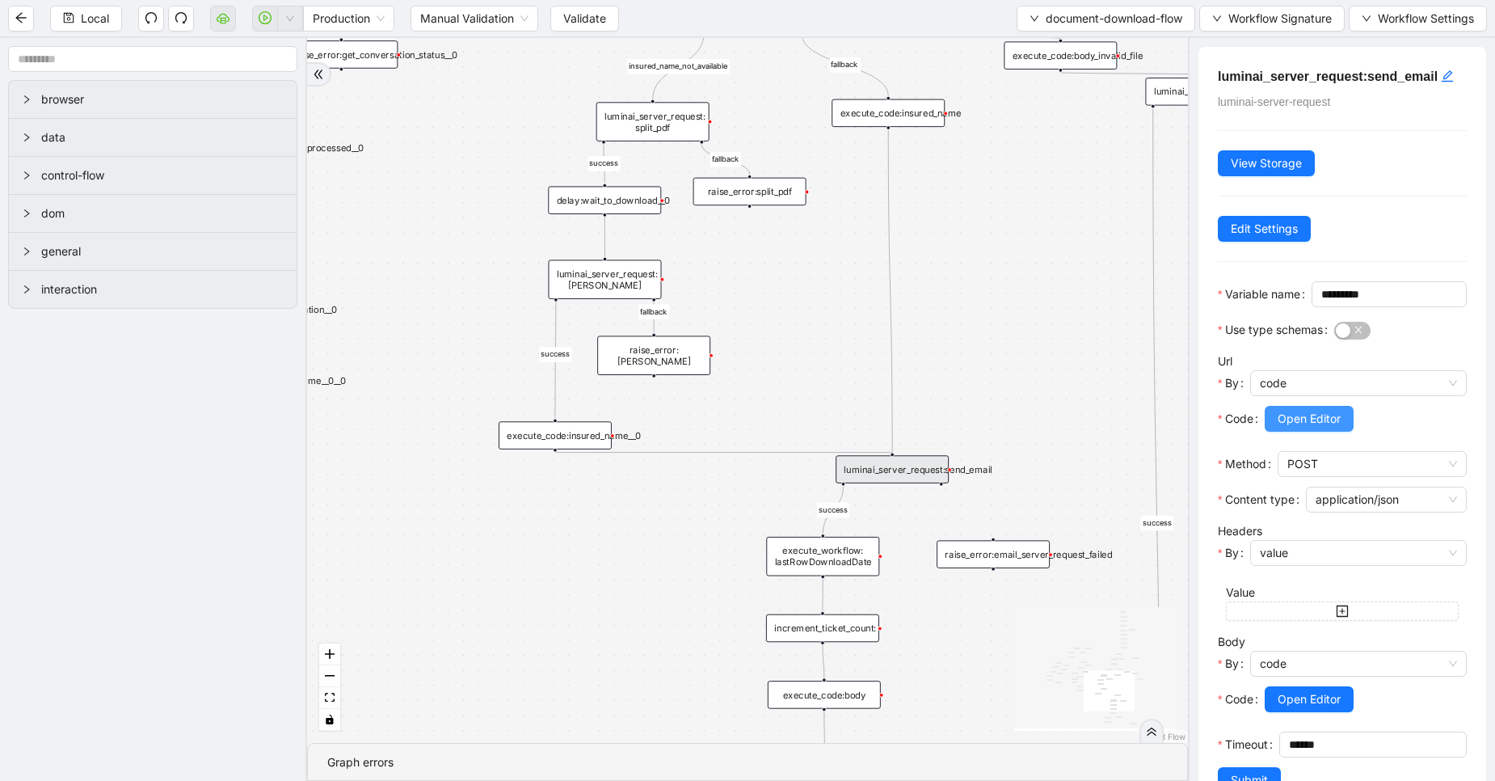
click at [1301, 428] on span "Open Editor" at bounding box center [1309, 419] width 63 height 18
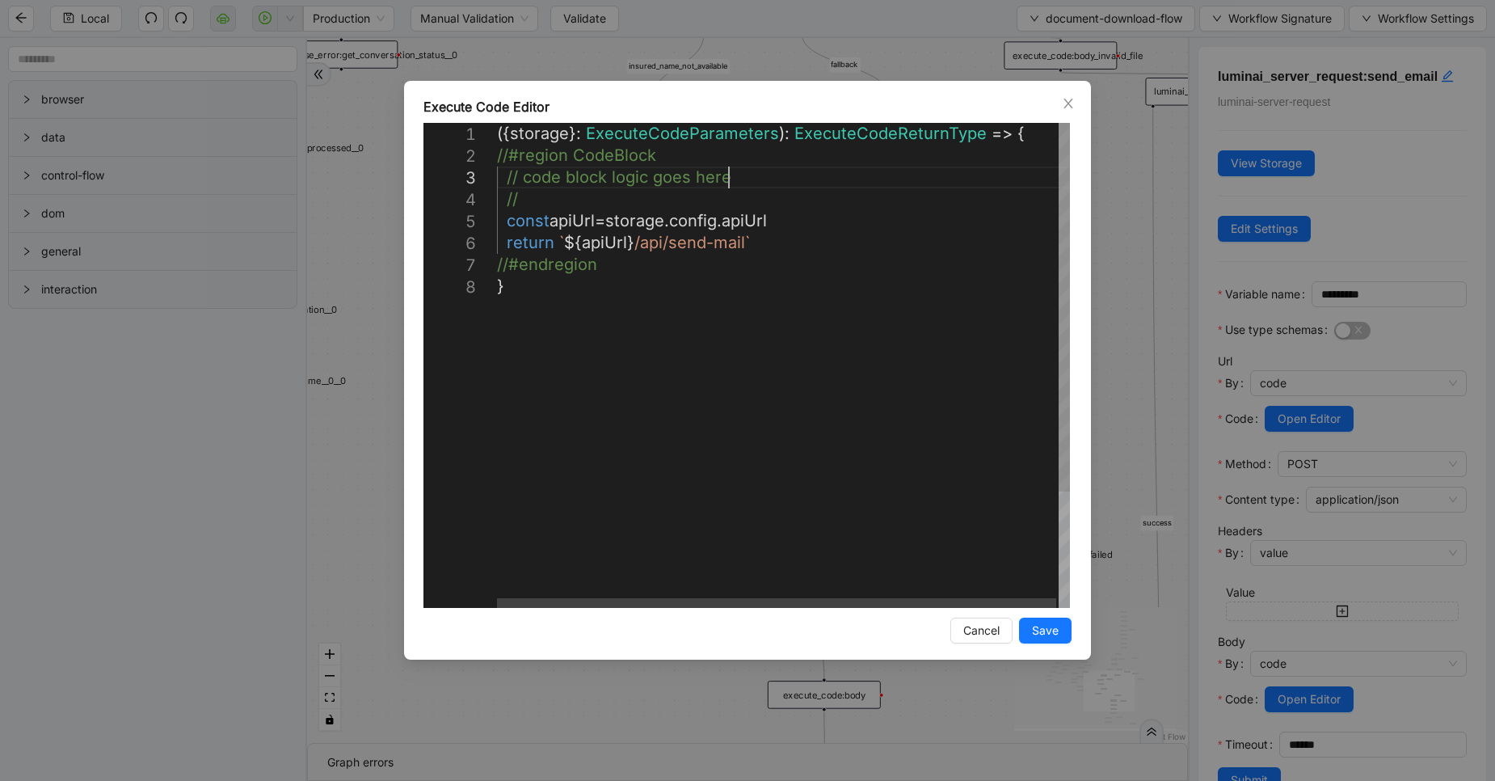
scroll to position [0, 9]
click at [918, 179] on div "({ storage }: ExecuteCodeParameters ): ExecuteCodeReturnType => { //#region Cod…" at bounding box center [784, 442] width 575 height 638
click at [1065, 108] on icon "close" at bounding box center [1068, 104] width 9 height 10
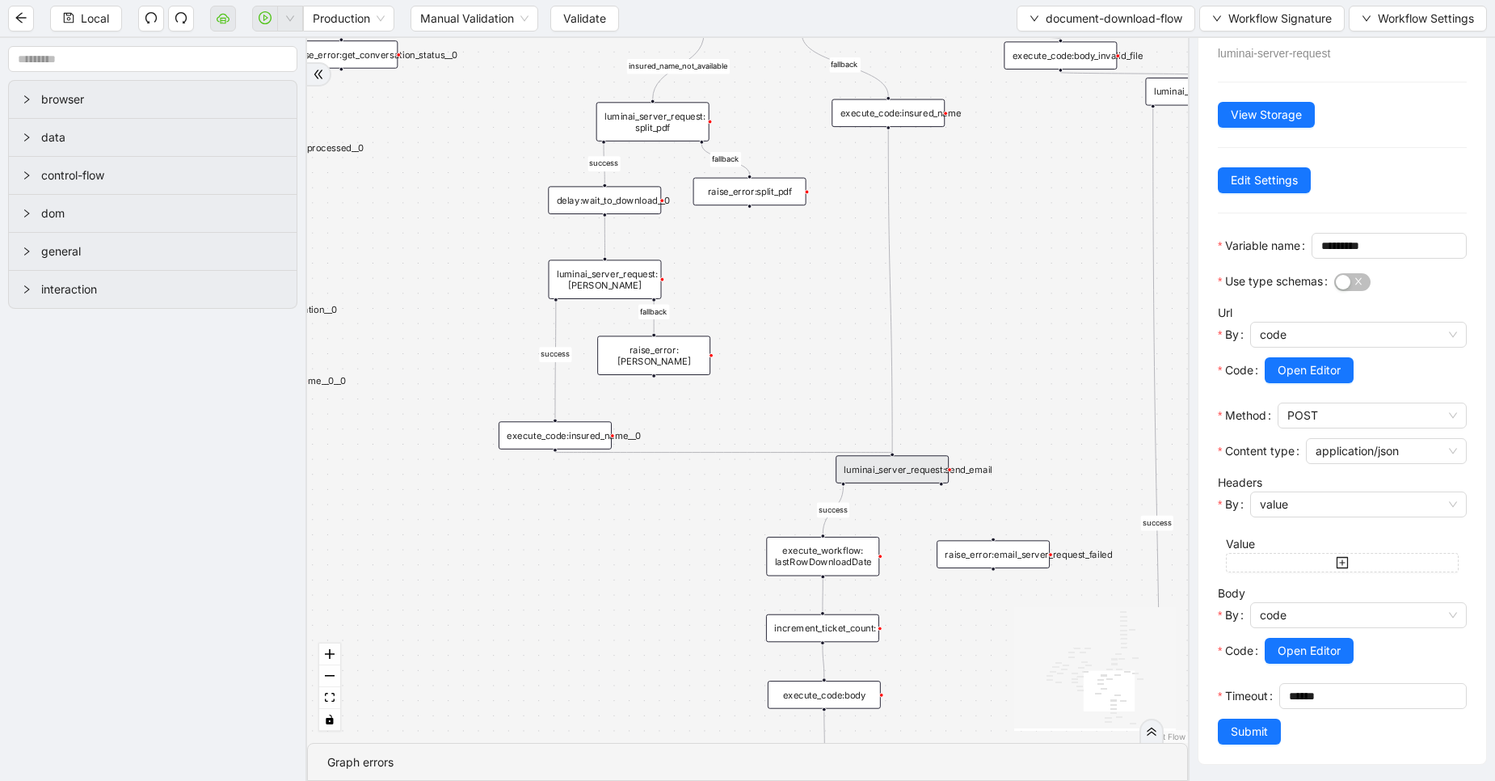
scroll to position [100, 0]
click at [1312, 642] on span "Open Editor" at bounding box center [1309, 651] width 63 height 18
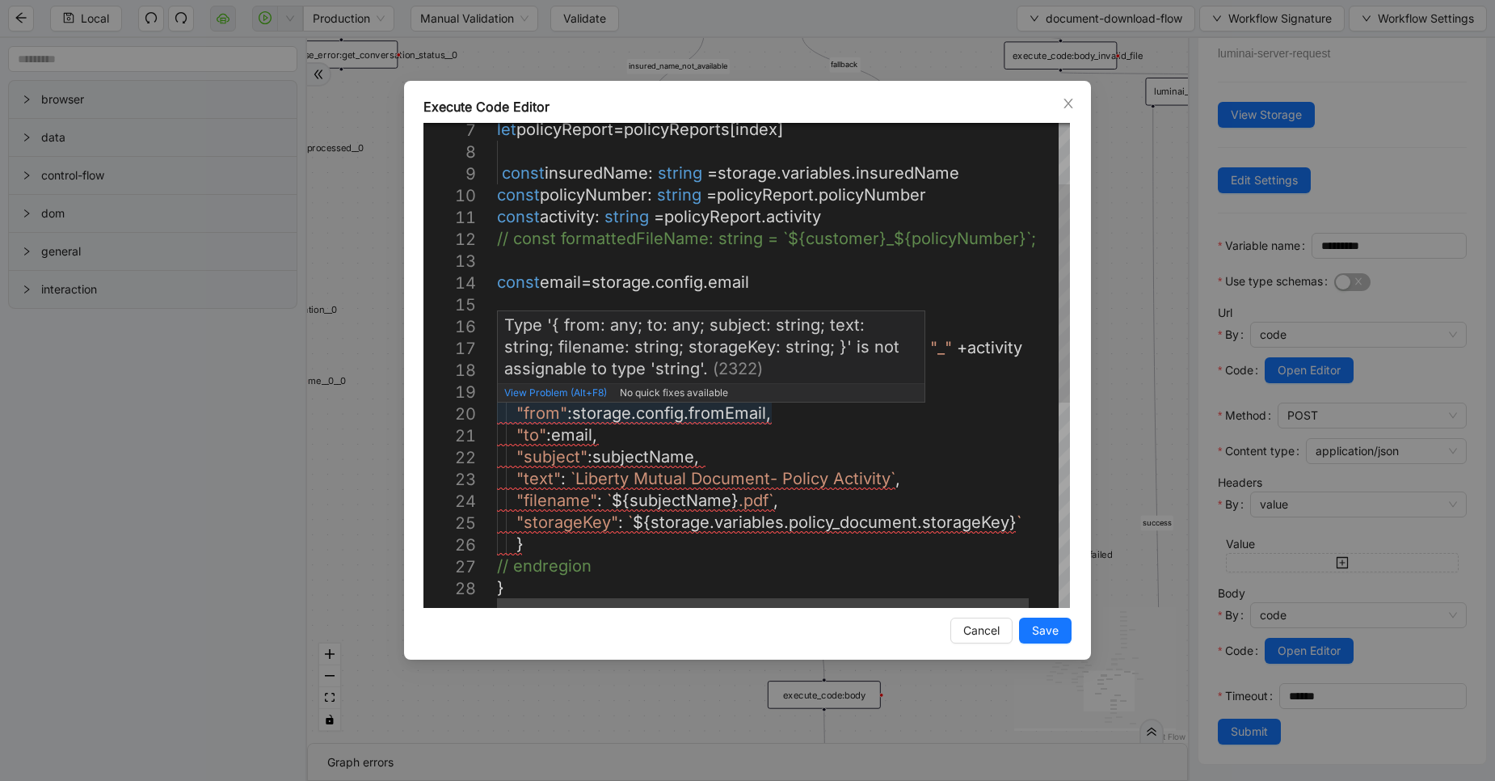
scroll to position [0, 0]
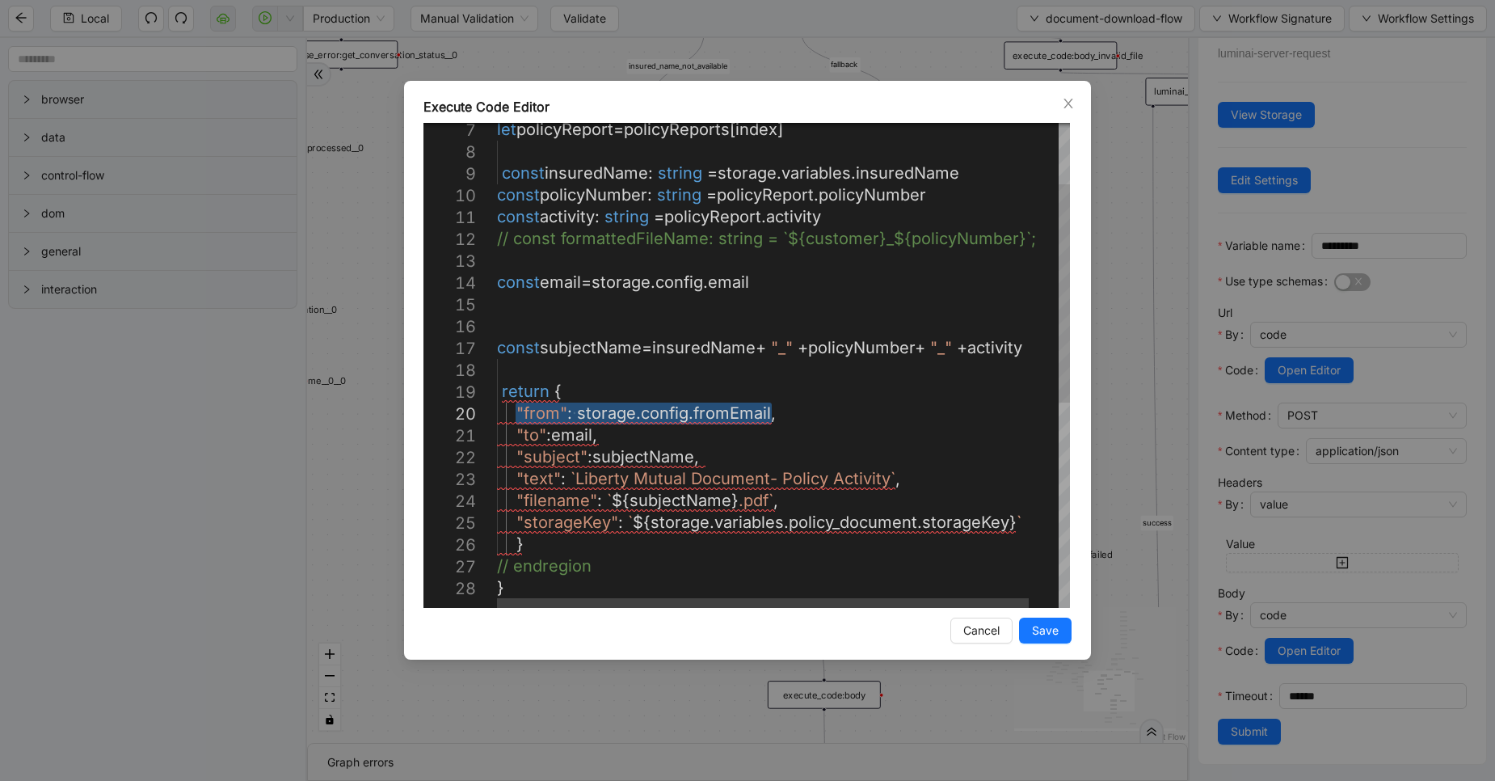
drag, startPoint x: 515, startPoint y: 414, endPoint x: 776, endPoint y: 412, distance: 261.1
click at [649, 341] on div "let policyReport = policyReports [ index ] const insuredName : string = storage…" at bounding box center [799, 525] width 605 height 1074
paste textarea "********"
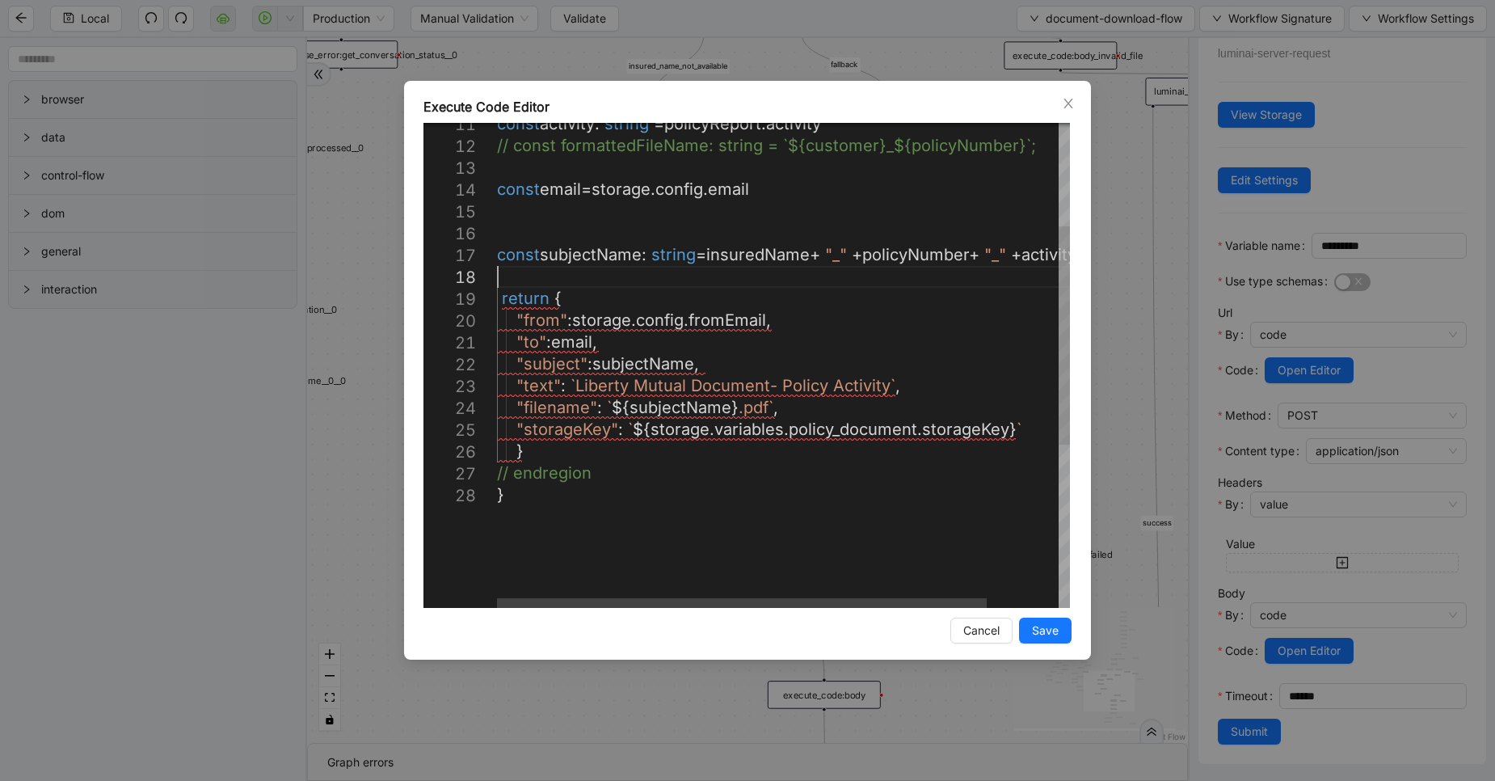
click at [535, 274] on div "const activity : string = policyReport . activity // const formattedFileName: s…" at bounding box center [825, 432] width 657 height 1074
click at [617, 191] on div "const activity : string = policyReport . activity // const formattedFileName: s…" at bounding box center [825, 432] width 657 height 1074
drag, startPoint x: 575, startPoint y: 318, endPoint x: 761, endPoint y: 313, distance: 185.2
drag, startPoint x: 769, startPoint y: 317, endPoint x: 576, endPoint y: 328, distance: 192.7
click at [507, 221] on div "const activity : string = policyReport . activity // const formattedFileName: s…" at bounding box center [825, 432] width 657 height 1074
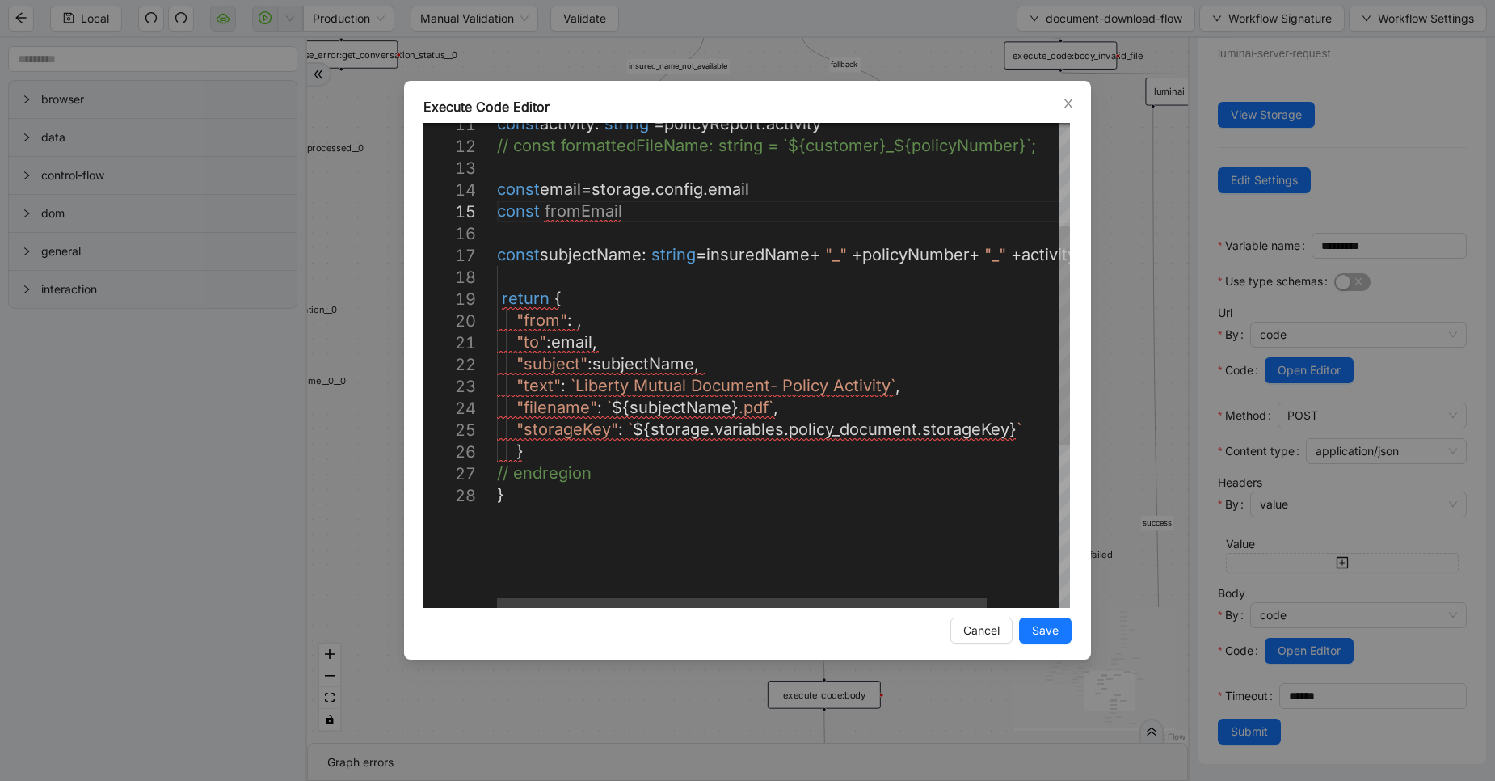
scroll to position [88, 154]
paste textarea "**********"
click at [665, 256] on div "const activity : string = policyReport . activity // const formattedFileName: s…" at bounding box center [825, 432] width 657 height 1074
click at [623, 212] on div "const activity : string = policyReport . activity // const formattedFileName: s…" at bounding box center [825, 432] width 657 height 1074
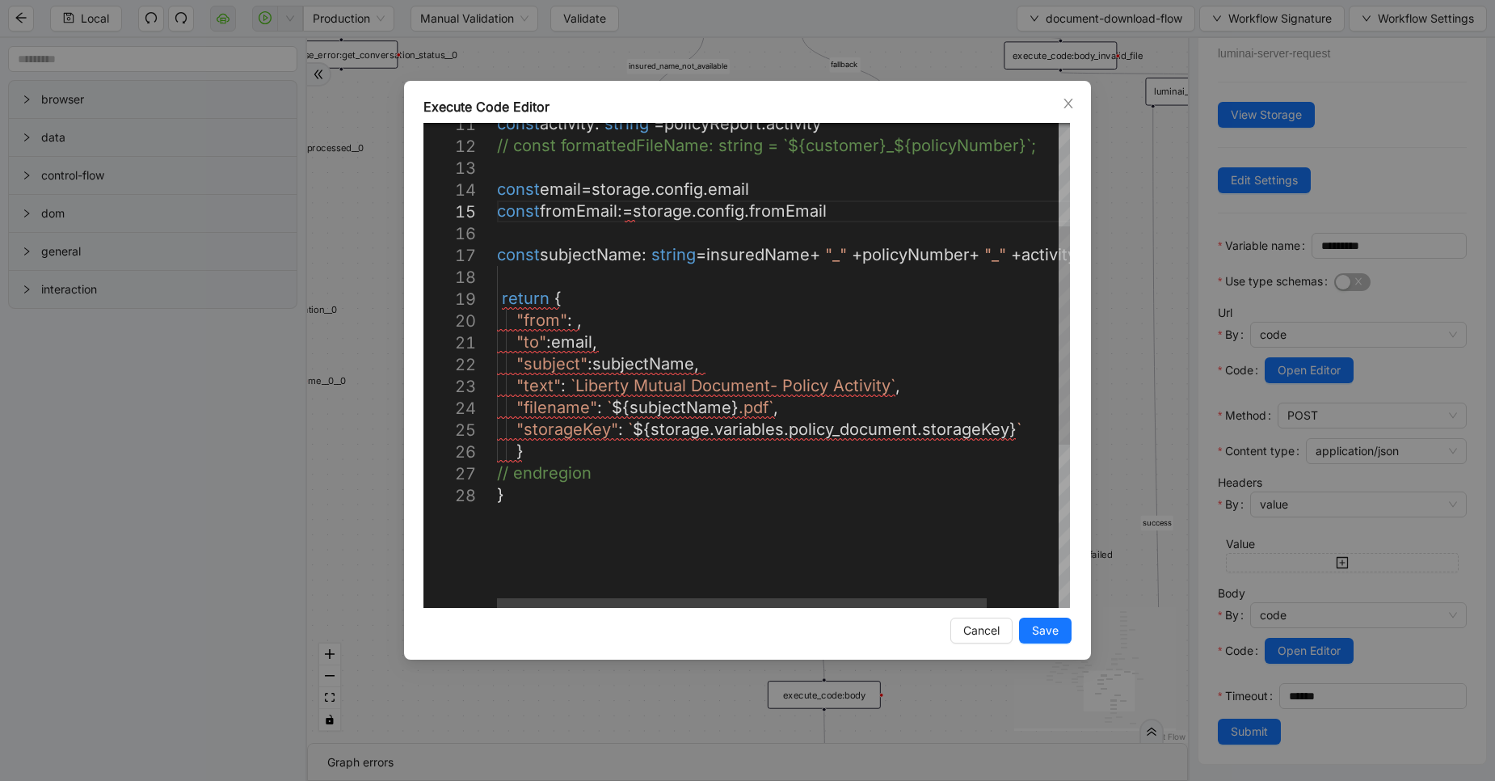
paste textarea "******"
click at [571, 209] on div "const activity : string = policyReport . activity // const formattedFileName: s…" at bounding box center [825, 432] width 657 height 1074
click at [571, 326] on div "const activity : string = policyReport . activity // const formattedFileName: s…" at bounding box center [825, 432] width 657 height 1074
paste textarea "*********"
click at [663, 449] on div "const activity : string = policyReport . activity // const formattedFileName: s…" at bounding box center [825, 432] width 657 height 1074
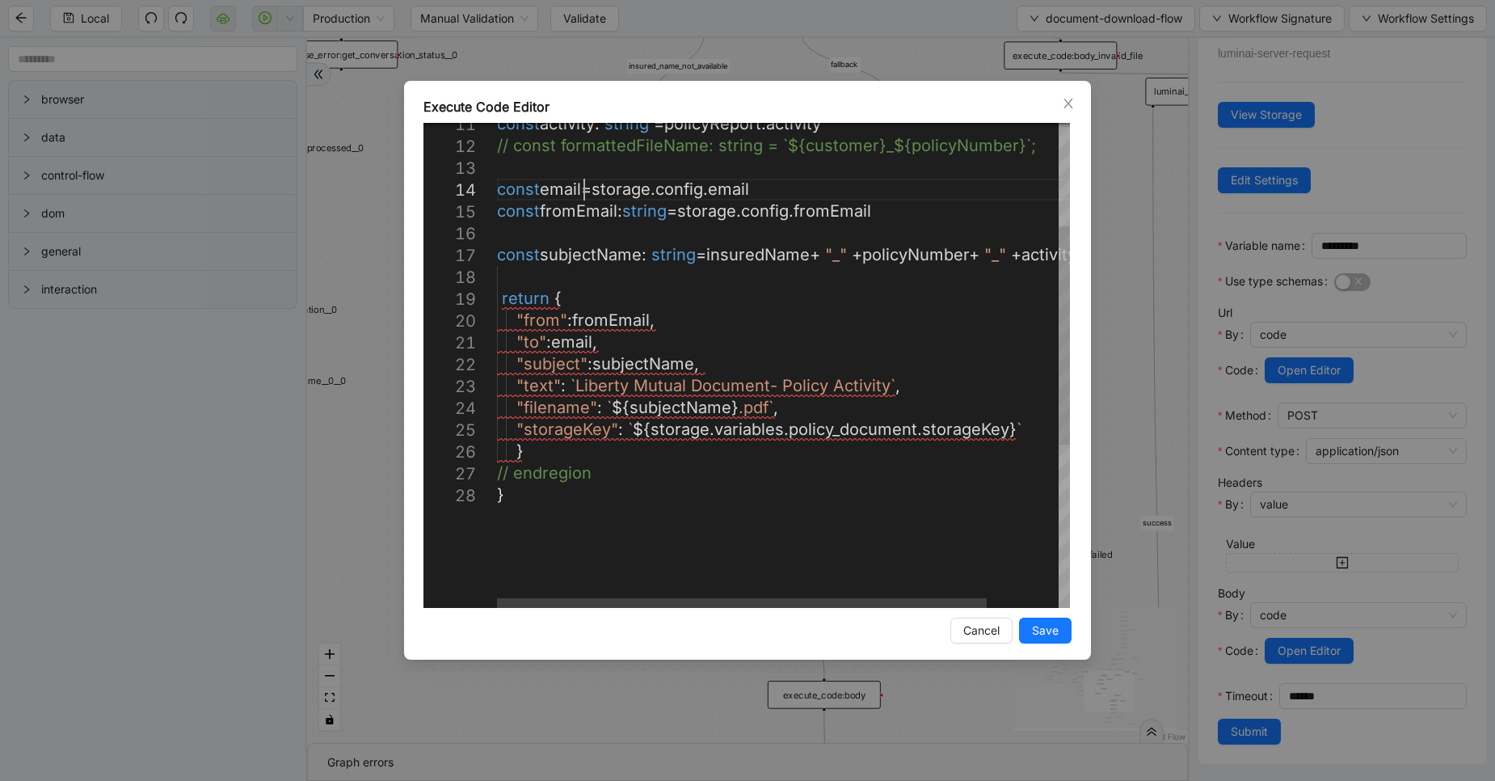
click at [586, 188] on div "const activity : string = policyReport . activity // const formattedFileName: s…" at bounding box center [825, 432] width 657 height 1074
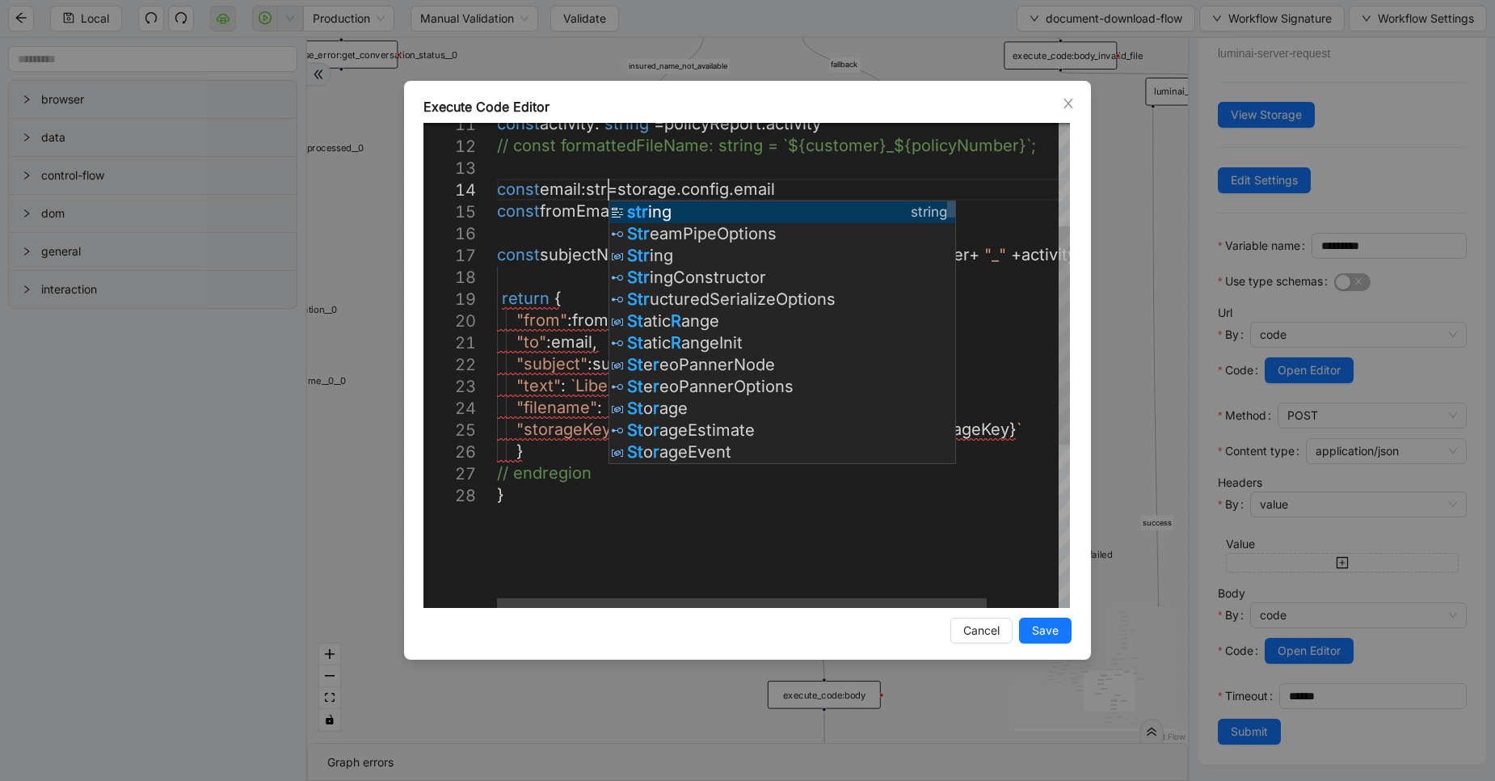
scroll to position [85, 145]
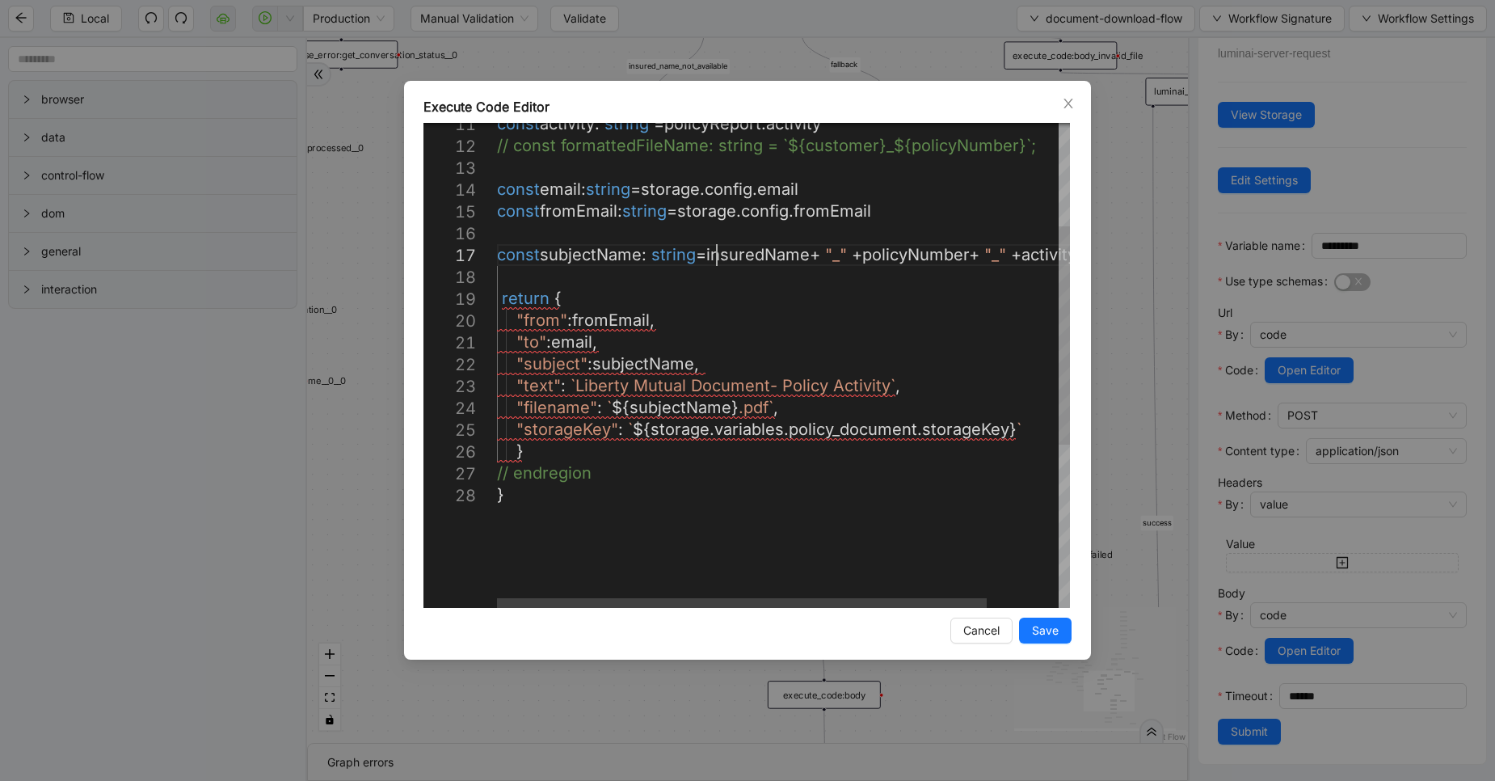
click at [717, 251] on div "const activity : string = policyReport . activity // const formattedFileName: s…" at bounding box center [825, 432] width 657 height 1074
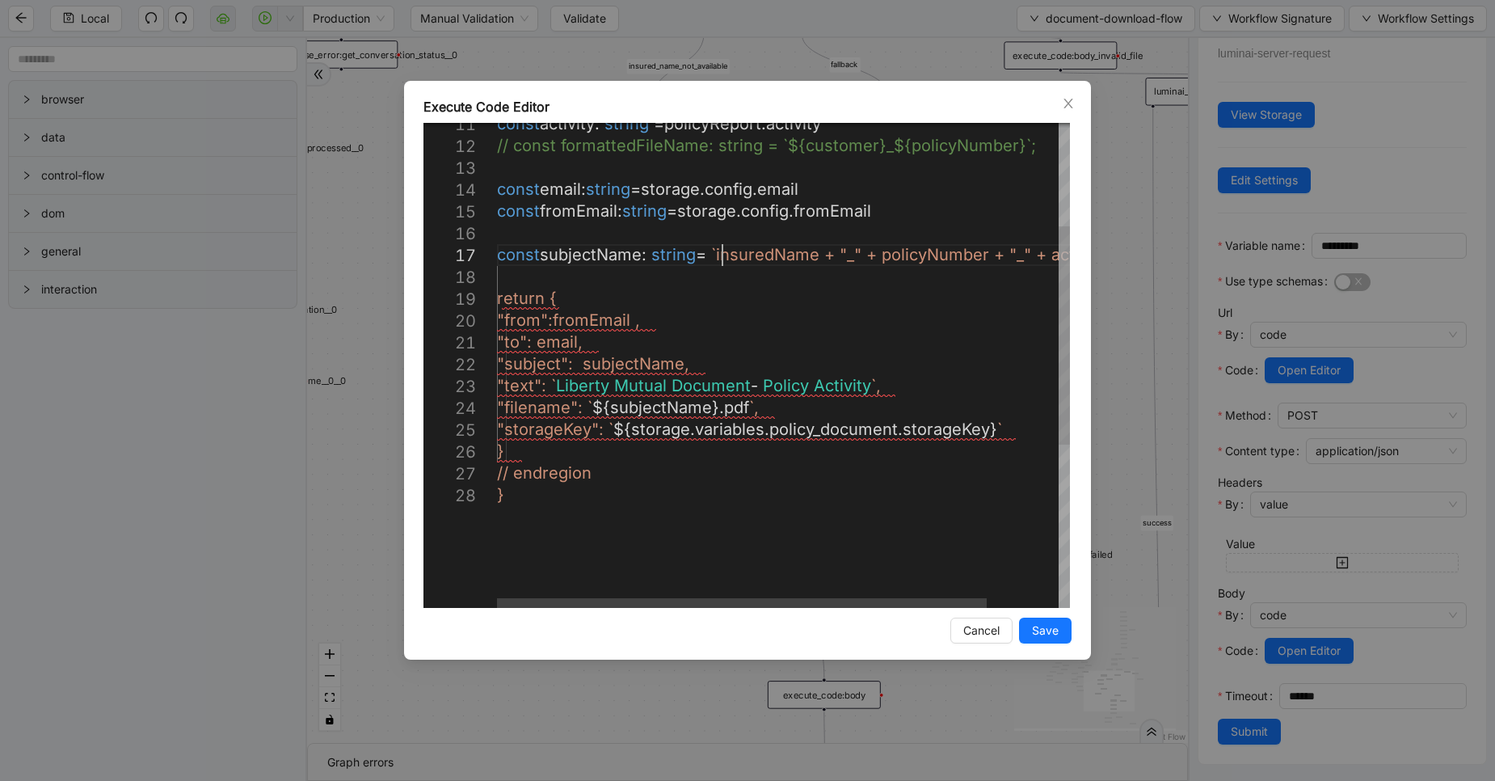
scroll to position [132, 282]
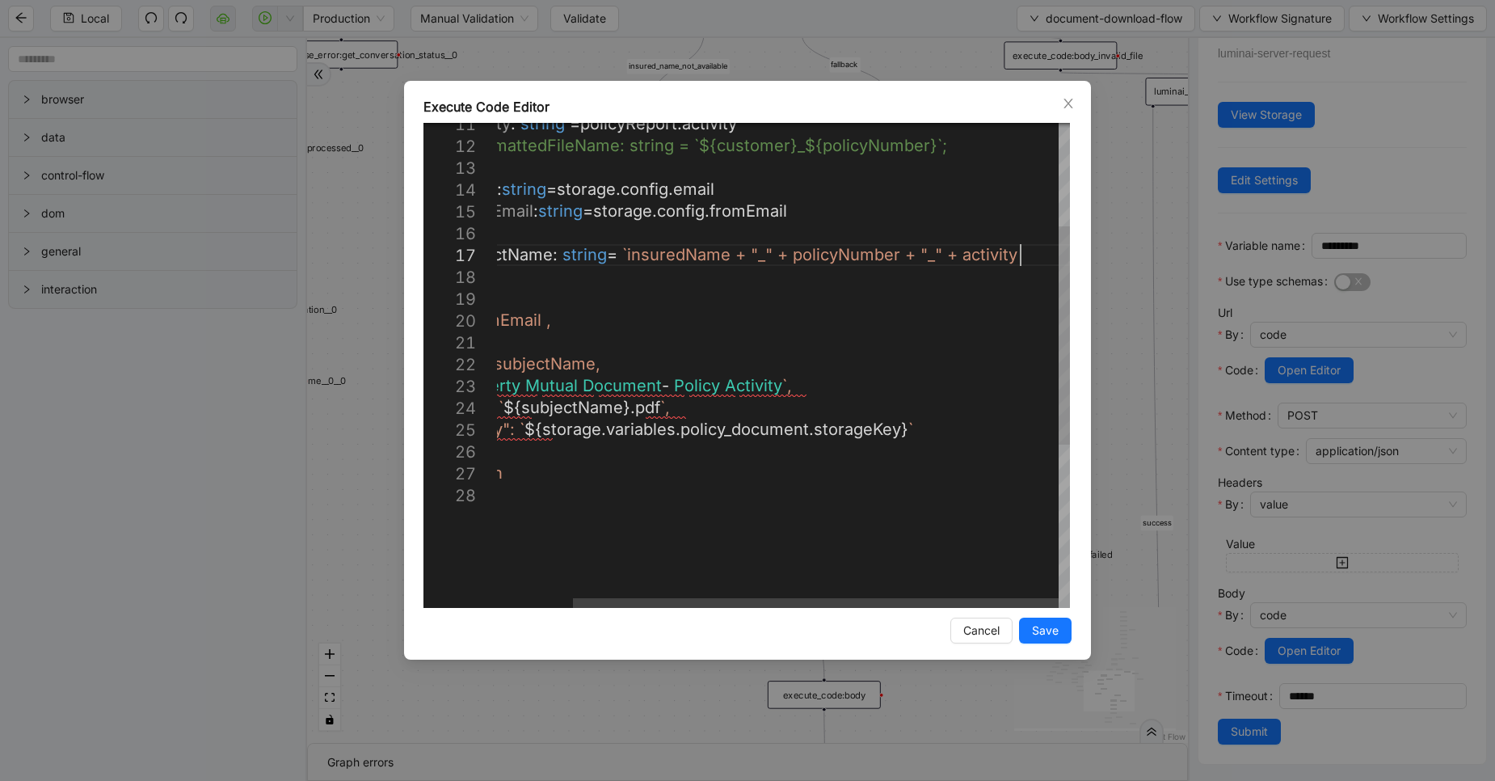
click at [1029, 263] on div "const activity : string = policyReport . activity // const formattedFileName: s…" at bounding box center [739, 432] width 662 height 1074
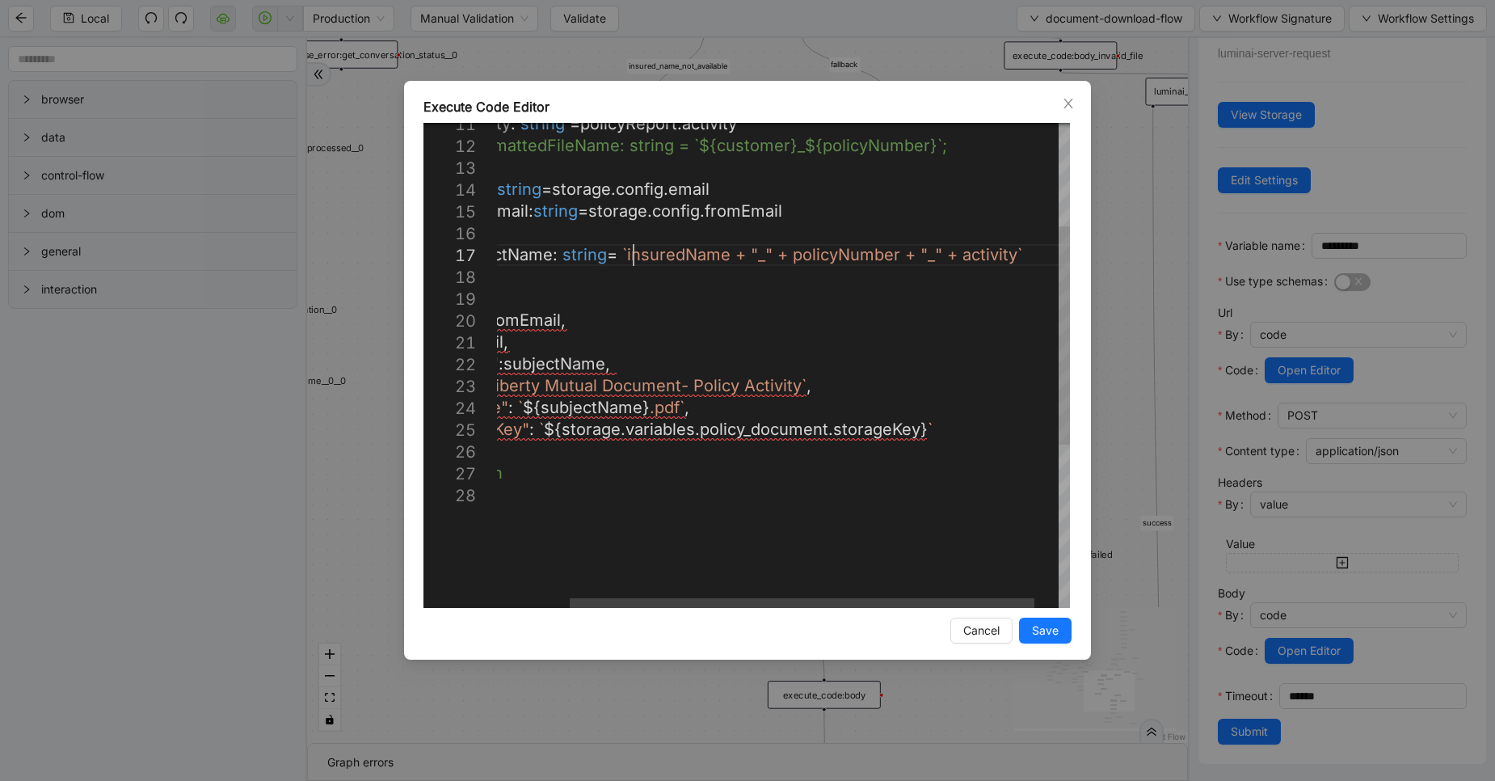
click at [634, 256] on div "const activity : string = policyReport . activity // const formattedFileName: s…" at bounding box center [754, 432] width 692 height 1074
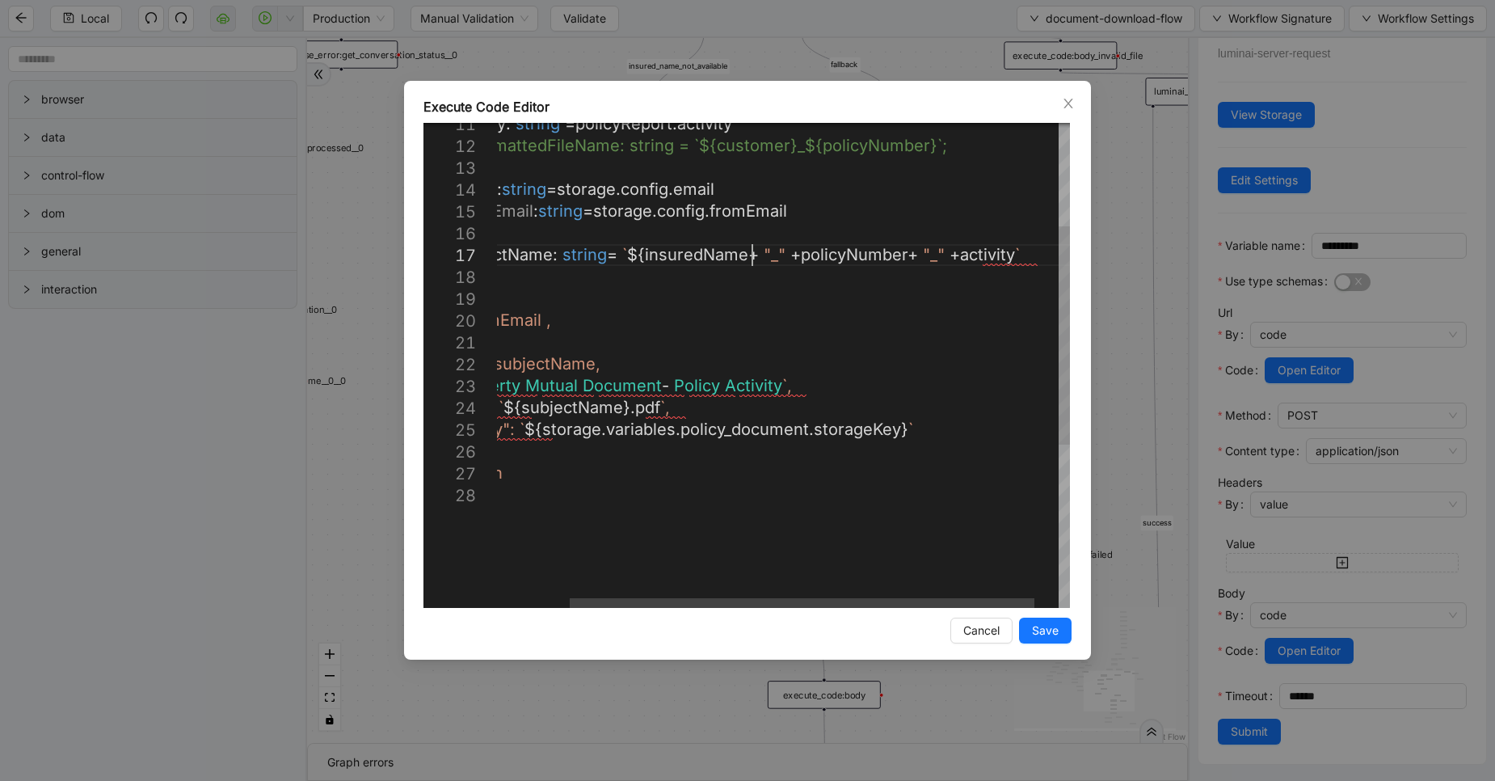
click at [749, 256] on div "const activity : string = policyReport . activity // const formattedFileName: s…" at bounding box center [754, 432] width 692 height 1074
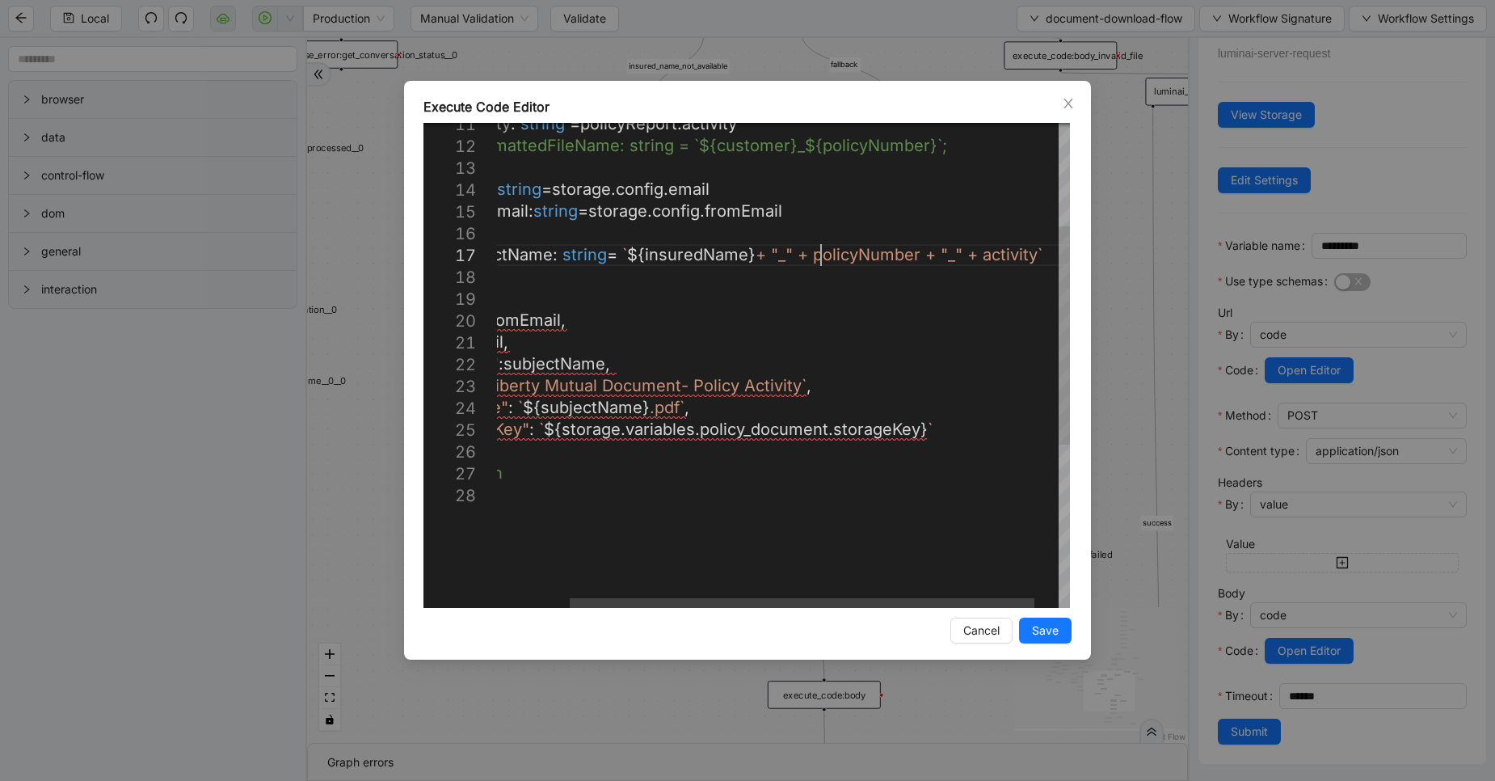
click at [820, 254] on div "const activity : string = policyReport . activity // const formattedFileName: s…" at bounding box center [754, 432] width 692 height 1074
click at [932, 252] on div "const activity : string = policyReport . activity // const formattedFileName: s…" at bounding box center [757, 432] width 698 height 1074
click at [824, 247] on div "const activity : string = policyReport . activity // const formattedFileName: s…" at bounding box center [760, 432] width 705 height 1074
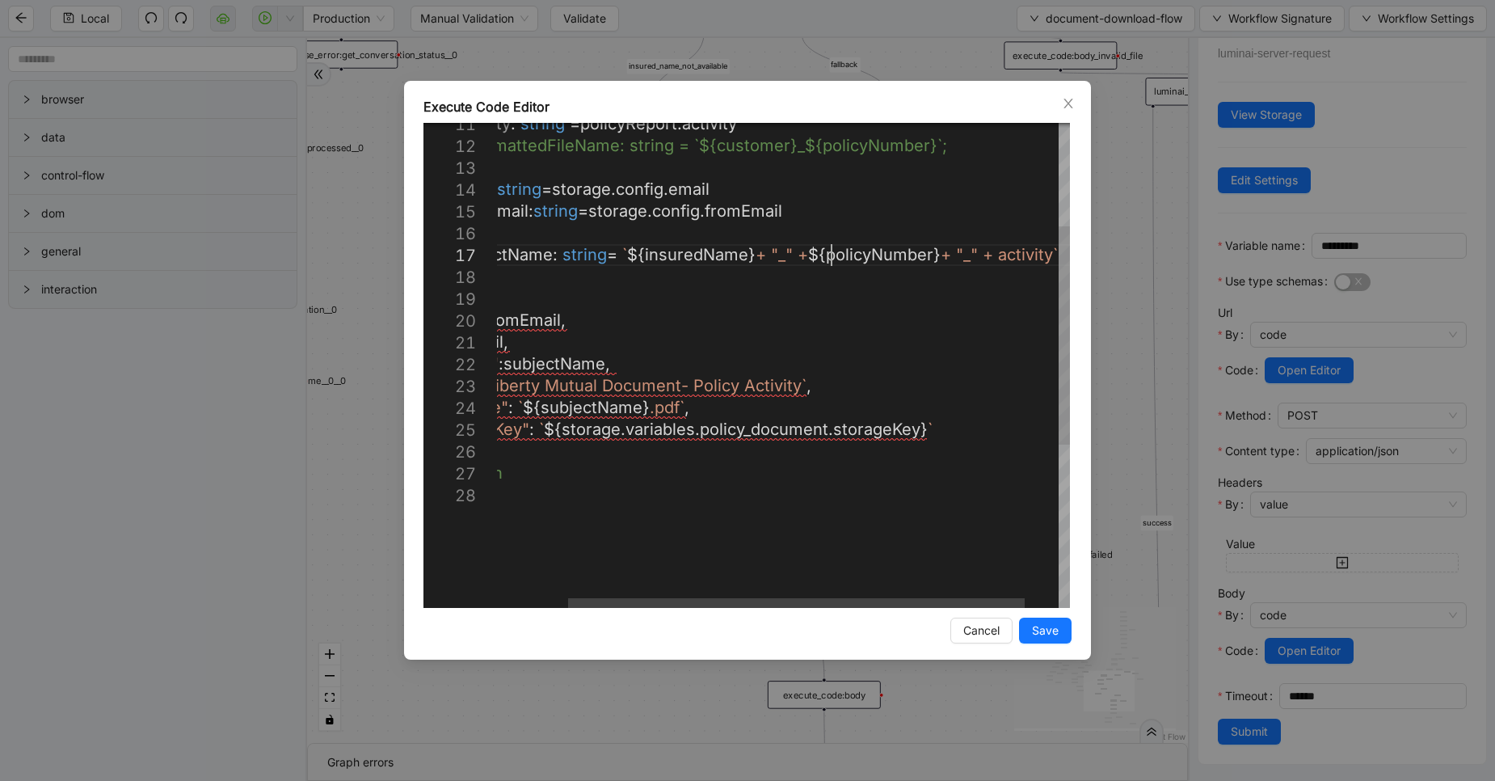
scroll to position [132, 516]
click at [1018, 254] on div "const activity : string = policyReport . activity // const formattedFileName: s…" at bounding box center [765, 432] width 715 height 1074
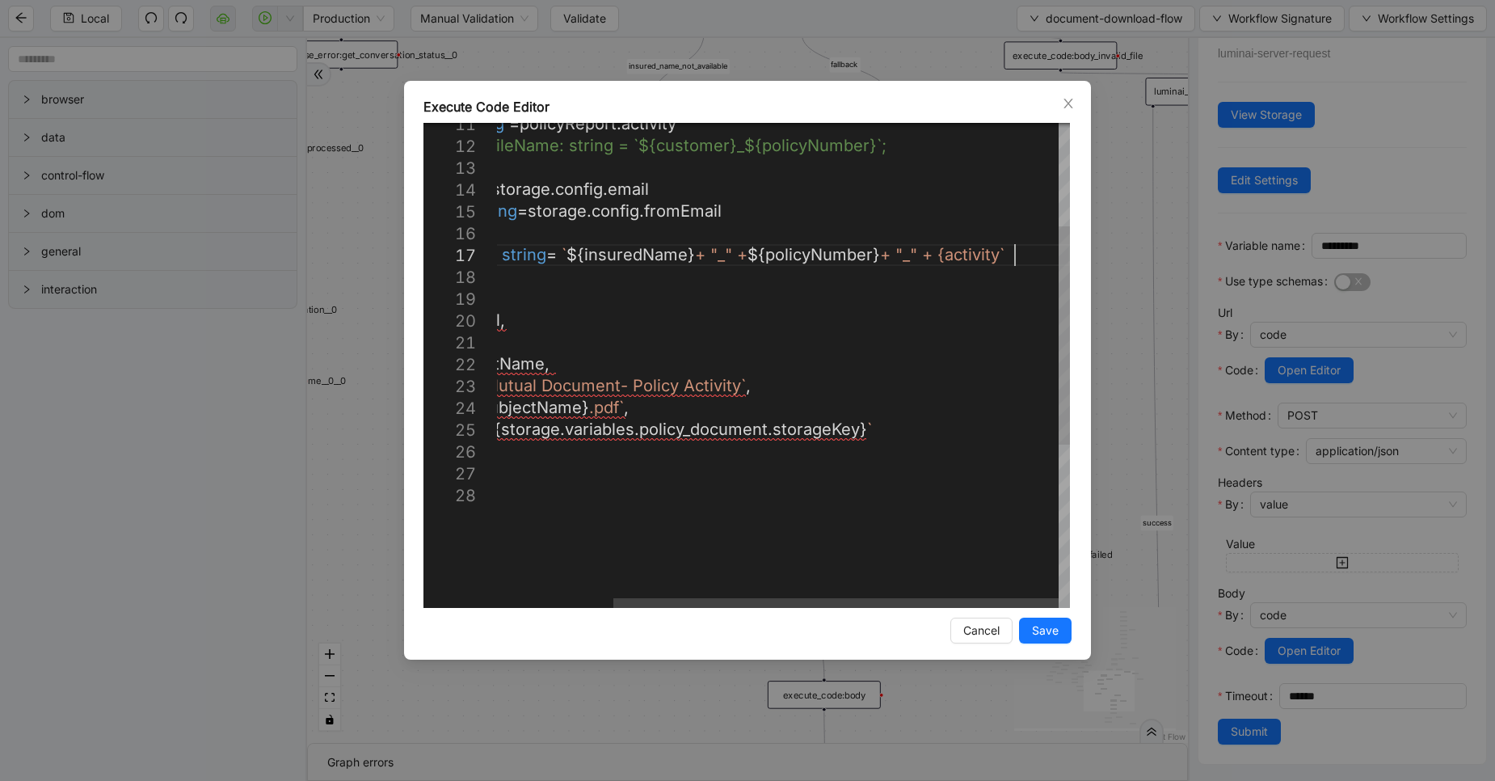
click at [1017, 255] on div "const activity : string = policyReport . activity // const formattedFileName: s…" at bounding box center [709, 432] width 723 height 1074
click at [949, 253] on div "const activity : string = policyReport . activity // const formattedFileName: s…" at bounding box center [722, 432] width 748 height 1074
click at [952, 257] on div "const activity : string = policyReport . activity // const formattedFileName: s…" at bounding box center [722, 432] width 748 height 1074
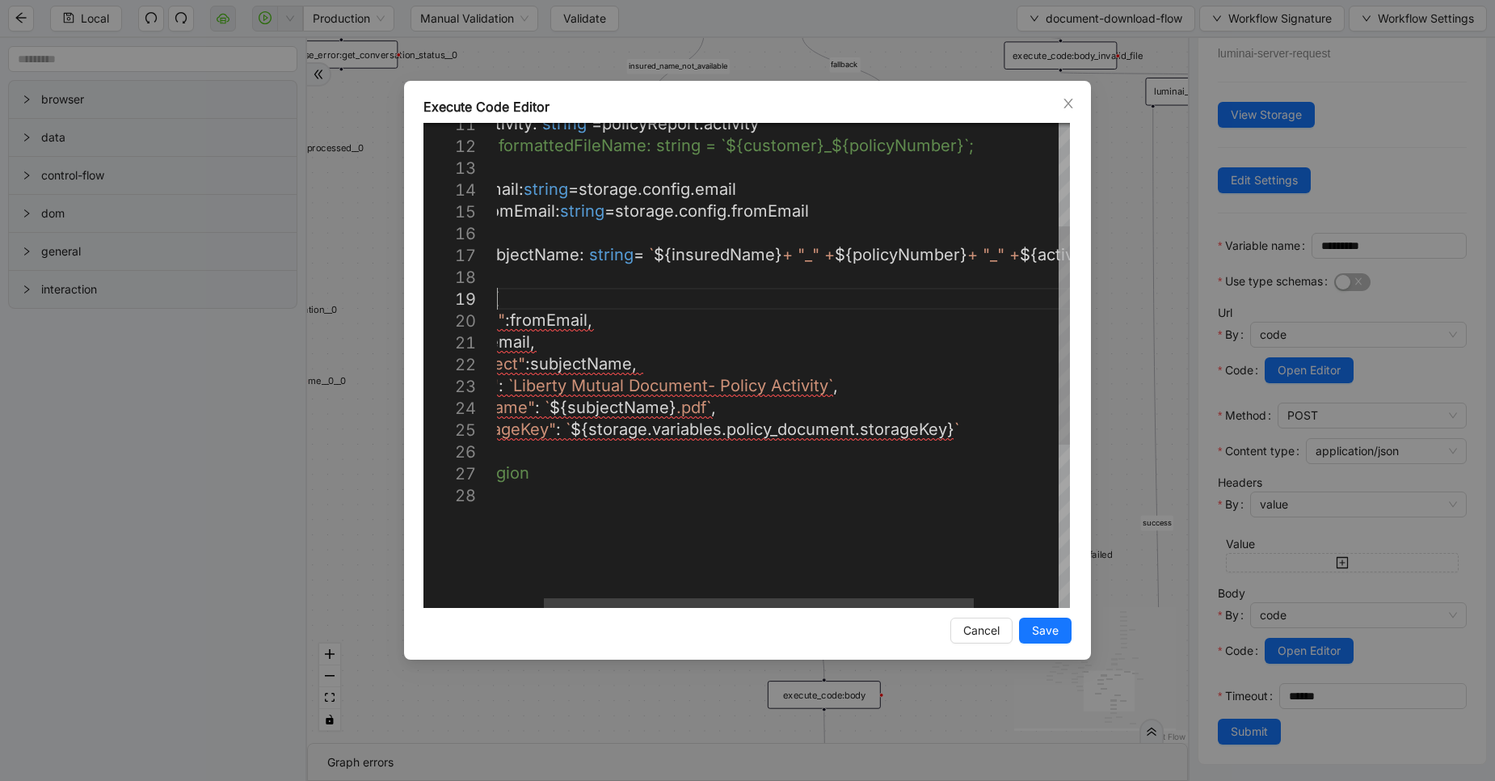
click at [854, 305] on div "const activity : string = policyReport . activity // const formattedFileName: s…" at bounding box center [809, 432] width 748 height 1074
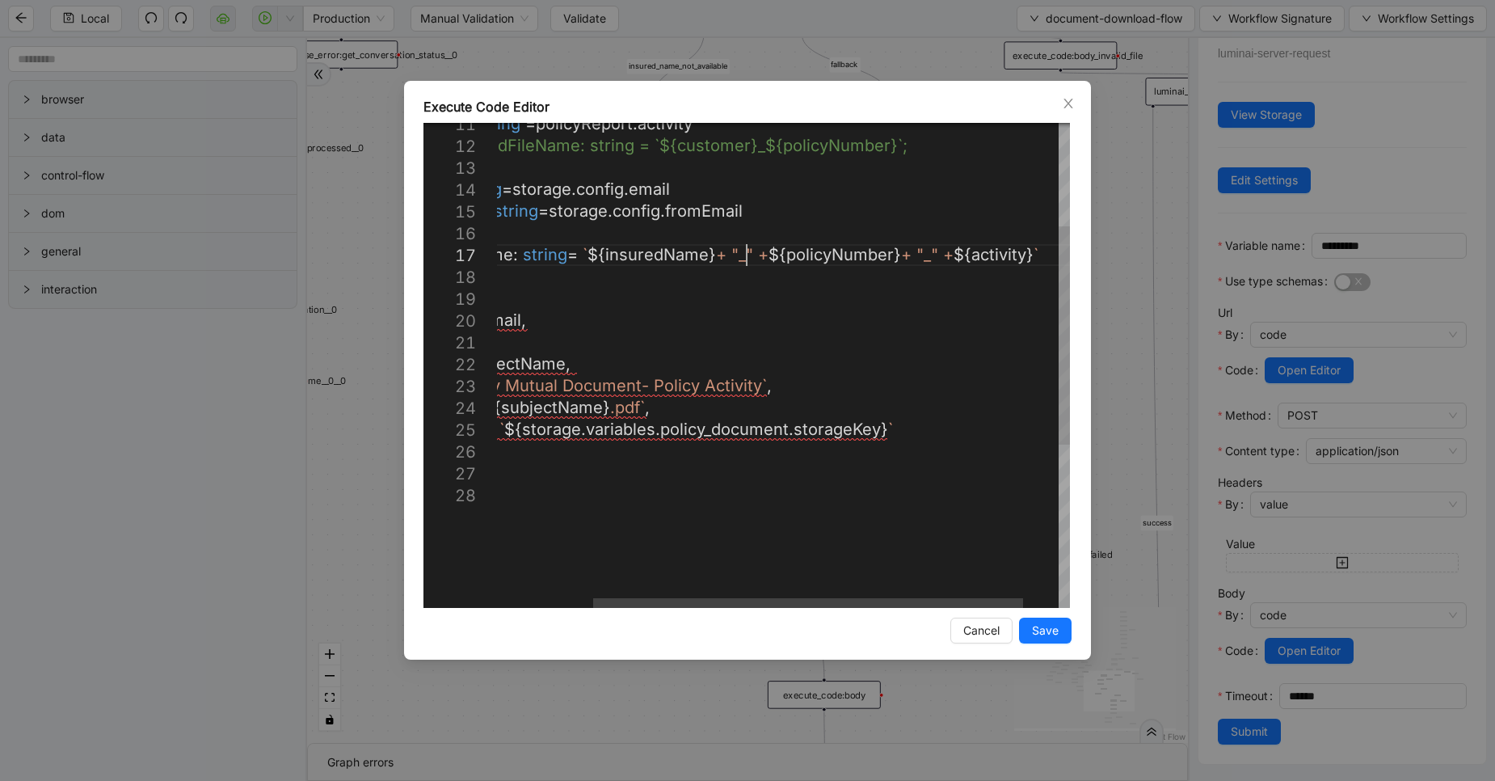
click at [745, 248] on div "const activity : string = policyReport . activity // const formattedFileName: s…" at bounding box center [743, 432] width 748 height 1074
drag, startPoint x: 919, startPoint y: 251, endPoint x: 859, endPoint y: 250, distance: 59.8
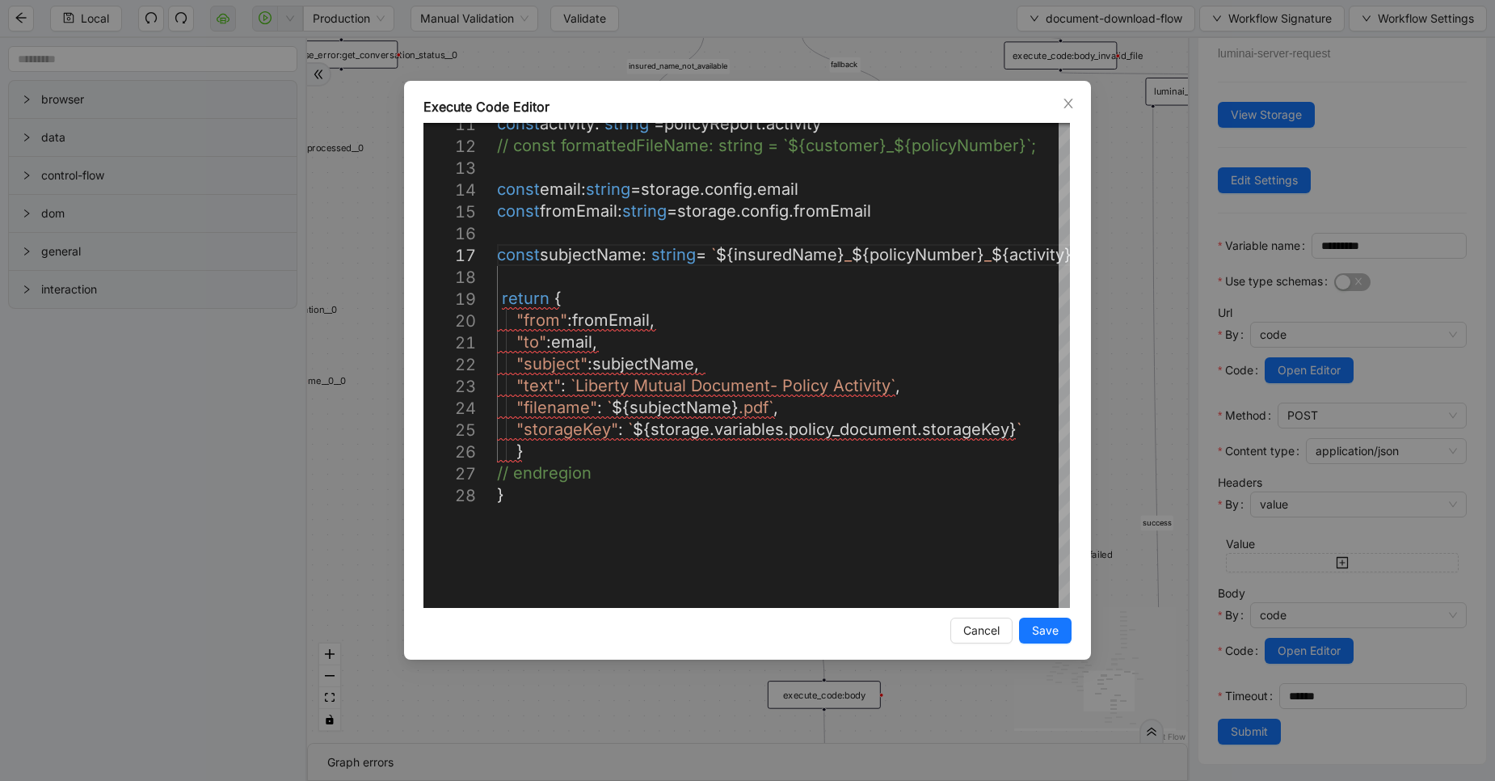
type textarea "**********"
click at [1034, 618] on button "Save" at bounding box center [1045, 631] width 53 height 26
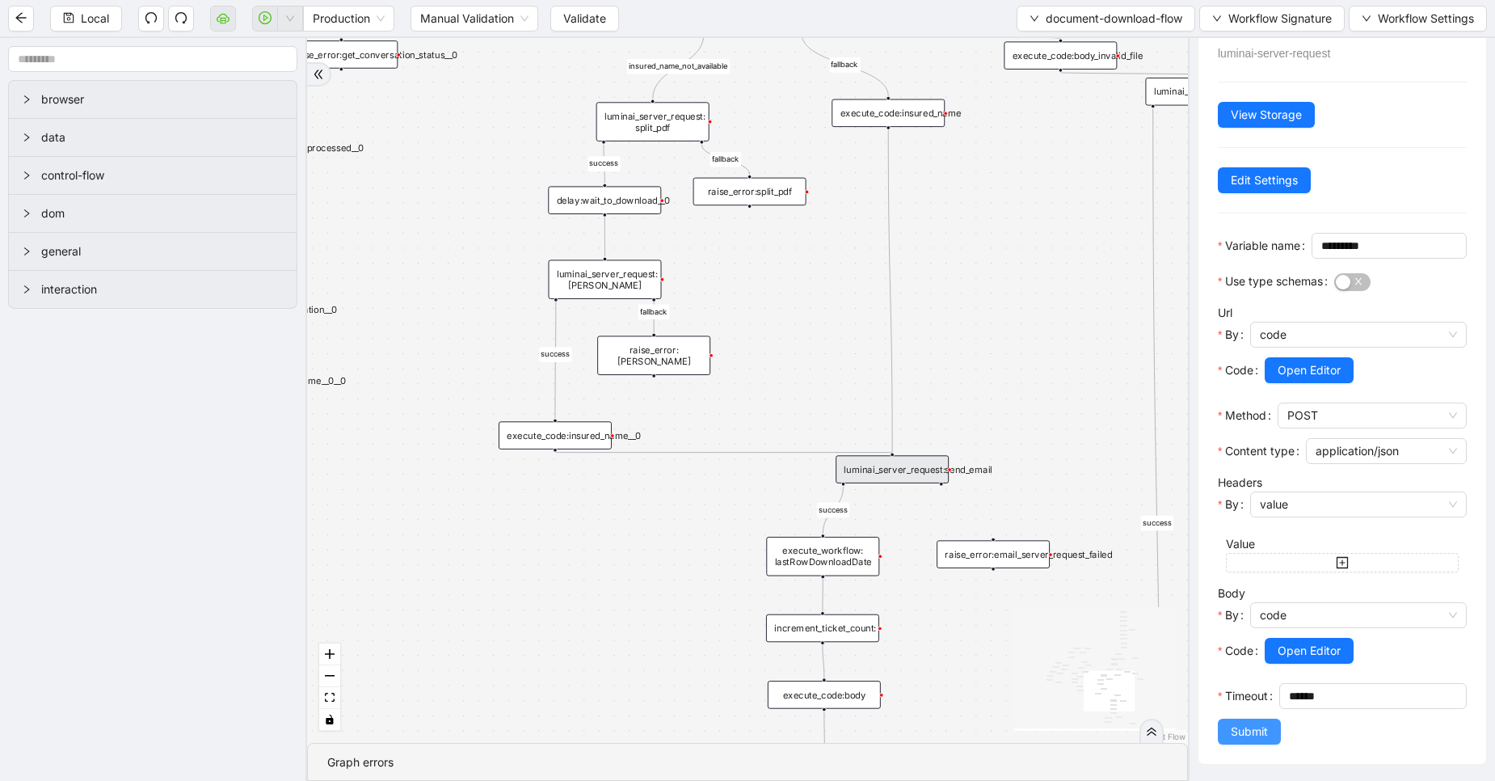
click at [1232, 722] on button "Submit" at bounding box center [1249, 732] width 63 height 26
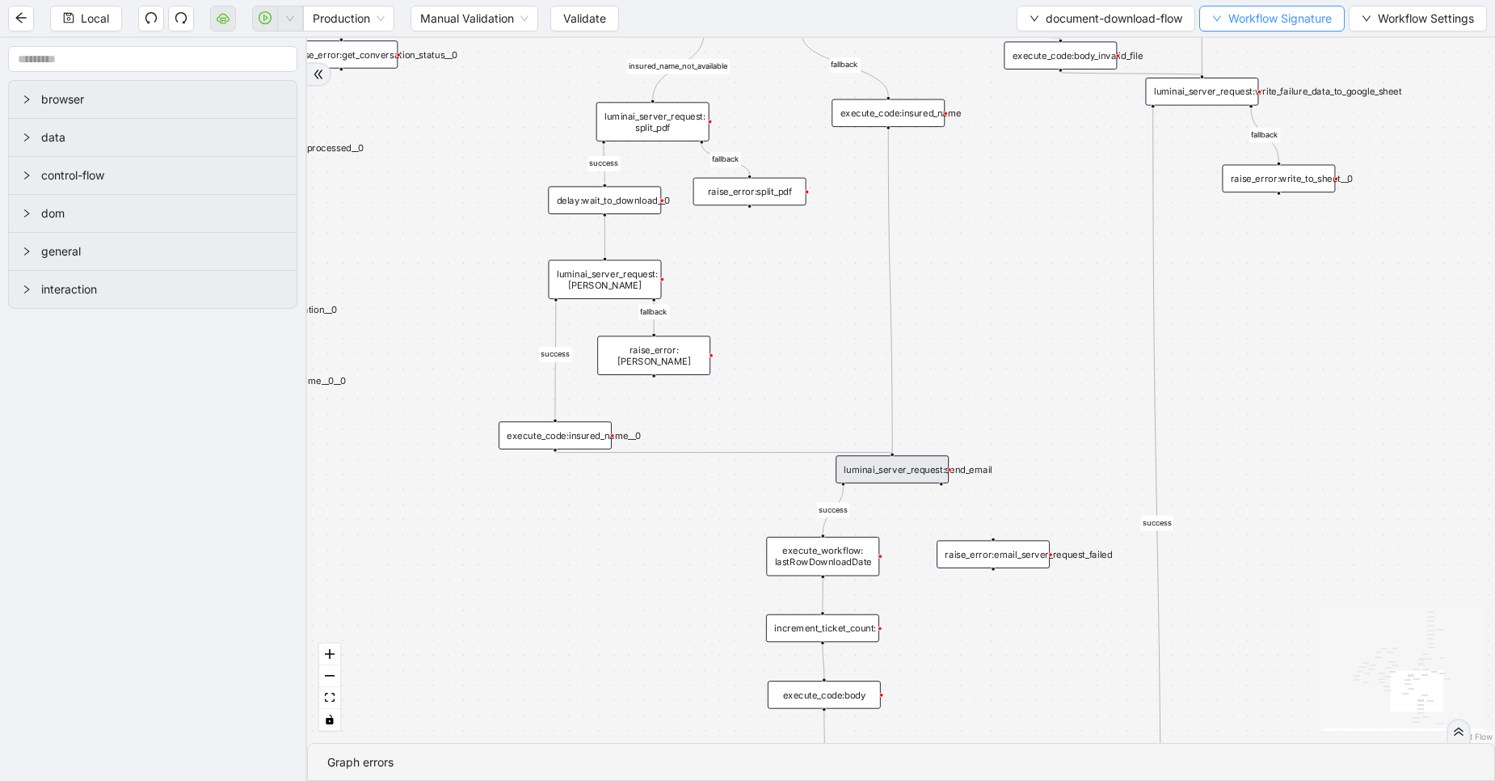
scroll to position [0, 0]
click at [1256, 24] on span "Workflow Signature" at bounding box center [1280, 19] width 103 height 18
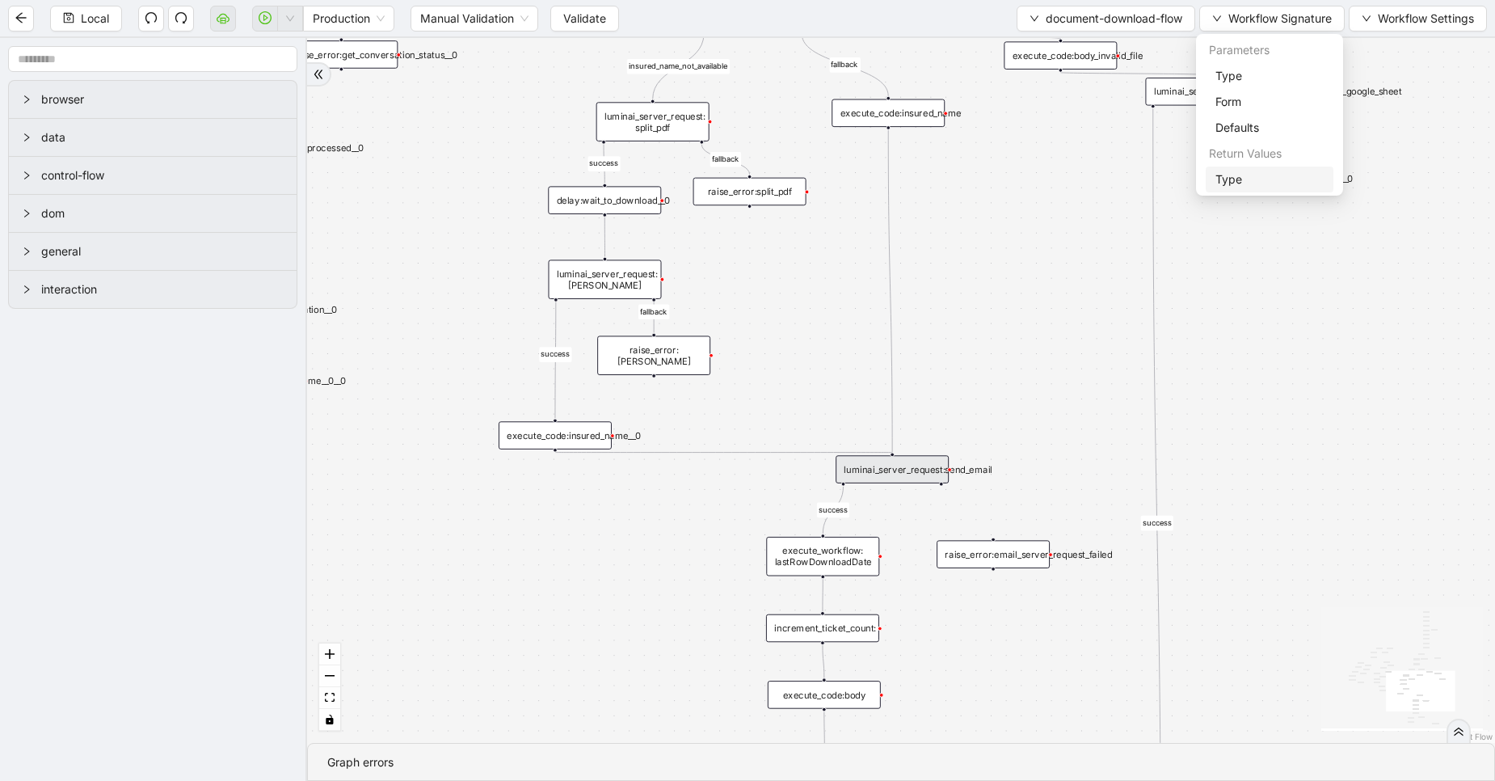
click at [1240, 181] on span "Type" at bounding box center [1270, 180] width 108 height 18
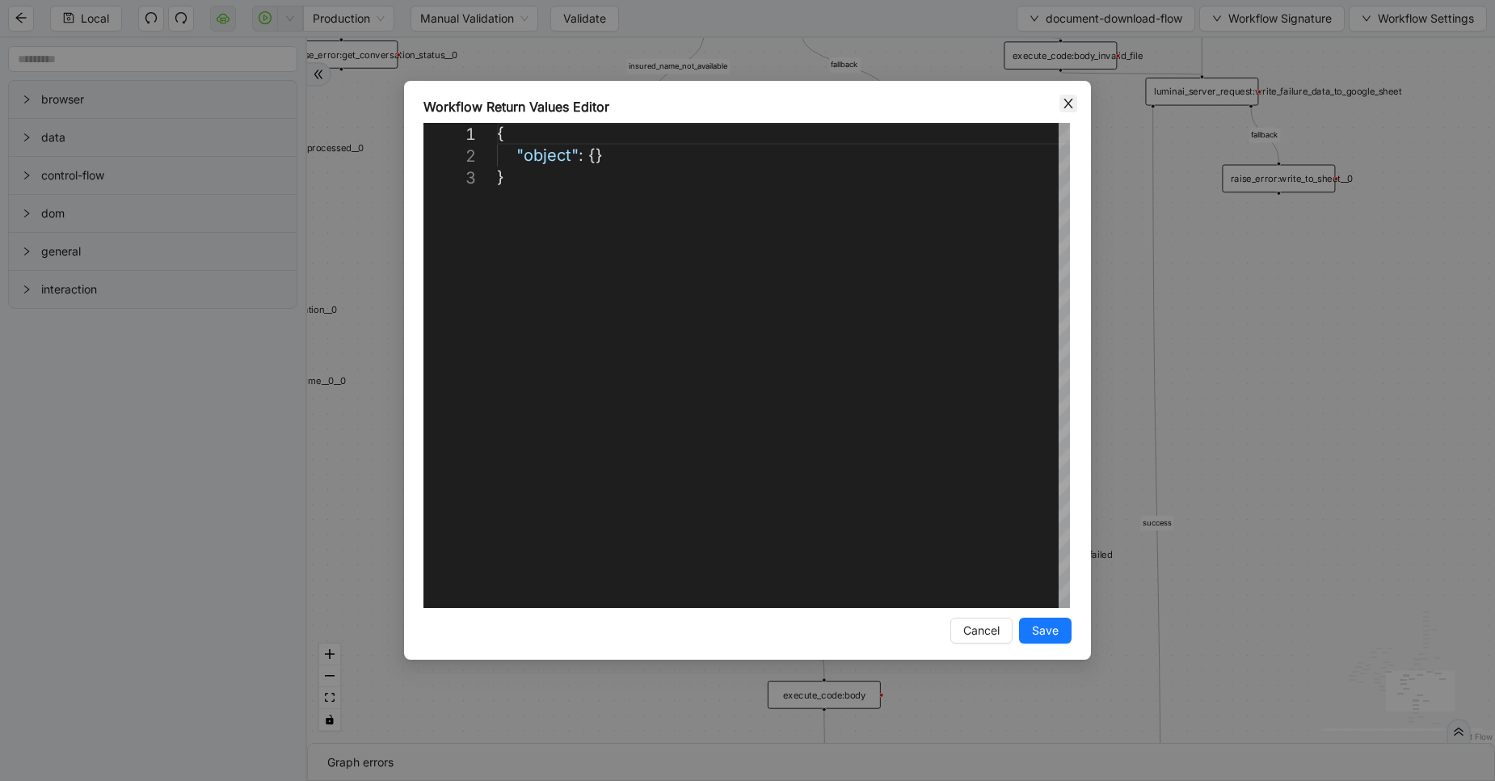
click at [1069, 107] on icon "close" at bounding box center [1068, 103] width 13 height 13
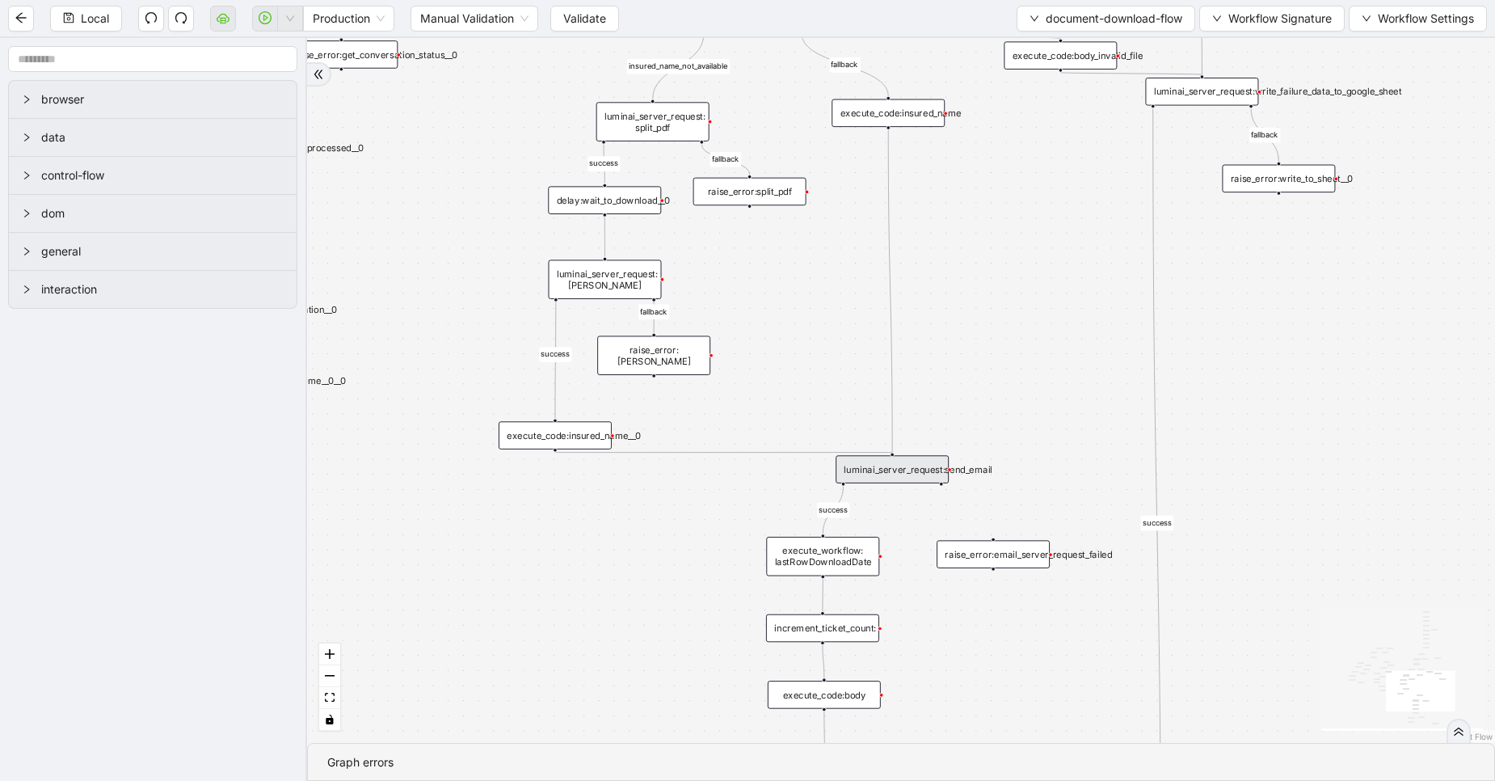
click at [875, 464] on div "luminai_server_request:send_email" at bounding box center [892, 469] width 113 height 28
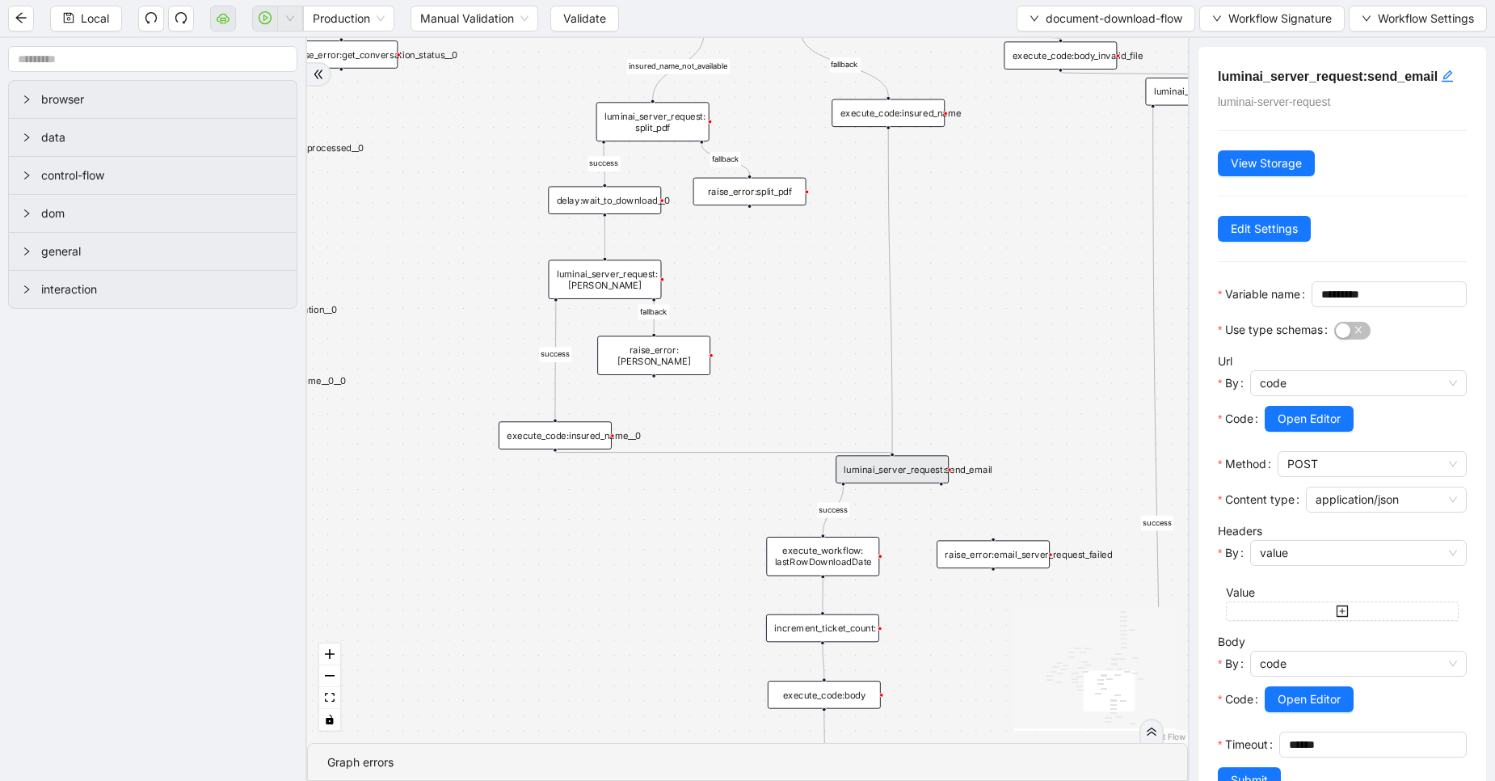
scroll to position [100, 0]
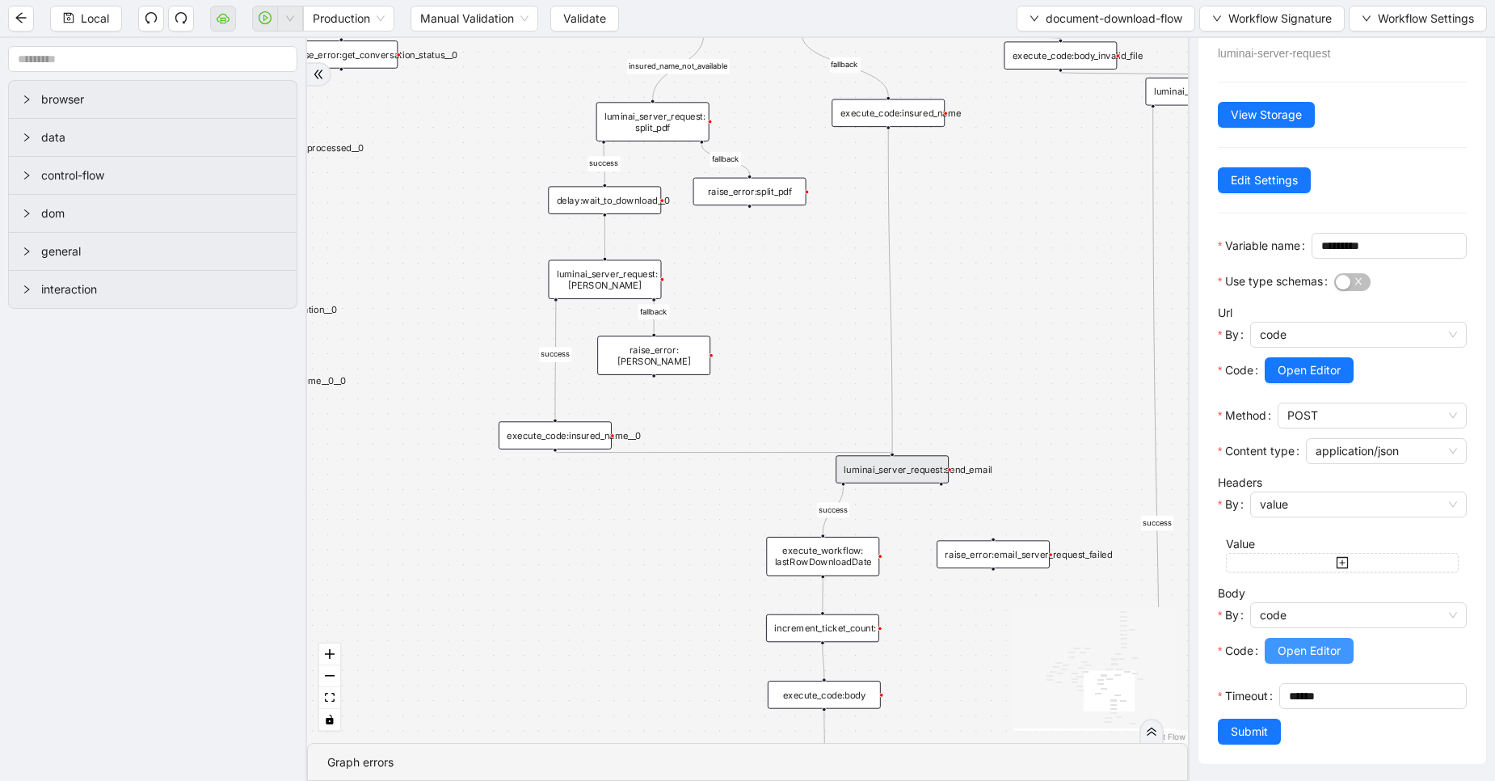
click at [1310, 642] on span "Open Editor" at bounding box center [1309, 651] width 63 height 18
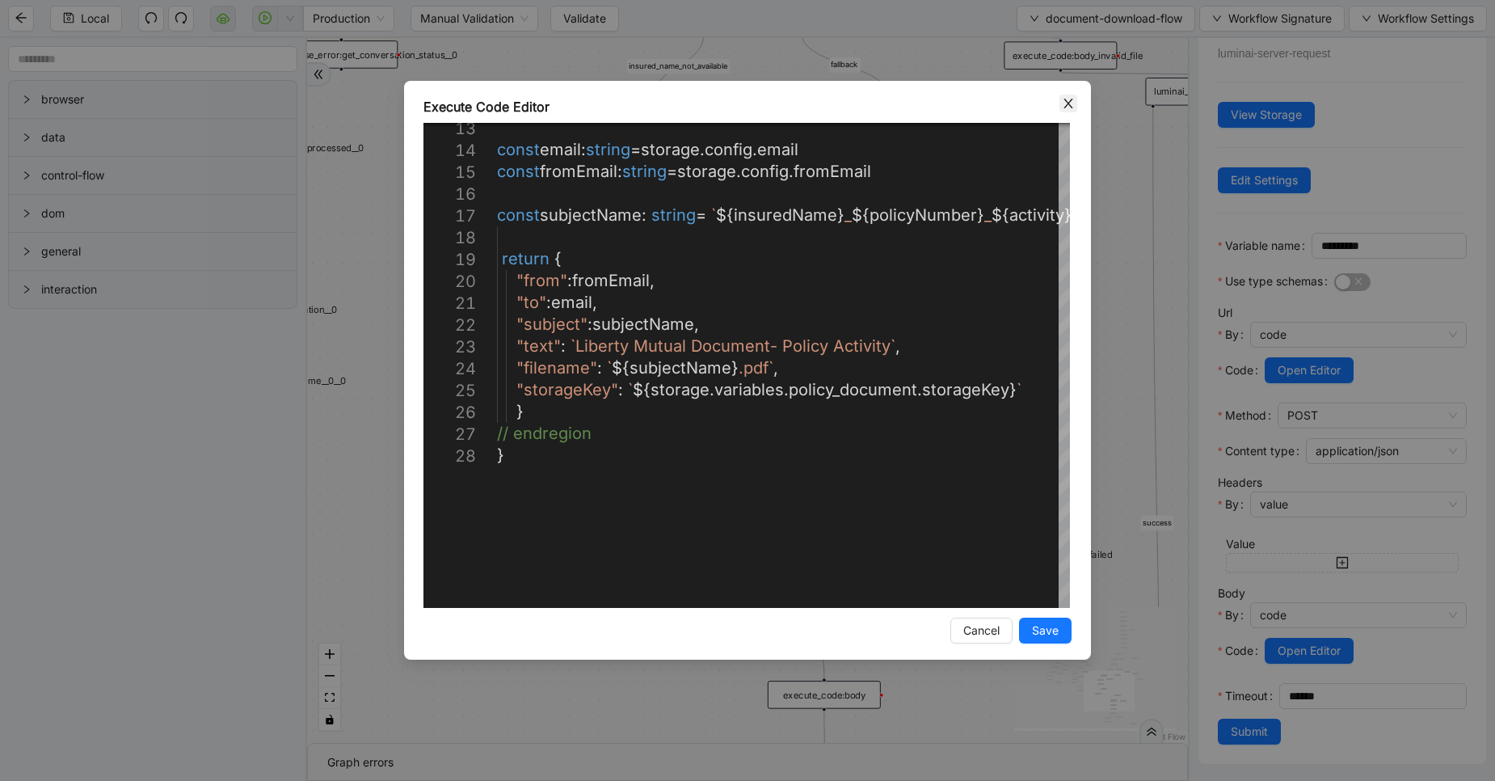
click at [1065, 101] on icon "close" at bounding box center [1068, 103] width 13 height 13
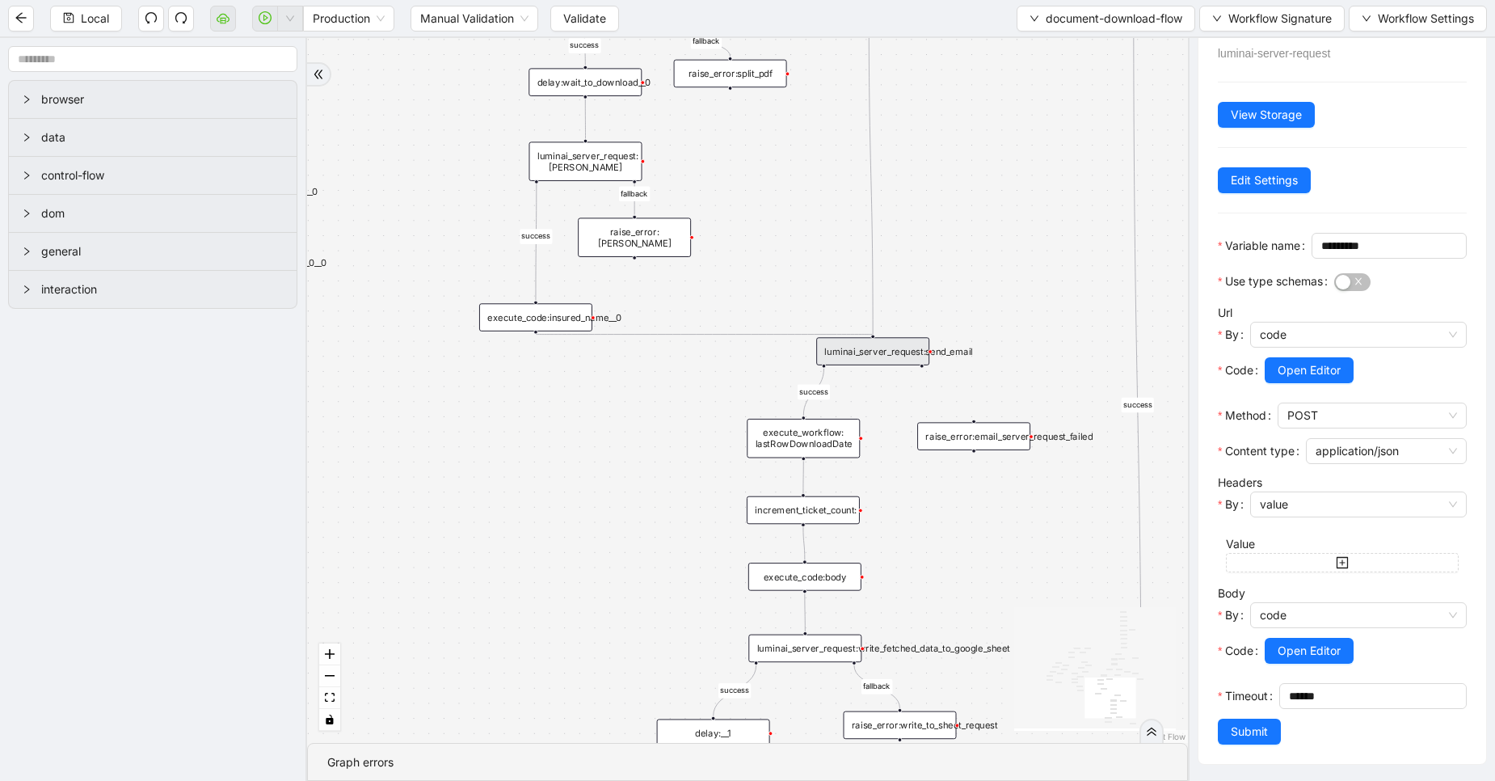
drag, startPoint x: 705, startPoint y: 578, endPoint x: 685, endPoint y: 460, distance: 119.6
click at [685, 460] on div "fallback success fallback fallback success success fallback fallback fallback f…" at bounding box center [747, 390] width 881 height 705
drag, startPoint x: 559, startPoint y: 317, endPoint x: 487, endPoint y: 265, distance: 88.6
click at [487, 265] on div "execute_code:insured_name__0" at bounding box center [472, 270] width 113 height 28
click at [1289, 694] on input "******" at bounding box center [1377, 696] width 177 height 24
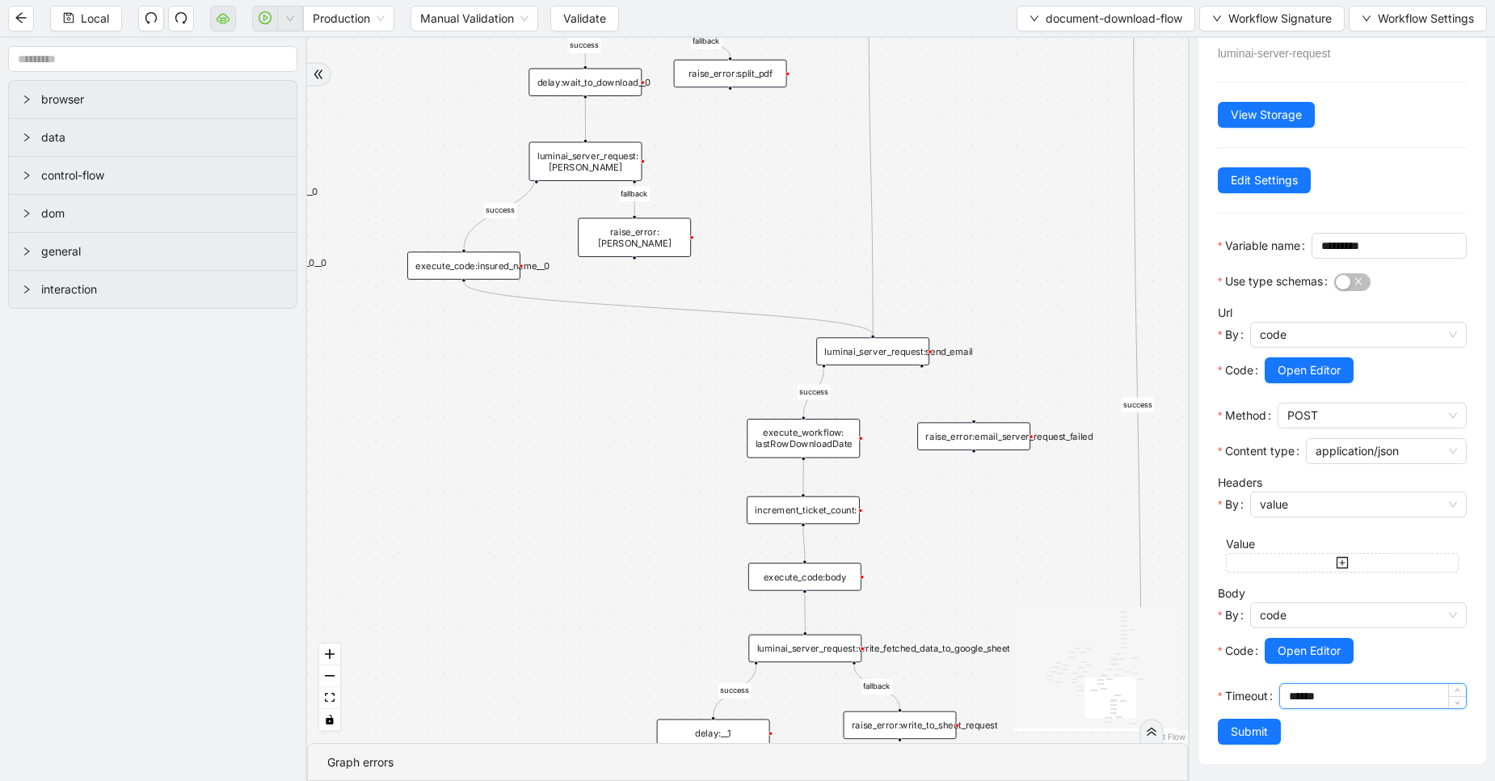
paste input
type input "******"
click at [1305, 361] on span "Open Editor" at bounding box center [1309, 370] width 63 height 18
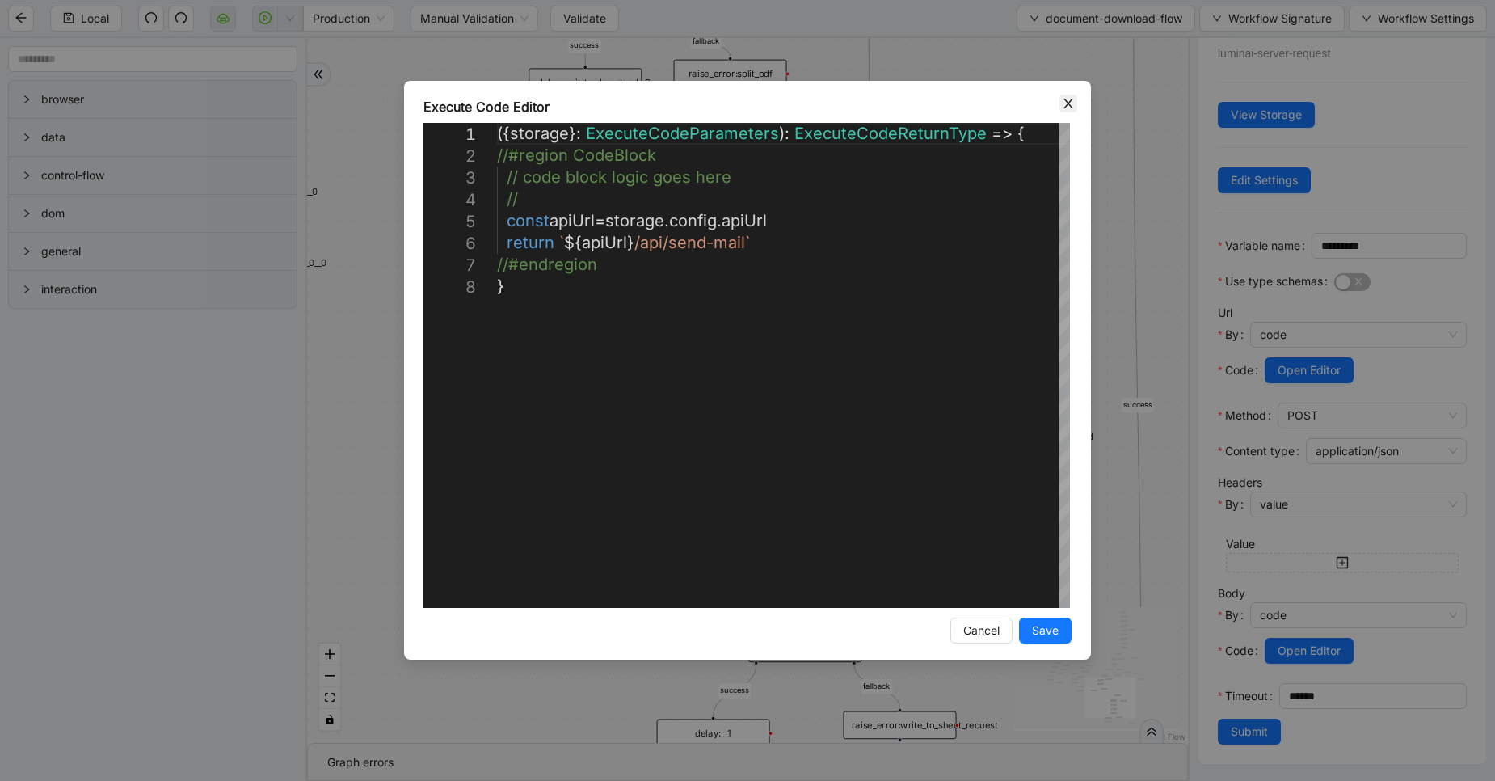
click at [1072, 99] on icon "close" at bounding box center [1068, 103] width 13 height 13
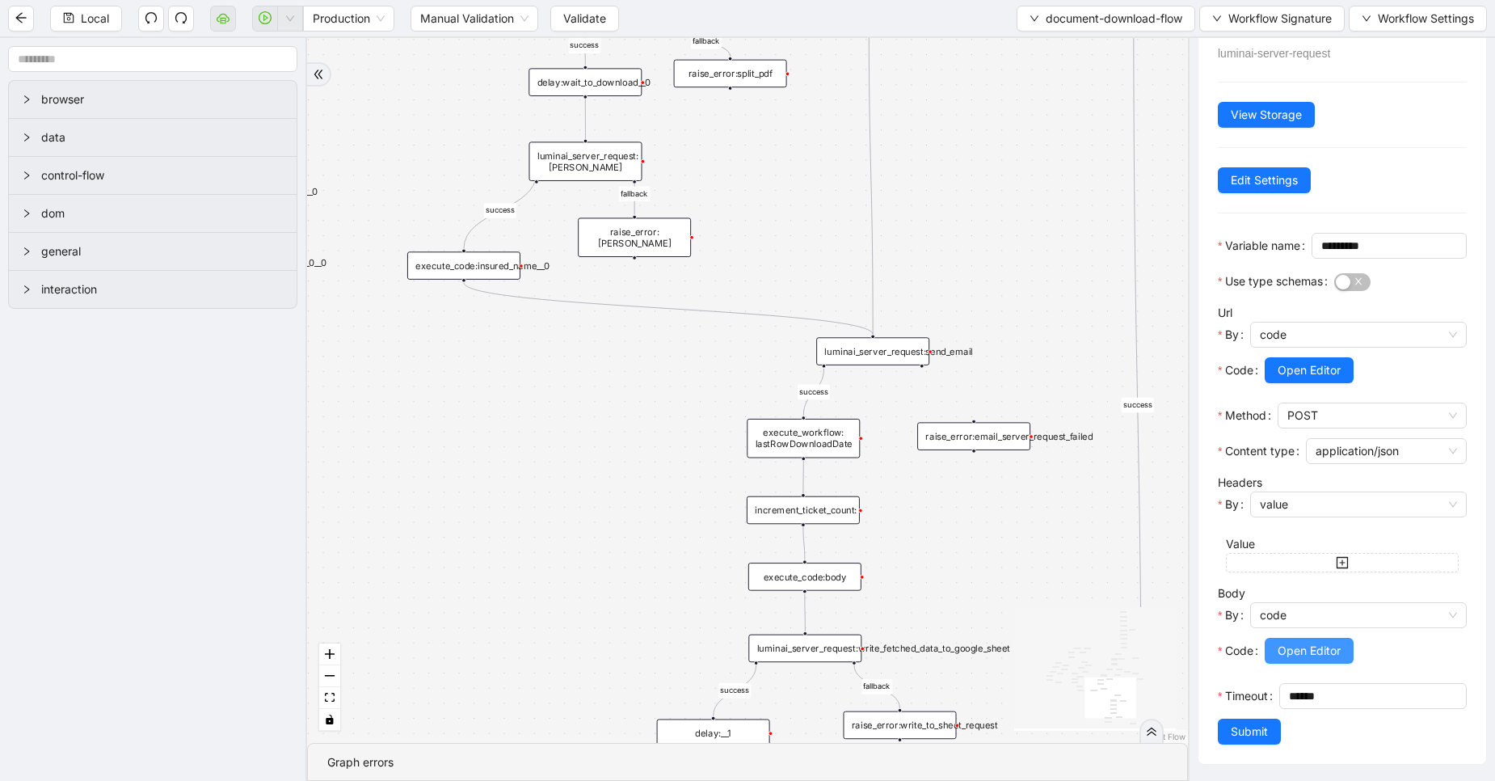
click at [1307, 642] on span "Open Editor" at bounding box center [1309, 651] width 63 height 18
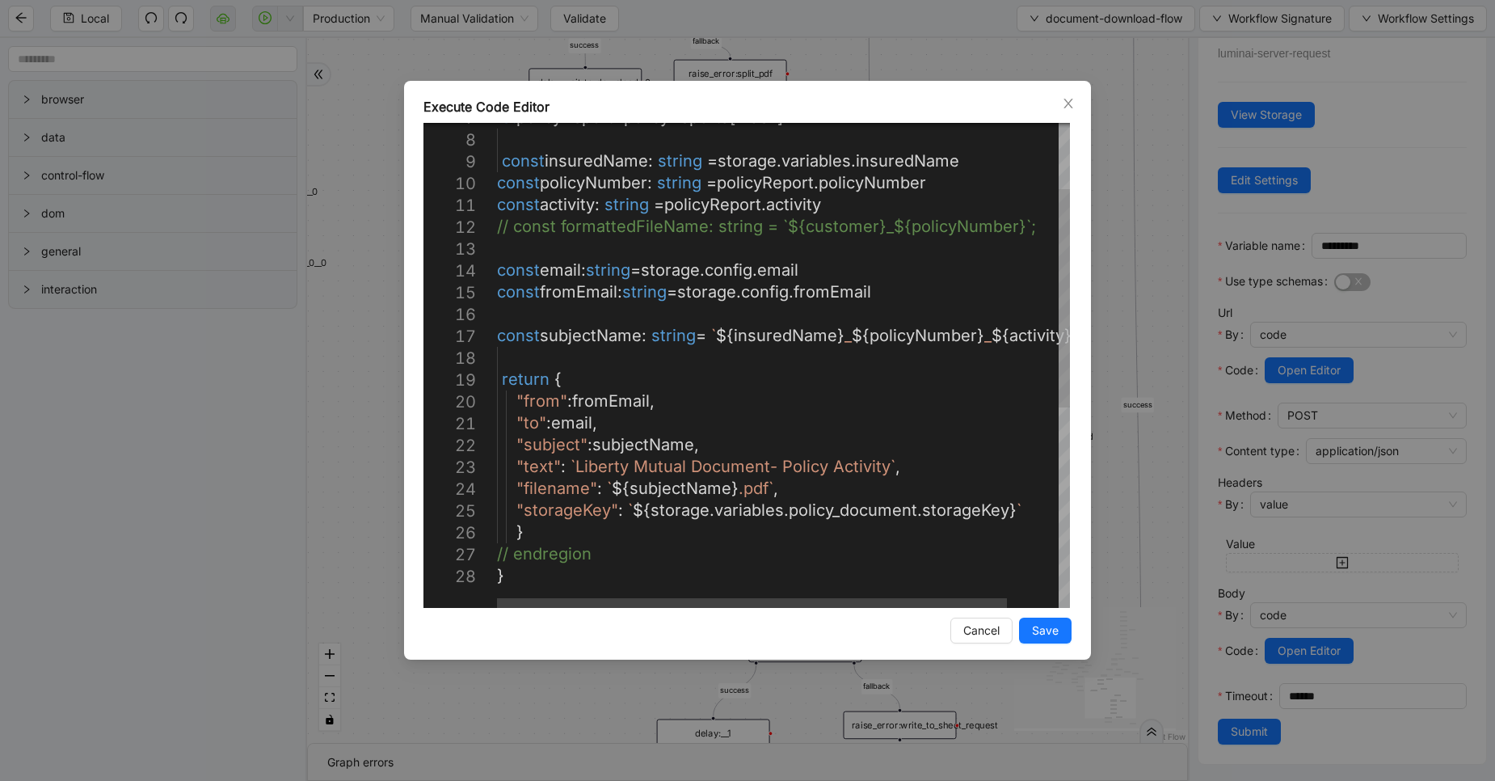
type textarea "**********"
click at [636, 593] on div "const email : string = storage . config . email const fromEmail : string = stor…" at bounding box center [812, 513] width 630 height 1074
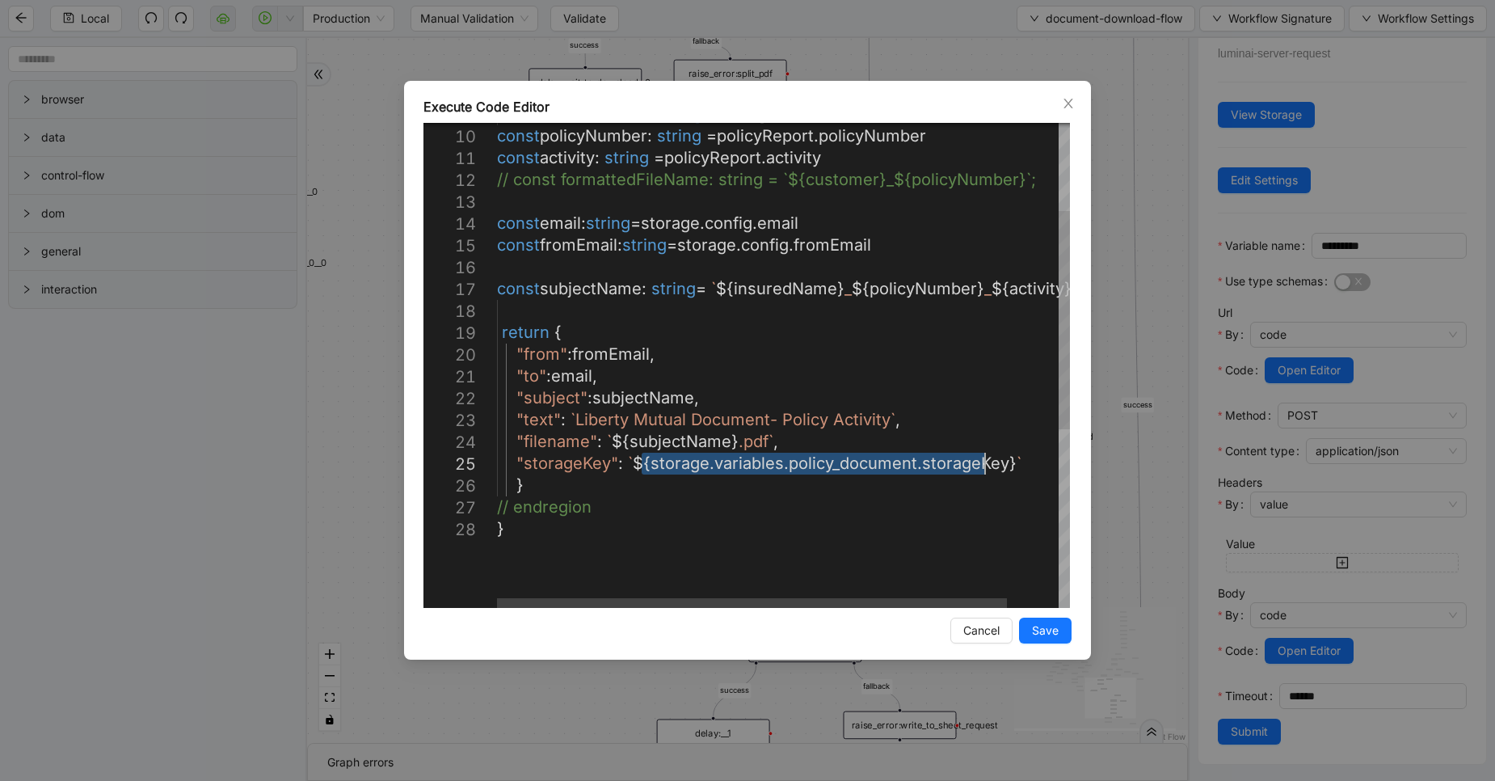
drag, startPoint x: 639, startPoint y: 464, endPoint x: 990, endPoint y: 470, distance: 350.9
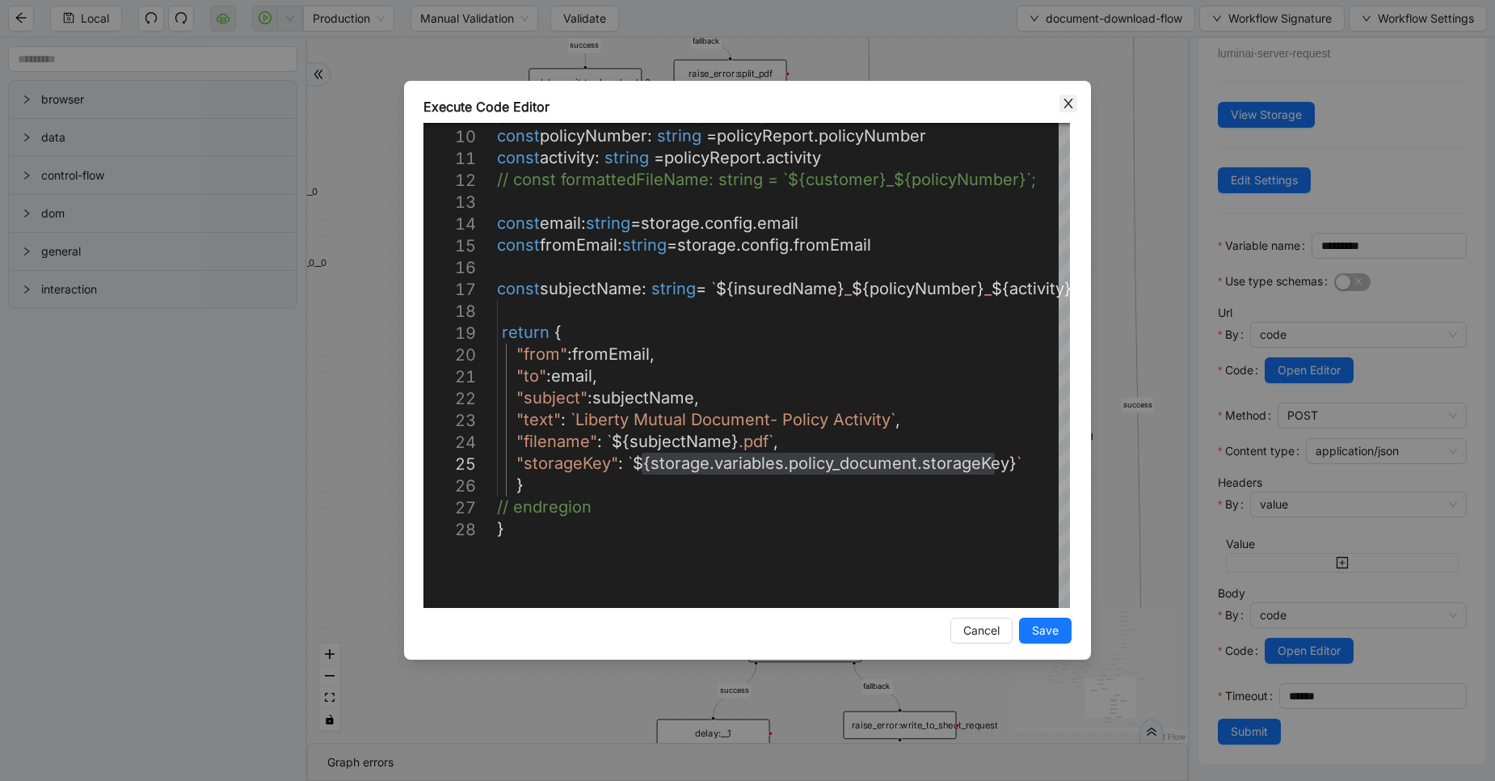
click at [1068, 105] on icon "close" at bounding box center [1068, 104] width 9 height 10
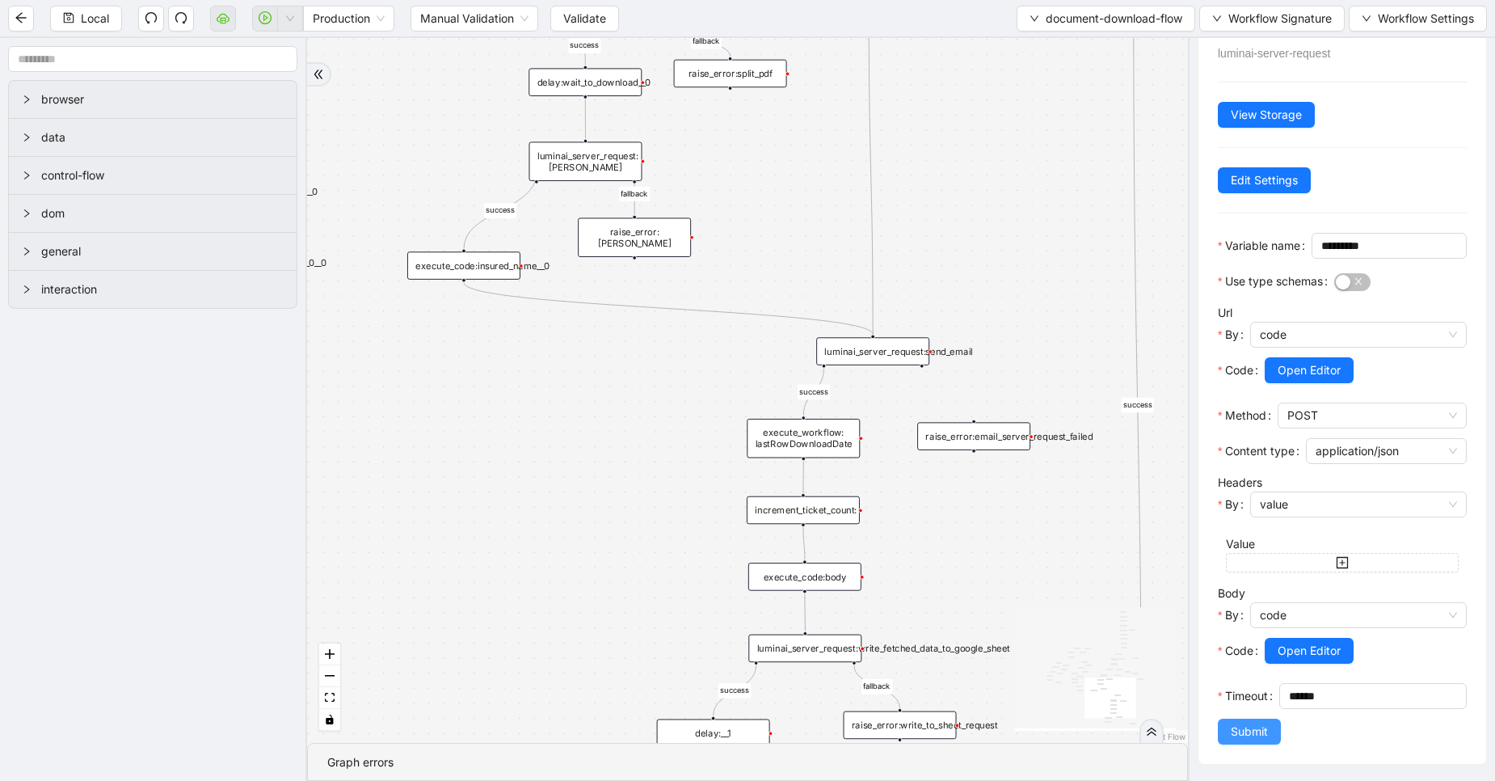
click at [1254, 729] on span "Submit" at bounding box center [1249, 732] width 37 height 18
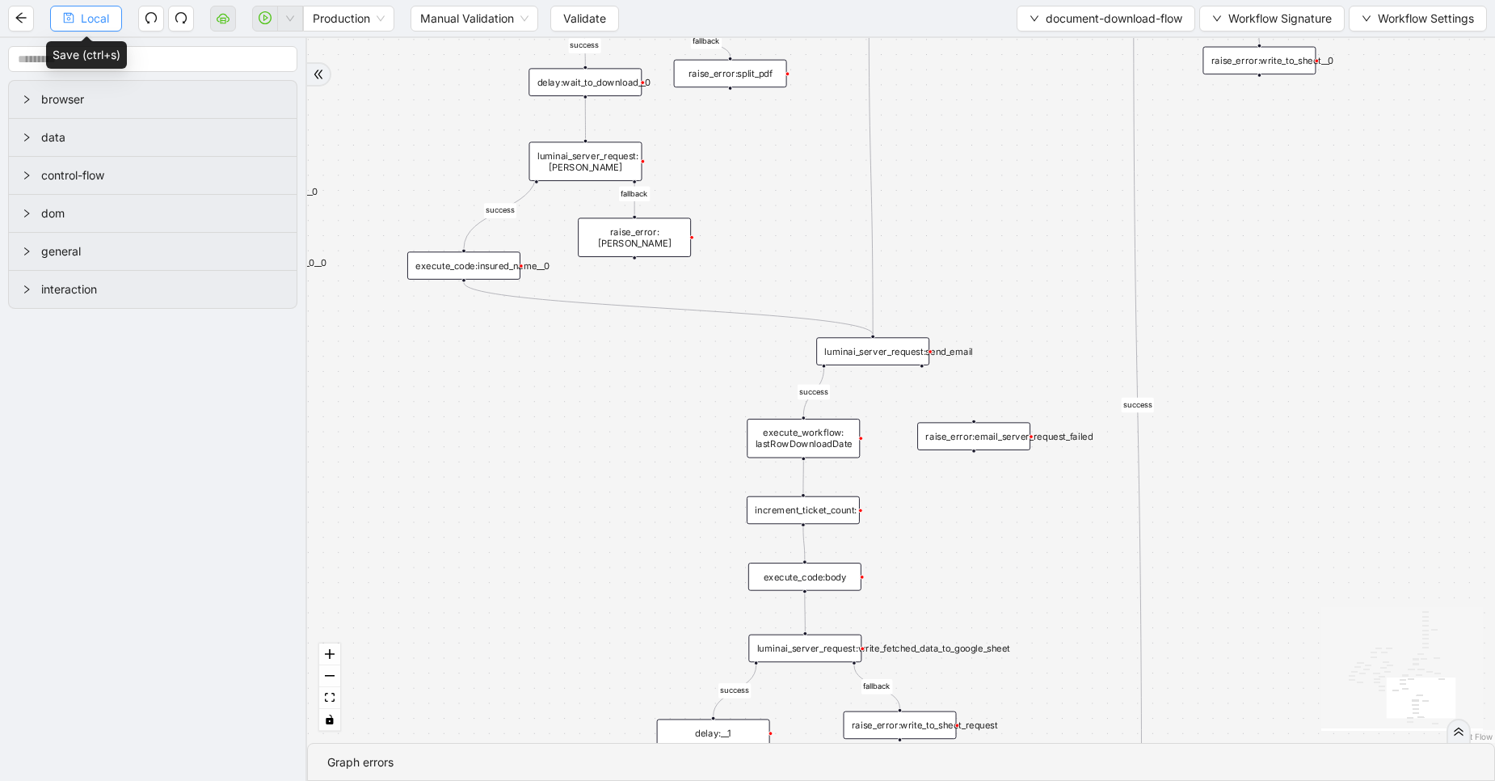
click at [86, 16] on span "Local" at bounding box center [95, 19] width 28 height 18
click at [86, 16] on div "Local Production Manual Validation Validate document-download-flow Workflow Sig…" at bounding box center [747, 390] width 1495 height 781
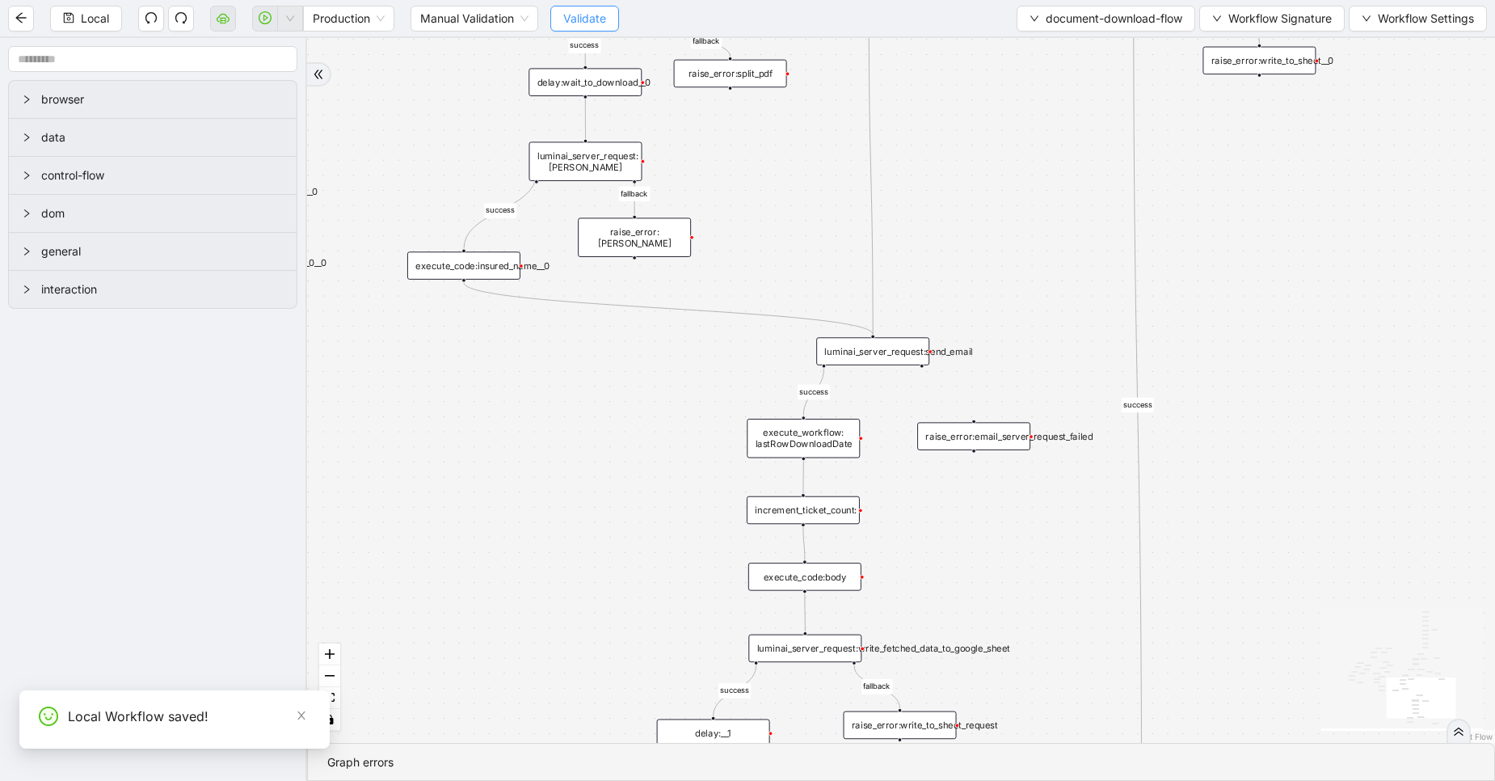
click at [592, 18] on span "Validate" at bounding box center [584, 19] width 43 height 18
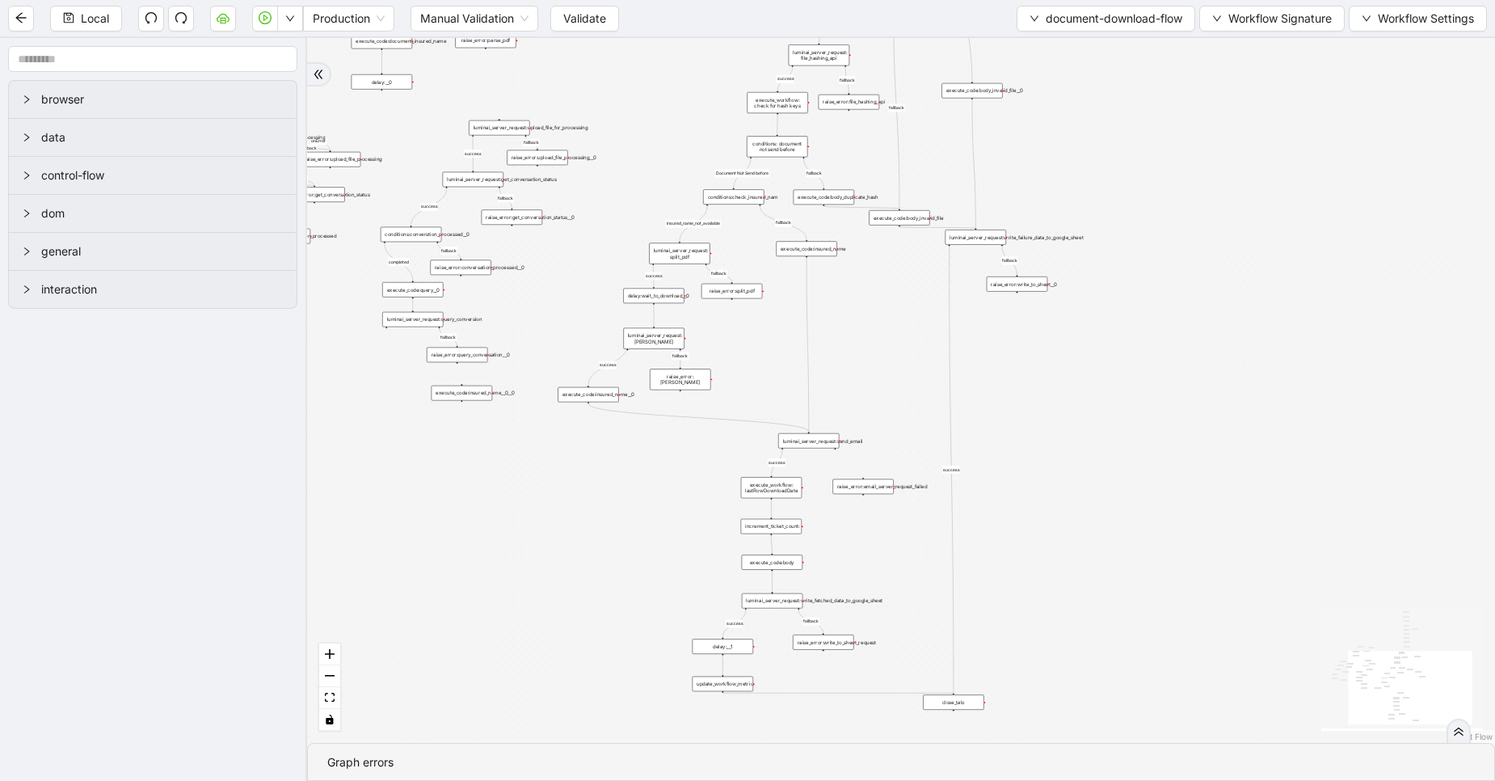
drag, startPoint x: 723, startPoint y: 196, endPoint x: 728, endPoint y: 357, distance: 160.9
click at [728, 357] on div "fallback success fallback fallback success success fallback fallback fallback f…" at bounding box center [901, 390] width 1188 height 705
click at [259, 19] on icon "play-circle" at bounding box center [265, 17] width 13 height 13
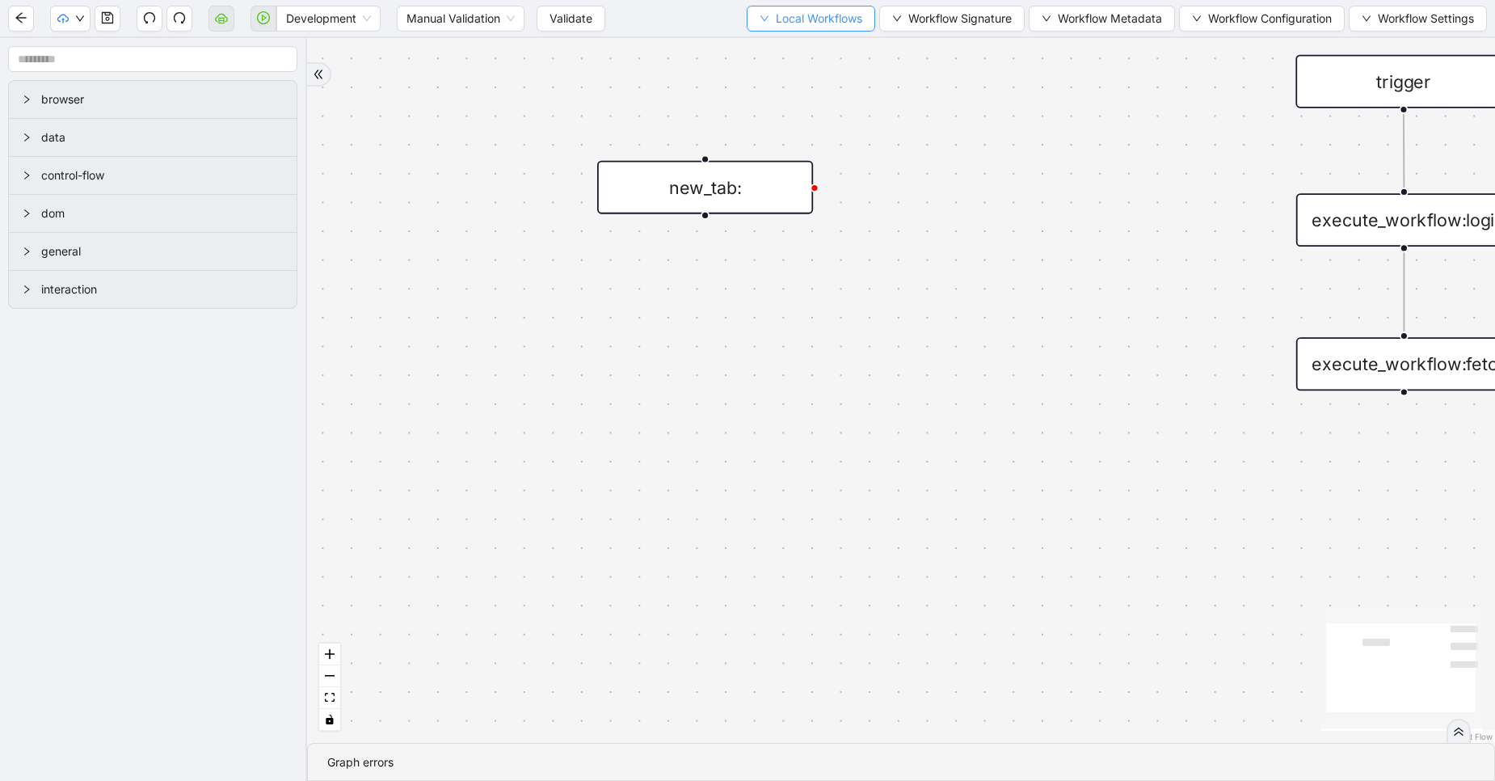
click at [786, 31] on button "Local Workflows" at bounding box center [811, 19] width 129 height 26
click at [774, 54] on span "Select" at bounding box center [803, 50] width 105 height 18
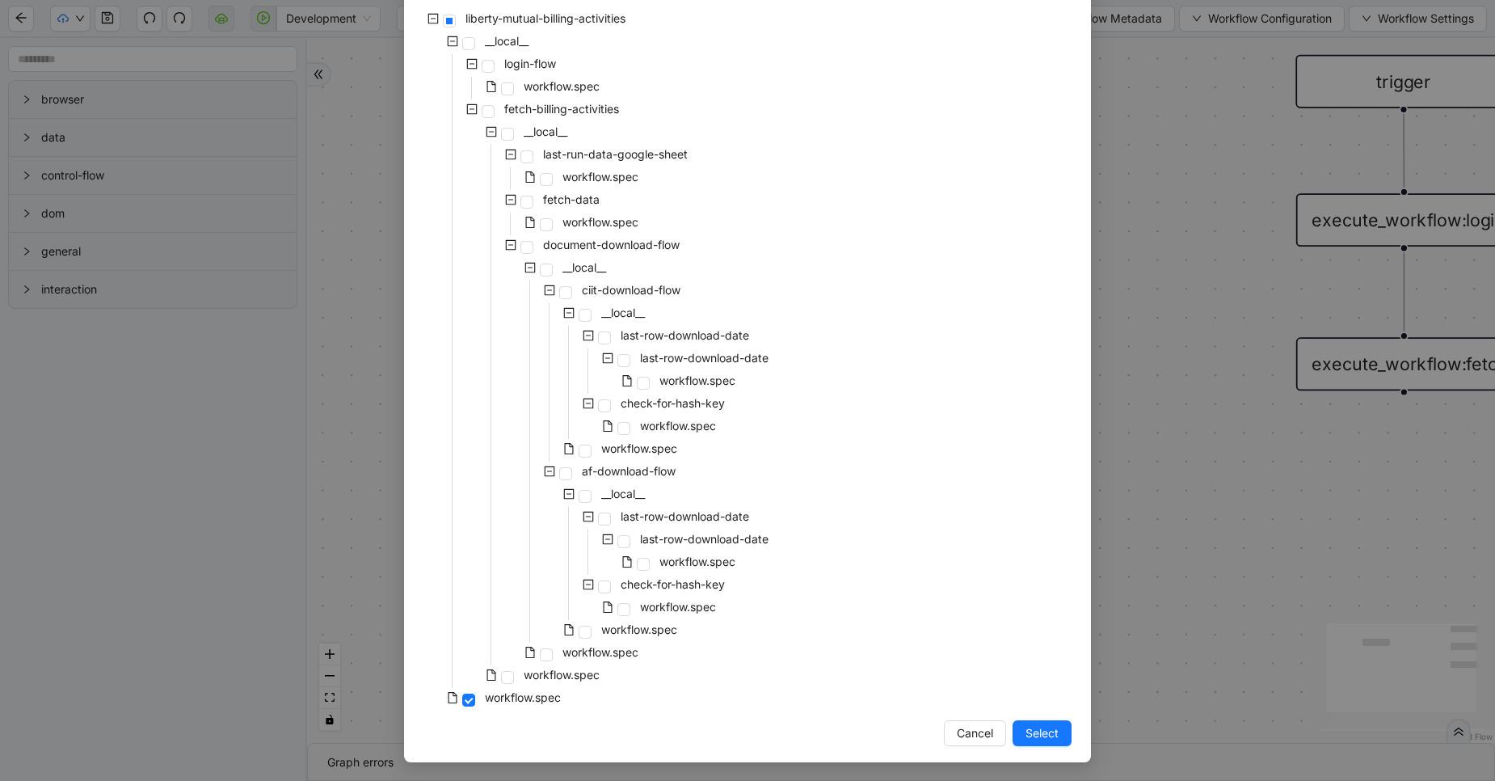
scroll to position [115, 0]
click at [546, 656] on span at bounding box center [546, 653] width 13 height 13
click at [1056, 735] on button "Select" at bounding box center [1042, 732] width 59 height 26
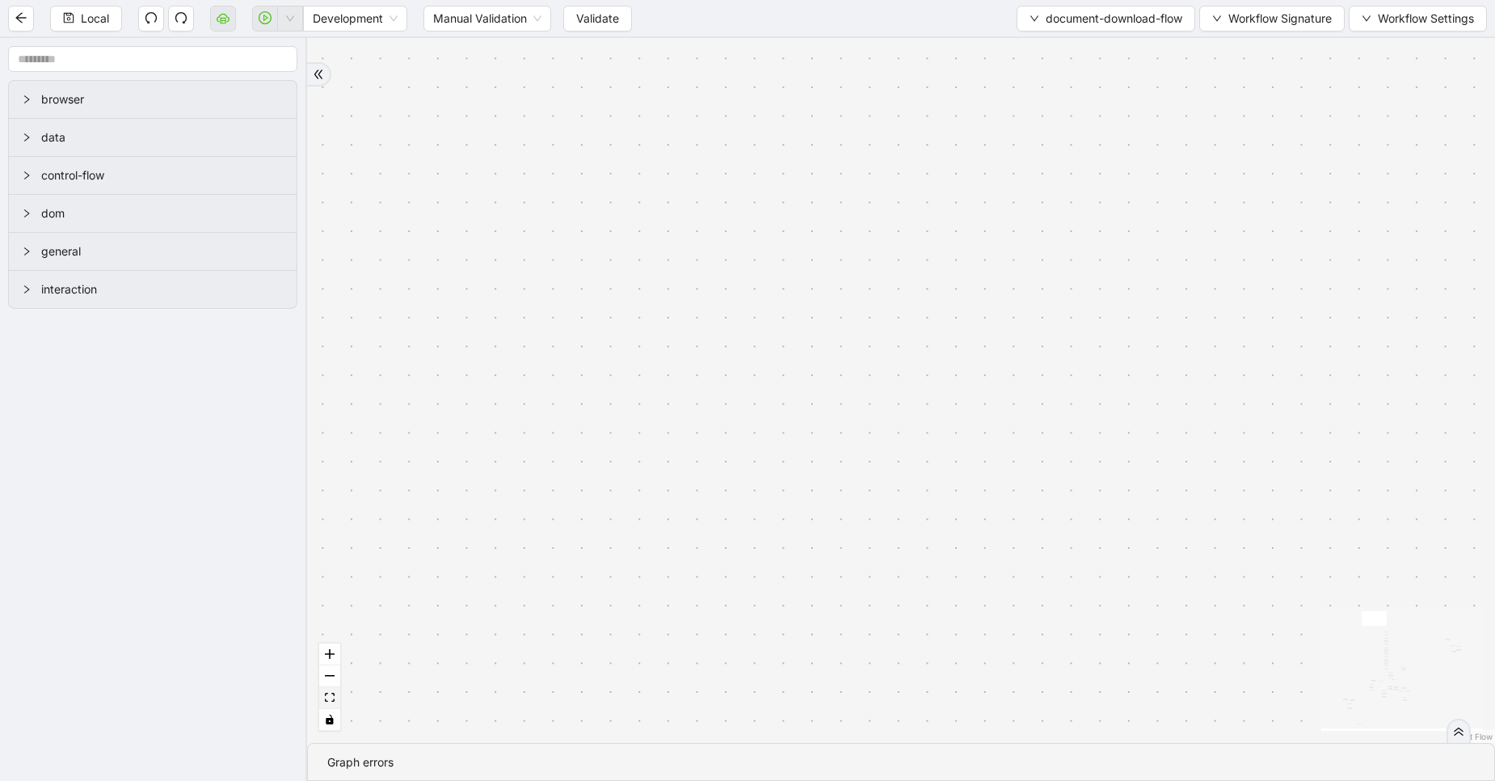
click at [329, 699] on icon "fit view" at bounding box center [330, 697] width 10 height 9
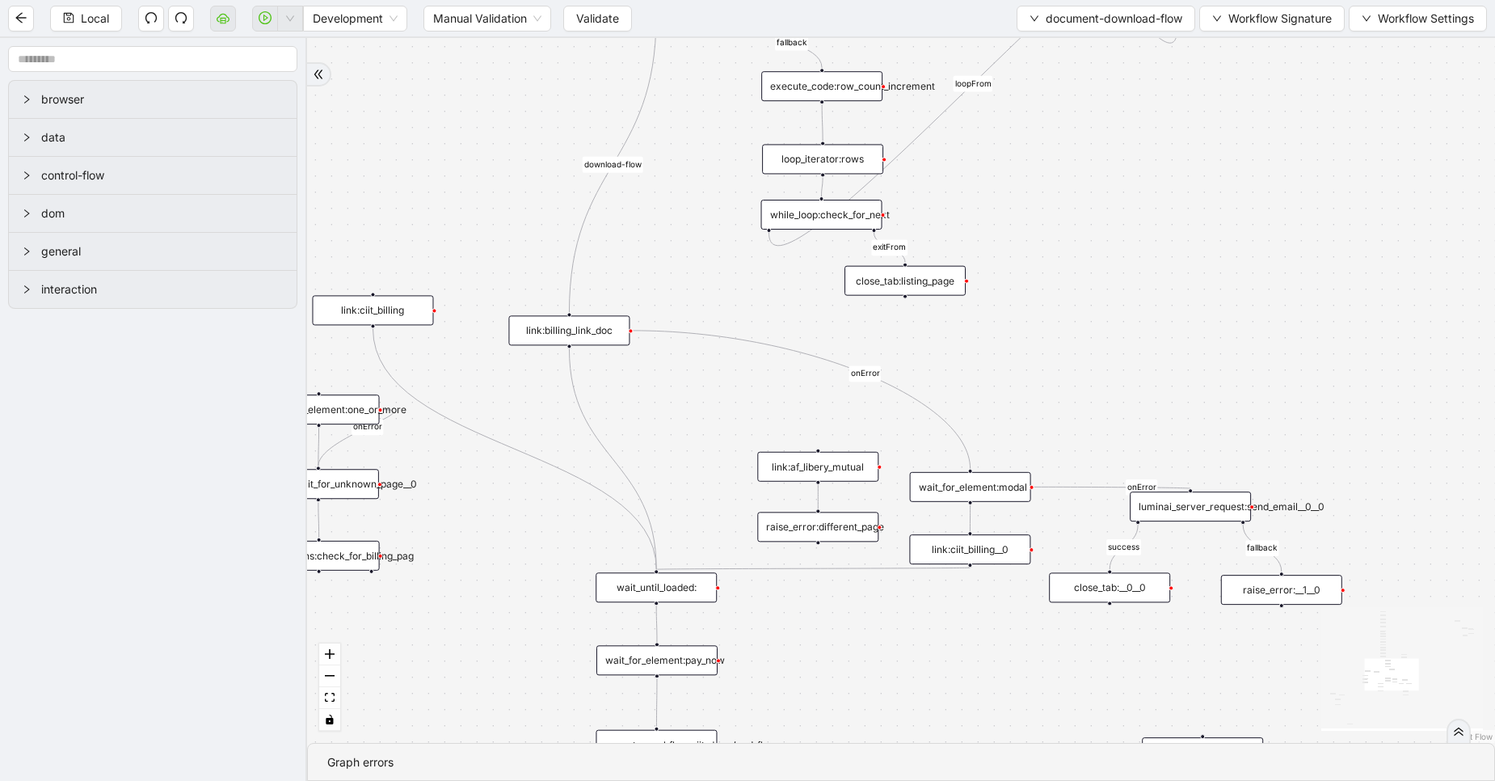
click at [1215, 508] on div "luminai_server_request:send_email__0__0" at bounding box center [1190, 506] width 121 height 30
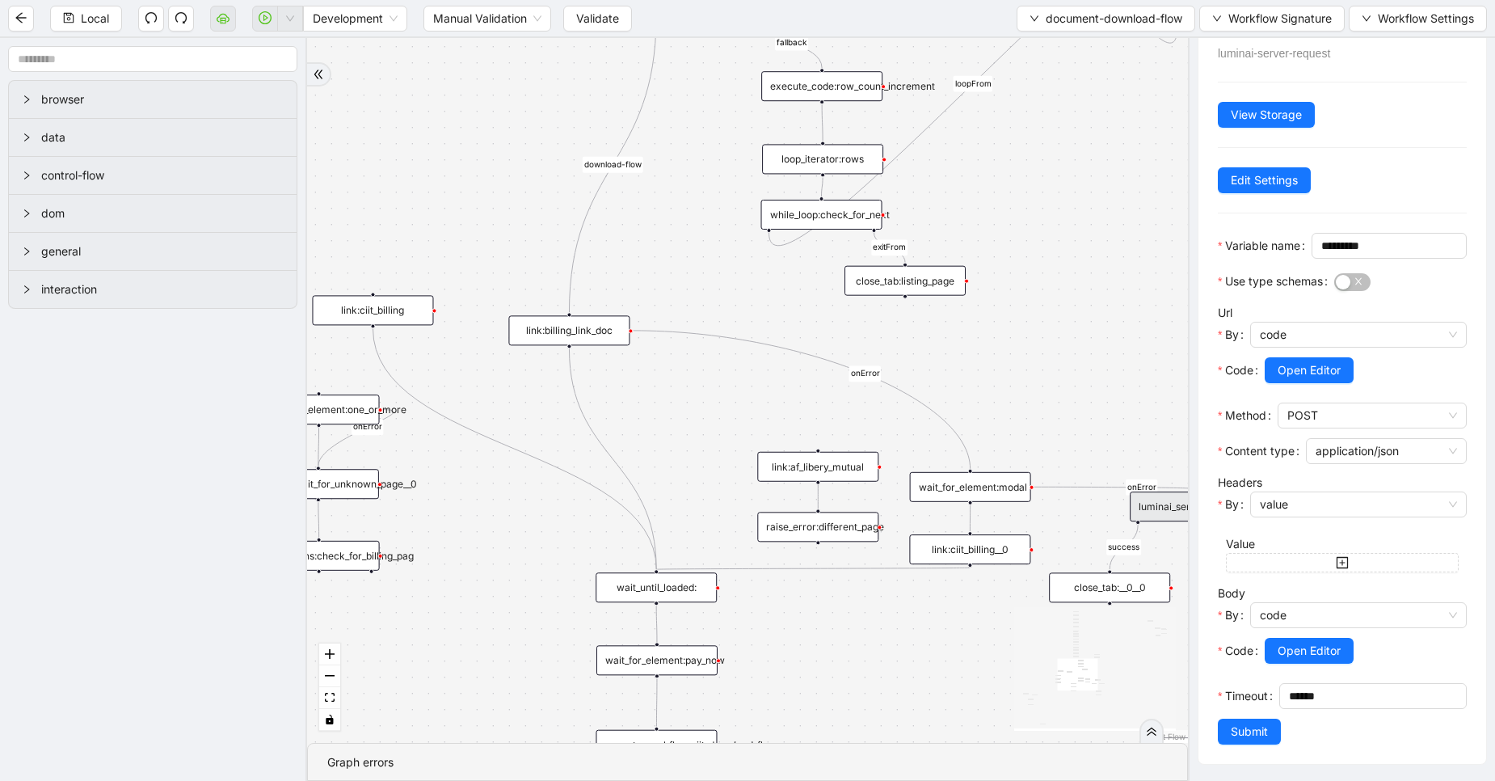
scroll to position [120, 0]
click at [1301, 642] on span "Open Editor" at bounding box center [1309, 651] width 63 height 18
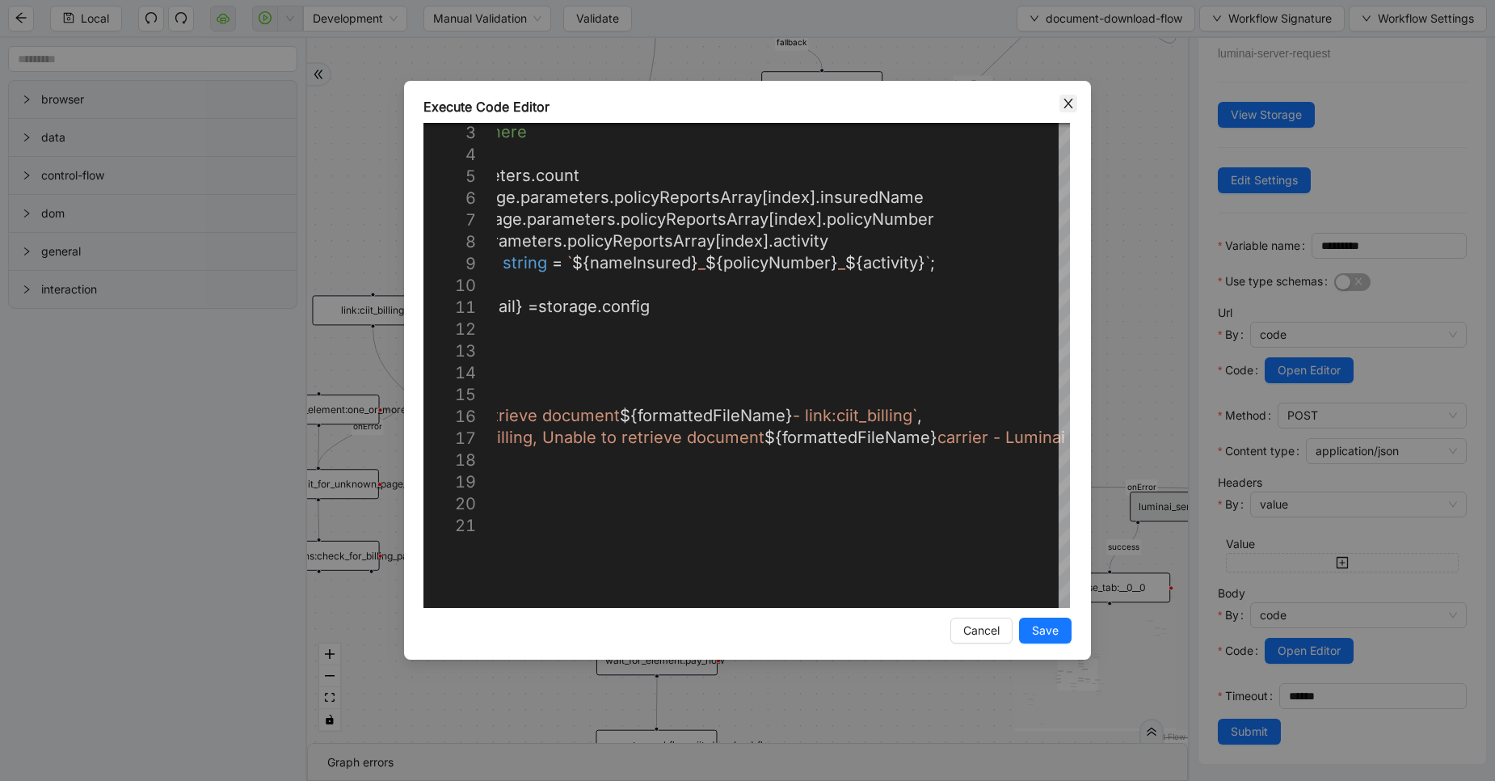
click at [1068, 97] on icon "close" at bounding box center [1068, 103] width 13 height 13
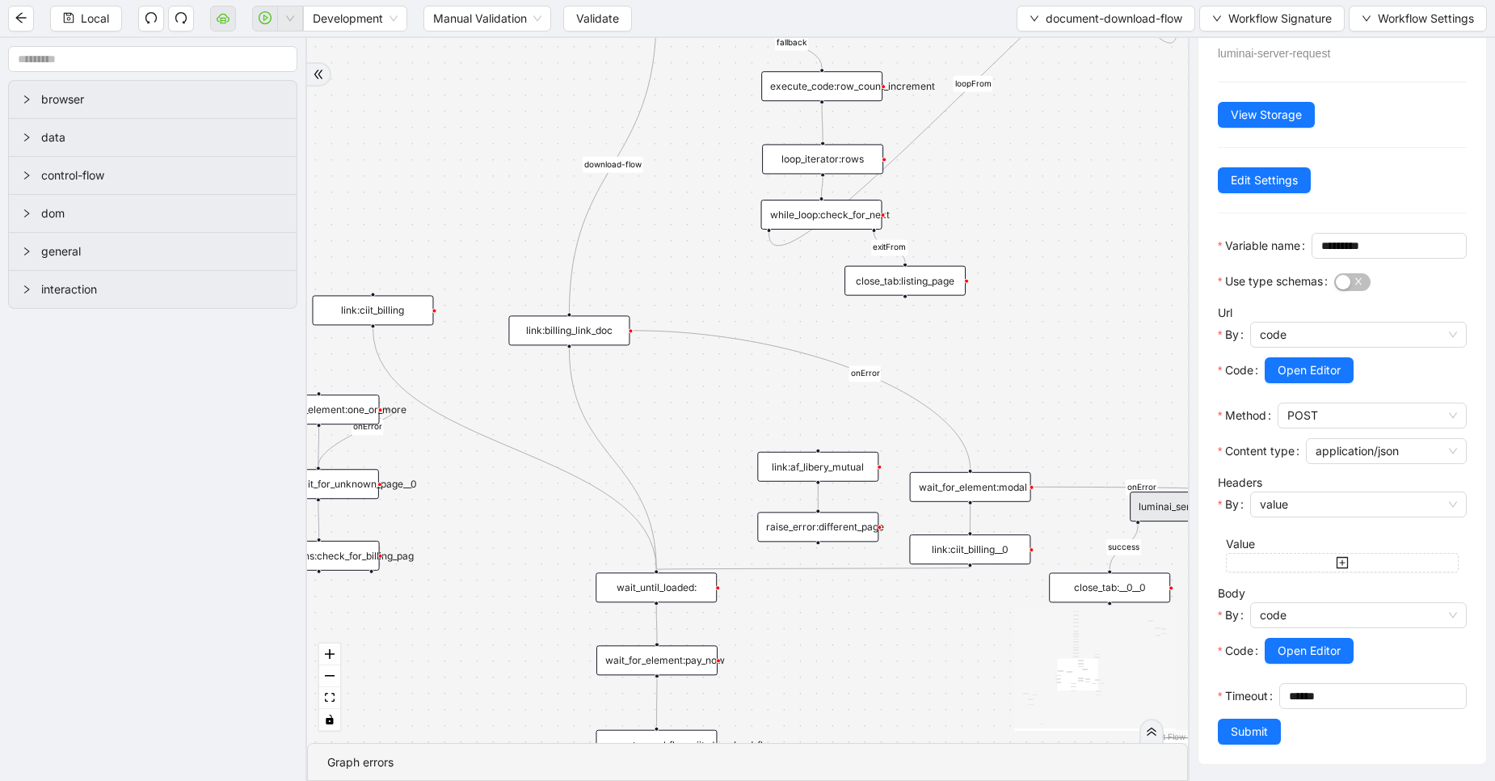
drag, startPoint x: 723, startPoint y: 254, endPoint x: 733, endPoint y: 192, distance: 63.1
click at [733, 192] on div "fallback fallback success loopFrom exitFrom download-flow onError onError onErr…" at bounding box center [747, 390] width 881 height 705
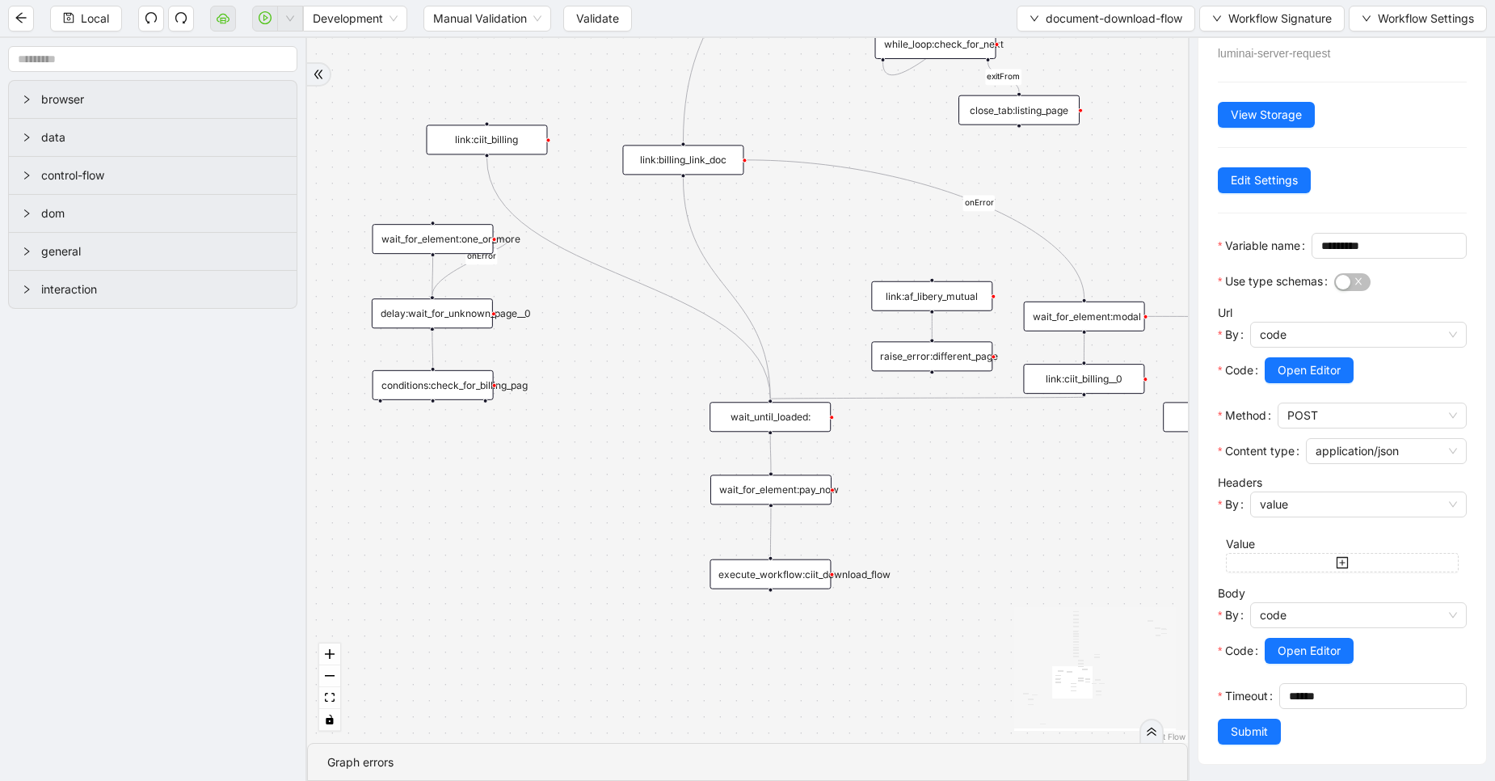
drag, startPoint x: 684, startPoint y: 200, endPoint x: 787, endPoint y: 92, distance: 149.8
click at [787, 92] on div "fallback fallback success loopFrom exitFrom download-flow onError onError onErr…" at bounding box center [747, 390] width 881 height 705
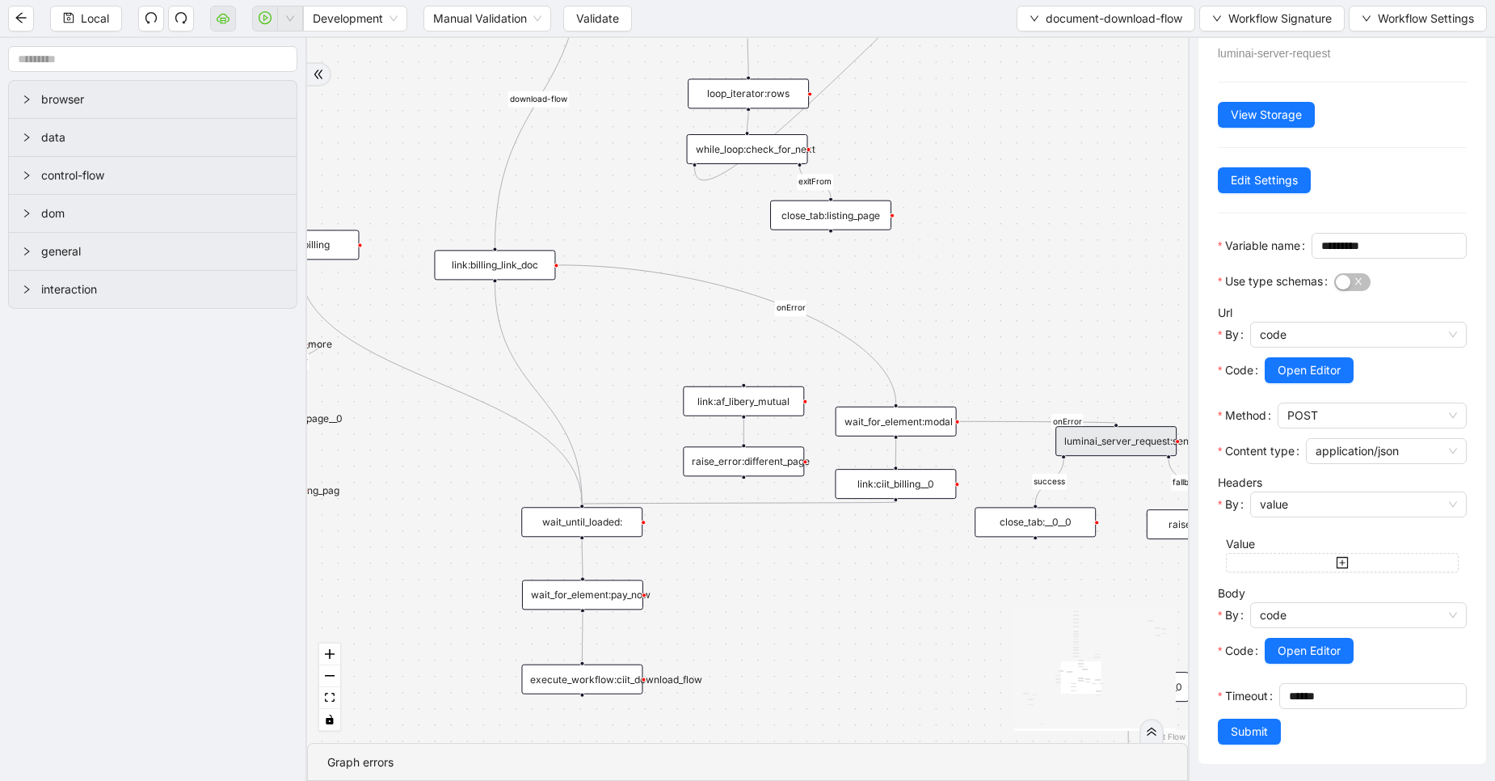
drag, startPoint x: 980, startPoint y: 569, endPoint x: 780, endPoint y: 721, distance: 251.5
click at [780, 721] on div "fallback fallback success loopFrom exitFrom download-flow onError onError onErr…" at bounding box center [747, 390] width 881 height 705
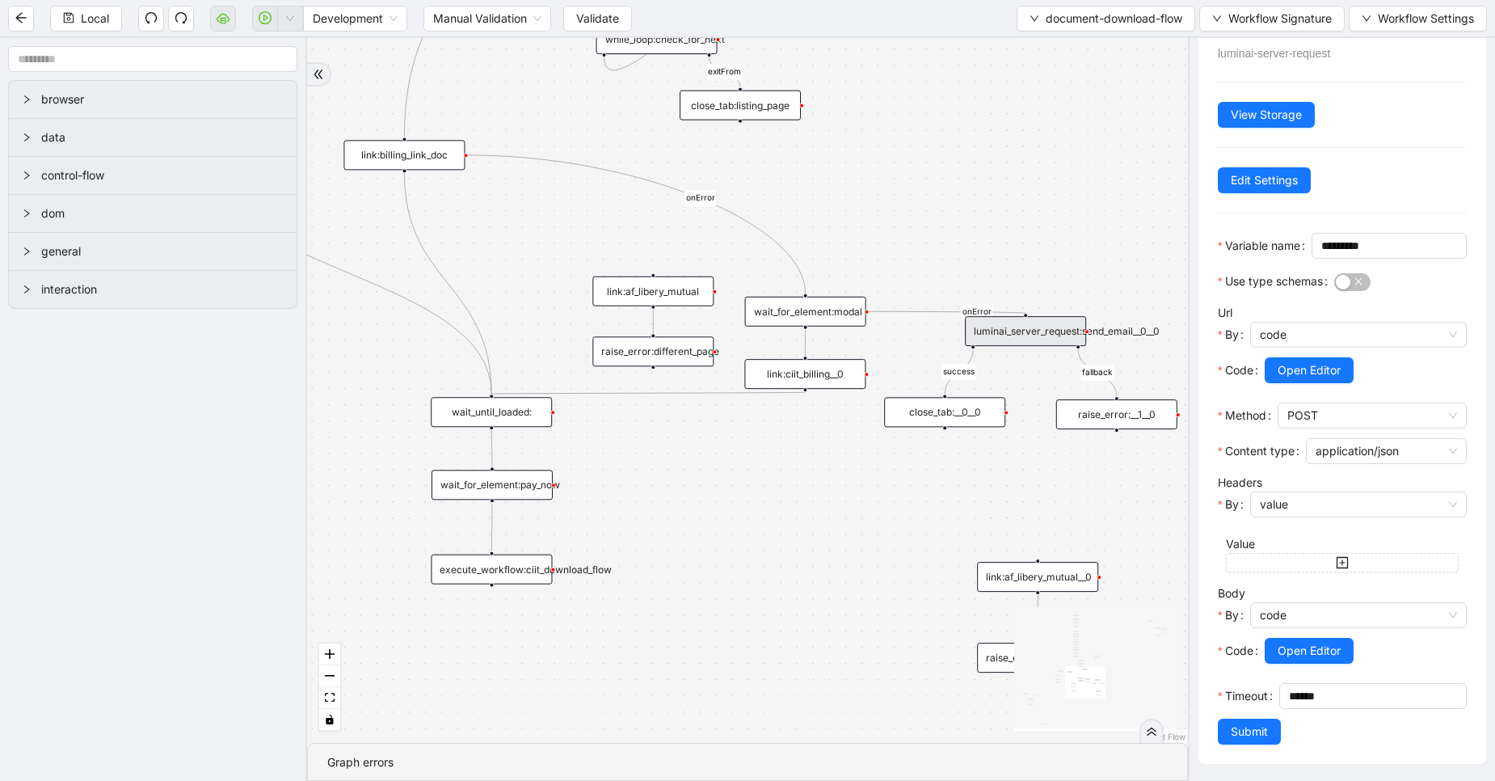
drag, startPoint x: 816, startPoint y: 668, endPoint x: 735, endPoint y: 501, distance: 185.8
click at [735, 501] on div "fallback fallback success loopFrom exitFrom download-flow onError onError onErr…" at bounding box center [747, 390] width 881 height 705
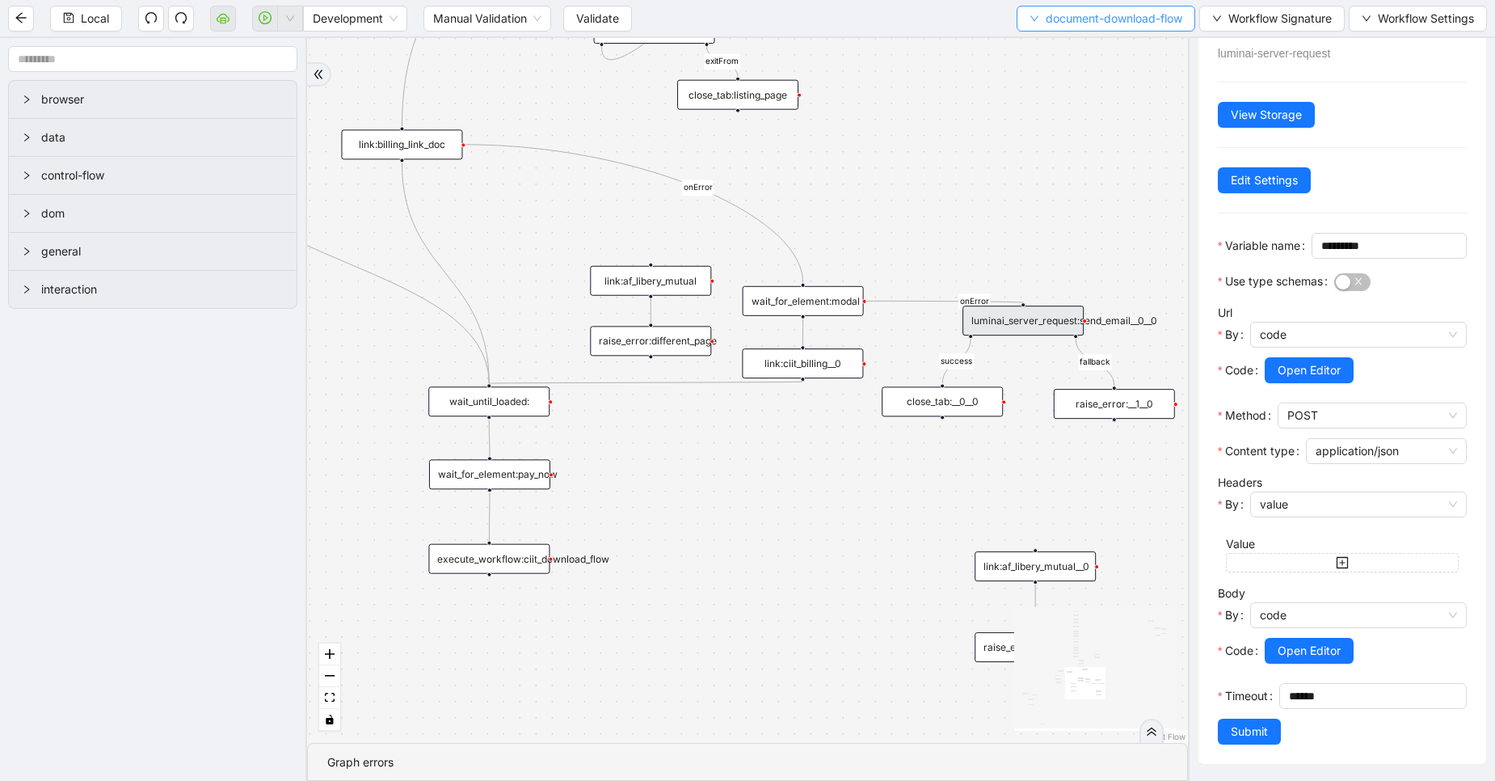
click at [1057, 23] on span "document-download-flow" at bounding box center [1114, 19] width 137 height 18
click at [1050, 52] on span "Select" at bounding box center [1101, 50] width 155 height 18
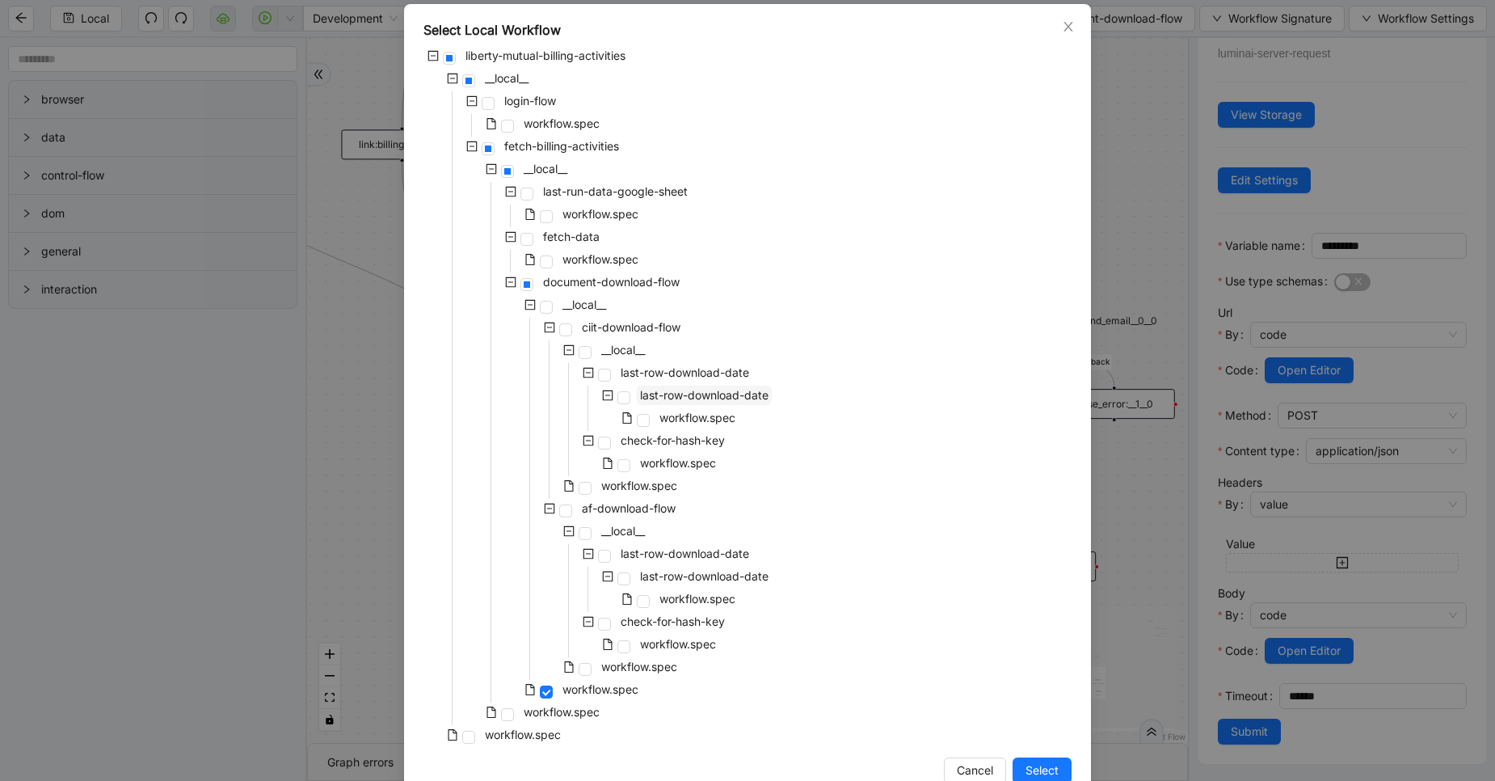
scroll to position [115, 0]
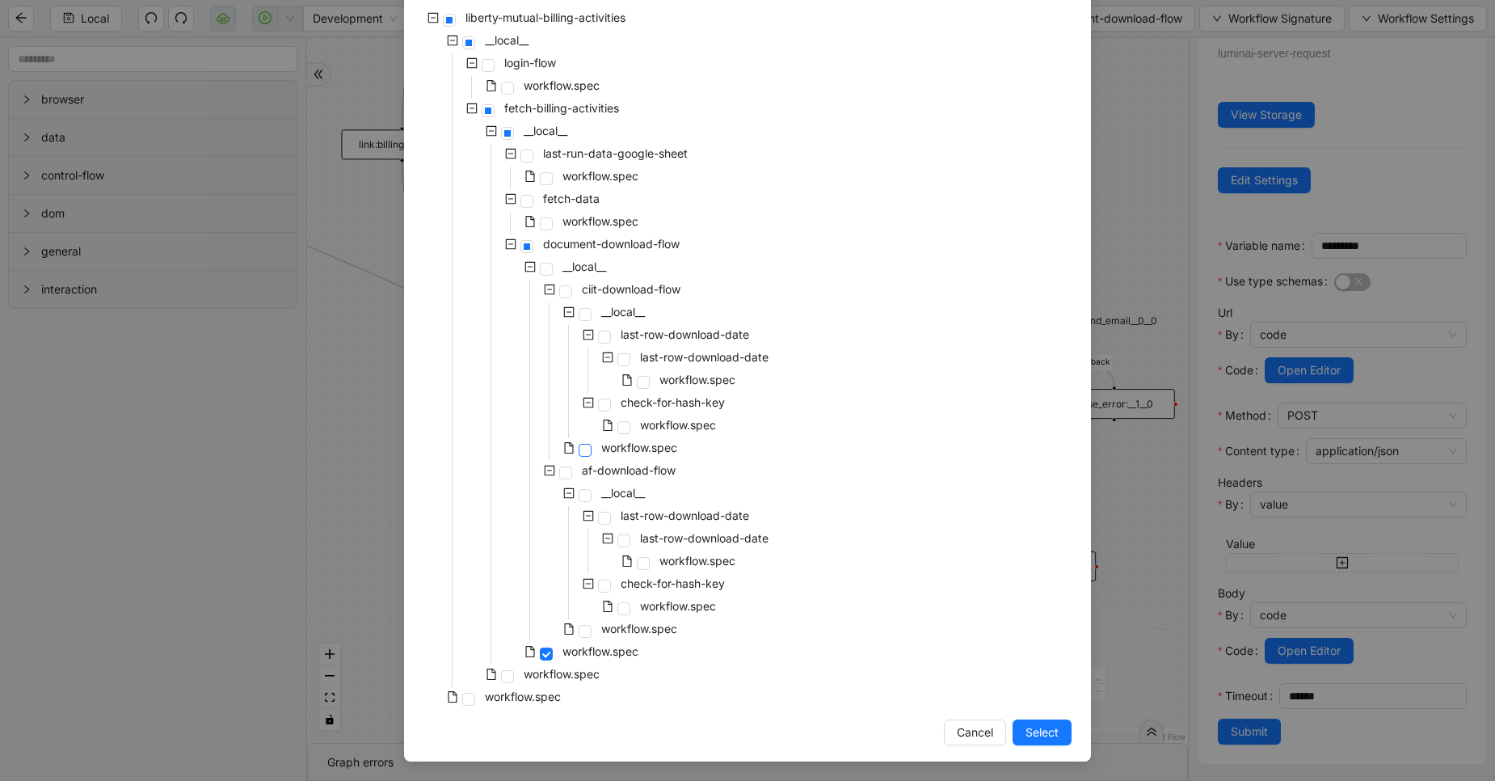
click at [579, 449] on span at bounding box center [585, 450] width 13 height 13
click at [1035, 738] on span "Select" at bounding box center [1042, 732] width 33 height 18
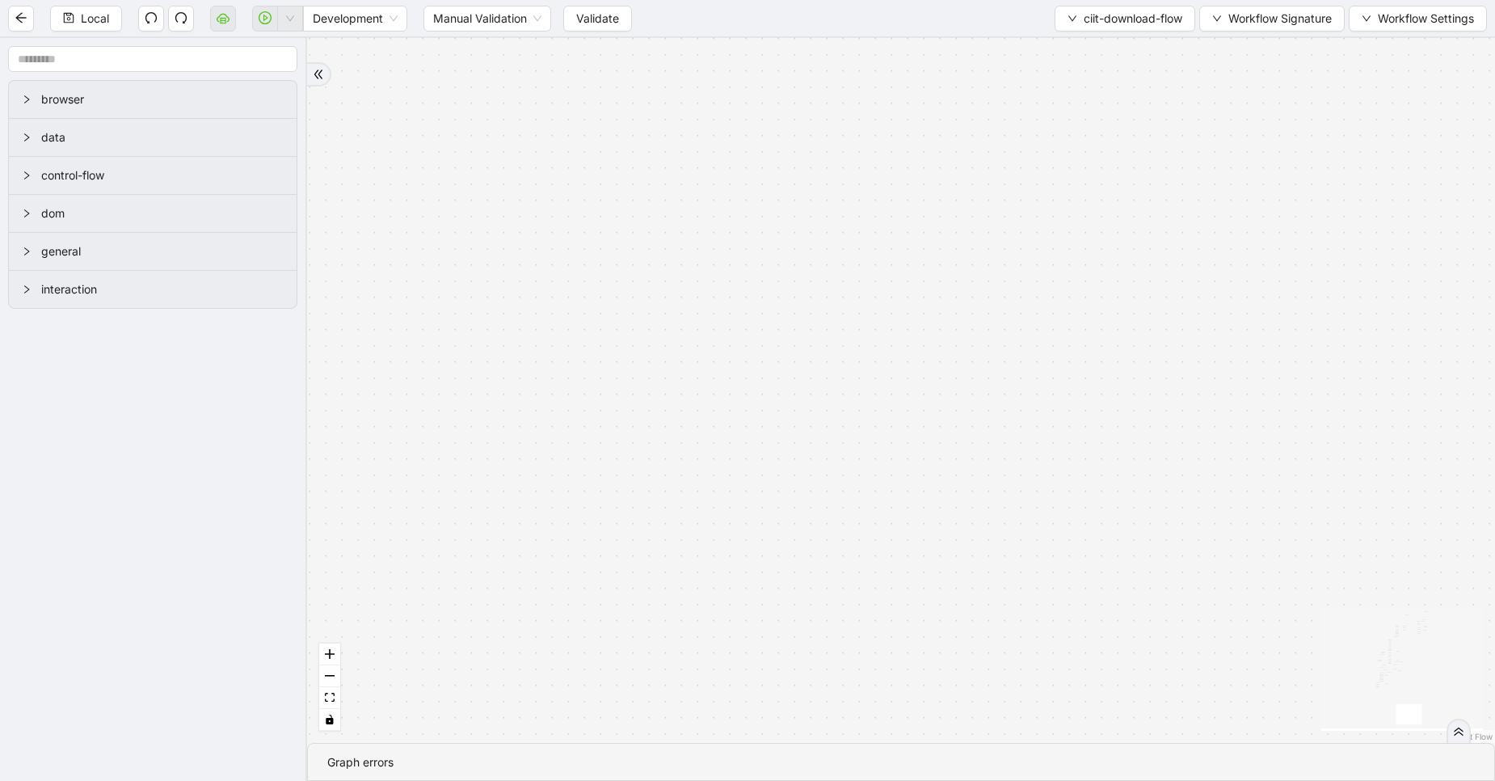
scroll to position [0, 0]
click at [329, 705] on button "fit view" at bounding box center [329, 698] width 21 height 22
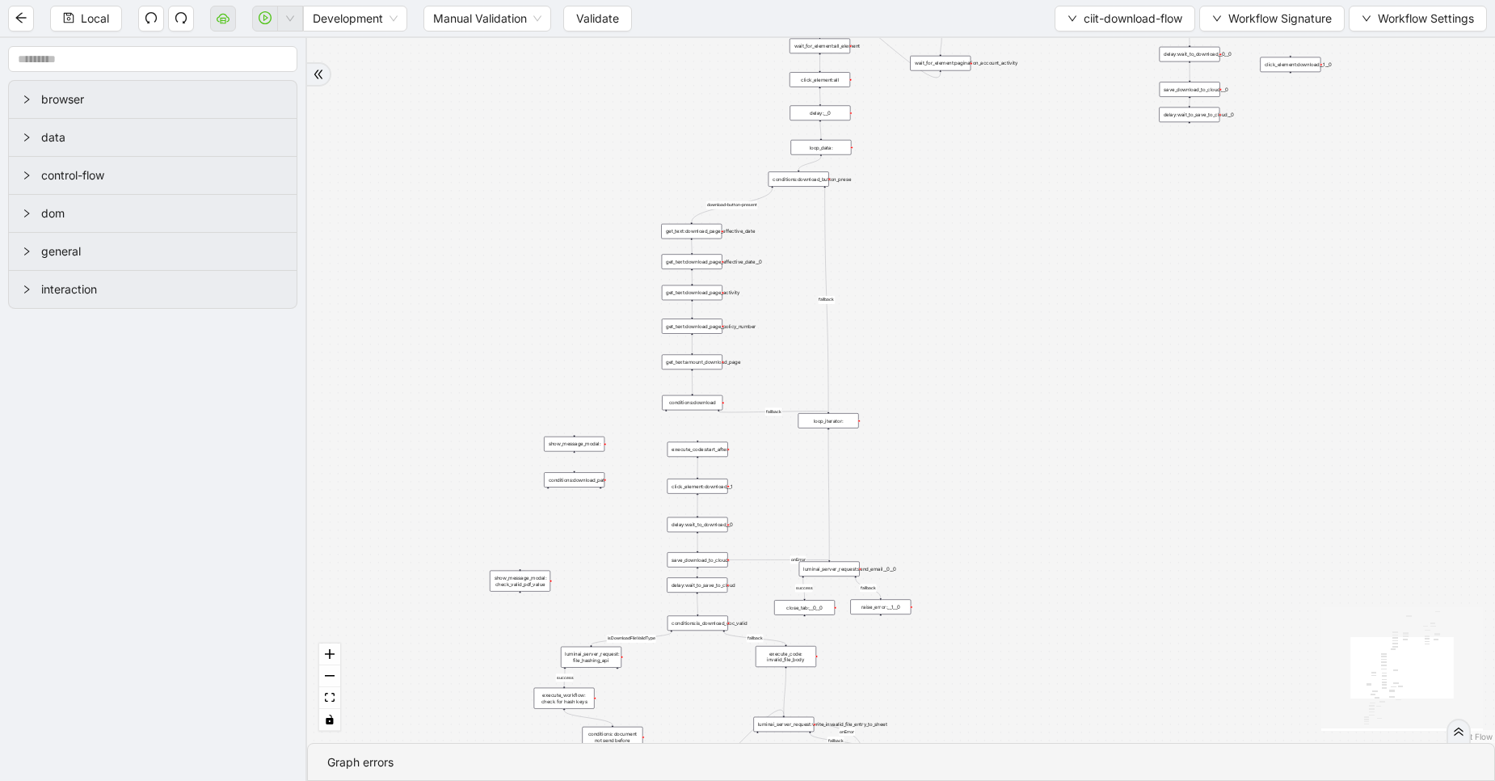
drag, startPoint x: 937, startPoint y: 554, endPoint x: 930, endPoint y: 366, distance: 188.5
click at [930, 366] on div "fallback fallback fallback success download-button-present fallback success fal…" at bounding box center [901, 390] width 1188 height 705
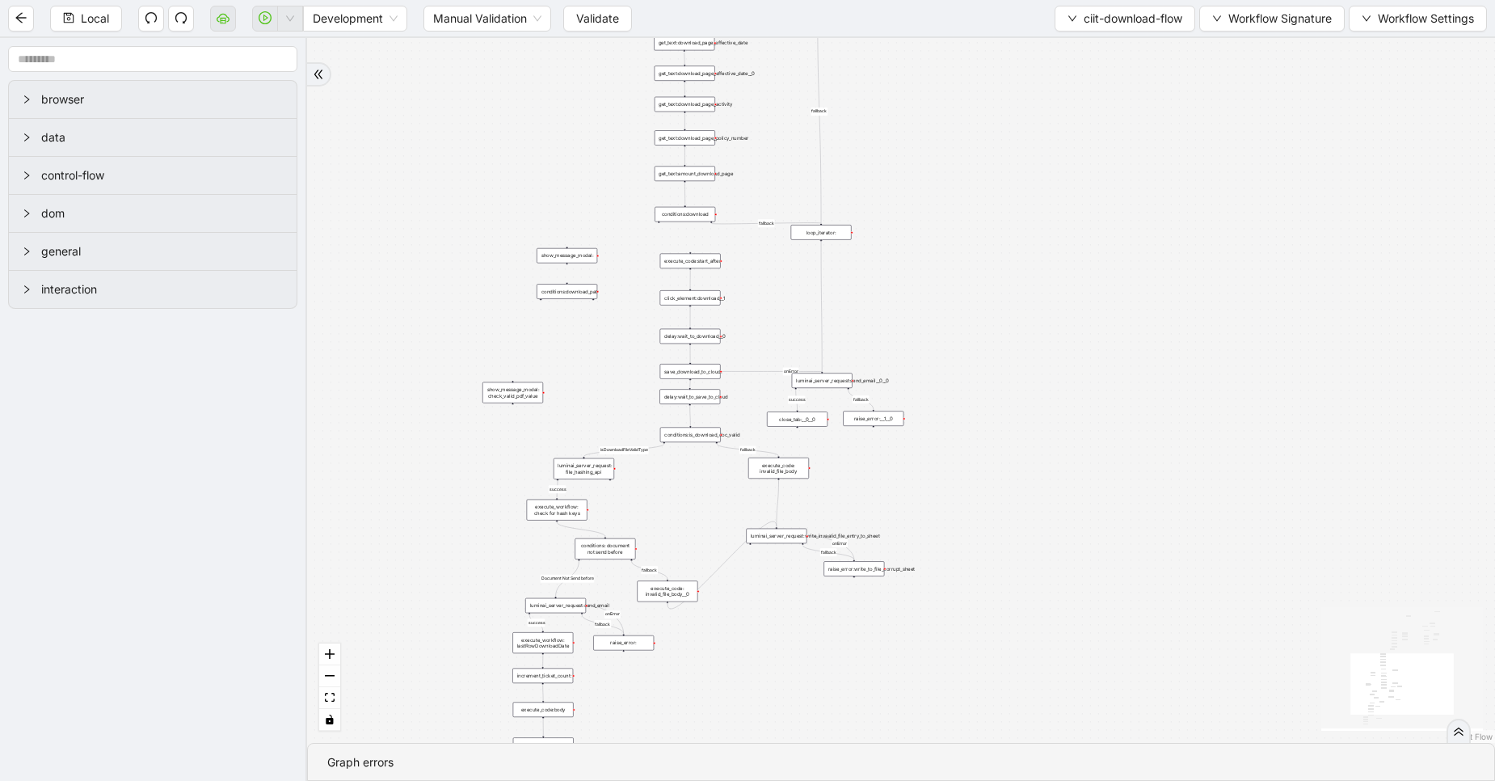
click at [817, 371] on icon "Edge from save_download_to_cloud: to luminai_server_request:send_email__0__0" at bounding box center [773, 371] width 100 height 0
click at [831, 392] on div "fallback fallback fallback success download-button-present fallback success fal…" at bounding box center [901, 390] width 1188 height 705
click at [840, 387] on div "luminai_server_request:send_email__0__0" at bounding box center [822, 380] width 61 height 15
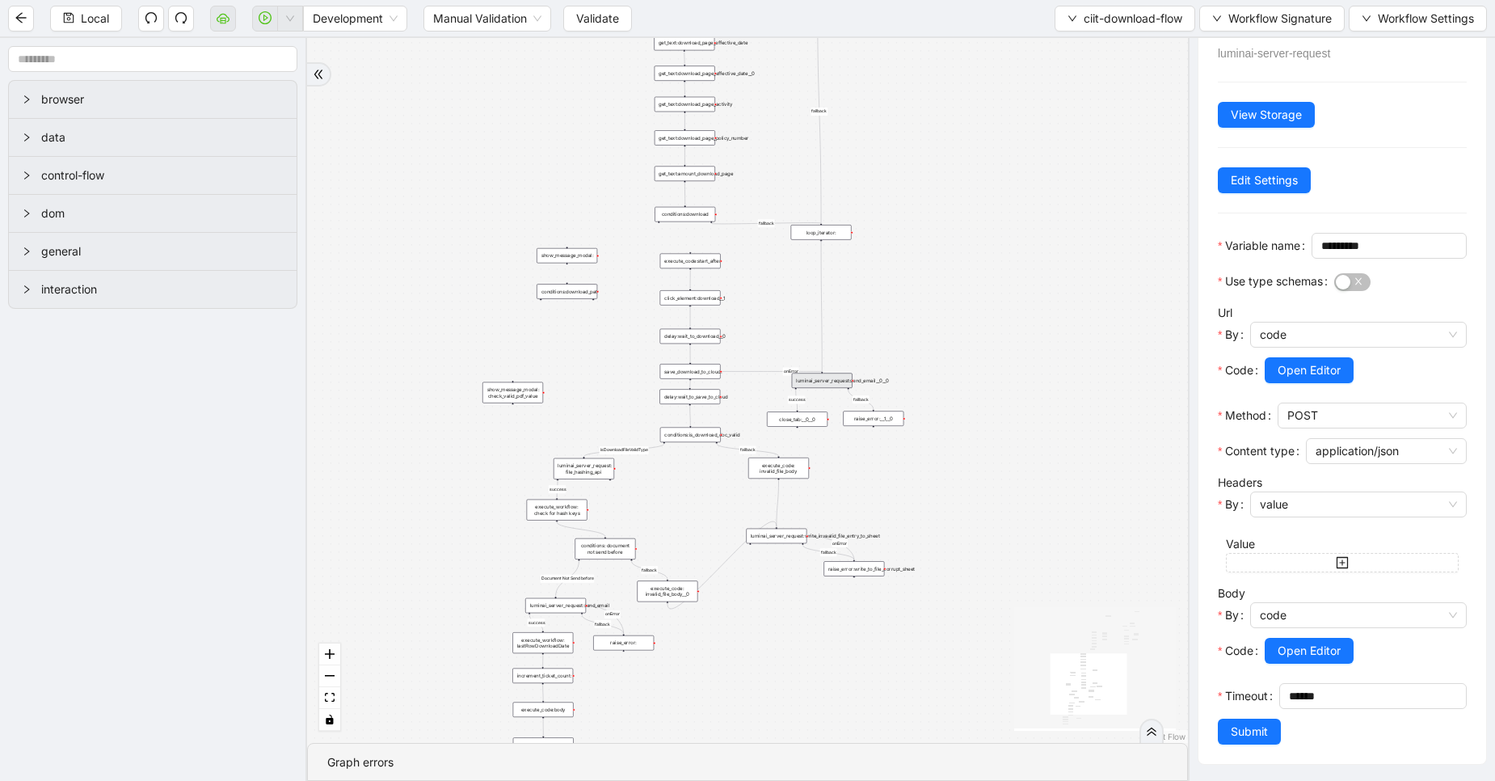
scroll to position [120, 0]
drag, startPoint x: 1280, startPoint y: 702, endPoint x: 1220, endPoint y: 690, distance: 61.0
click at [1280, 690] on div "******" at bounding box center [1374, 696] width 188 height 26
click at [1304, 361] on span "Open Editor" at bounding box center [1309, 370] width 63 height 18
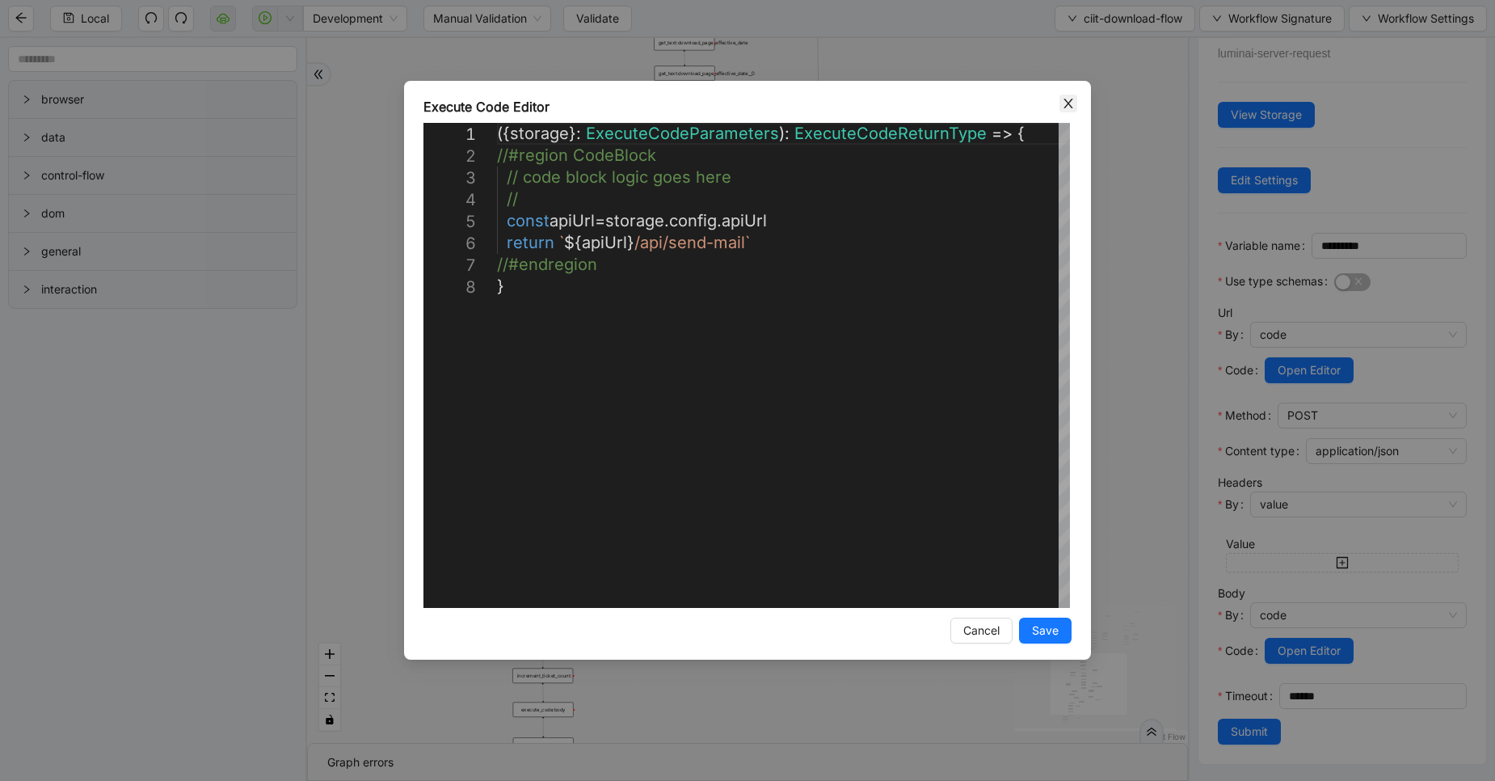
click at [1070, 105] on icon "close" at bounding box center [1068, 104] width 9 height 10
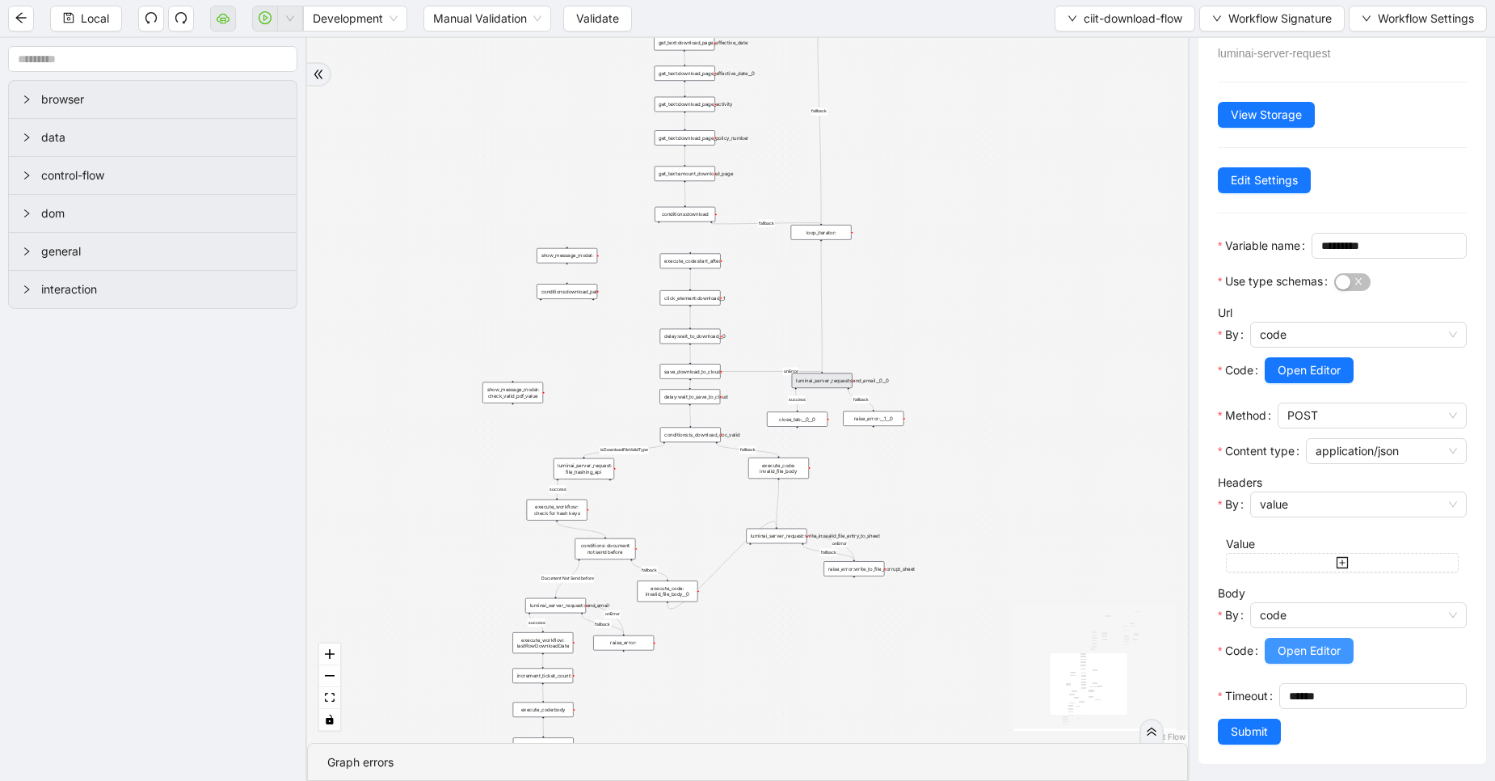
click at [1304, 642] on span "Open Editor" at bounding box center [1309, 651] width 63 height 18
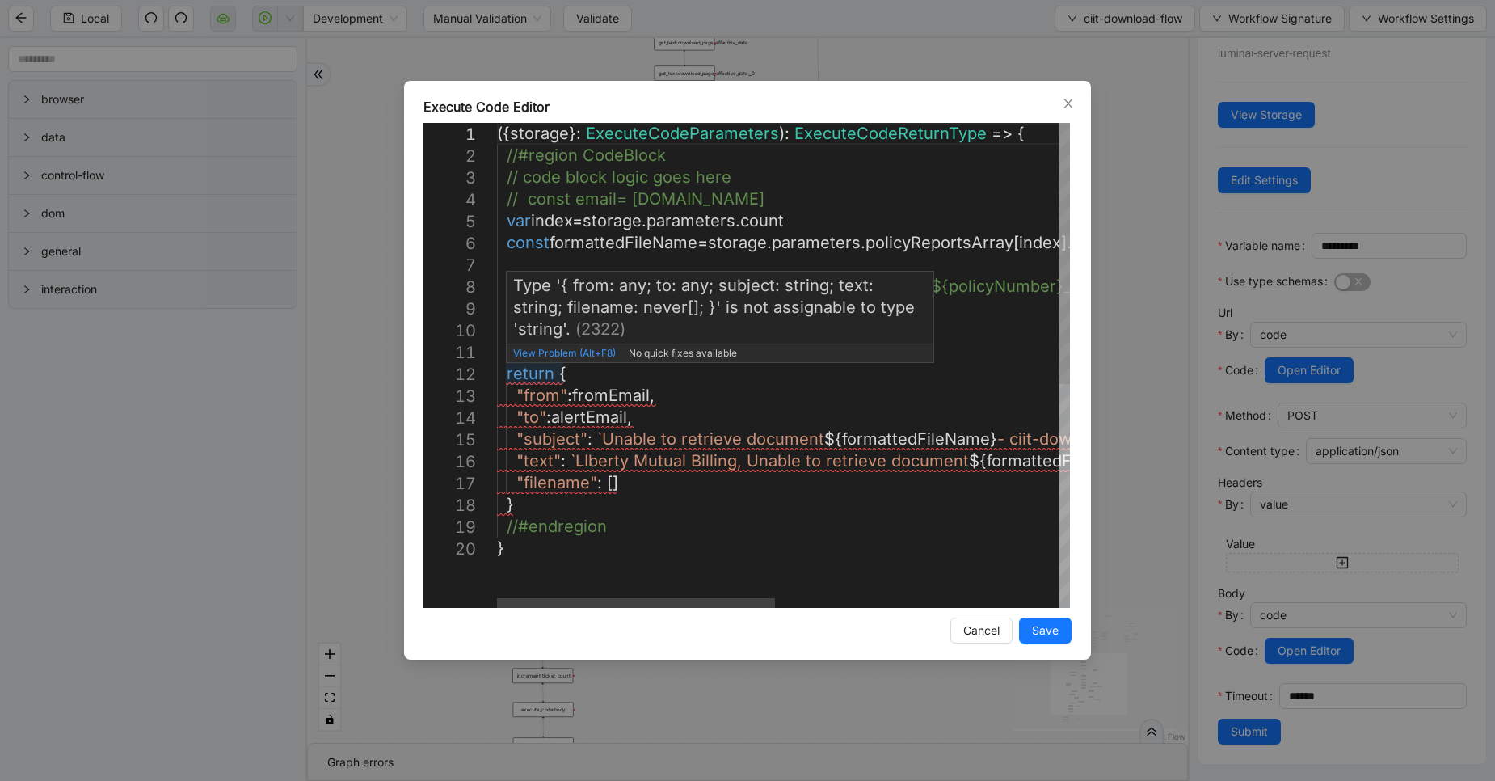
type textarea "**********"
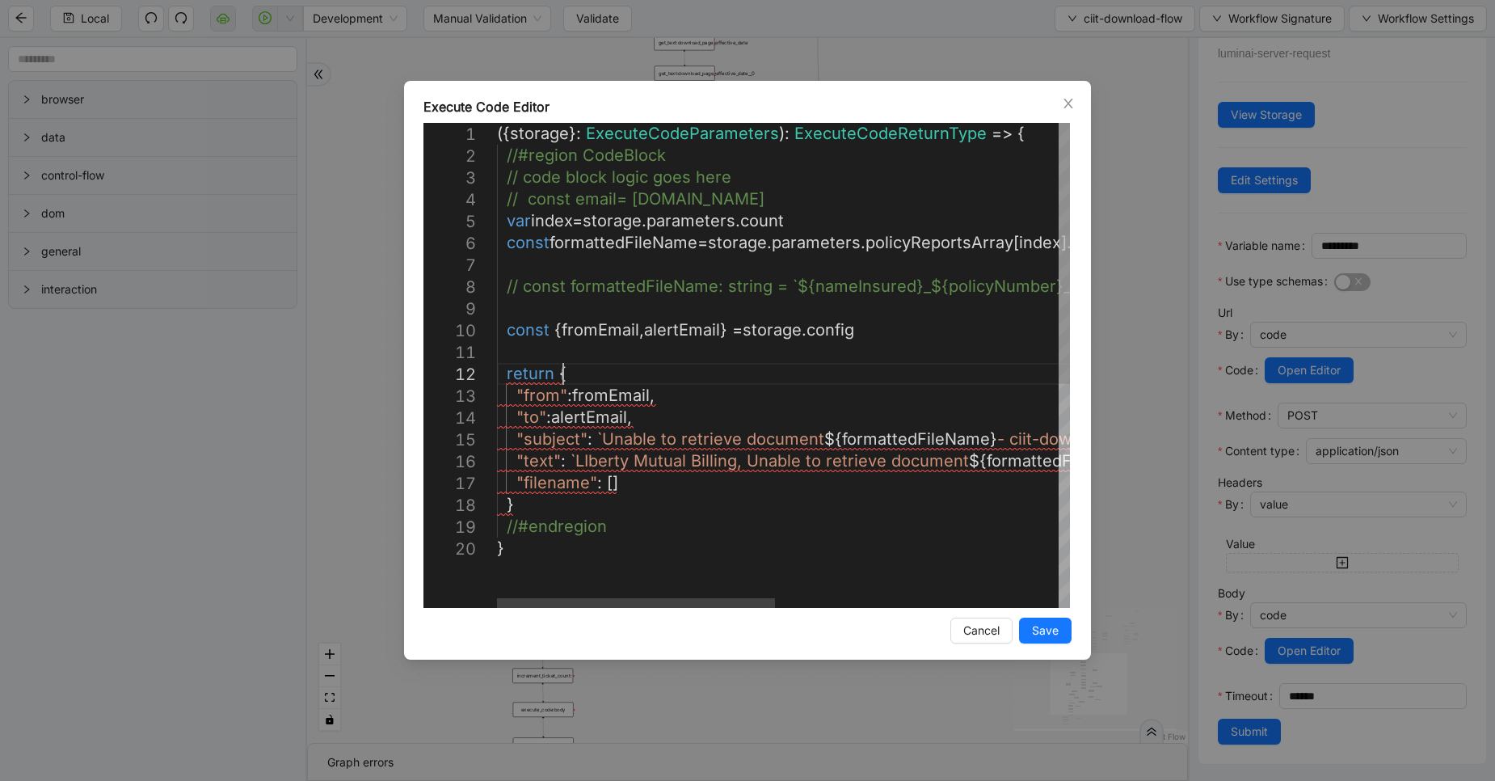
scroll to position [0, 0]
click at [560, 369] on div "({ storage }: ExecuteCodeParameters ): ExecuteCodeReturnType => { //#region Cod…" at bounding box center [1074, 573] width 1155 height 900
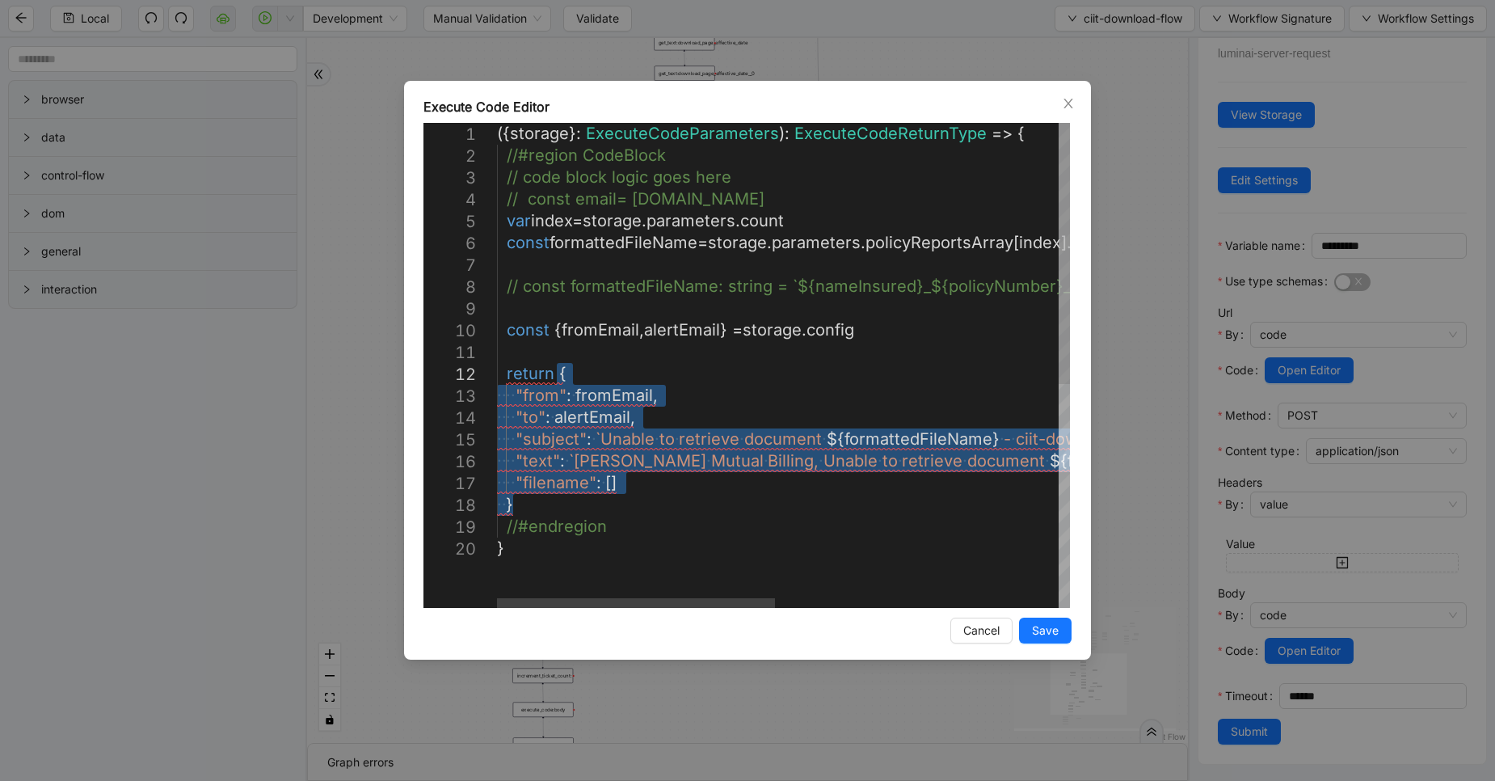
drag, startPoint x: 521, startPoint y: 502, endPoint x: 558, endPoint y: 383, distance: 124.5
click at [558, 383] on div "({ storage }: ExecuteCodeParameters ): ExecuteCodeReturnType => { //#region Cod…" at bounding box center [1075, 573] width 1156 height 900
drag, startPoint x: 558, startPoint y: 383, endPoint x: 510, endPoint y: 504, distance: 129.5
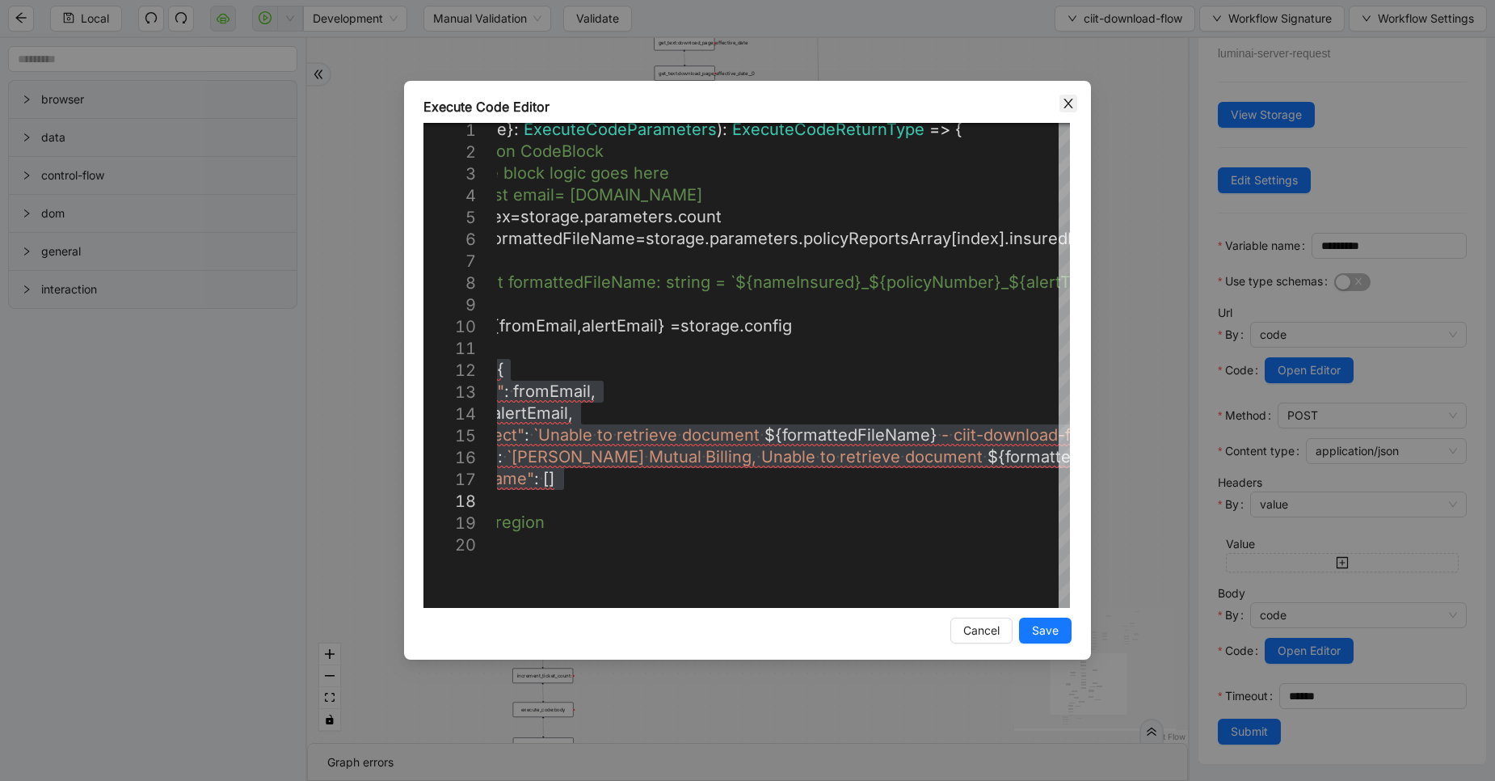
click at [1064, 103] on icon "close" at bounding box center [1068, 103] width 13 height 13
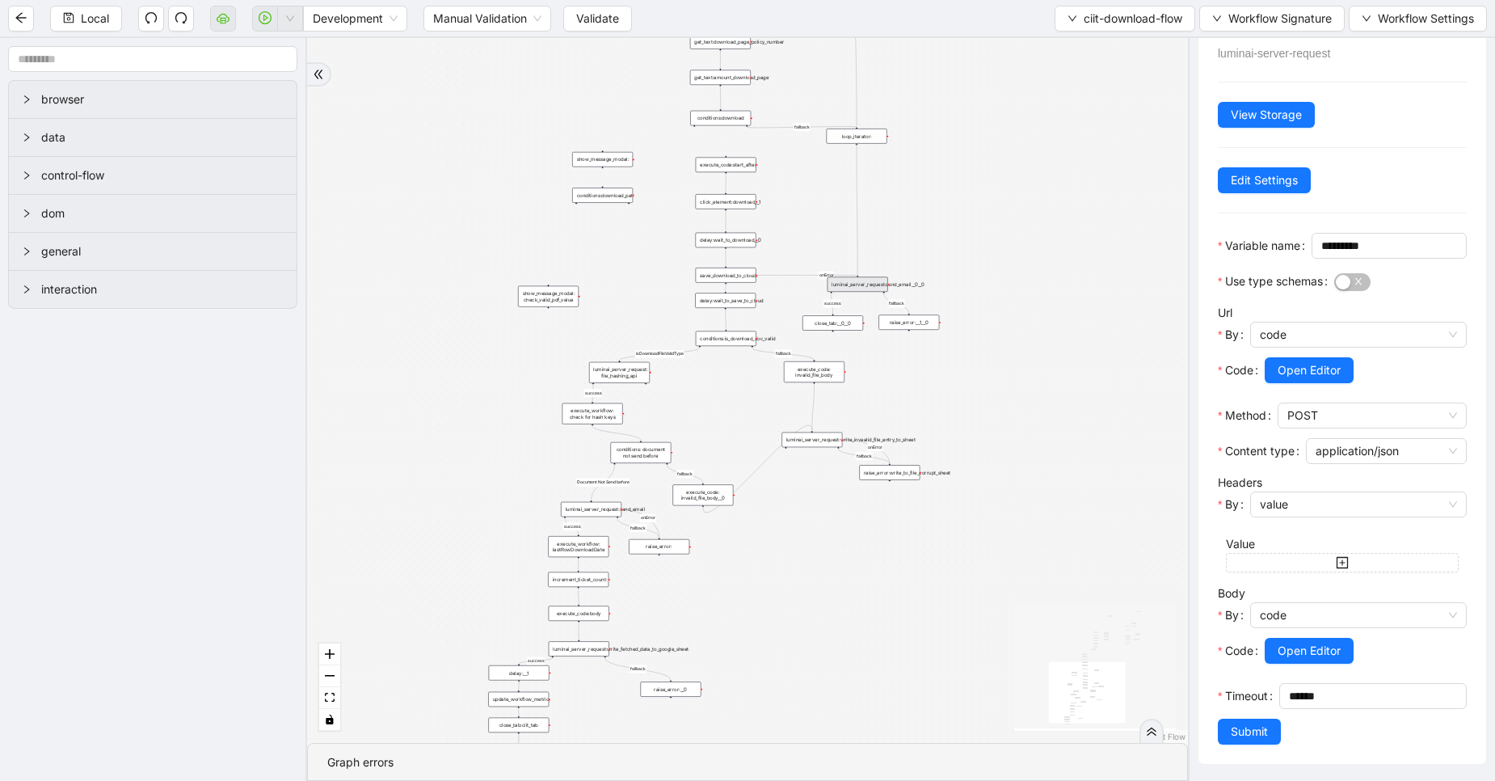
drag, startPoint x: 959, startPoint y: 338, endPoint x: 1006, endPoint y: 216, distance: 130.7
click at [1006, 216] on div "fallback fallback fallback success download-button-present fallback success fal…" at bounding box center [747, 390] width 881 height 705
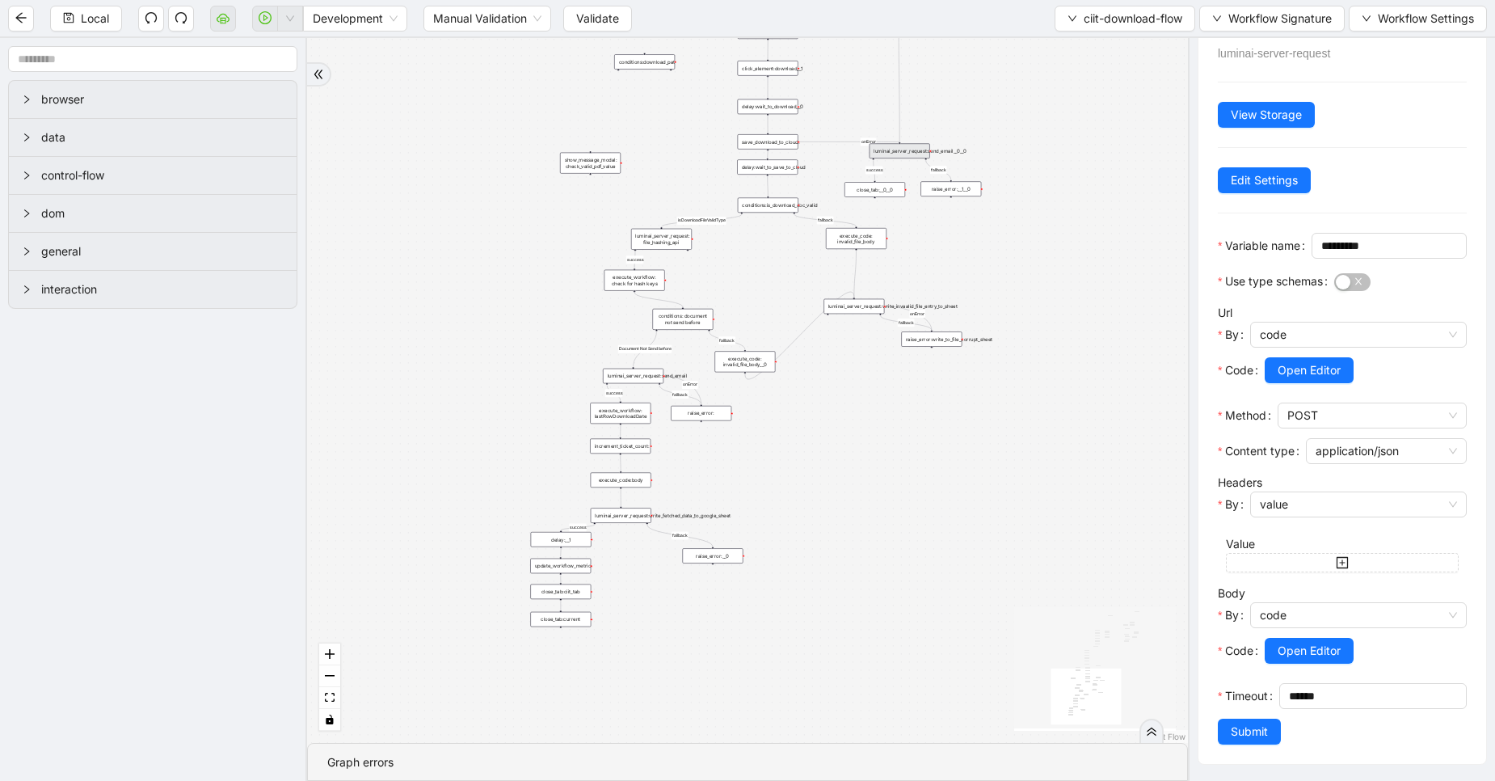
drag, startPoint x: 811, startPoint y: 520, endPoint x: 841, endPoint y: 412, distance: 111.8
click at [841, 412] on div "fallback fallback fallback success download-button-present fallback success fal…" at bounding box center [747, 390] width 881 height 705
click at [649, 370] on div "luminai_server_request:send_email" at bounding box center [633, 376] width 61 height 15
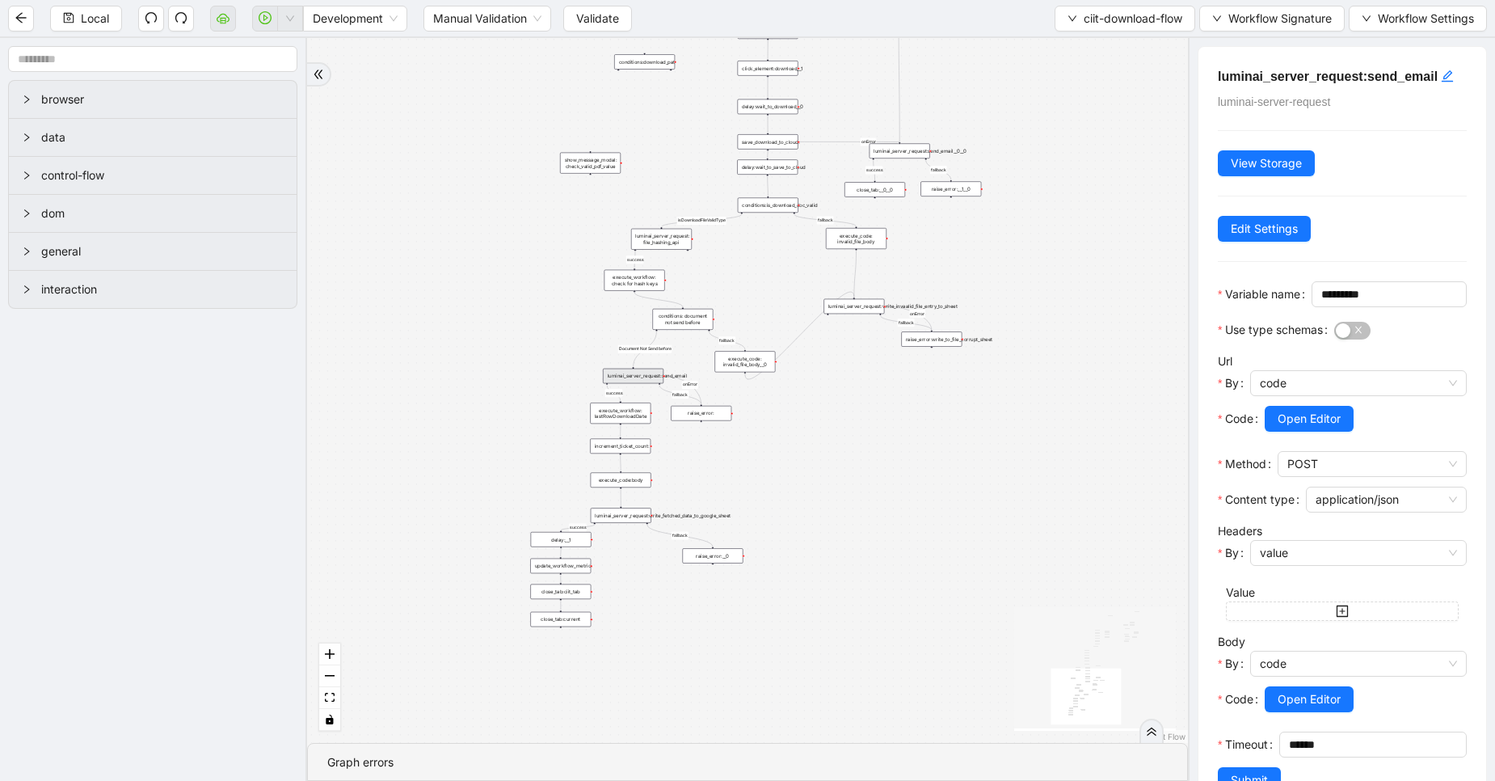
scroll to position [100, 0]
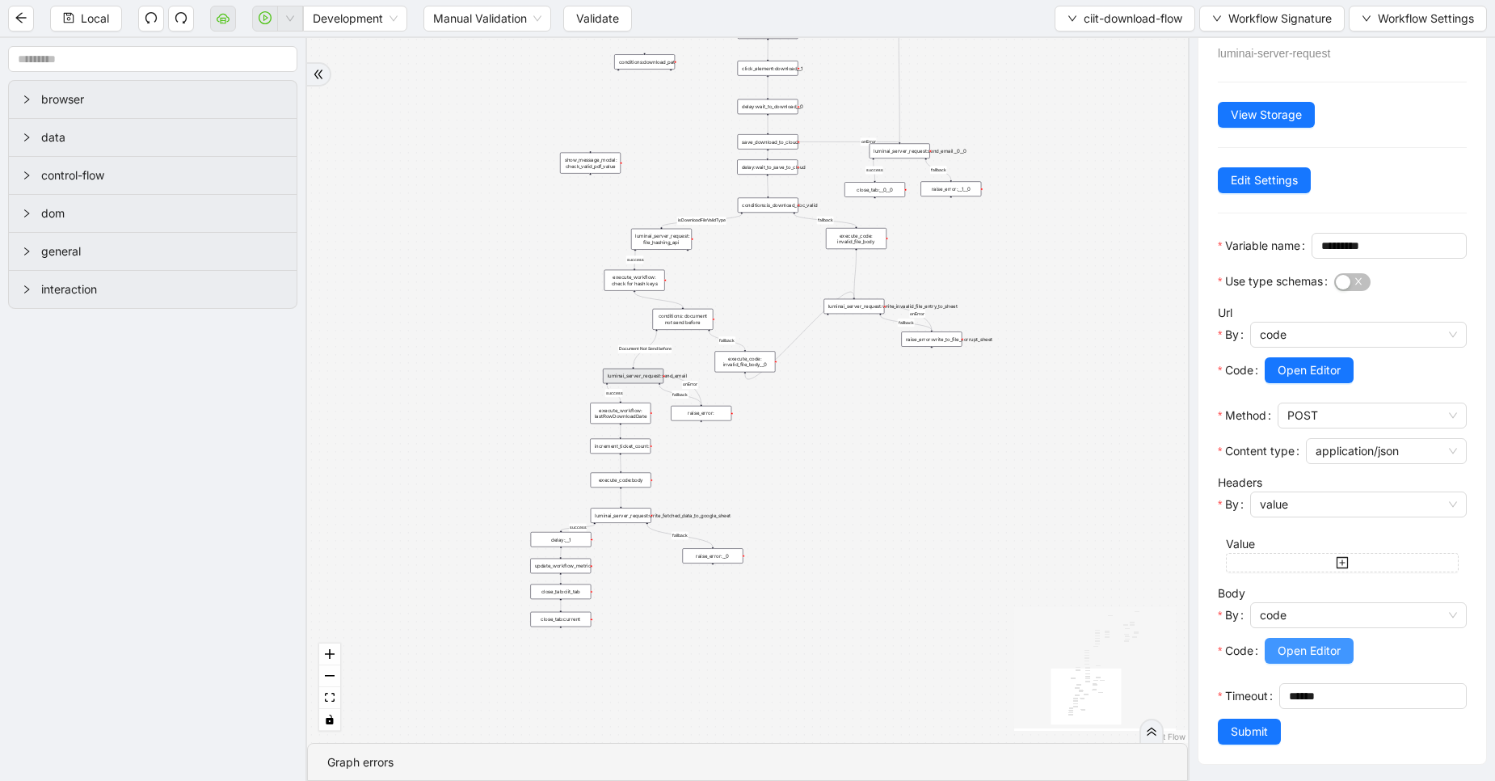
click at [1301, 642] on span "Open Editor" at bounding box center [1309, 651] width 63 height 18
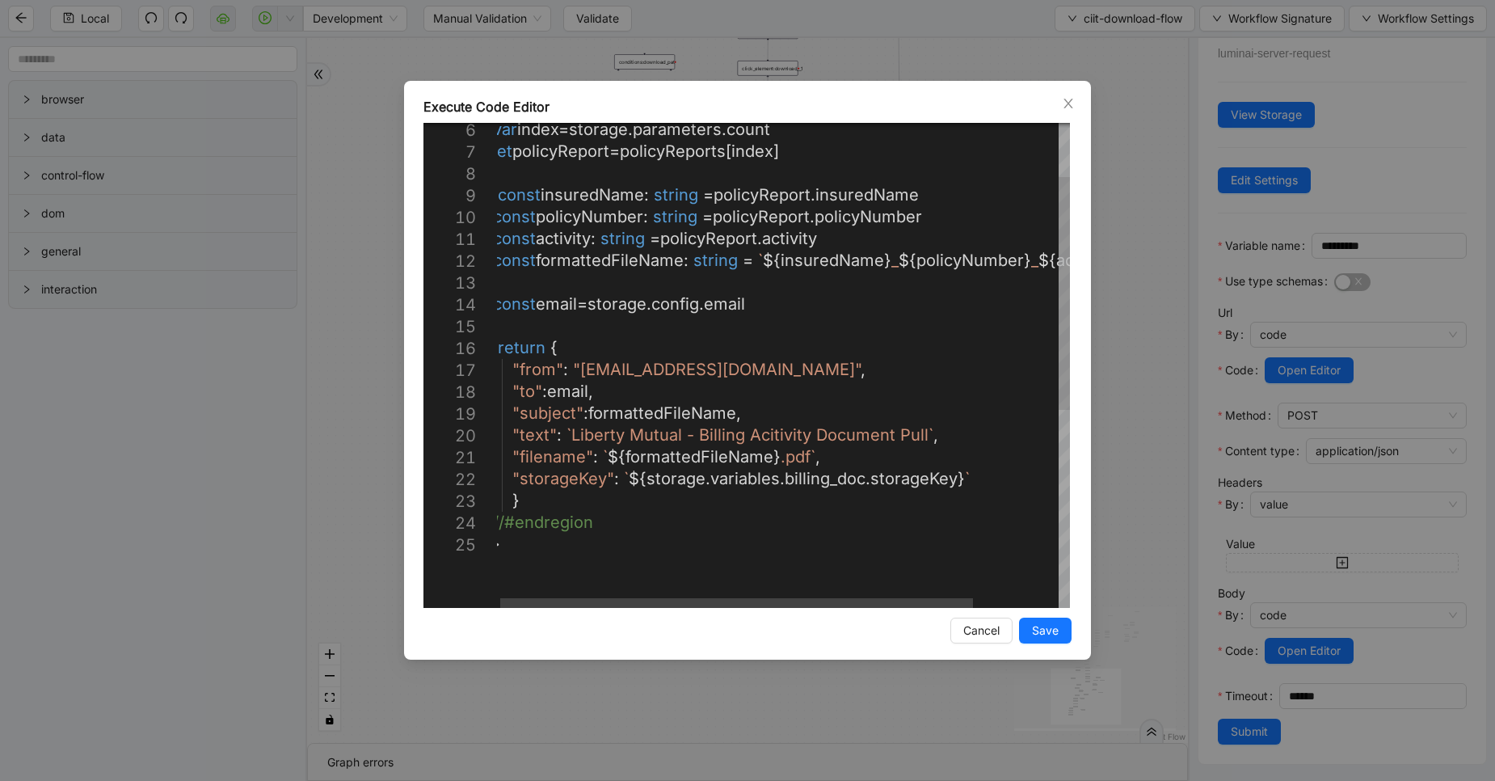
scroll to position [0, 0]
drag, startPoint x: 986, startPoint y: 467, endPoint x: 849, endPoint y: 472, distance: 136.7
click at [849, 472] on div "var index = storage . parameters . count let policyReport = policyReports [ ind…" at bounding box center [833, 514] width 681 height 1009
drag, startPoint x: 972, startPoint y: 479, endPoint x: 623, endPoint y: 480, distance: 348.4
drag, startPoint x: 623, startPoint y: 480, endPoint x: 981, endPoint y: 475, distance: 358.1
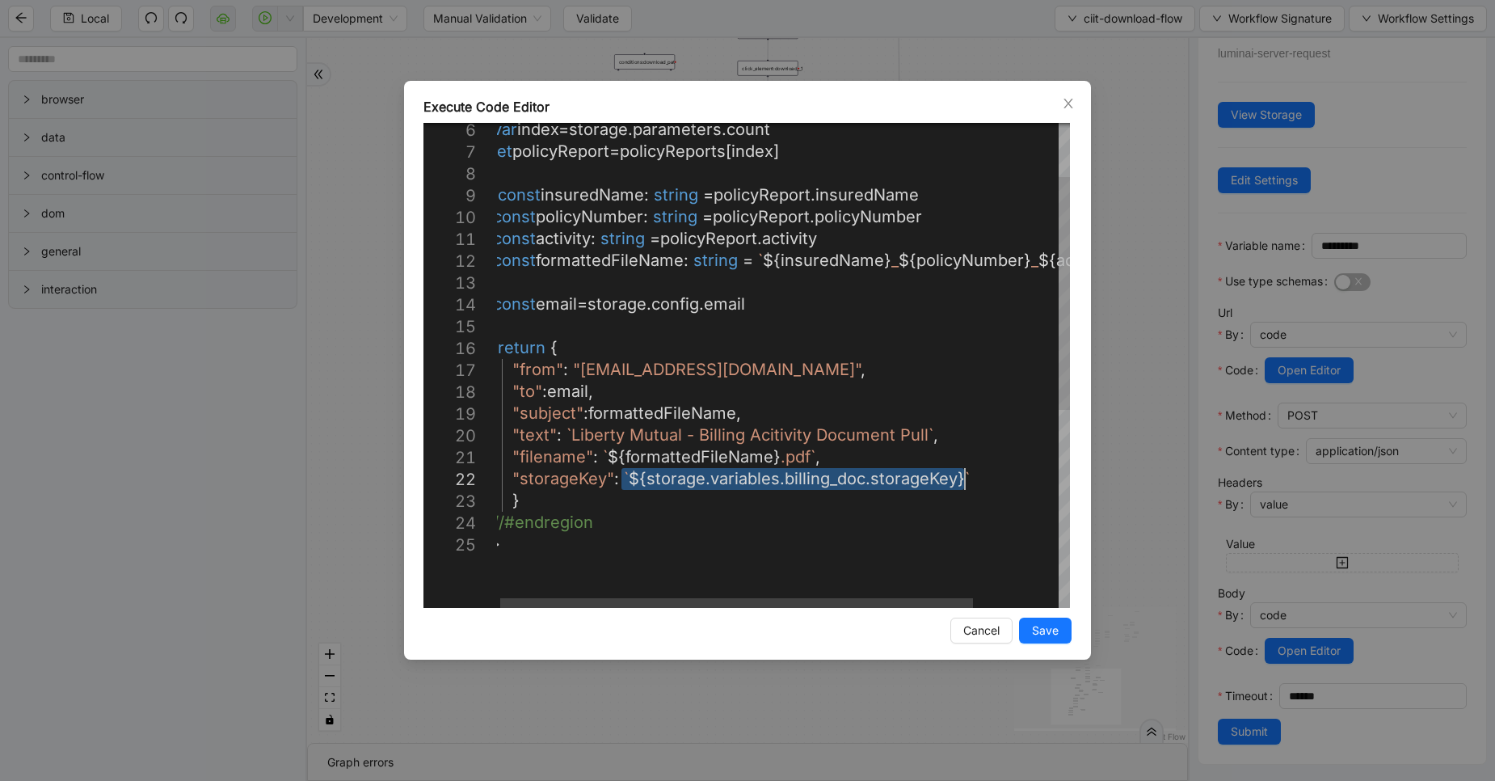
type textarea "**********"
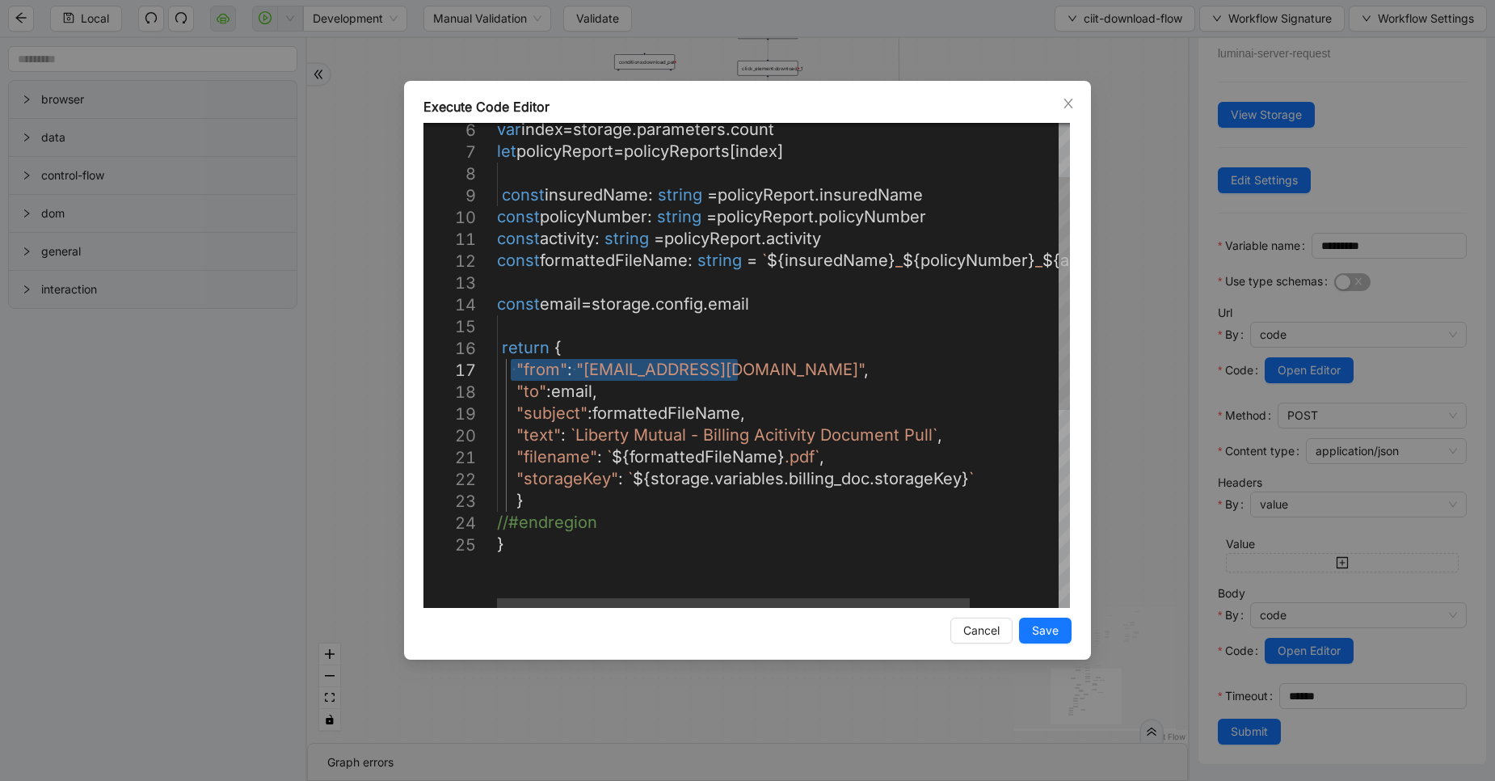
drag, startPoint x: 508, startPoint y: 369, endPoint x: 745, endPoint y: 362, distance: 236.9
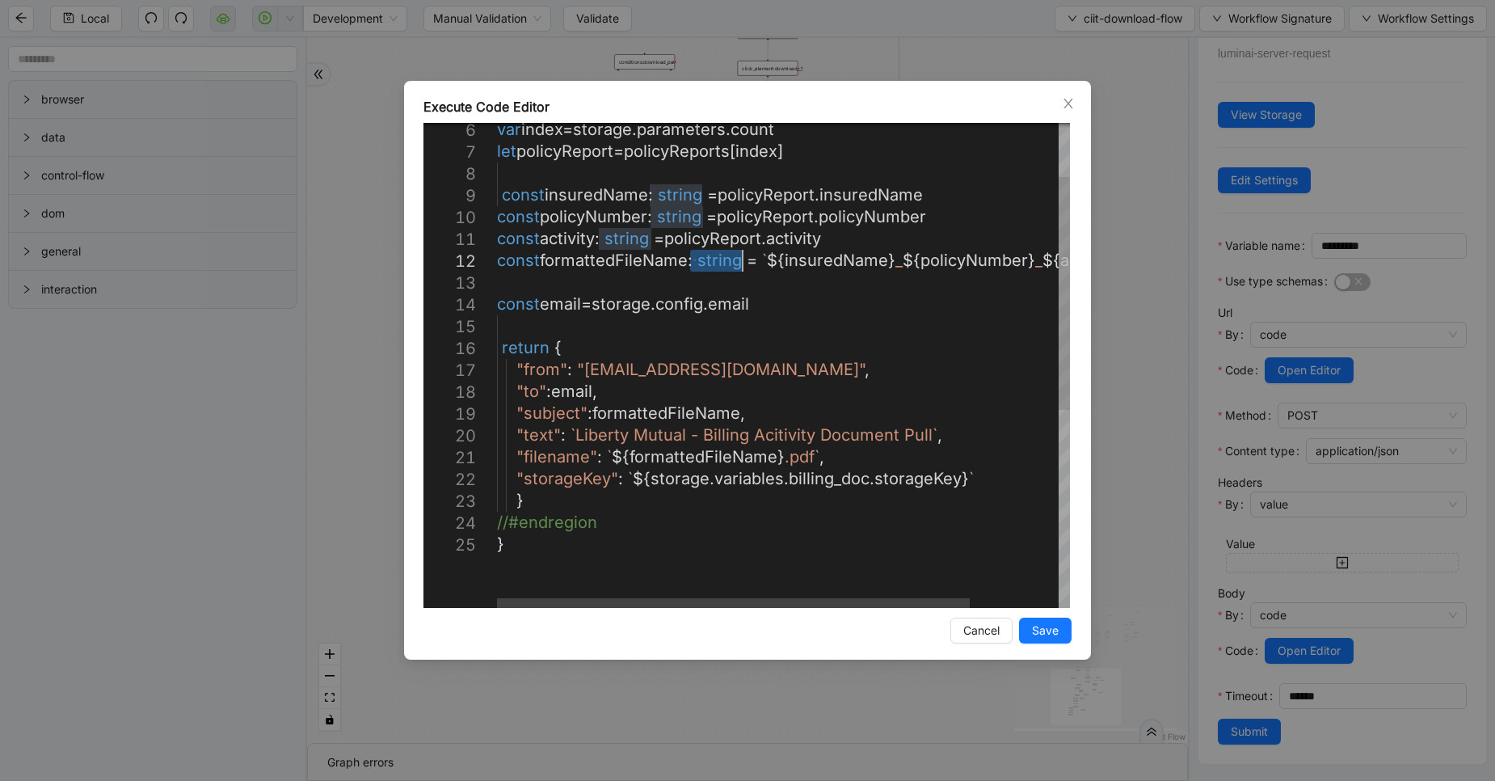
drag, startPoint x: 686, startPoint y: 259, endPoint x: 743, endPoint y: 263, distance: 56.7
click at [1069, 100] on icon "close" at bounding box center [1068, 103] width 13 height 13
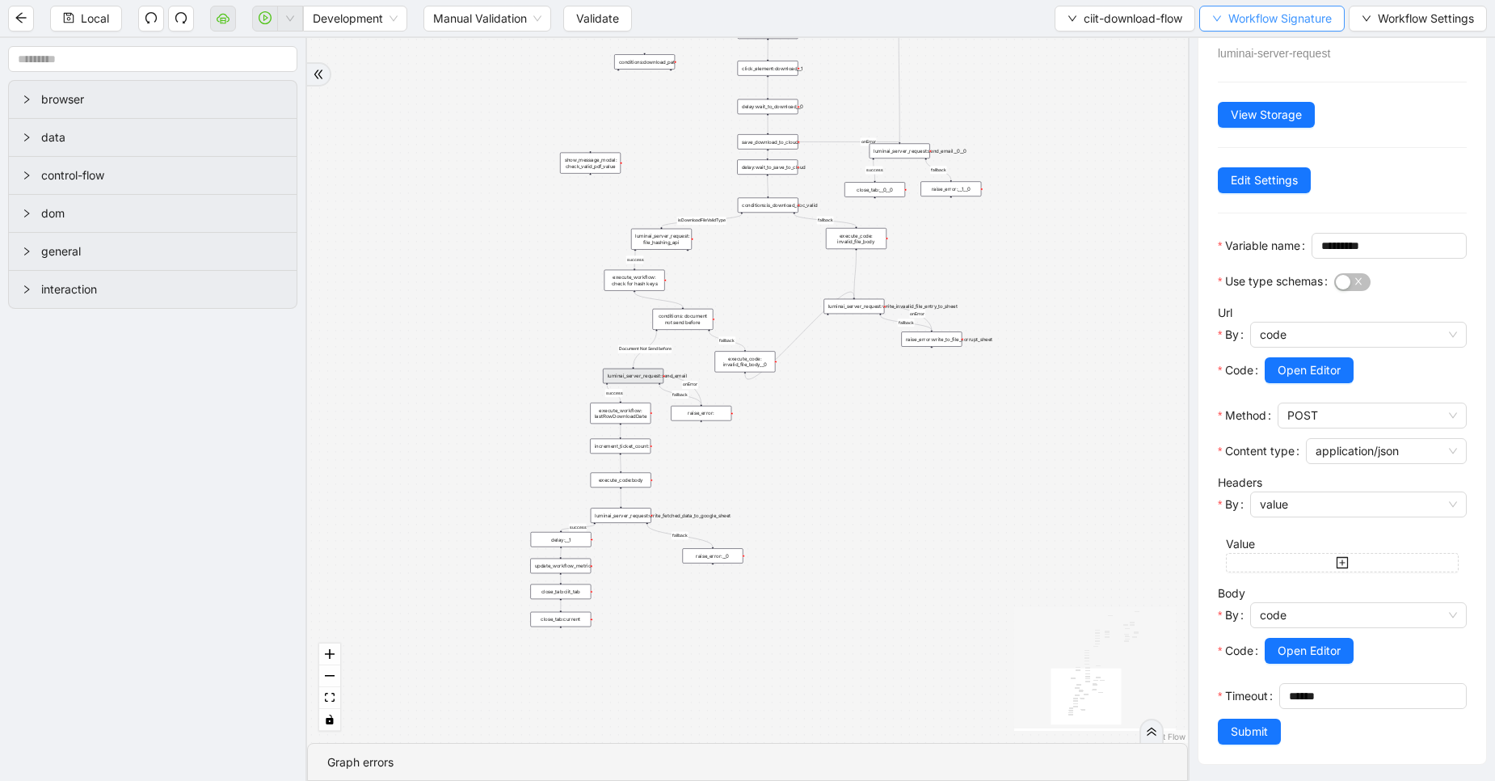
click at [1267, 18] on span "Workflow Signature" at bounding box center [1280, 19] width 103 height 18
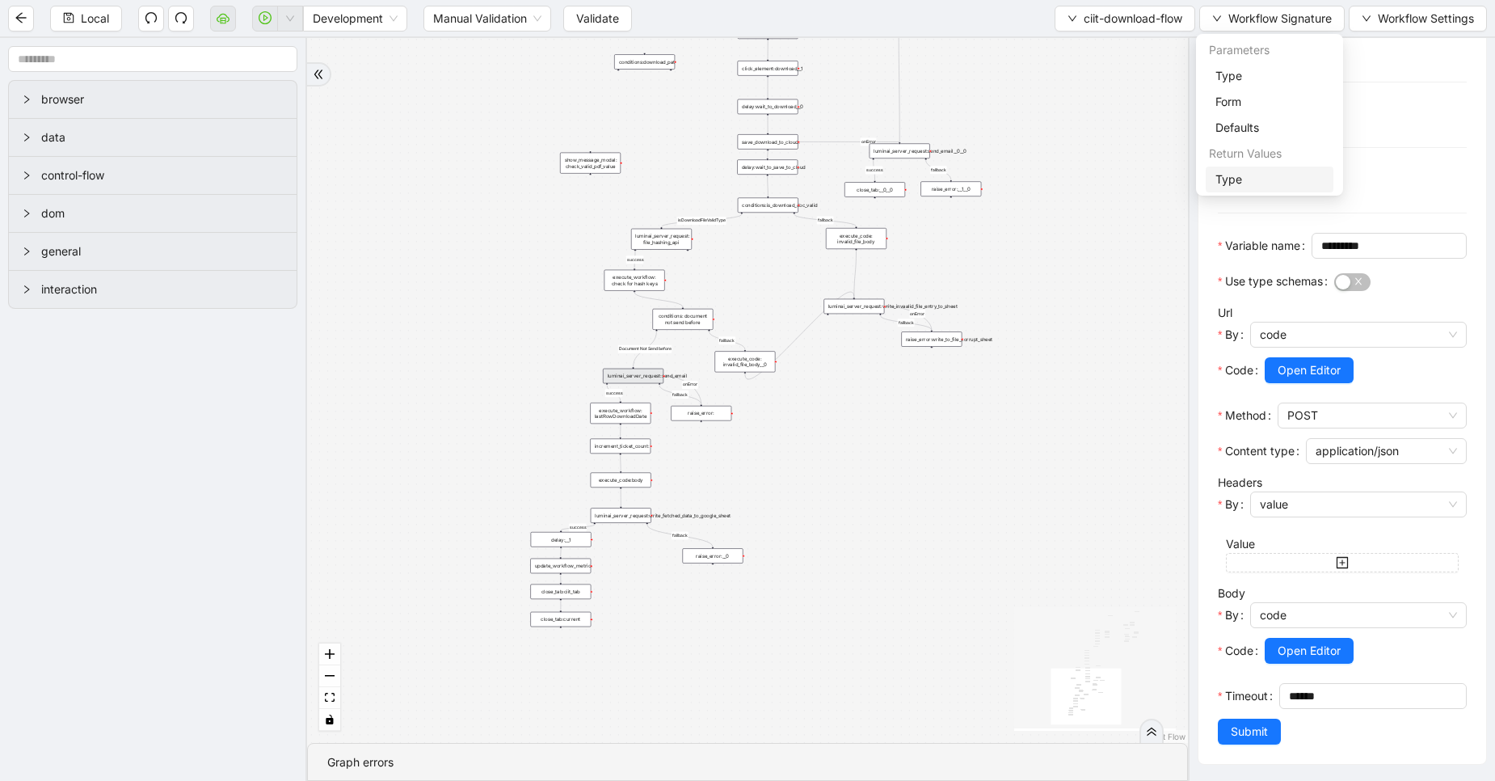
click at [1240, 177] on span "Type" at bounding box center [1270, 180] width 108 height 18
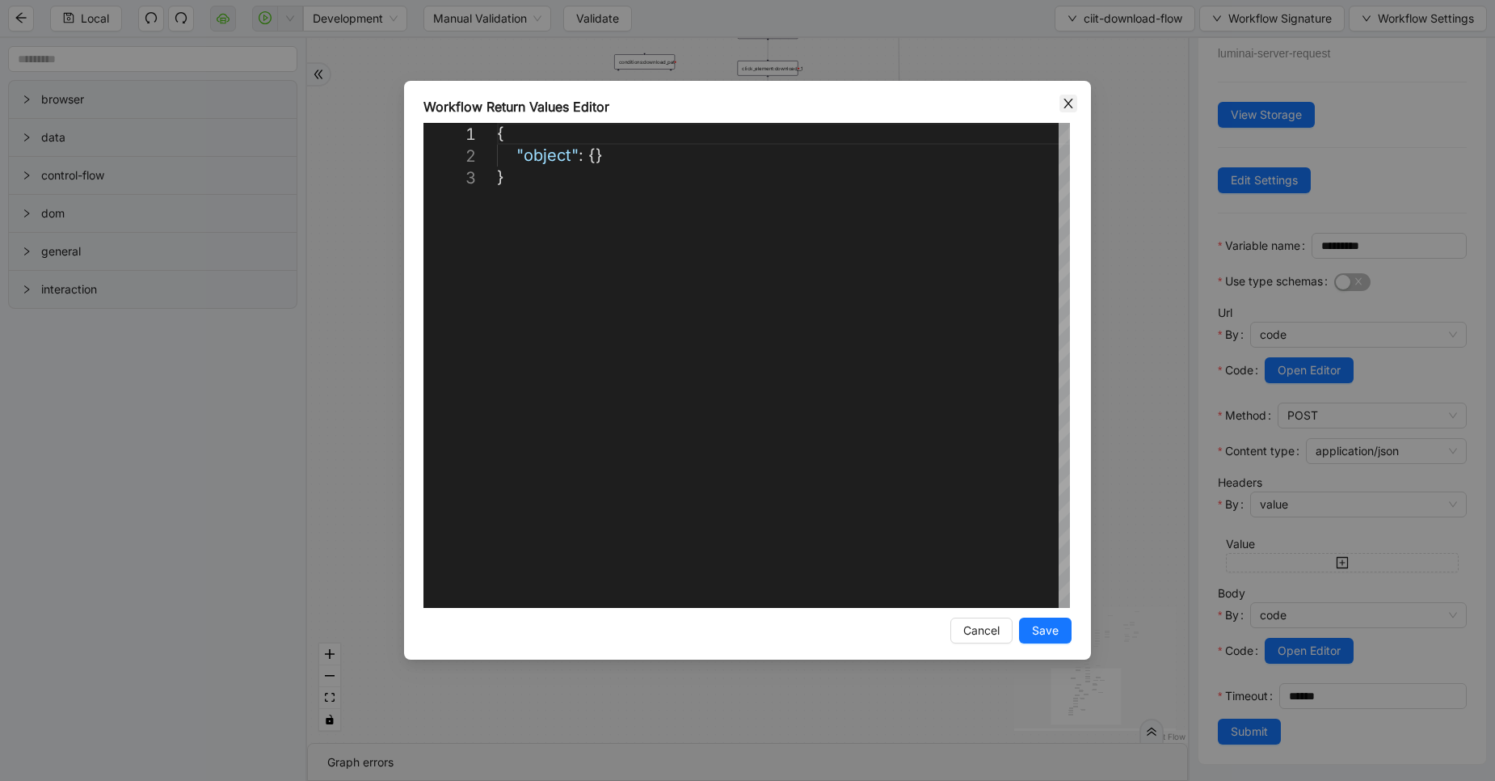
click at [1068, 99] on icon "close" at bounding box center [1068, 103] width 13 height 13
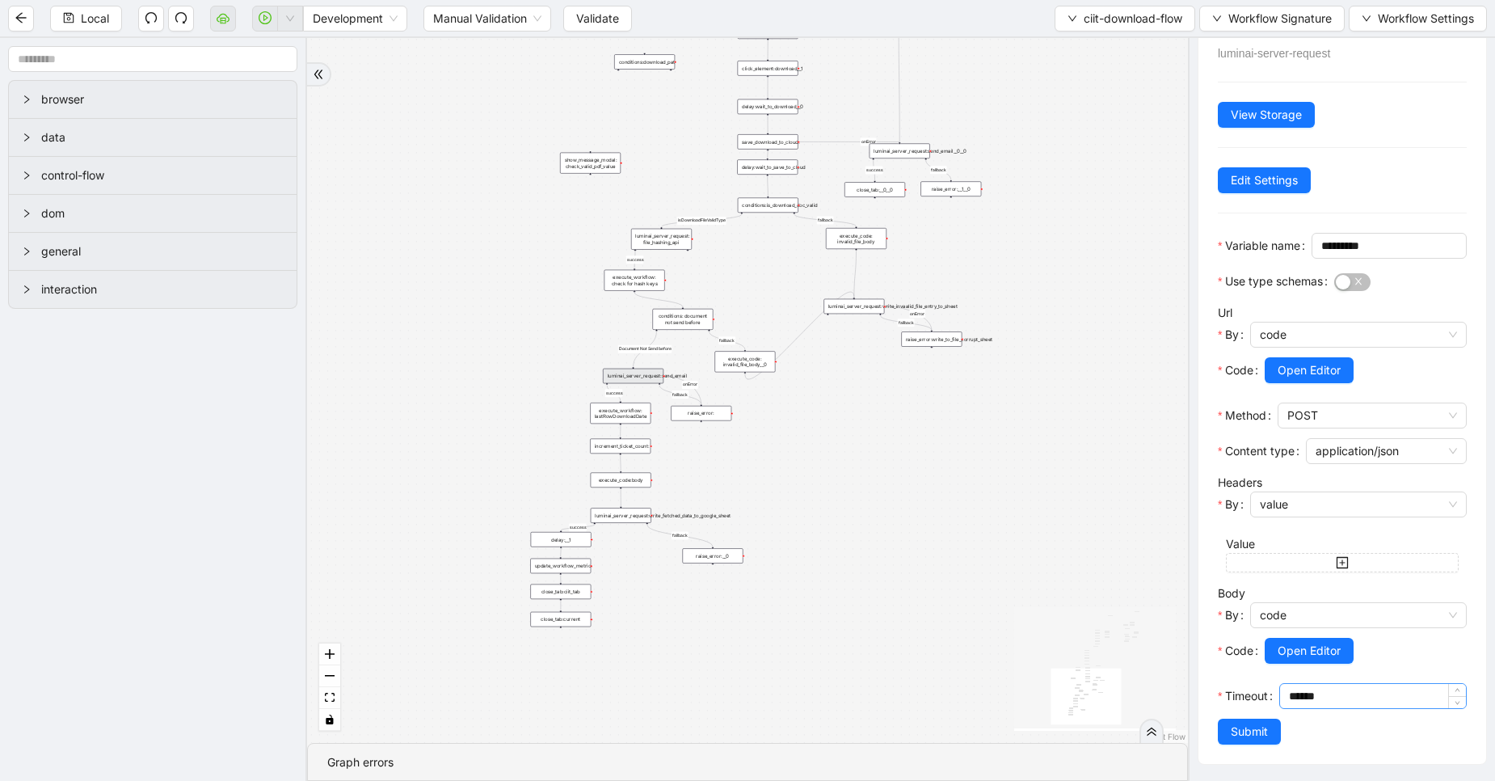
click at [1292, 697] on input "******" at bounding box center [1377, 696] width 177 height 24
click at [1321, 361] on span "Open Editor" at bounding box center [1309, 370] width 63 height 18
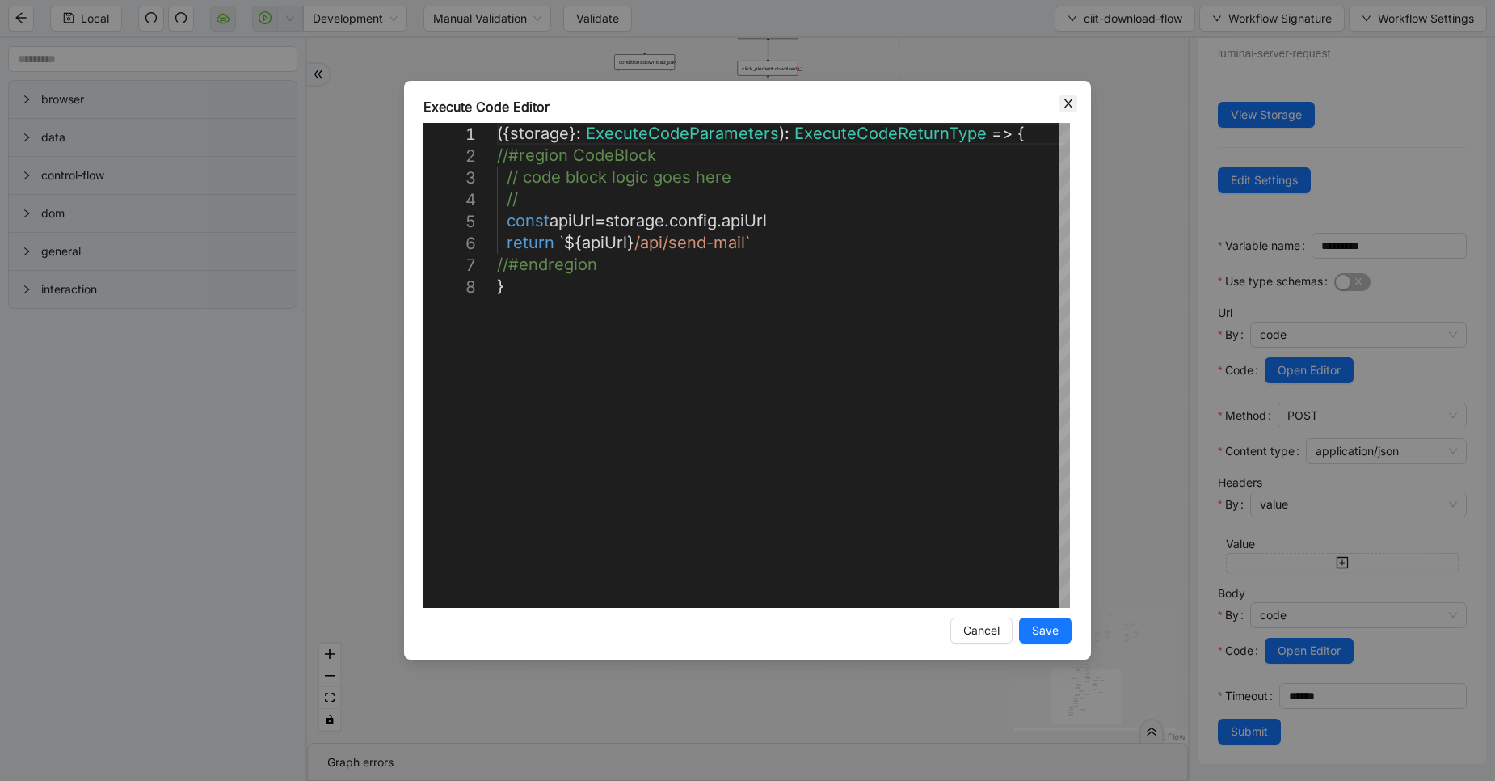
click at [1067, 106] on icon "close" at bounding box center [1068, 104] width 9 height 10
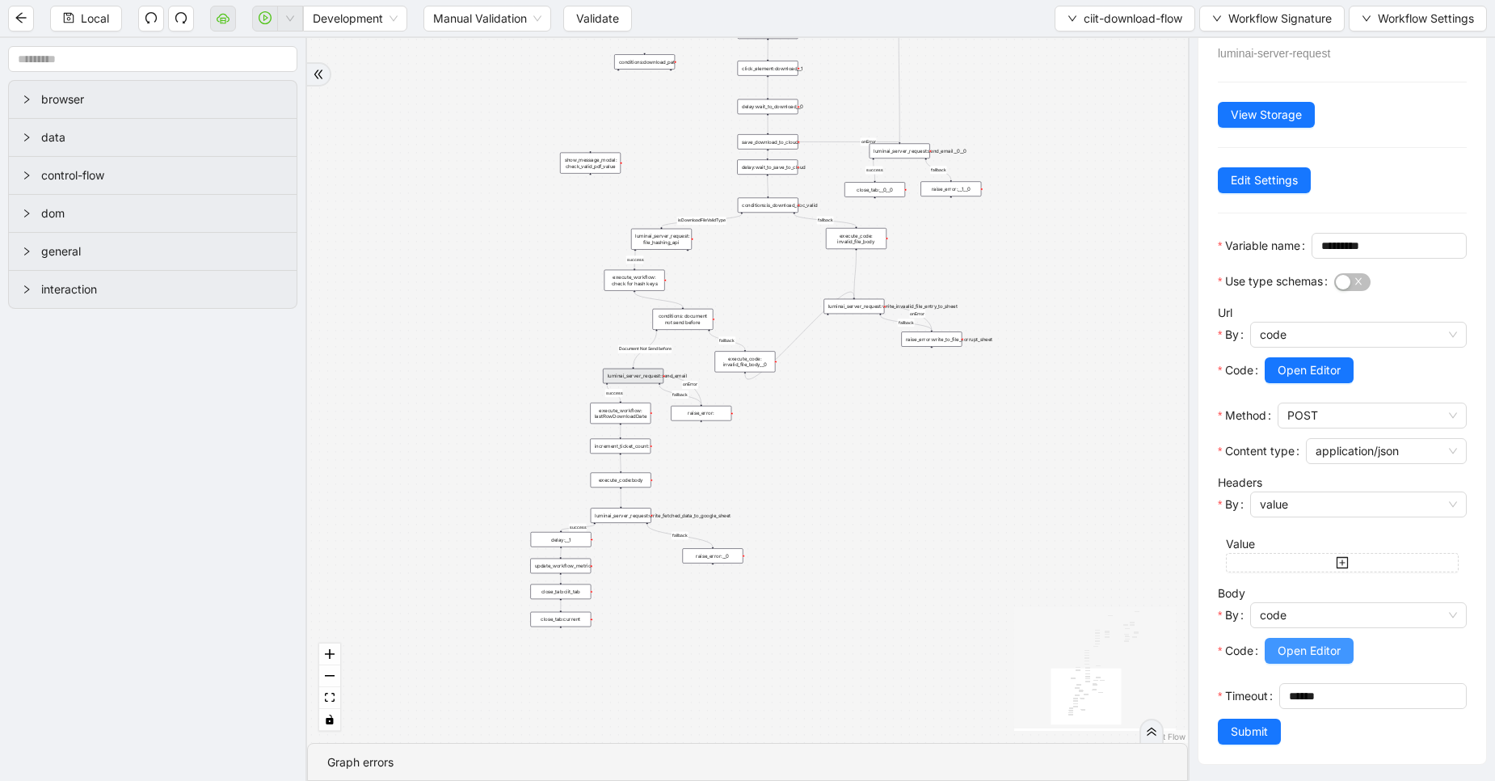
click at [1296, 642] on span "Open Editor" at bounding box center [1309, 651] width 63 height 18
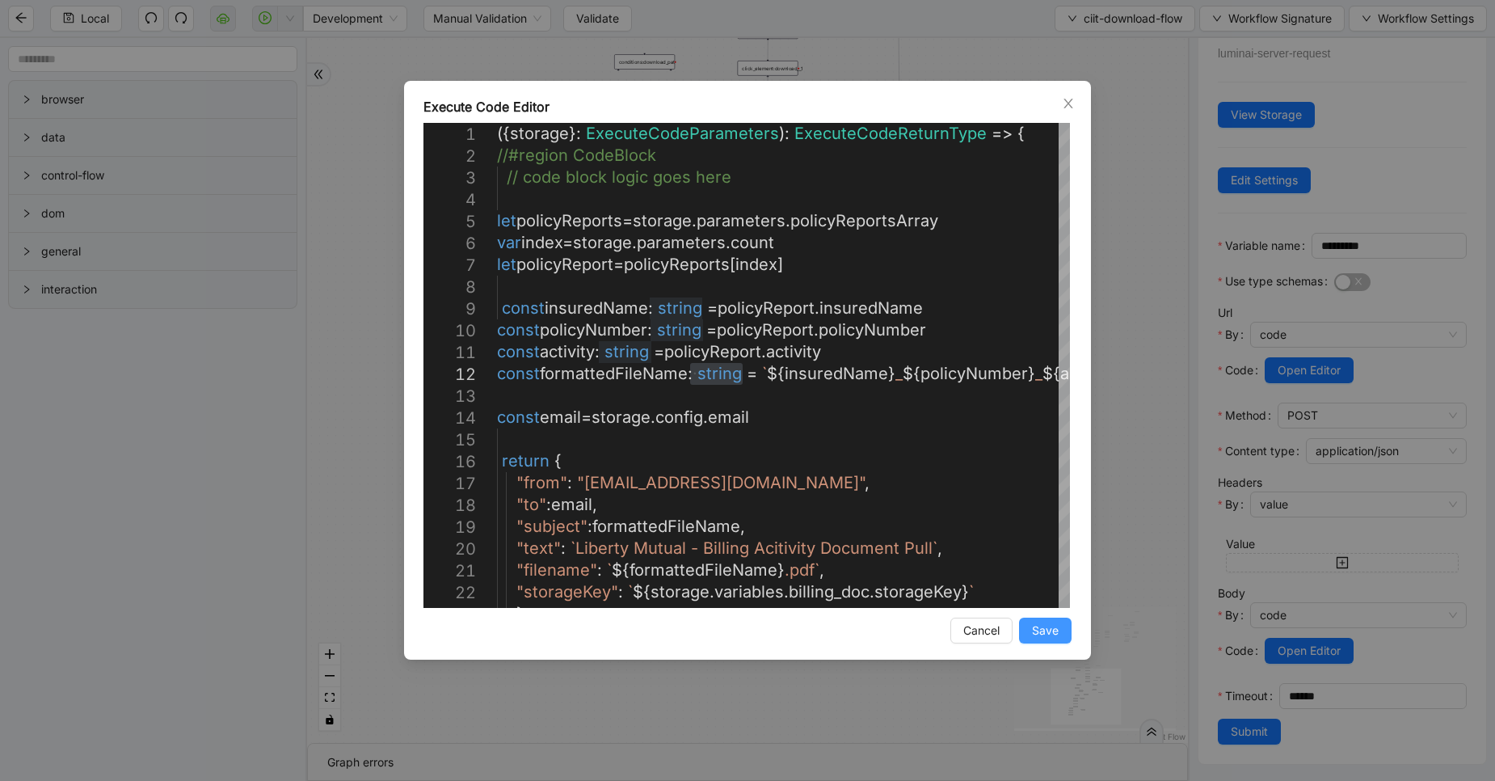
click at [1042, 632] on span "Save" at bounding box center [1045, 631] width 27 height 18
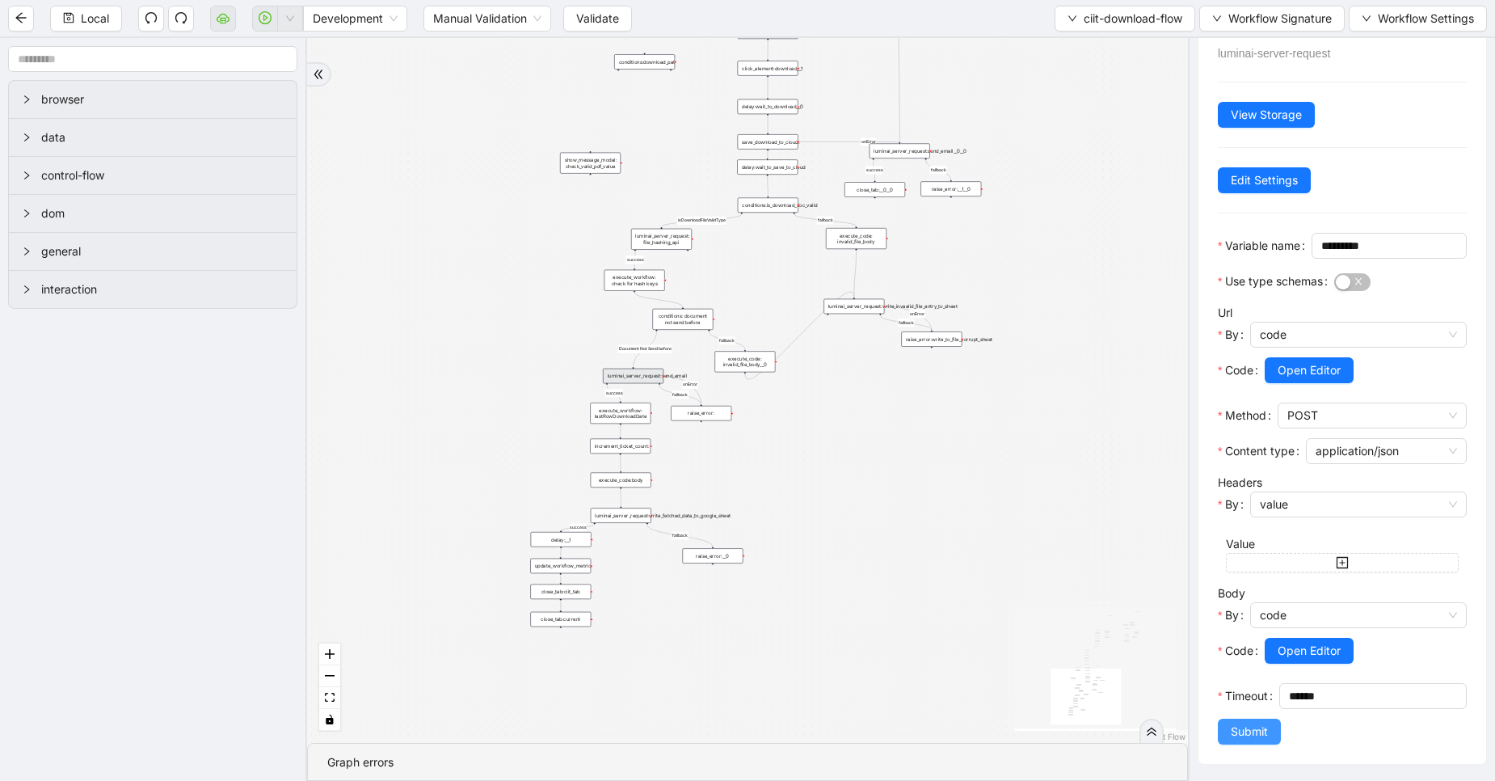
click at [1250, 731] on span "Submit" at bounding box center [1249, 732] width 37 height 18
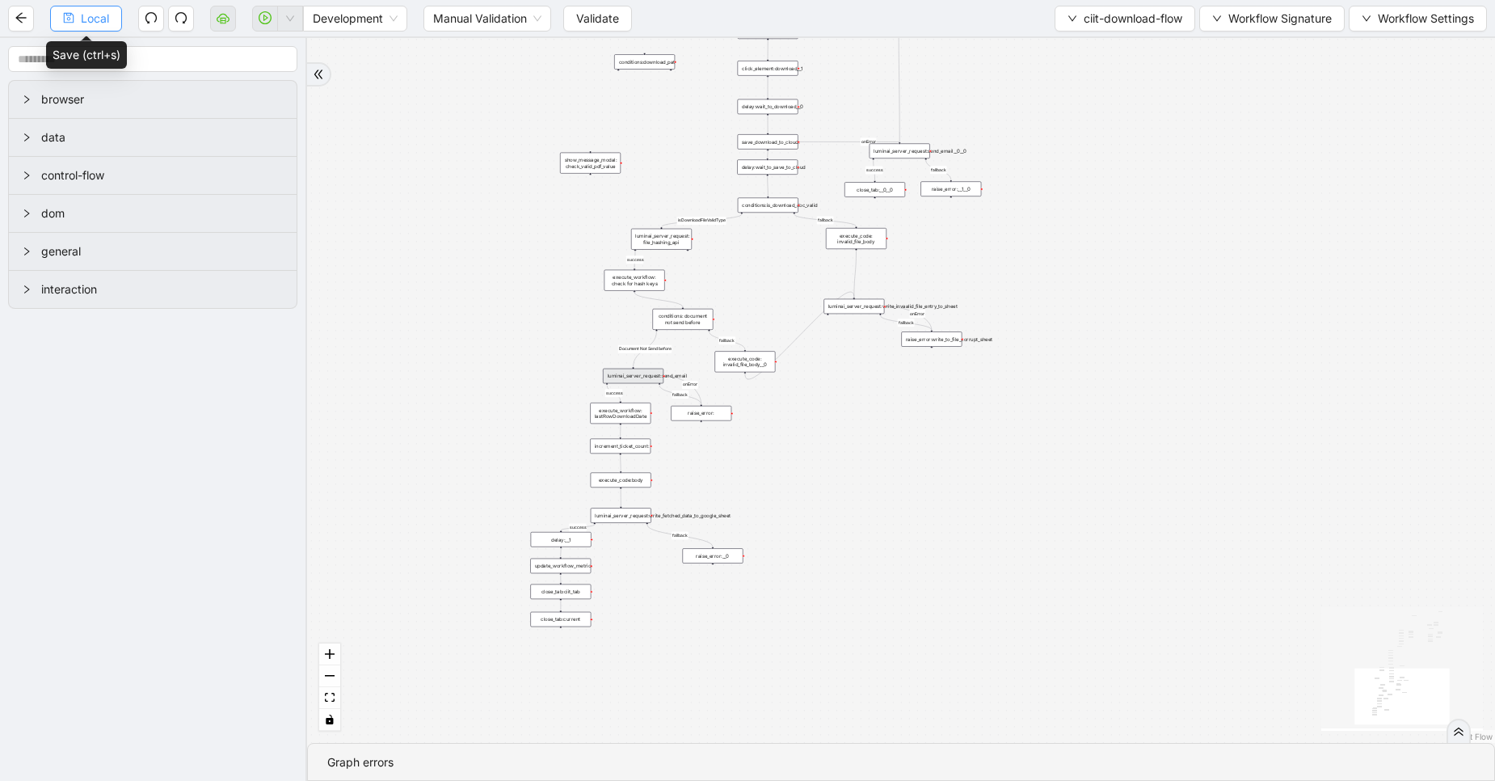
click at [97, 19] on span "Local" at bounding box center [95, 19] width 28 height 18
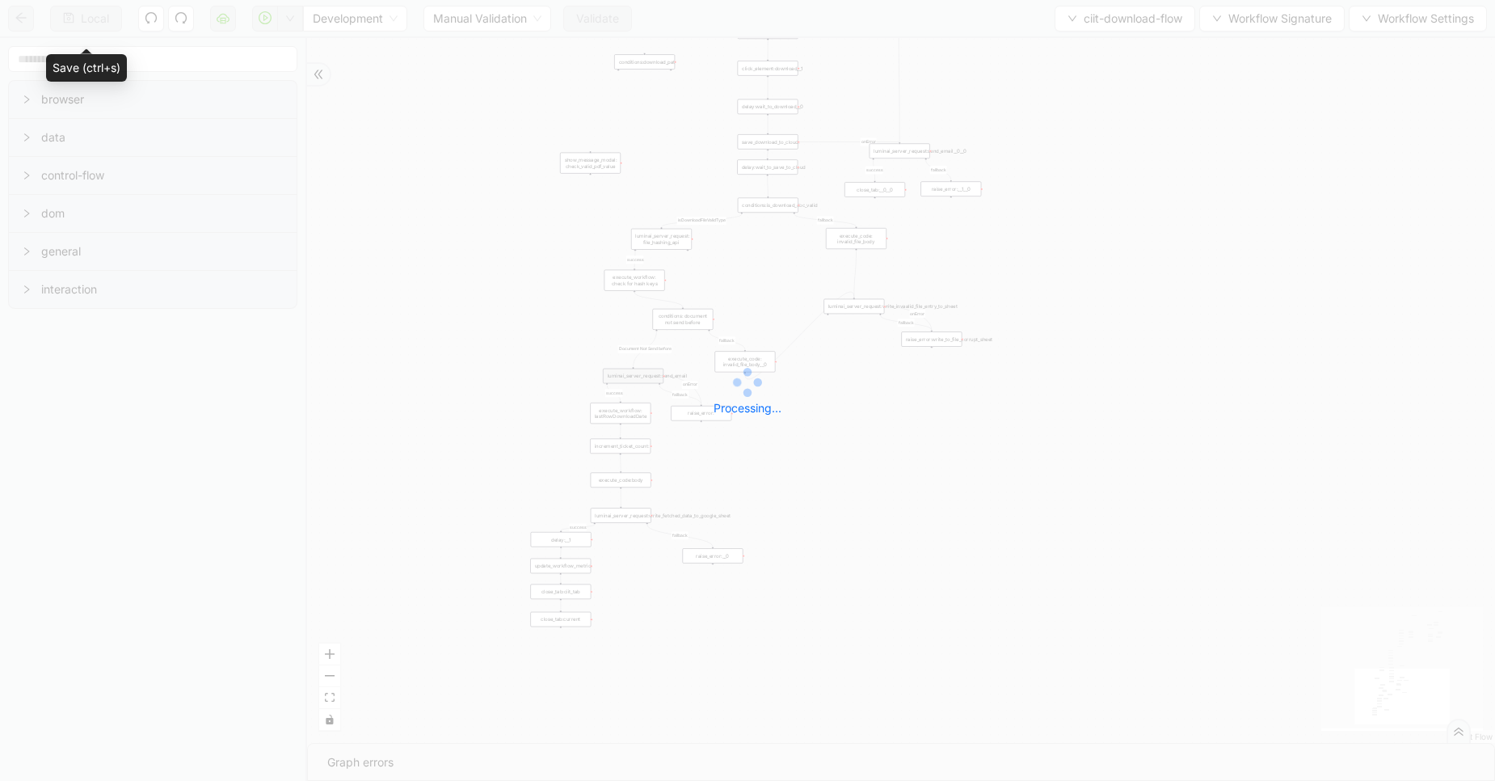
click at [97, 19] on div "Local Development Manual Validation Validate ciit-download-flow Workflow Signat…" at bounding box center [747, 390] width 1495 height 781
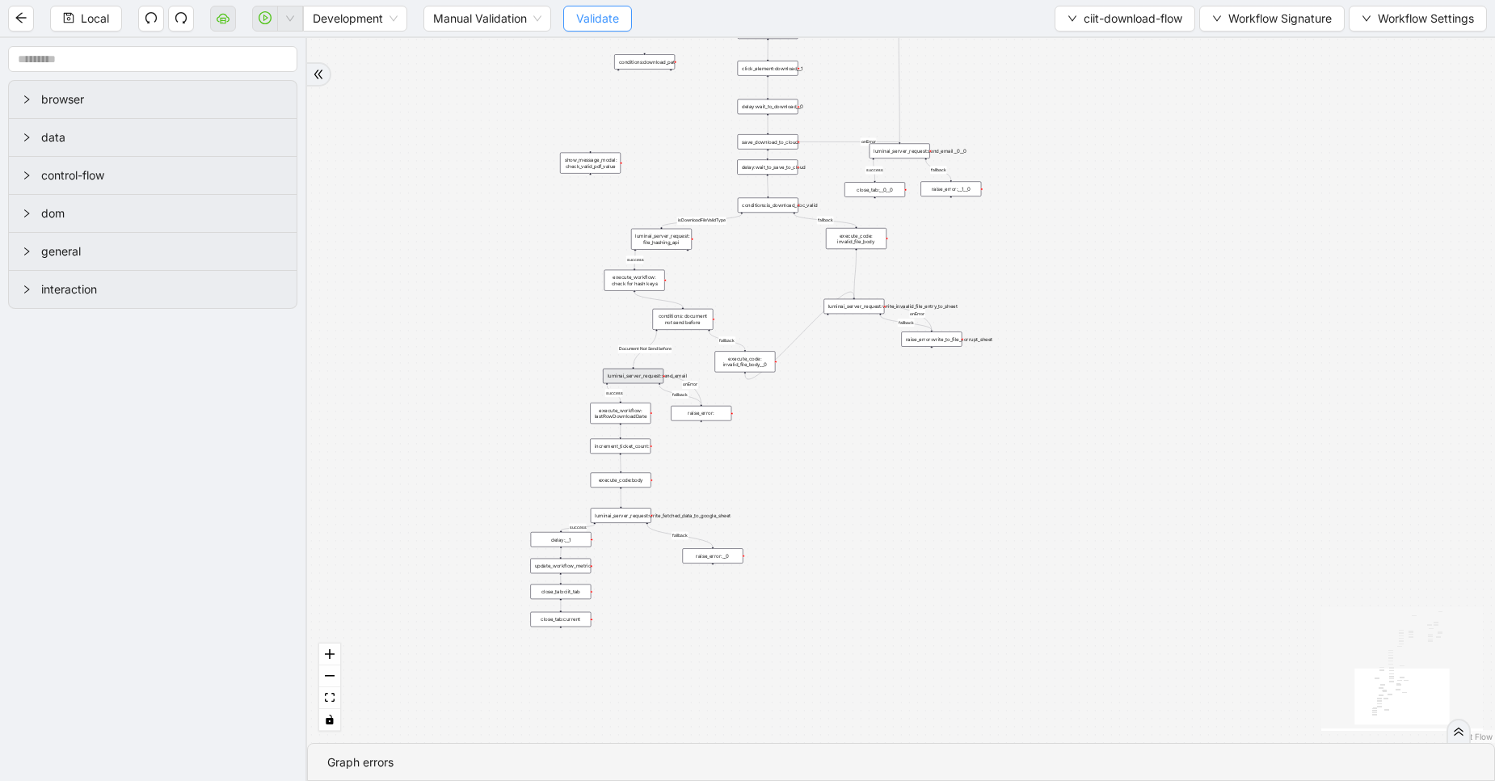
click at [592, 25] on span "Validate" at bounding box center [597, 19] width 43 height 18
